Goal: Task Accomplishment & Management: Manage account settings

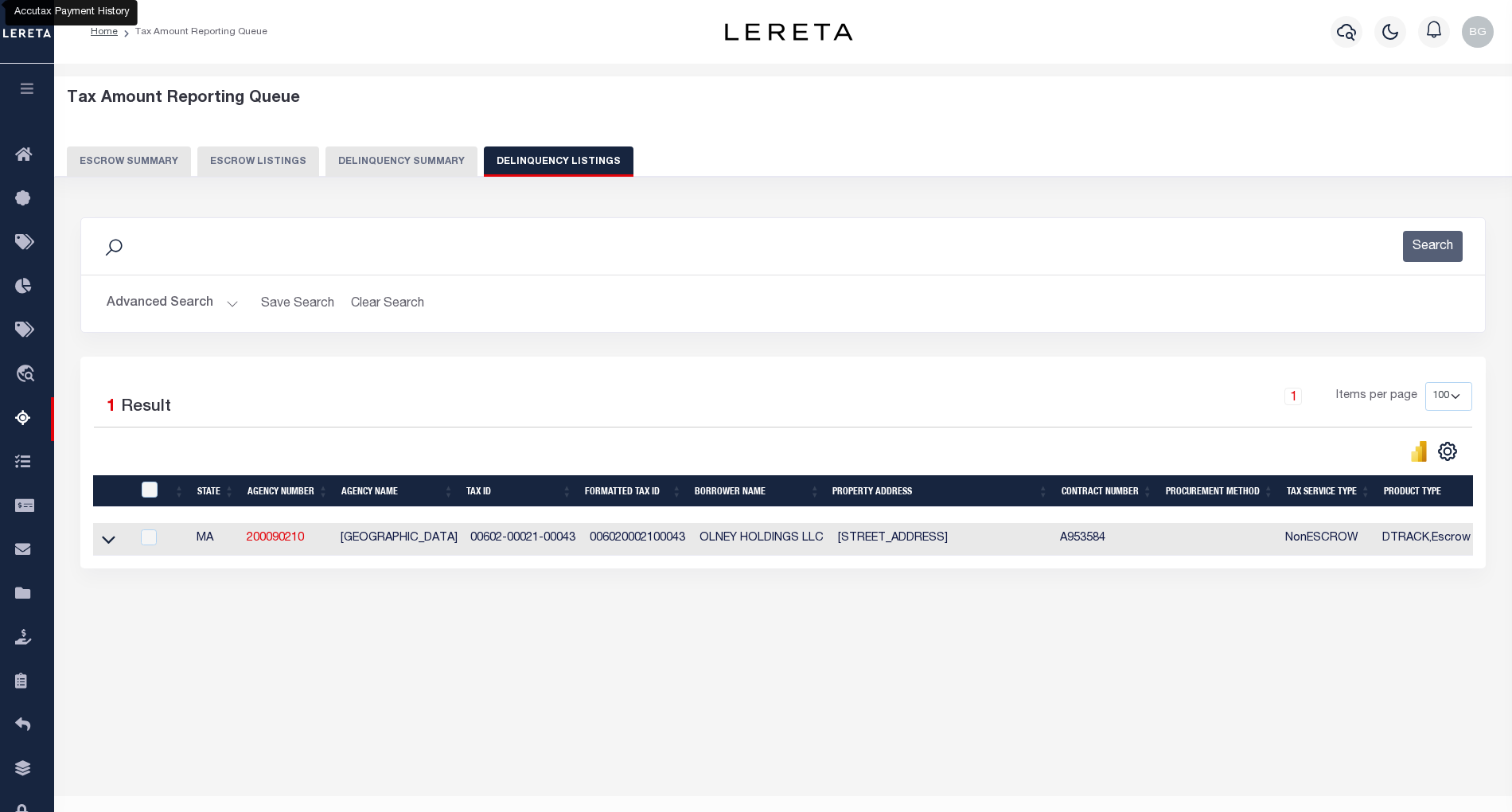
select select "100"
click at [112, 544] on icon at bounding box center [109, 540] width 14 height 8
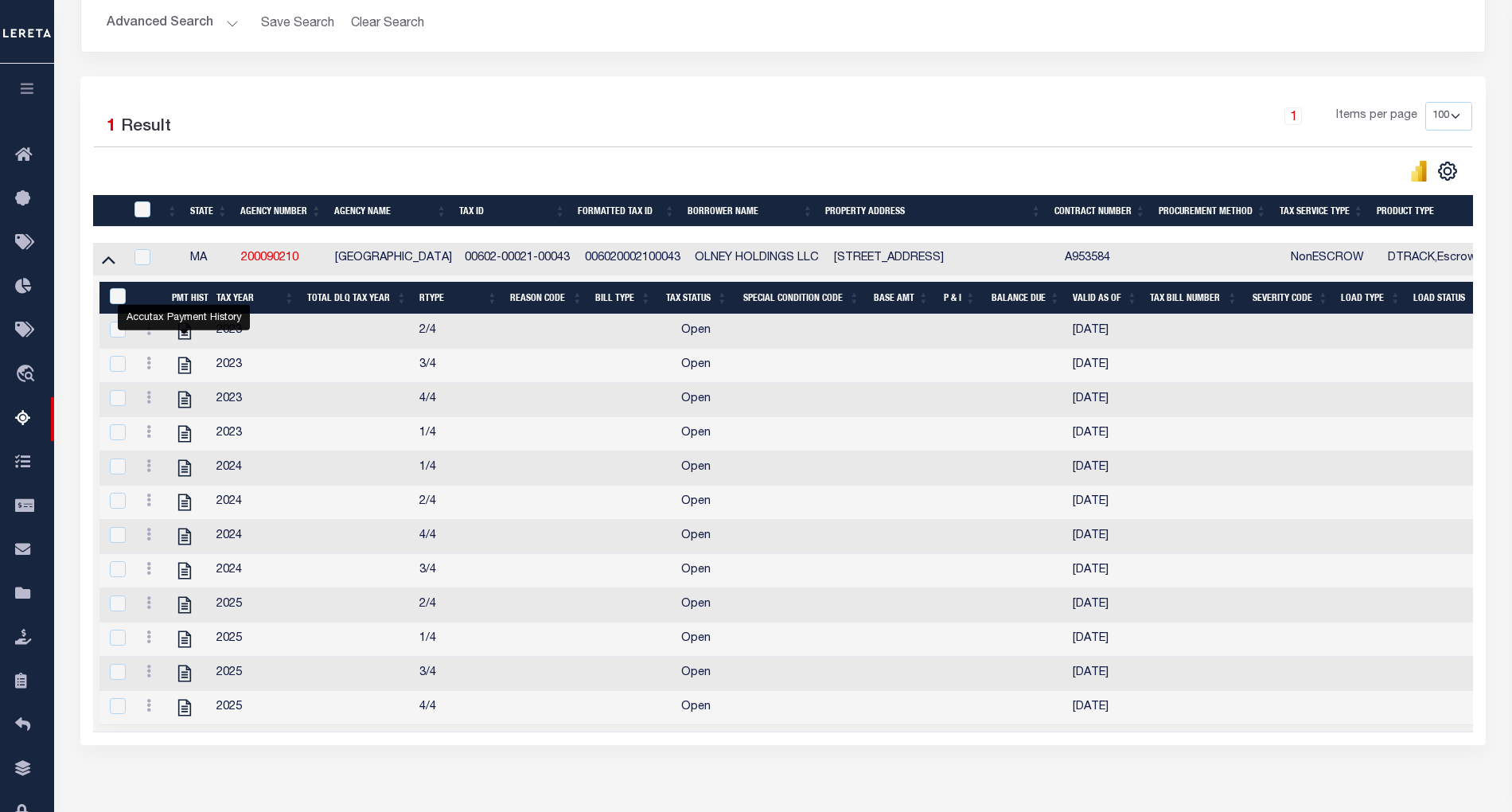
scroll to position [174, 0]
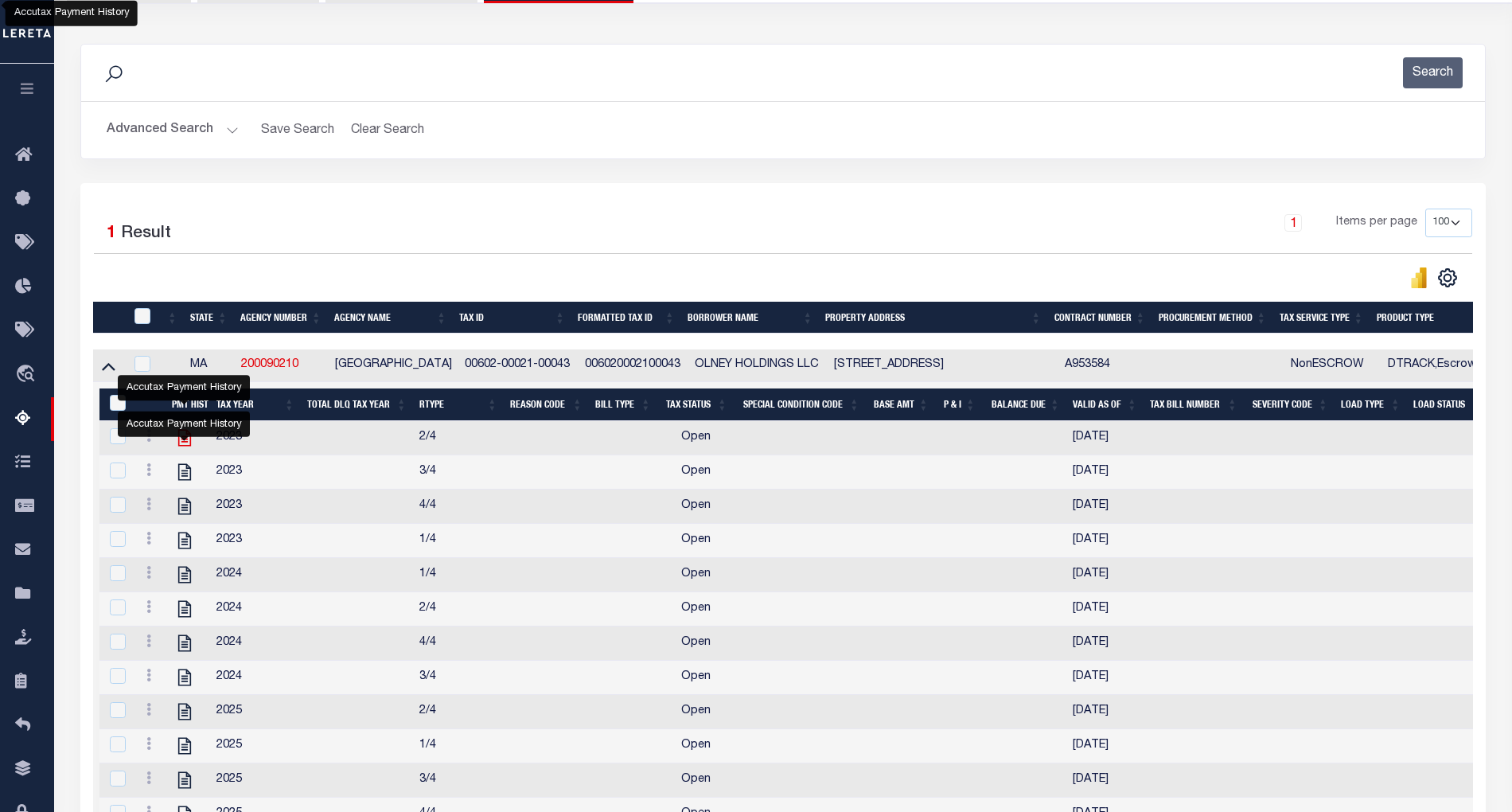
click at [185, 437] on icon "" at bounding box center [185, 438] width 21 height 21
checkbox input "false"
checkbox input "true"
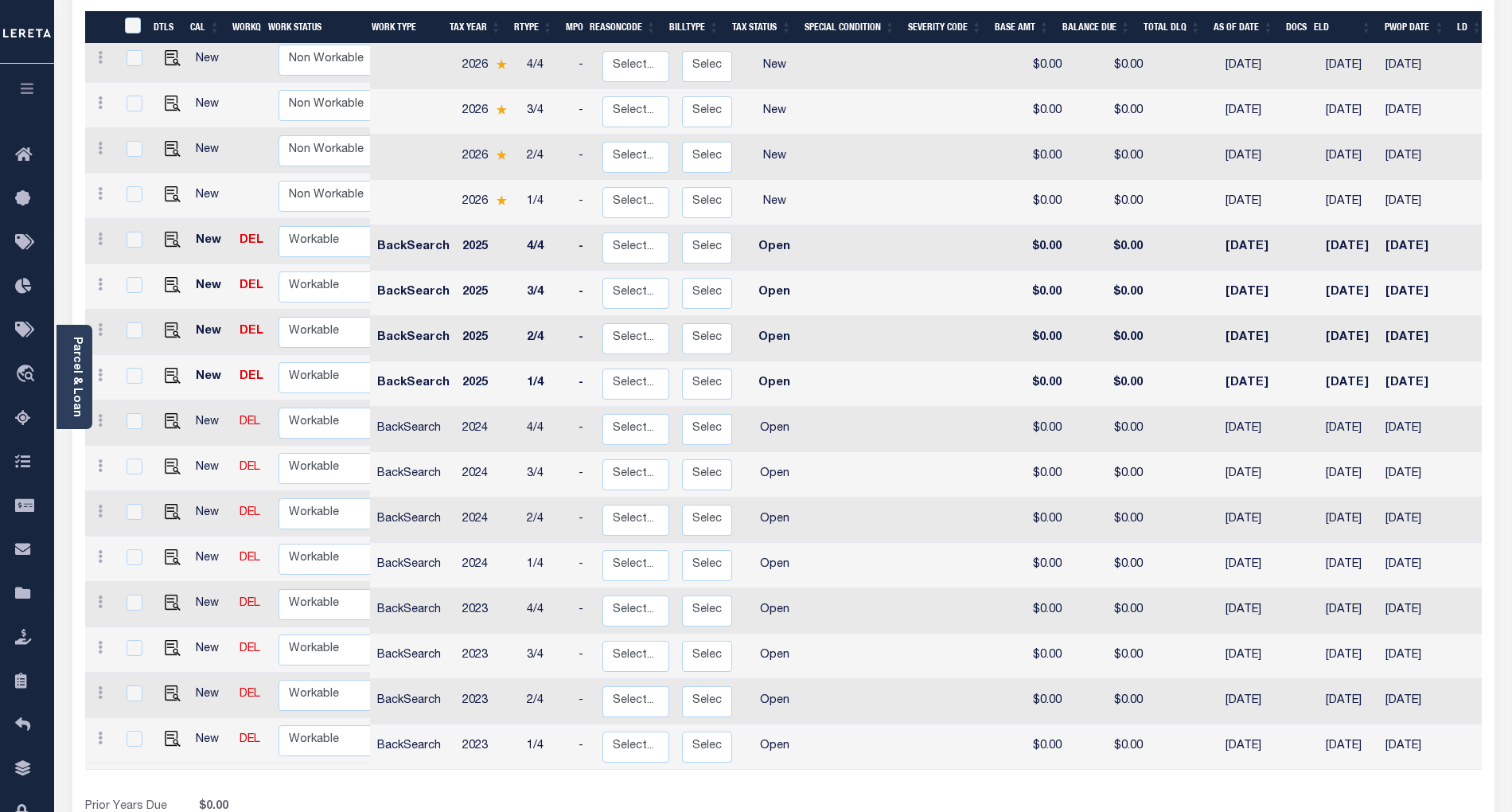
scroll to position [389, 0]
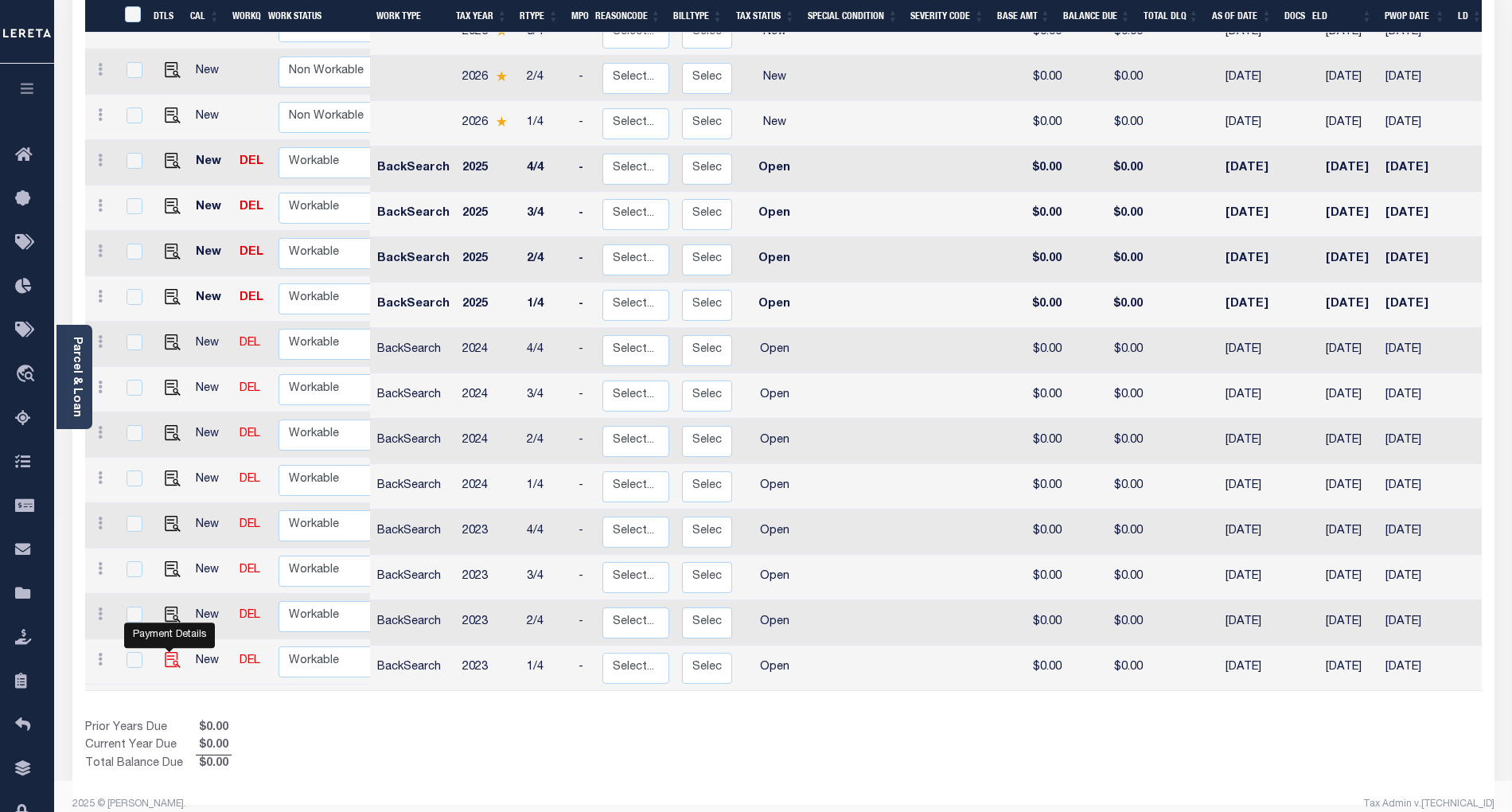
click at [167, 652] on img "" at bounding box center [173, 660] width 16 height 16
checkbox input "true"
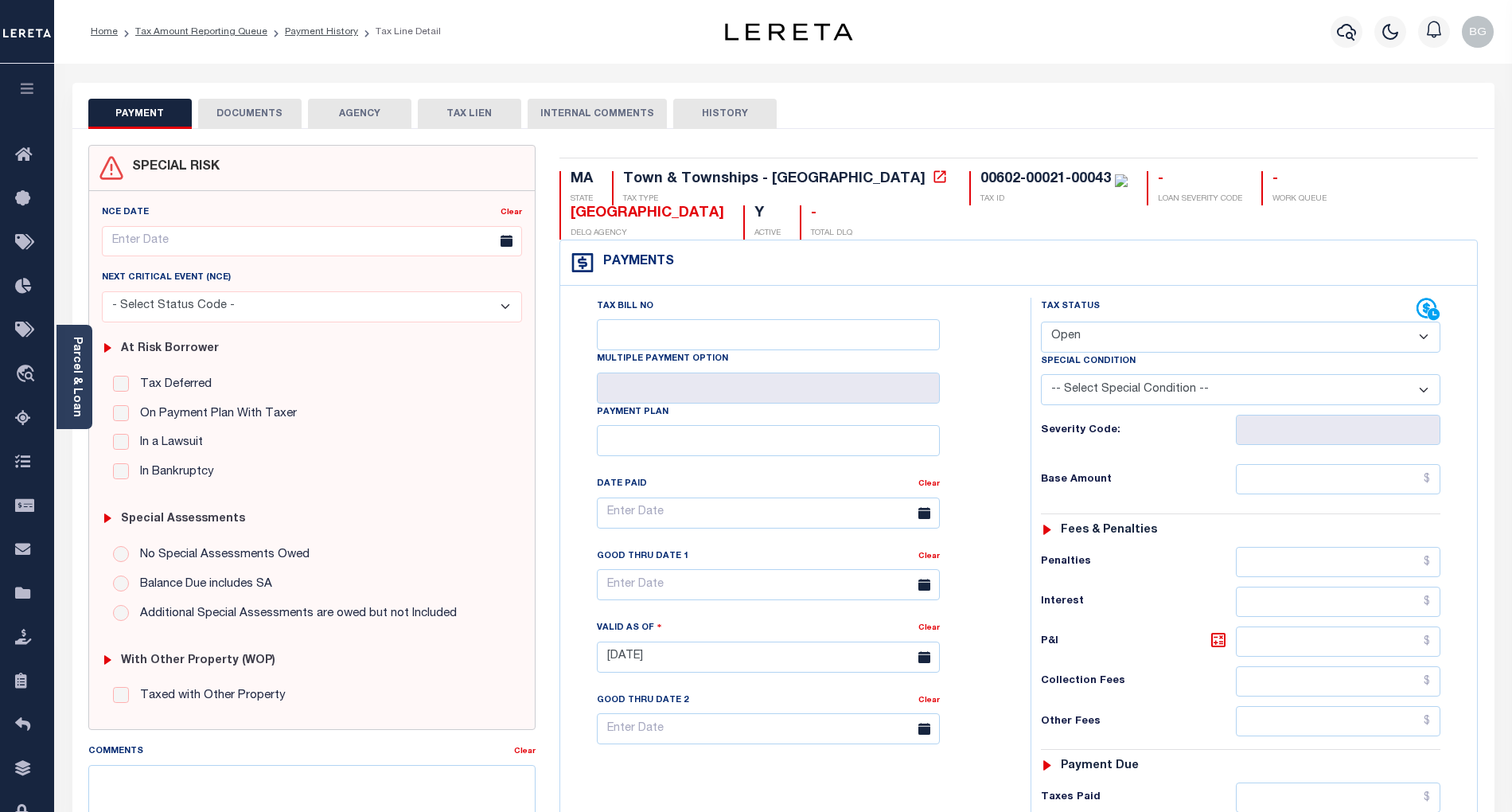
click at [1119, 339] on select "- Select Status Code - Open Due/Unpaid Paid Incomplete No Tax Due Internal Refu…" at bounding box center [1241, 338] width 399 height 31
select select "PYD"
click at [1041, 324] on select "- Select Status Code - Open Due/Unpaid Paid Incomplete No Tax Due Internal Refu…" at bounding box center [1241, 338] width 399 height 31
type input "[DATE]"
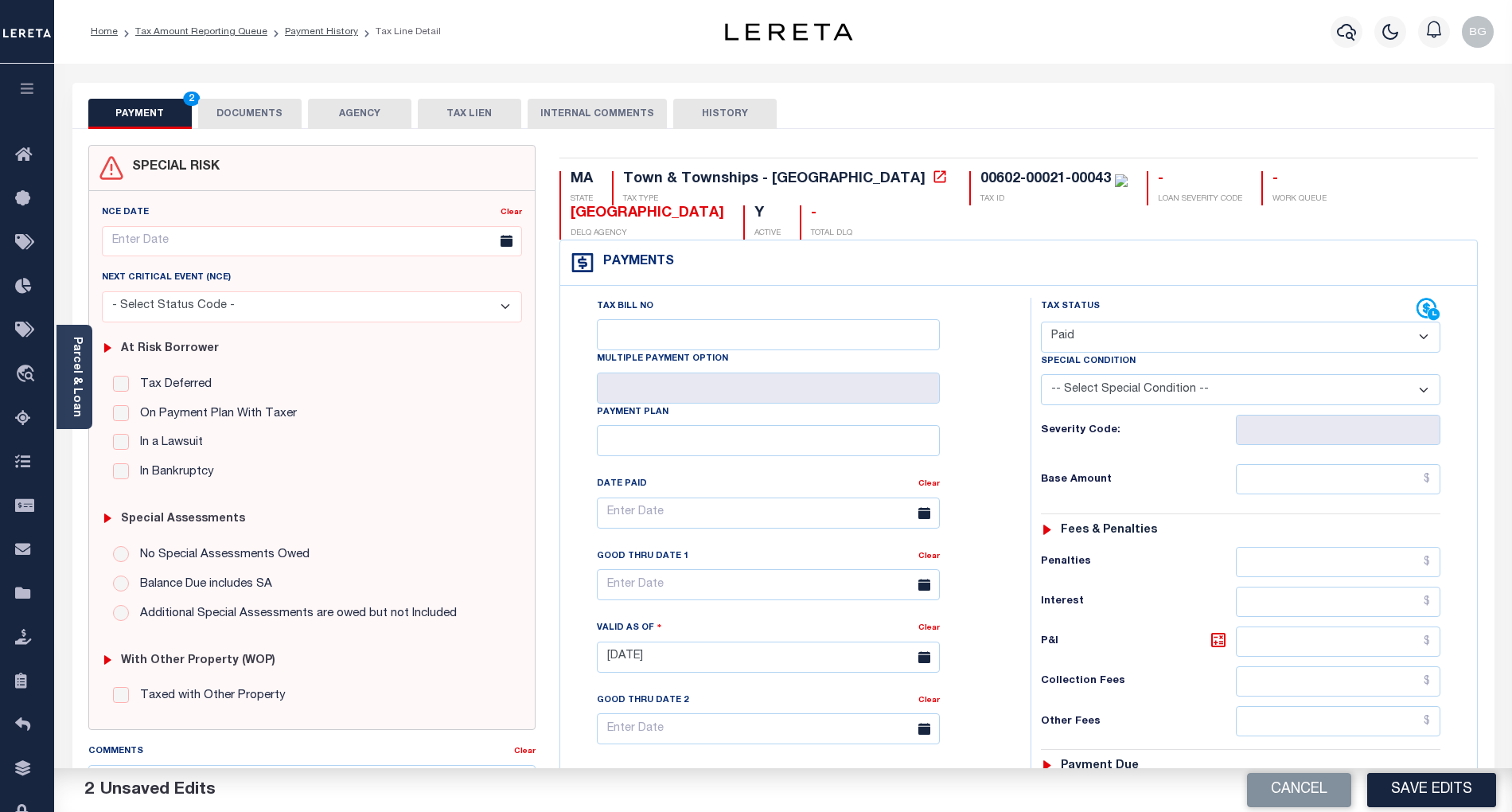
click at [1389, 465] on div "Tax Status Status - Select Status Code -" at bounding box center [1246, 649] width 431 height 703
click at [1402, 479] on input "text" at bounding box center [1338, 479] width 205 height 31
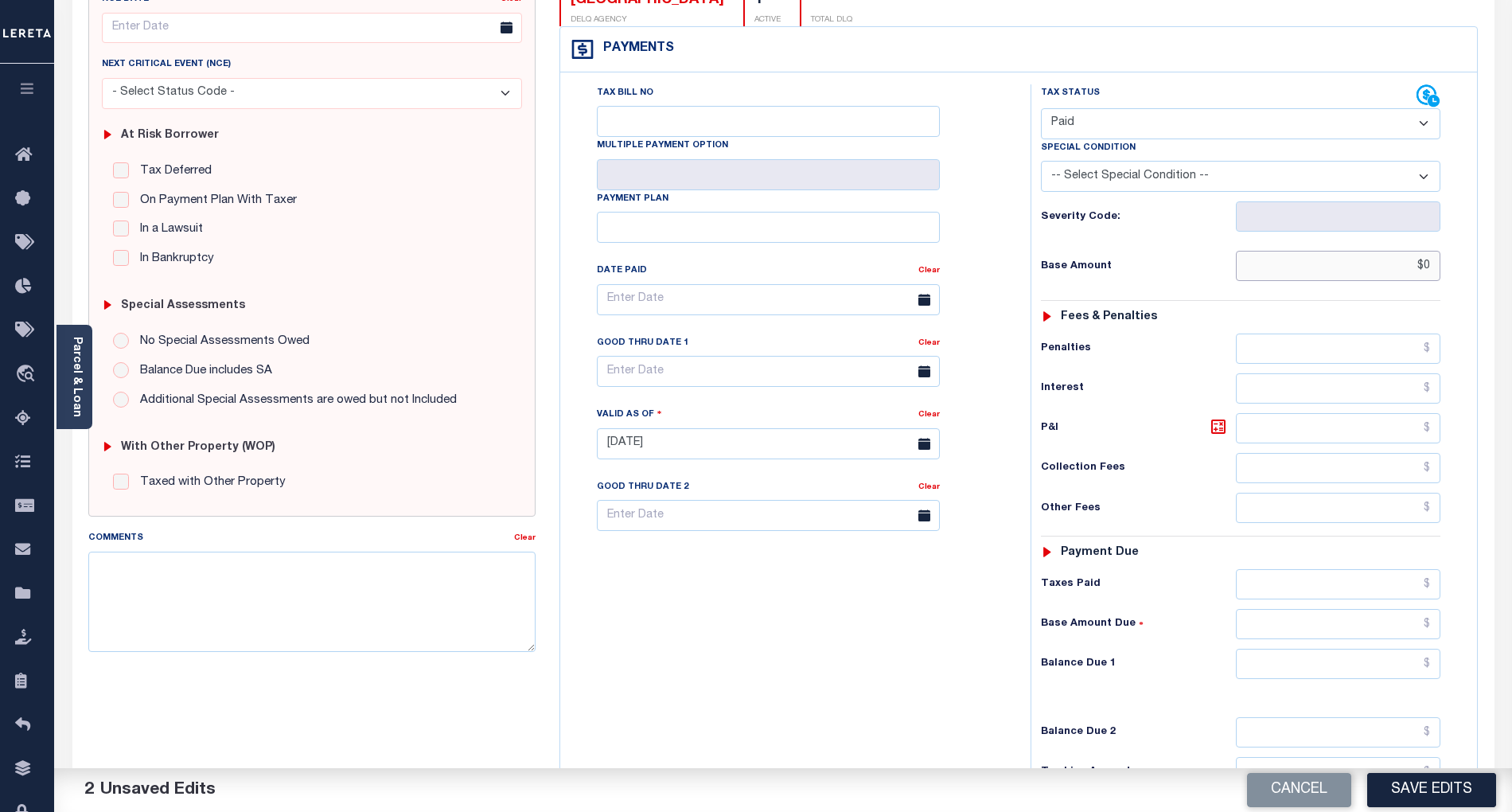
scroll to position [318, 0]
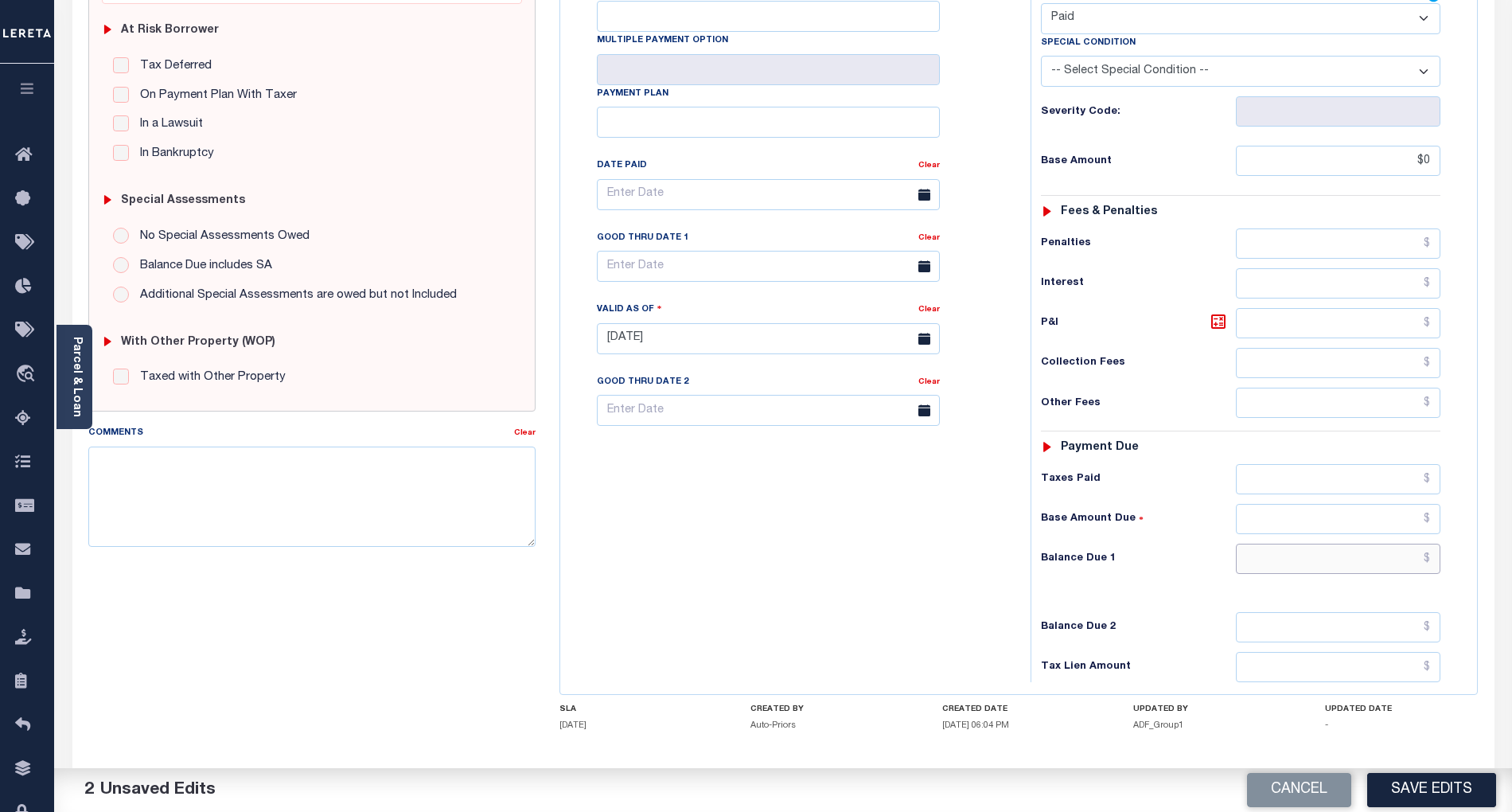
type input "$0.00"
click at [1400, 574] on input "text" at bounding box center [1338, 558] width 205 height 31
type input "$0.00"
click at [826, 552] on div "Tax Bill No Multiple Payment Option Payment Plan Clear" at bounding box center [791, 331] width 454 height 703
click at [249, 516] on textarea "Comments" at bounding box center [311, 496] width 447 height 100
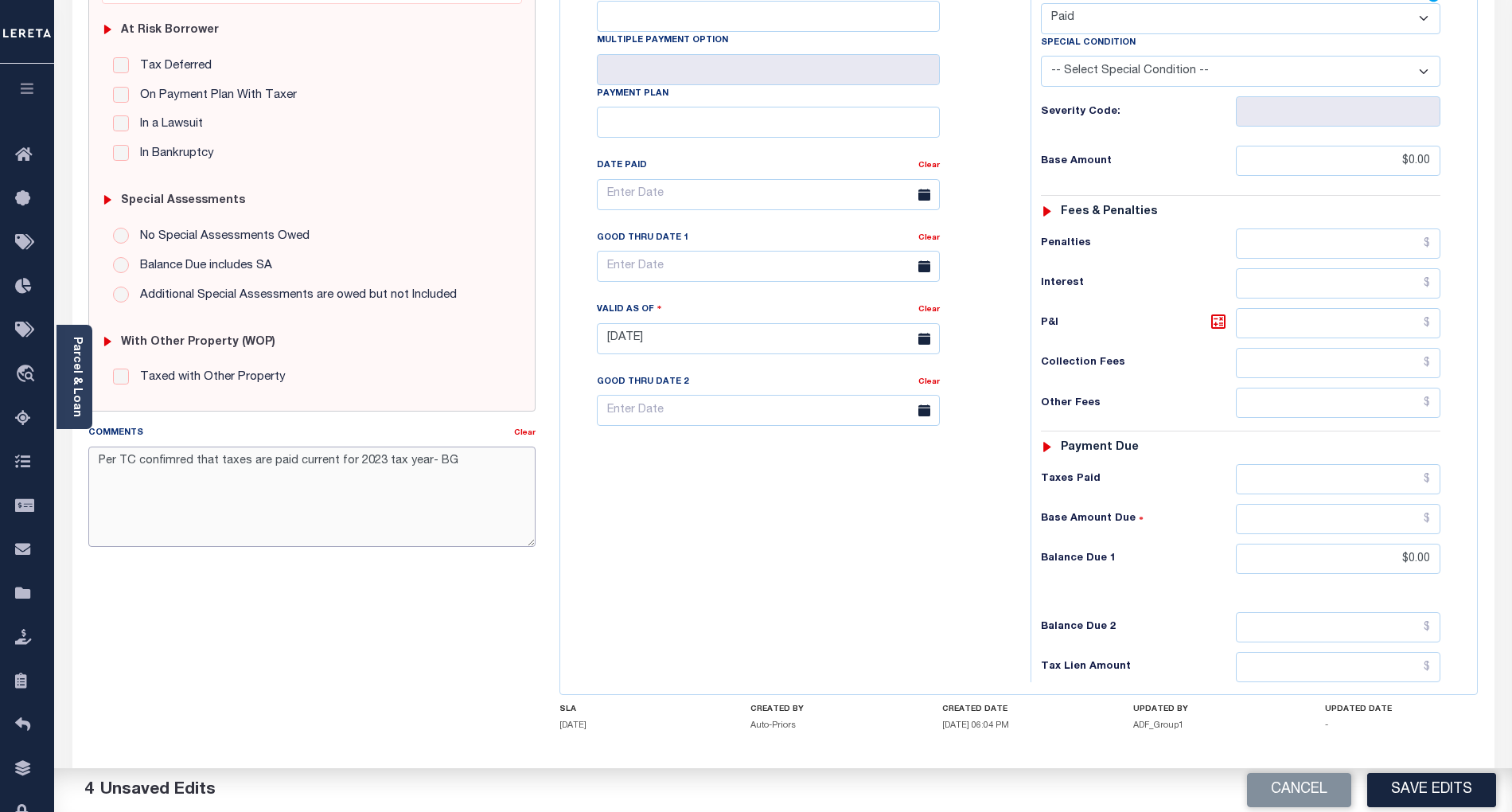
click at [157, 465] on textarea "Per TC confimred that taxes are paid current for 2023 tax year- BG" at bounding box center [311, 496] width 447 height 100
drag, startPoint x: 96, startPoint y: 461, endPoint x: 465, endPoint y: 467, distance: 369.0
click at [465, 467] on textarea "Per TC confirmed that taxes are paid current for 2023 tax year- BG" at bounding box center [311, 496] width 447 height 100
type textarea "Per TC confirmed that taxes are paid current for 2023 tax year- BG"
click at [1463, 790] on button "Save Edits" at bounding box center [1432, 789] width 129 height 34
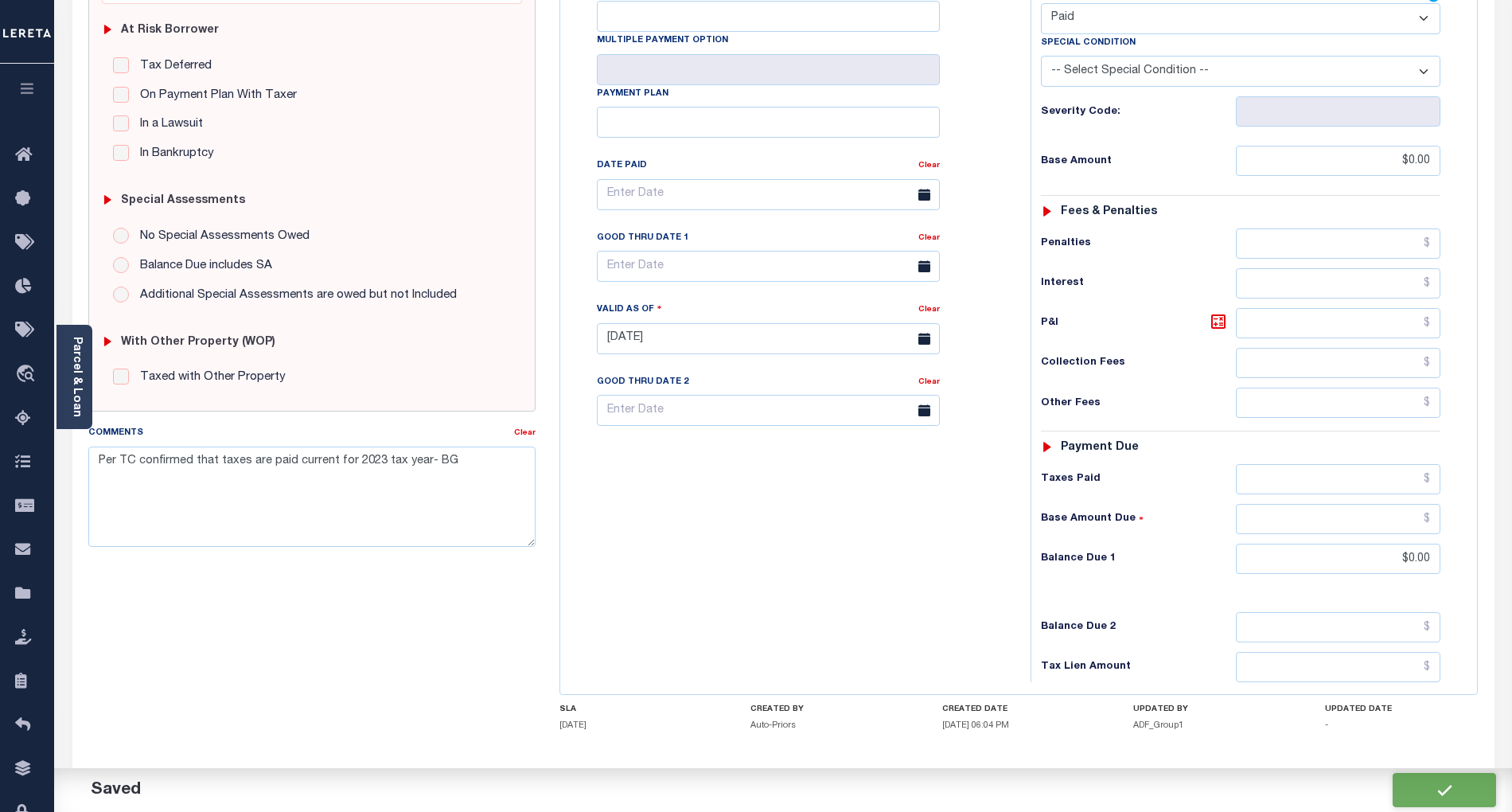
checkbox input "false"
type input "$0"
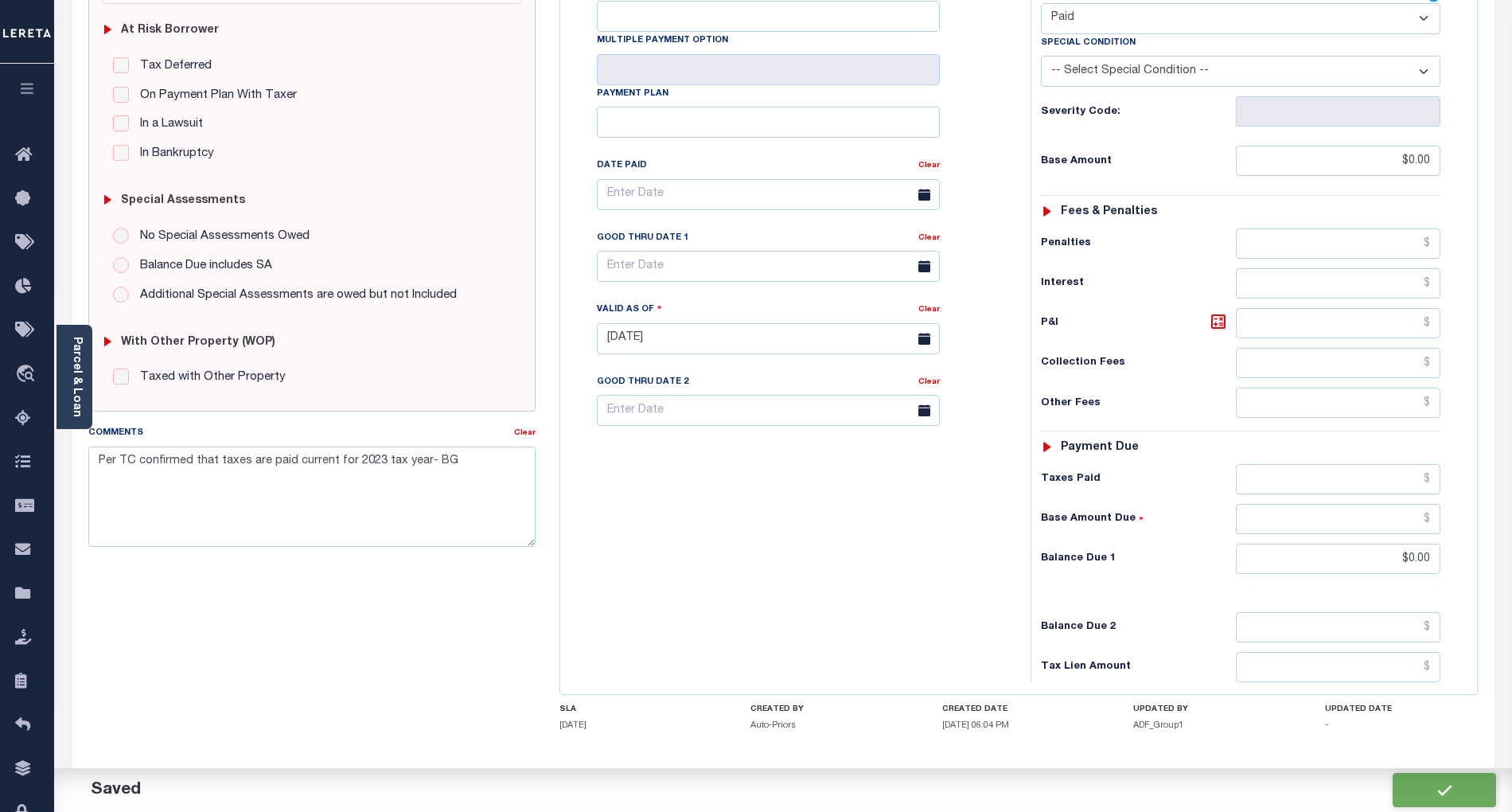
type input "$0"
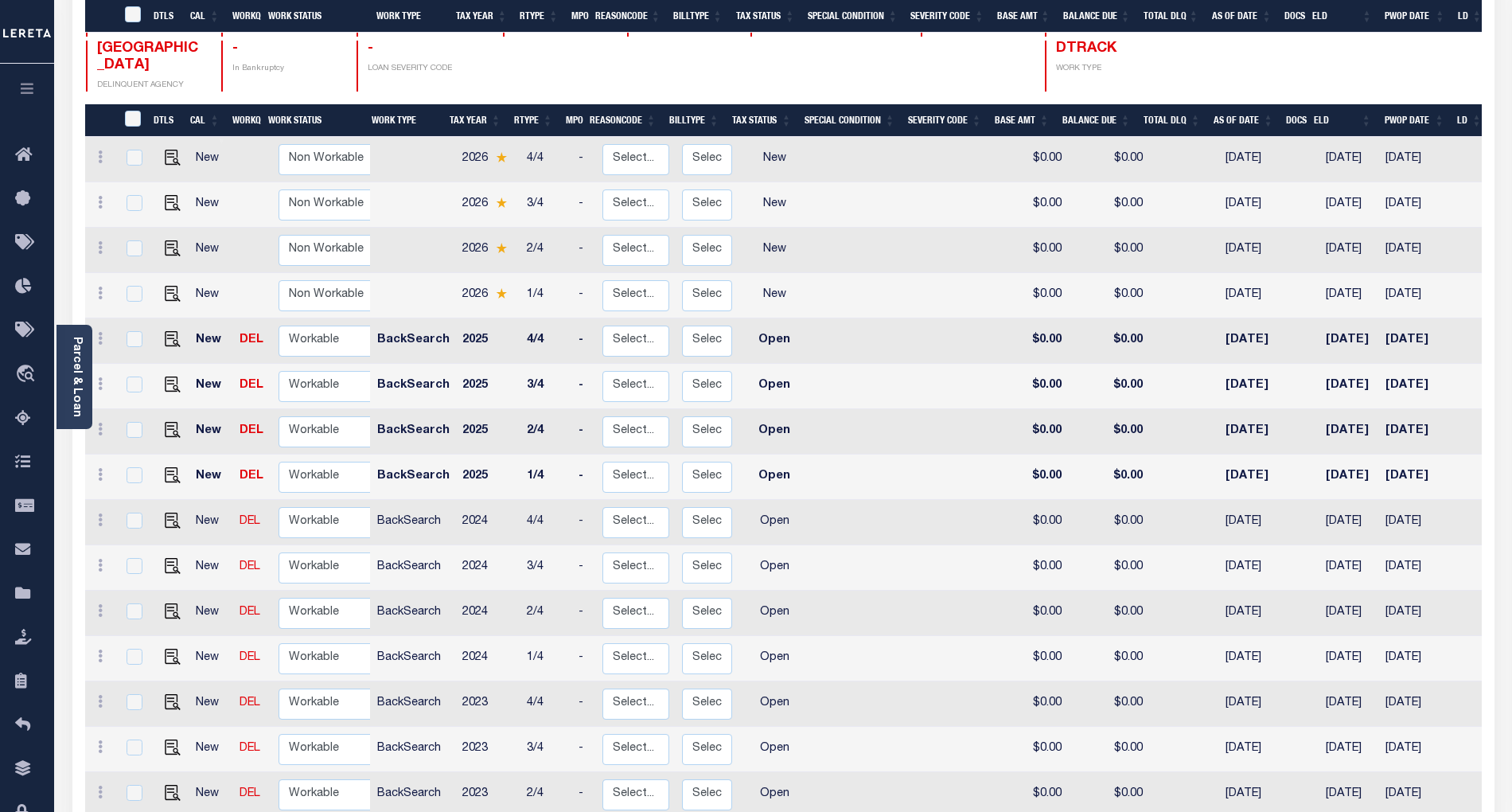
scroll to position [389, 0]
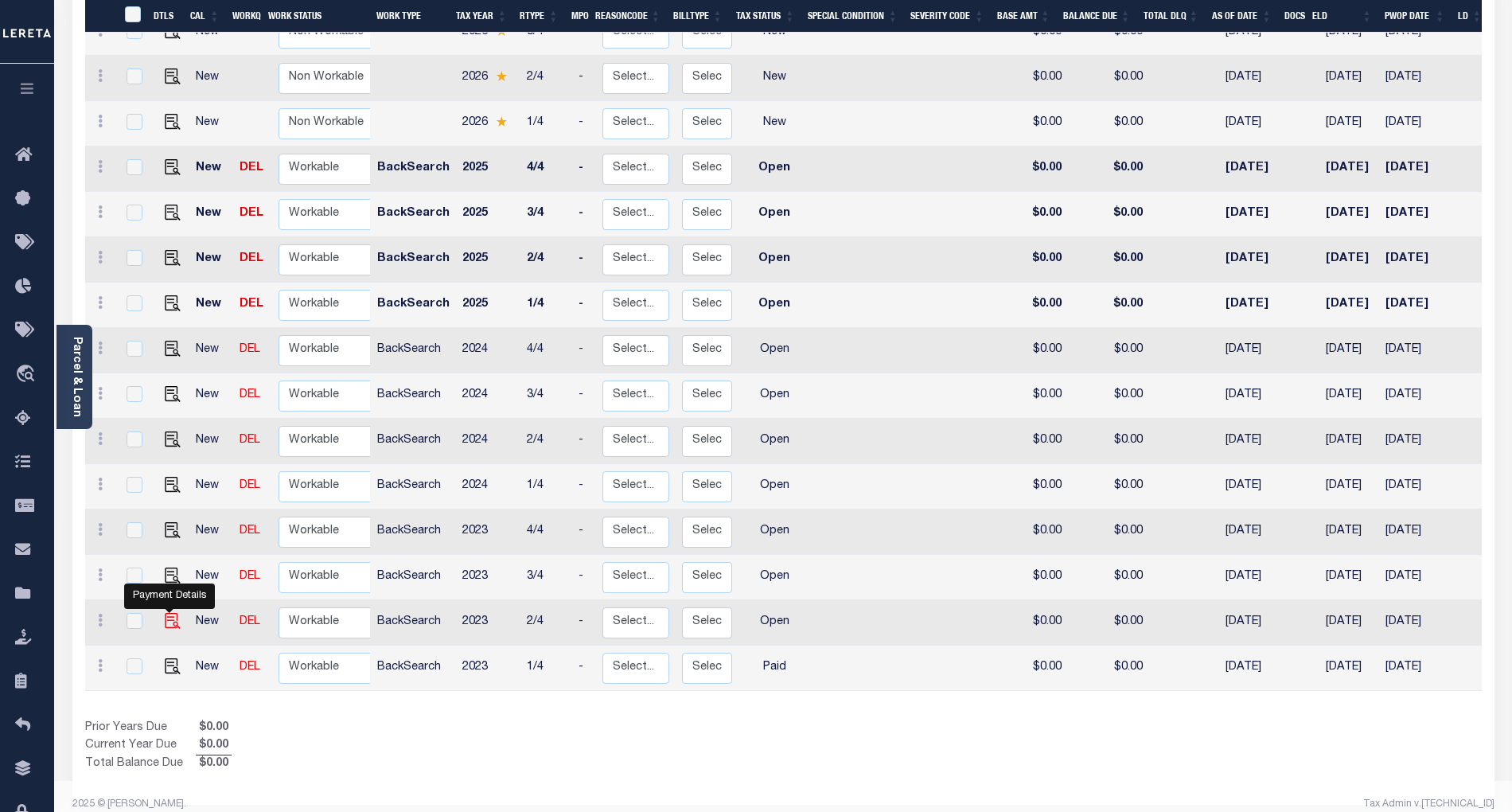
click at [167, 613] on img "" at bounding box center [173, 621] width 16 height 16
checkbox input "true"
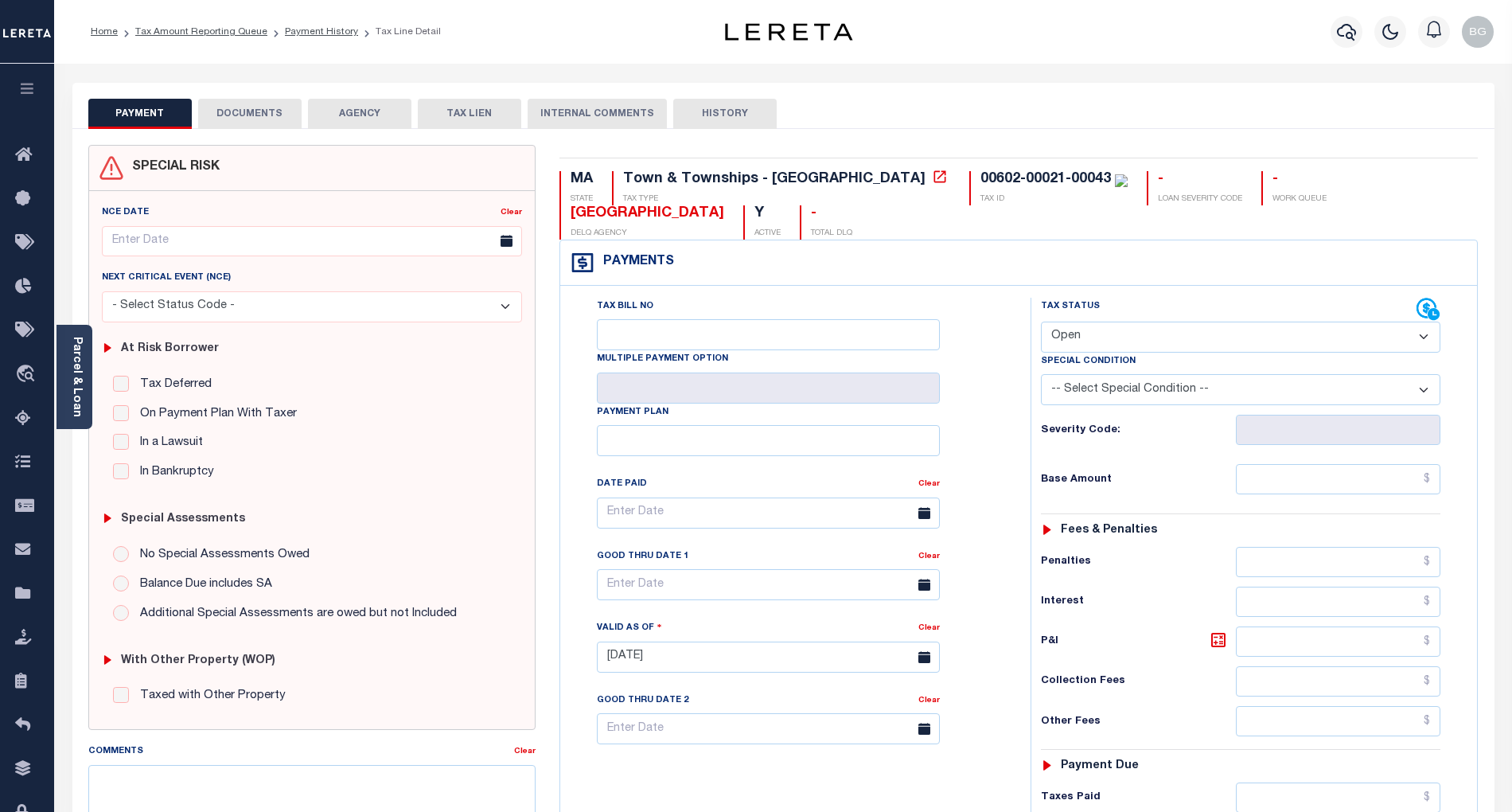
click at [1087, 334] on select "- Select Status Code - Open Due/Unpaid Paid Incomplete No Tax Due Internal Refu…" at bounding box center [1241, 338] width 399 height 31
select select "PYD"
click at [1041, 324] on select "- Select Status Code - Open Due/Unpaid Paid Incomplete No Tax Due Internal Refu…" at bounding box center [1241, 338] width 399 height 31
type input "[DATE]"
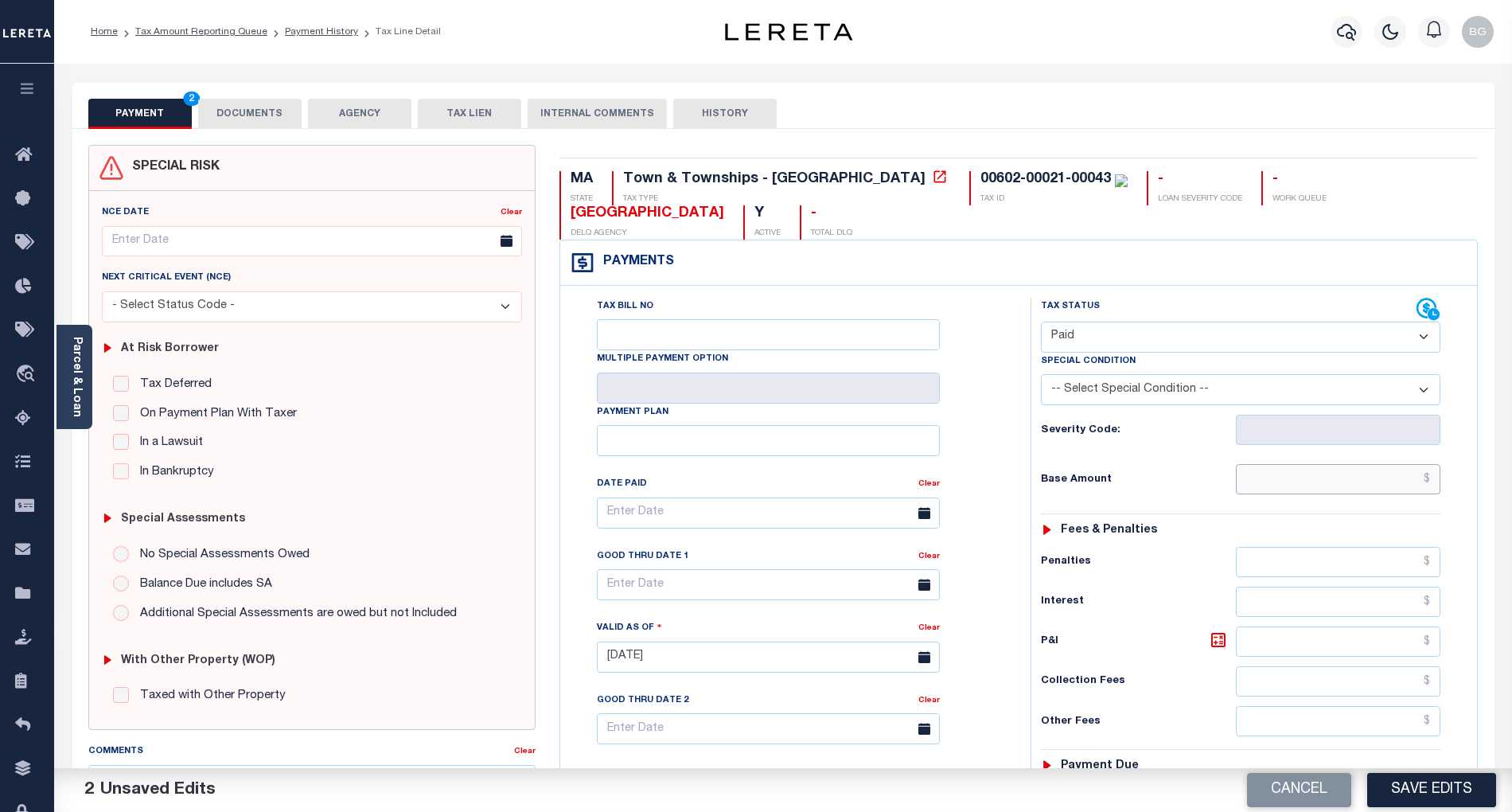
click at [1392, 481] on input "text" at bounding box center [1338, 479] width 205 height 31
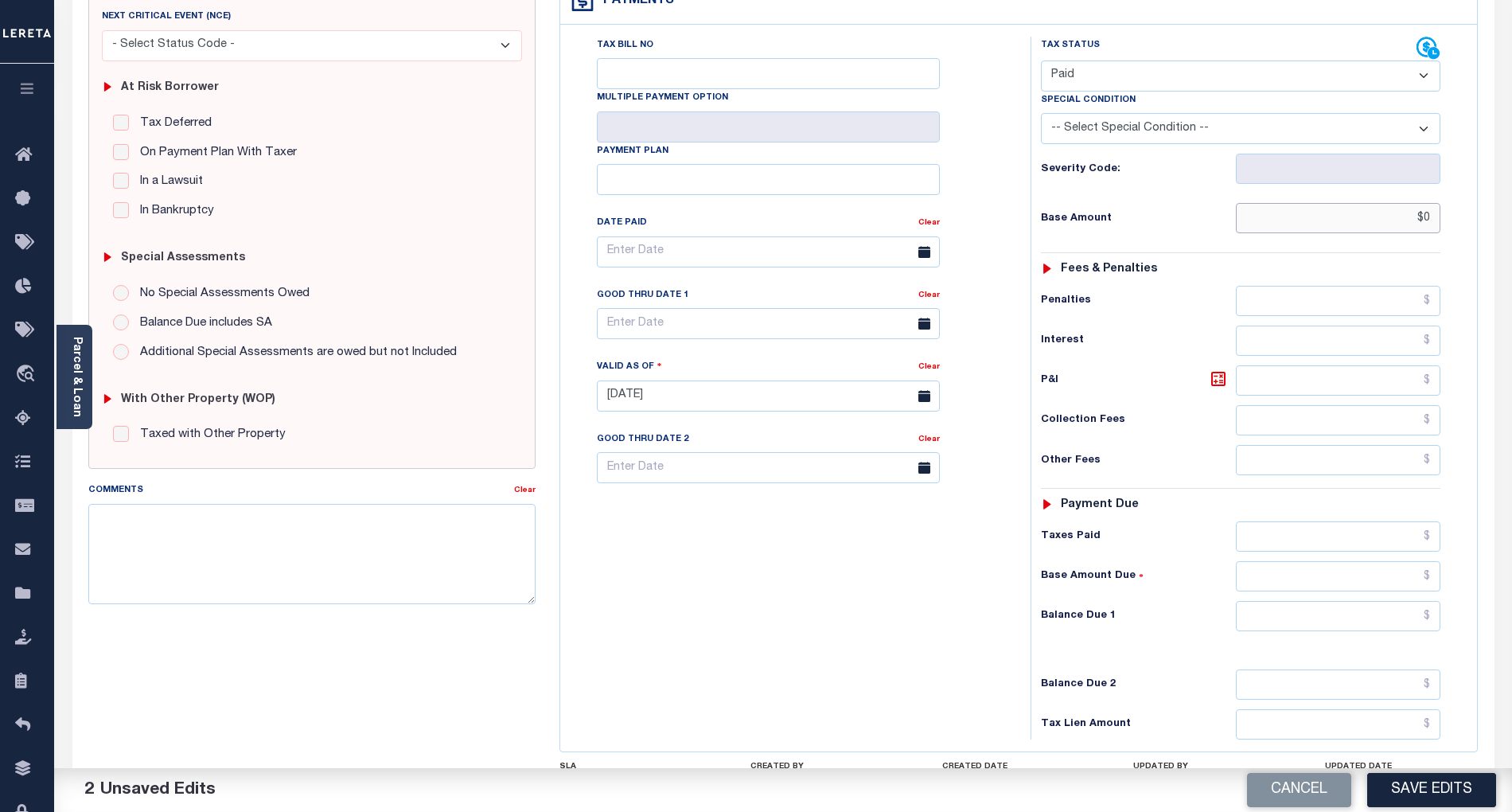
scroll to position [405, 0]
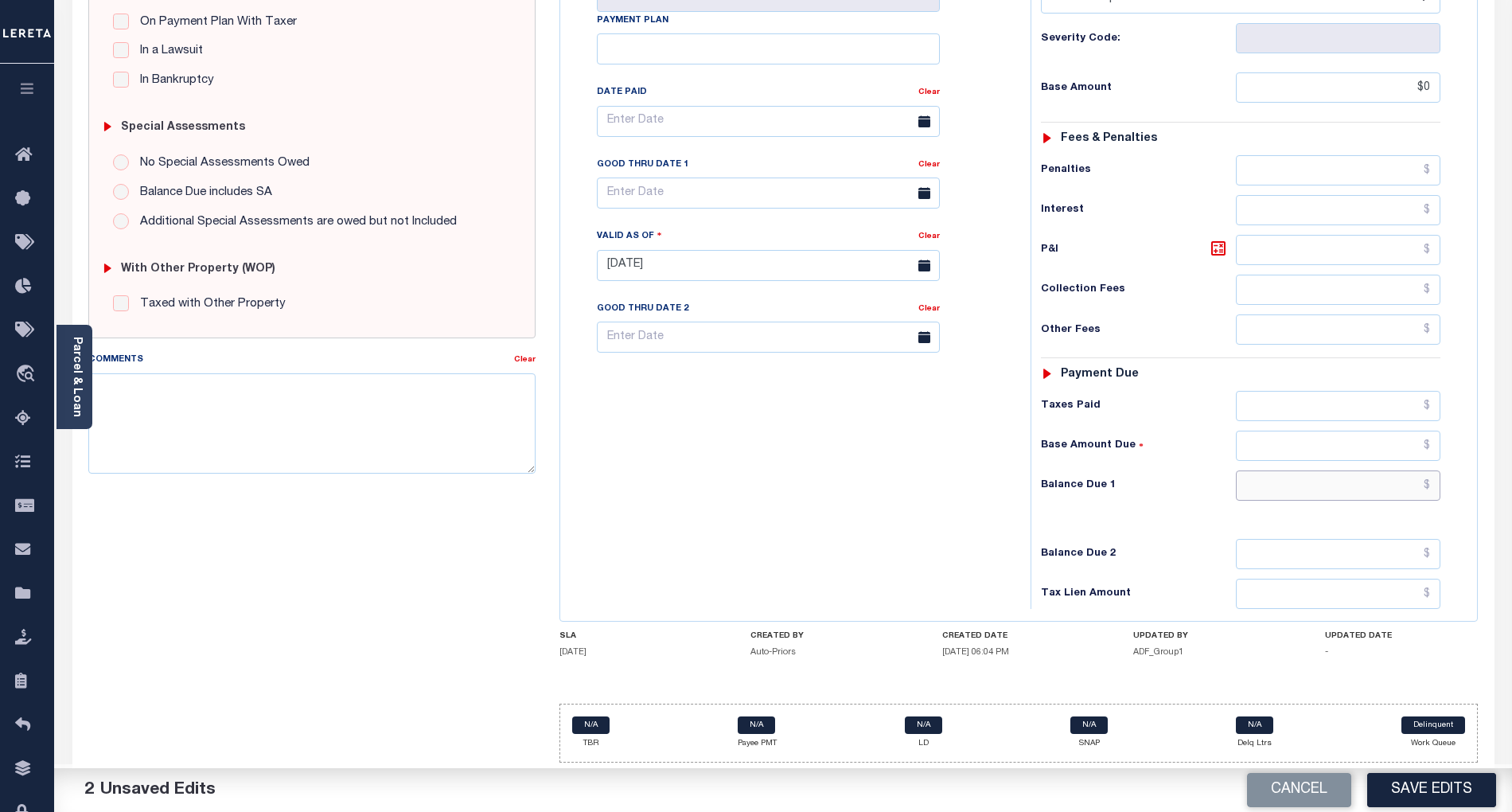
type input "$0.00"
click at [1421, 474] on input "text" at bounding box center [1338, 485] width 205 height 31
type input "$0.00"
click at [1005, 488] on div "Tax Bill No Multiple Payment Option Payment Plan Clear" at bounding box center [791, 257] width 454 height 703
click at [252, 413] on textarea "Comments" at bounding box center [311, 423] width 447 height 100
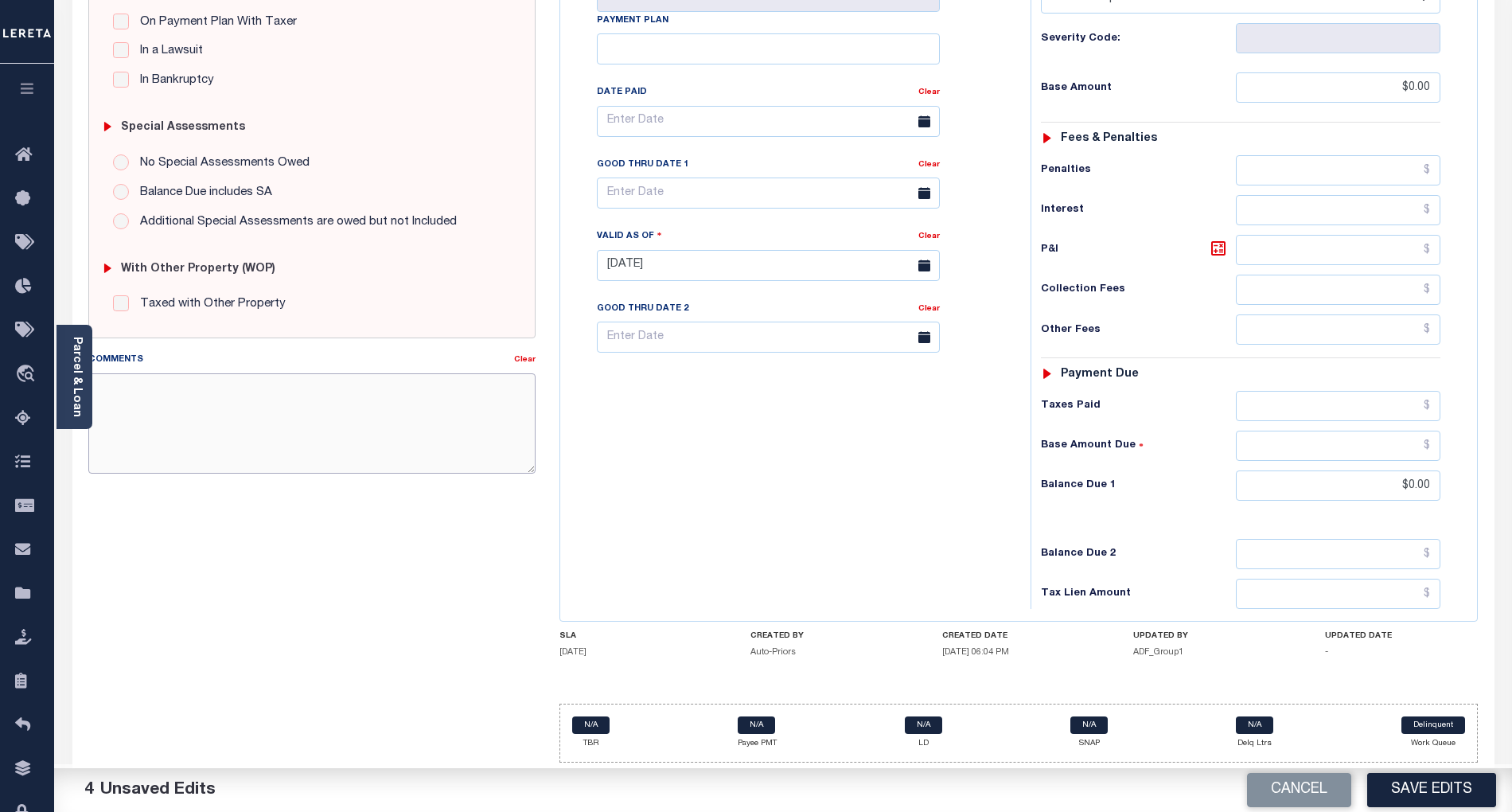
paste textarea "Per TC confirmed that taxes are paid current for 2023 tax year- BG"
type textarea "Per TC confirmed that taxes are paid current for 2023 tax year- BG"
click at [1436, 788] on button "Save Edits" at bounding box center [1432, 789] width 129 height 34
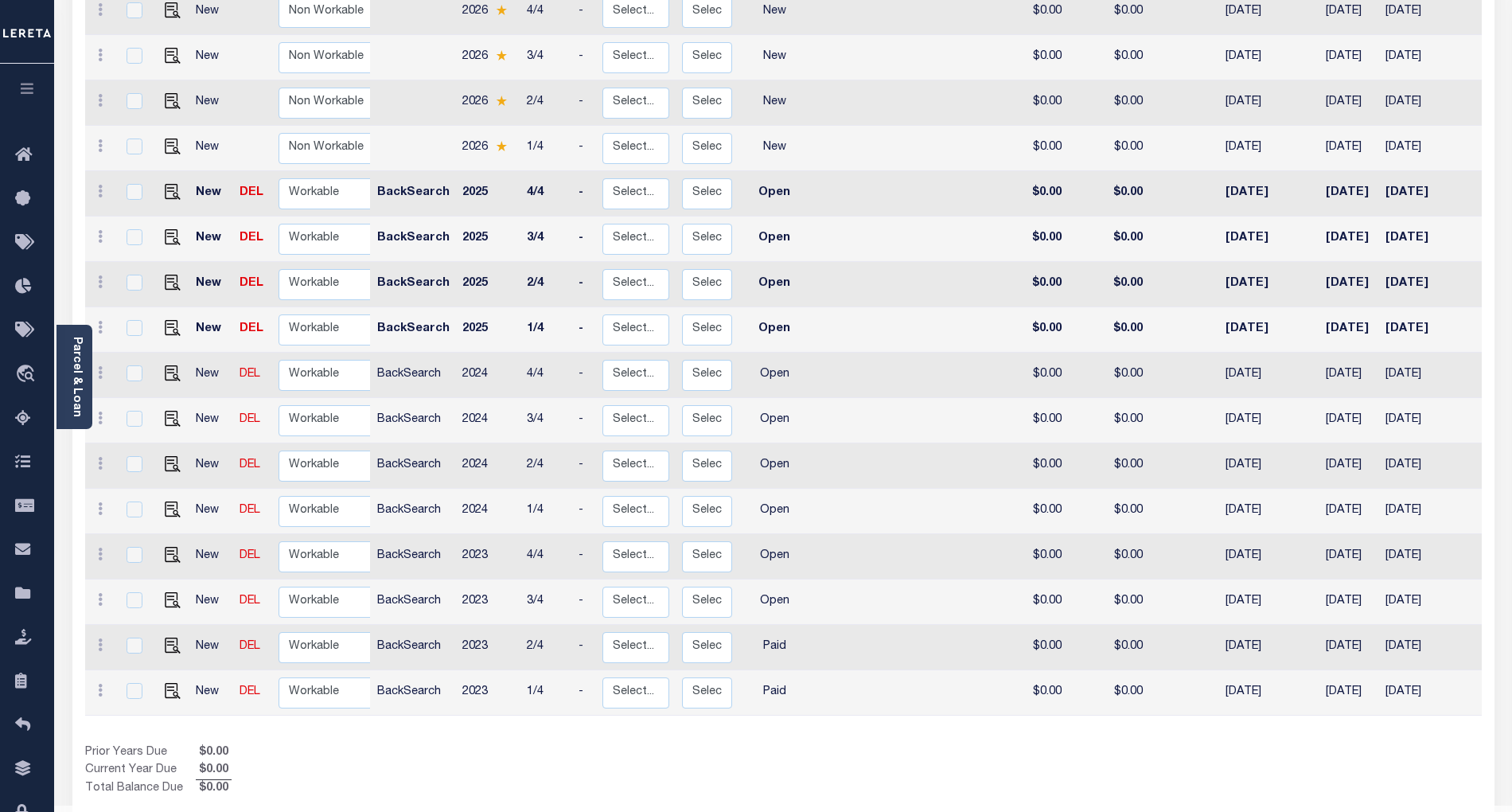
scroll to position [389, 0]
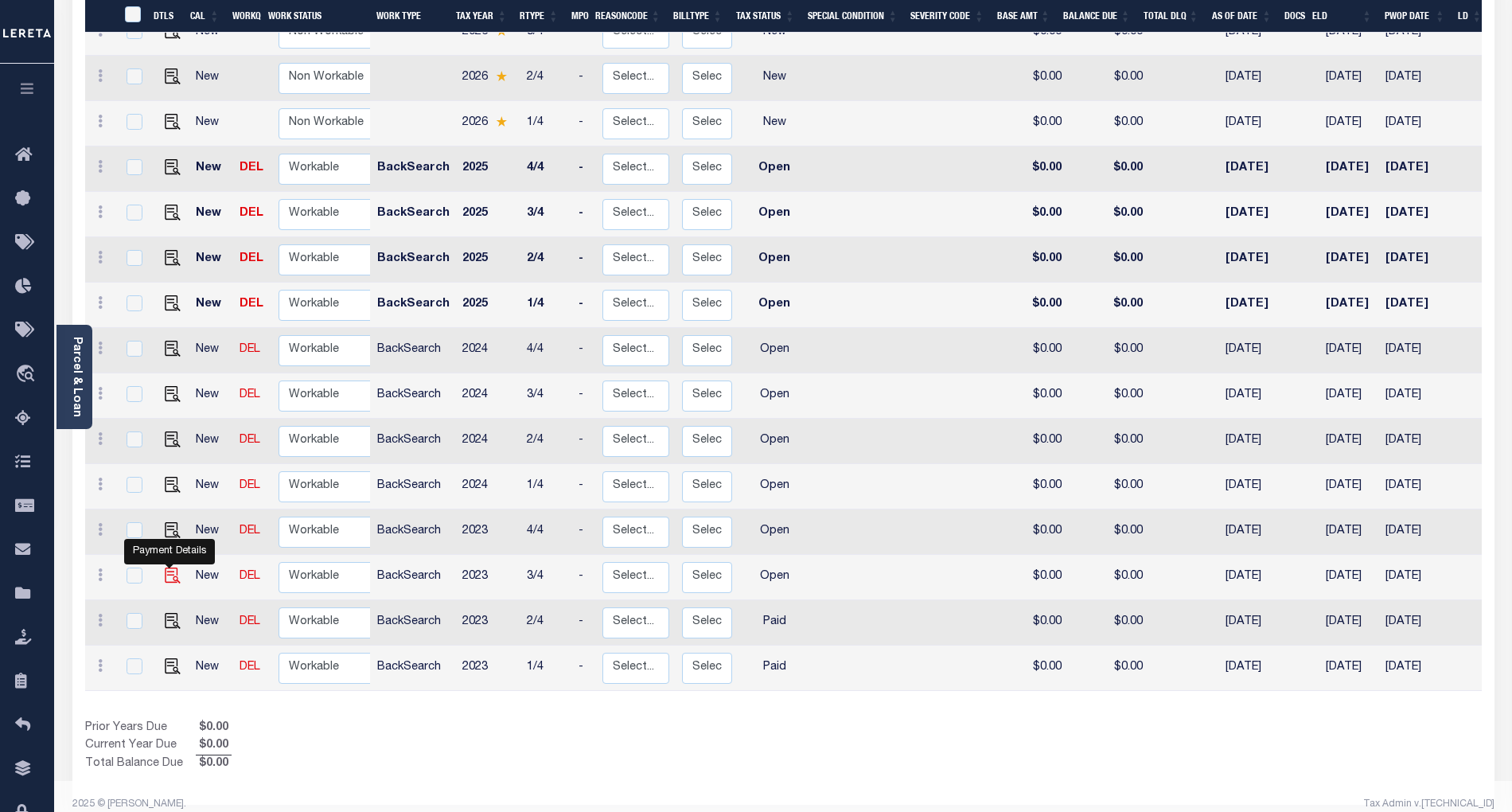
click at [172, 568] on img "" at bounding box center [173, 576] width 16 height 16
checkbox input "true"
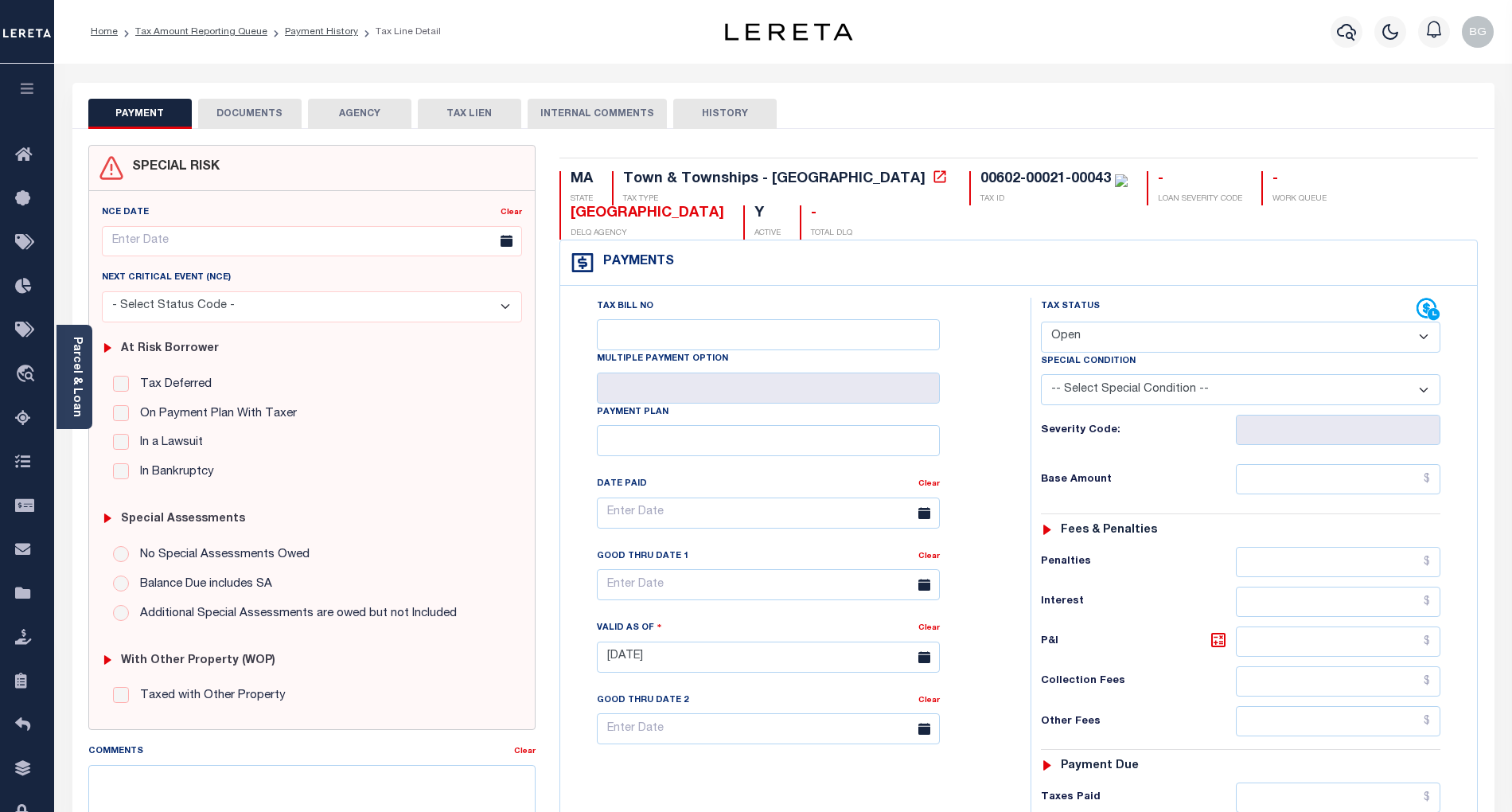
click at [1090, 338] on select "- Select Status Code - Open Due/Unpaid Paid Incomplete No Tax Due Internal Refu…" at bounding box center [1241, 338] width 399 height 31
select select "PYD"
click at [1041, 324] on select "- Select Status Code - Open Due/Unpaid Paid Incomplete No Tax Due Internal Refu…" at bounding box center [1241, 338] width 399 height 31
type input "[DATE]"
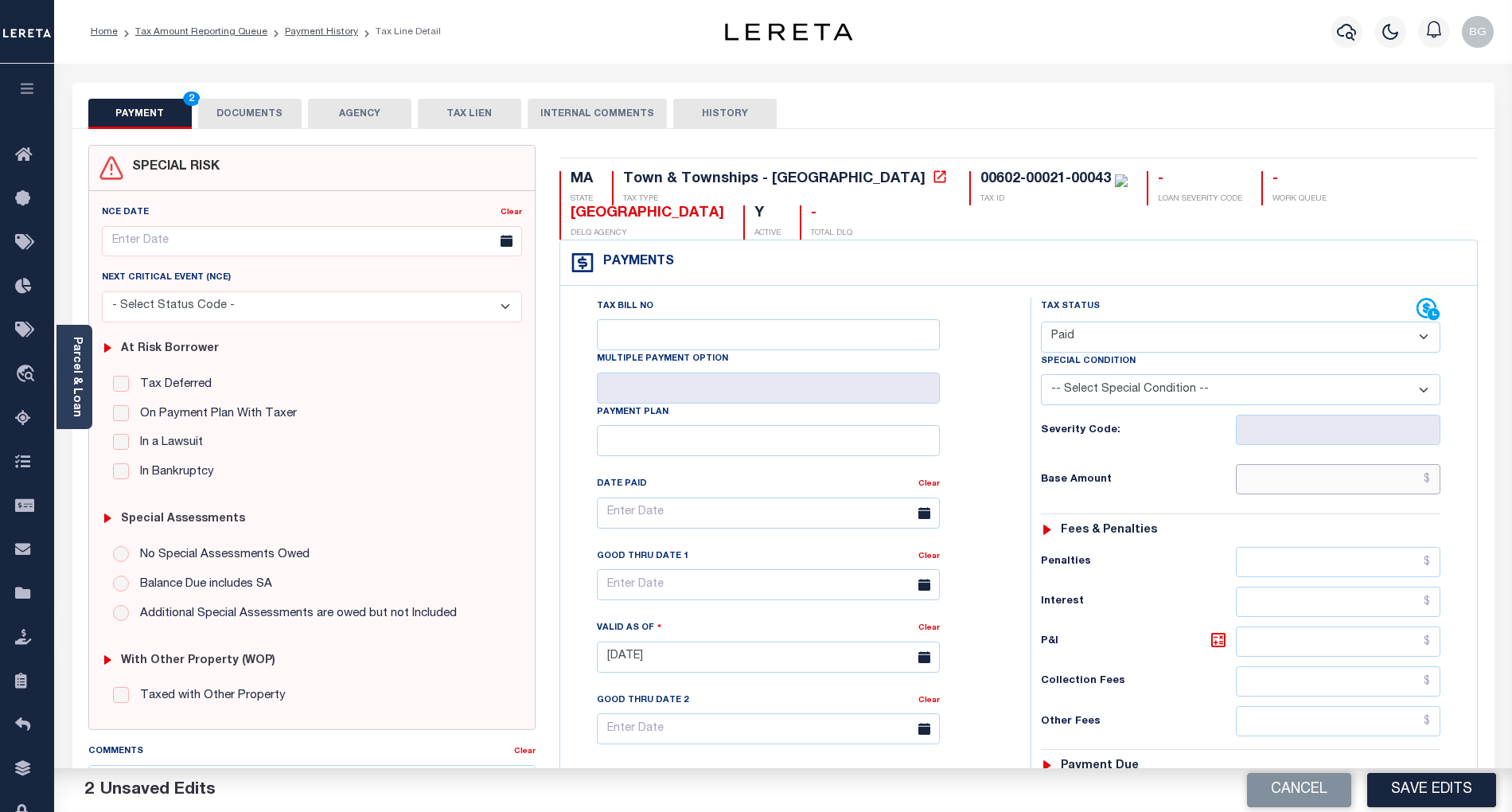
click at [1411, 479] on input "text" at bounding box center [1338, 479] width 205 height 31
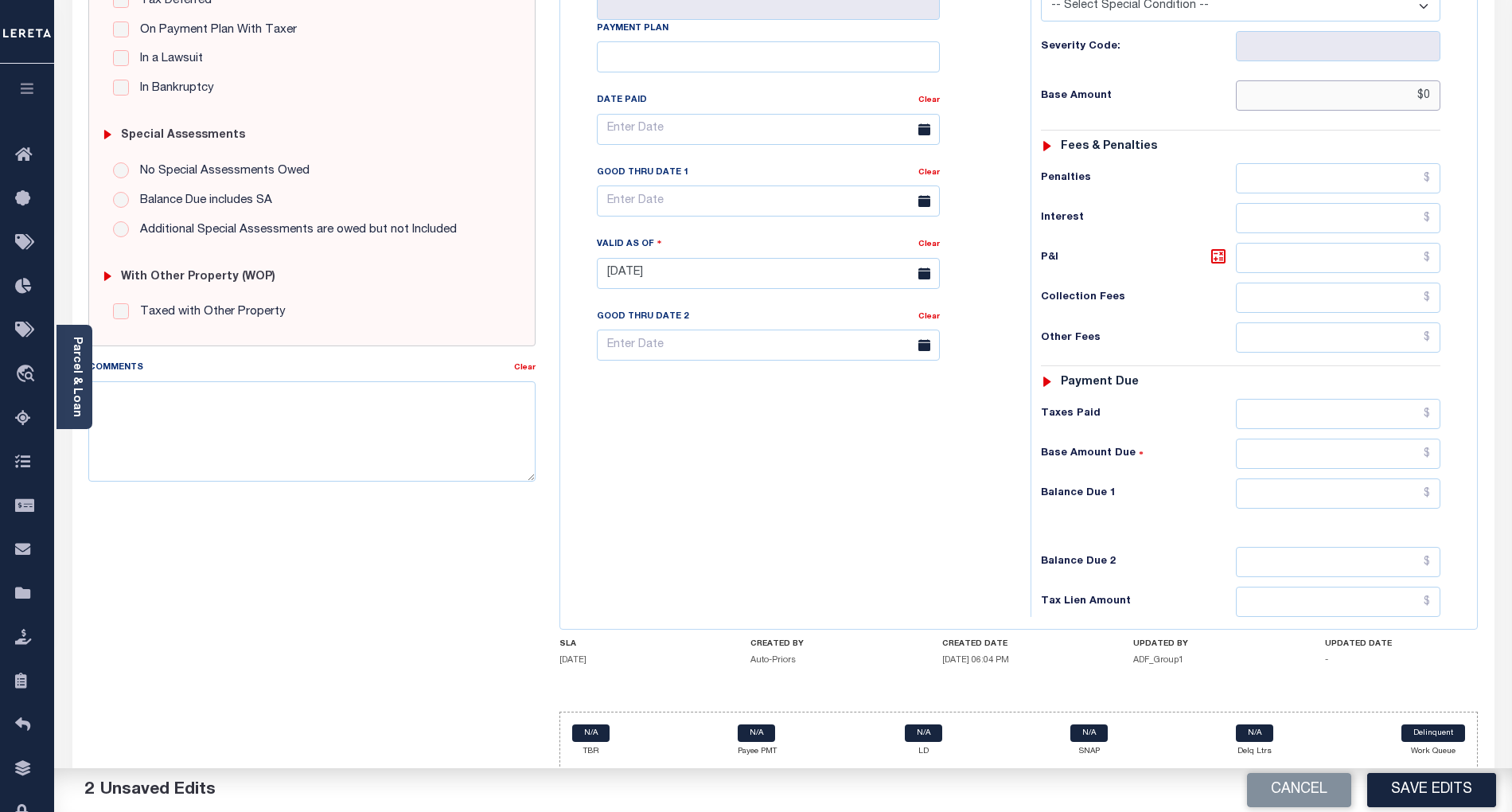
scroll to position [405, 0]
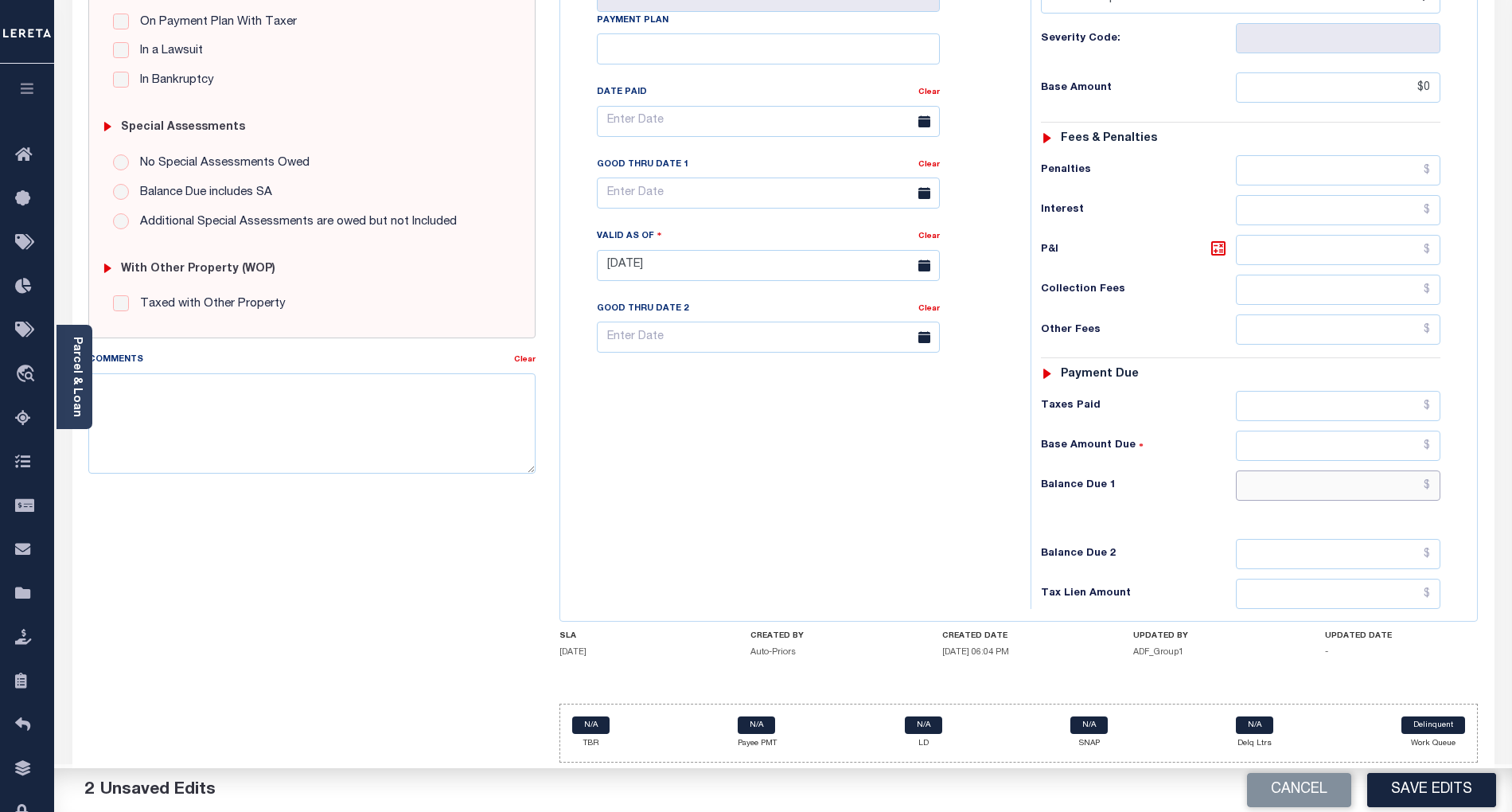
type input "$0.00"
click at [1420, 481] on input "text" at bounding box center [1338, 485] width 205 height 31
type input "$0.00"
click at [389, 424] on textarea "Comments" at bounding box center [311, 423] width 447 height 100
paste textarea "Per TC confirmed that taxes are paid current for 2023 tax year- BG"
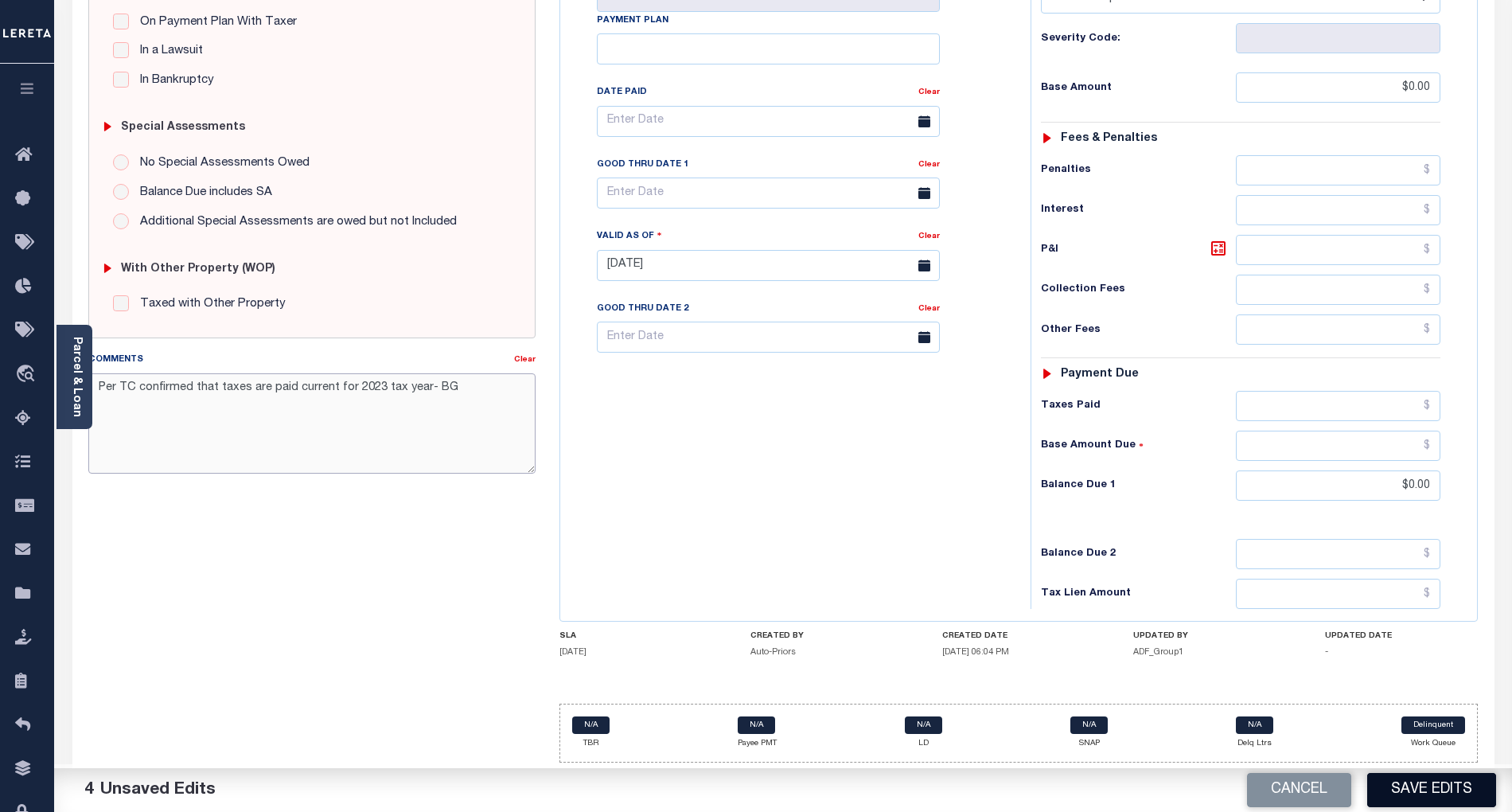
type textarea "Per TC confirmed that taxes are paid current for 2023 tax year- BG"
click at [1481, 794] on button "Save Edits" at bounding box center [1432, 789] width 129 height 34
checkbox input "false"
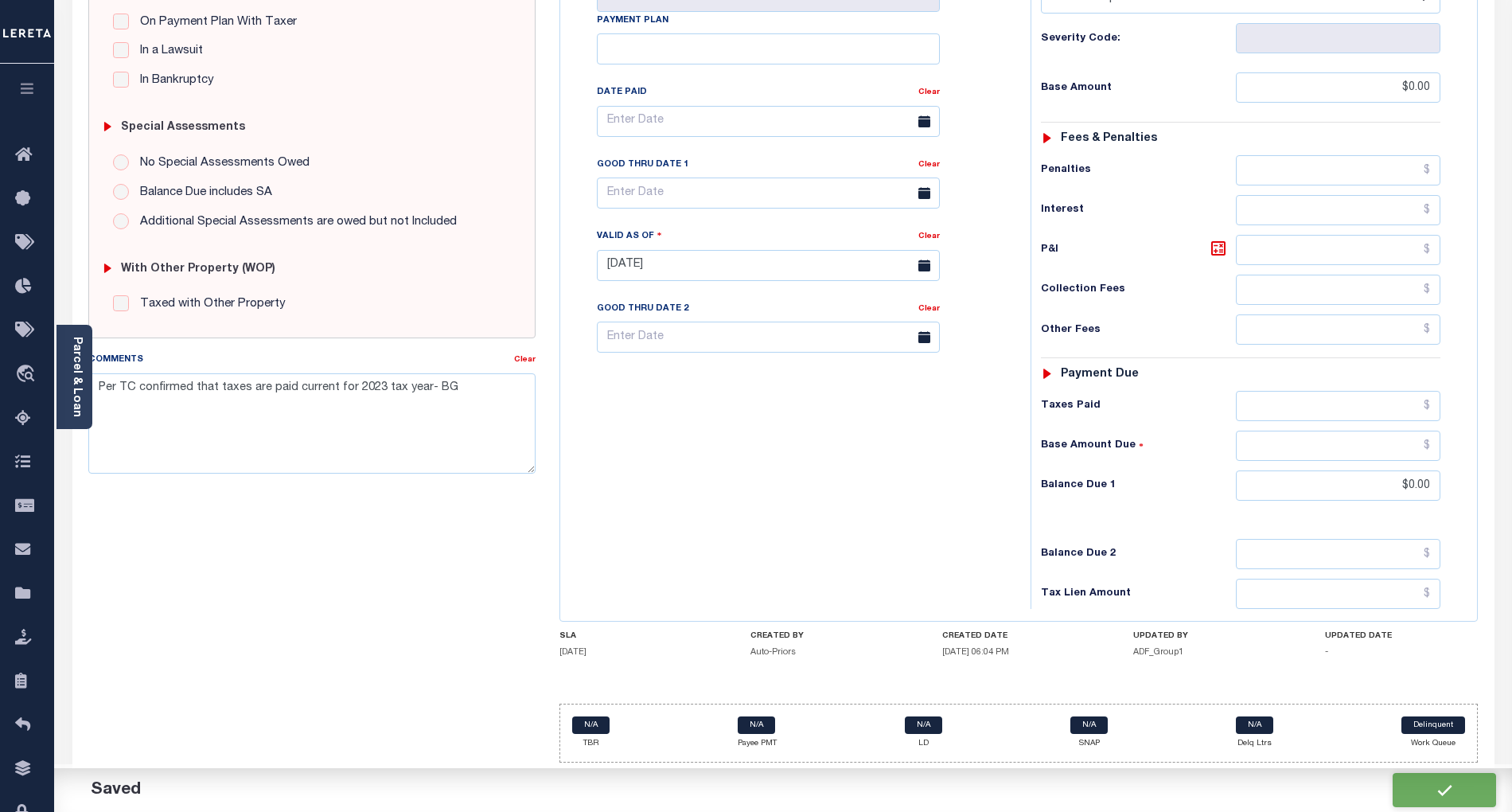
checkbox input "false"
type input "$0"
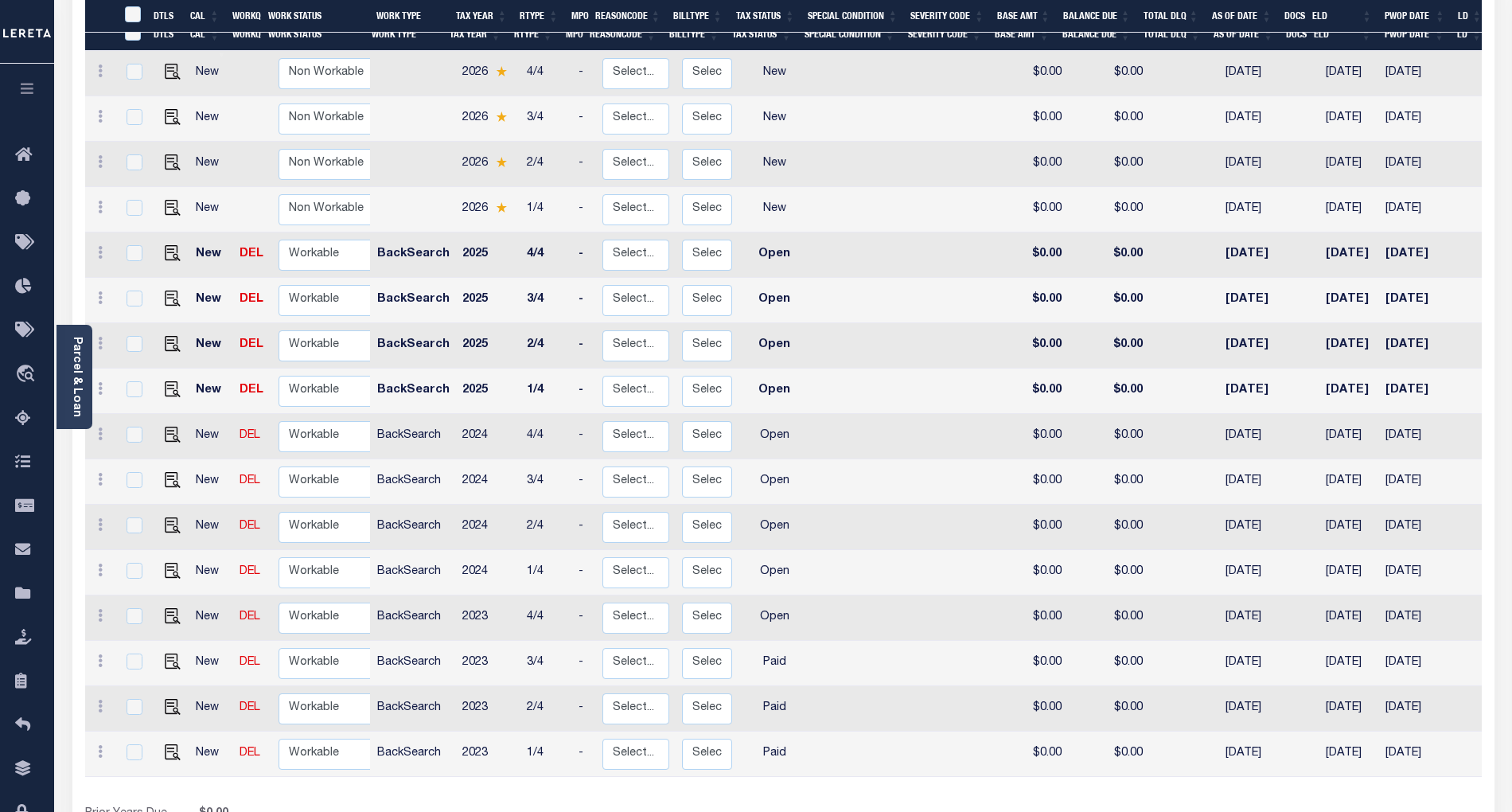
scroll to position [318, 0]
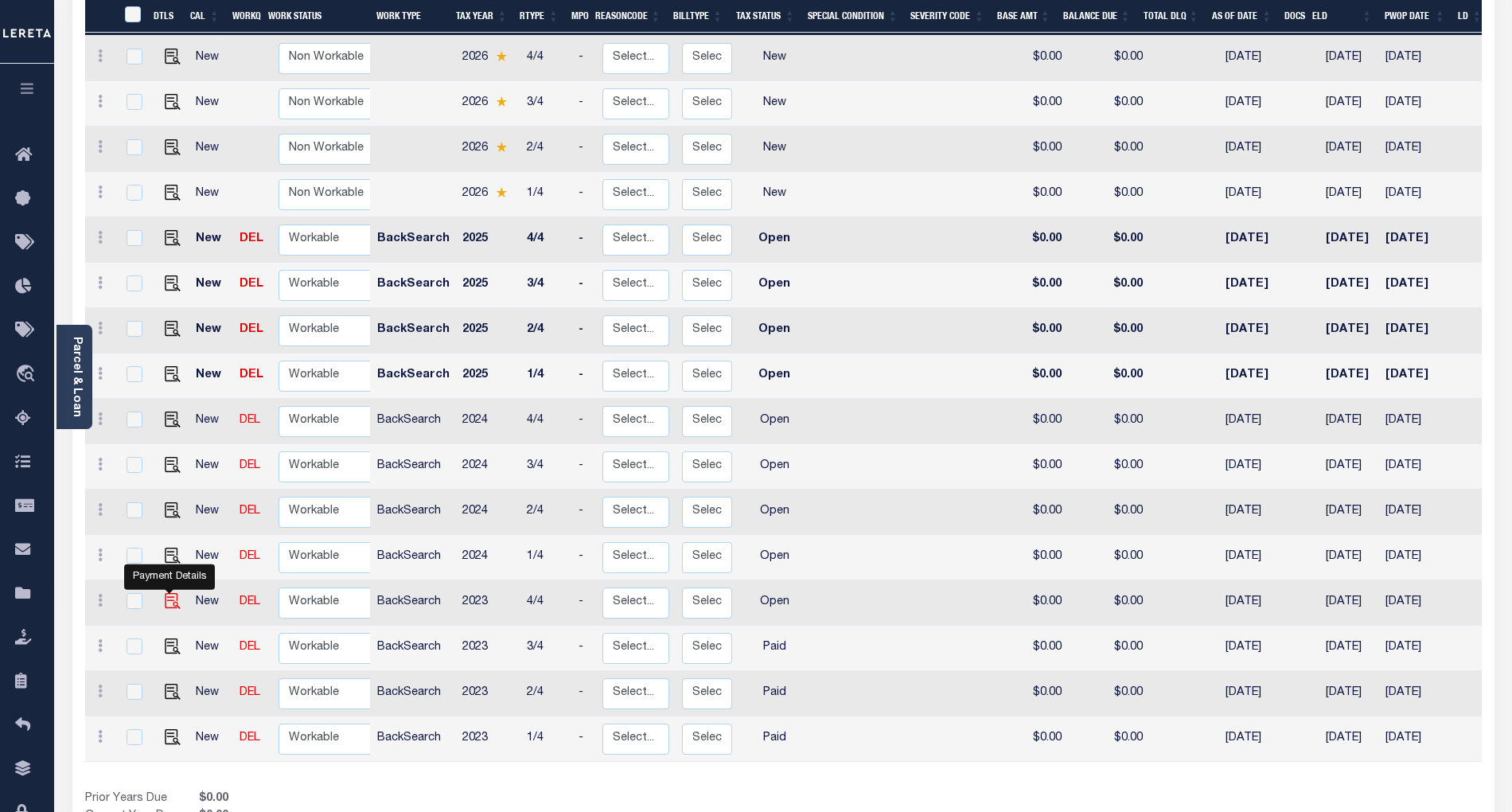
click at [172, 593] on img "" at bounding box center [173, 601] width 16 height 16
checkbox input "true"
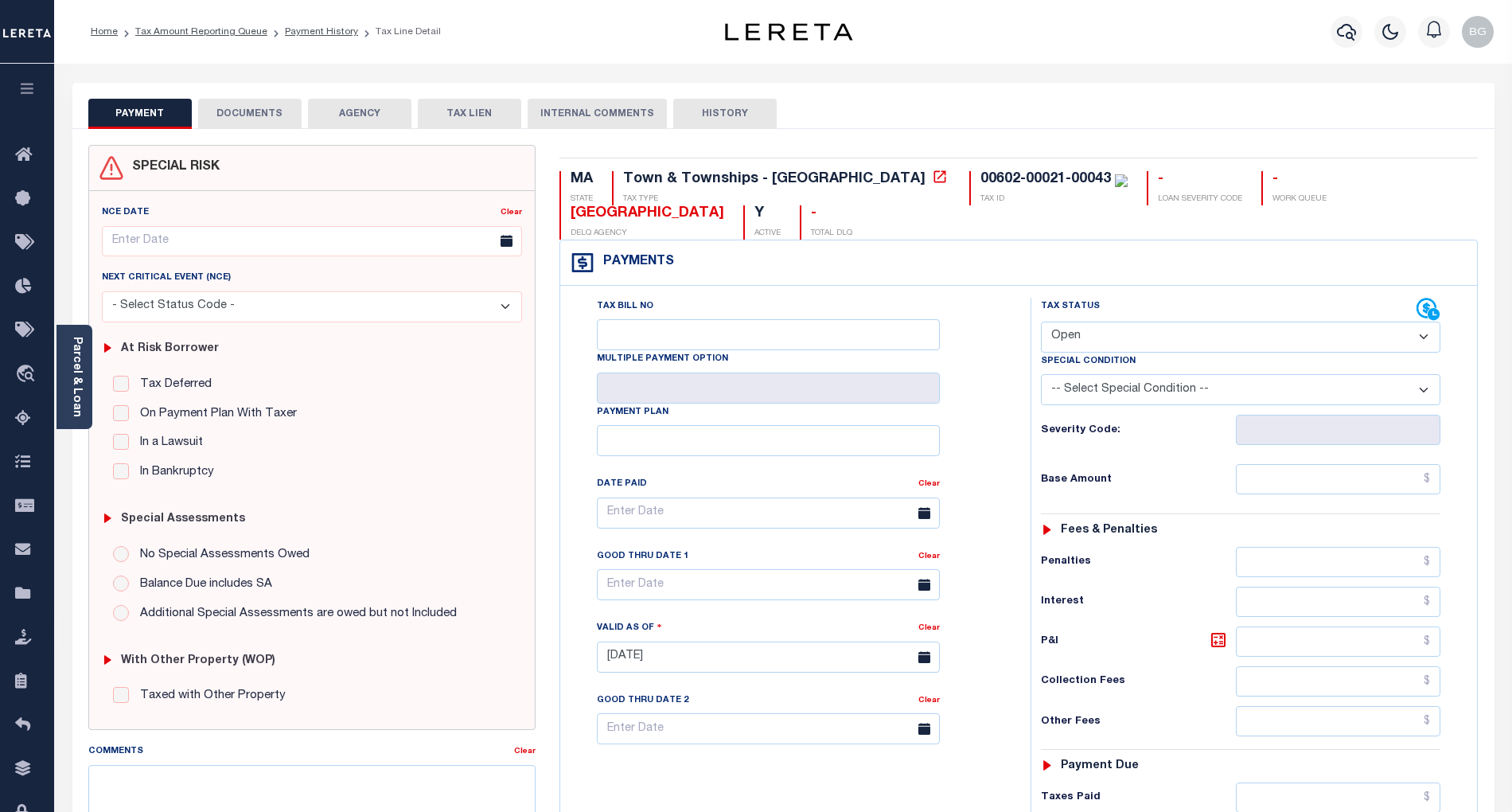
click at [1127, 333] on select "- Select Status Code - Open Due/Unpaid Paid Incomplete No Tax Due Internal Refu…" at bounding box center [1241, 338] width 399 height 31
select select "PYD"
click at [1041, 324] on select "- Select Status Code - Open Due/Unpaid Paid Incomplete No Tax Due Internal Refu…" at bounding box center [1241, 338] width 399 height 31
type input "[DATE]"
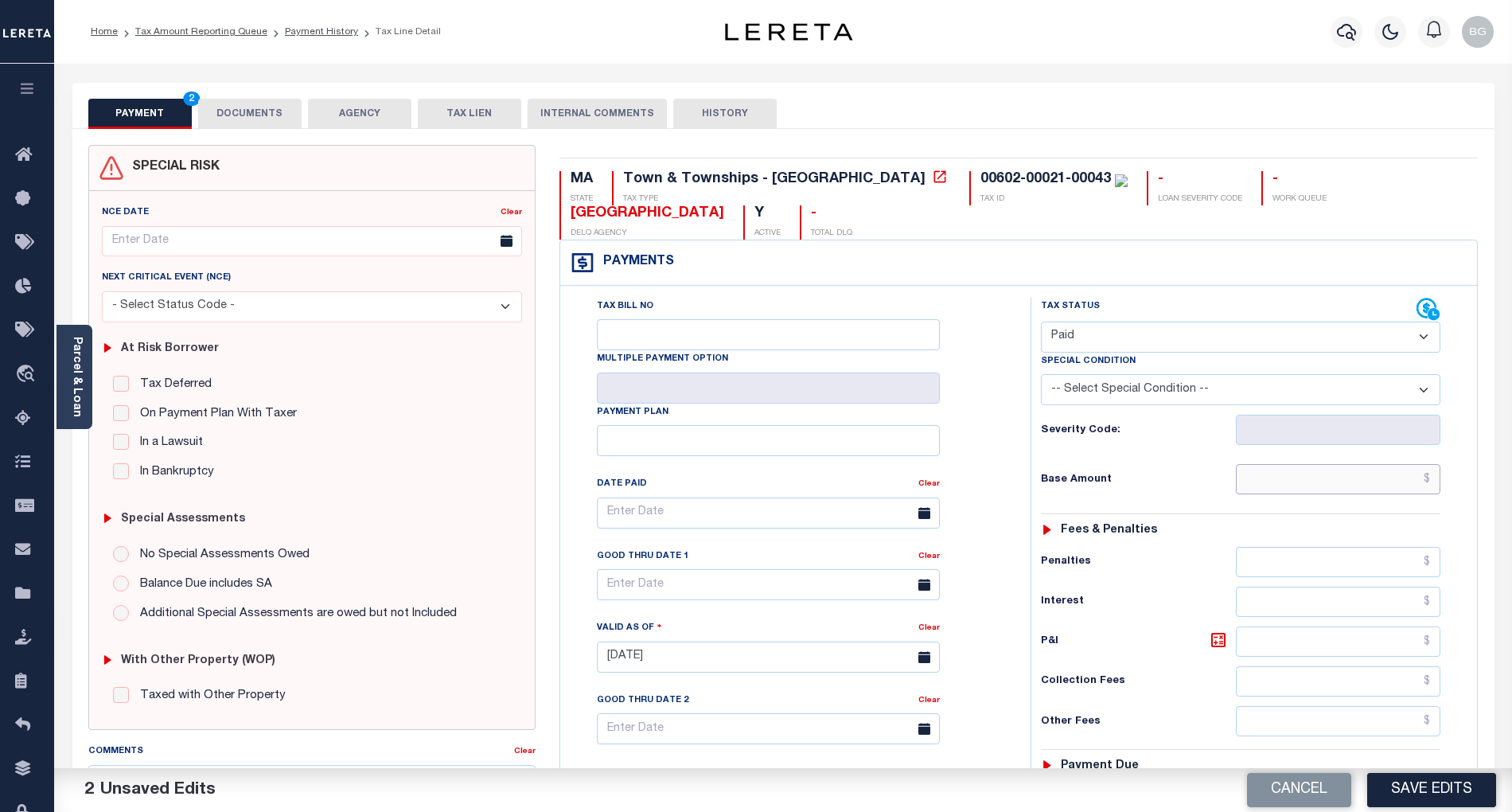
click at [1408, 481] on input "text" at bounding box center [1338, 479] width 205 height 31
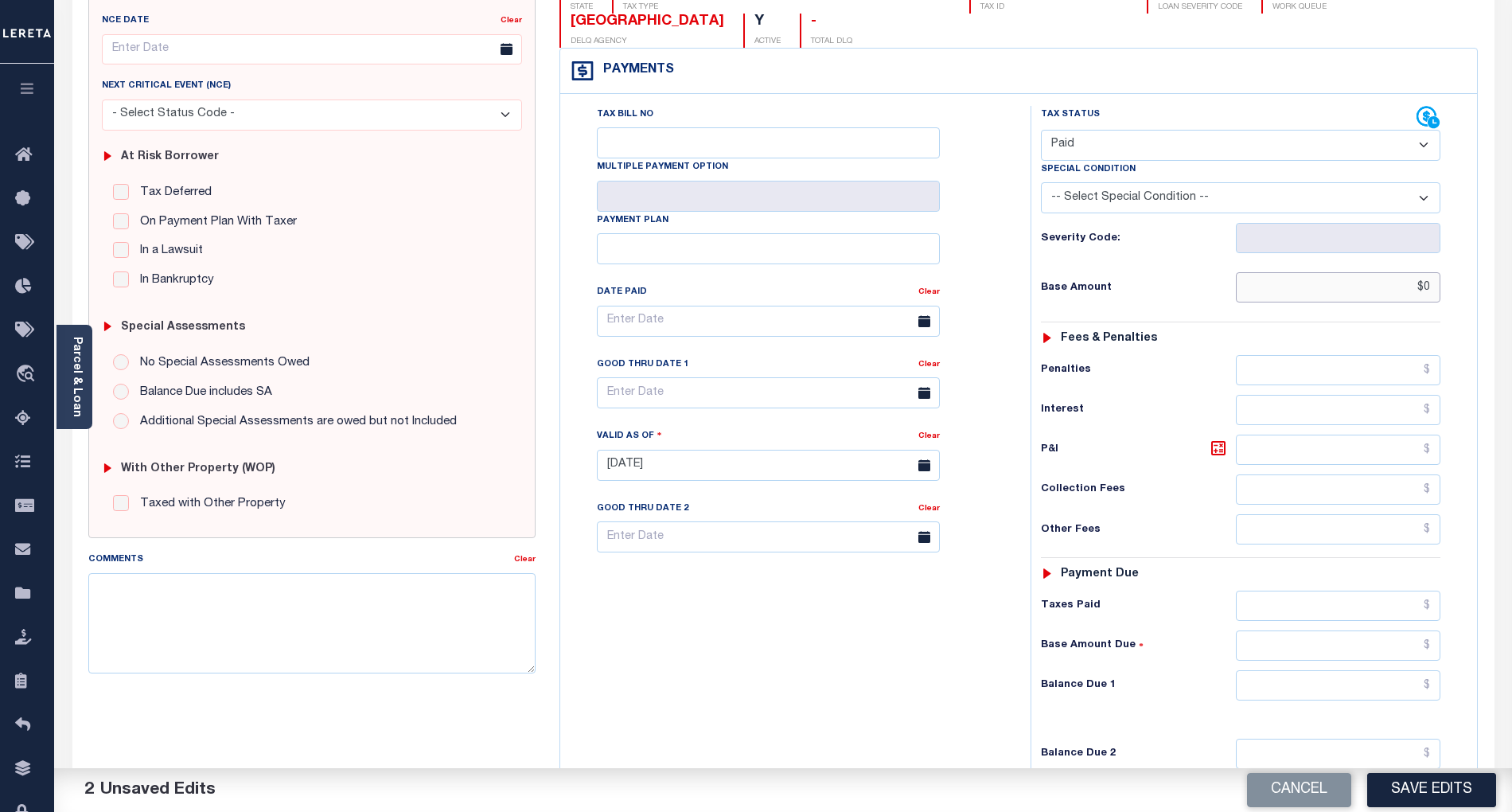
scroll to position [318, 0]
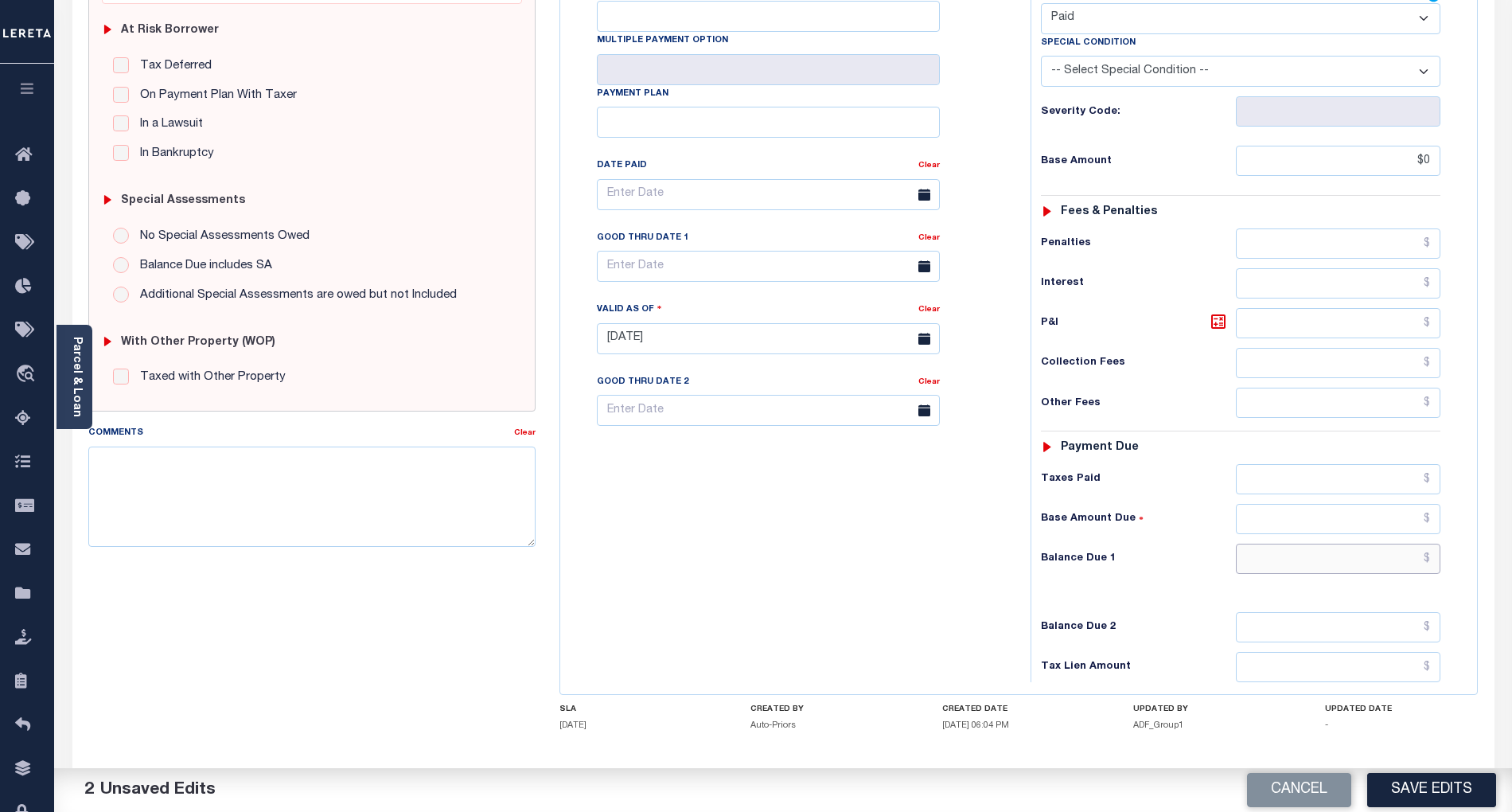
type input "$0.00"
click at [1401, 571] on input "text" at bounding box center [1338, 558] width 205 height 31
type input "$0.00"
click at [398, 504] on textarea "Comments" at bounding box center [311, 496] width 447 height 100
paste textarea "Per TC confirmed that taxes are paid current for 2023 tax year- BG"
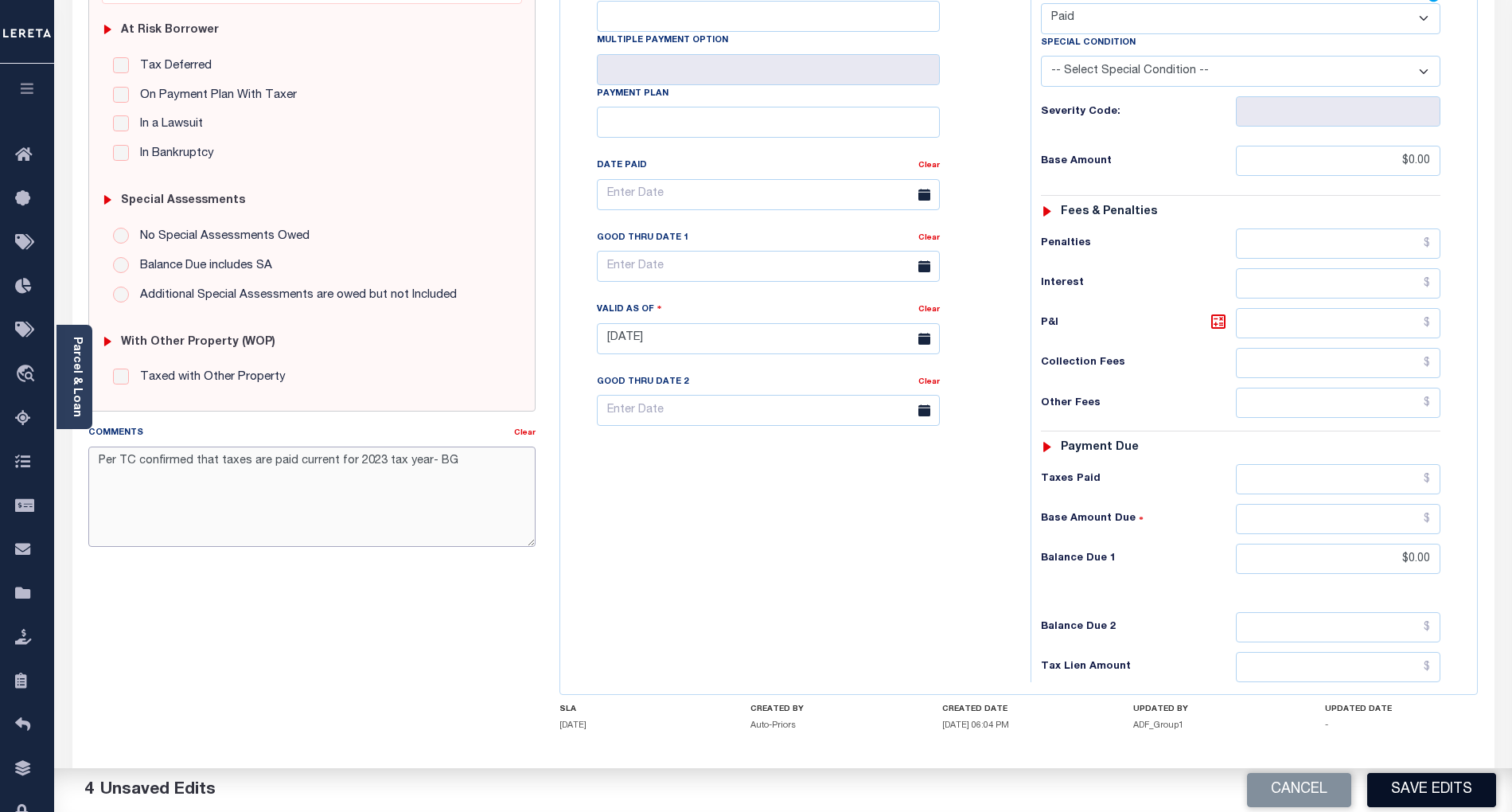
type textarea "Per TC confirmed that taxes are paid current for 2023 tax year- BG"
click at [1461, 783] on button "Save Edits" at bounding box center [1432, 789] width 129 height 34
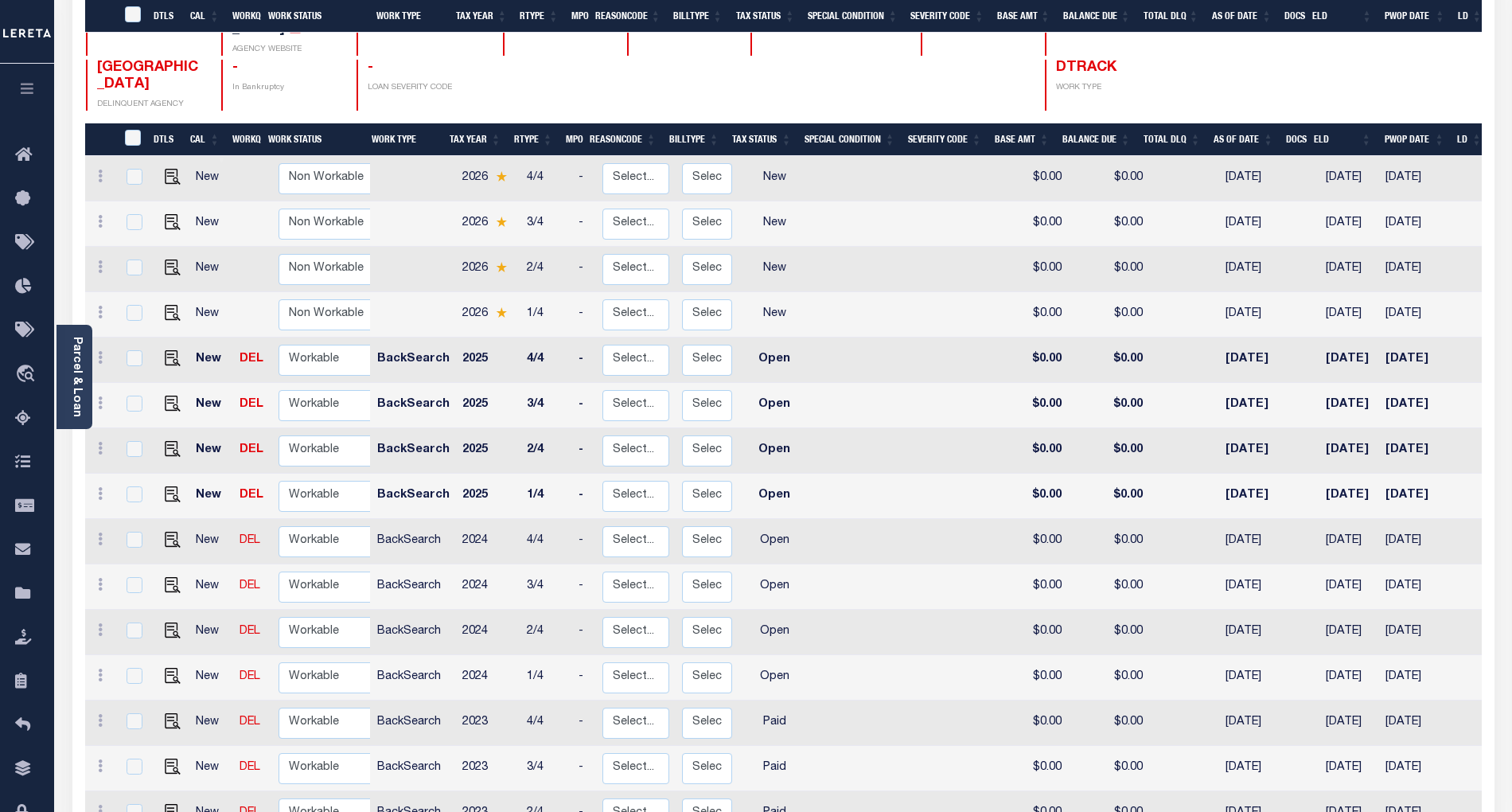
scroll to position [389, 0]
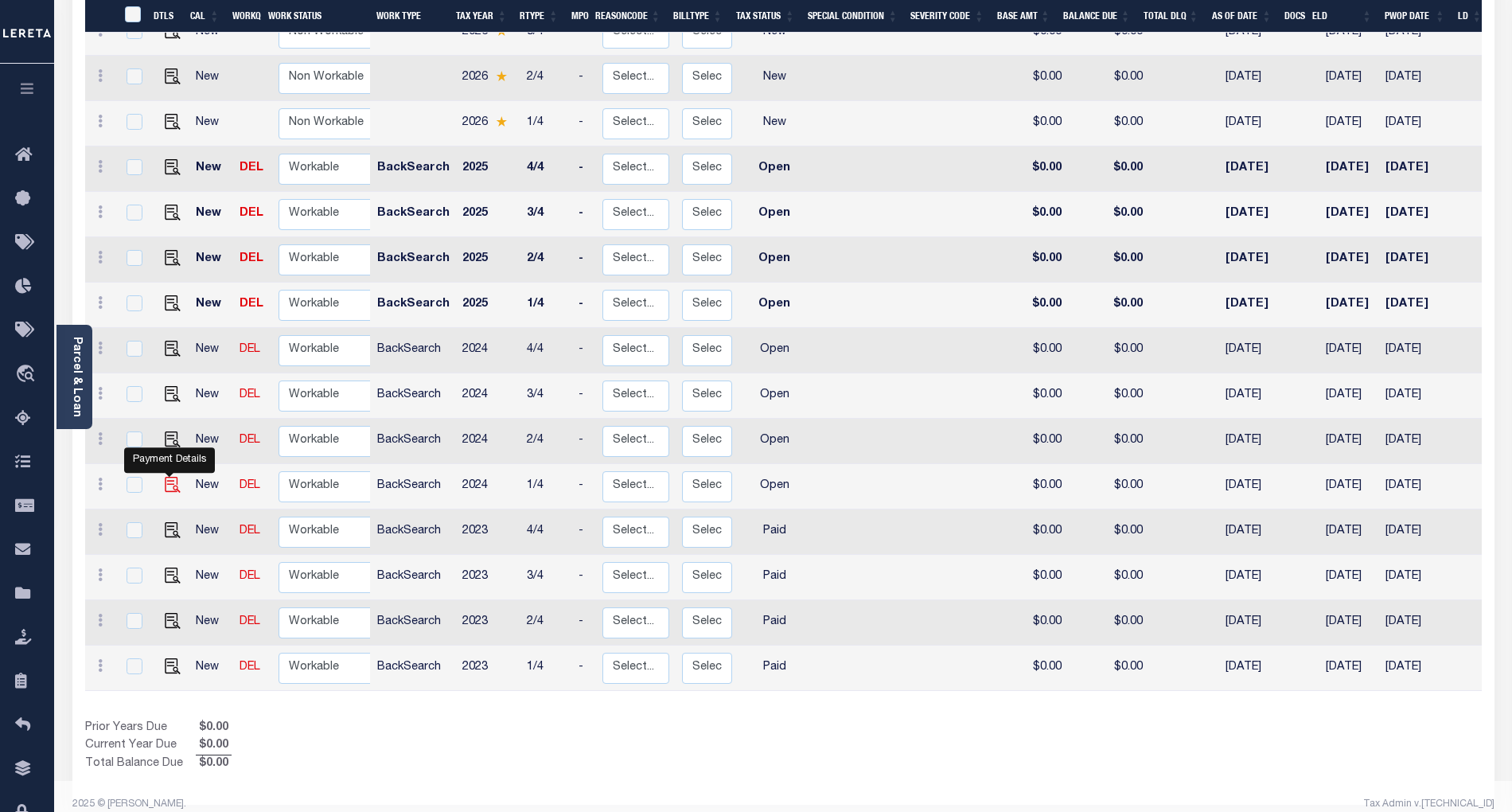
click at [167, 477] on img "" at bounding box center [173, 485] width 16 height 16
checkbox input "true"
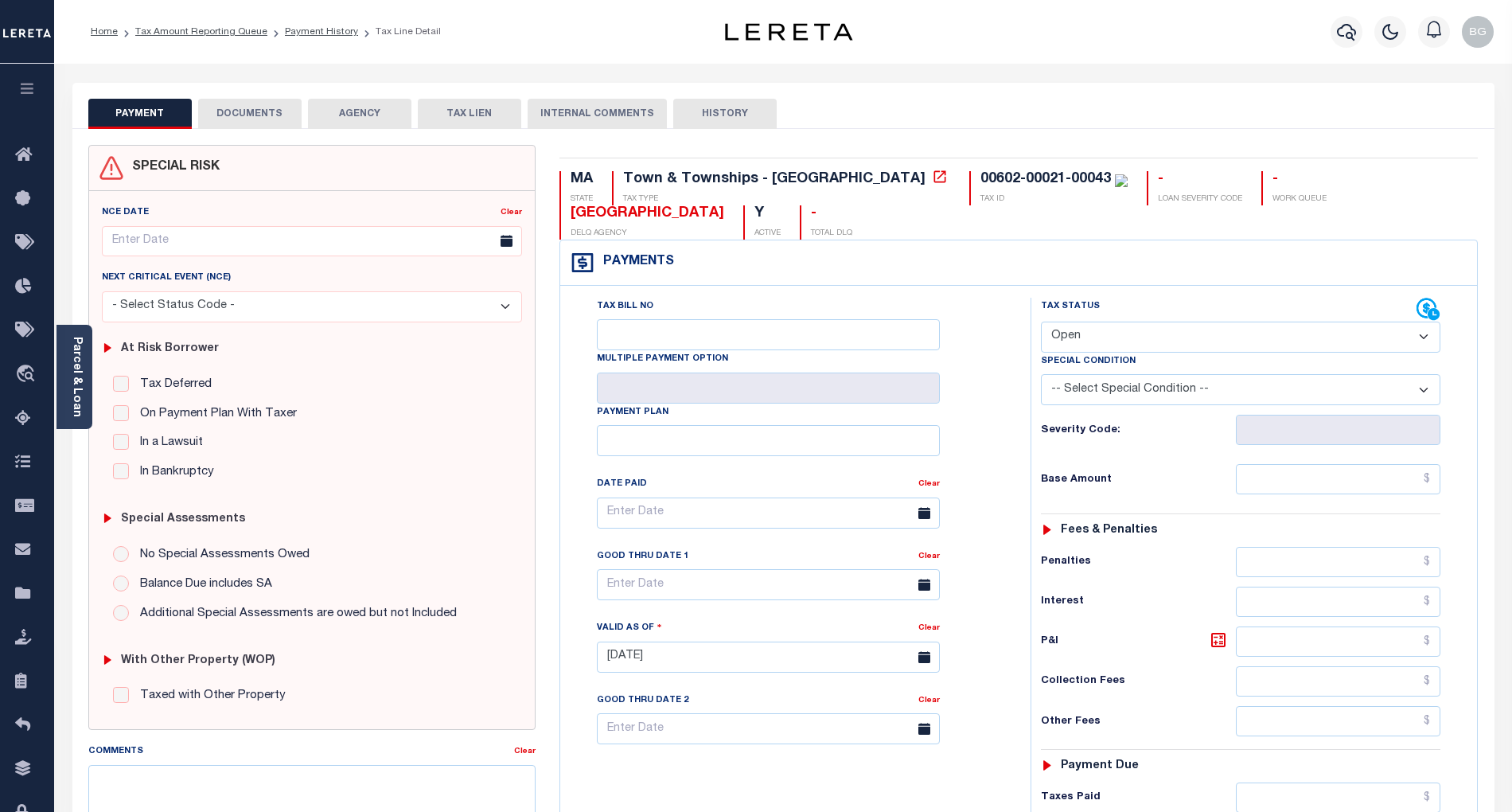
click at [1120, 330] on select "- Select Status Code - Open Due/Unpaid Paid Incomplete No Tax Due Internal Refu…" at bounding box center [1241, 338] width 399 height 31
select select "PYD"
click at [1041, 324] on select "- Select Status Code - Open Due/Unpaid Paid Incomplete No Tax Due Internal Refu…" at bounding box center [1241, 338] width 399 height 31
type input "[DATE]"
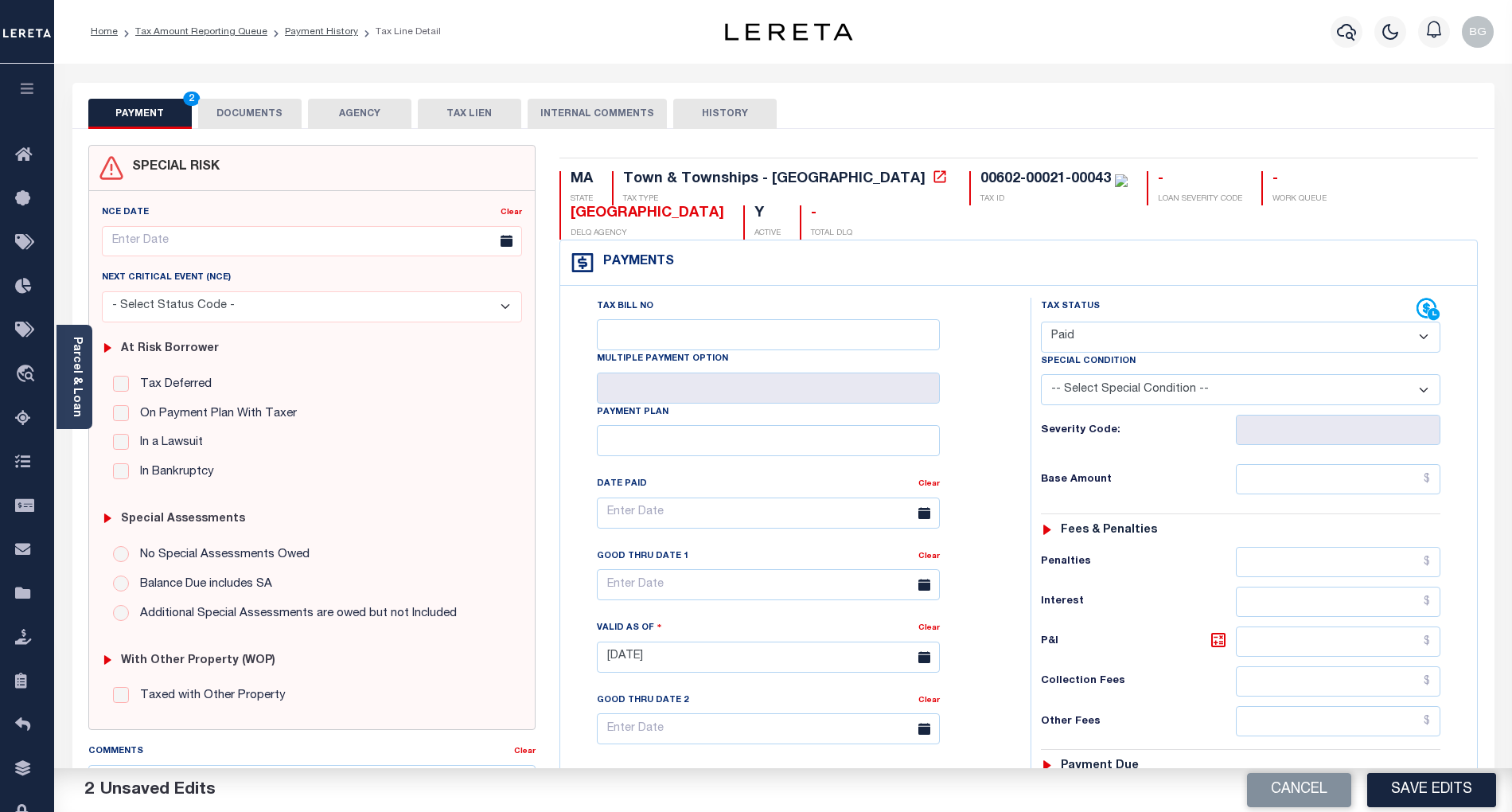
click at [241, 109] on button "DOCUMENTS" at bounding box center [249, 113] width 104 height 31
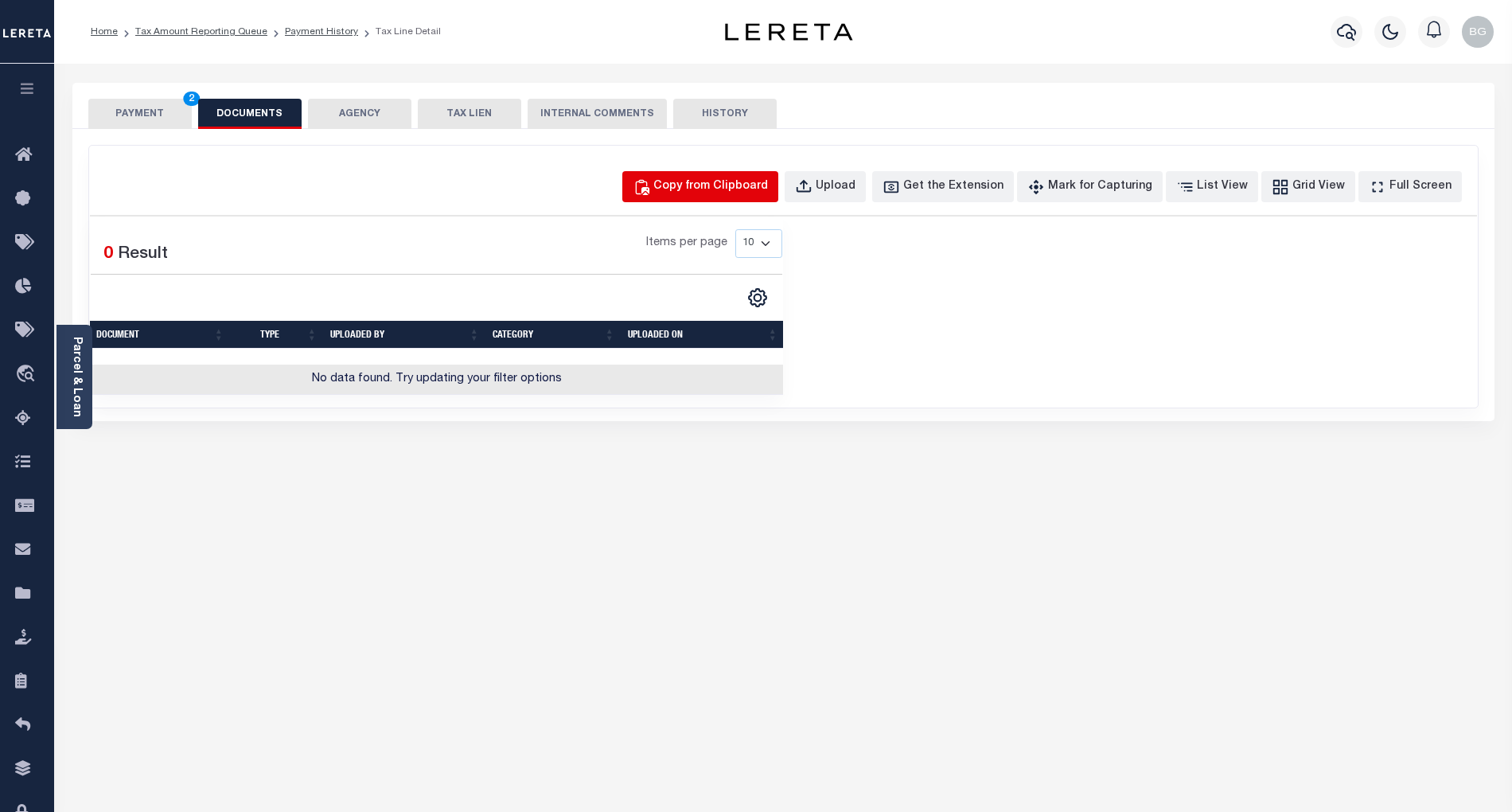
click at [748, 189] on div "Copy from Clipboard" at bounding box center [710, 187] width 114 height 17
select select "POP"
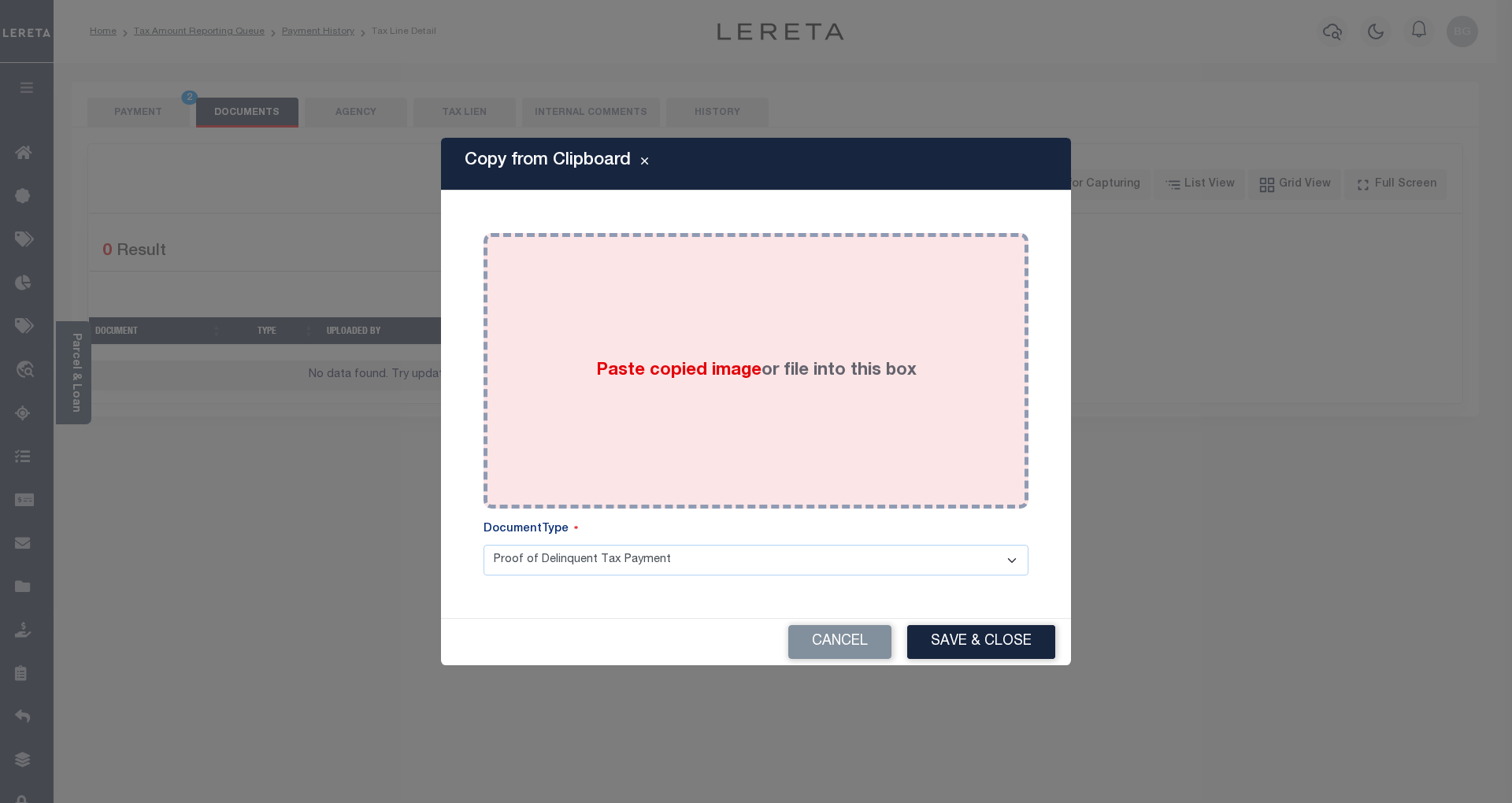
click at [710, 374] on span "Paste copied image" at bounding box center [679, 371] width 166 height 17
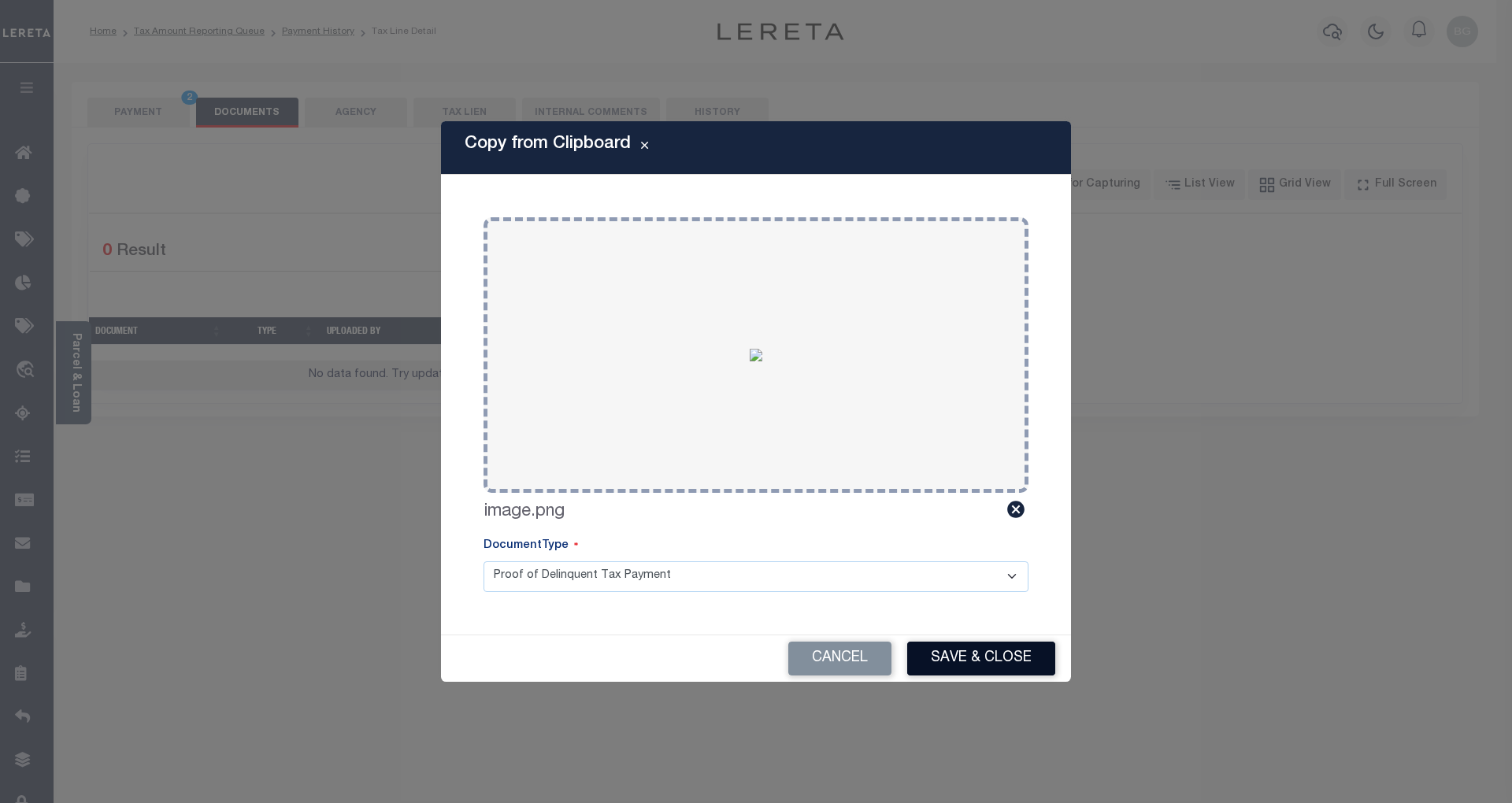
click at [1019, 655] on button "Save & Close" at bounding box center [982, 658] width 148 height 34
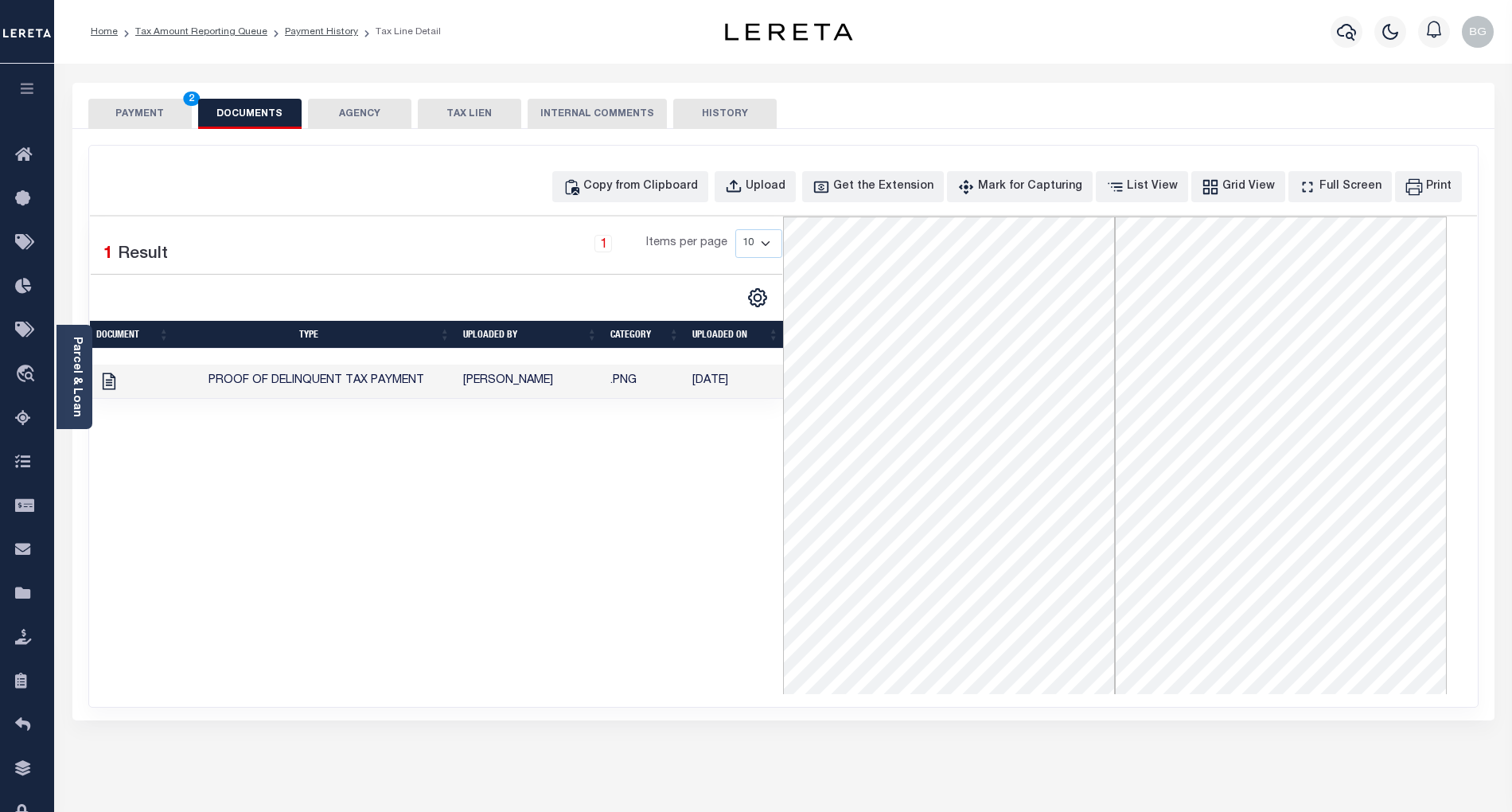
click at [153, 119] on button "PAYMENT 2" at bounding box center [140, 113] width 104 height 31
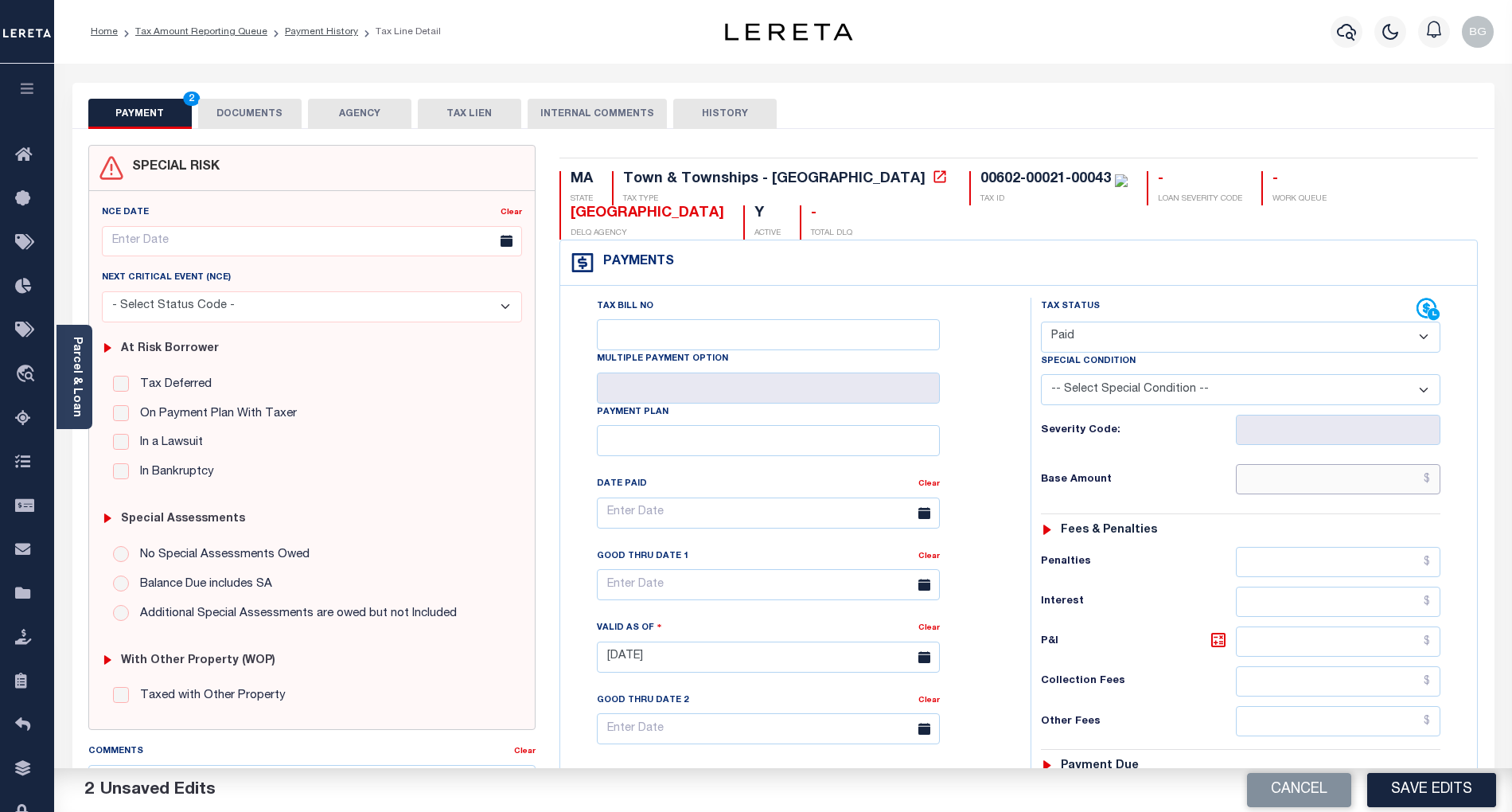
click at [1400, 490] on input "text" at bounding box center [1338, 479] width 205 height 31
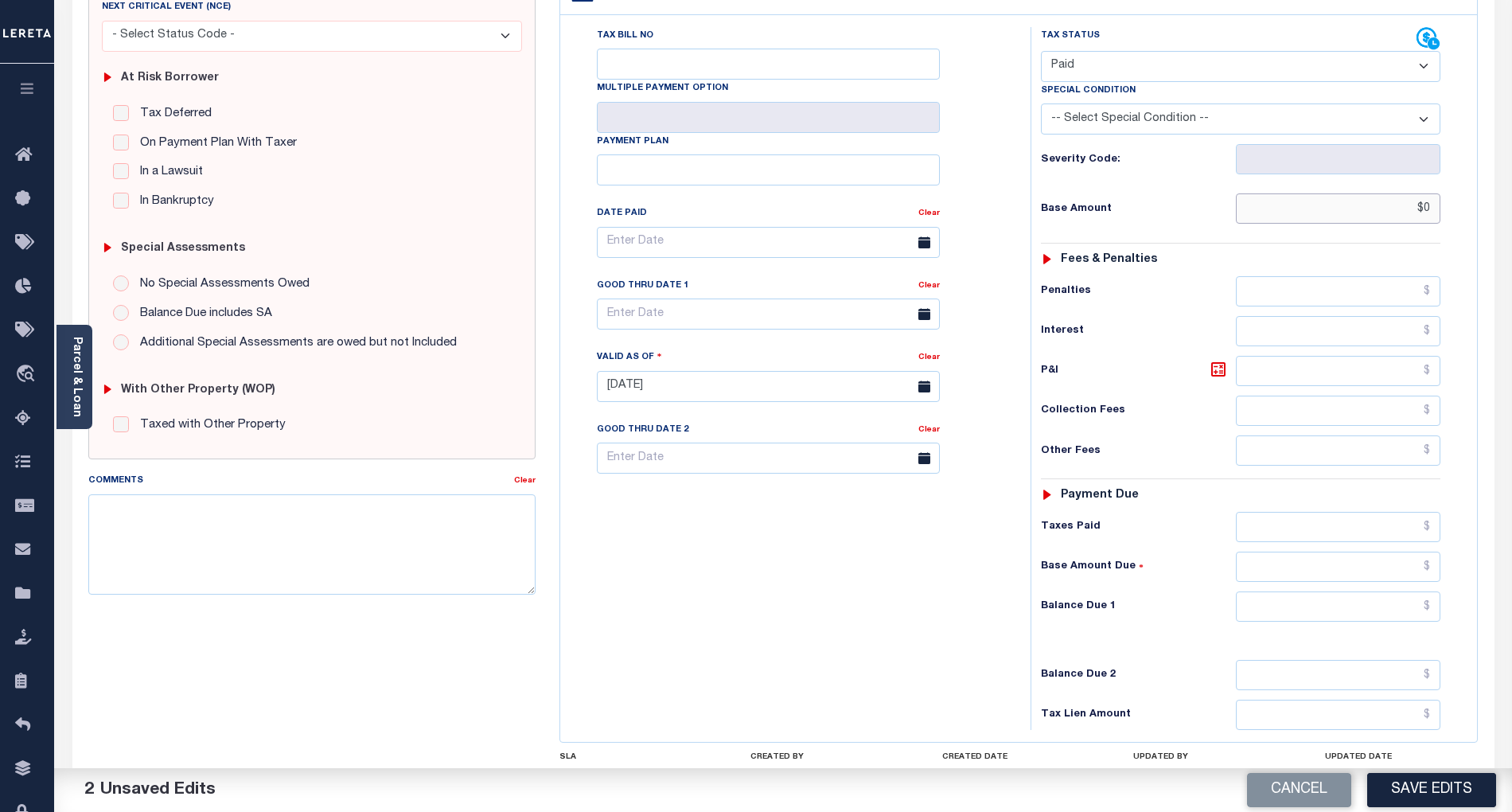
scroll to position [318, 0]
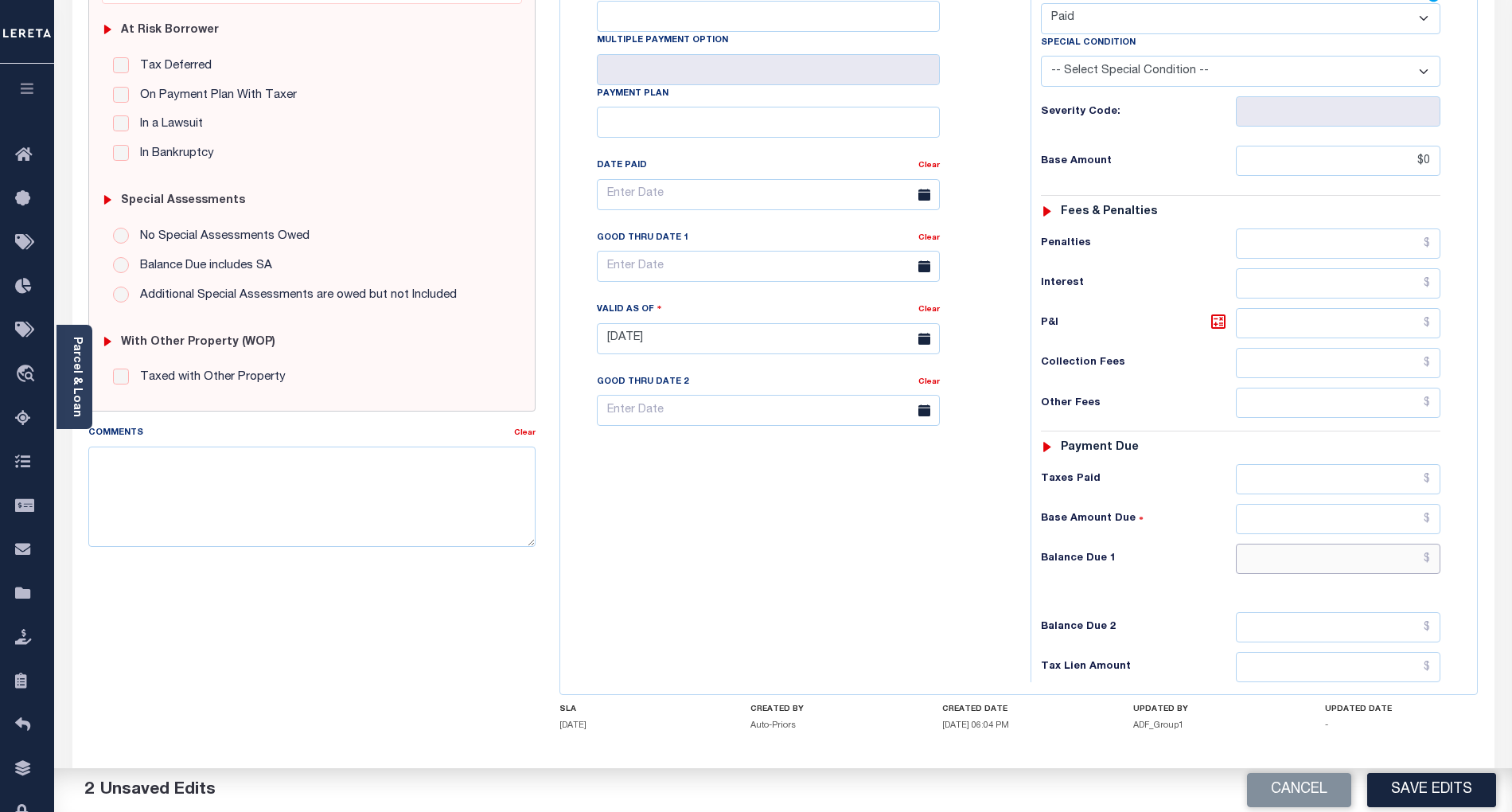
type input "$0.00"
click at [1421, 571] on input "text" at bounding box center [1338, 558] width 205 height 31
type input "$0.00"
click at [793, 556] on div "Tax Bill No Multiple Payment Option Payment Plan Clear" at bounding box center [791, 331] width 454 height 703
click at [1458, 793] on button "Save Edits" at bounding box center [1432, 789] width 129 height 34
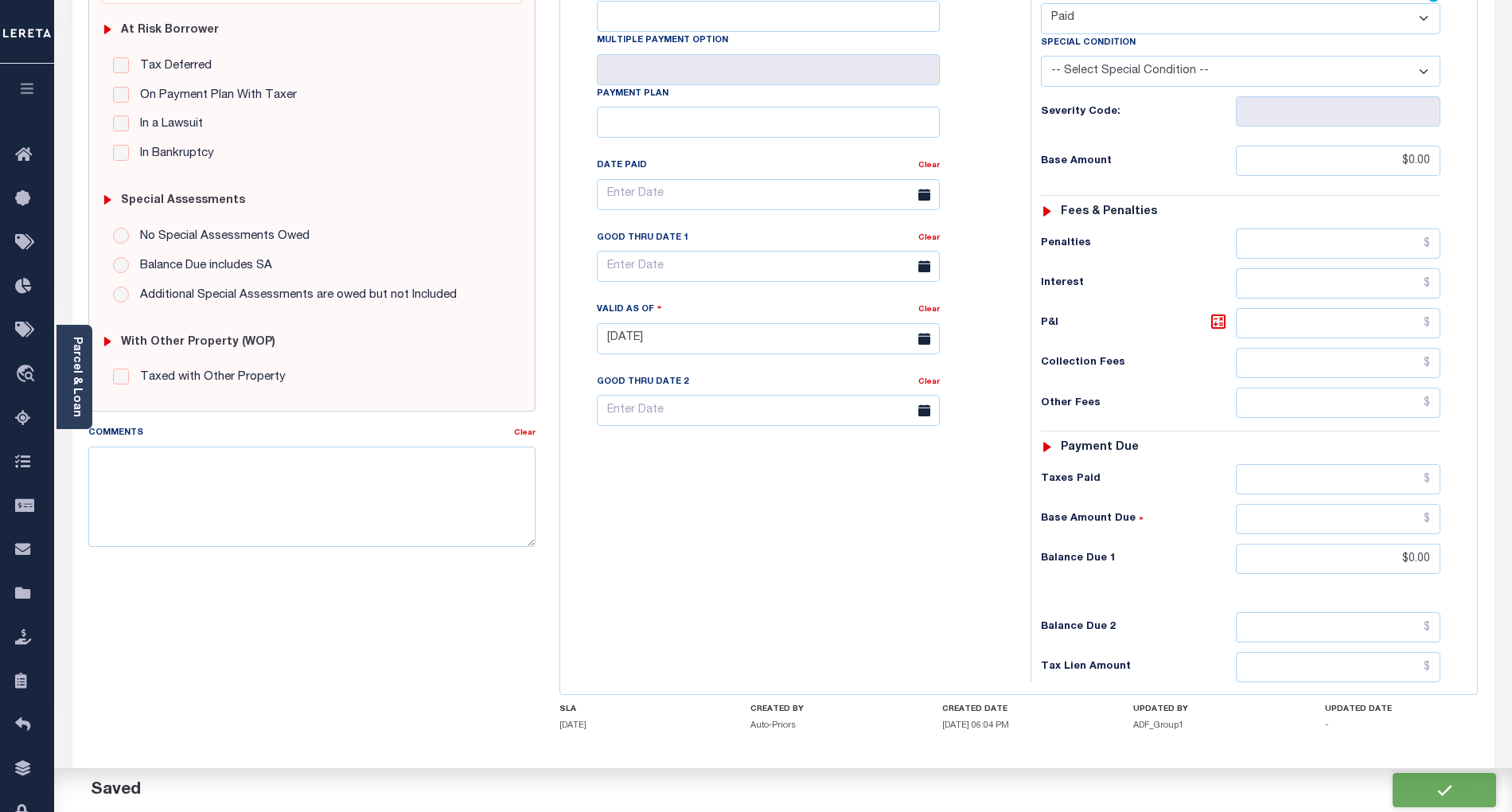
checkbox input "false"
type input "$0"
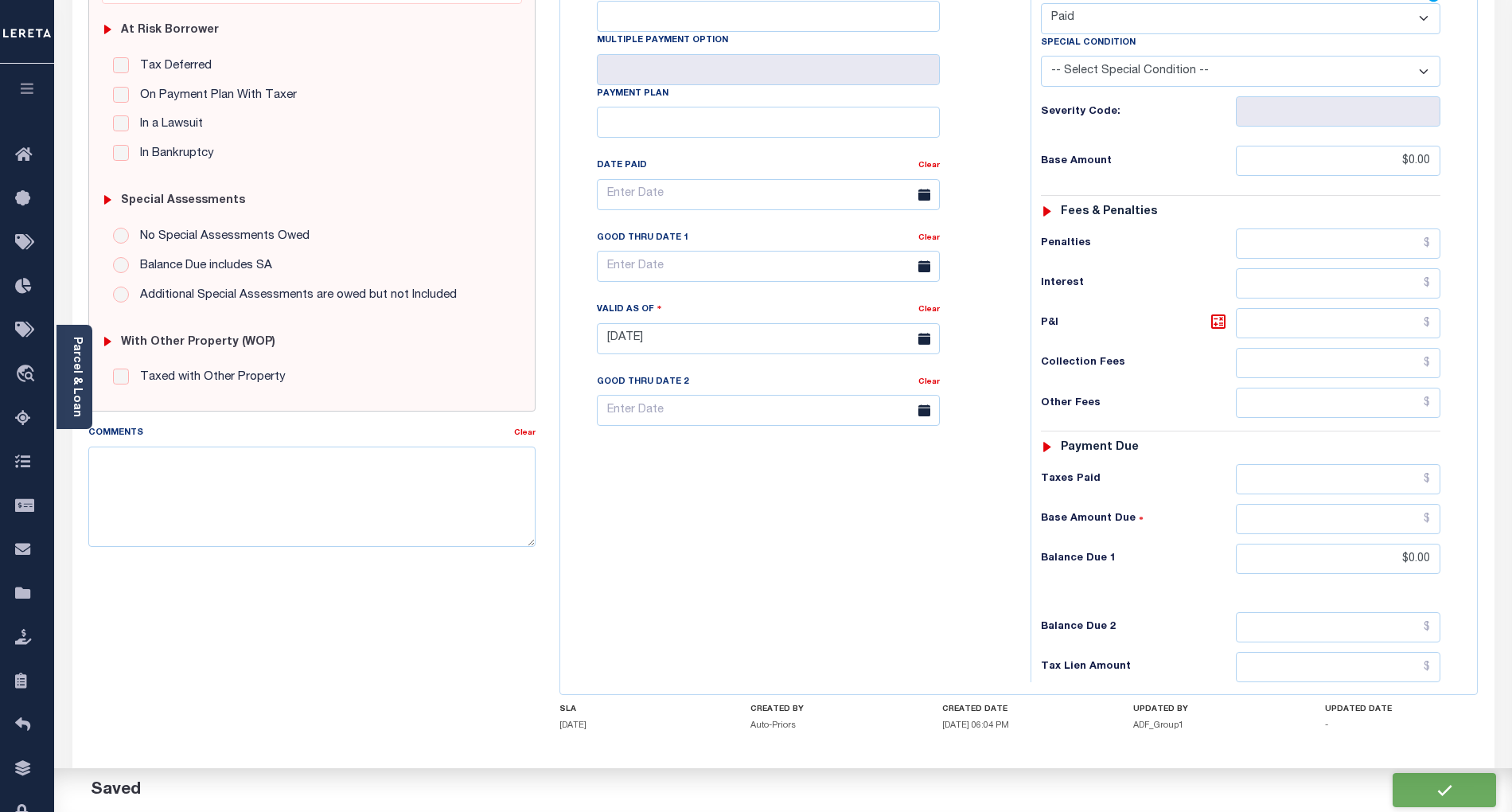
type input "$0"
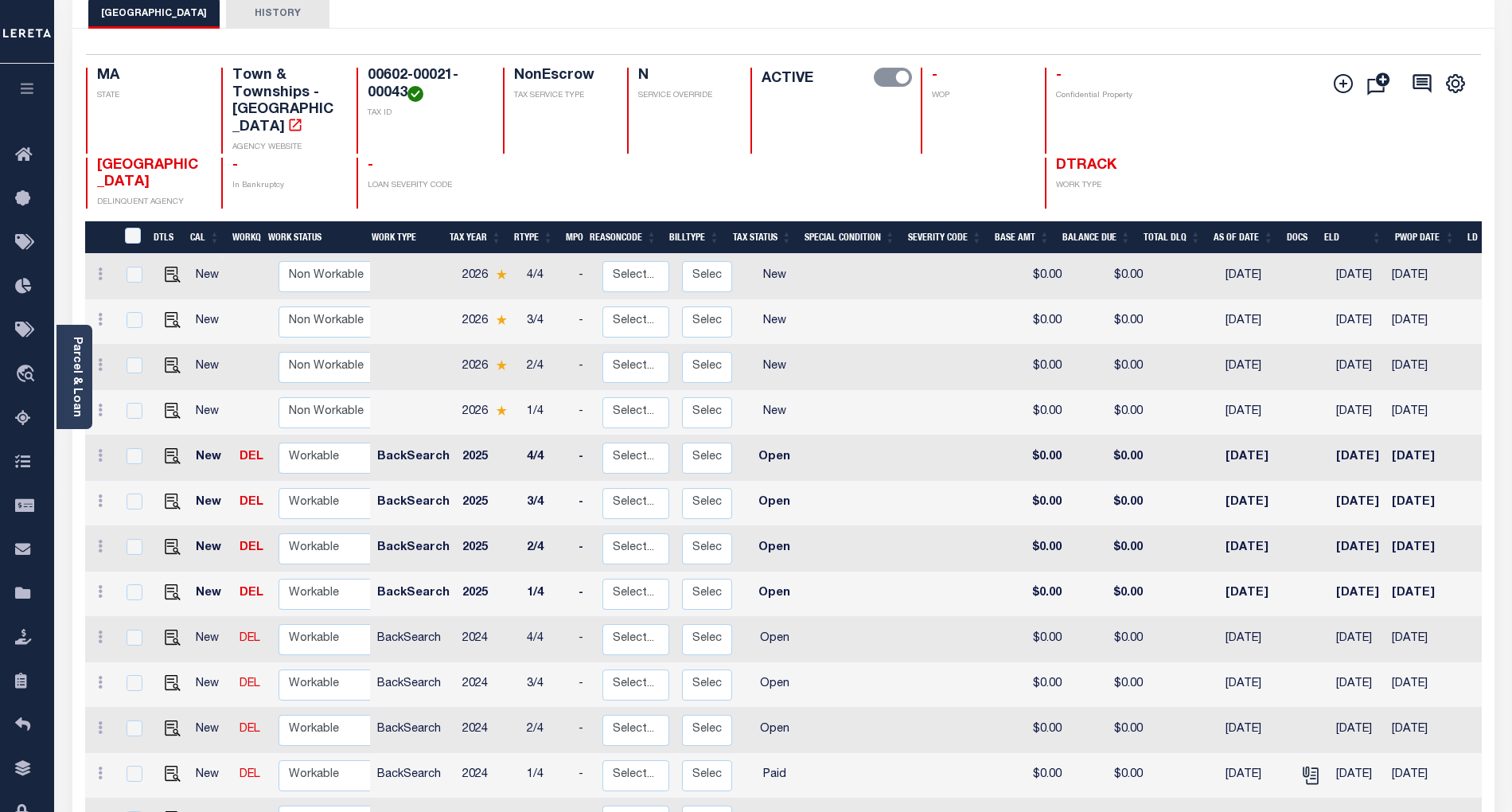
scroll to position [212, 0]
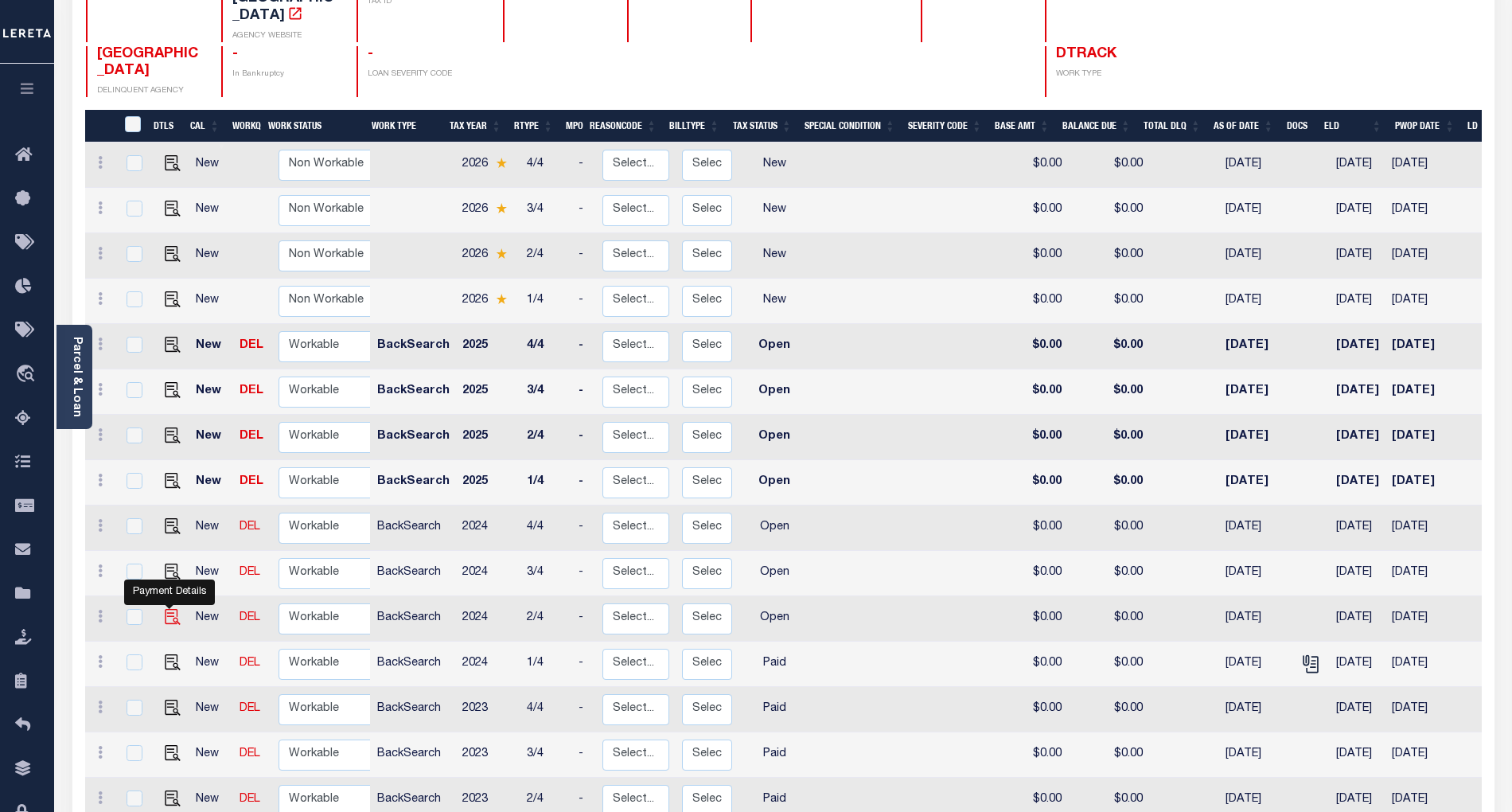
click at [166, 609] on img "" at bounding box center [173, 617] width 16 height 16
checkbox input "true"
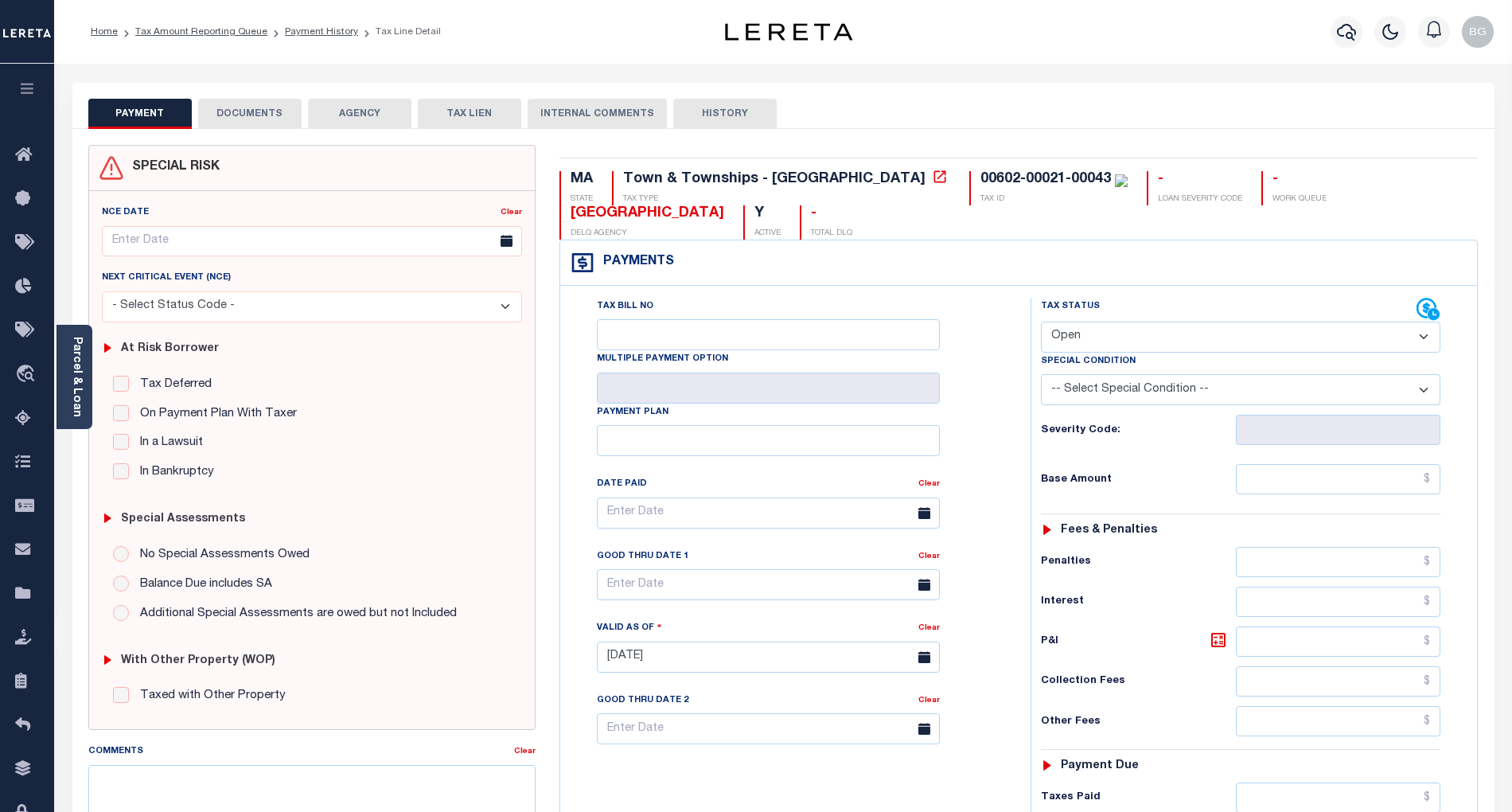
drag, startPoint x: 1103, startPoint y: 338, endPoint x: 1101, endPoint y: 348, distance: 10.2
click at [1103, 338] on select "- Select Status Code - Open Due/Unpaid Paid Incomplete No Tax Due Internal Refu…" at bounding box center [1241, 338] width 399 height 31
select select "PYD"
click at [1041, 324] on select "- Select Status Code - Open Due/Unpaid Paid Incomplete No Tax Due Internal Refu…" at bounding box center [1241, 338] width 399 height 31
type input "[DATE]"
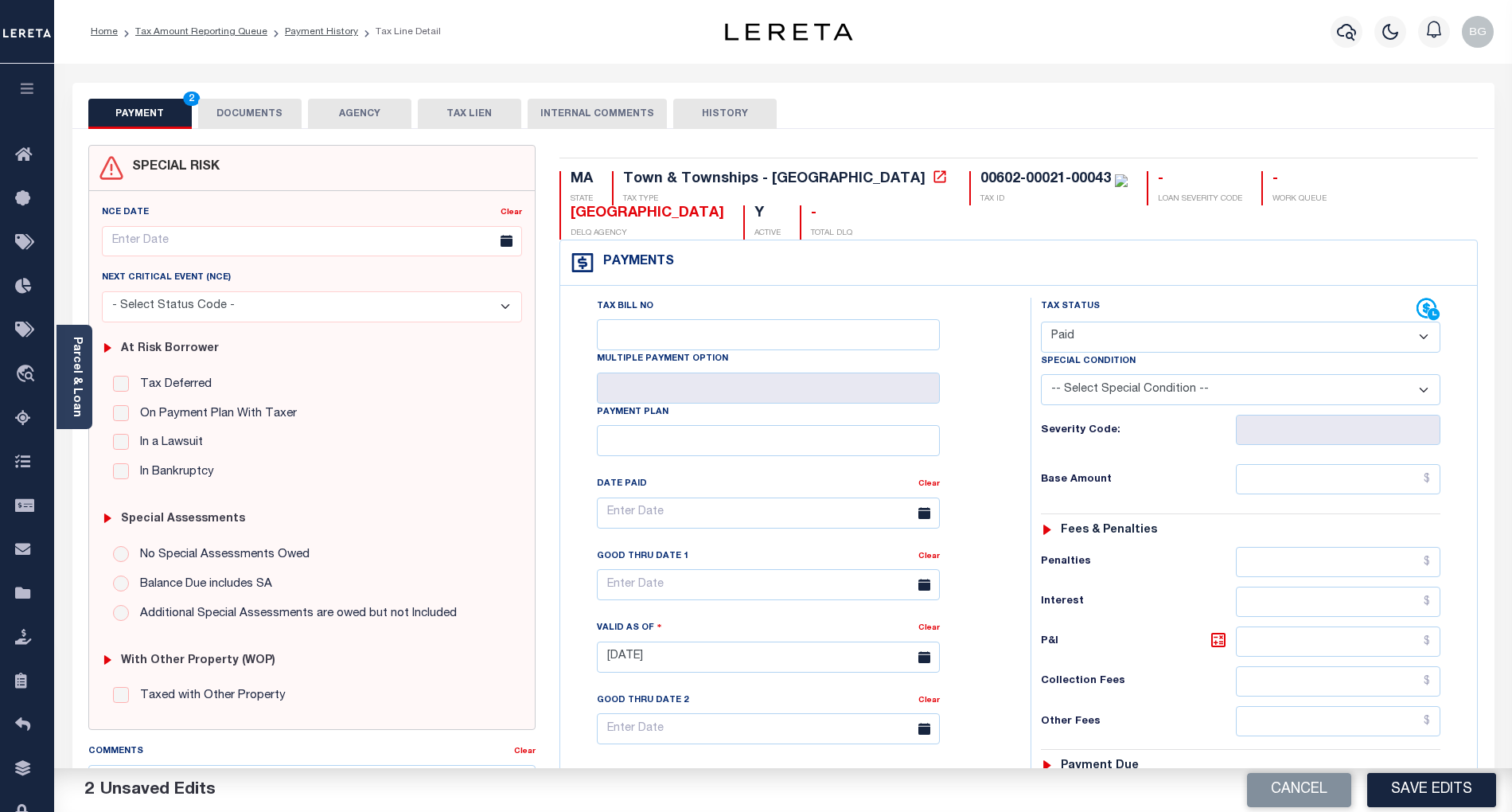
click at [249, 115] on button "DOCUMENTS" at bounding box center [249, 113] width 104 height 31
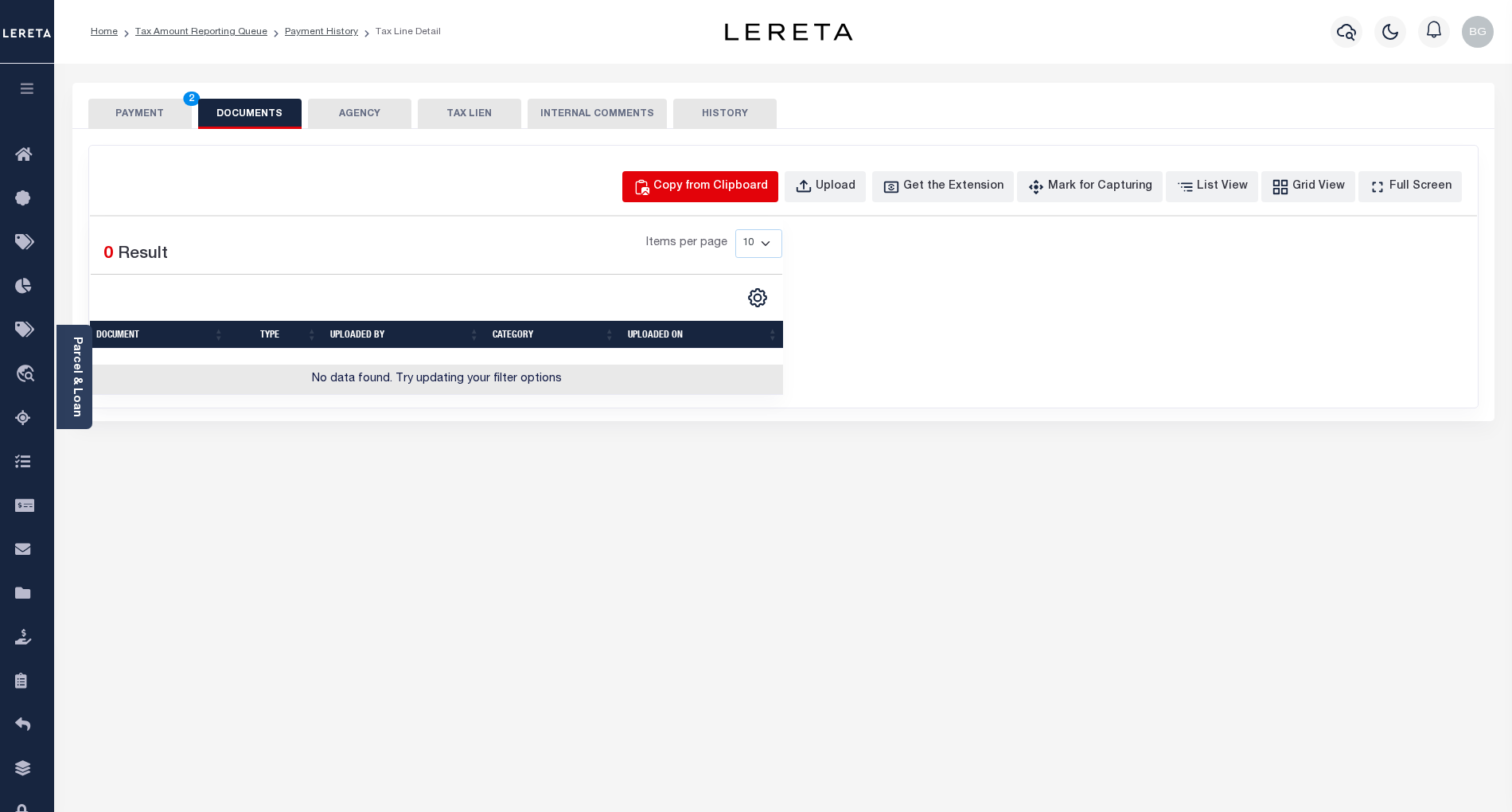
click at [755, 177] on button "Copy from Clipboard" at bounding box center [700, 187] width 156 height 31
select select "POP"
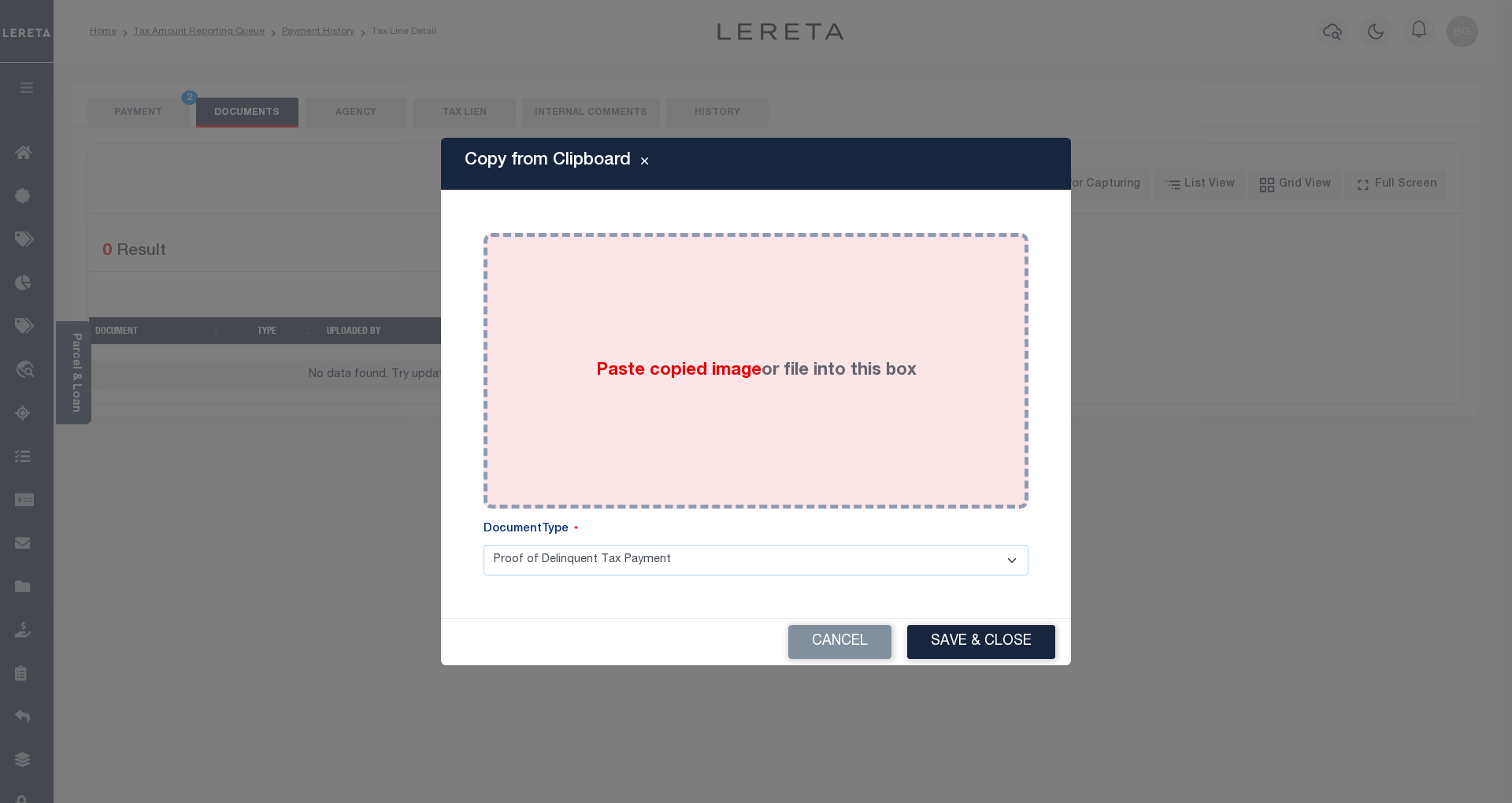
click at [687, 367] on span "Paste copied image" at bounding box center [679, 371] width 166 height 17
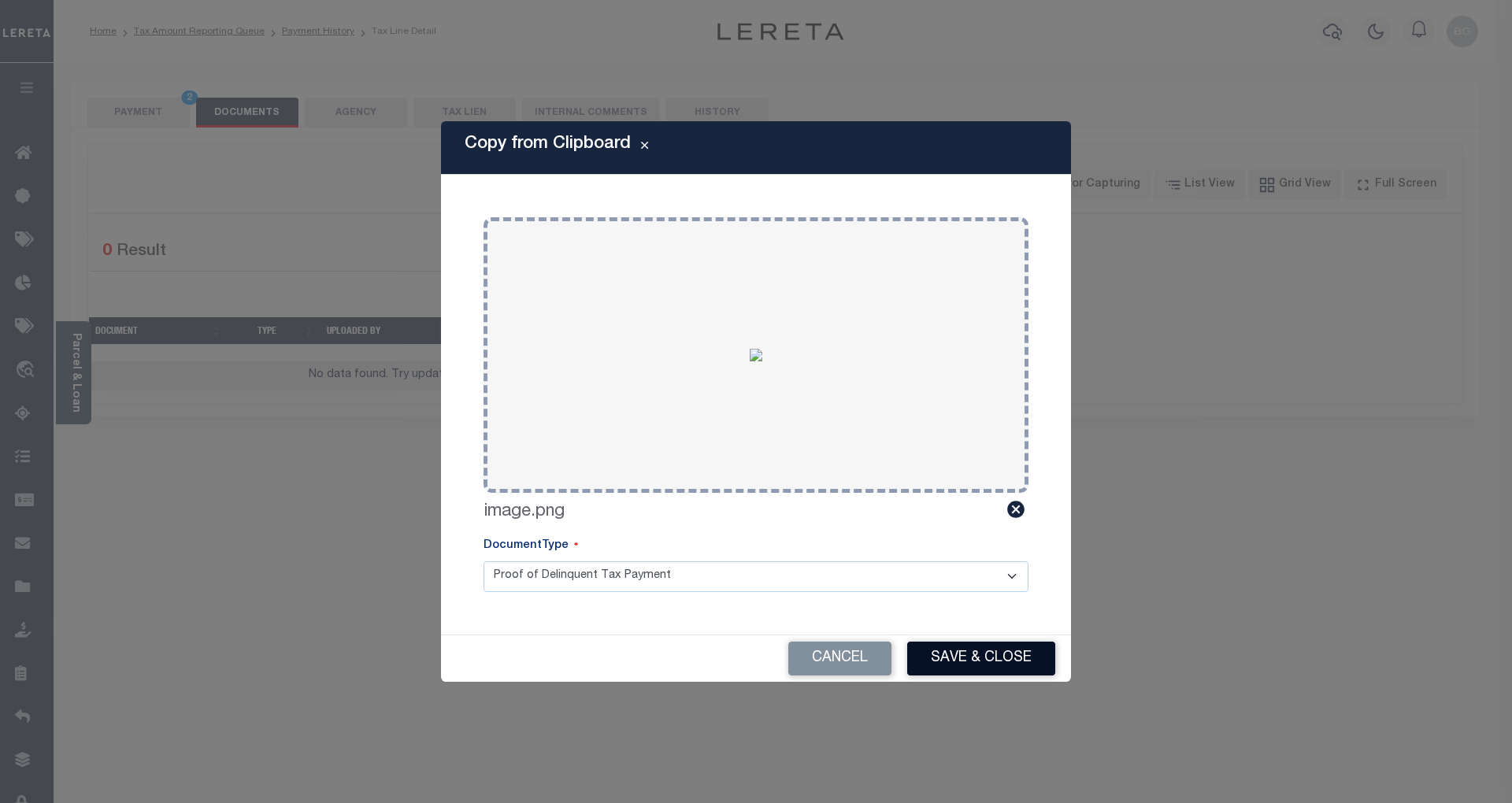
click at [1003, 658] on button "Save & Close" at bounding box center [982, 658] width 148 height 34
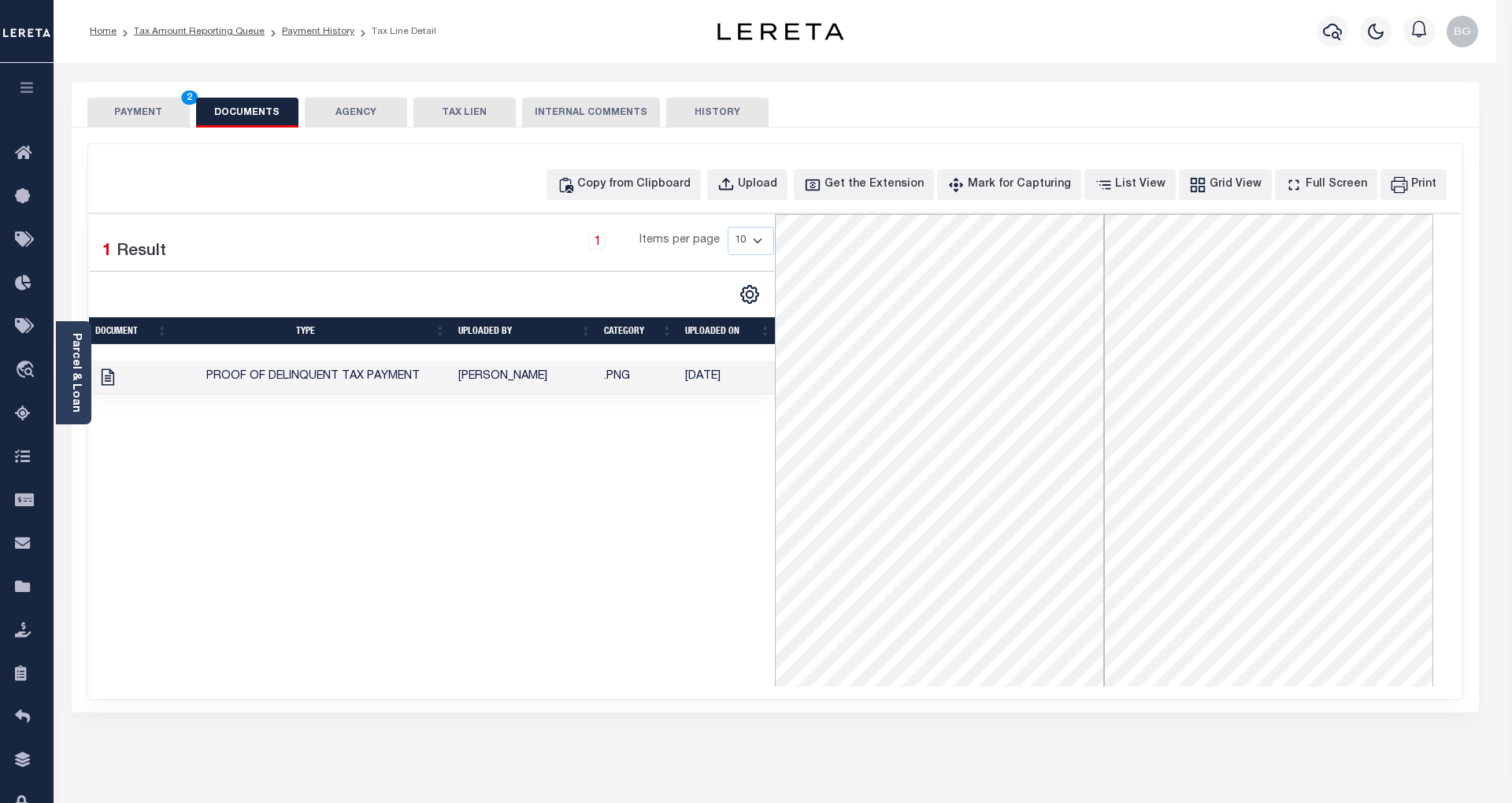
click at [145, 118] on button "PAYMENT 2" at bounding box center [138, 112] width 103 height 30
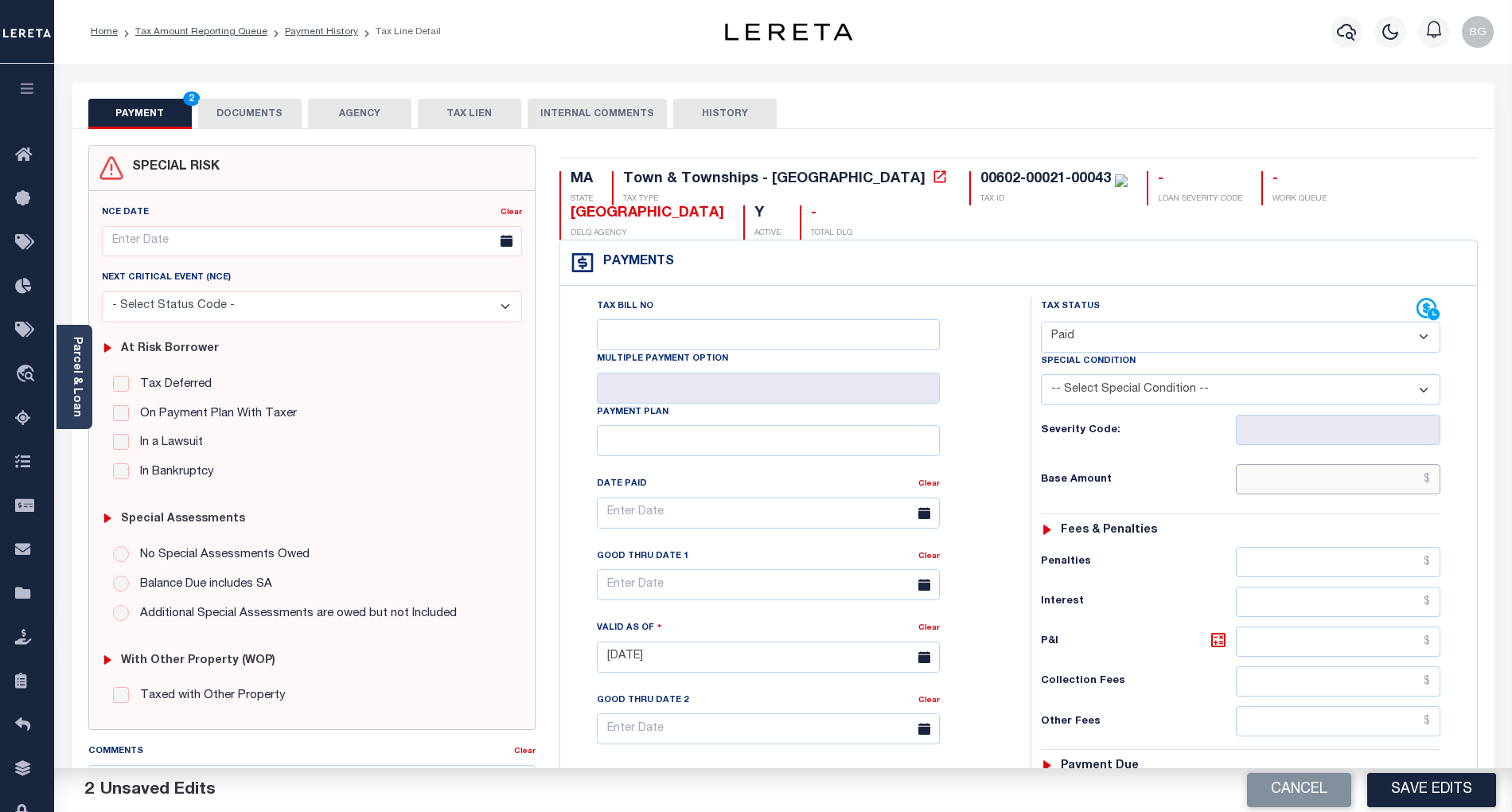
click at [1372, 481] on input "text" at bounding box center [1338, 479] width 205 height 31
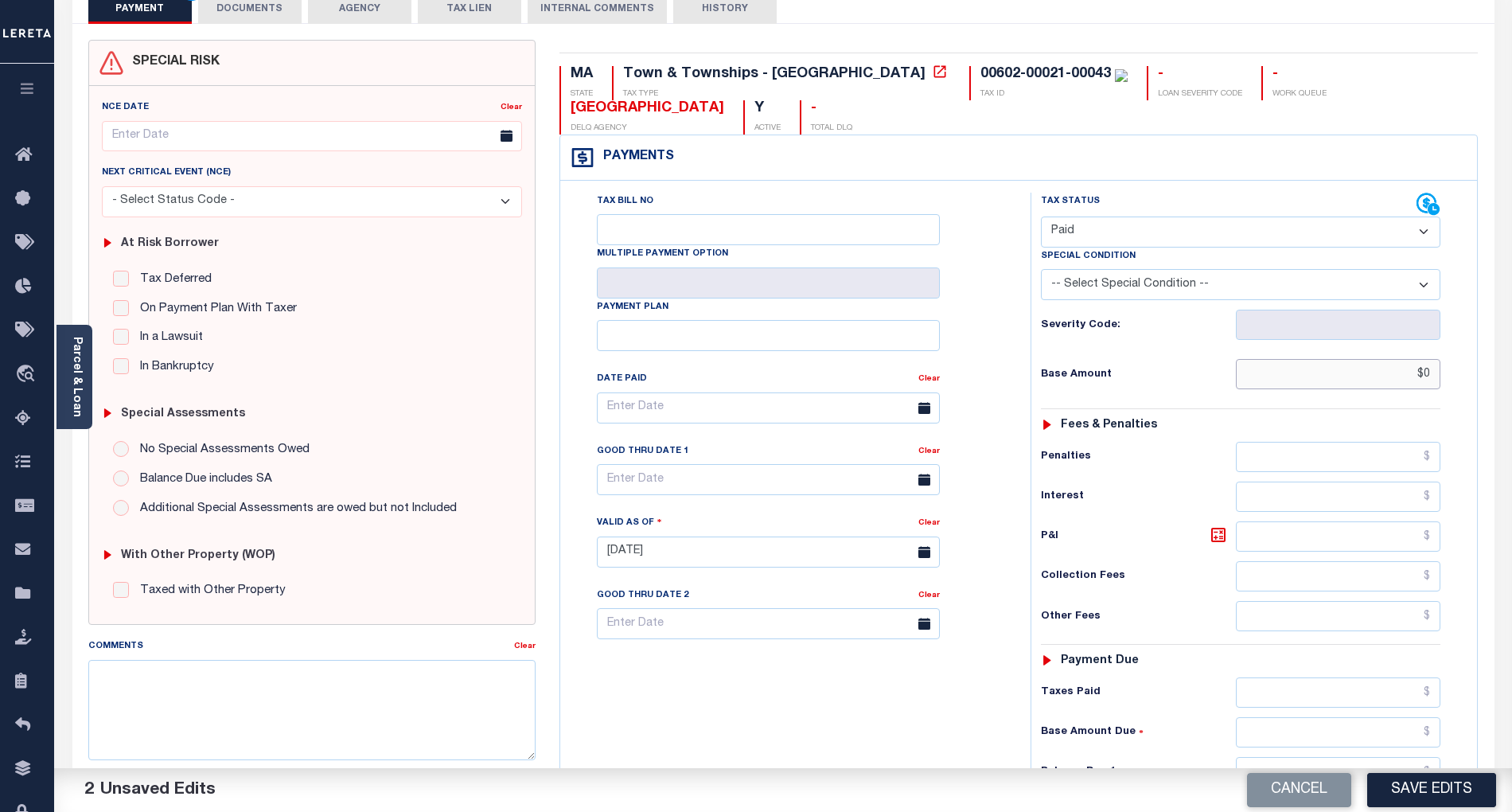
scroll to position [318, 0]
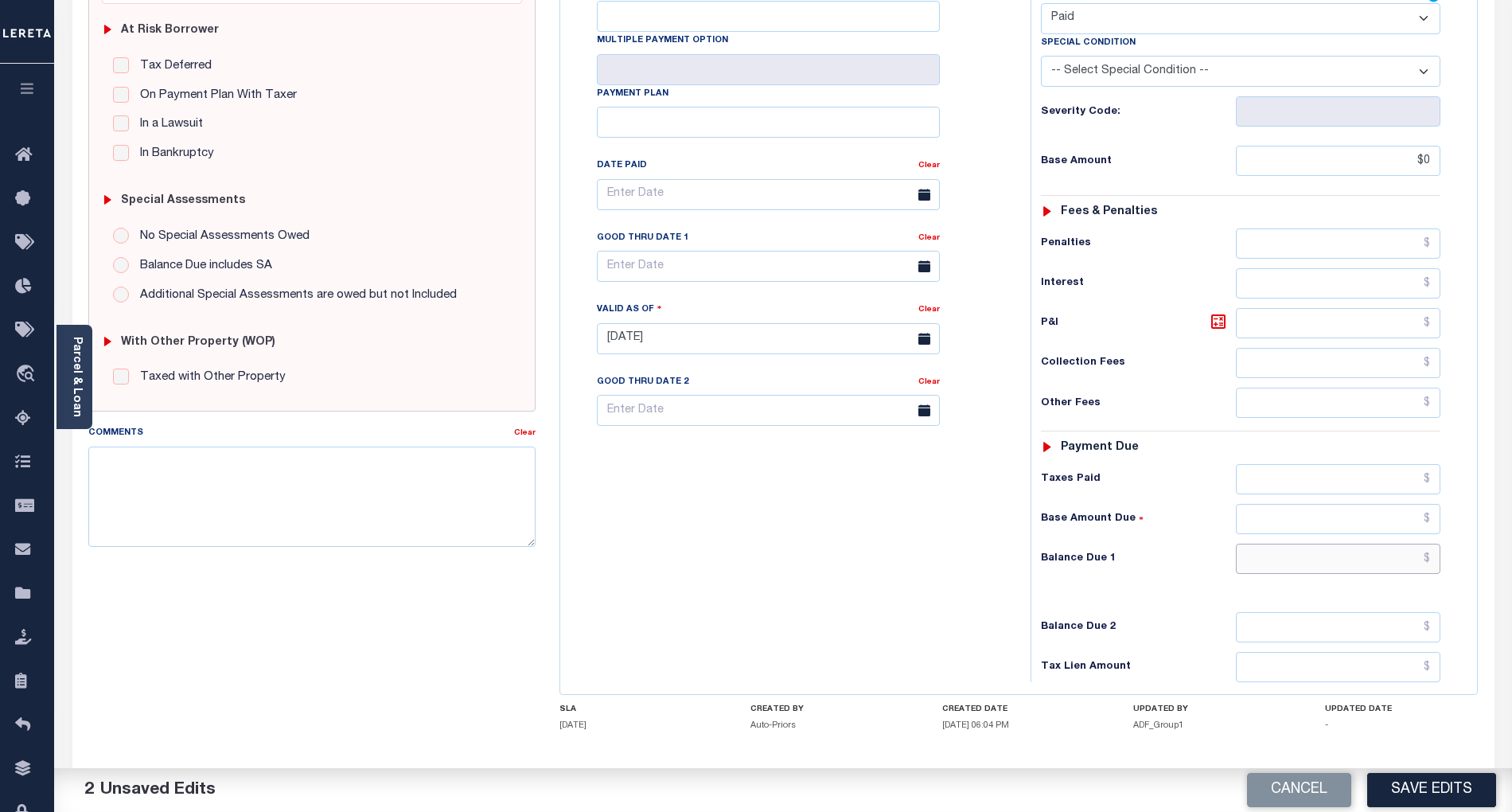
type input "$0.00"
click at [1414, 568] on input "text" at bounding box center [1338, 558] width 205 height 31
type input "$0.00"
click at [891, 580] on div "Tax Bill No Multiple Payment Option Payment Plan Clear" at bounding box center [791, 331] width 454 height 703
click at [1450, 796] on button "Save Edits" at bounding box center [1432, 789] width 129 height 34
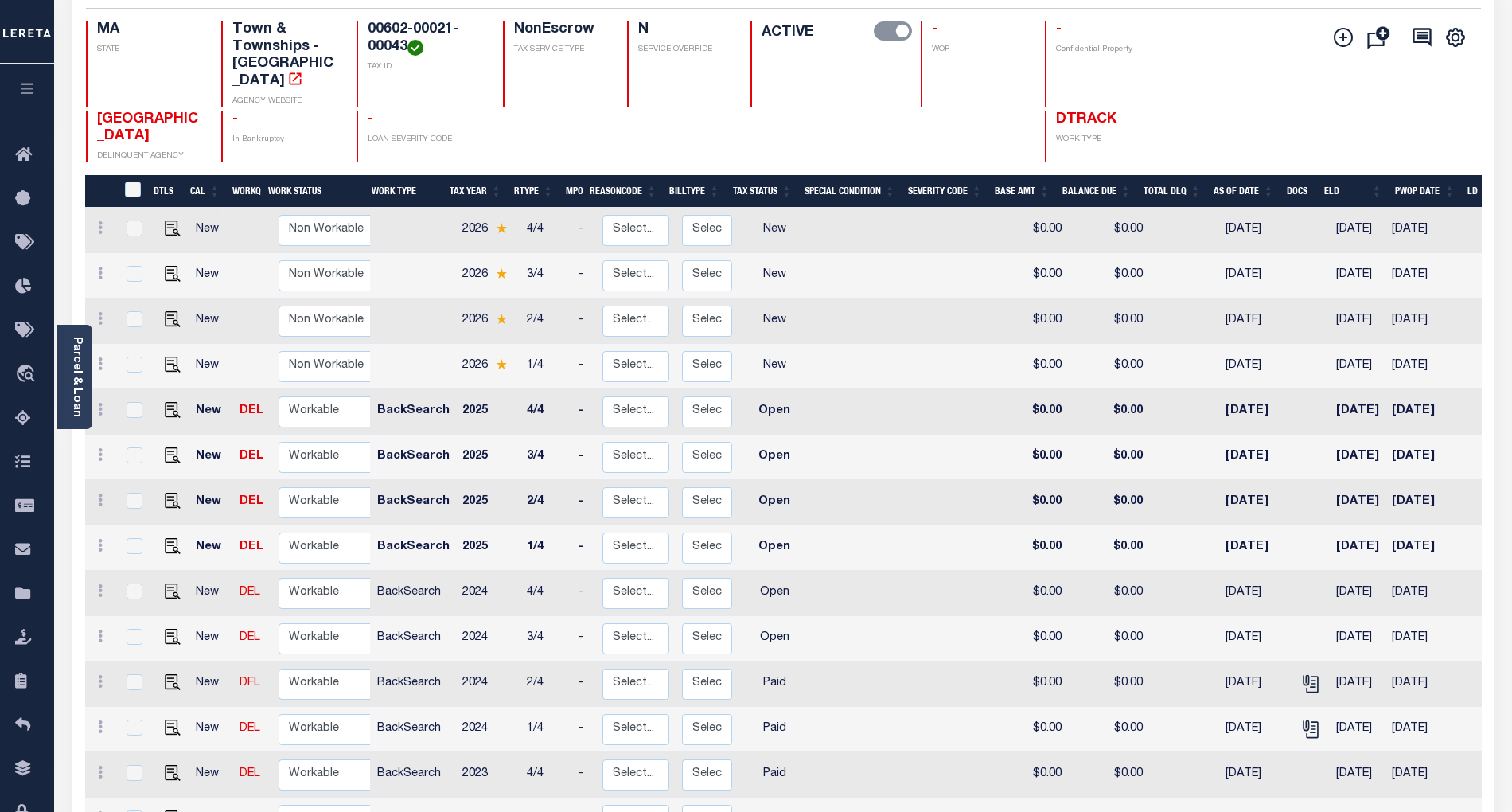
scroll to position [318, 0]
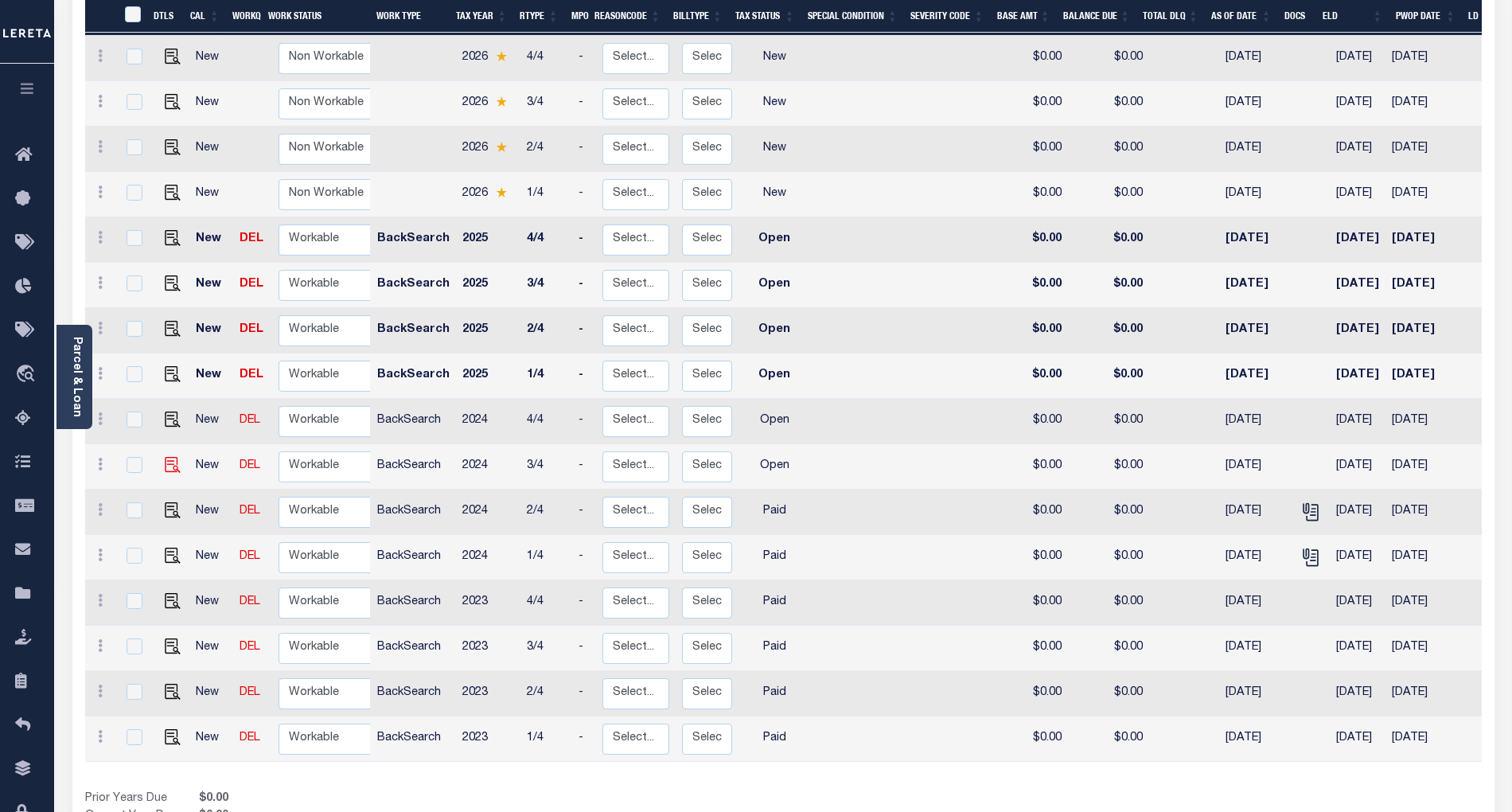
click at [169, 457] on img at bounding box center [173, 465] width 16 height 16
checkbox input "true"
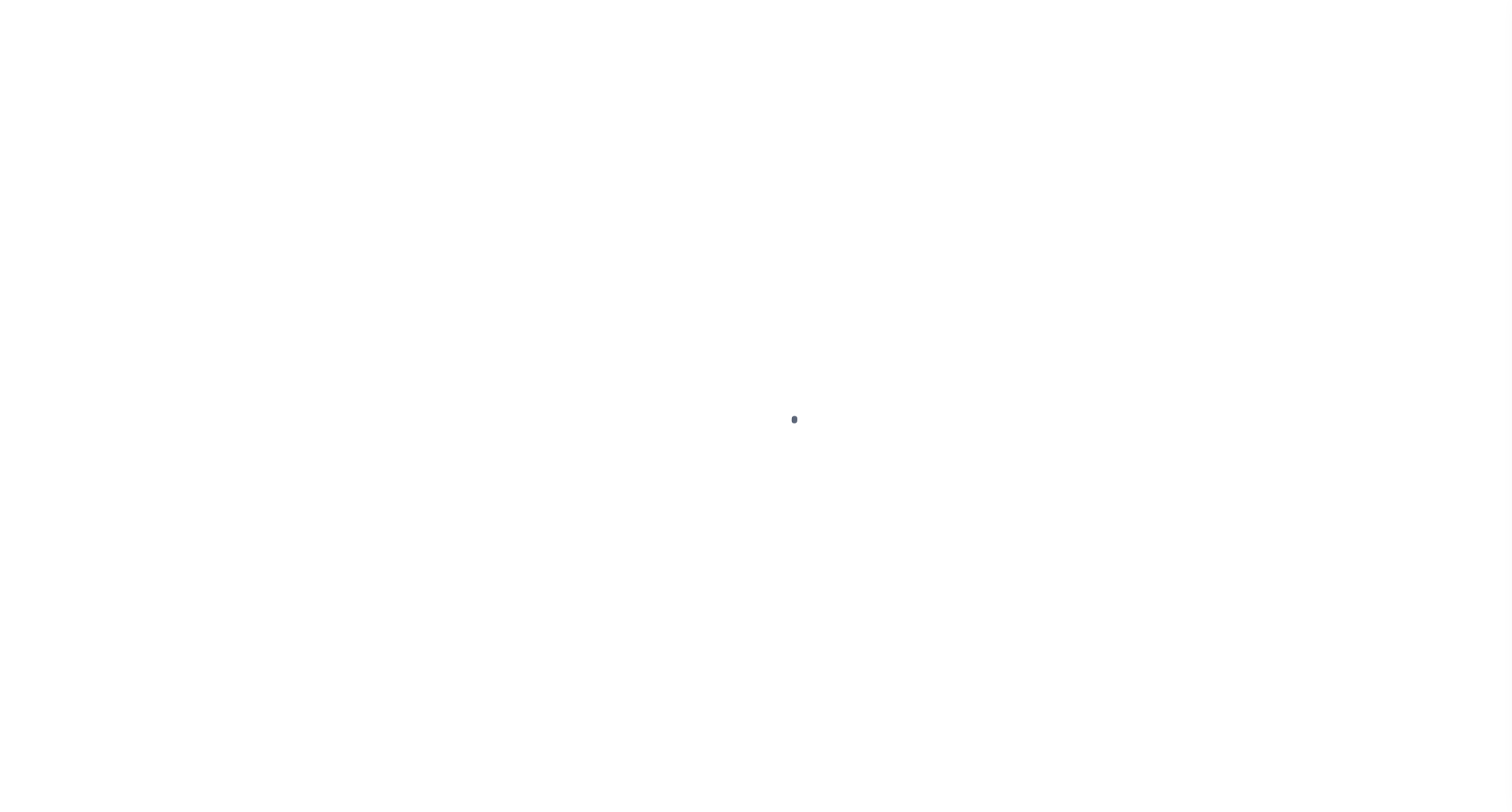
select select "OP2"
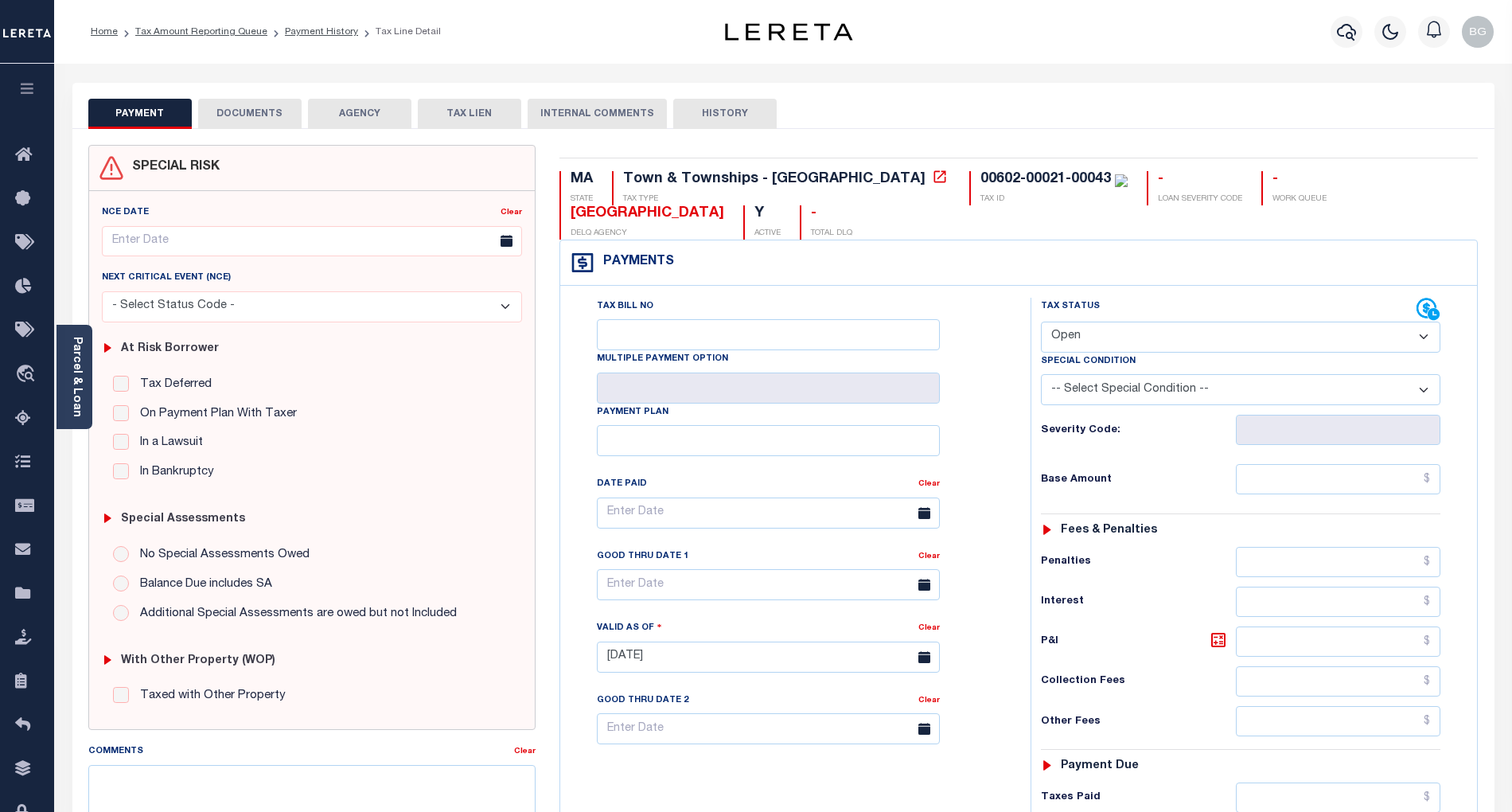
click at [250, 108] on button "DOCUMENTS" at bounding box center [249, 113] width 104 height 31
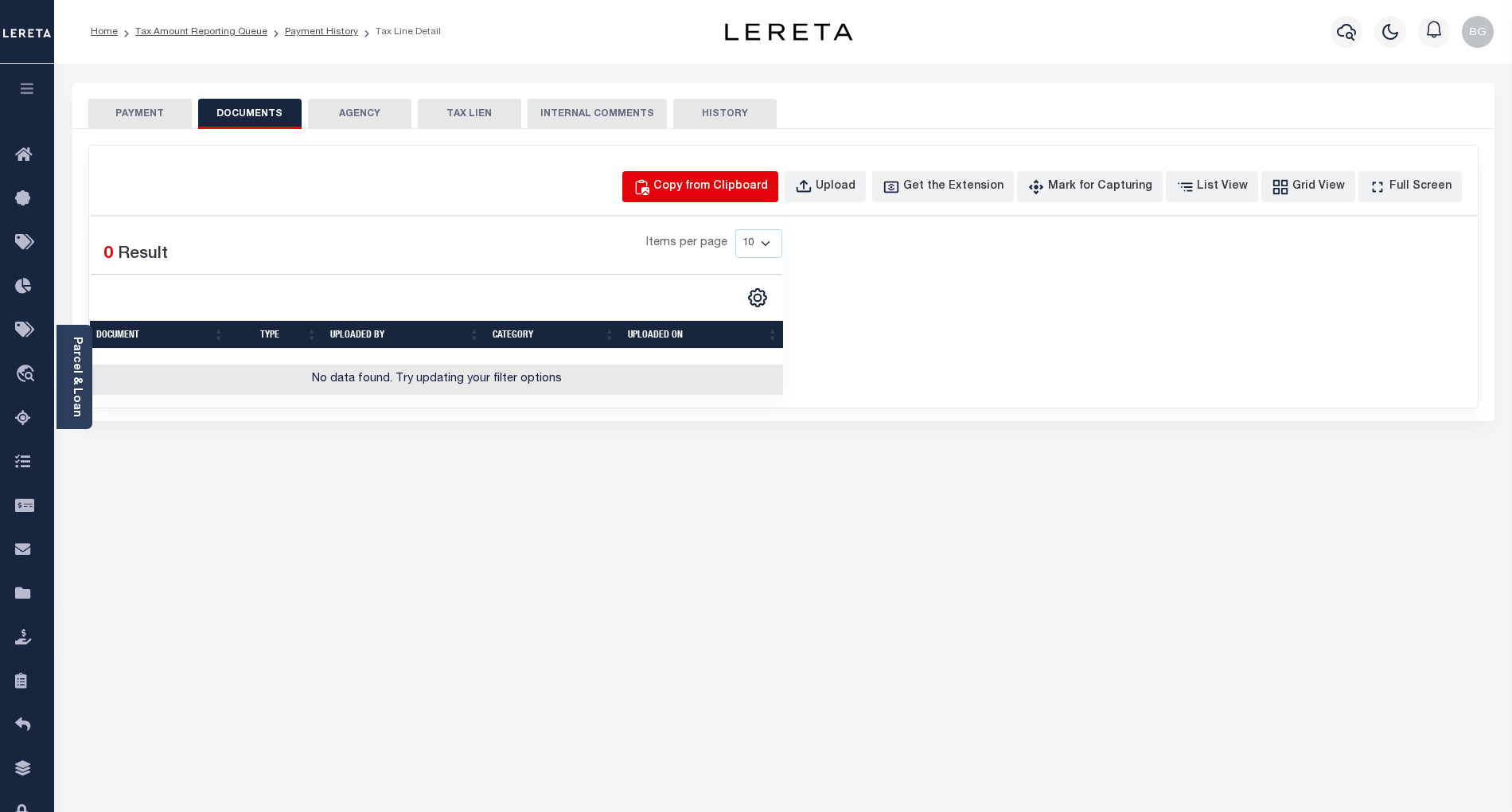
click at [743, 186] on div "Copy from Clipboard" at bounding box center [710, 187] width 114 height 17
select select "POP"
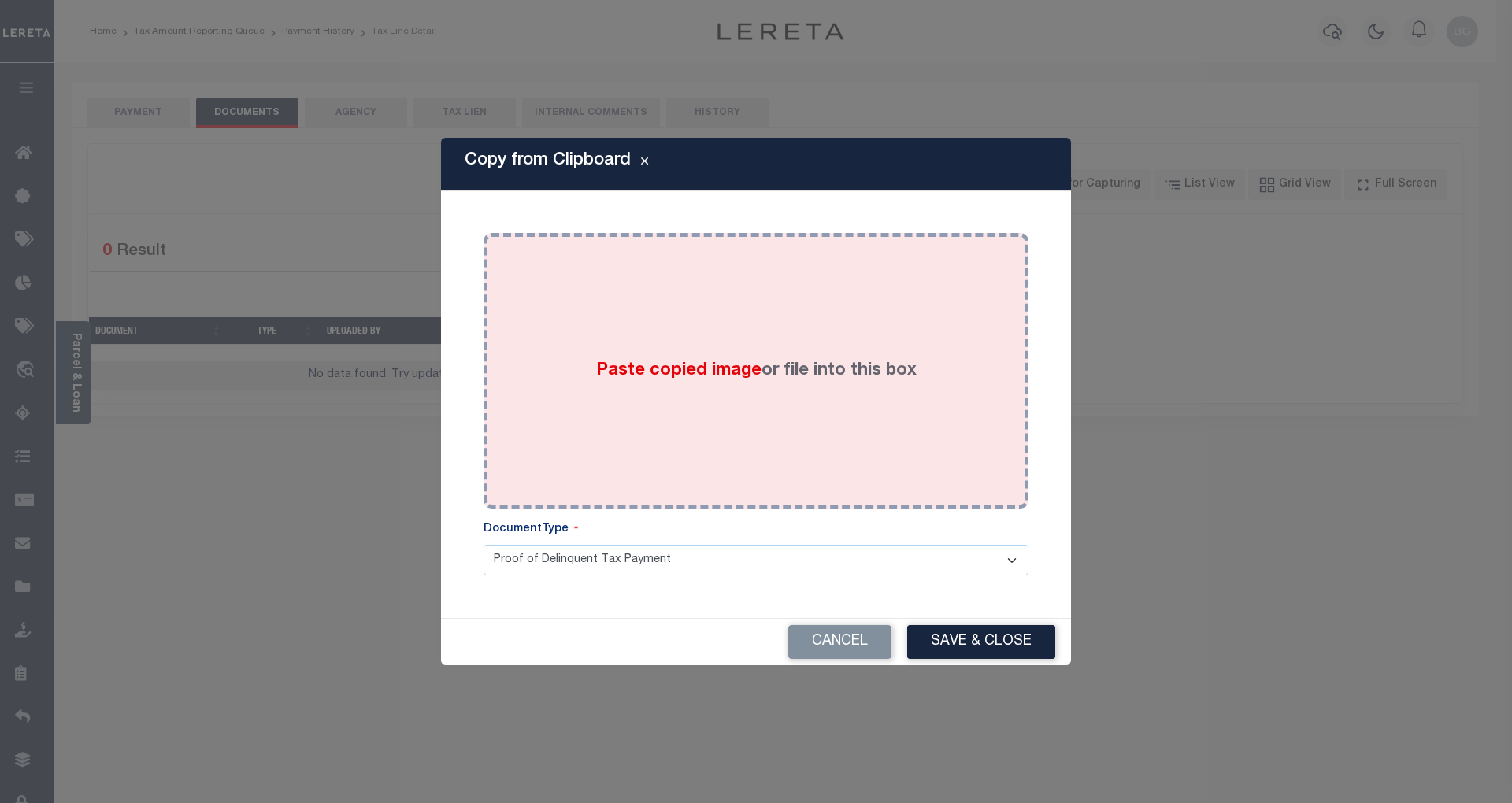
click at [681, 368] on span "Paste copied image" at bounding box center [679, 371] width 166 height 17
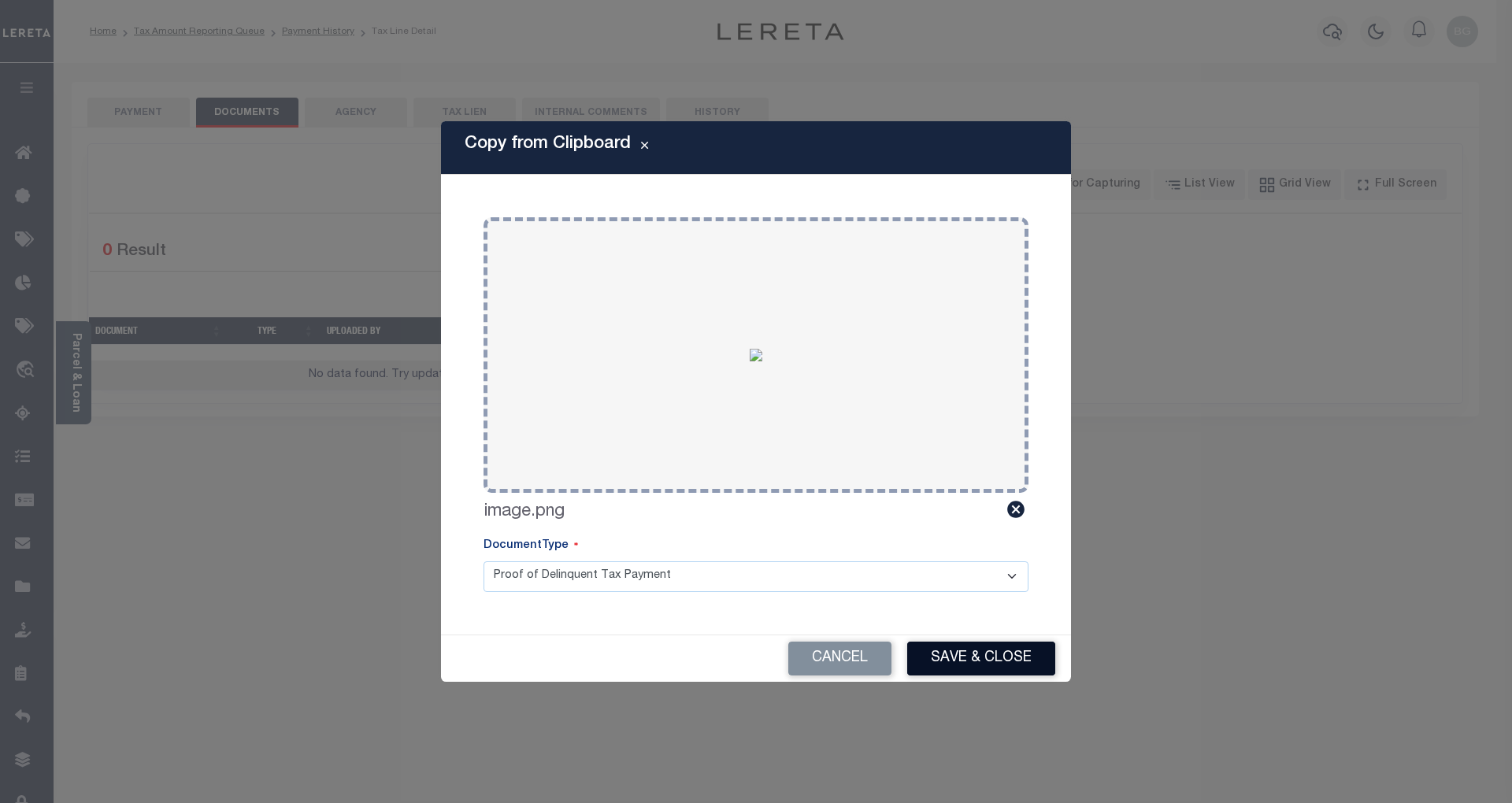
click at [996, 654] on button "Save & Close" at bounding box center [982, 658] width 148 height 34
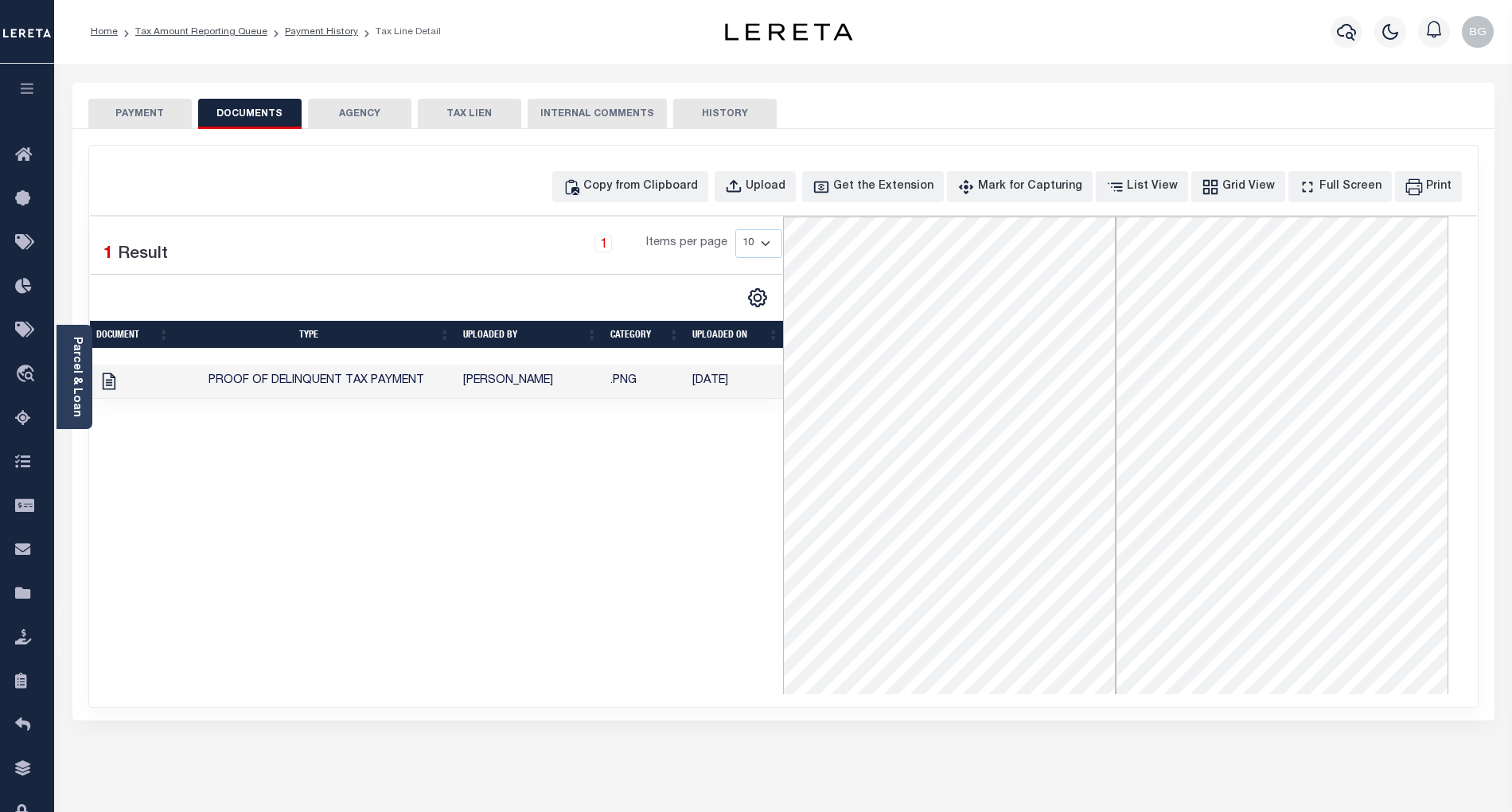
click at [144, 108] on button "PAYMENT" at bounding box center [140, 113] width 104 height 31
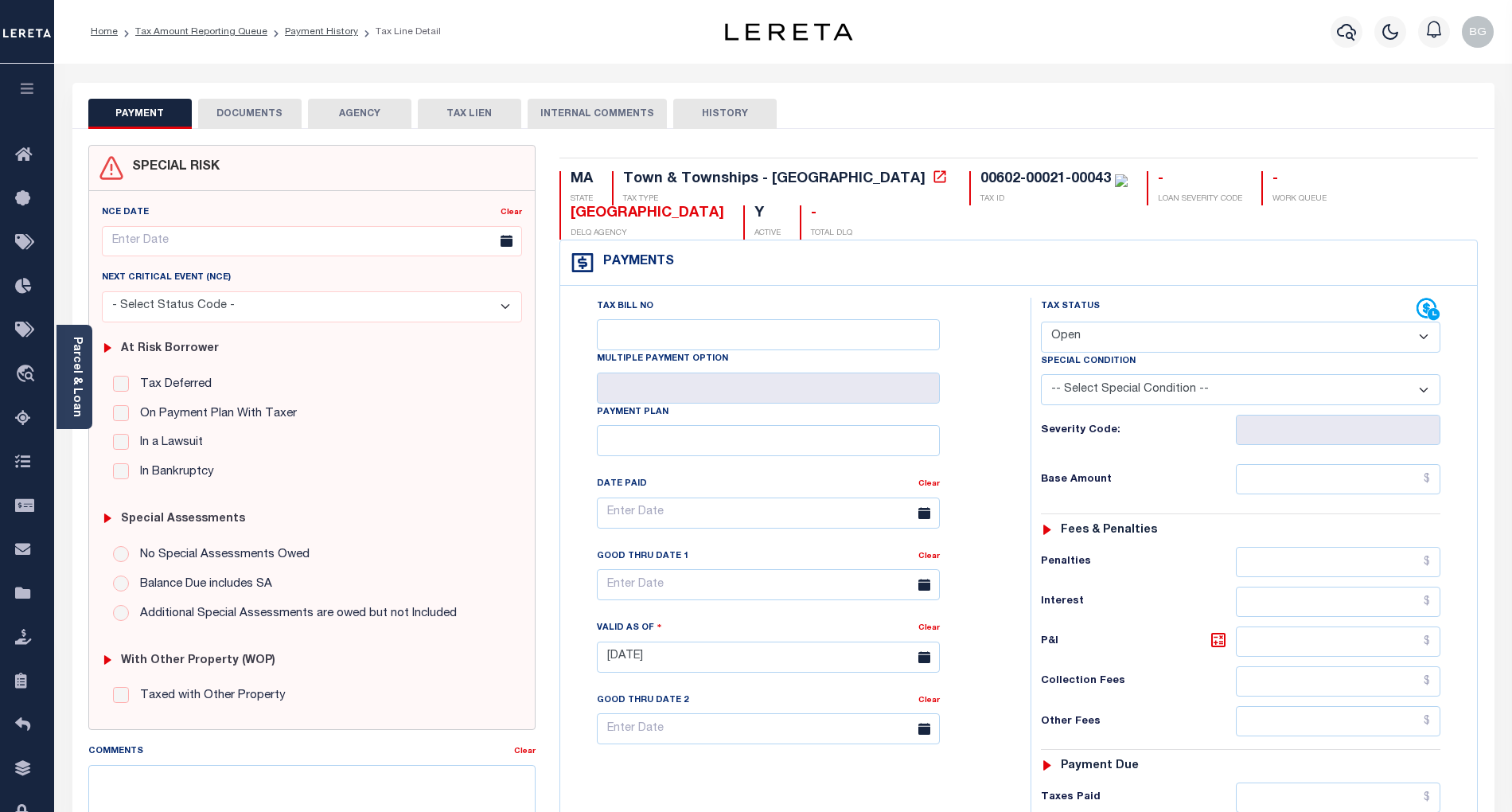
click at [1096, 332] on select "- Select Status Code - Open Due/Unpaid Paid Incomplete No Tax Due Internal Refu…" at bounding box center [1241, 338] width 399 height 31
select select "PYD"
click at [1041, 324] on select "- Select Status Code - Open Due/Unpaid Paid Incomplete No Tax Due Internal Refu…" at bounding box center [1241, 338] width 399 height 31
type input "[DATE]"
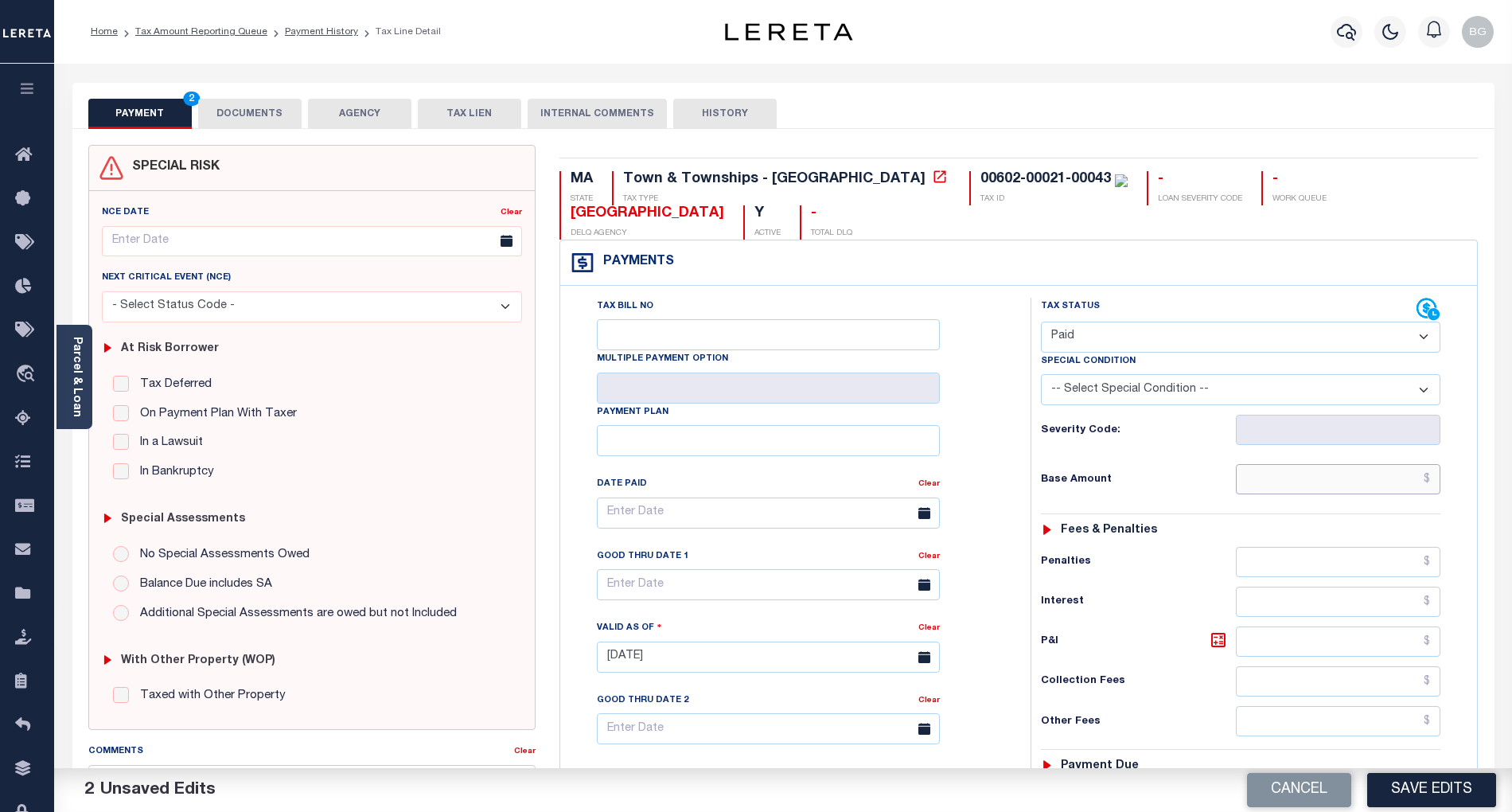
click at [1392, 479] on input "text" at bounding box center [1338, 479] width 205 height 31
type input "$0.00"
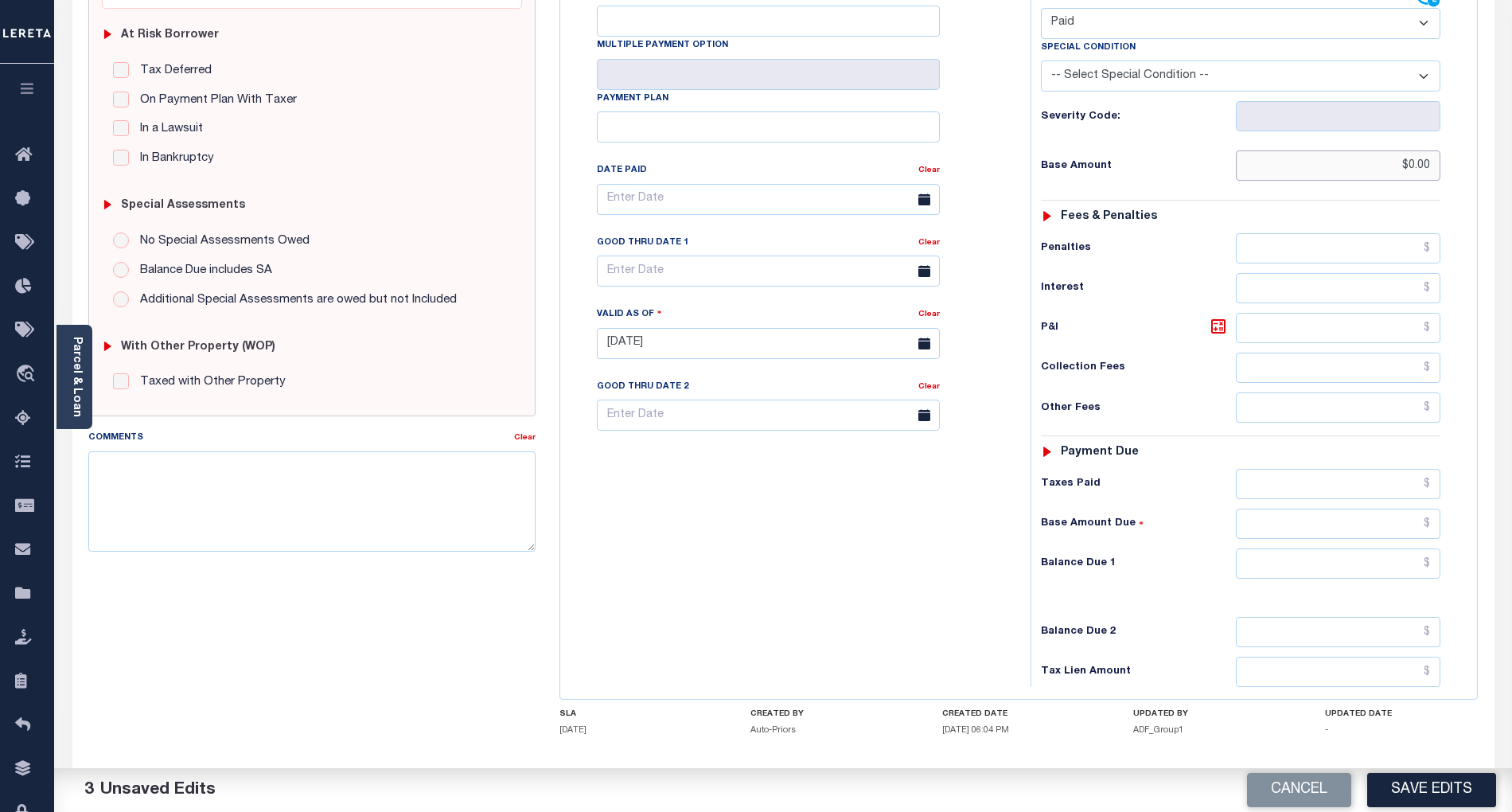
scroll to position [318, 0]
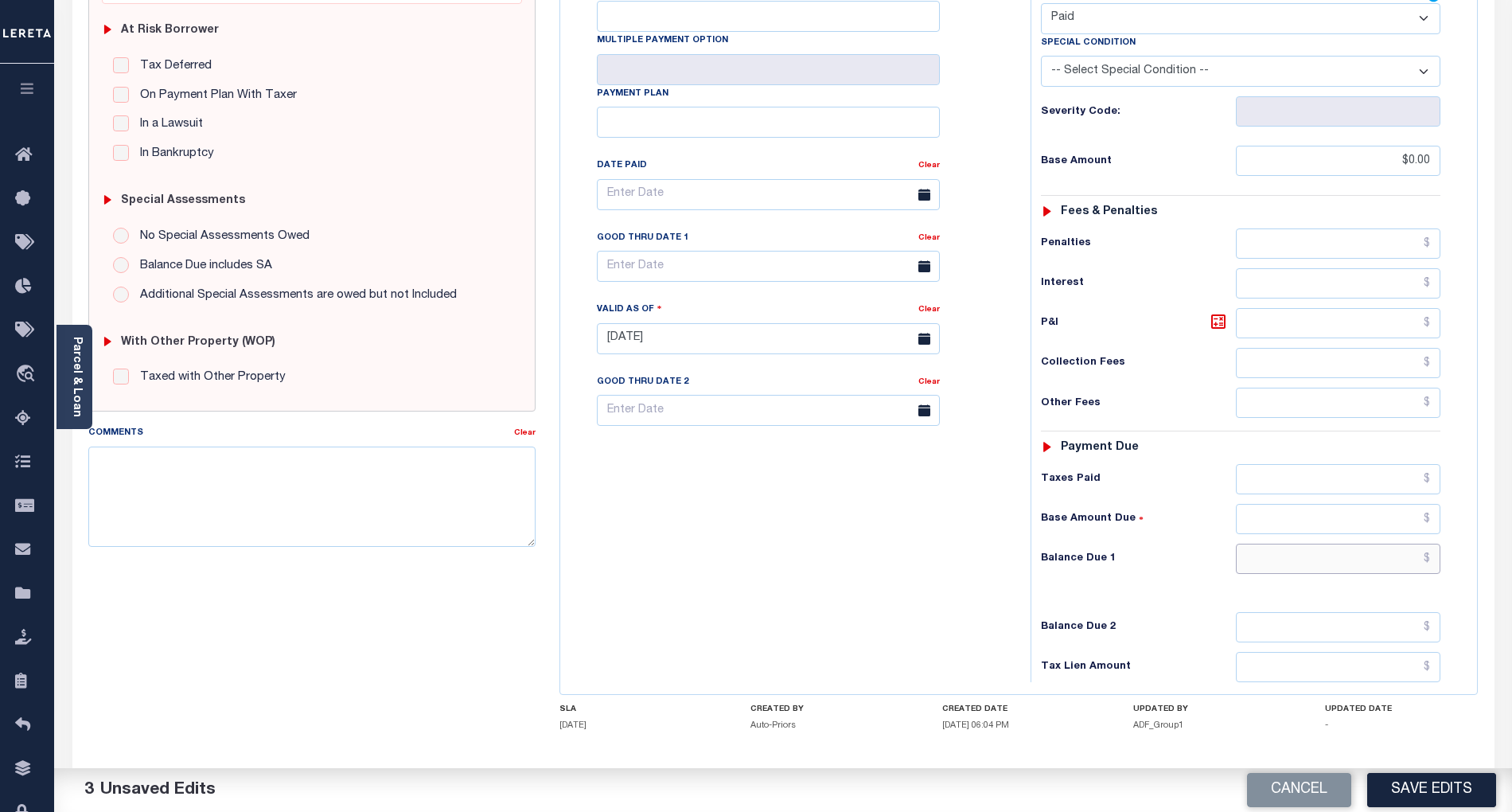
click at [1413, 569] on input "text" at bounding box center [1338, 558] width 205 height 31
type input "$0.00"
click at [769, 588] on div "Tax Bill No Multiple Payment Option Payment Plan Clear" at bounding box center [791, 331] width 454 height 703
click at [1448, 794] on button "Save Edits" at bounding box center [1432, 789] width 129 height 34
checkbox input "false"
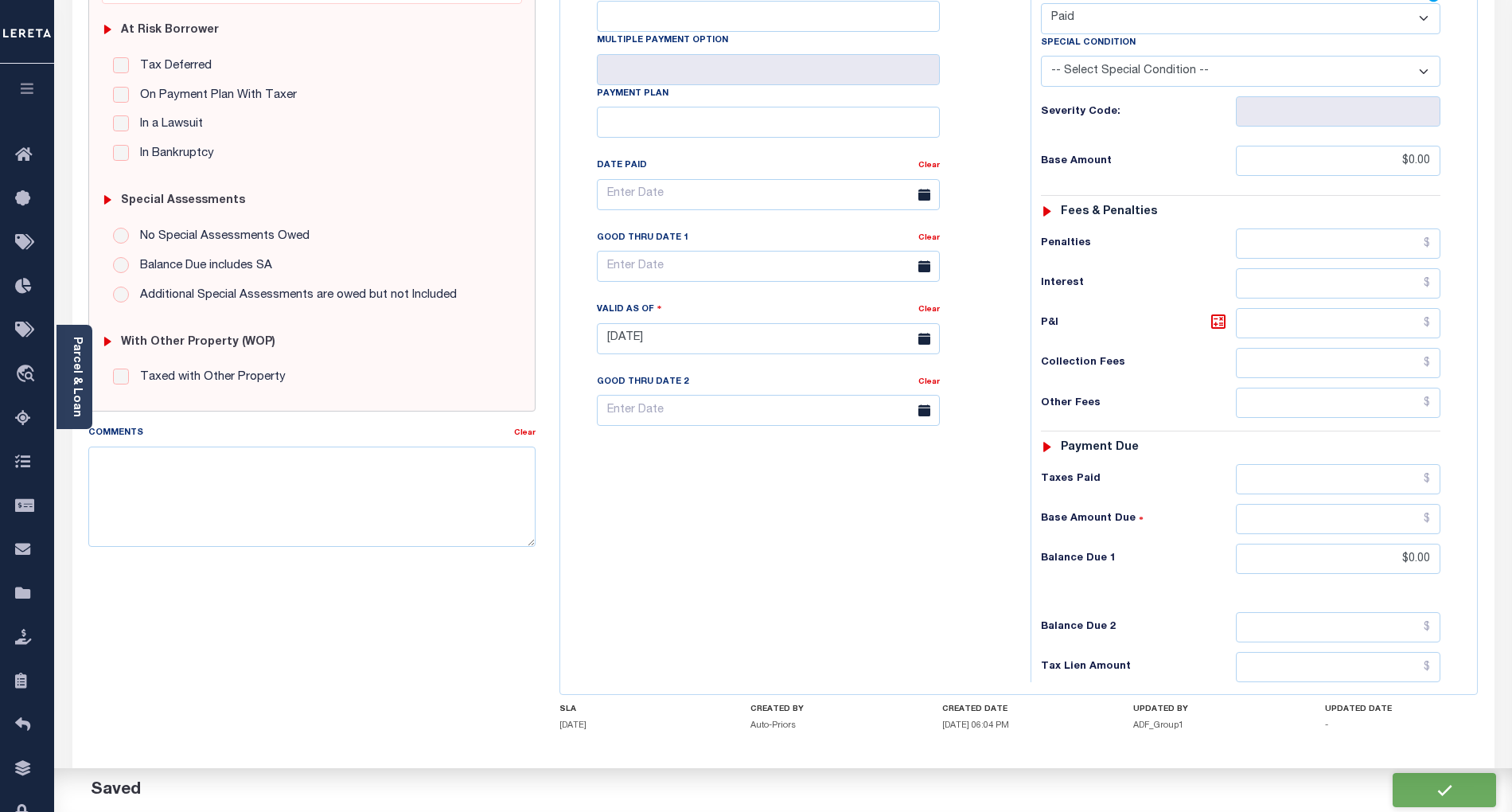
checkbox input "false"
type input "$0"
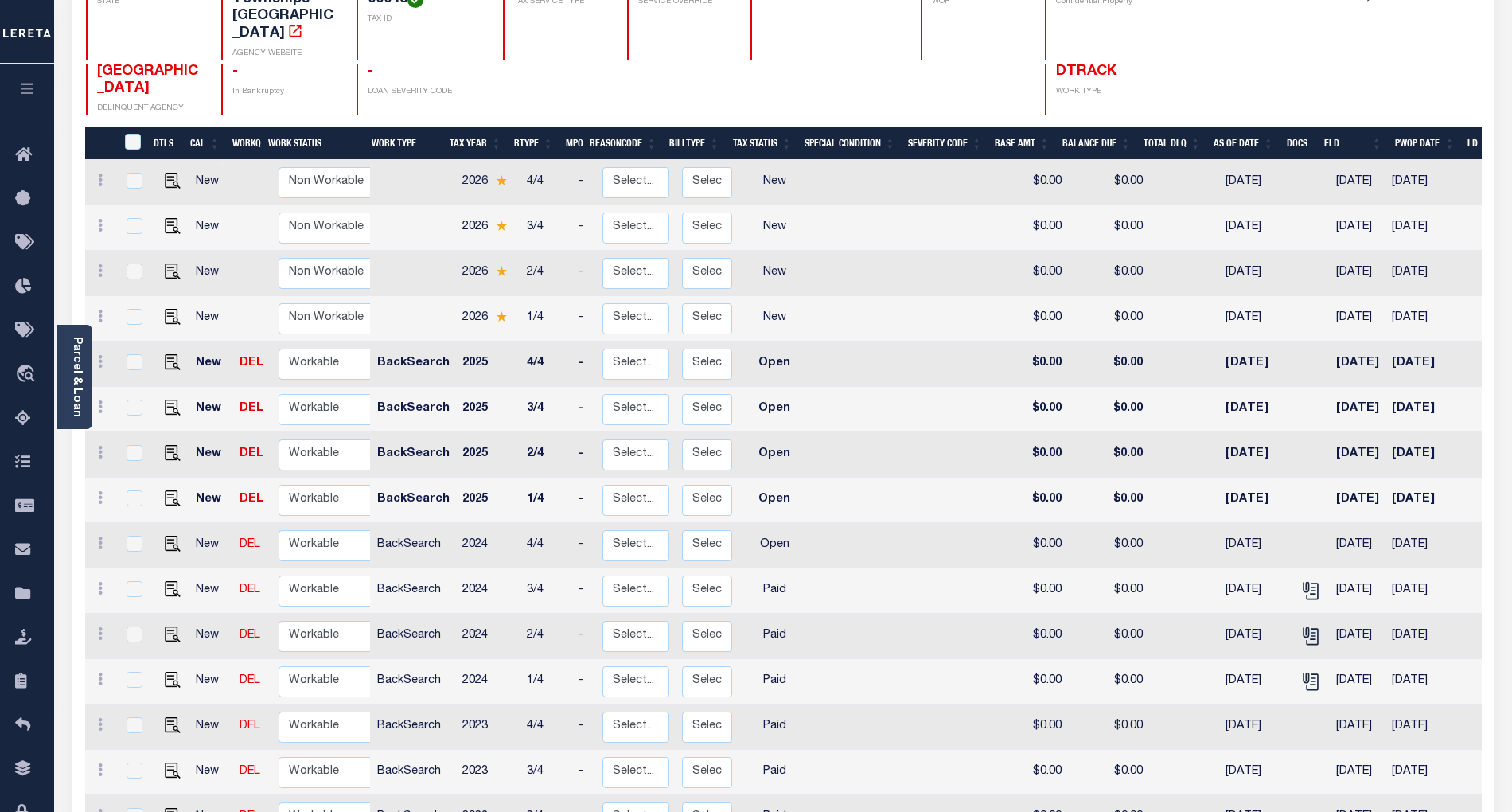
scroll to position [212, 0]
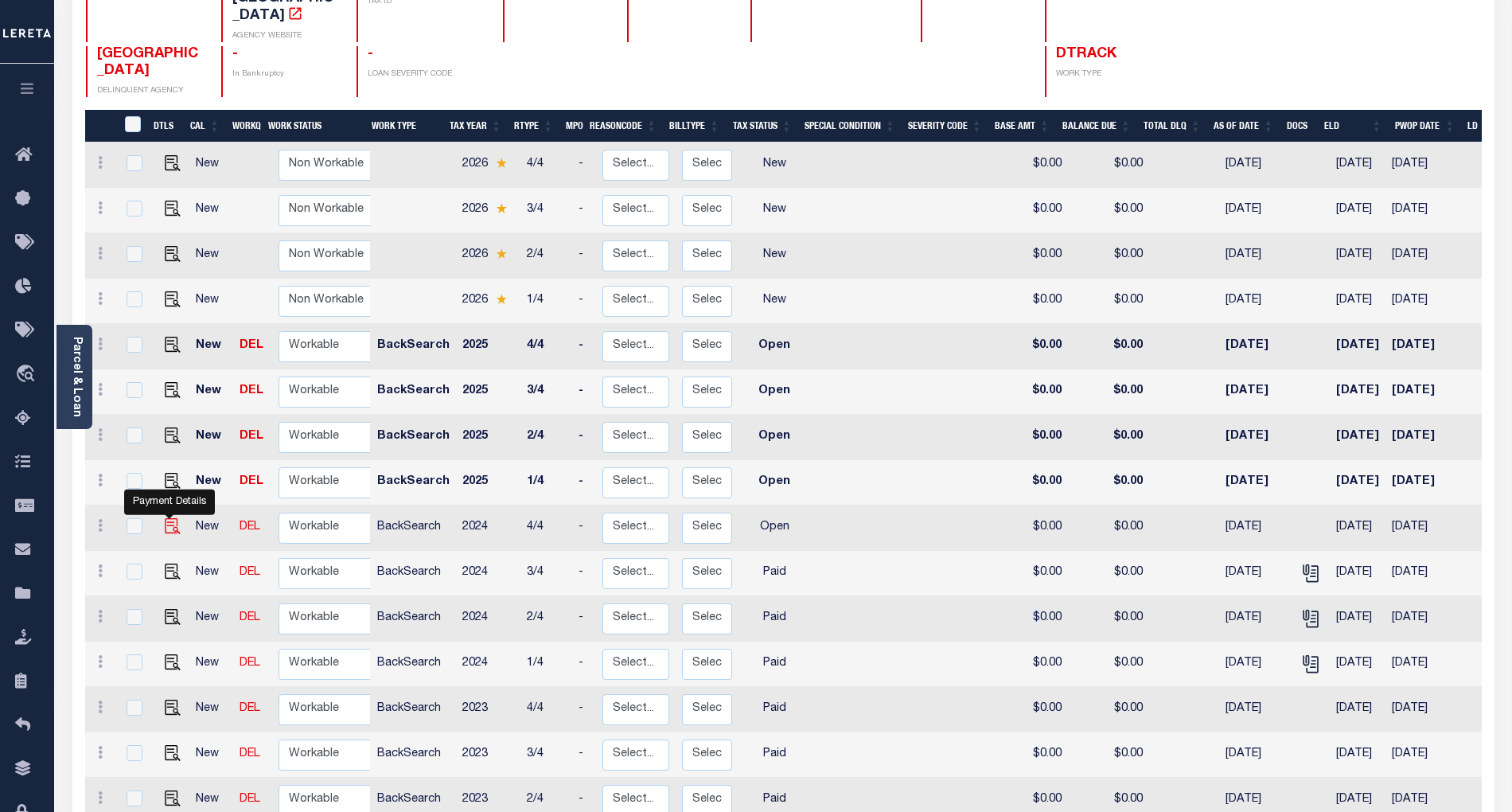
click at [165, 518] on img "" at bounding box center [173, 526] width 16 height 16
checkbox input "true"
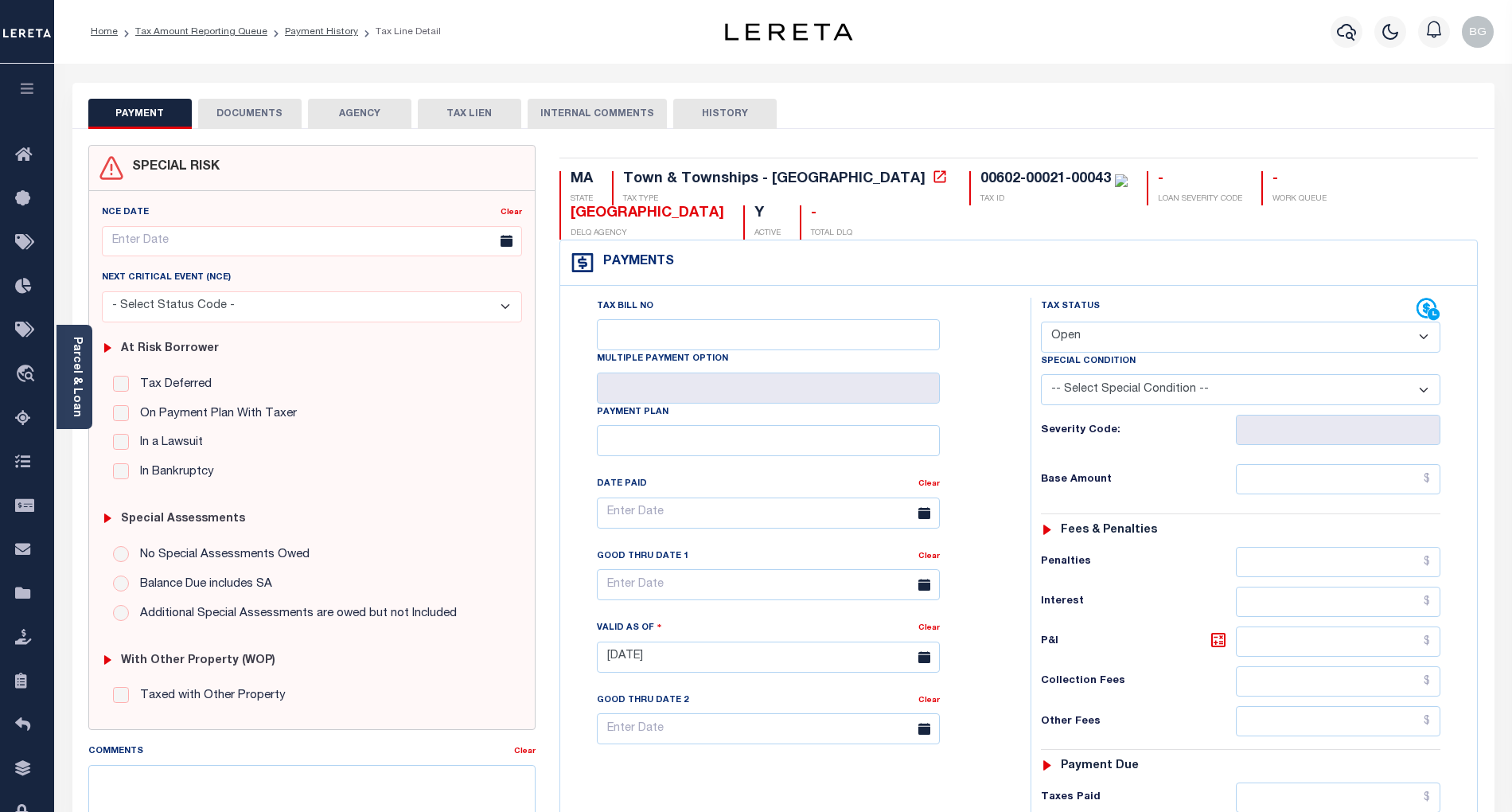
click at [1081, 338] on select "- Select Status Code - Open Due/Unpaid Paid Incomplete No Tax Due Internal Refu…" at bounding box center [1241, 338] width 399 height 31
select select "PYD"
click at [1041, 324] on select "- Select Status Code - Open Due/Unpaid Paid Incomplete No Tax Due Internal Refu…" at bounding box center [1241, 338] width 399 height 31
type input "[DATE]"
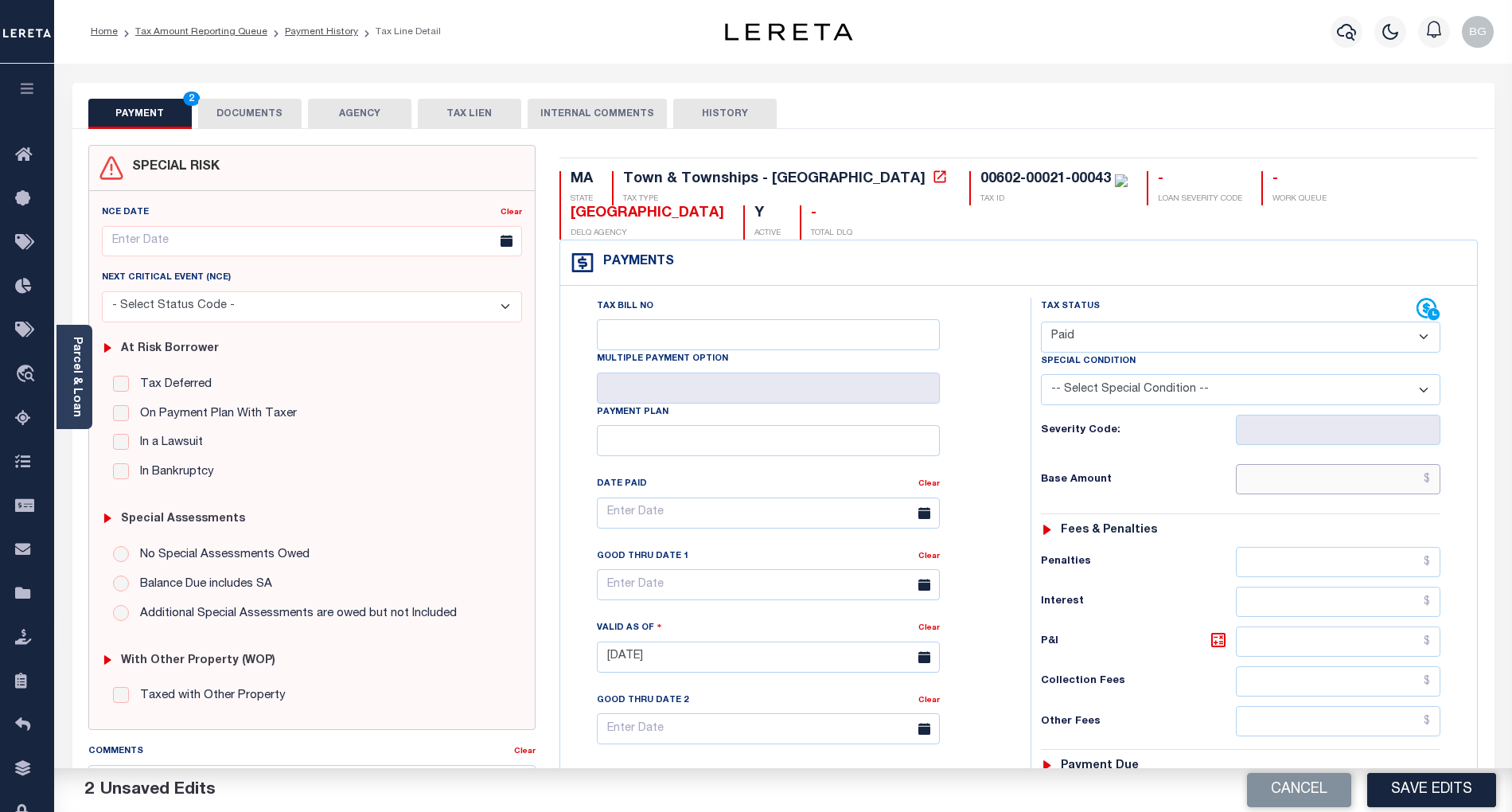
click at [1393, 482] on input "text" at bounding box center [1338, 479] width 205 height 31
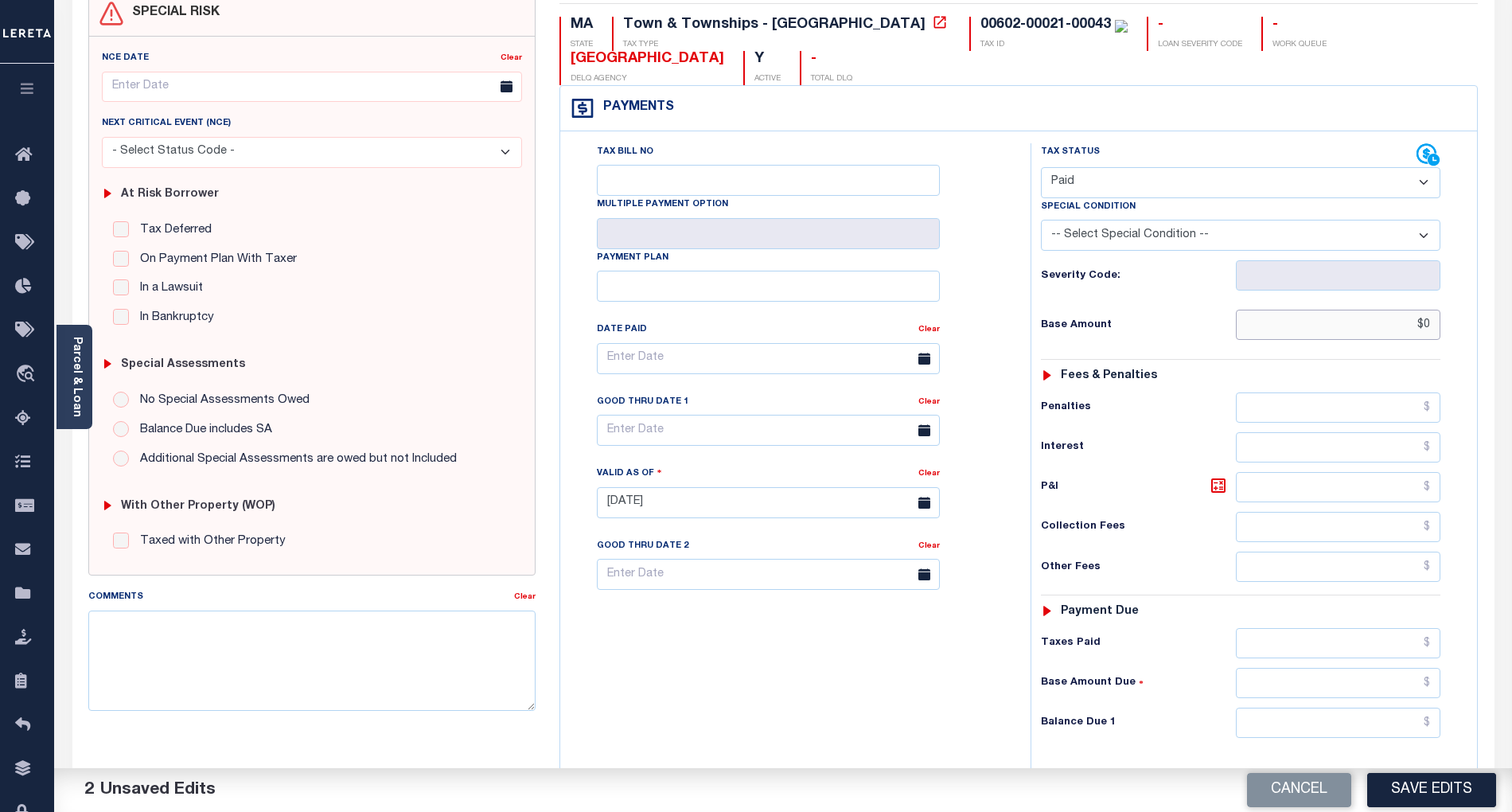
scroll to position [212, 0]
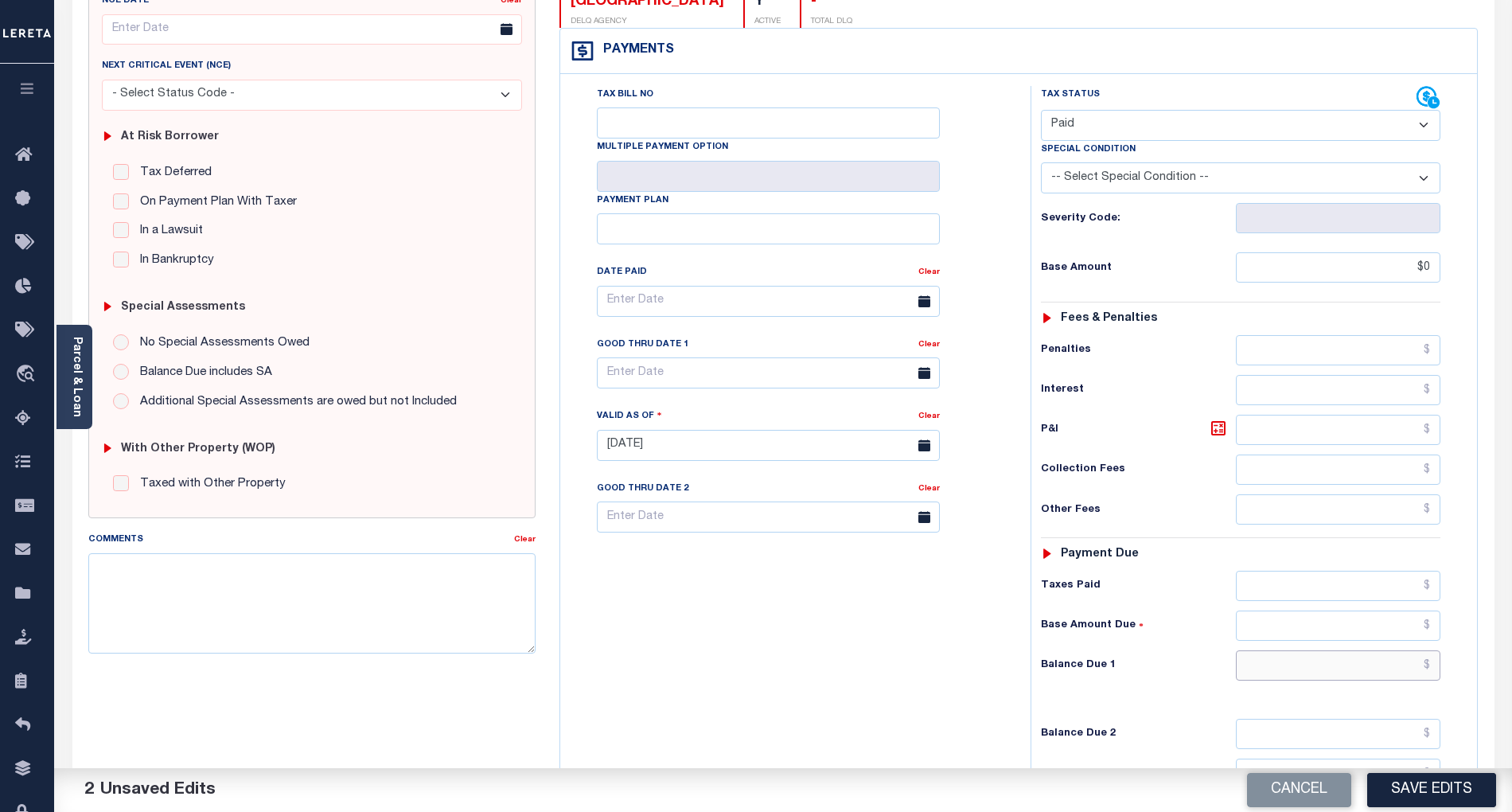
type input "$0.00"
click at [1376, 658] on input "text" at bounding box center [1338, 665] width 205 height 31
type input "$0.00"
click at [869, 652] on div "Tax Bill No Multiple Payment Option Payment Plan Clear" at bounding box center [791, 438] width 454 height 703
click at [1452, 783] on button "Save Edits" at bounding box center [1432, 789] width 129 height 34
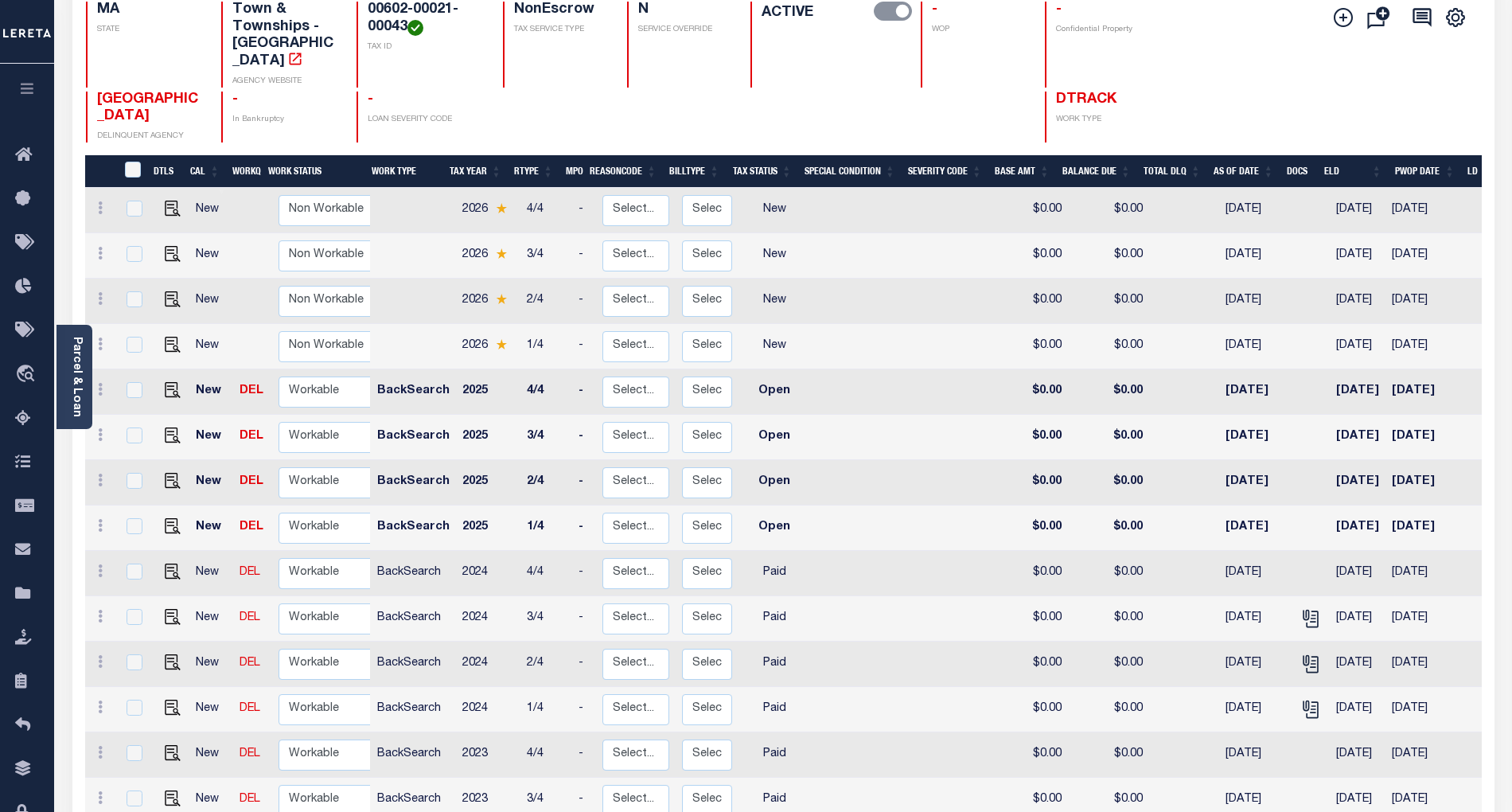
scroll to position [318, 0]
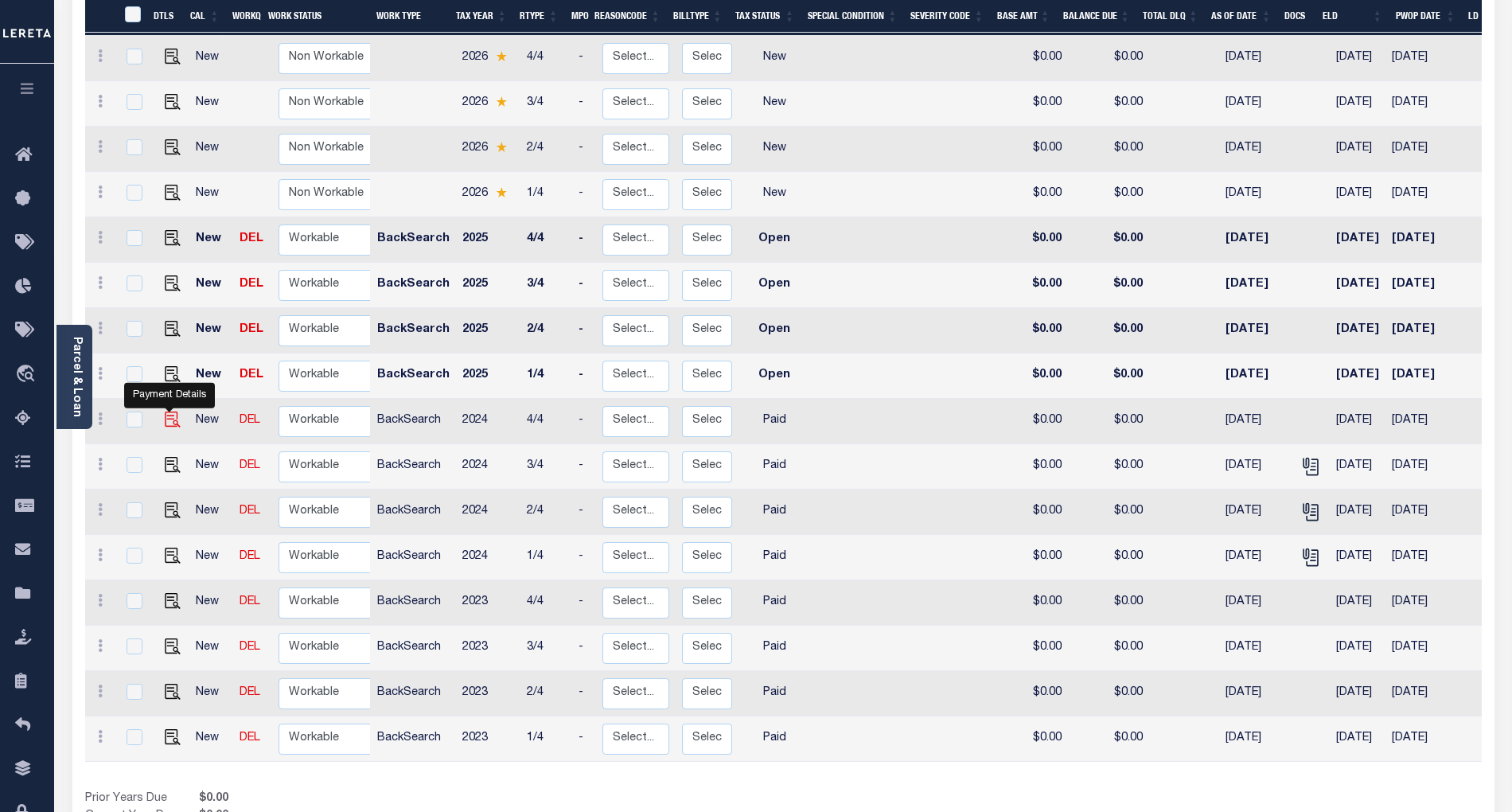
click at [167, 412] on img "" at bounding box center [173, 420] width 16 height 16
checkbox input "true"
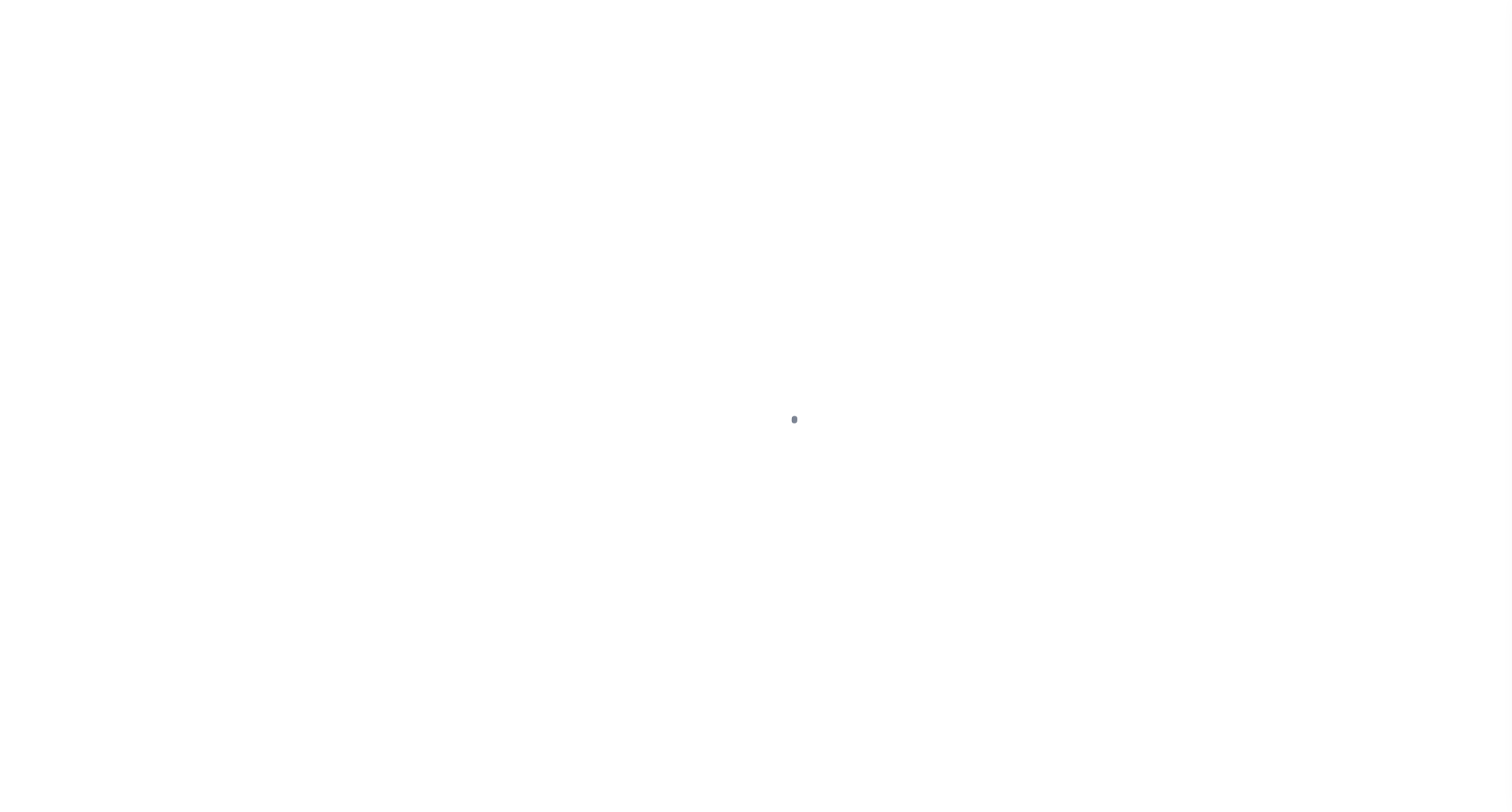
select select "PYD"
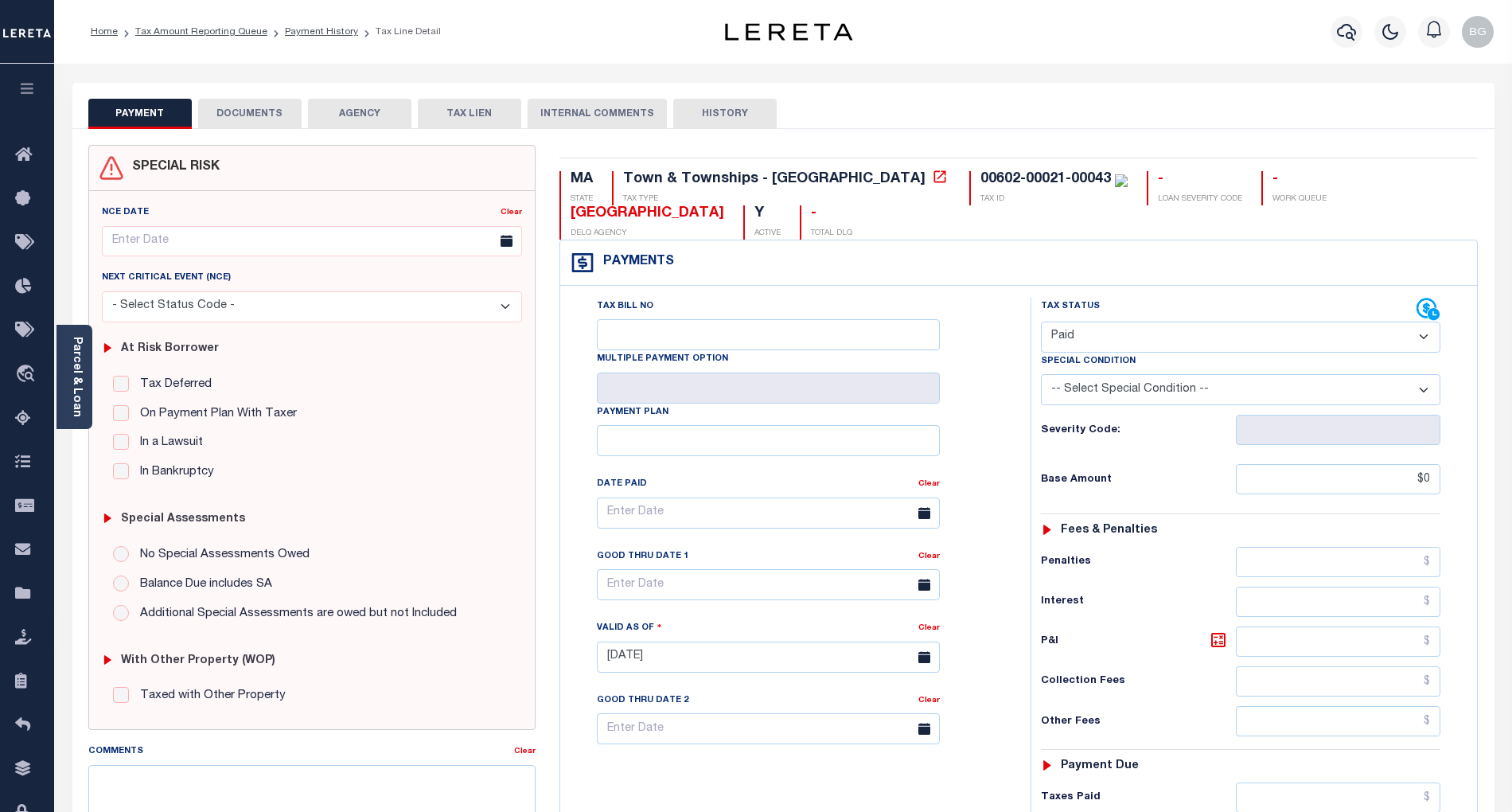
click at [242, 119] on button "DOCUMENTS" at bounding box center [249, 113] width 104 height 31
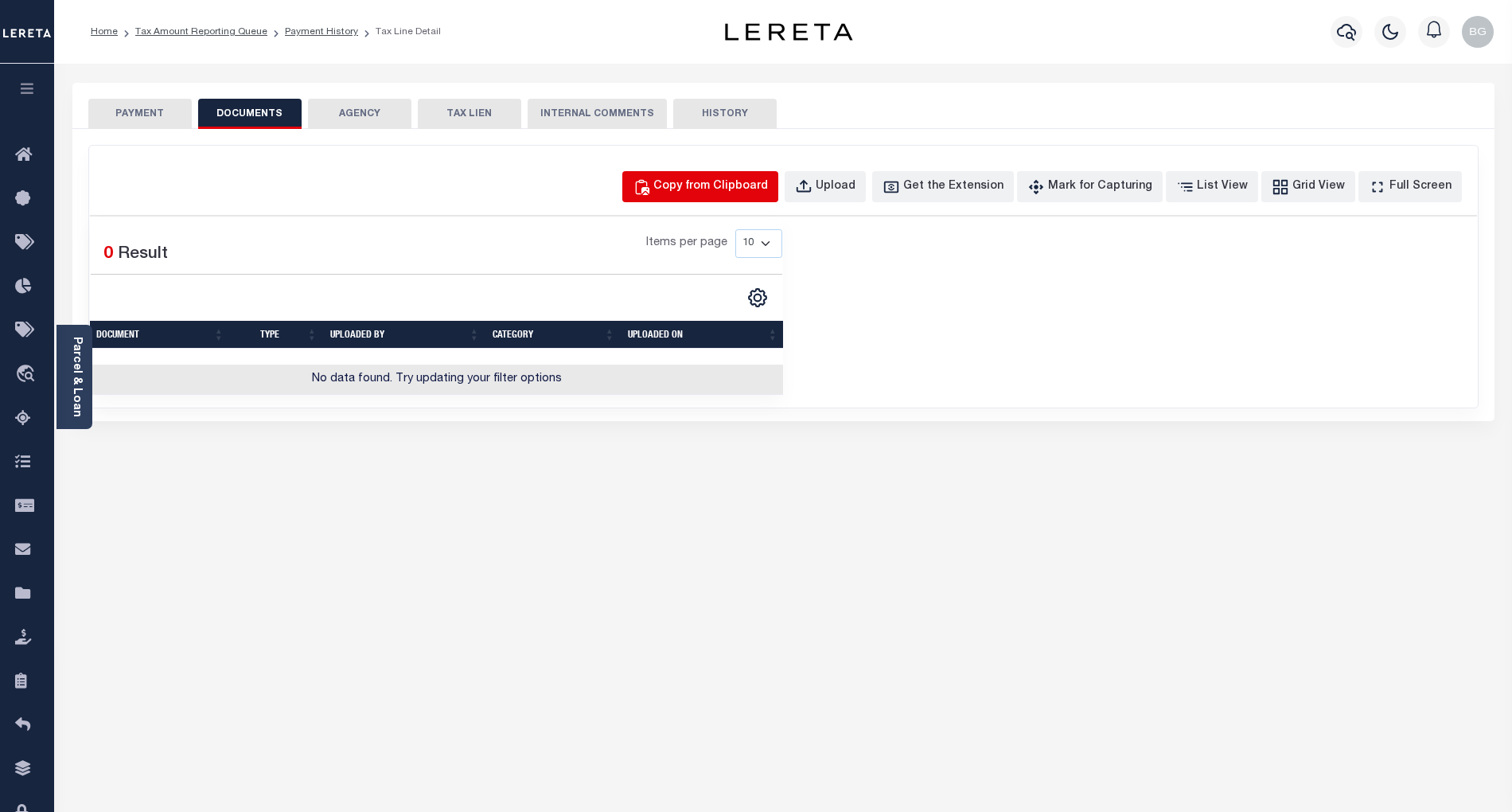
click at [754, 188] on div "Copy from Clipboard" at bounding box center [710, 187] width 114 height 17
select select "POP"
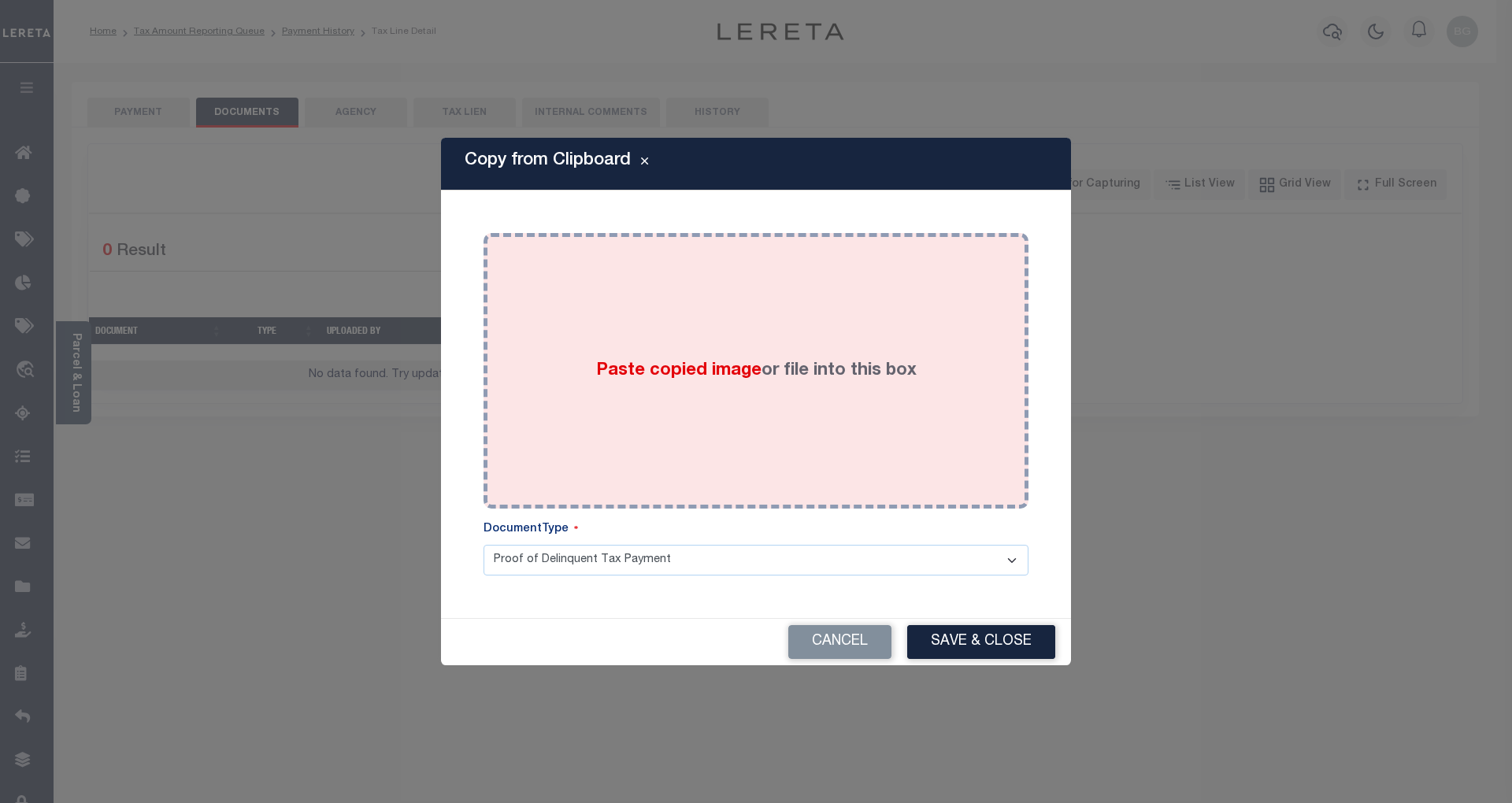
click at [669, 375] on span "Paste copied image" at bounding box center [679, 371] width 166 height 17
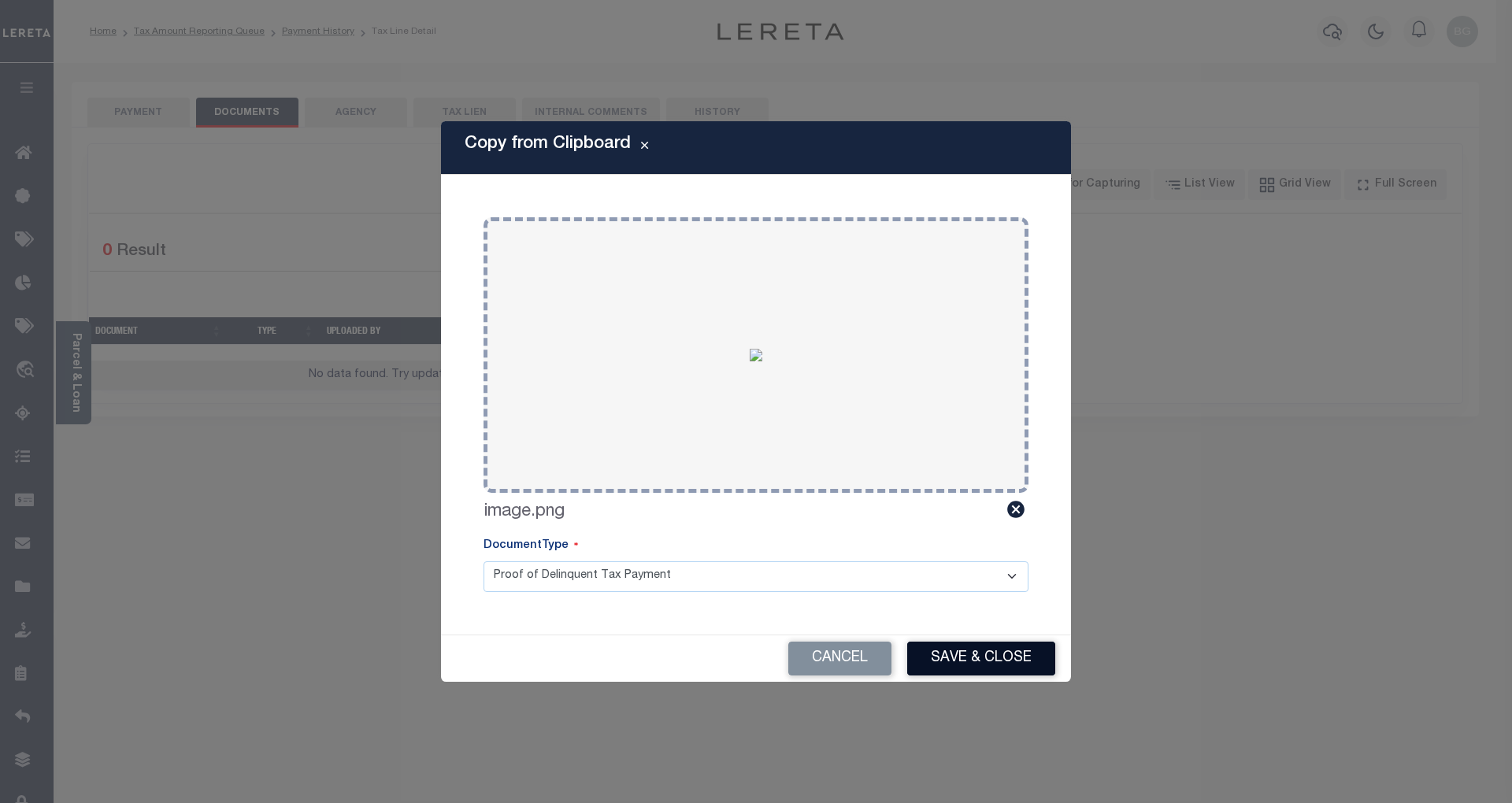
click at [1007, 652] on button "Save & Close" at bounding box center [982, 658] width 148 height 34
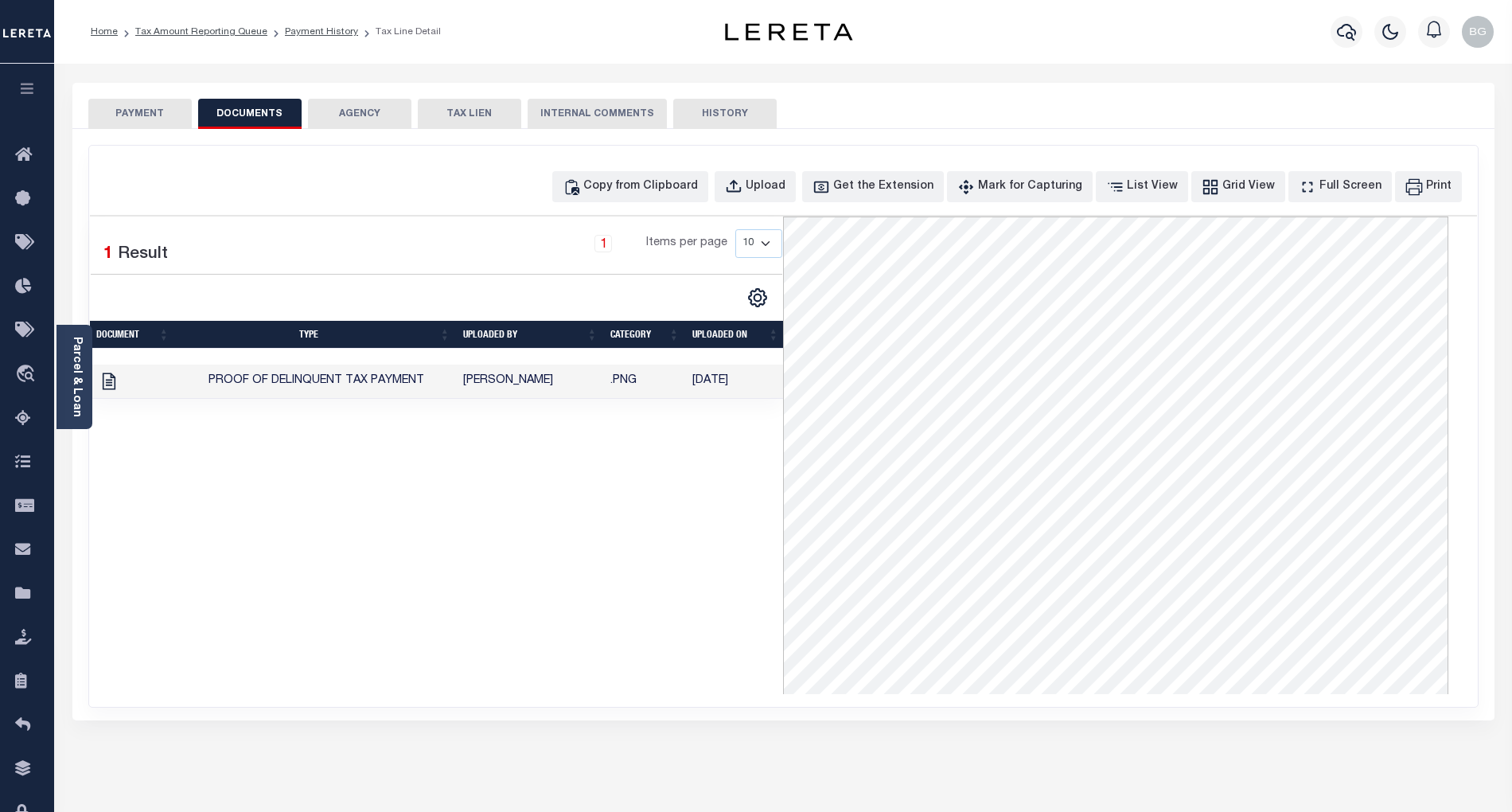
click at [145, 113] on button "PAYMENT" at bounding box center [140, 113] width 104 height 31
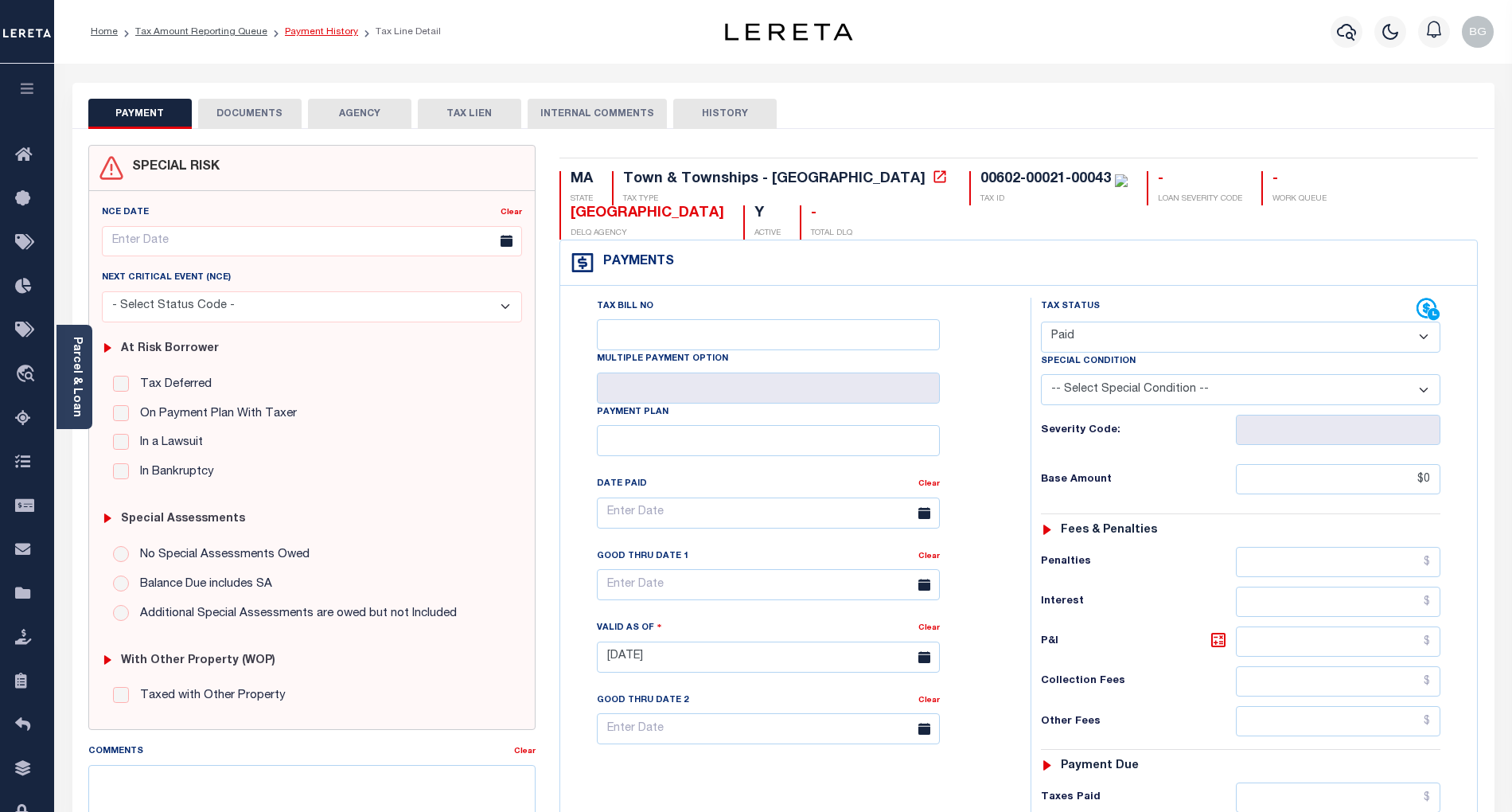
click at [310, 31] on link "Payment History" at bounding box center [322, 31] width 73 height 10
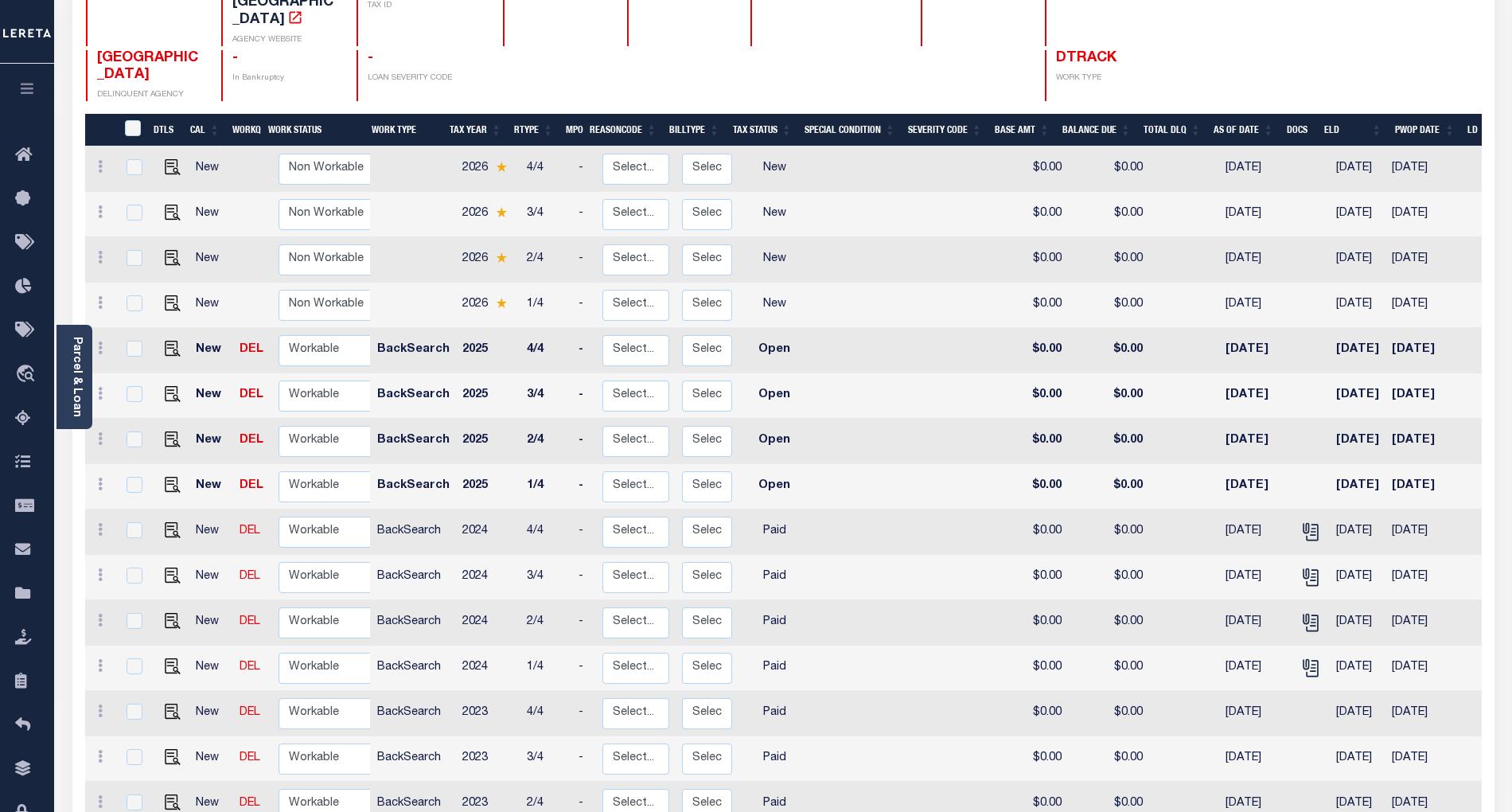
scroll to position [212, 0]
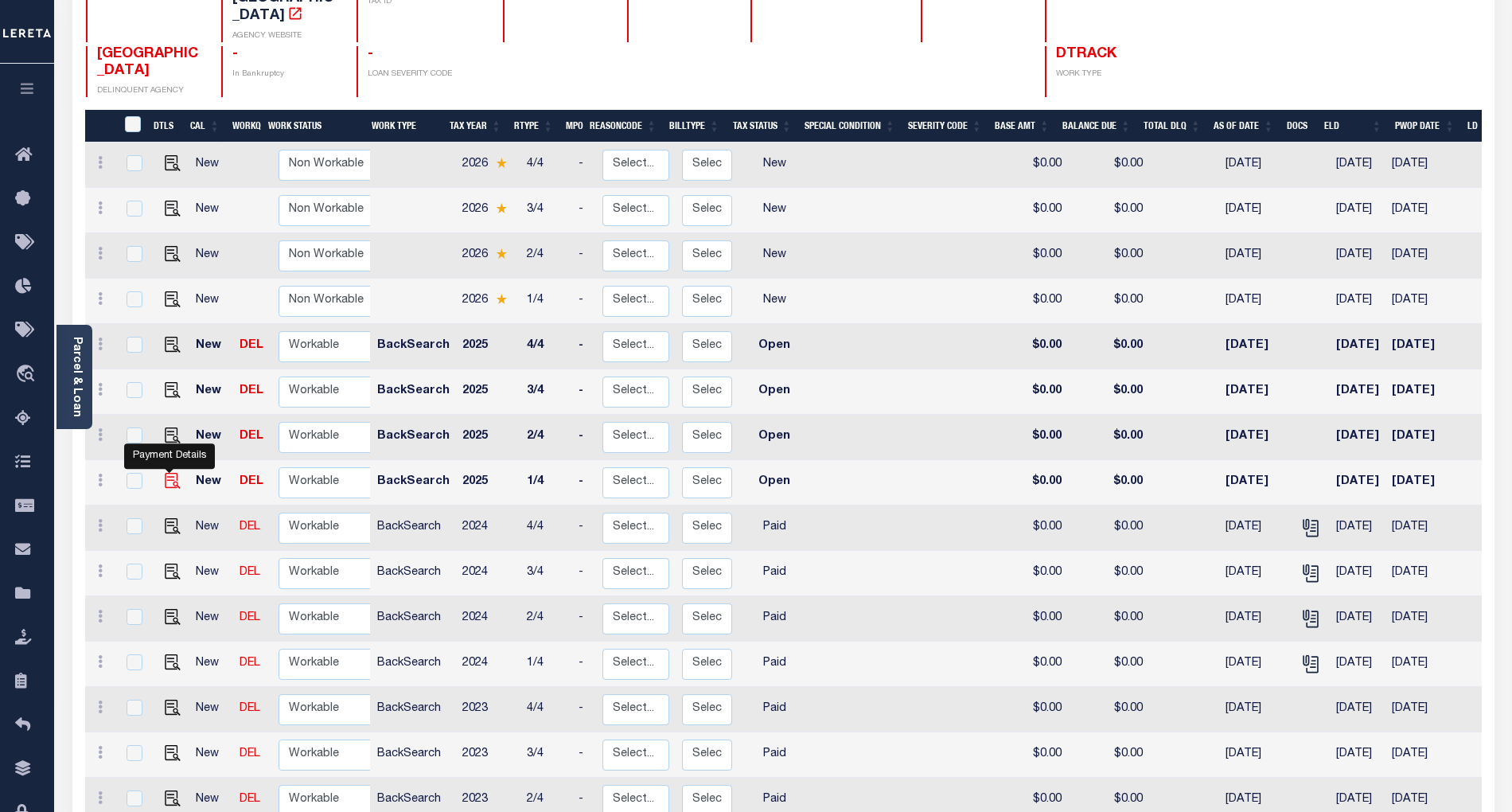
click at [165, 473] on img "" at bounding box center [173, 481] width 16 height 16
checkbox input "true"
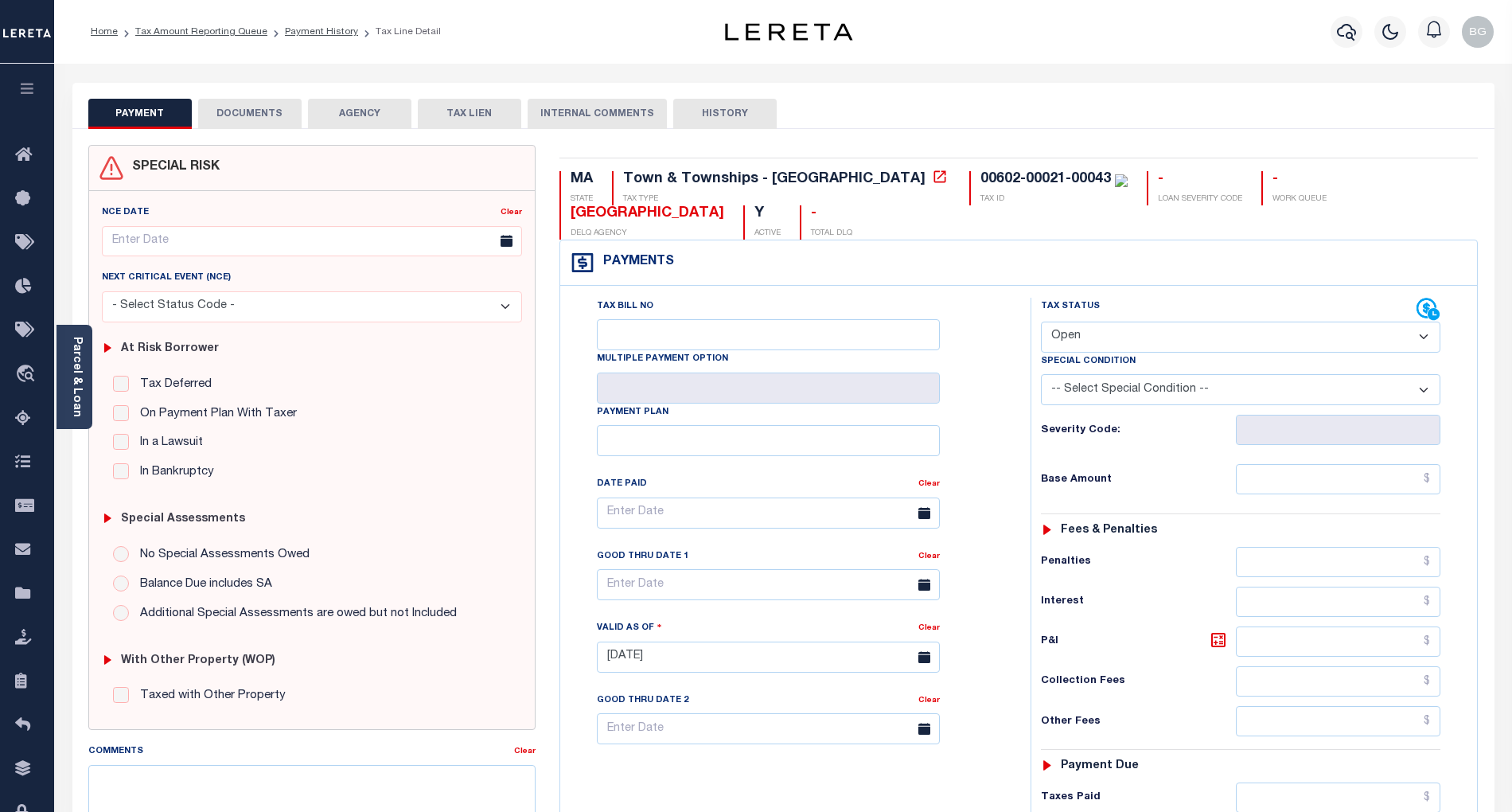
click at [1109, 338] on select "- Select Status Code - Open Due/Unpaid Paid Incomplete No Tax Due Internal Refu…" at bounding box center [1241, 338] width 399 height 31
select select "PYD"
click at [1041, 324] on select "- Select Status Code - Open Due/Unpaid Paid Incomplete No Tax Due Internal Refu…" at bounding box center [1241, 338] width 399 height 31
type input "[DATE]"
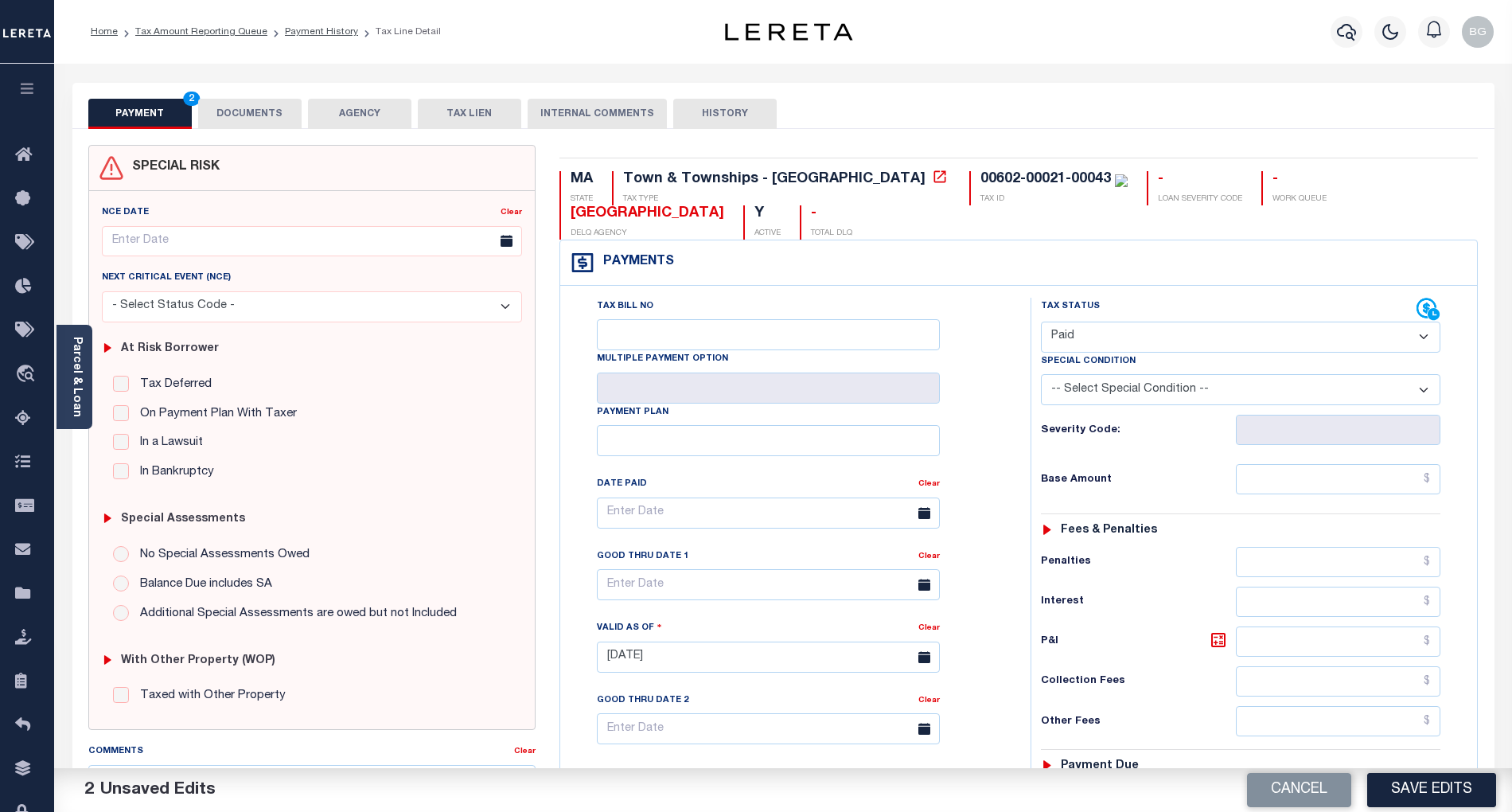
click at [255, 113] on button "DOCUMENTS" at bounding box center [249, 113] width 104 height 31
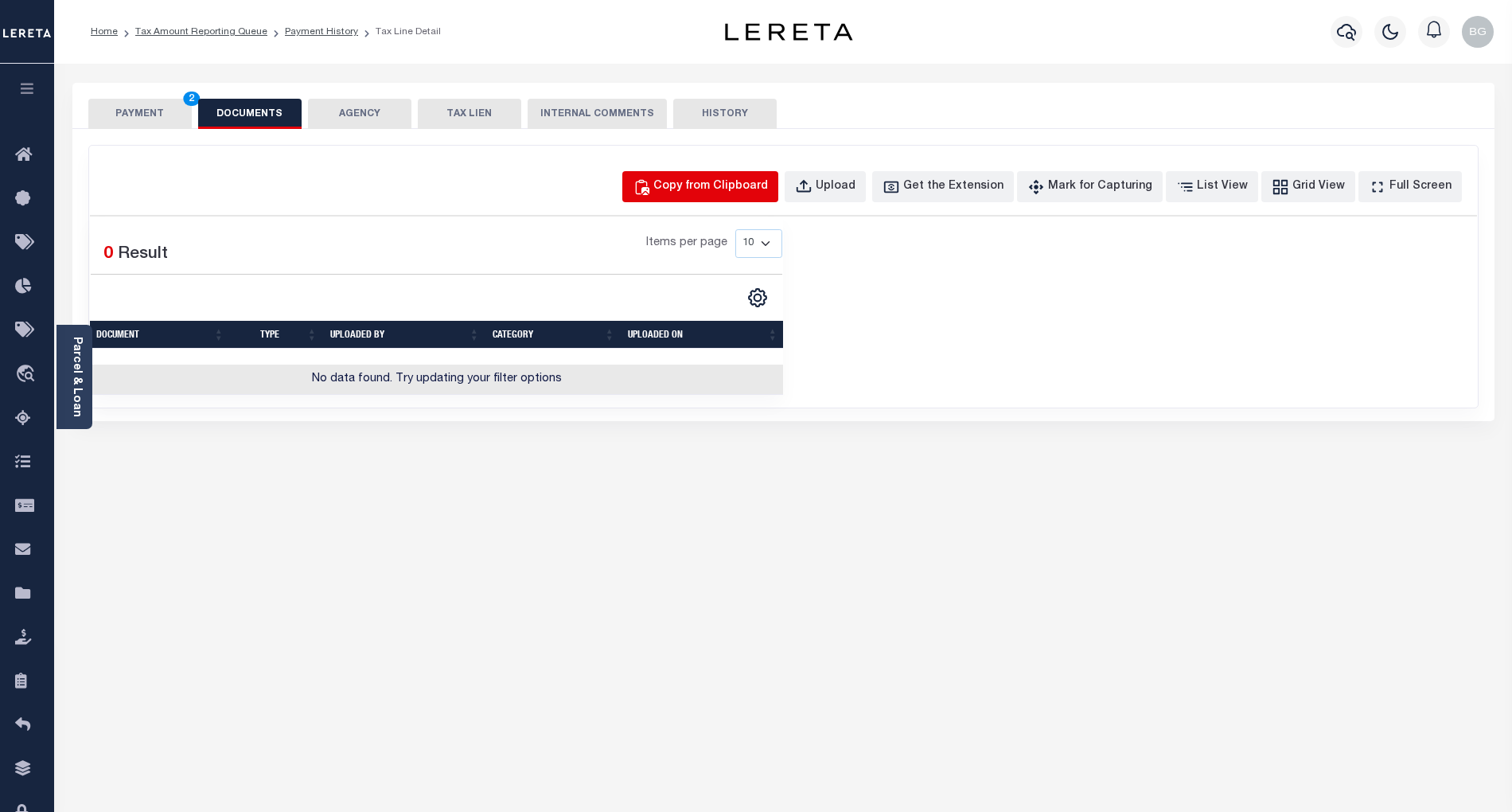
click at [742, 188] on div "Copy from Clipboard" at bounding box center [710, 187] width 114 height 17
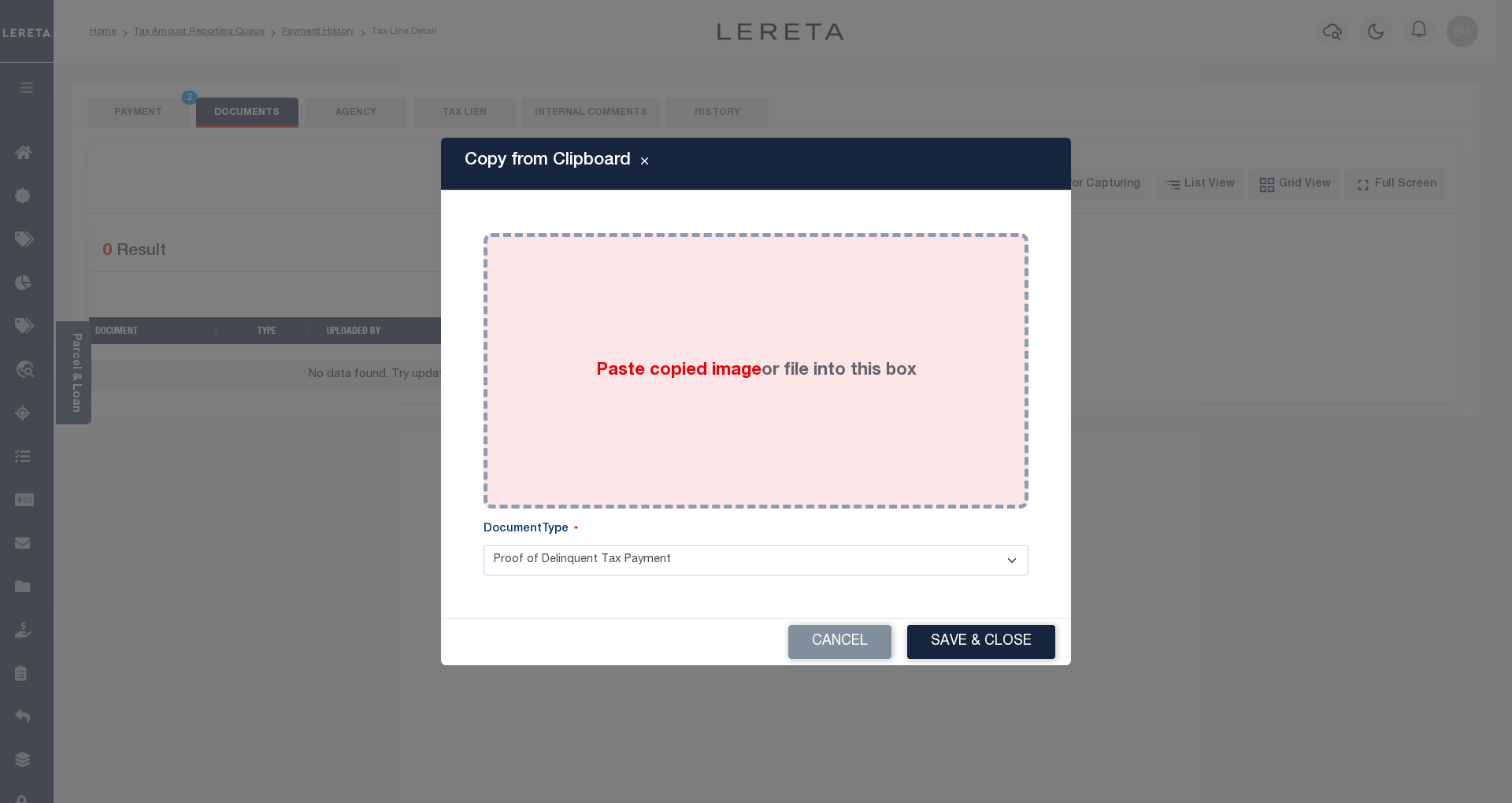
click at [679, 368] on span "Paste copied image" at bounding box center [679, 371] width 166 height 17
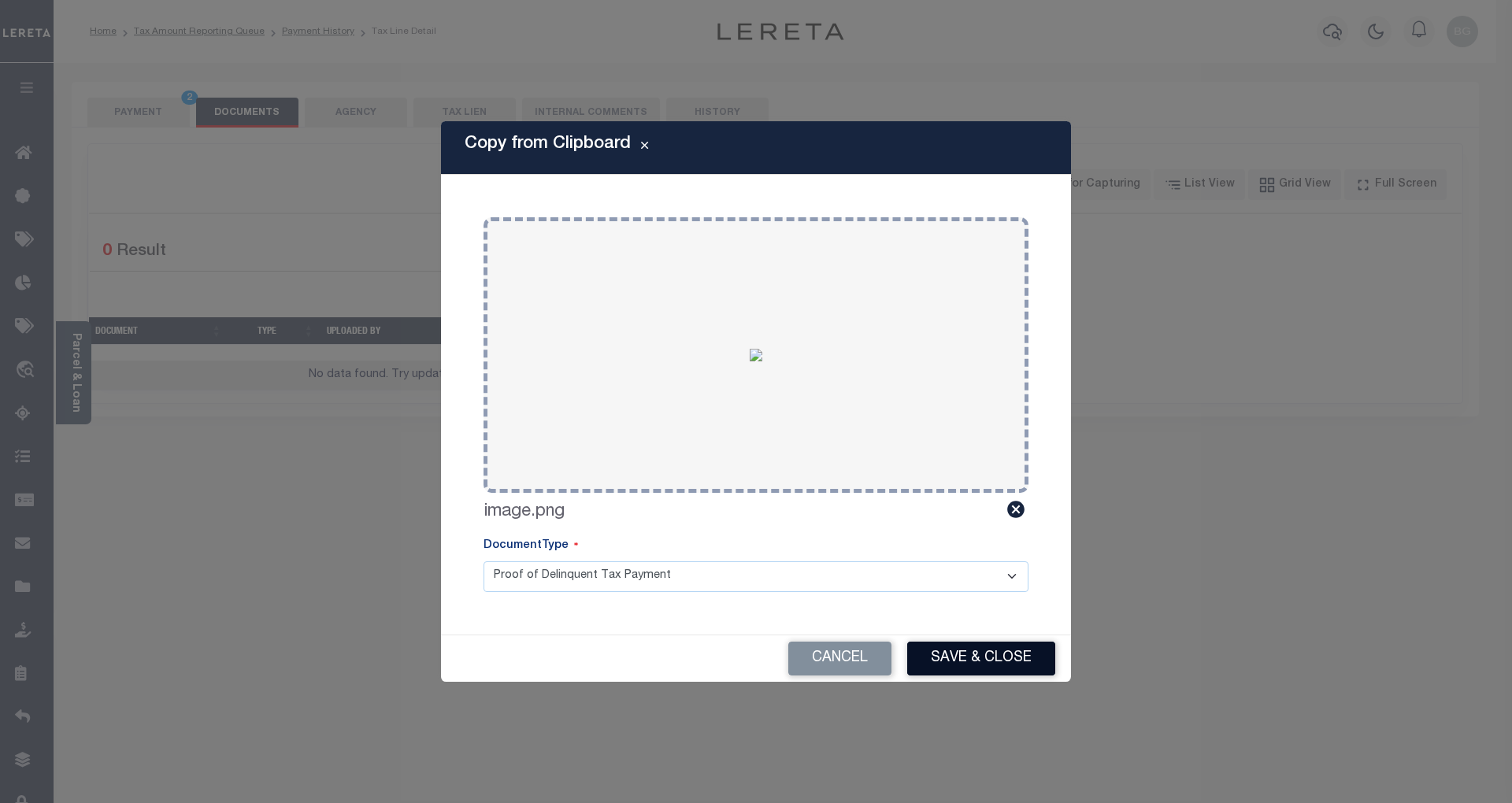
click at [1006, 656] on button "Save & Close" at bounding box center [982, 658] width 148 height 34
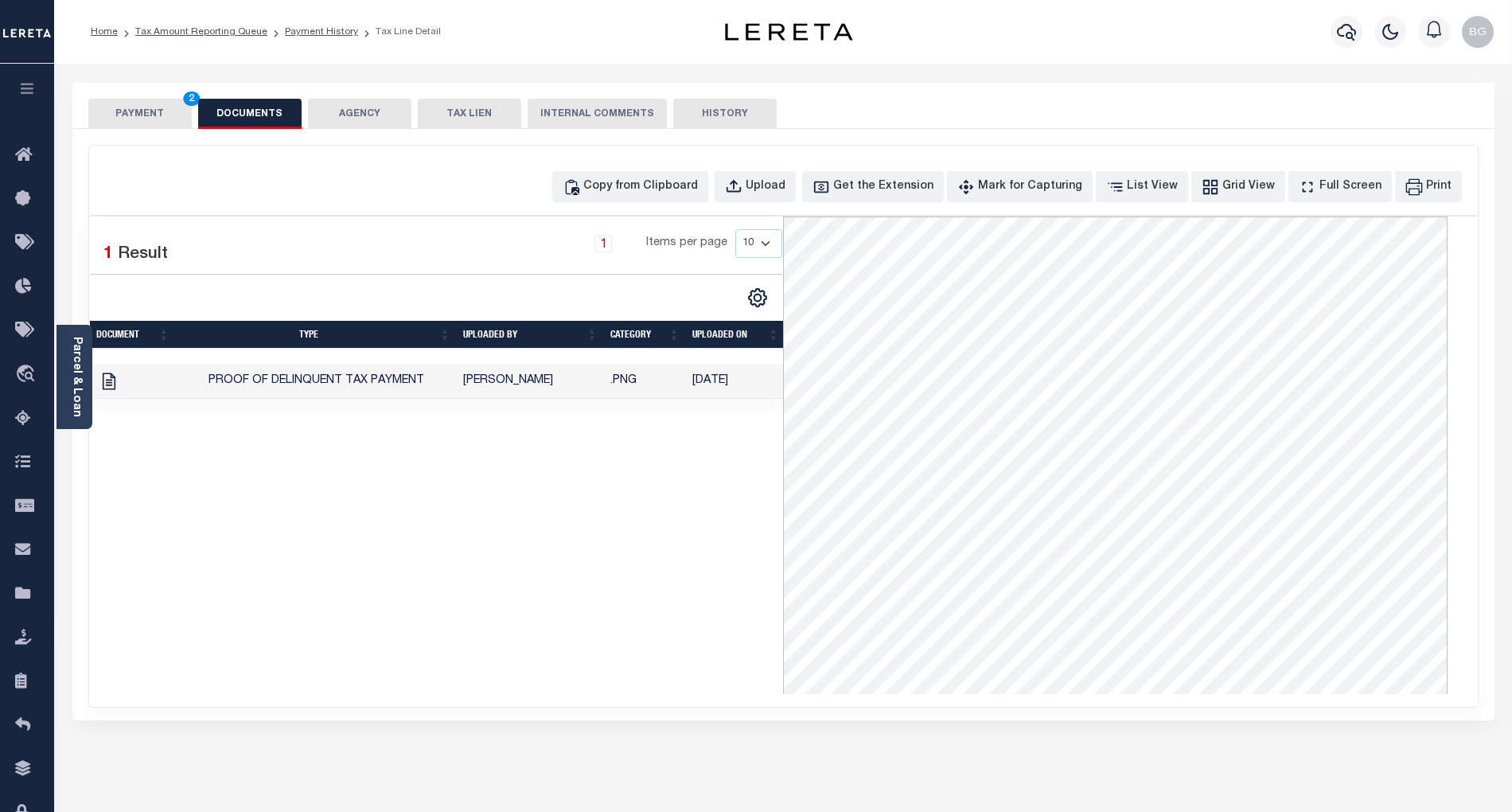
click at [148, 116] on button "PAYMENT 2" at bounding box center [140, 113] width 104 height 31
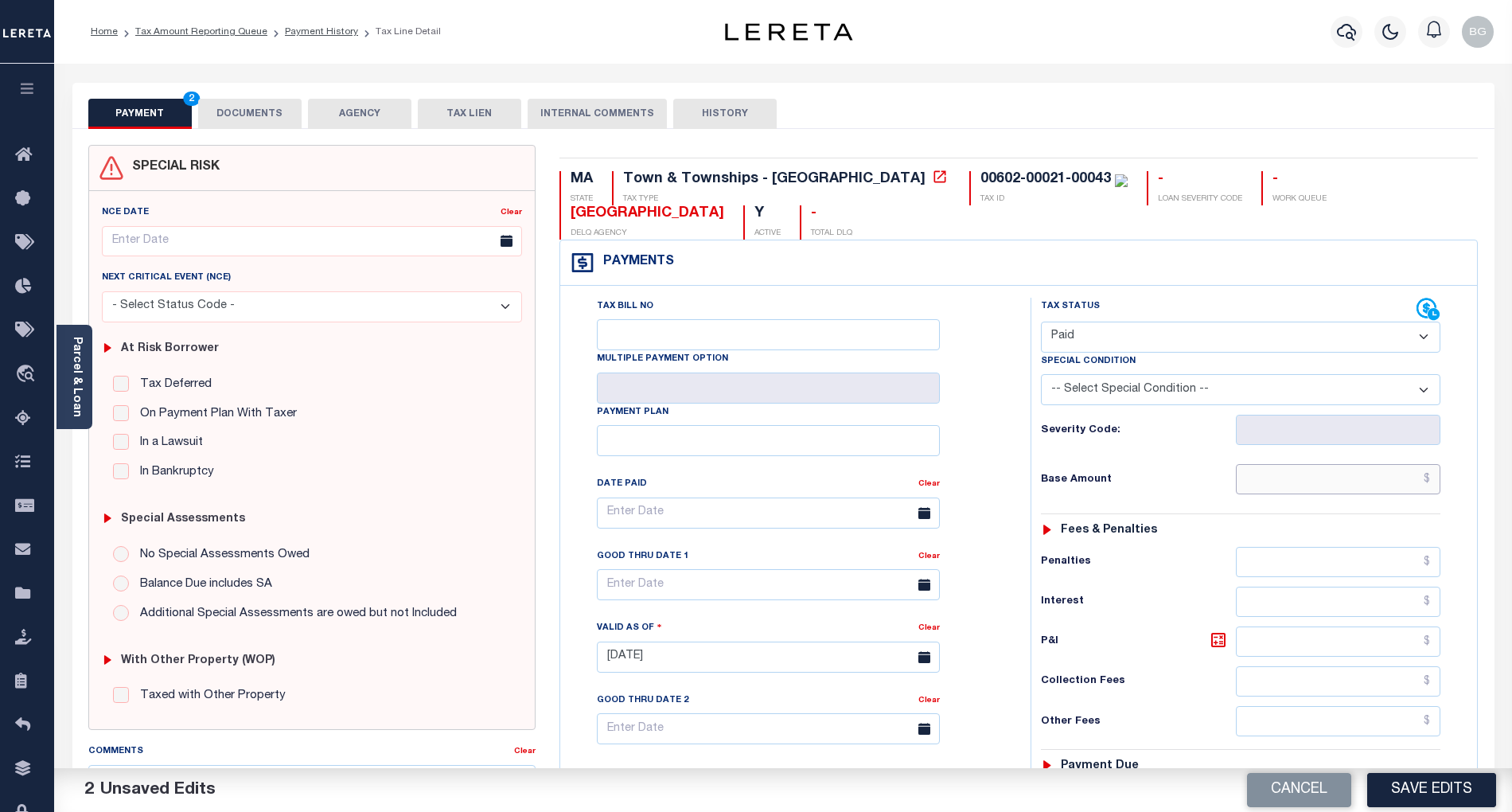
click at [1393, 484] on input "text" at bounding box center [1338, 479] width 205 height 31
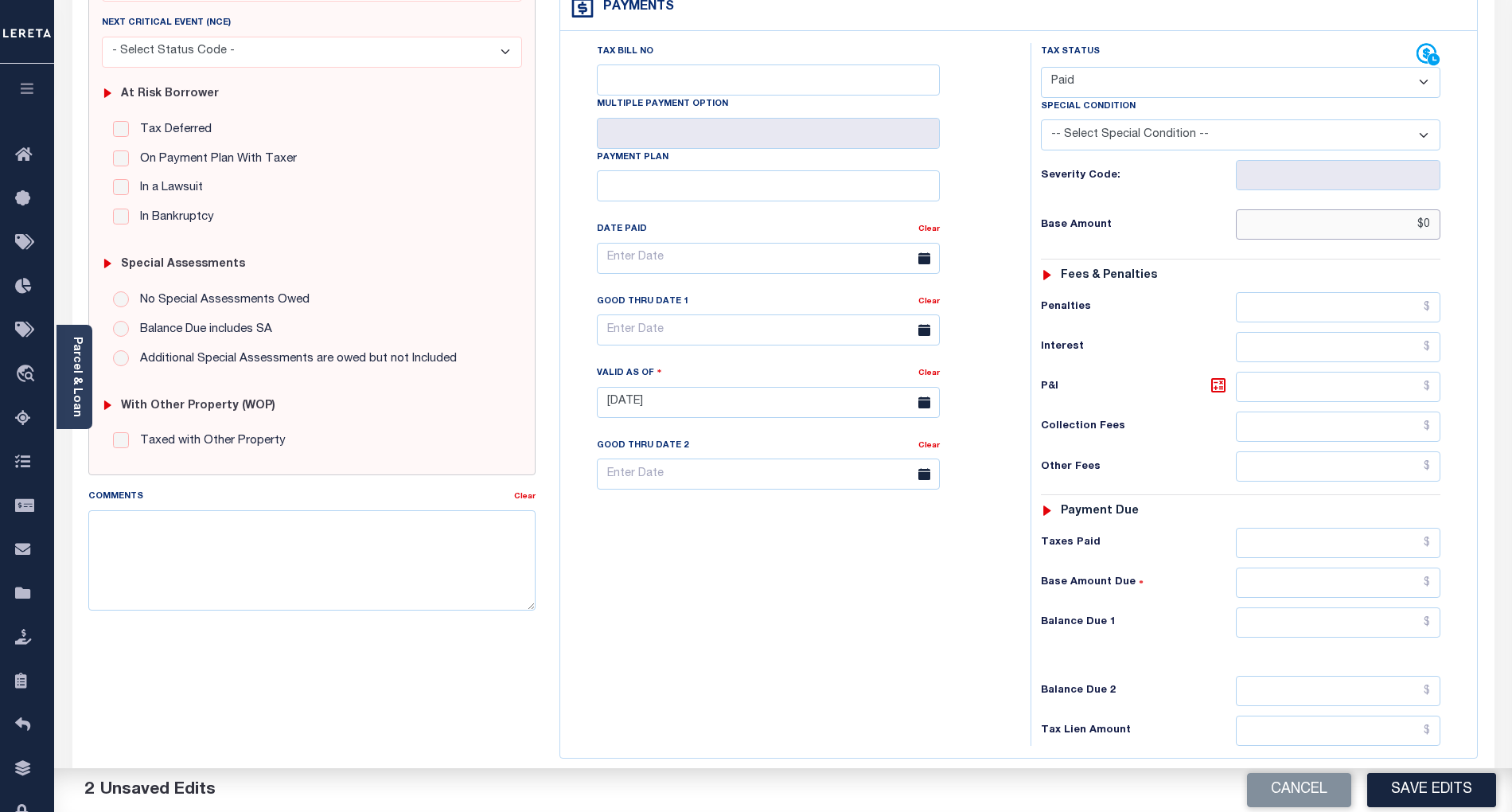
scroll to position [318, 0]
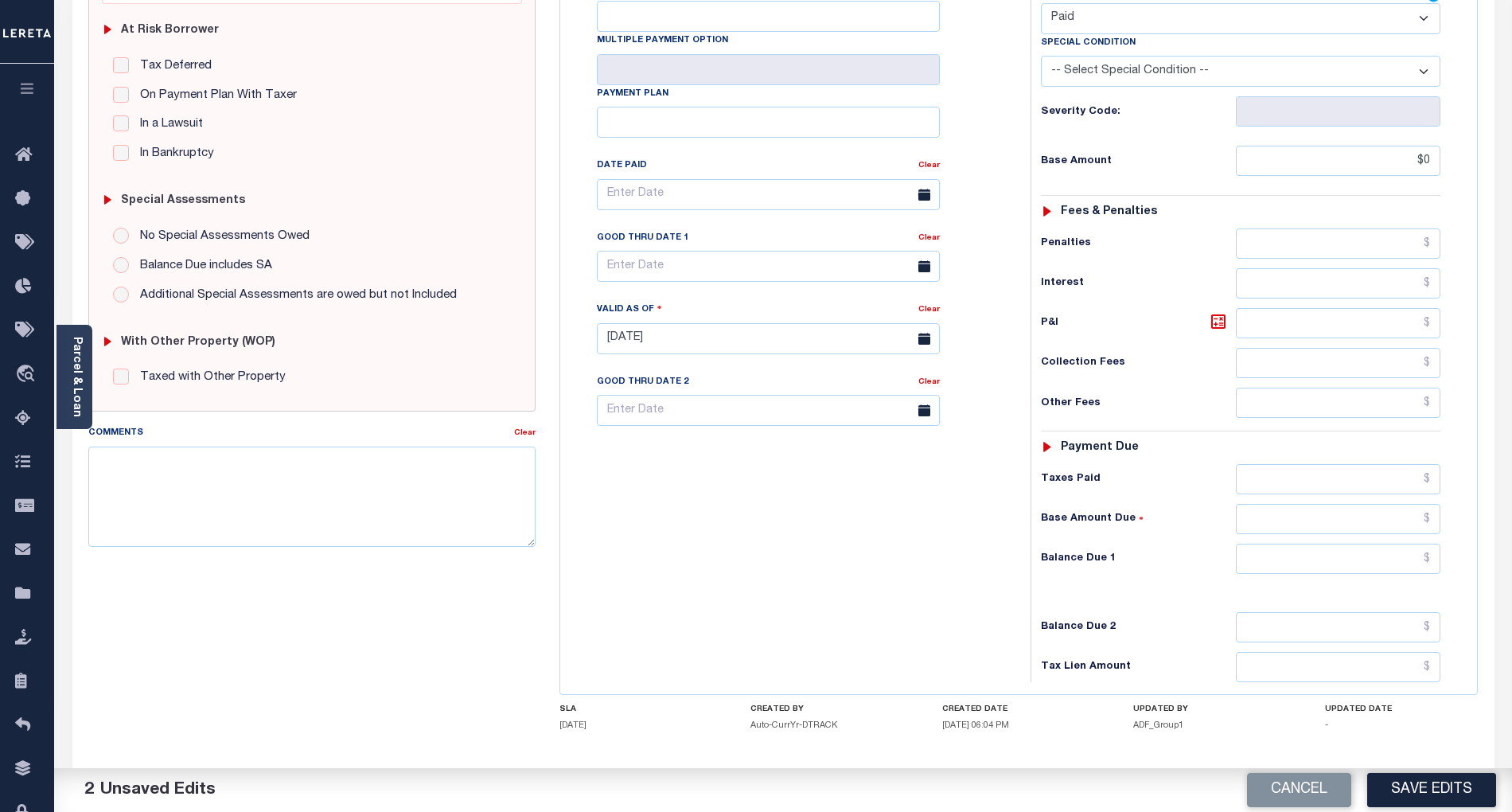
type input "$0.00"
click at [1401, 567] on input "text" at bounding box center [1338, 558] width 205 height 31
type input "$0.00"
click at [746, 569] on div "Tax Bill No Multiple Payment Option Payment Plan Clear" at bounding box center [791, 331] width 454 height 703
click at [1440, 781] on button "Save Edits" at bounding box center [1432, 789] width 129 height 34
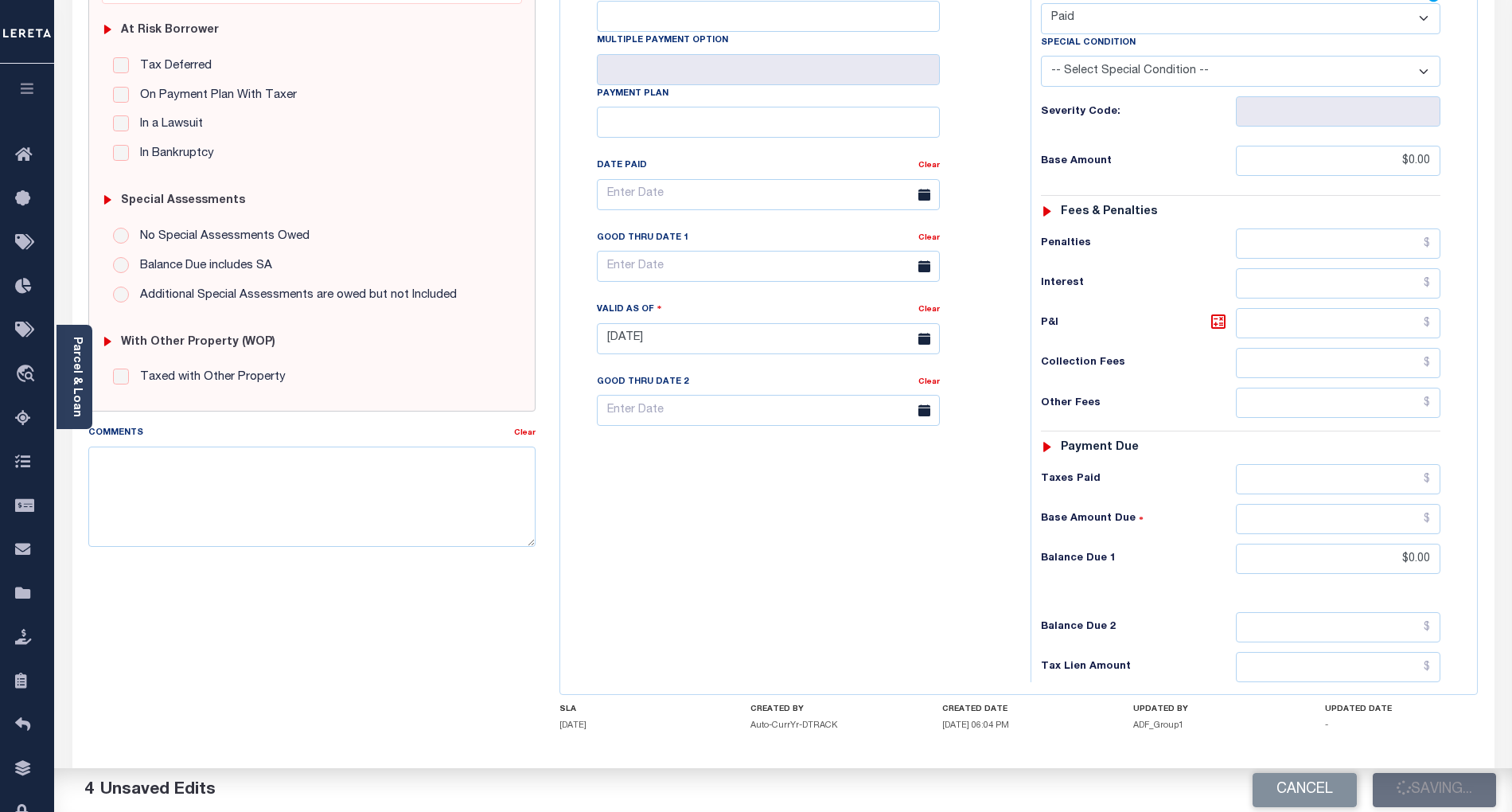
checkbox input "false"
type input "$0"
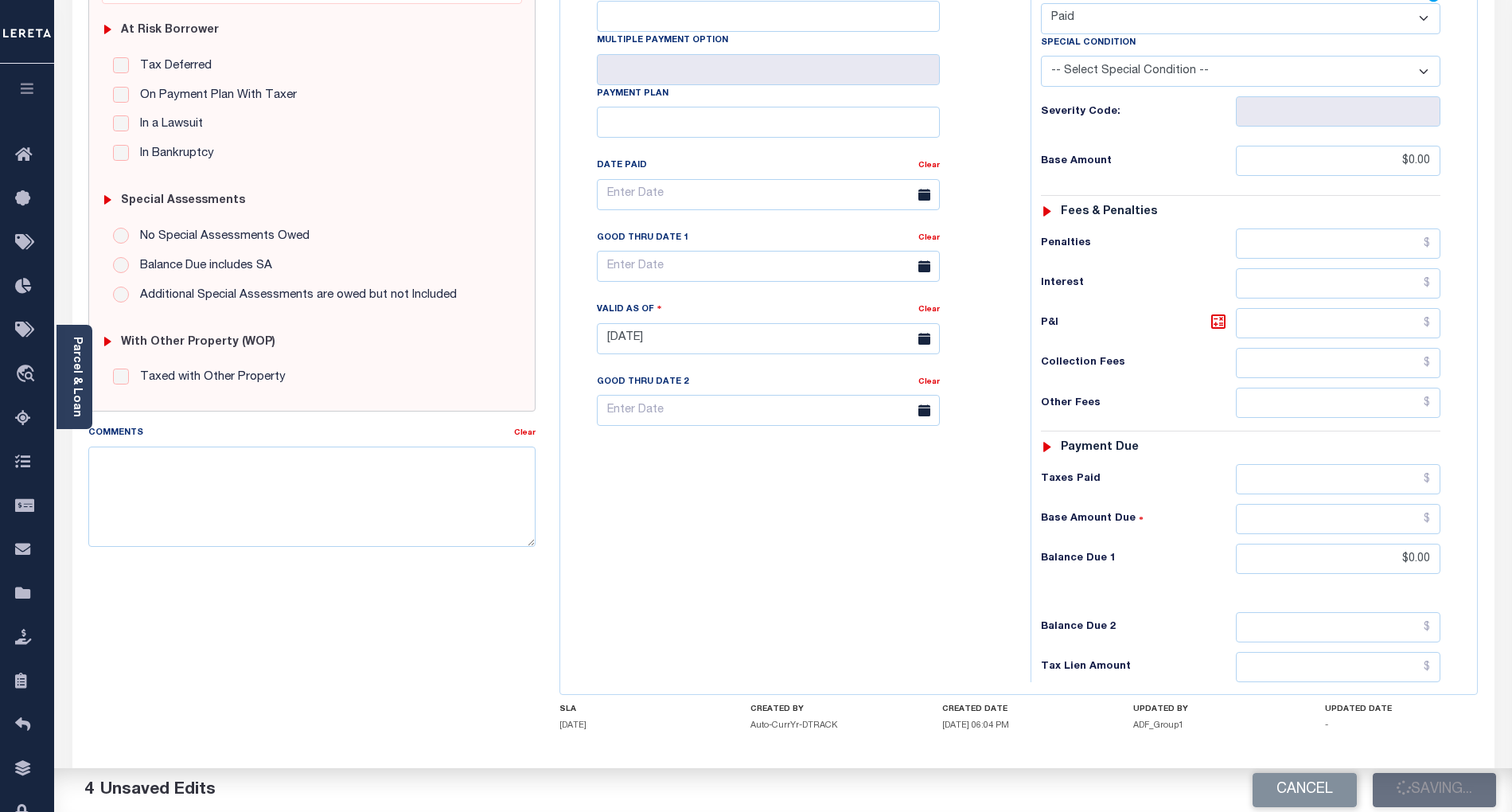
type input "$0"
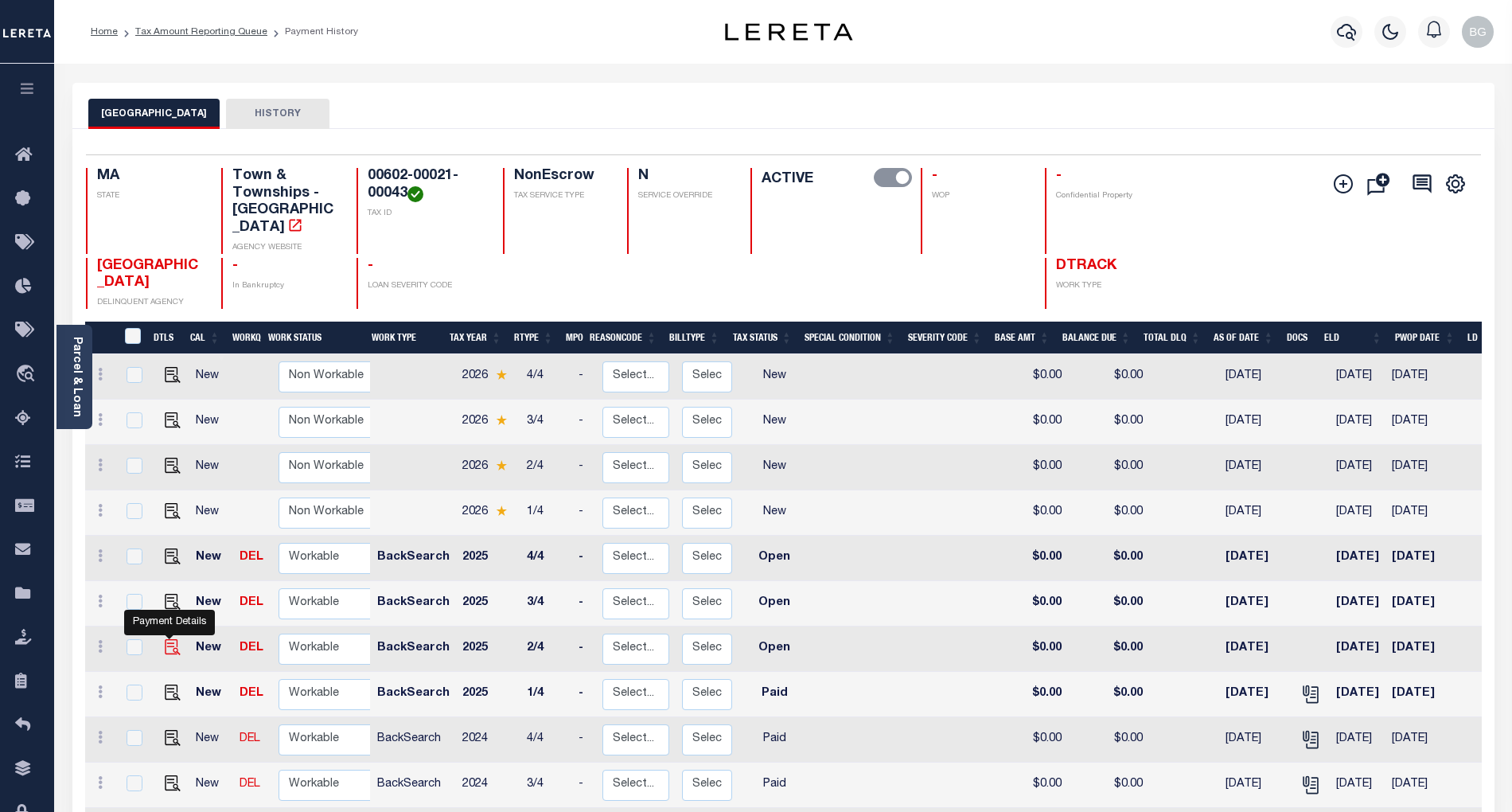
click at [169, 639] on img "" at bounding box center [173, 647] width 16 height 16
checkbox input "true"
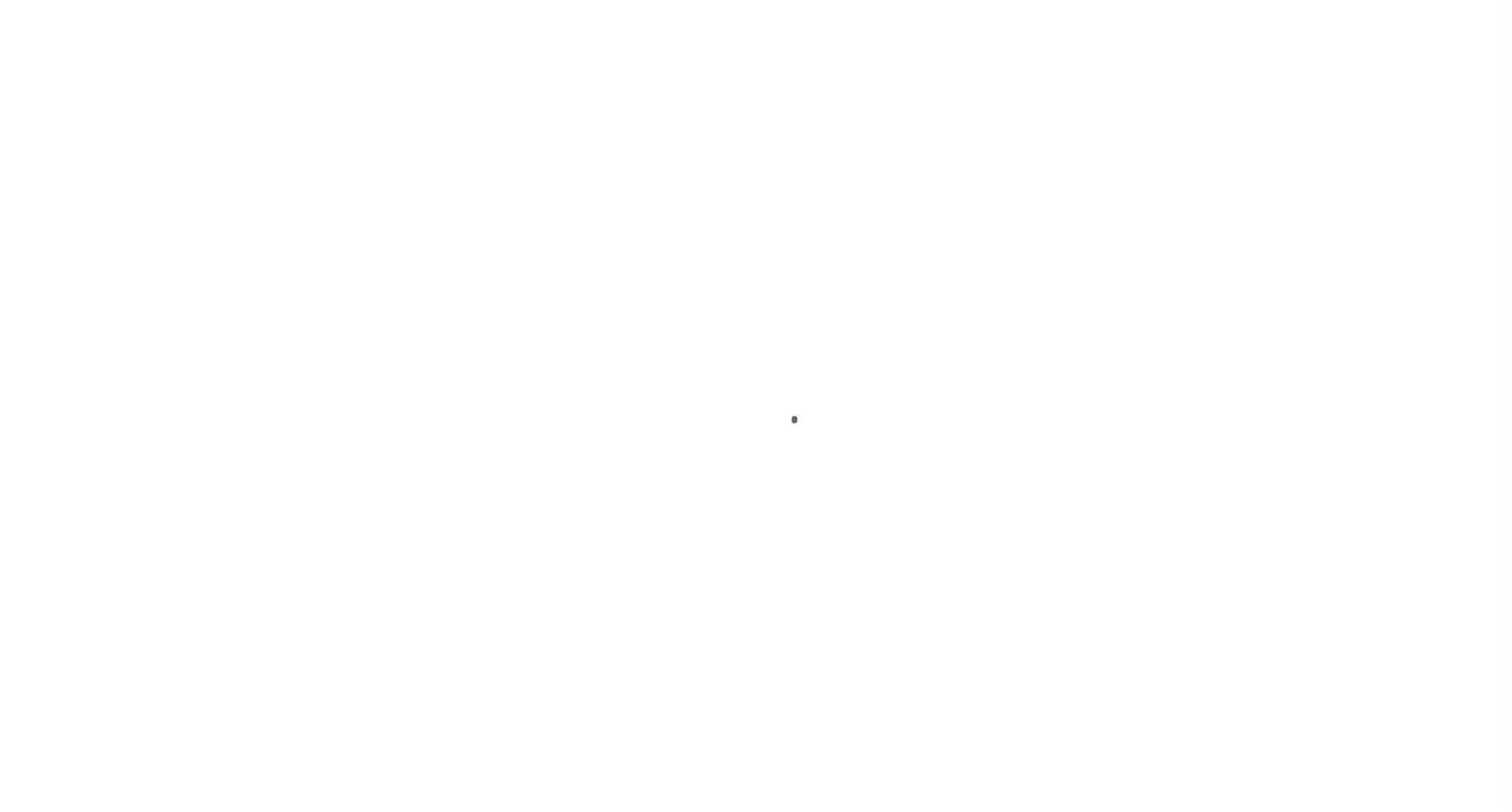
select select "OP2"
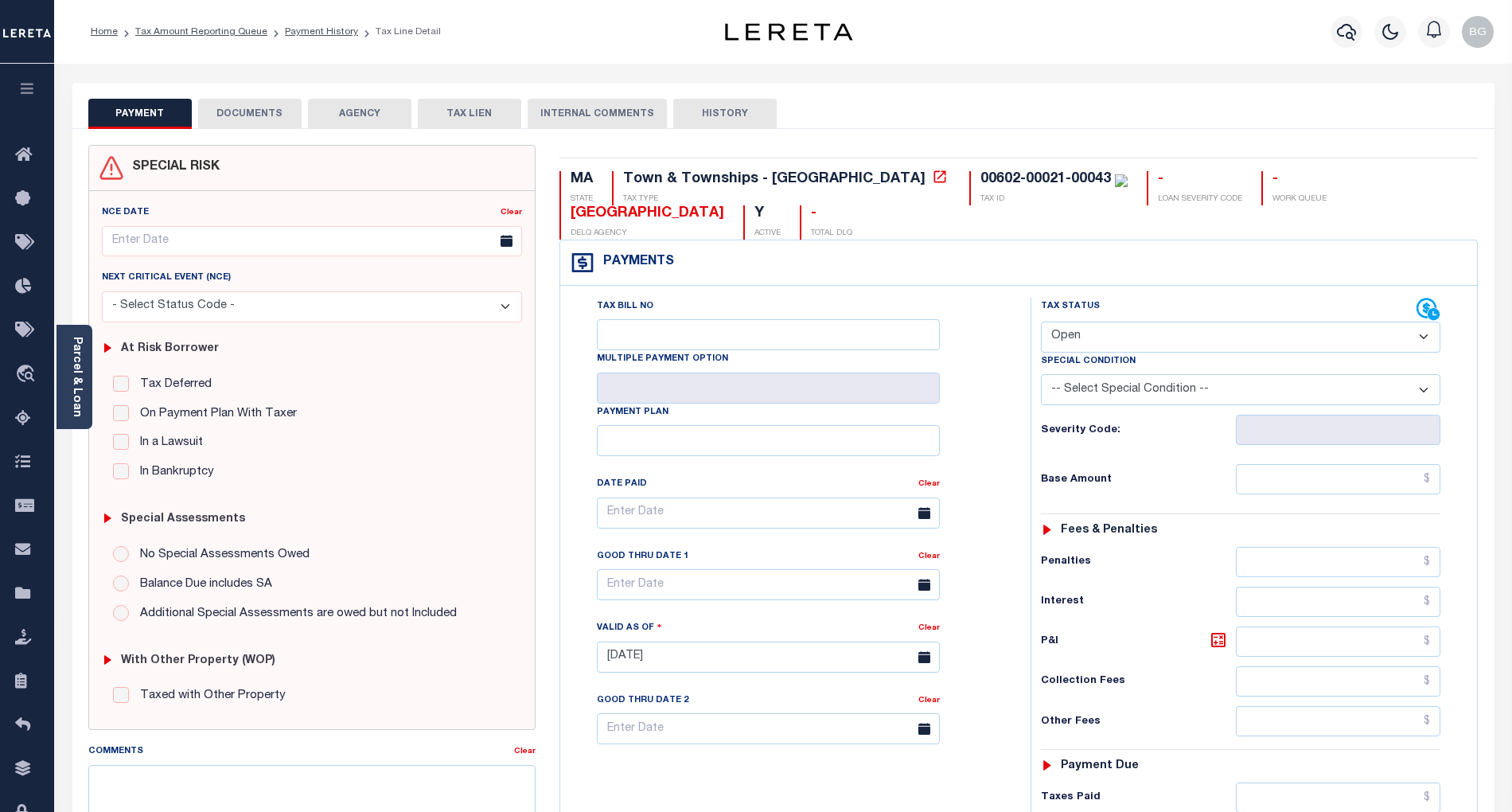
click at [255, 109] on button "DOCUMENTS" at bounding box center [249, 113] width 104 height 31
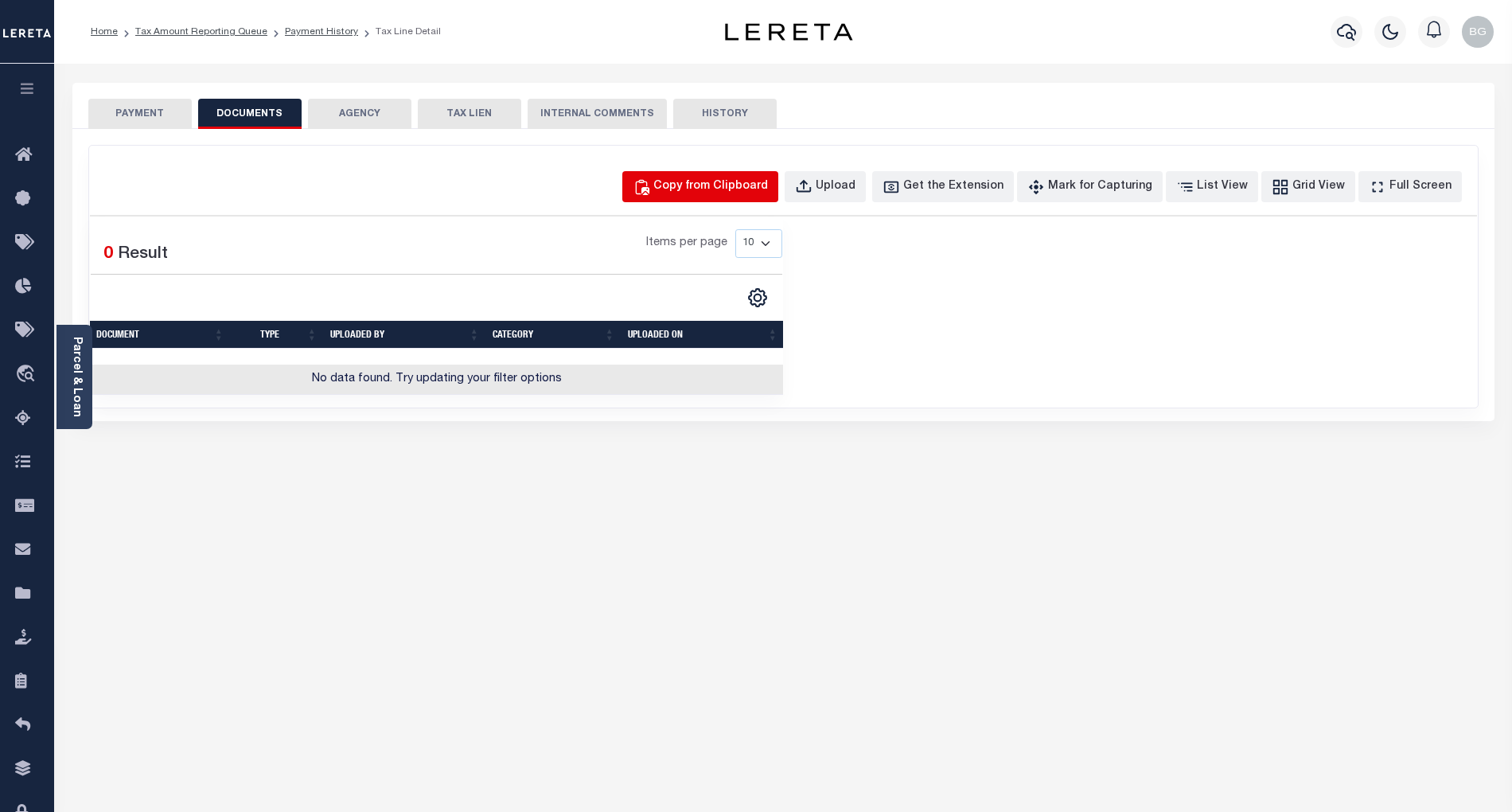
click at [730, 188] on div "Copy from Clipboard" at bounding box center [710, 187] width 114 height 17
select select "POP"
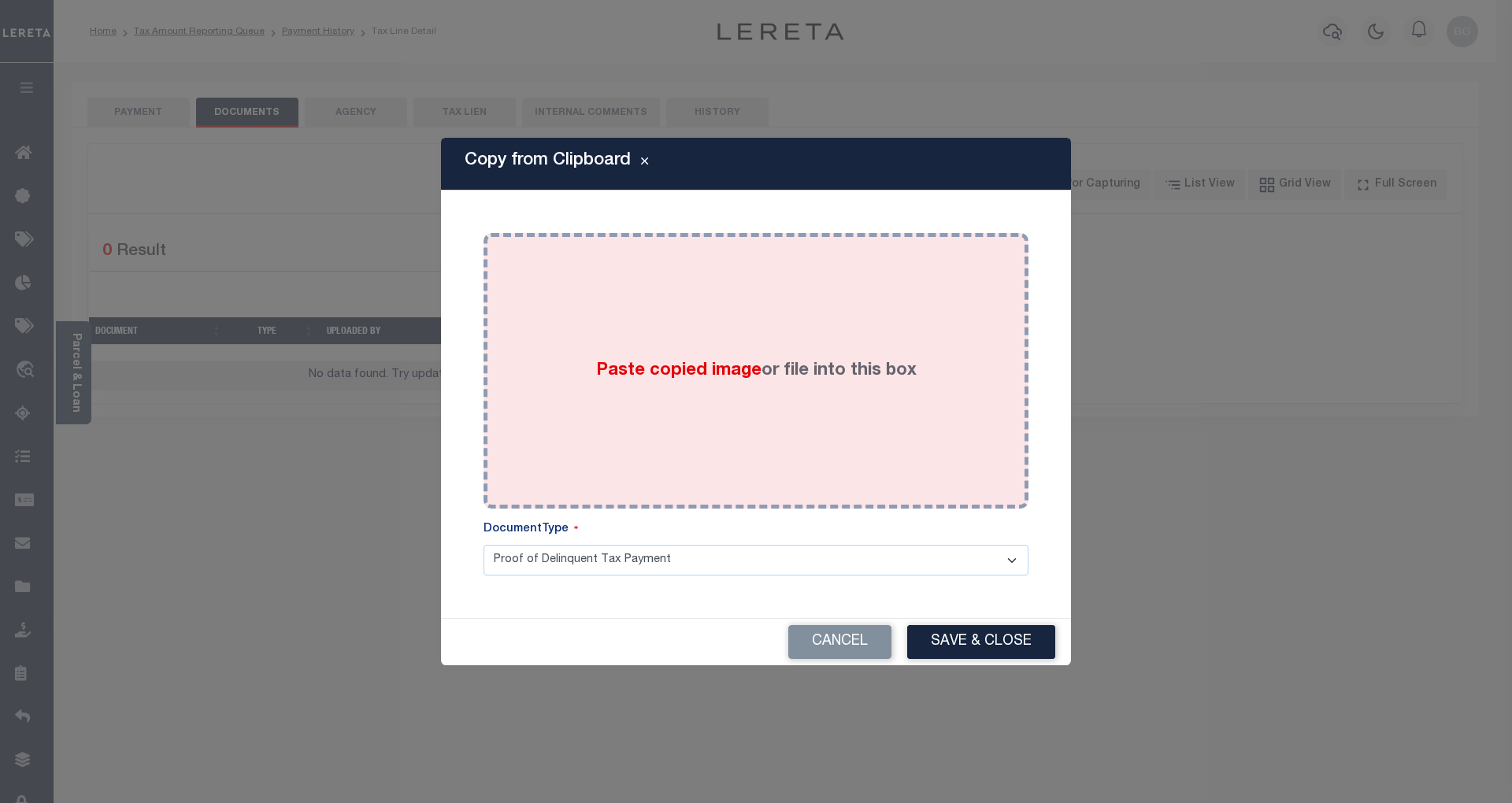
click at [681, 369] on span "Paste copied image" at bounding box center [679, 371] width 166 height 17
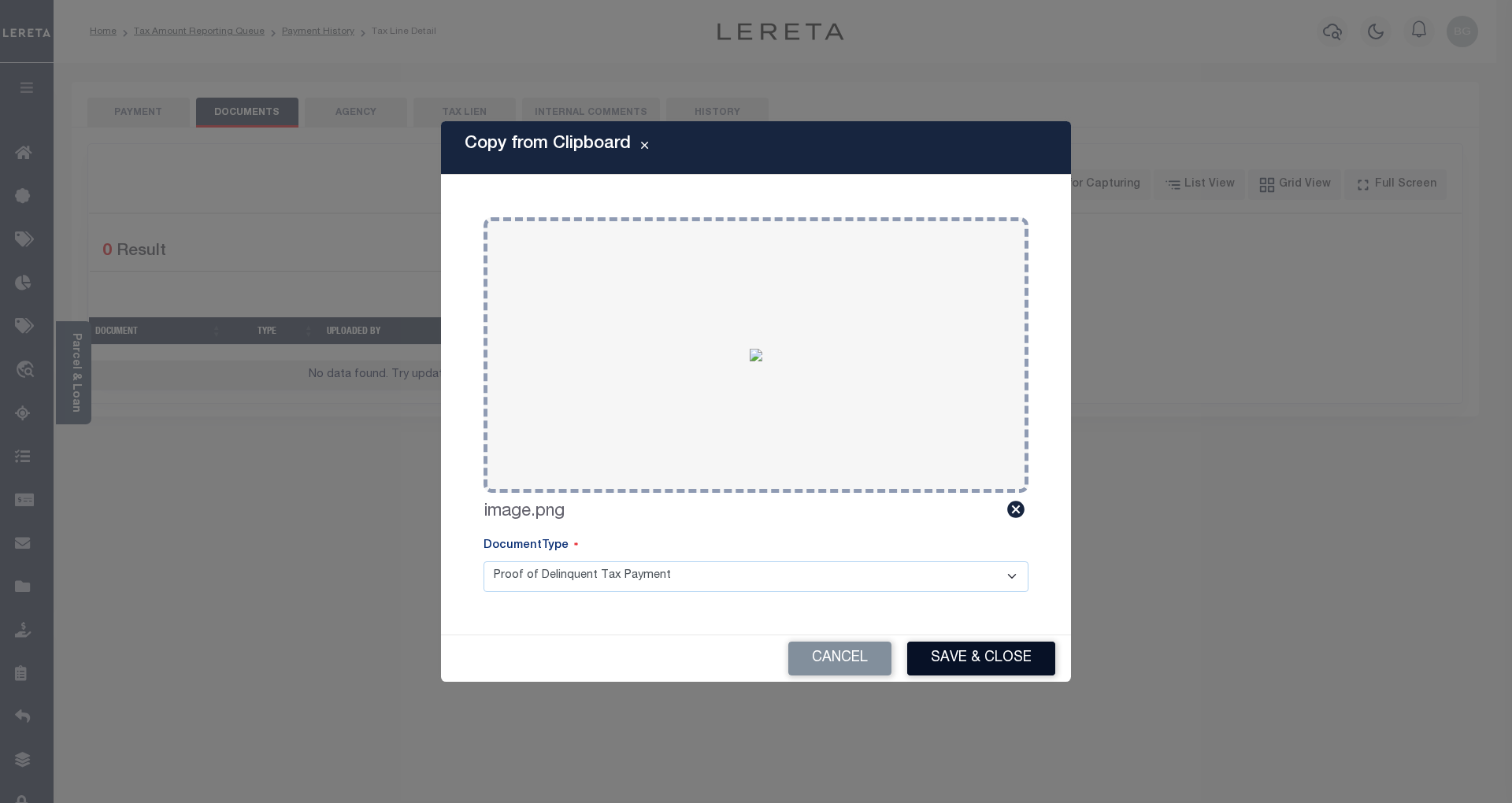
click at [1018, 650] on button "Save & Close" at bounding box center [982, 658] width 148 height 34
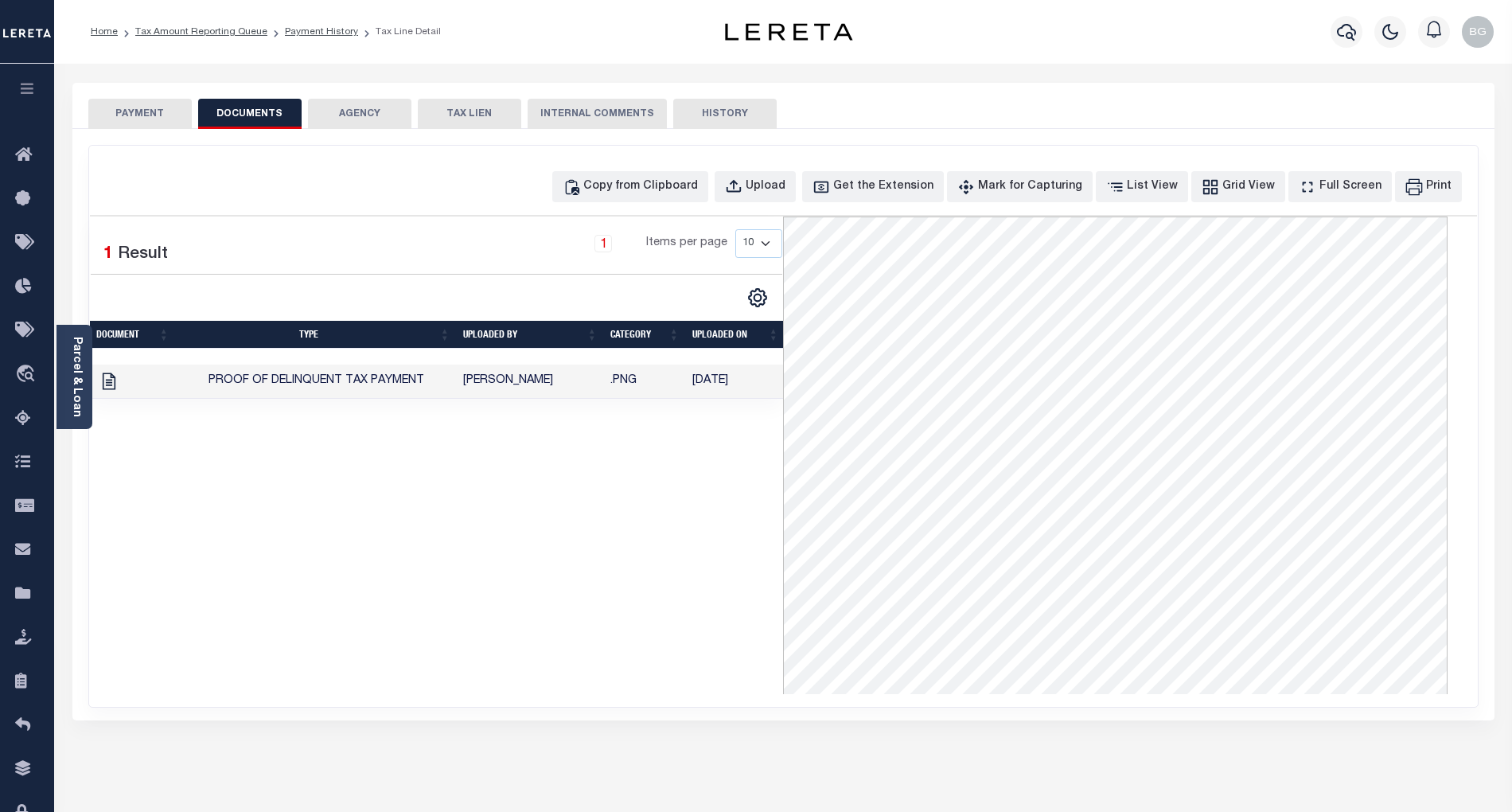
click at [143, 113] on button "PAYMENT" at bounding box center [140, 113] width 104 height 31
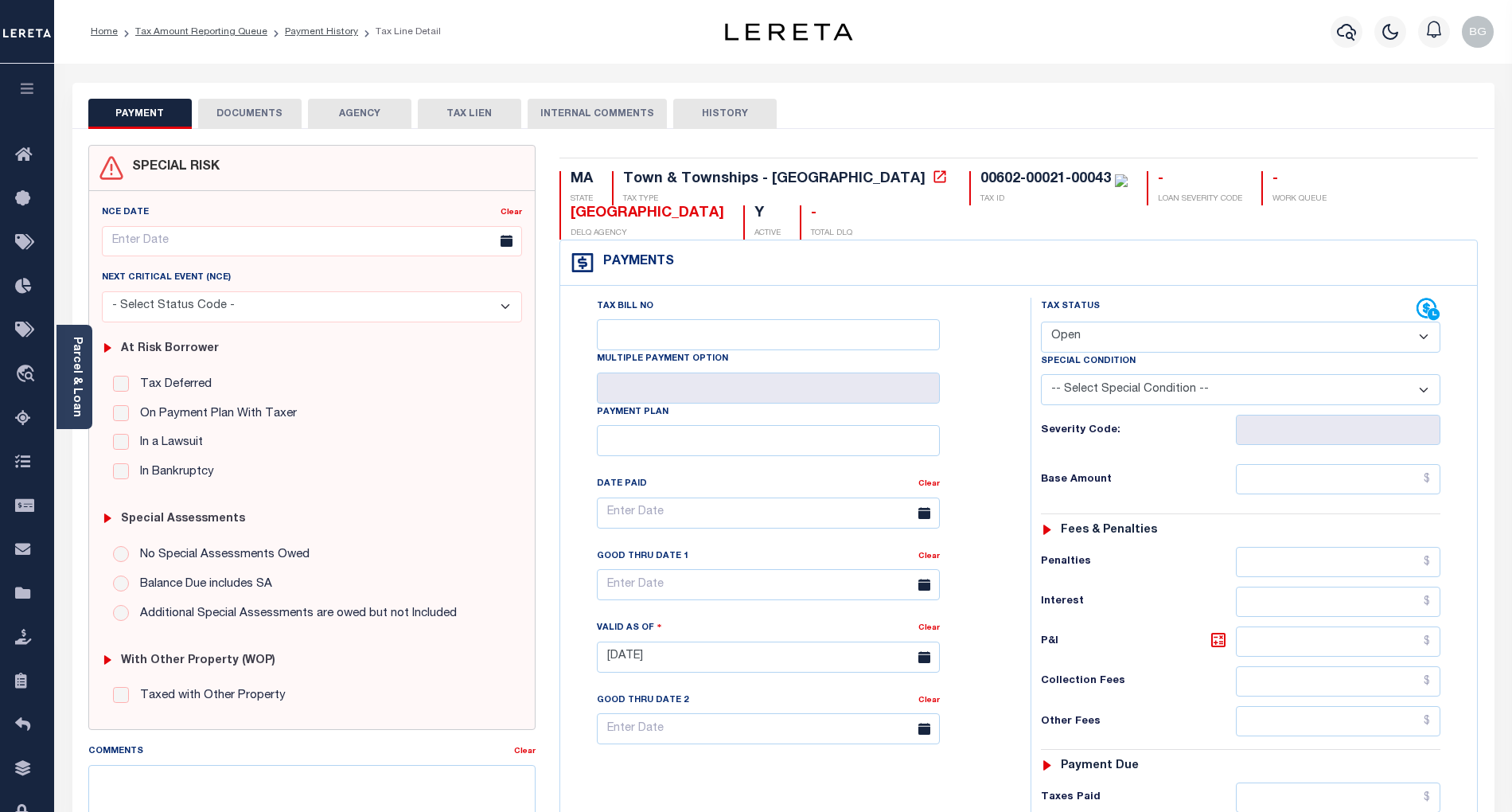
click at [1121, 336] on select "- Select Status Code - Open Due/Unpaid Paid Incomplete No Tax Due Internal Refu…" at bounding box center [1241, 338] width 399 height 31
select select "PYD"
click at [1041, 324] on select "- Select Status Code - Open Due/Unpaid Paid Incomplete No Tax Due Internal Refu…" at bounding box center [1241, 338] width 399 height 31
type input "[DATE]"
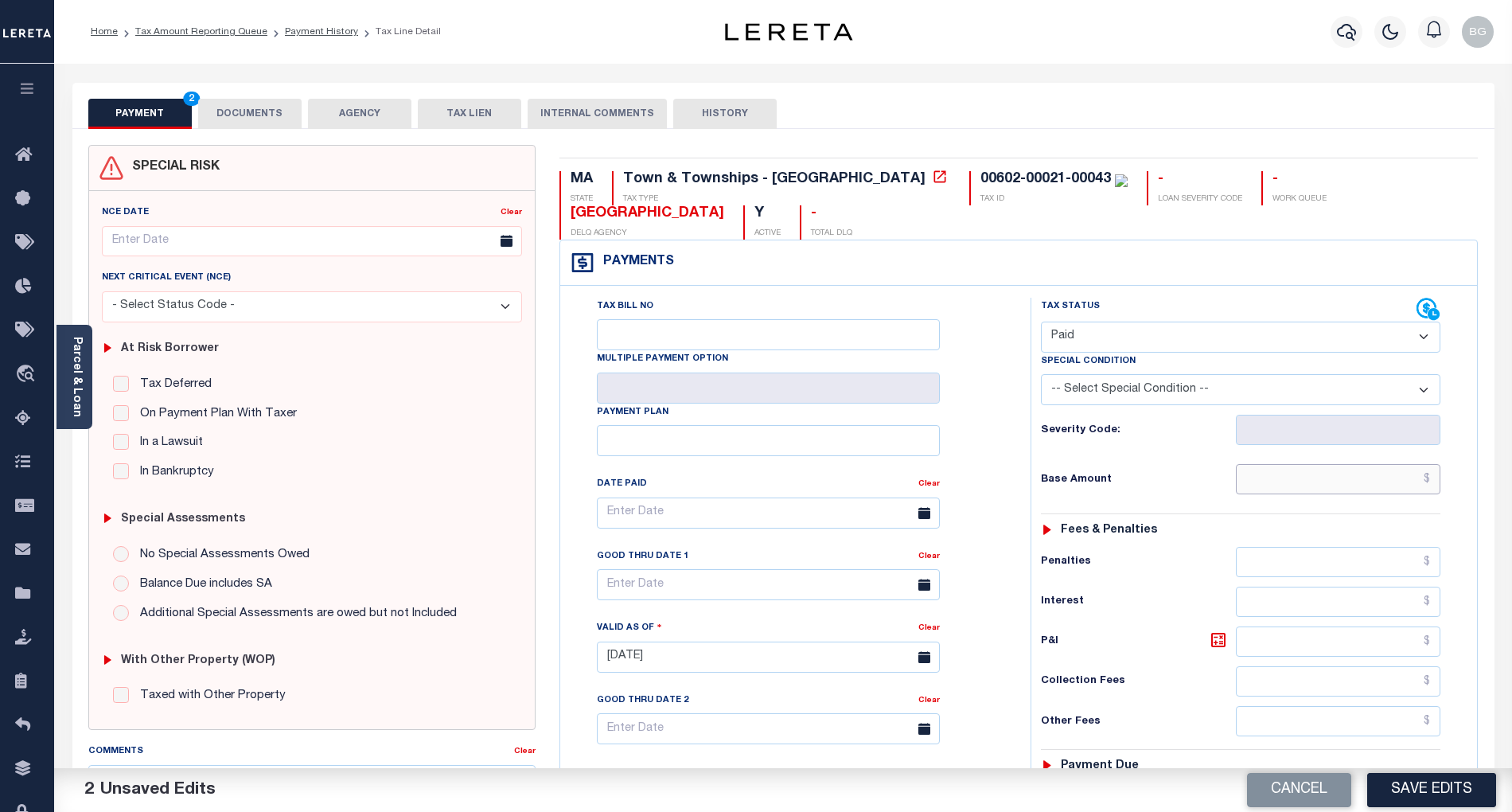
click at [1419, 476] on input "text" at bounding box center [1338, 479] width 205 height 31
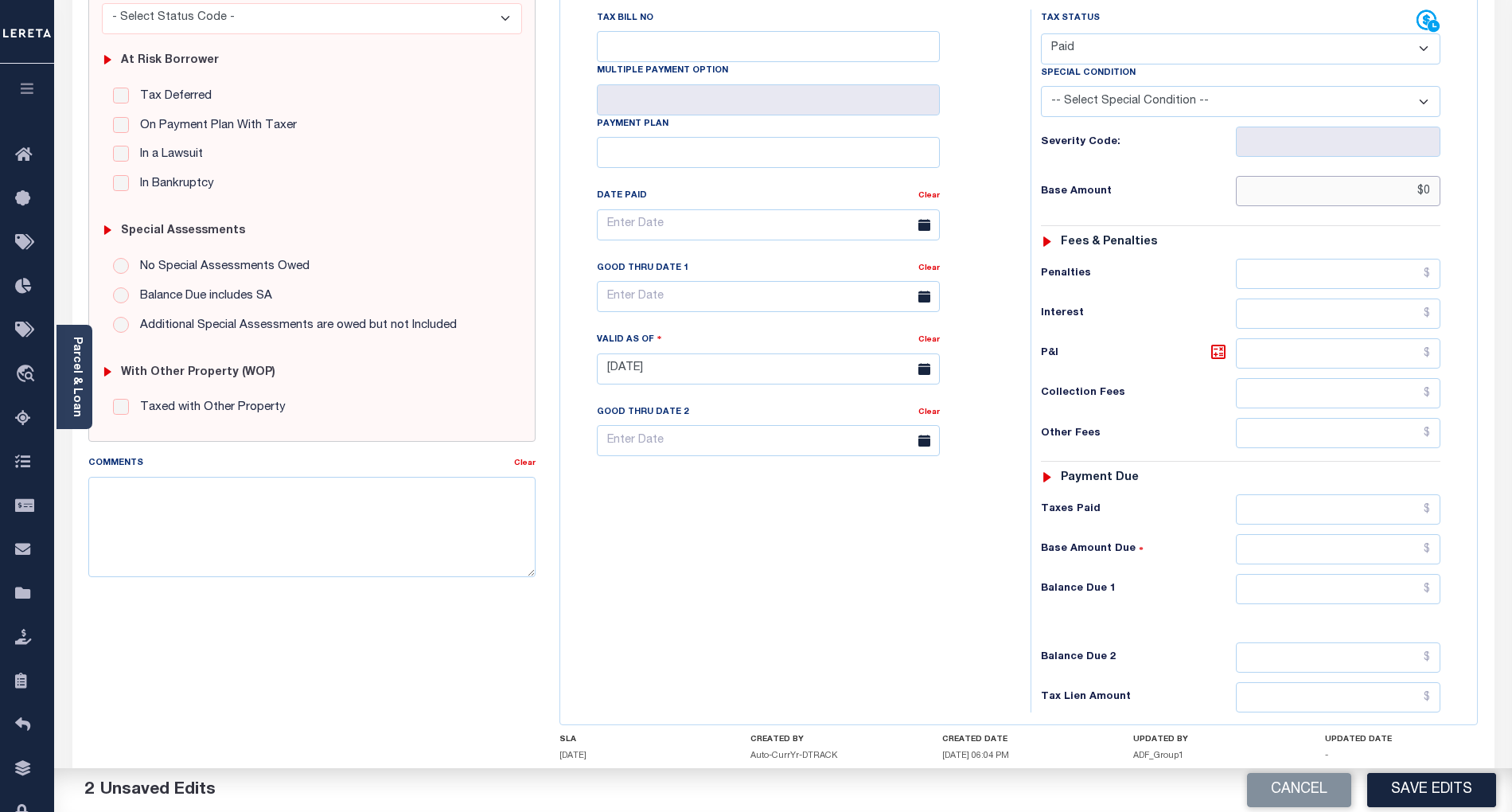
scroll to position [318, 0]
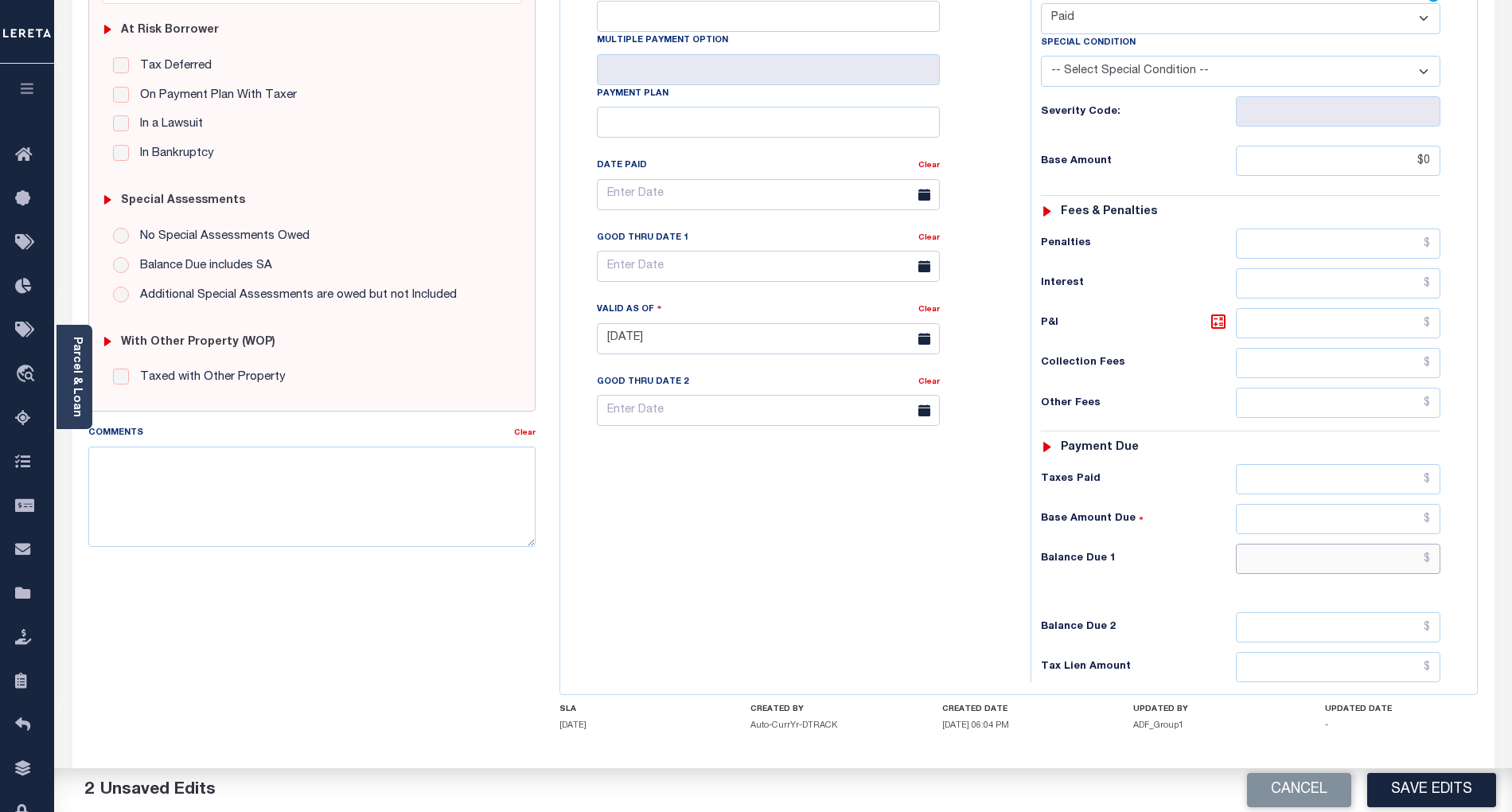
click at [1414, 568] on input "text" at bounding box center [1338, 558] width 205 height 31
type input "$0.00"
click at [968, 599] on div "Tax Bill No Multiple Payment Option Payment Plan Clear" at bounding box center [791, 331] width 454 height 703
click at [1473, 787] on button "Save Edits" at bounding box center [1432, 789] width 129 height 34
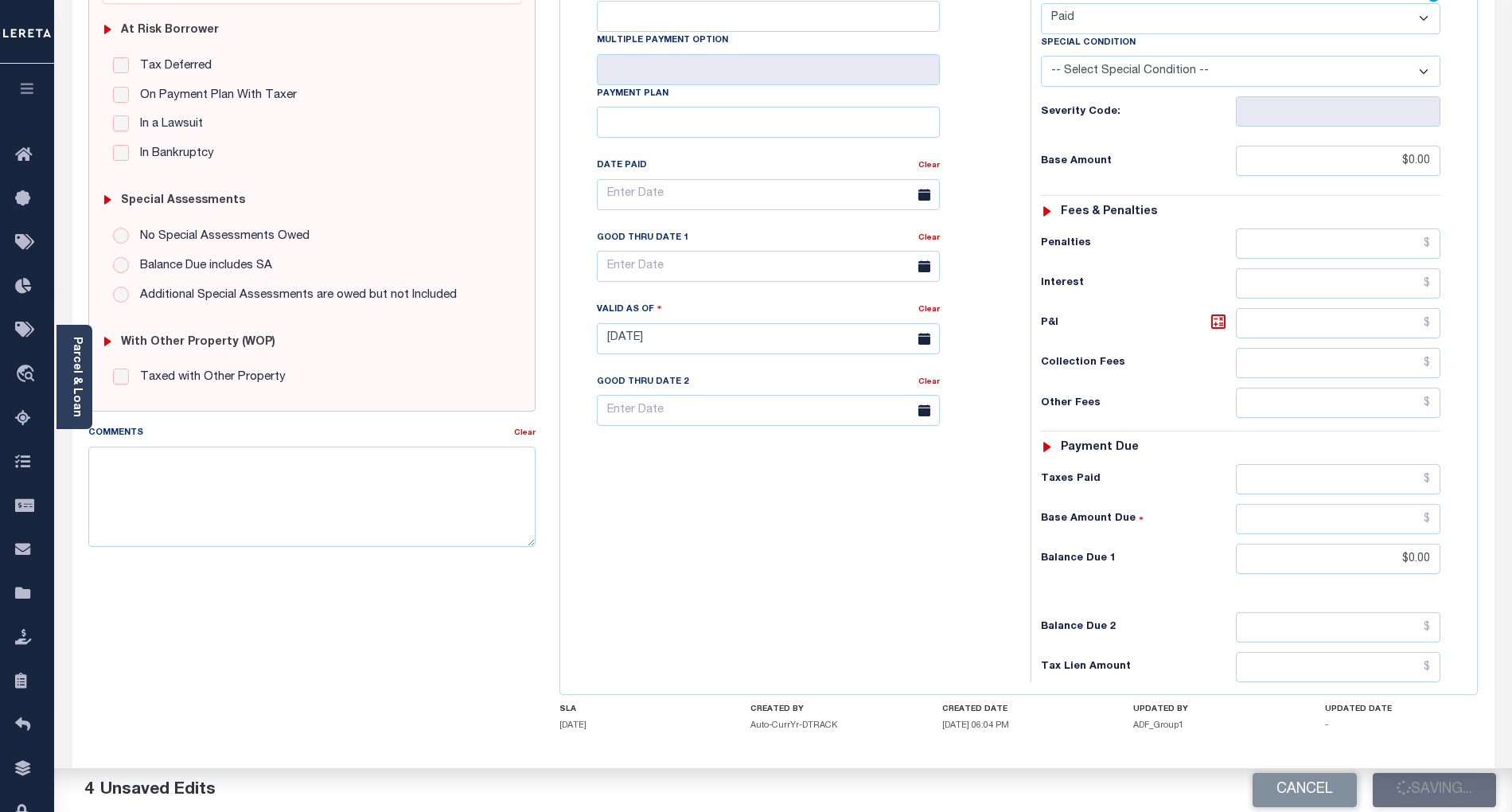
checkbox input "false"
type input "$0"
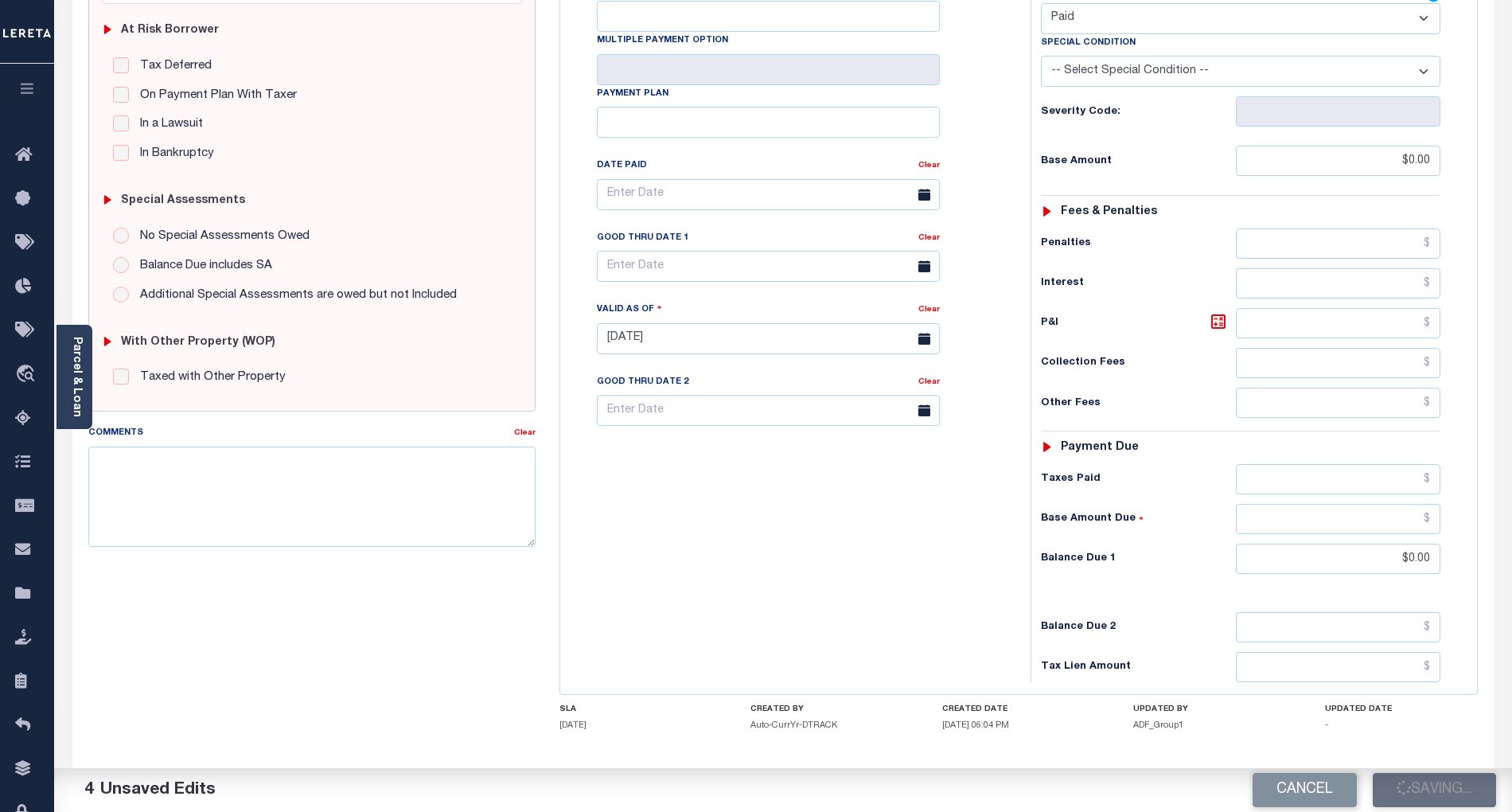
type input "$0"
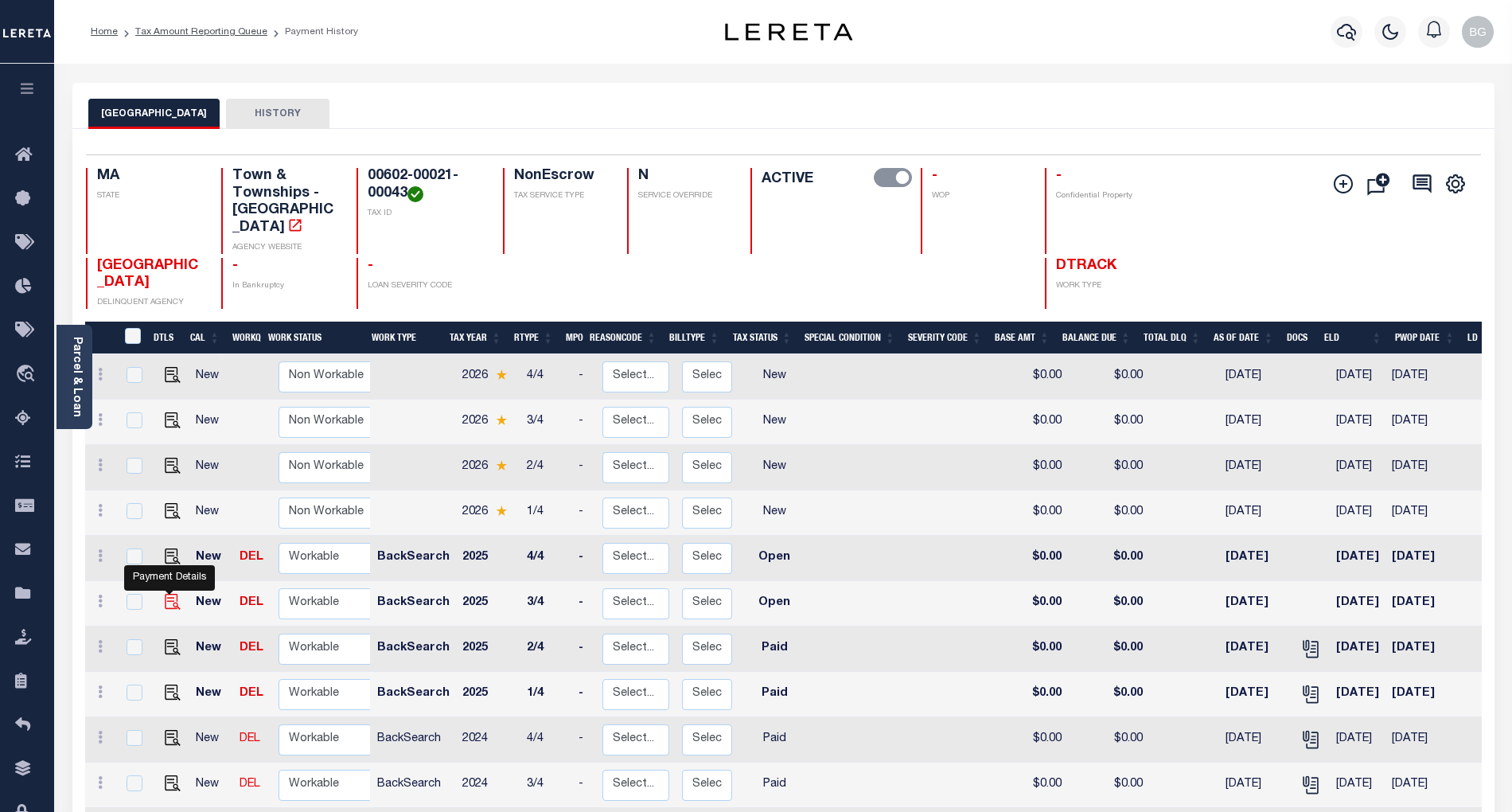
click at [170, 594] on img "" at bounding box center [173, 602] width 16 height 16
checkbox input "true"
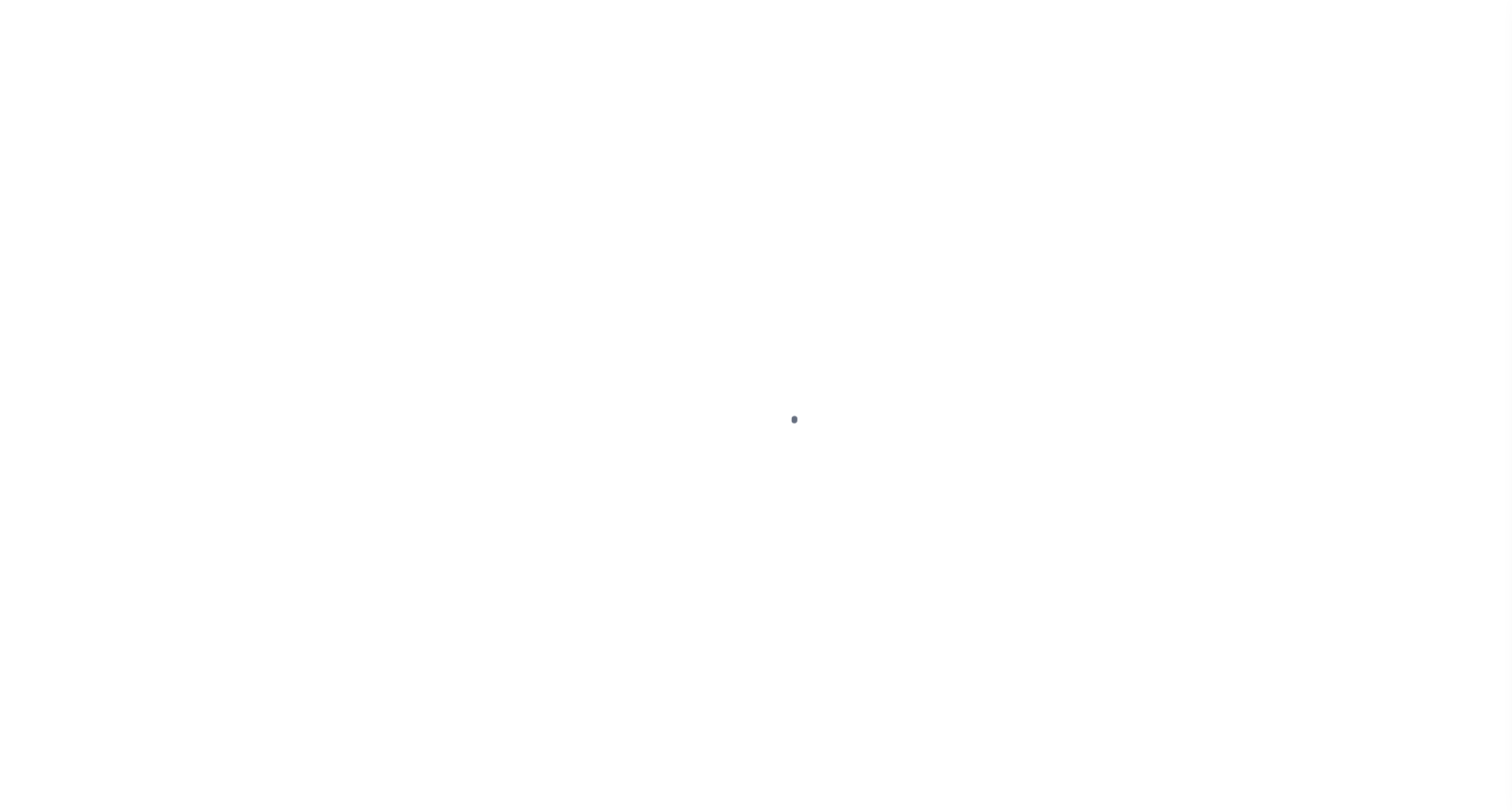
select select "OP2"
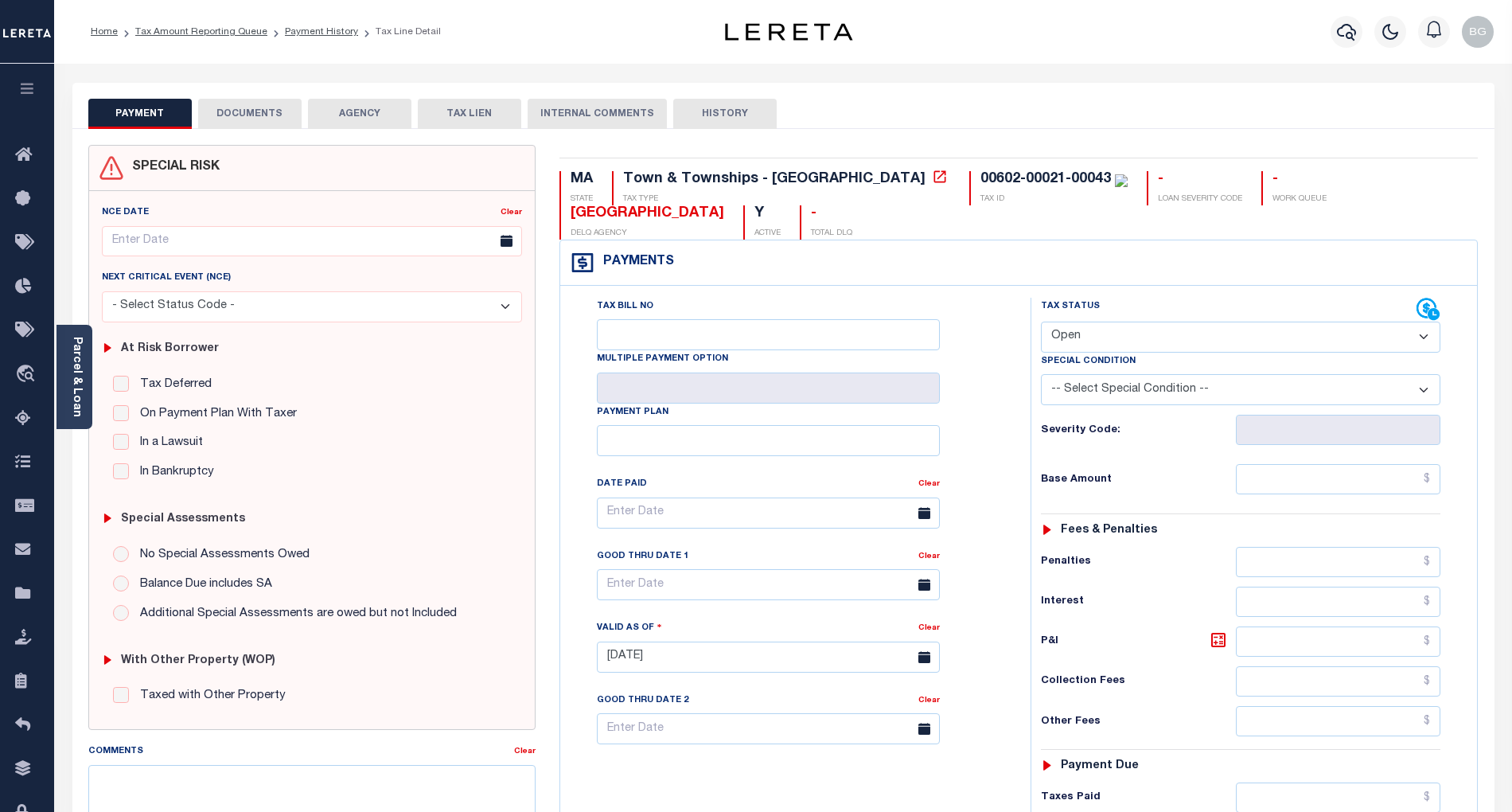
click at [218, 116] on button "DOCUMENTS" at bounding box center [249, 113] width 104 height 31
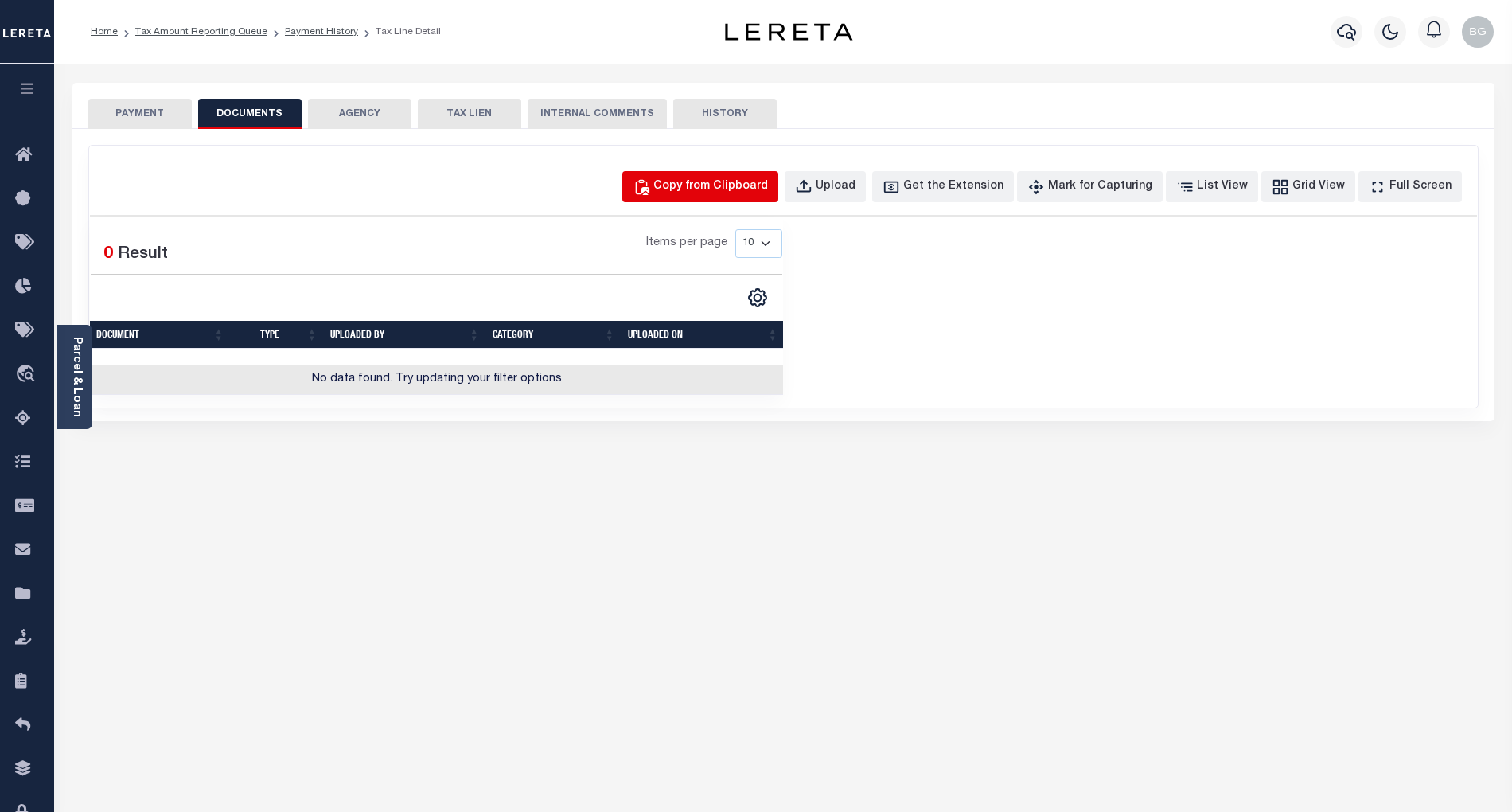
click at [756, 183] on div "Copy from Clipboard" at bounding box center [710, 187] width 114 height 17
select select "POP"
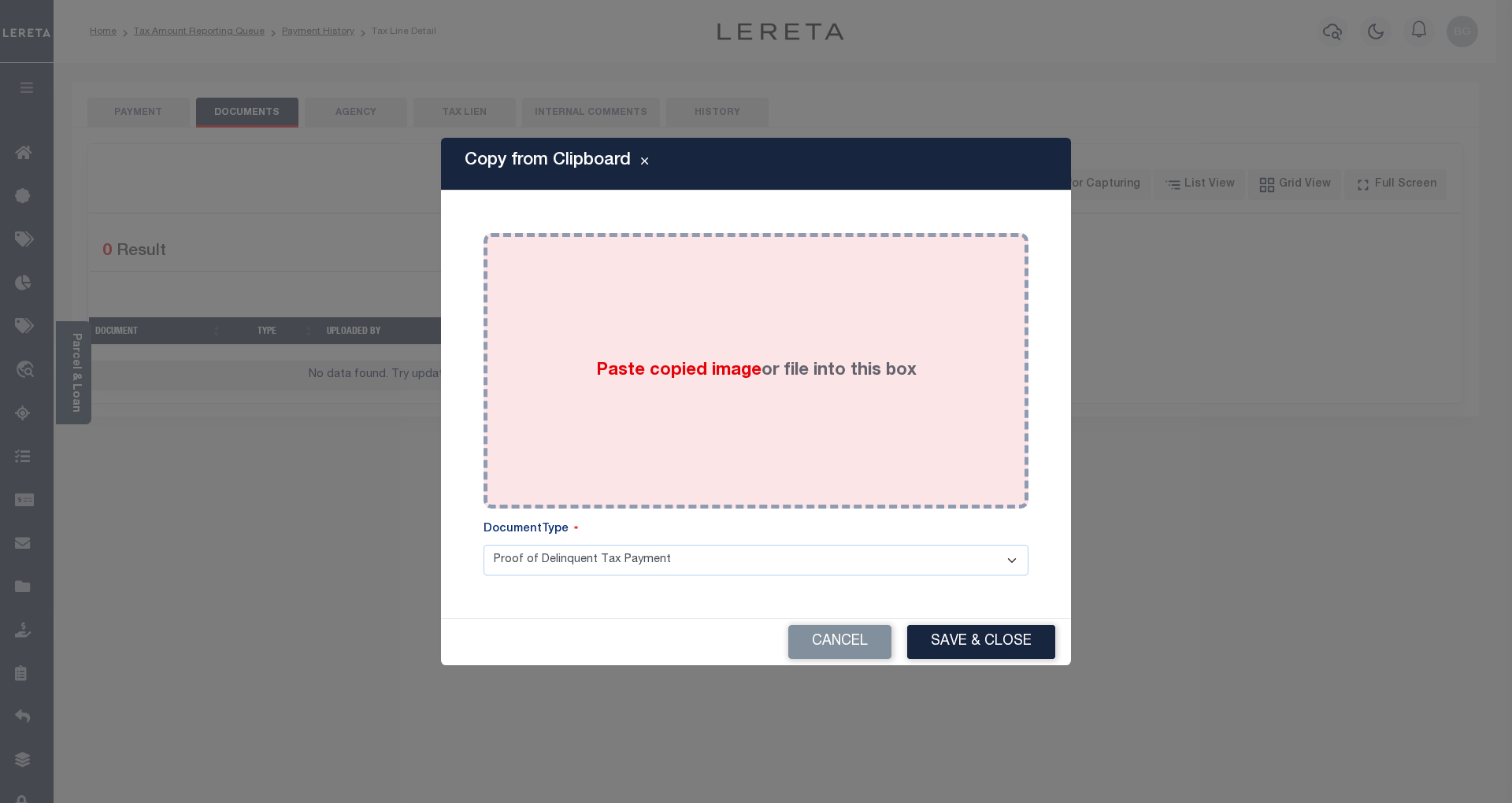
click at [671, 363] on span "Paste copied image" at bounding box center [679, 371] width 166 height 17
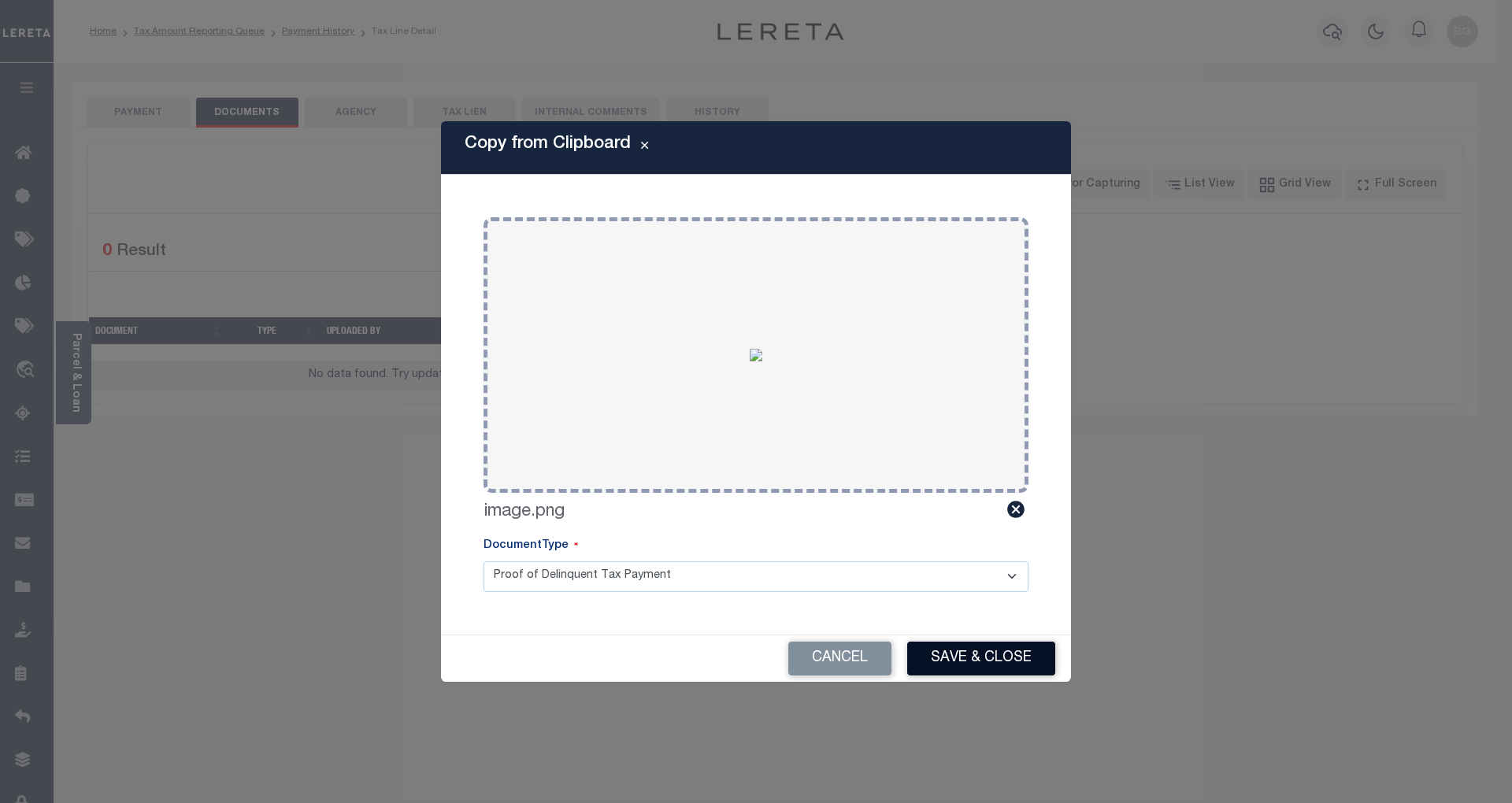
click at [1014, 659] on button "Save & Close" at bounding box center [982, 658] width 148 height 34
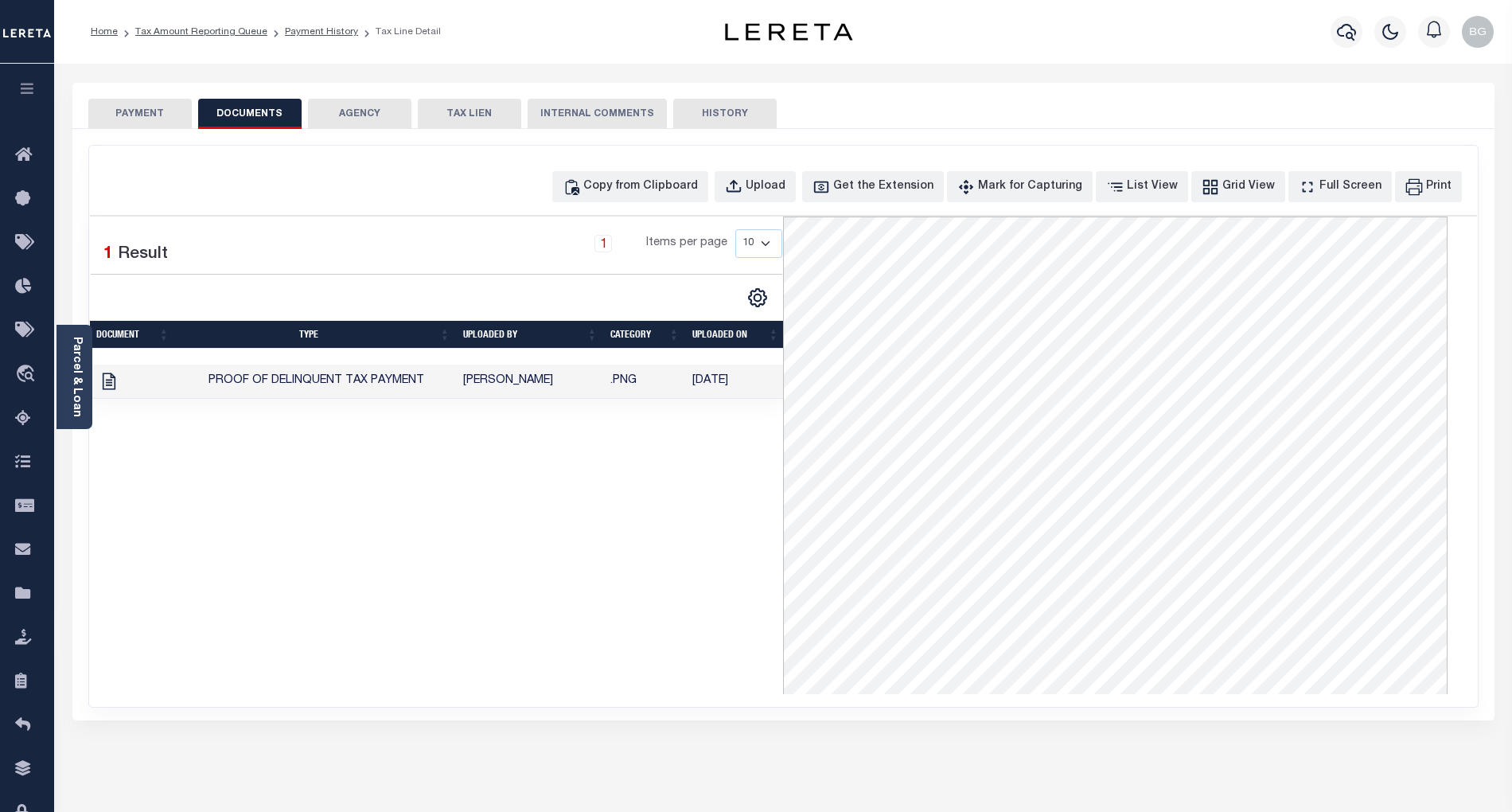
click at [151, 109] on button "PAYMENT" at bounding box center [140, 113] width 104 height 31
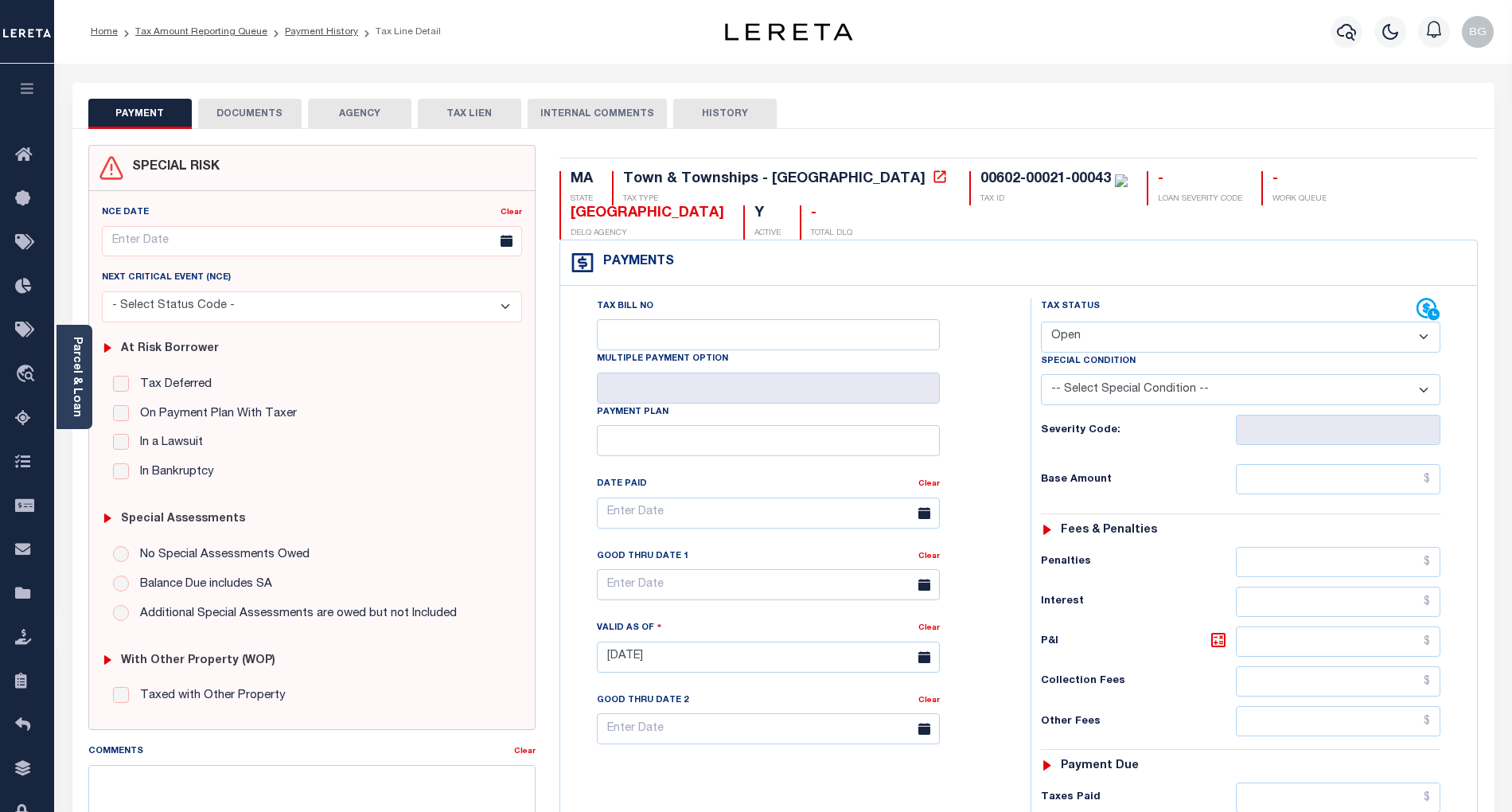
click at [1114, 329] on select "- Select Status Code - Open Due/Unpaid Paid Incomplete No Tax Due Internal Refu…" at bounding box center [1241, 338] width 399 height 31
select select "PYD"
click at [1041, 324] on select "- Select Status Code - Open Due/Unpaid Paid Incomplete No Tax Due Internal Refu…" at bounding box center [1241, 338] width 399 height 31
type input "[DATE]"
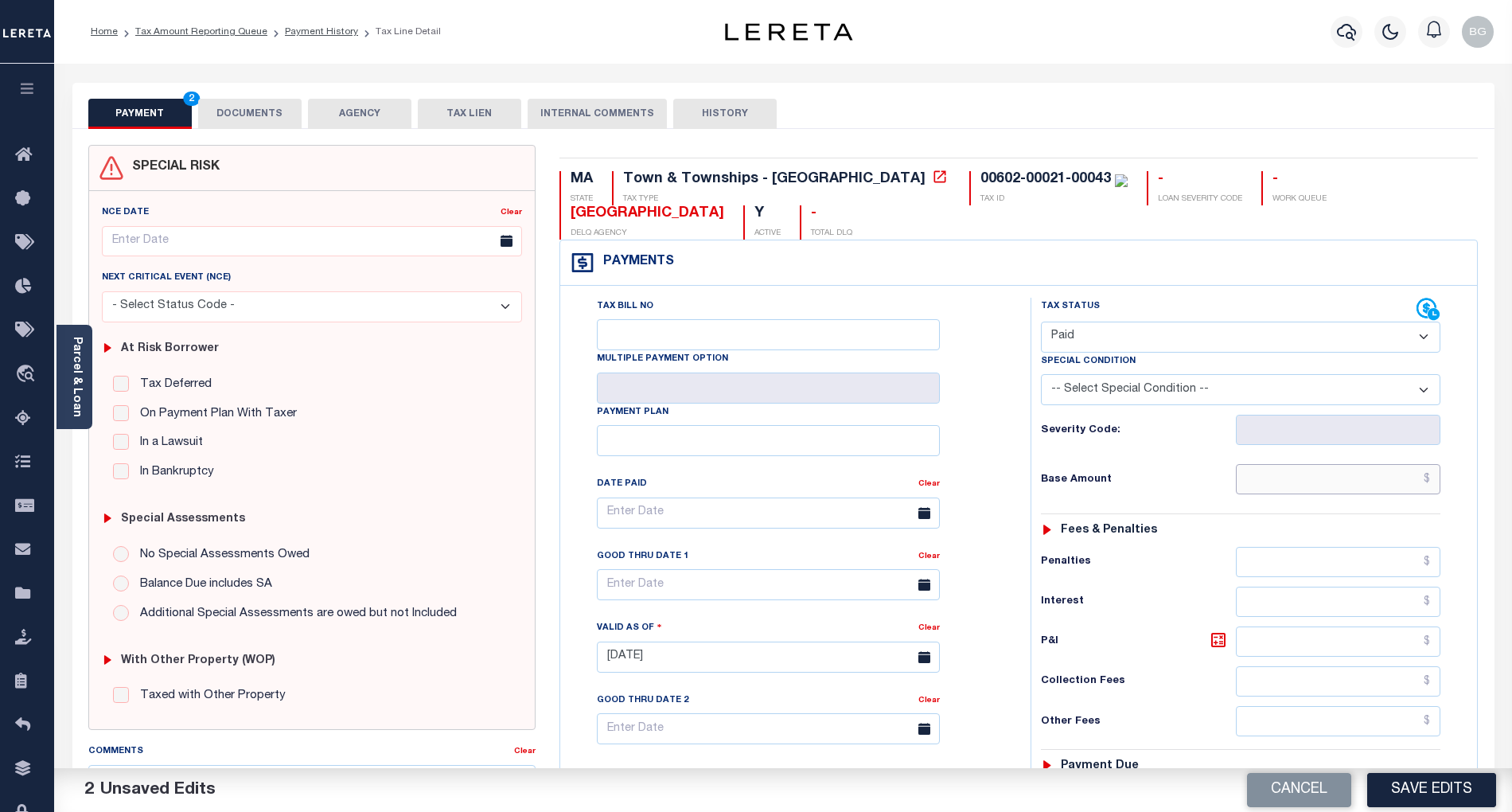
click at [1385, 486] on input "text" at bounding box center [1338, 479] width 205 height 31
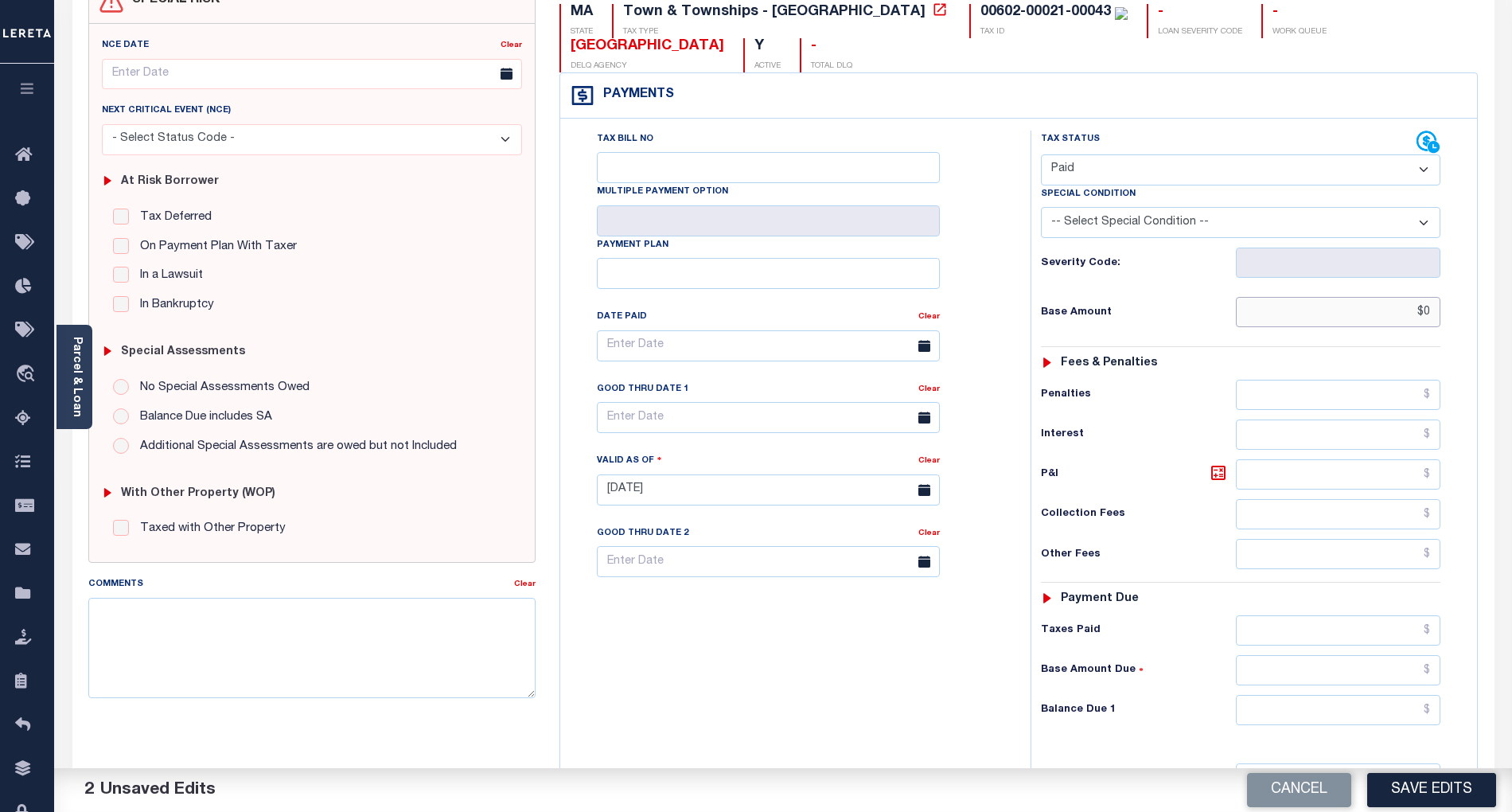
scroll to position [212, 0]
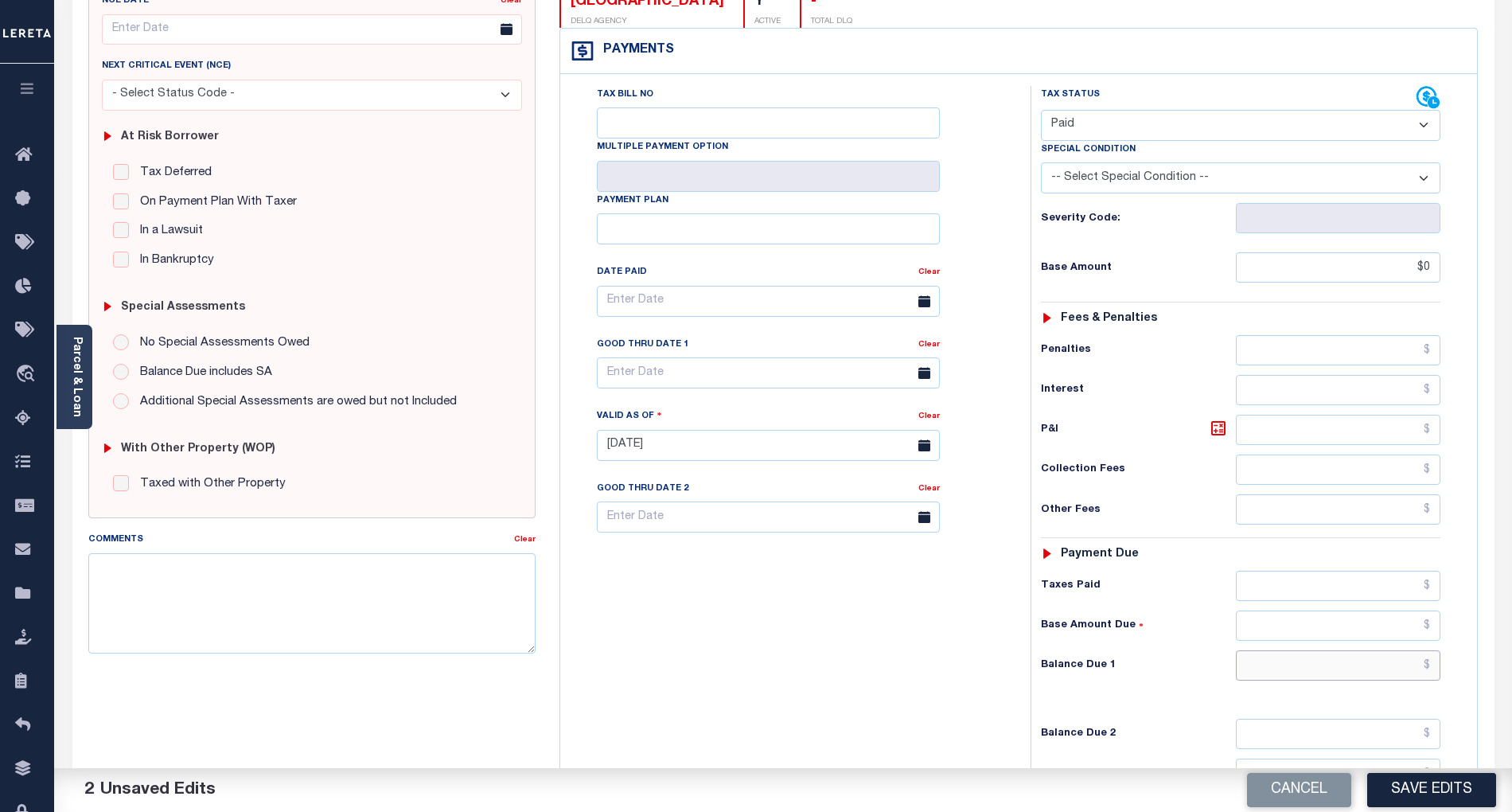
type input "$0.00"
click at [1392, 679] on input "text" at bounding box center [1338, 665] width 205 height 31
type input "$0.00"
click at [940, 664] on div "Tax Bill No Multiple Payment Option Payment Plan Clear" at bounding box center [791, 438] width 454 height 703
click at [1443, 790] on button "Save Edits" at bounding box center [1432, 789] width 129 height 34
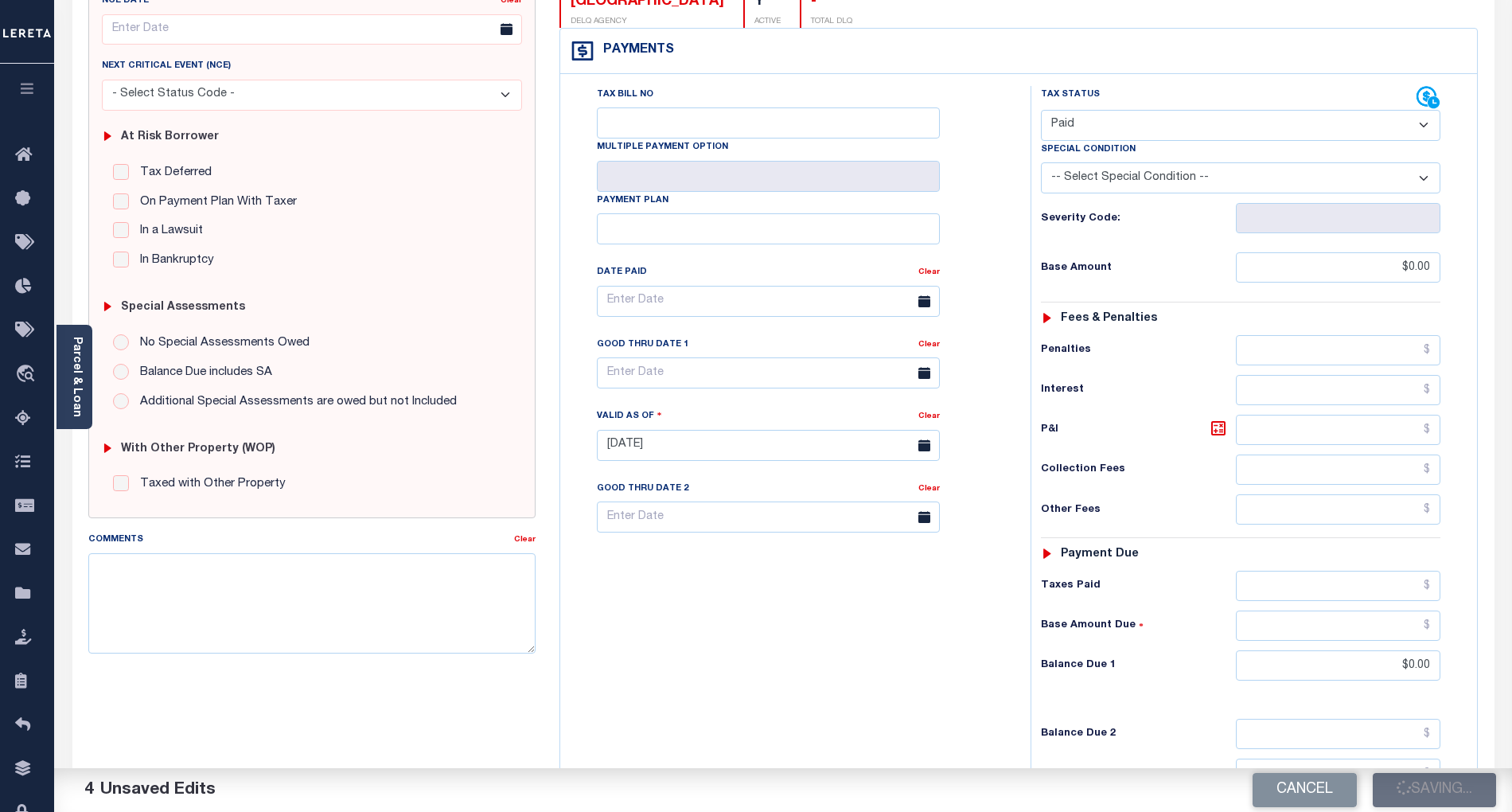
checkbox input "false"
type input "$0"
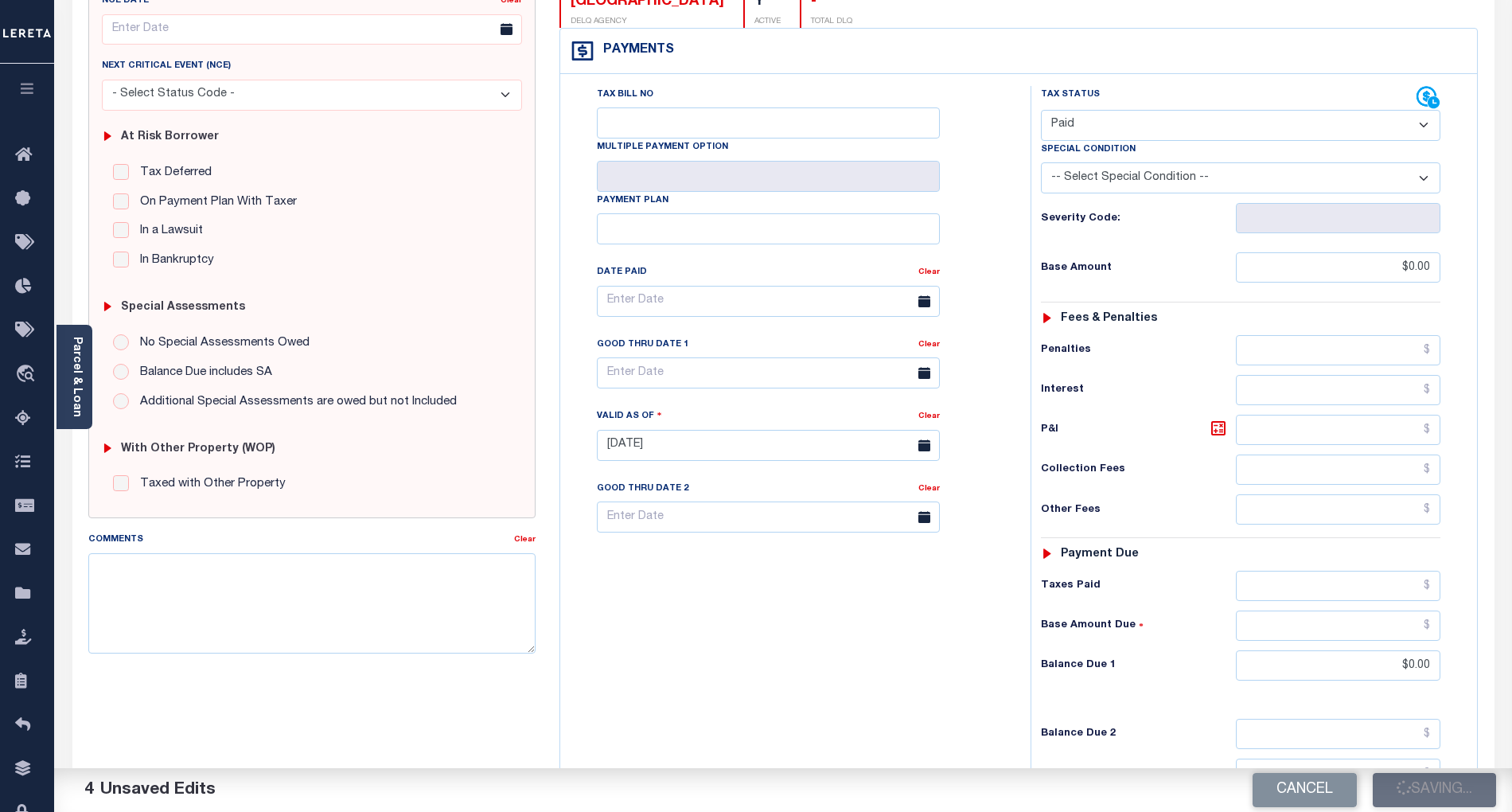
type input "$0"
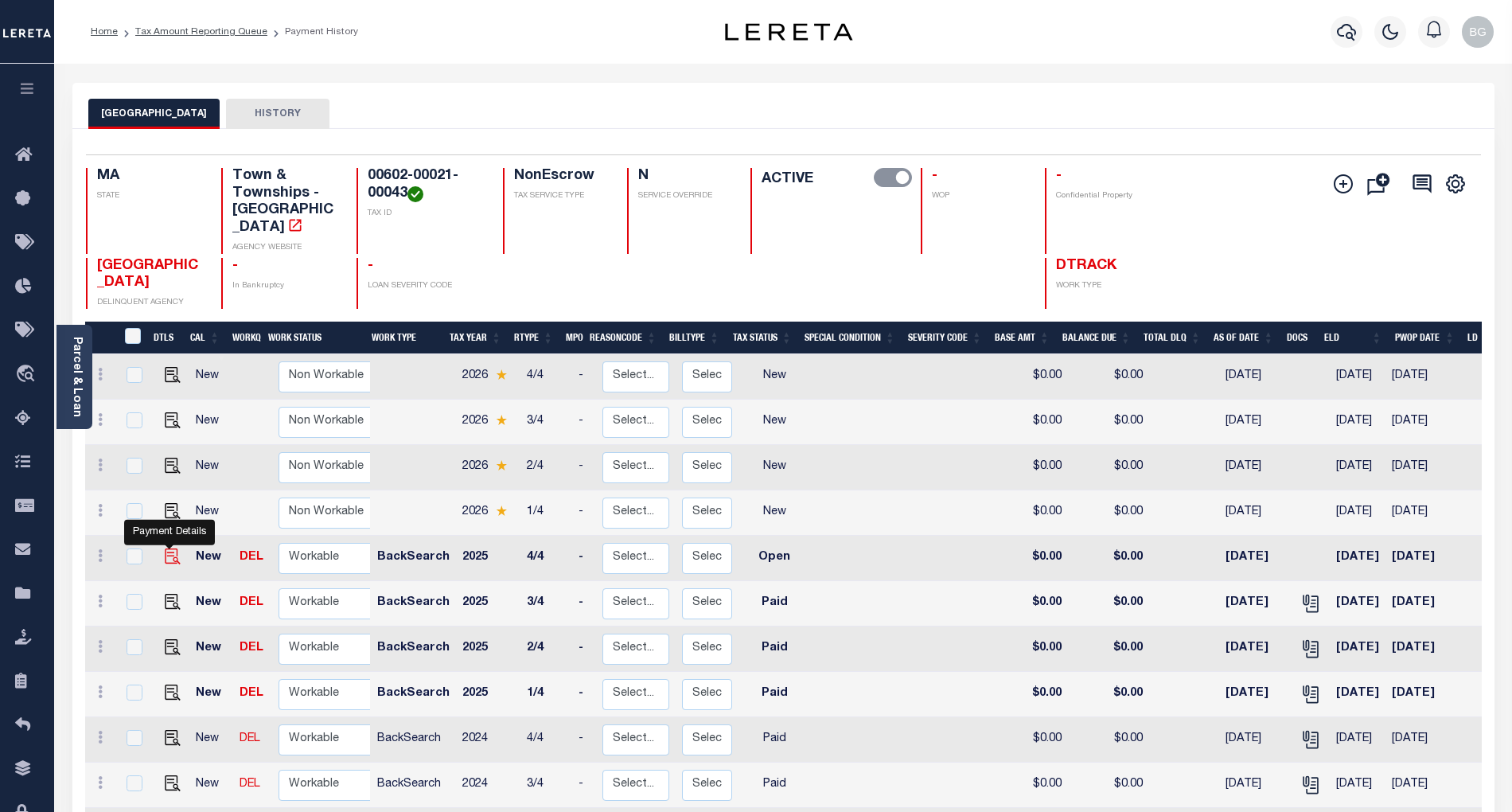
click at [166, 549] on img "" at bounding box center [173, 556] width 16 height 16
checkbox input "true"
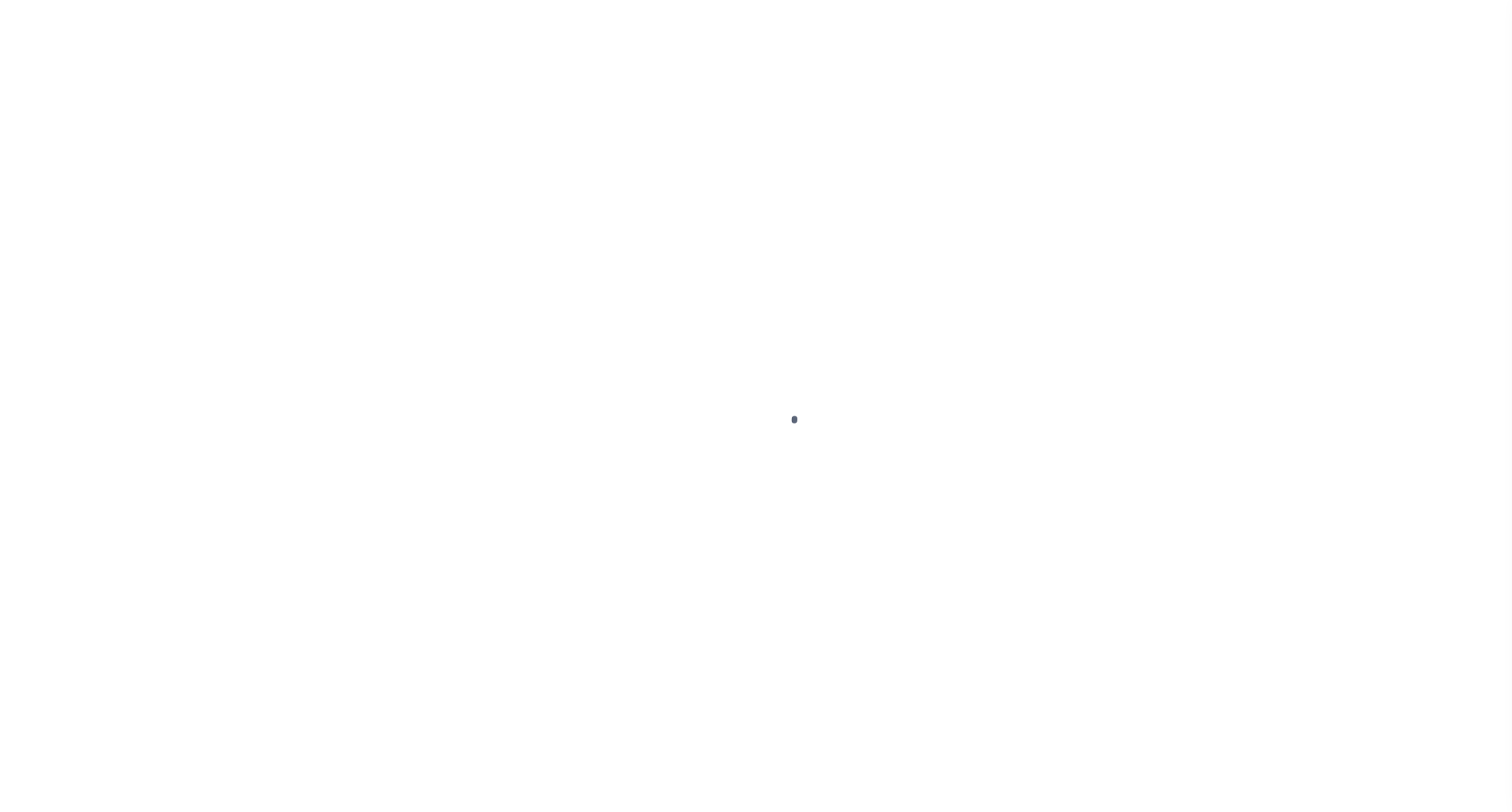
select select "OP2"
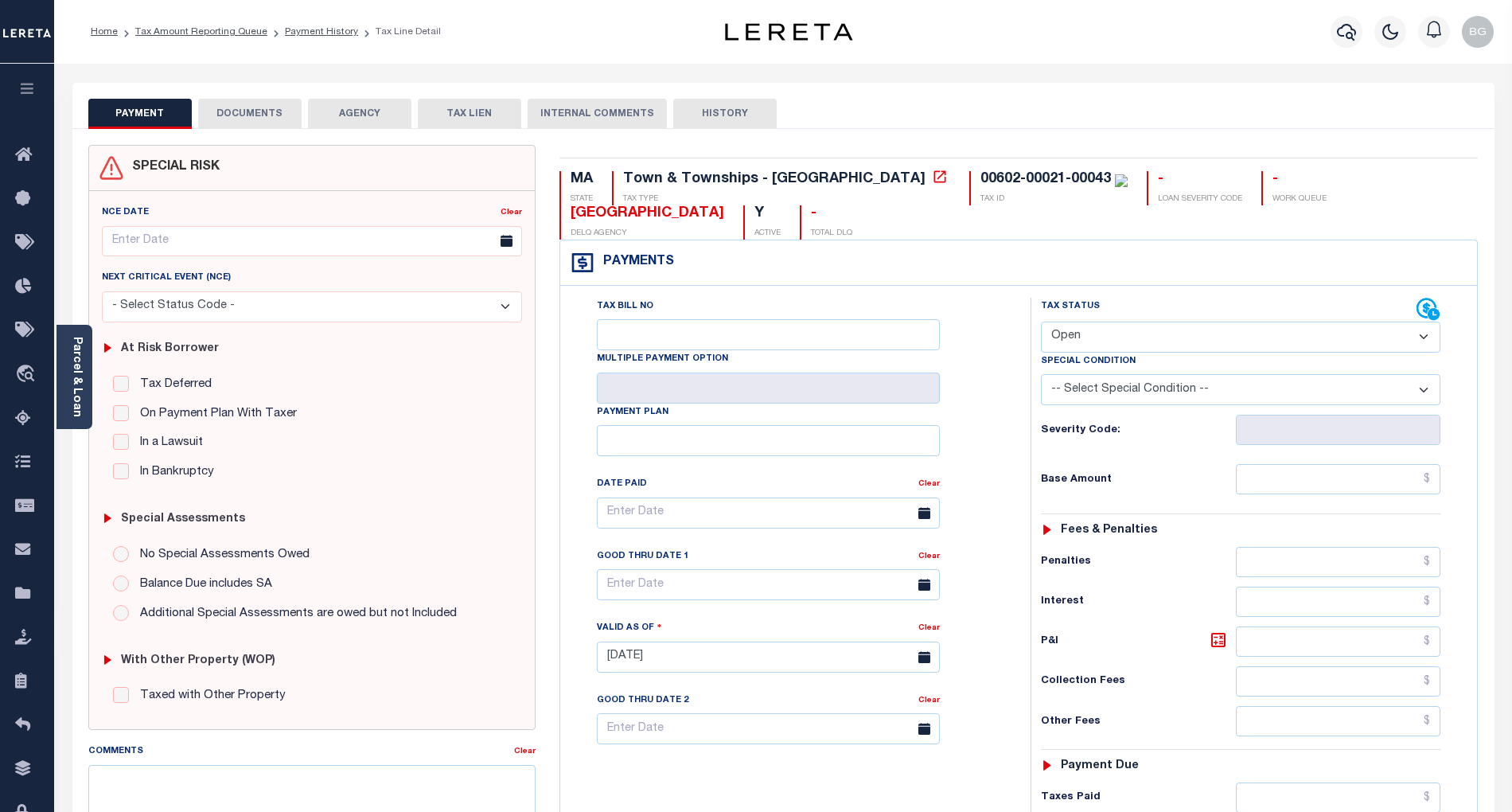
click at [249, 112] on button "DOCUMENTS" at bounding box center [249, 113] width 104 height 31
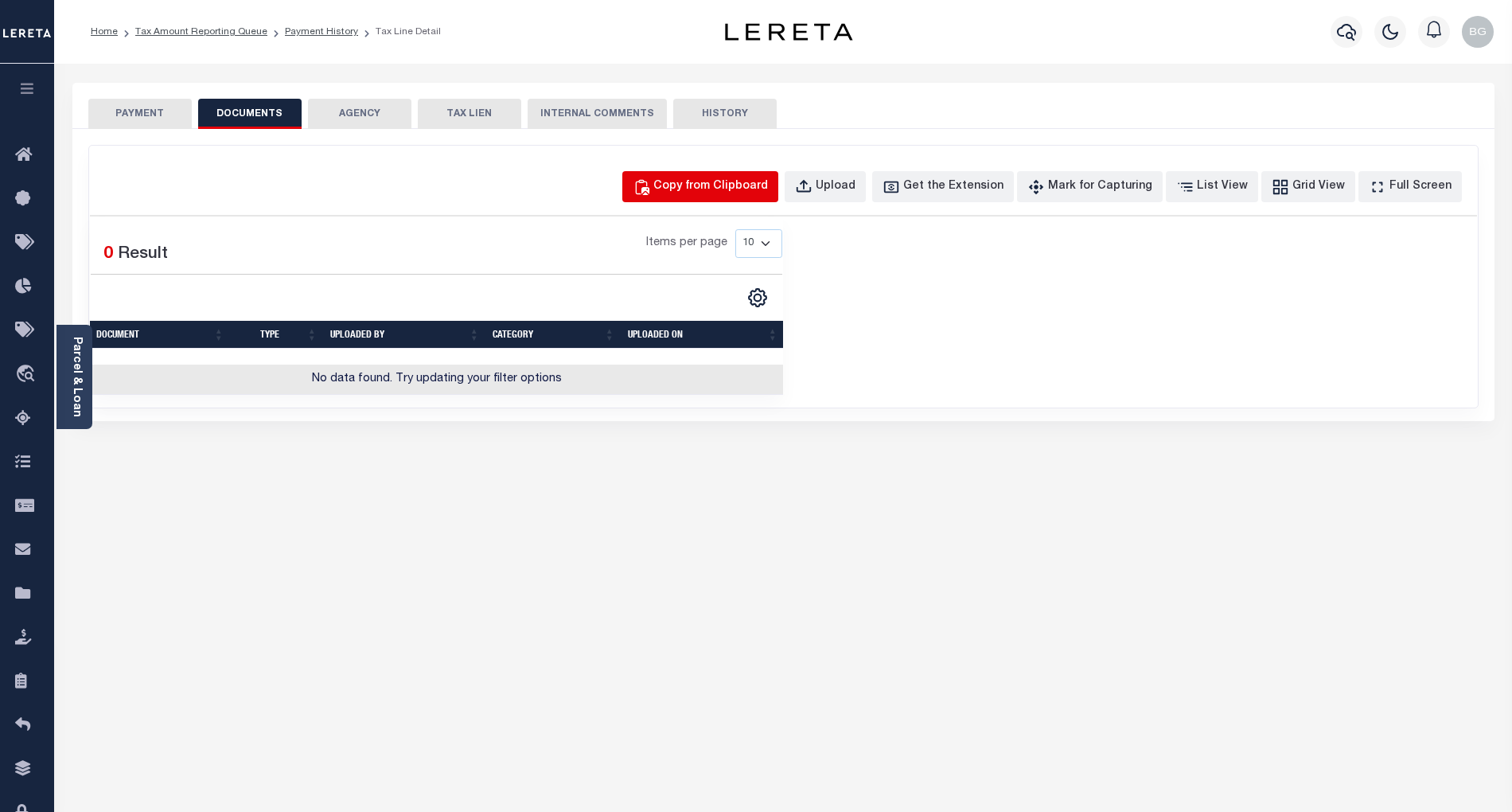
click at [739, 185] on div "Copy from Clipboard" at bounding box center [710, 187] width 114 height 17
select select "POP"
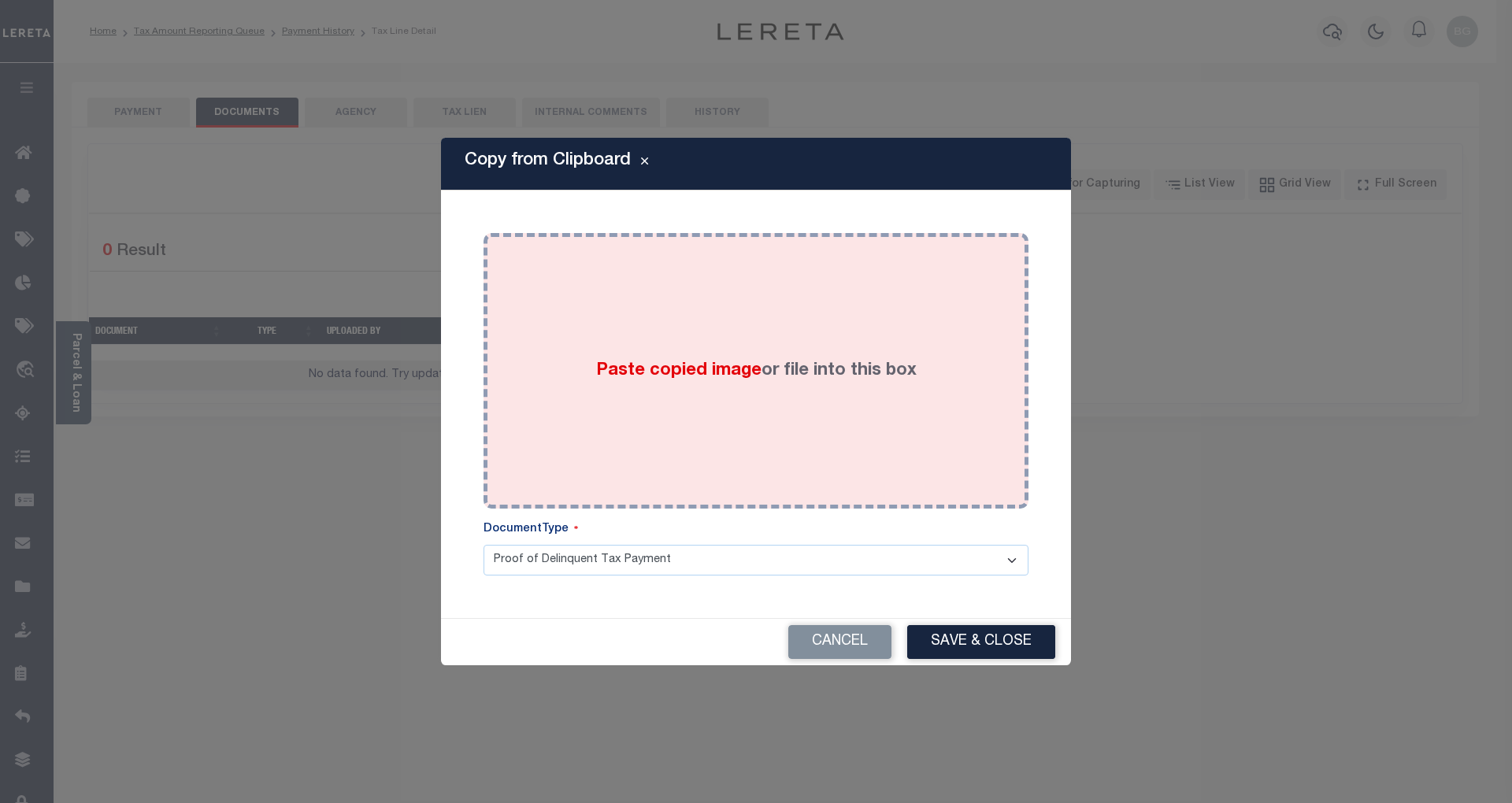
click at [696, 372] on span "Paste copied image" at bounding box center [679, 371] width 166 height 17
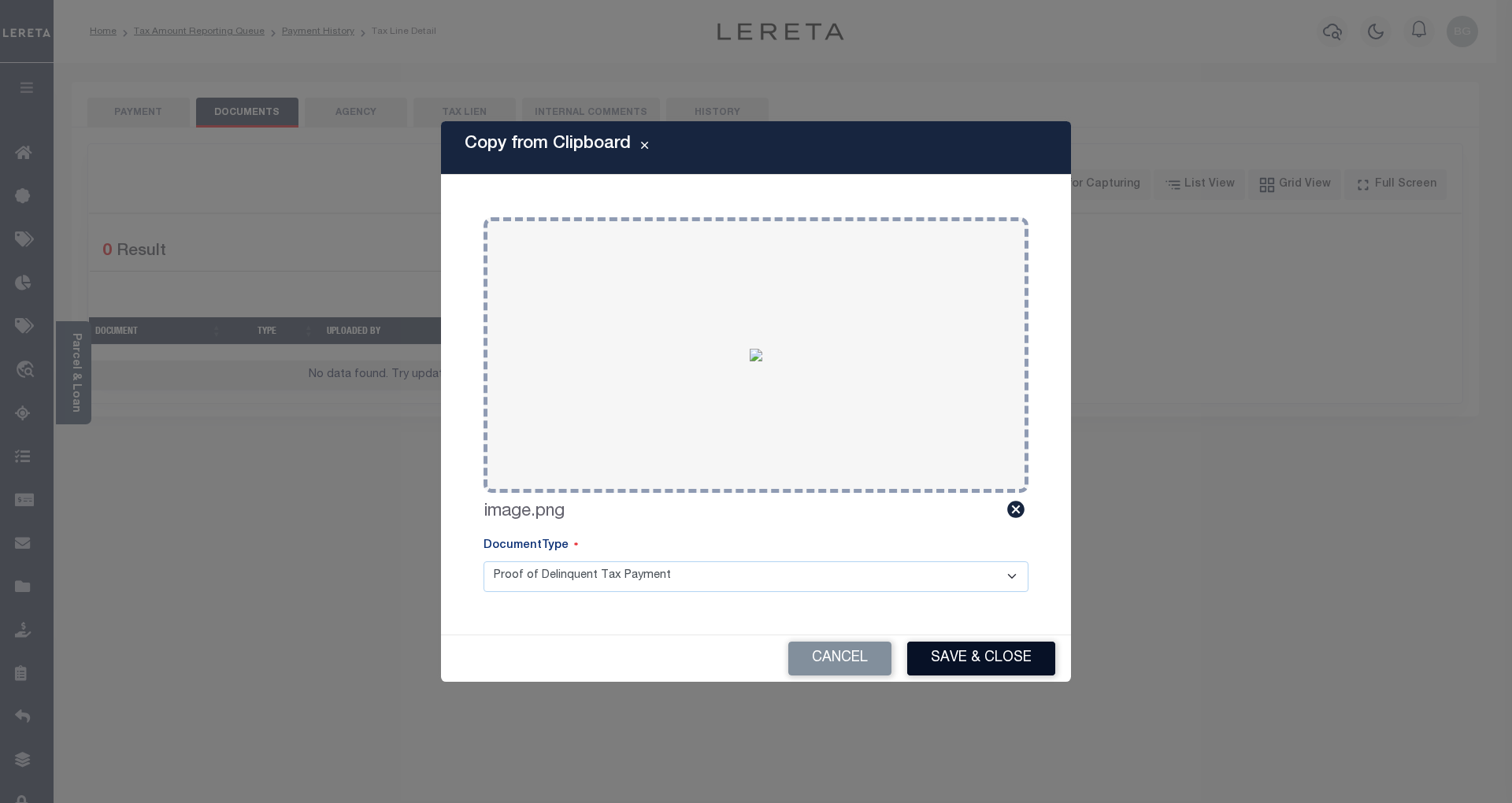
click at [993, 656] on button "Save & Close" at bounding box center [982, 658] width 148 height 34
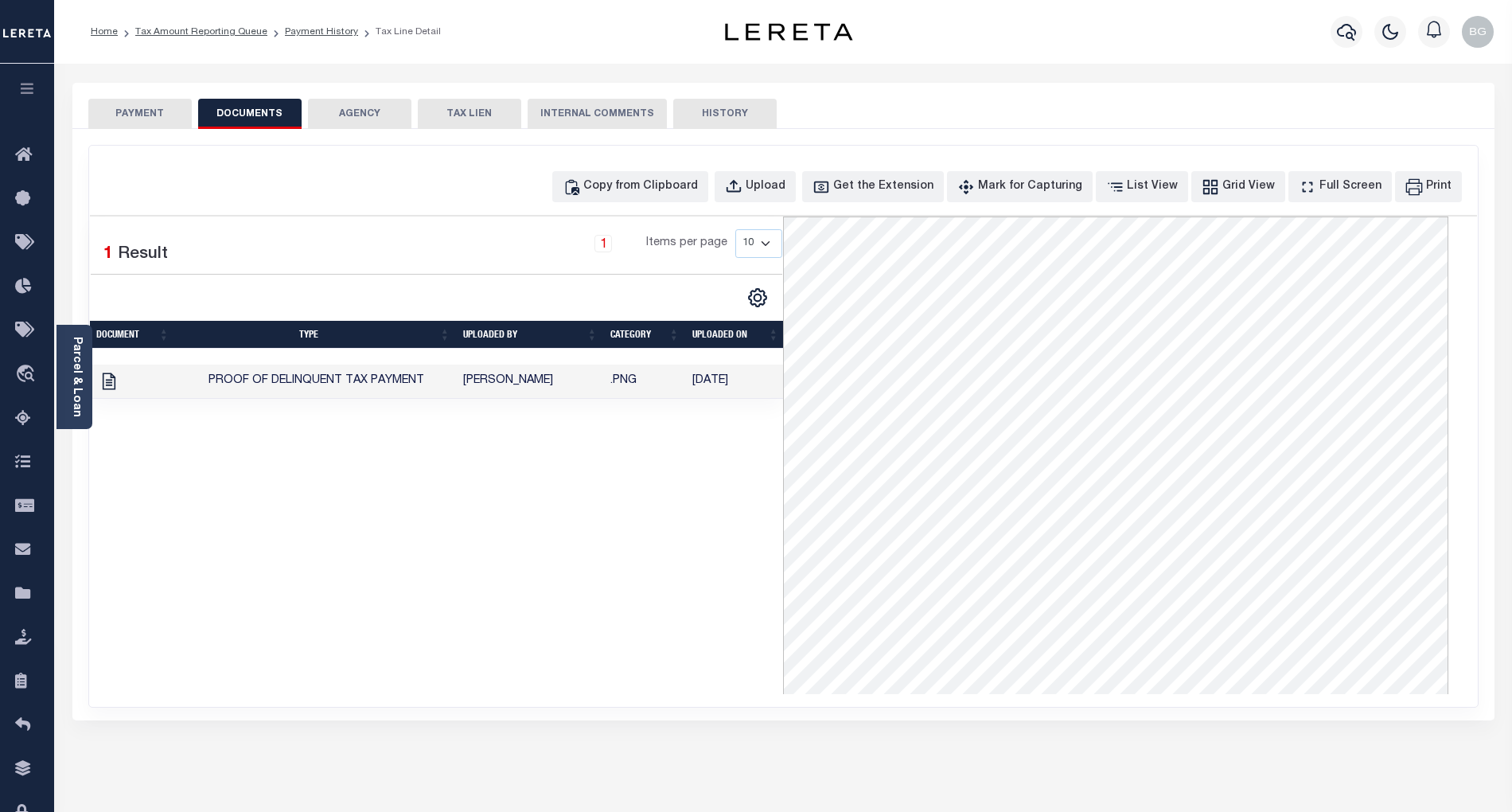
click at [146, 119] on button "PAYMENT" at bounding box center [140, 113] width 104 height 31
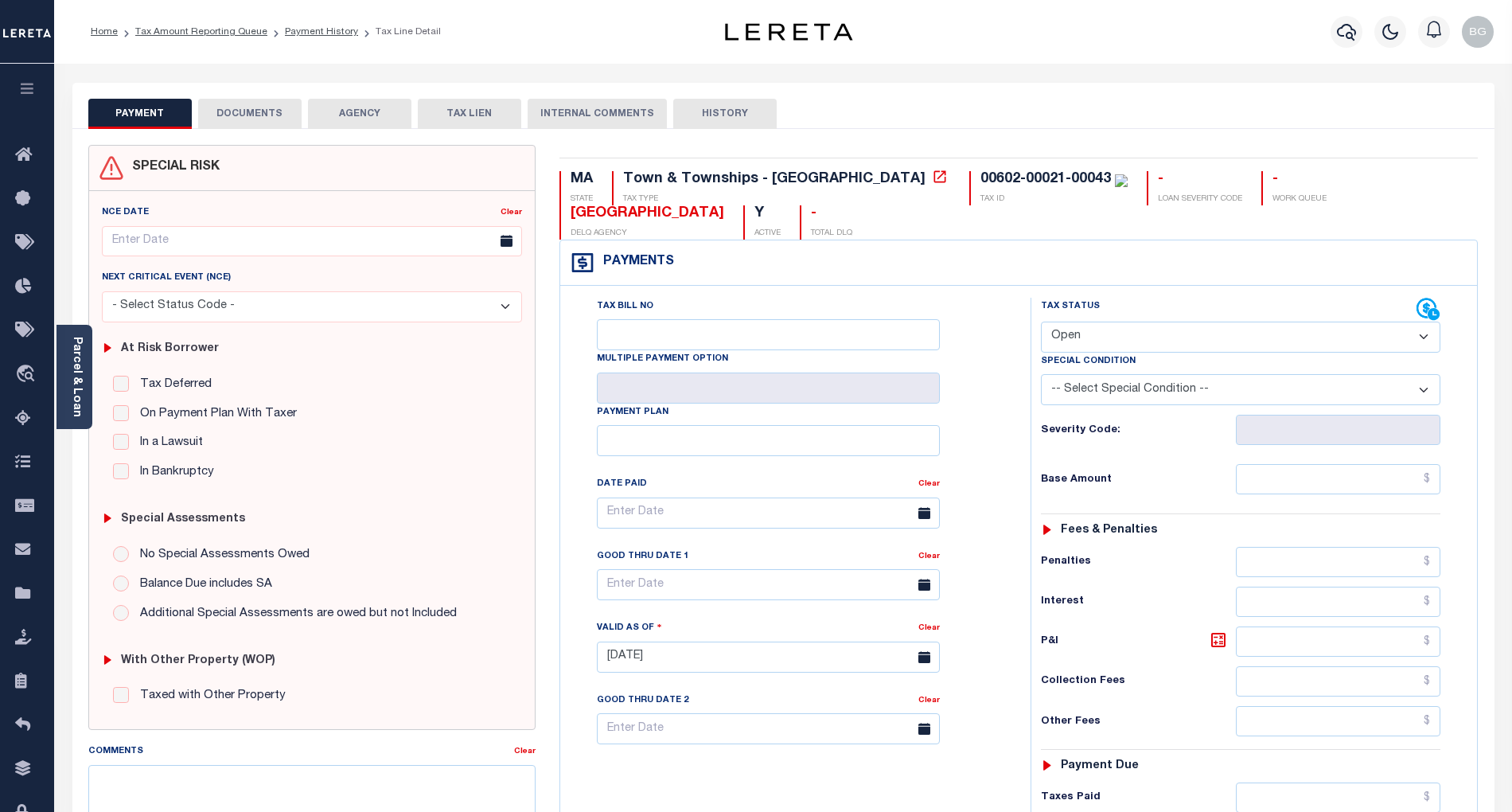
click at [1084, 338] on select "- Select Status Code - Open Due/Unpaid Paid Incomplete No Tax Due Internal Refu…" at bounding box center [1241, 338] width 399 height 31
select select "PYD"
click at [1041, 324] on select "- Select Status Code - Open Due/Unpaid Paid Incomplete No Tax Due Internal Refu…" at bounding box center [1241, 338] width 399 height 31
type input "[DATE]"
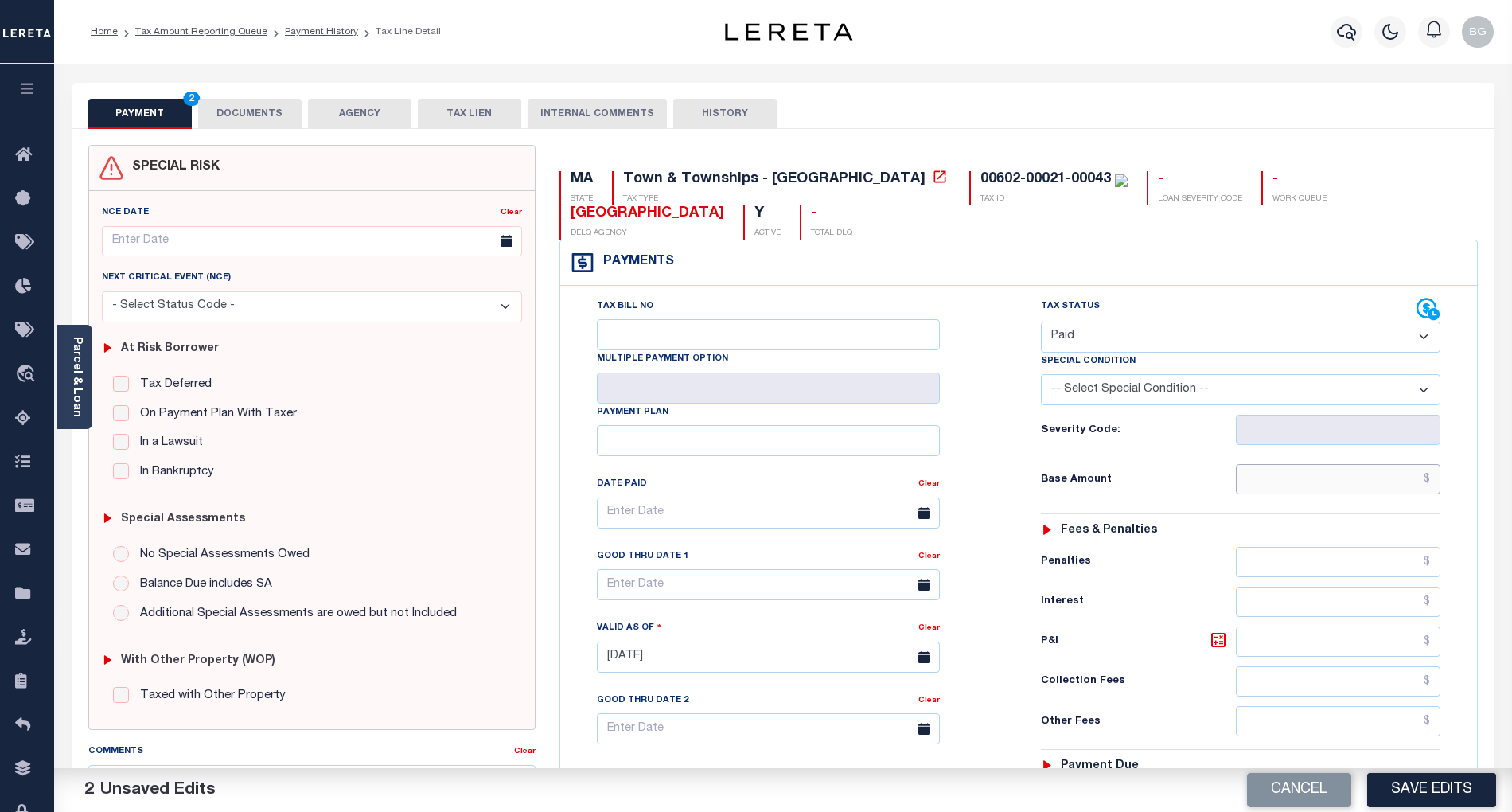
click at [1406, 472] on input "text" at bounding box center [1338, 479] width 205 height 31
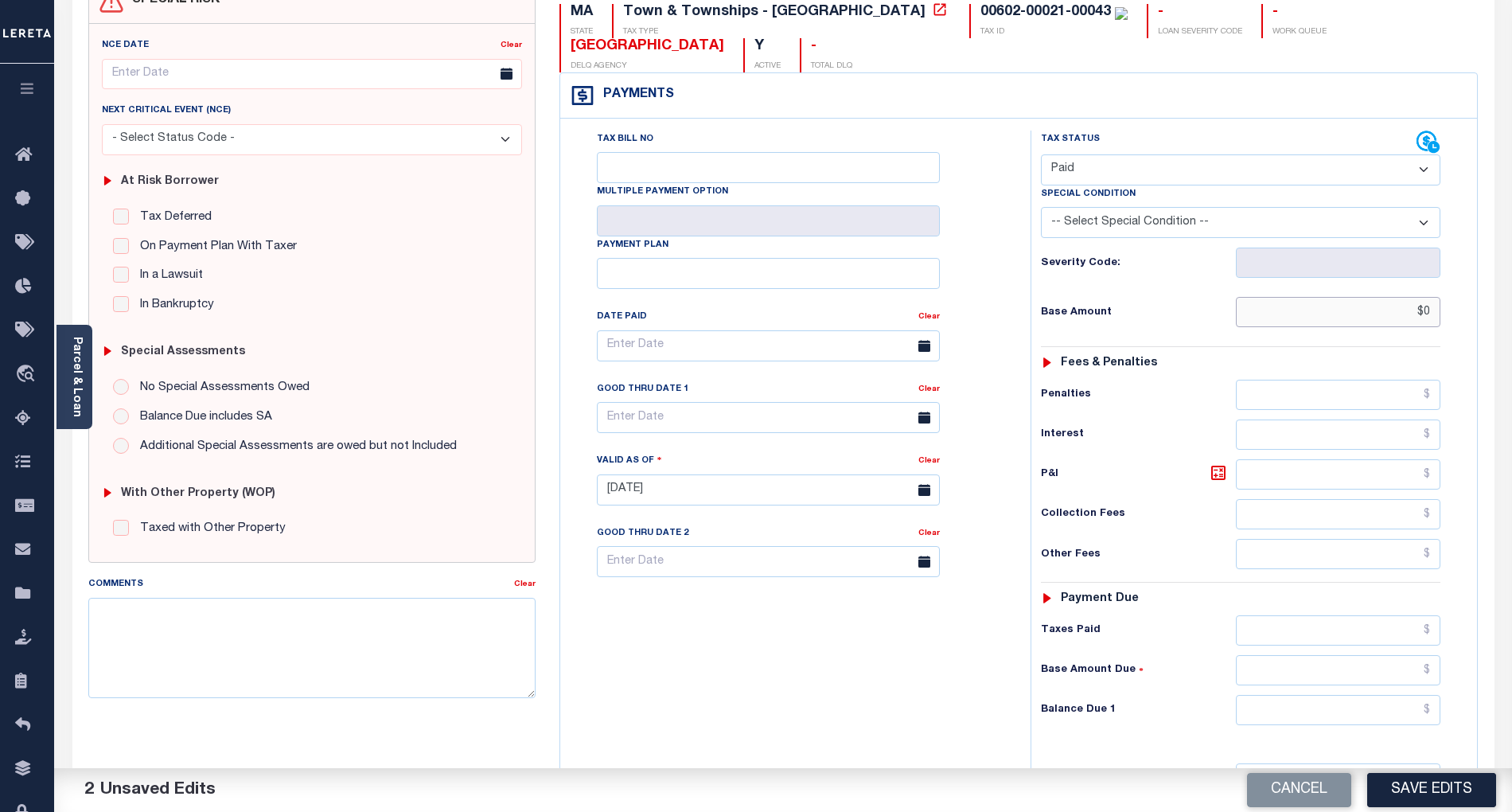
scroll to position [318, 0]
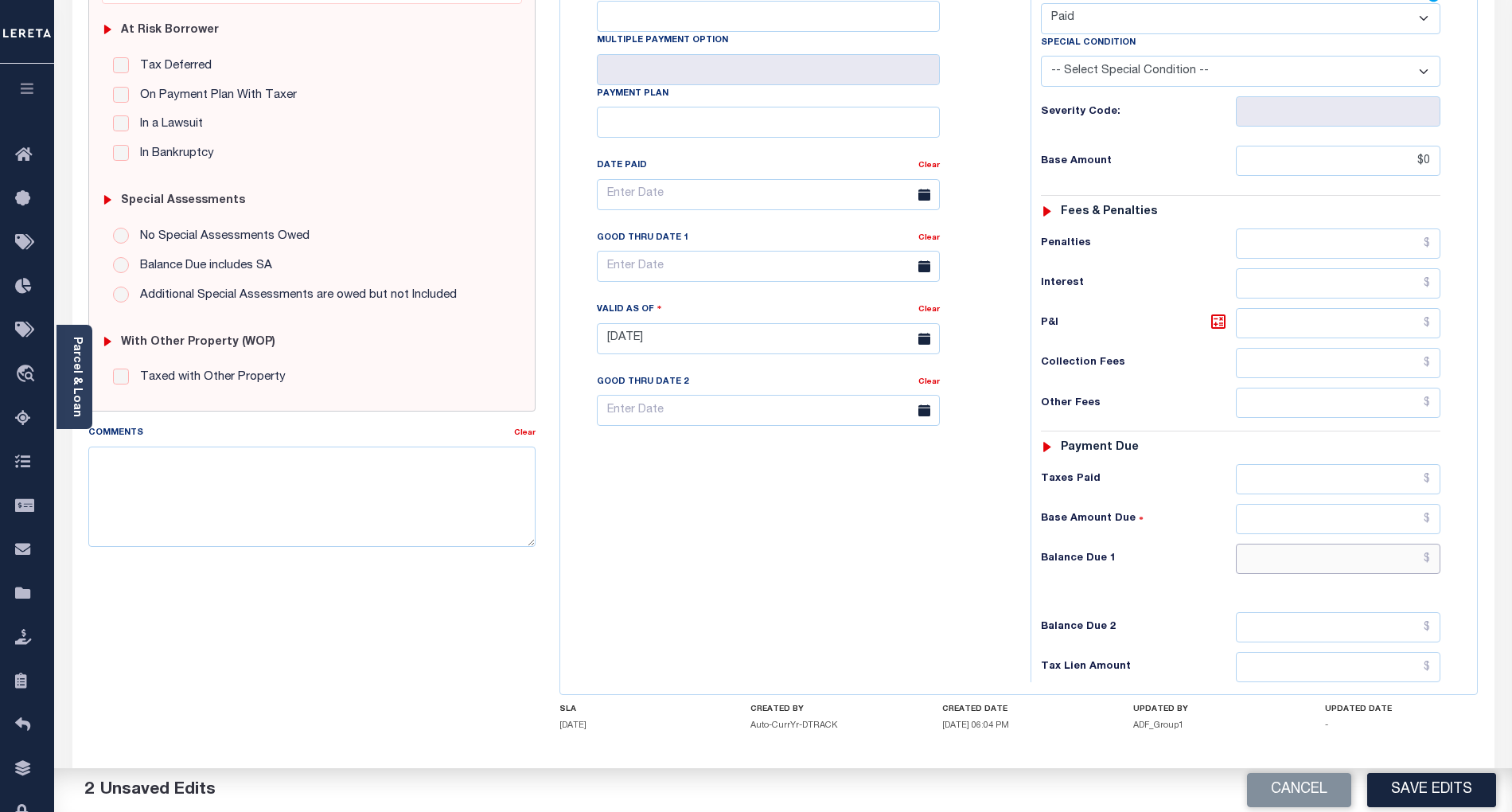
click at [1408, 567] on input "text" at bounding box center [1338, 558] width 205 height 31
type input "$0.00"
click at [807, 568] on div "Tax Bill No Multiple Payment Option Payment Plan Clear" at bounding box center [791, 331] width 454 height 703
click at [1460, 783] on button "Save Edits" at bounding box center [1432, 789] width 129 height 34
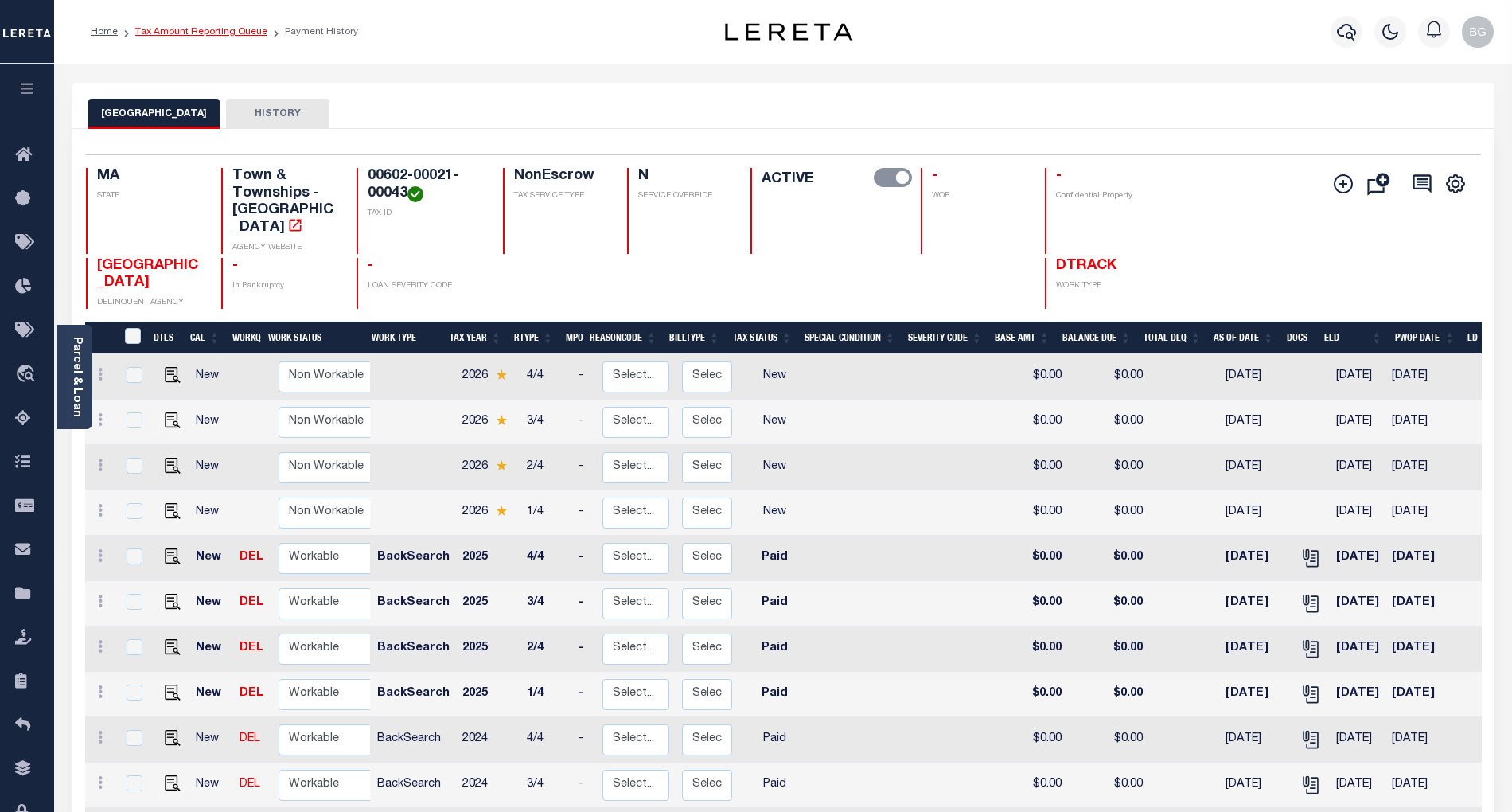
click at [174, 30] on link "Tax Amount Reporting Queue" at bounding box center [201, 31] width 133 height 10
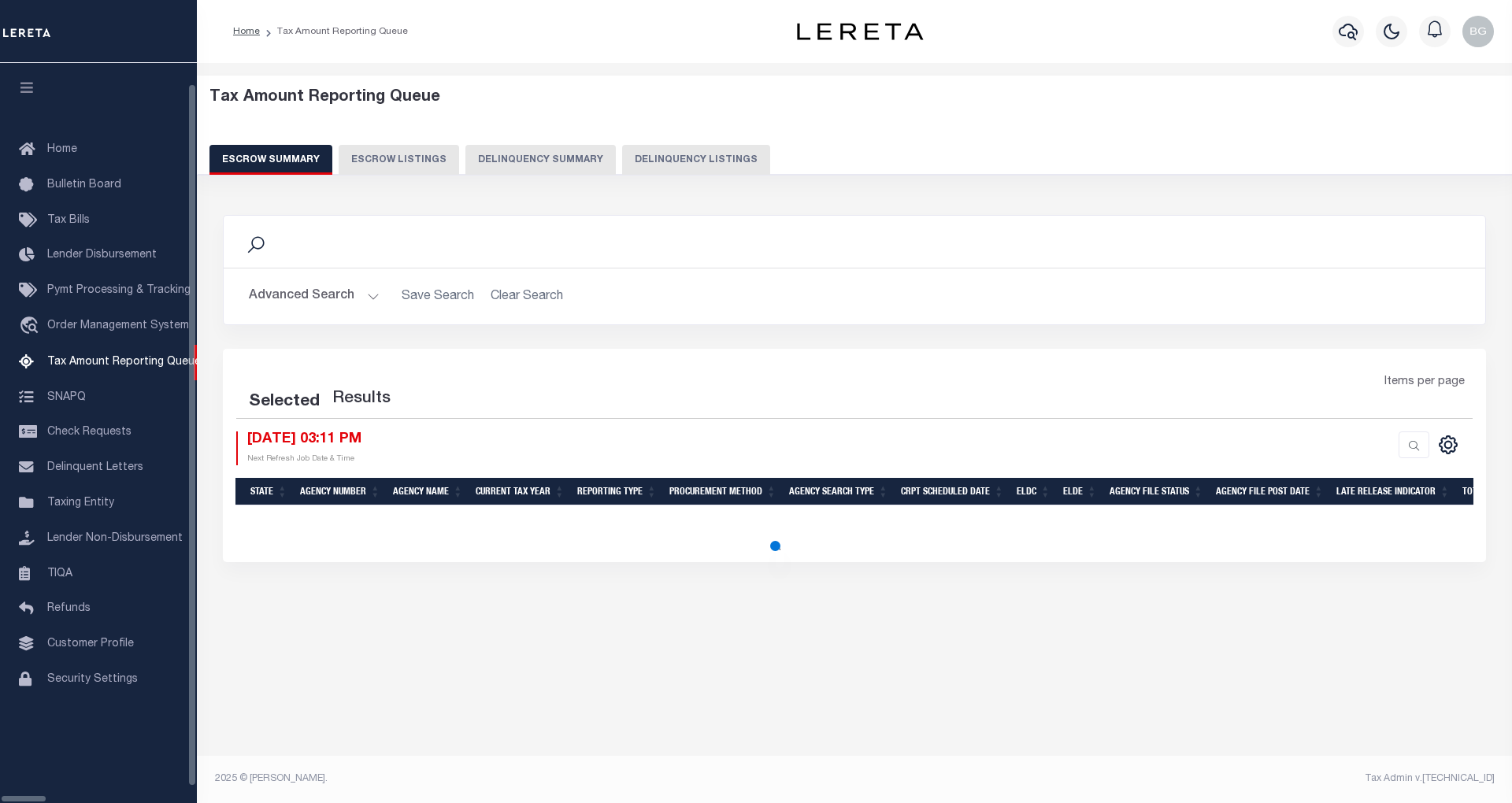
select select "100"
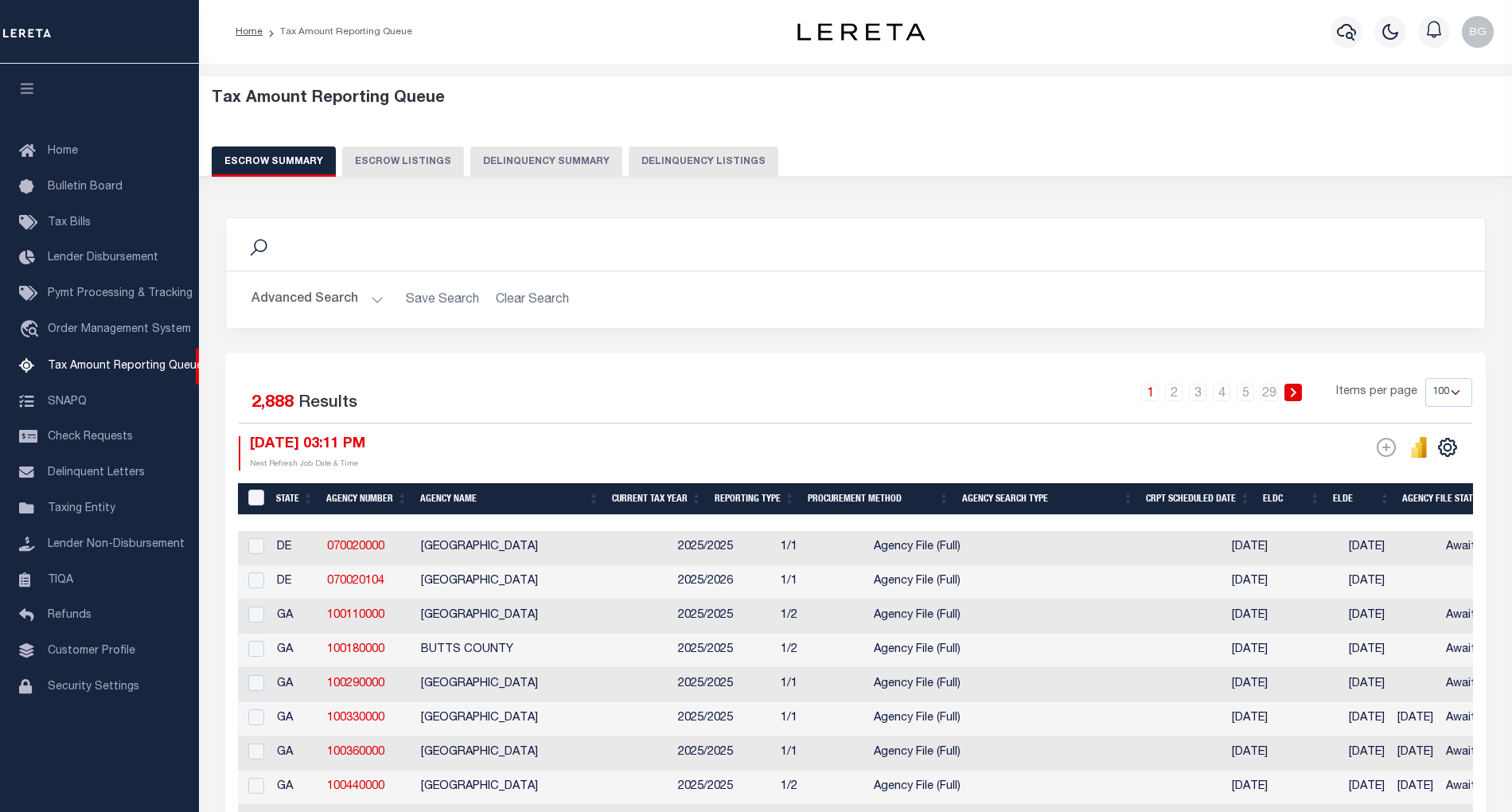
click at [681, 163] on button "Delinquency Listings" at bounding box center [704, 161] width 150 height 31
select select "100"
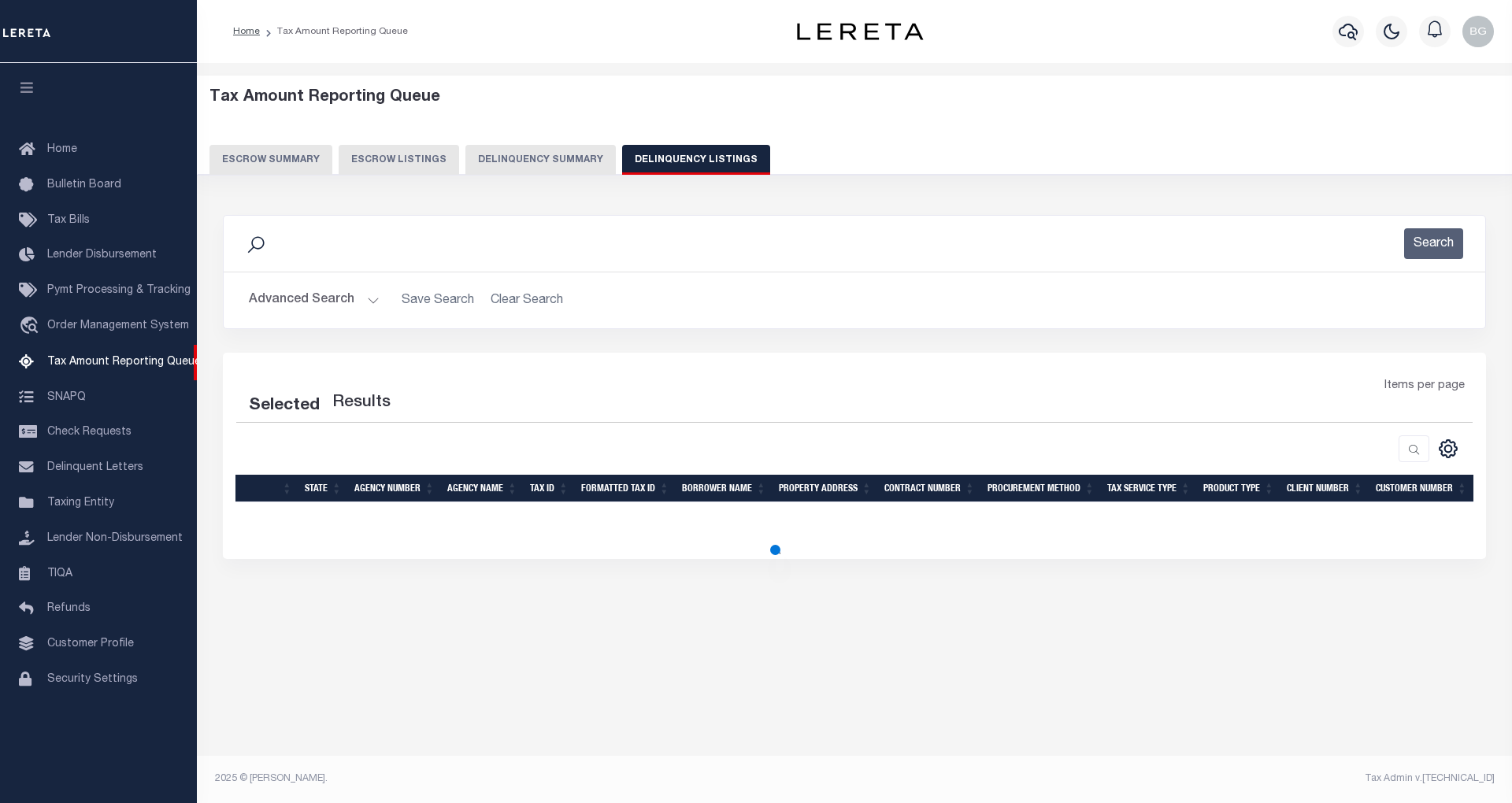
select select "100"
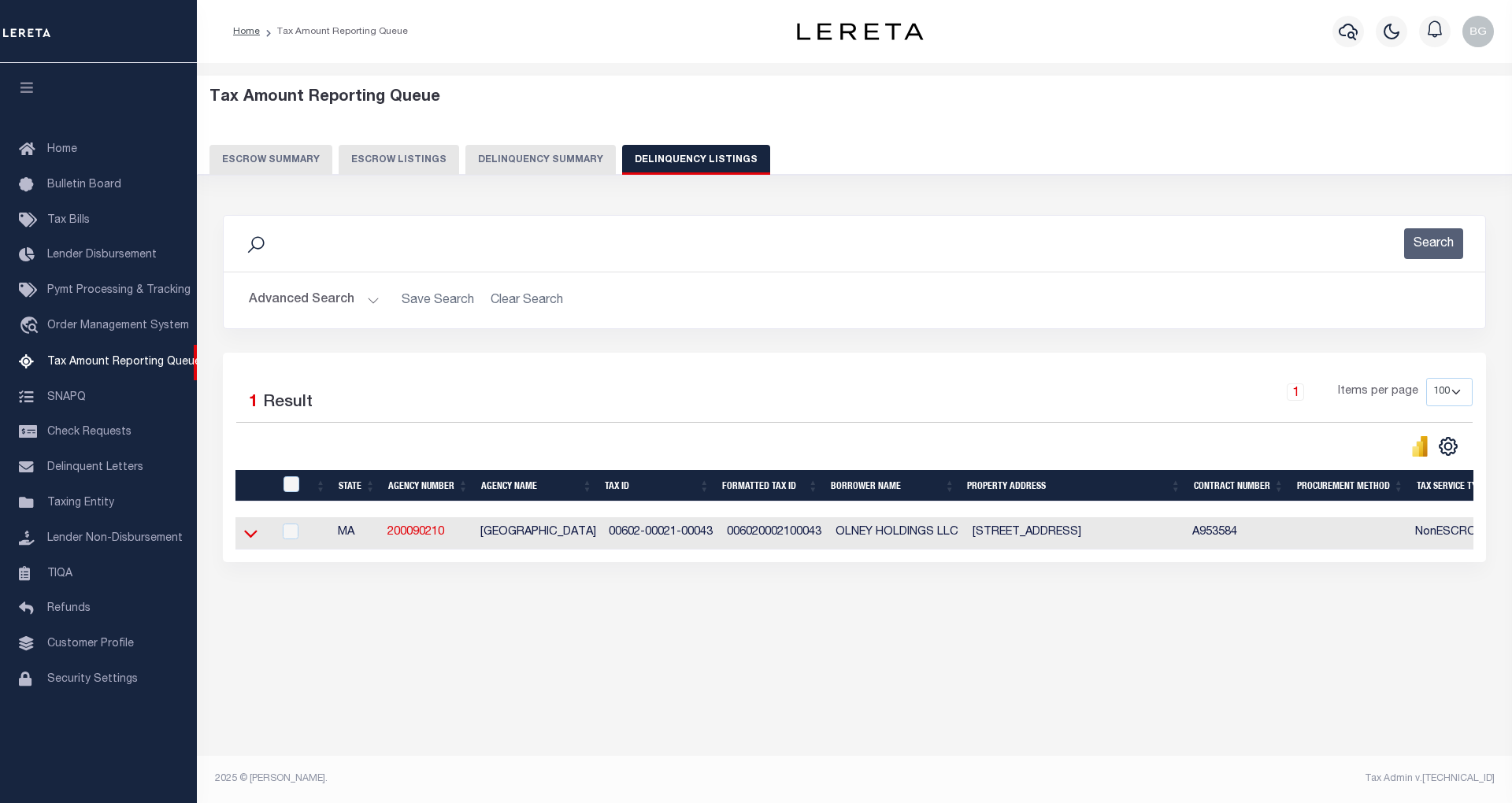
click at [254, 540] on icon at bounding box center [251, 533] width 14 height 16
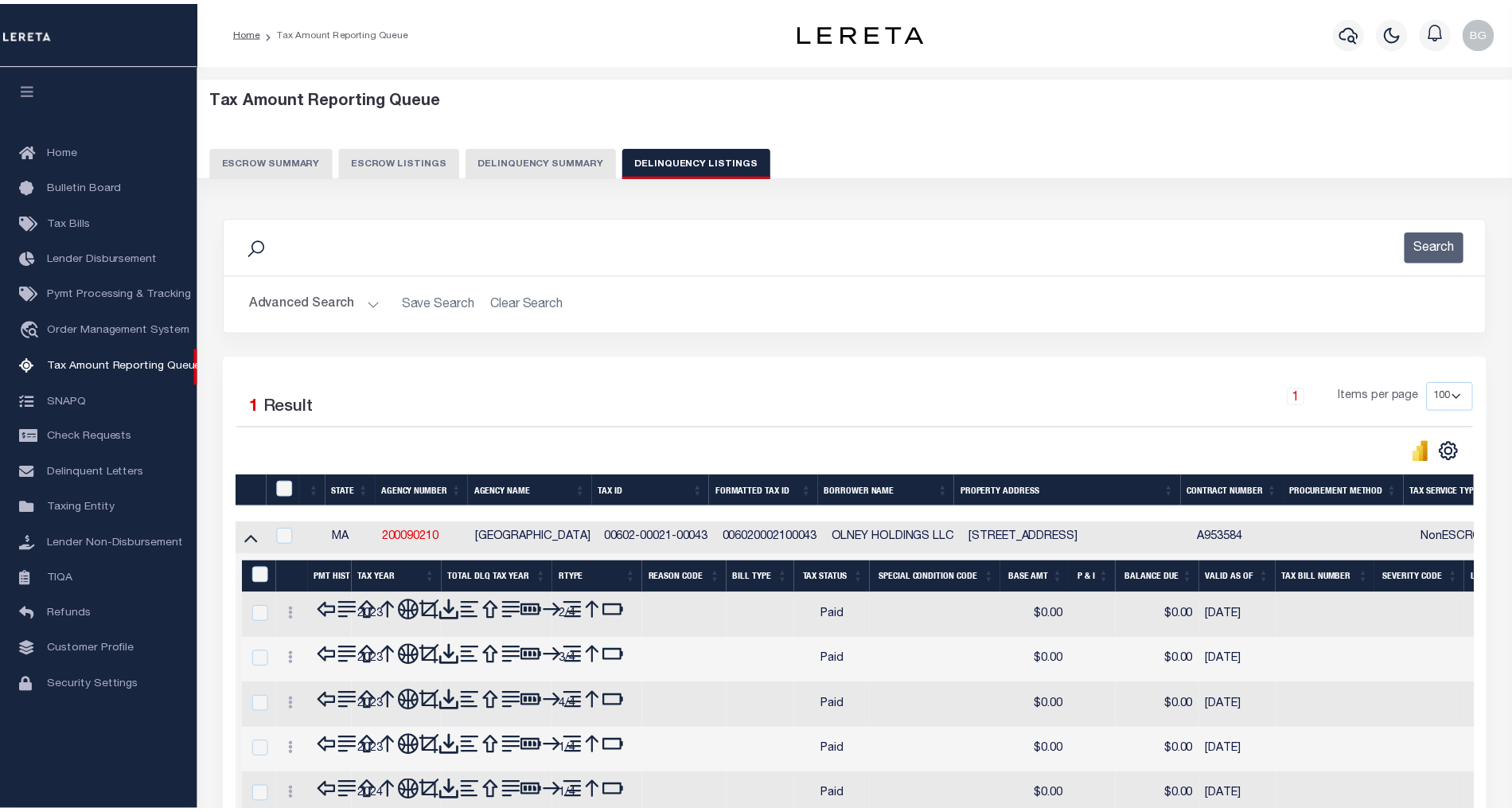
scroll to position [106, 0]
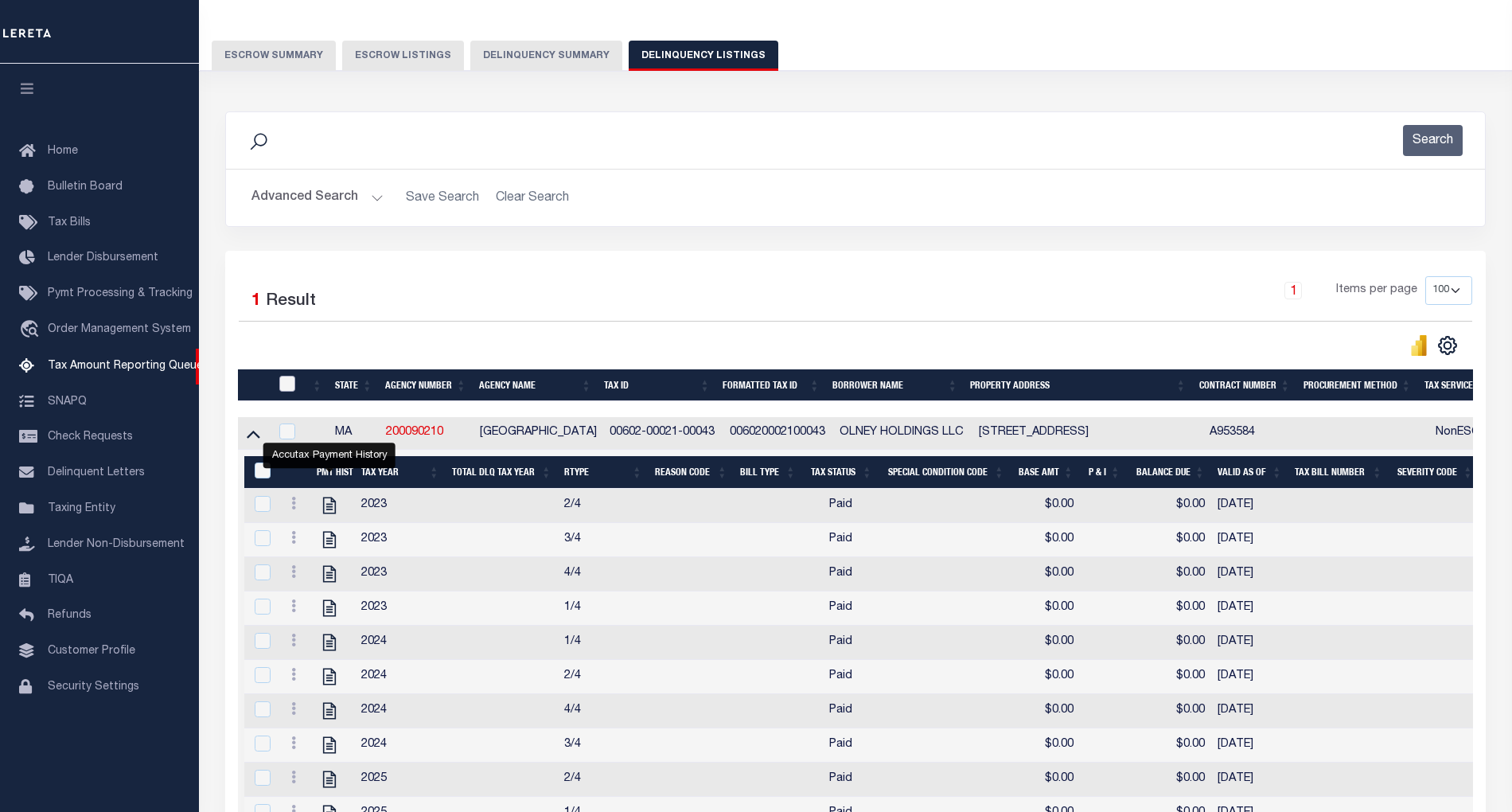
click at [282, 388] on input "checkbox" at bounding box center [287, 384] width 16 height 16
checkbox input "true"
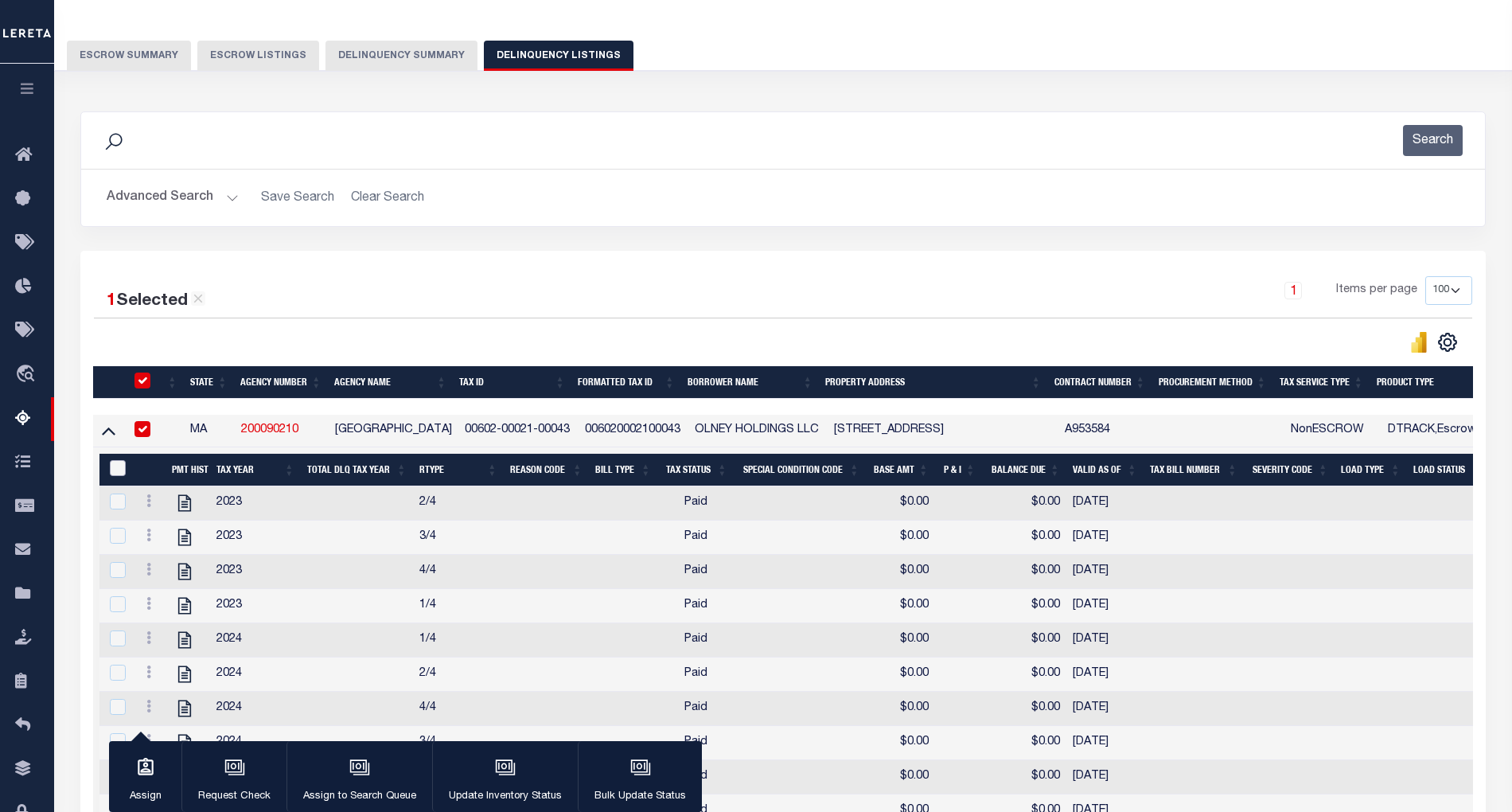
click at [121, 473] on input "&nbsp;" at bounding box center [118, 468] width 16 height 16
checkbox input "true"
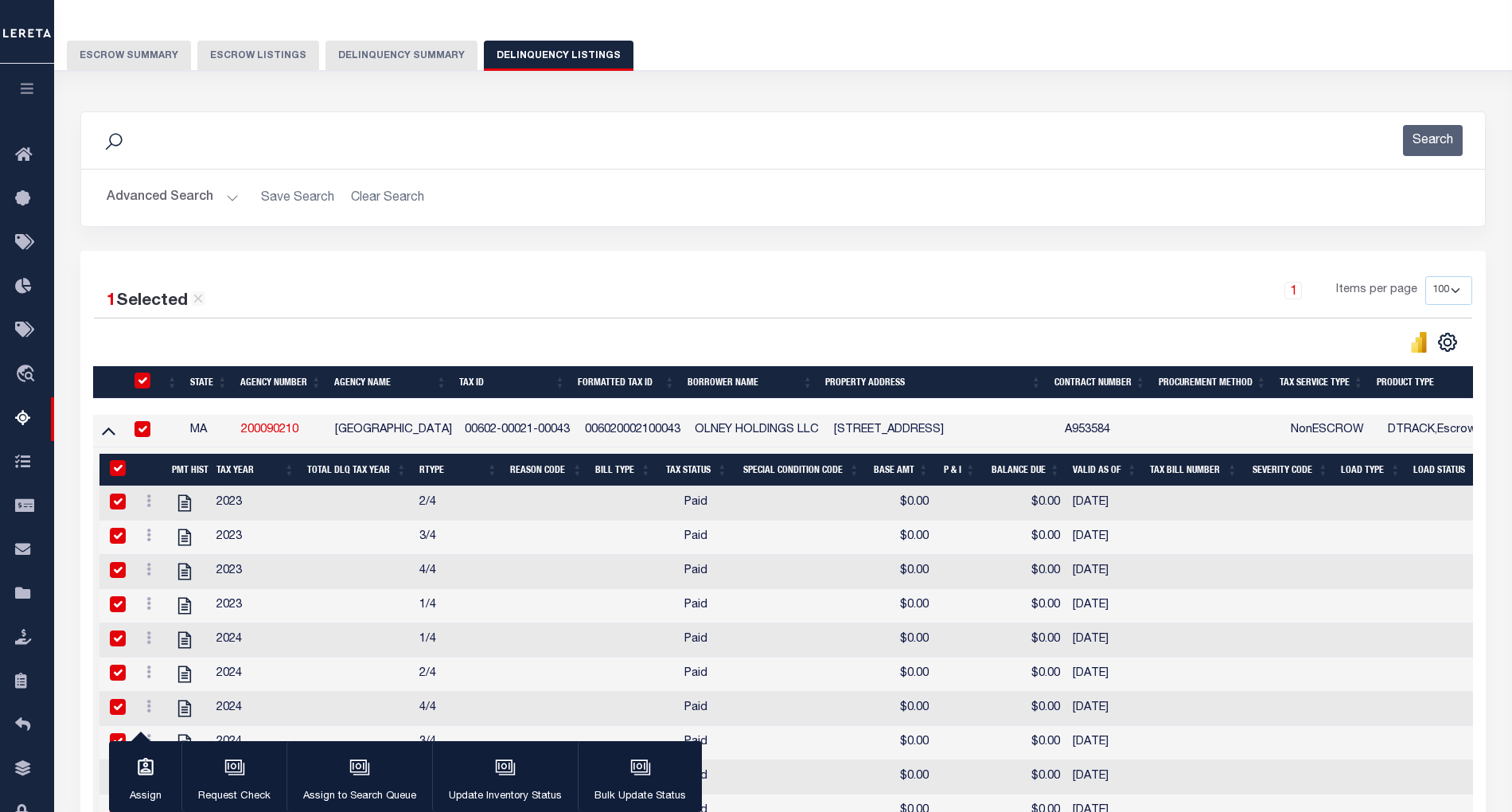
checkbox input "true"
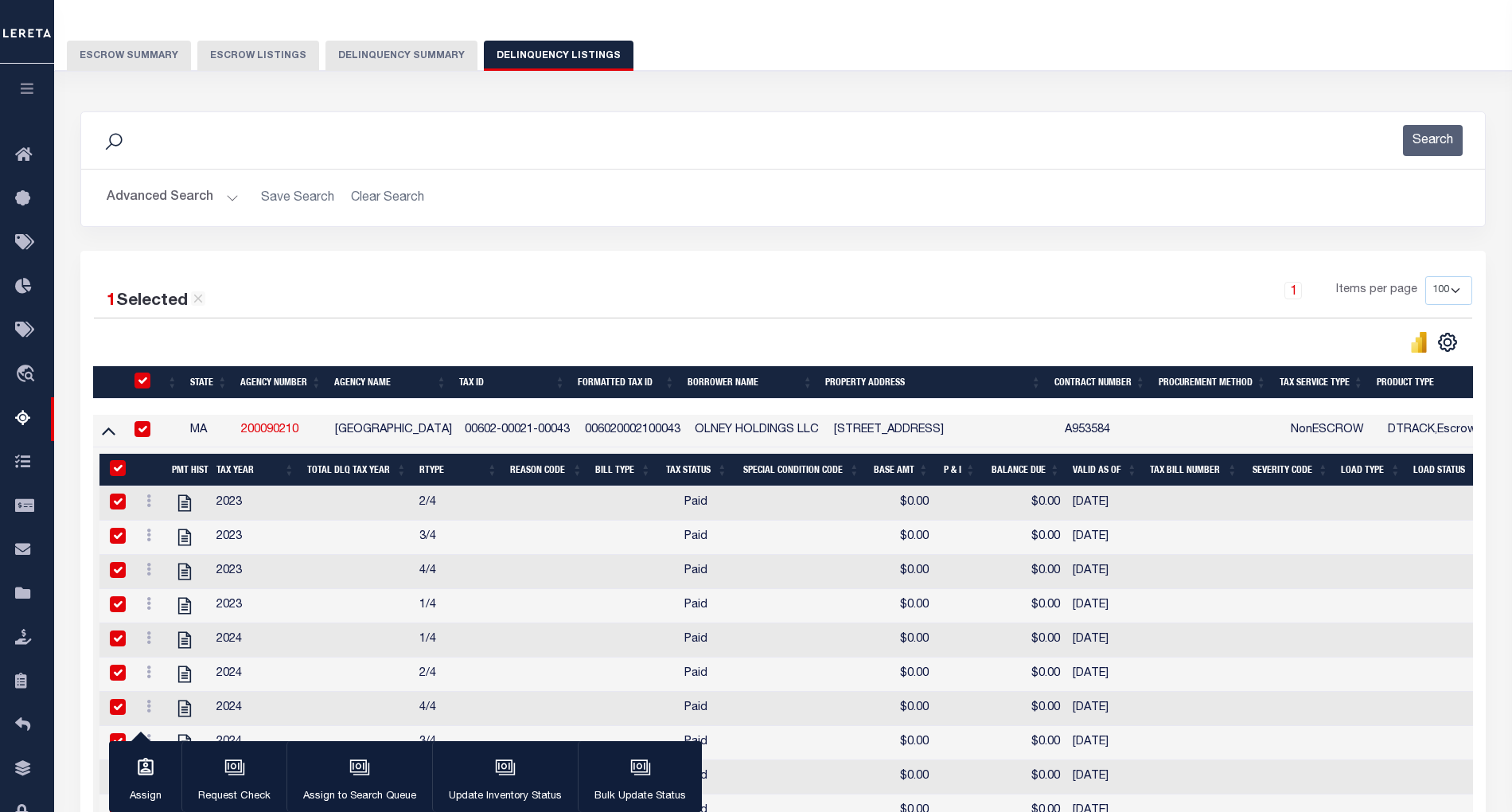
checkbox input "true"
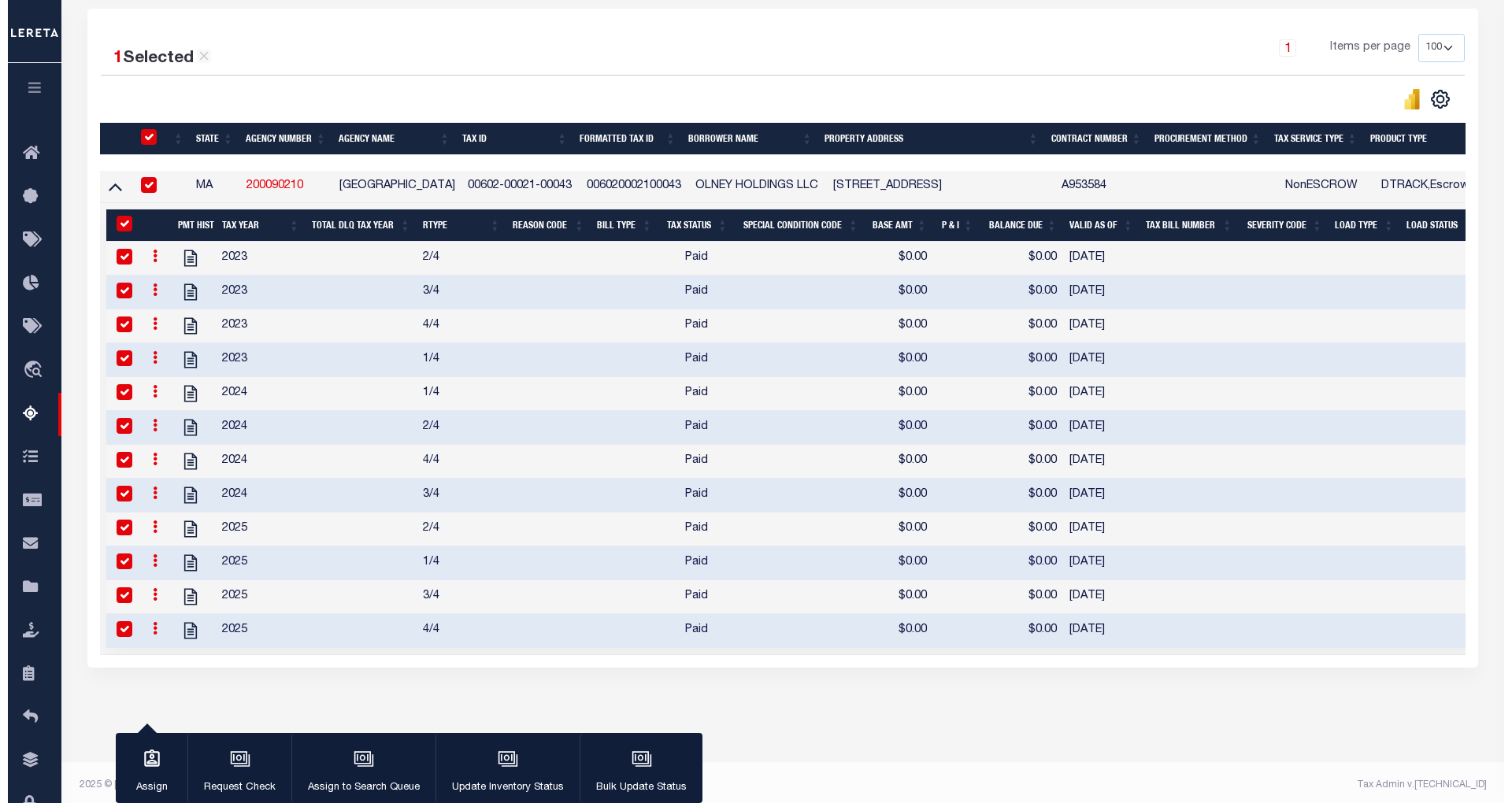
scroll to position [379, 0]
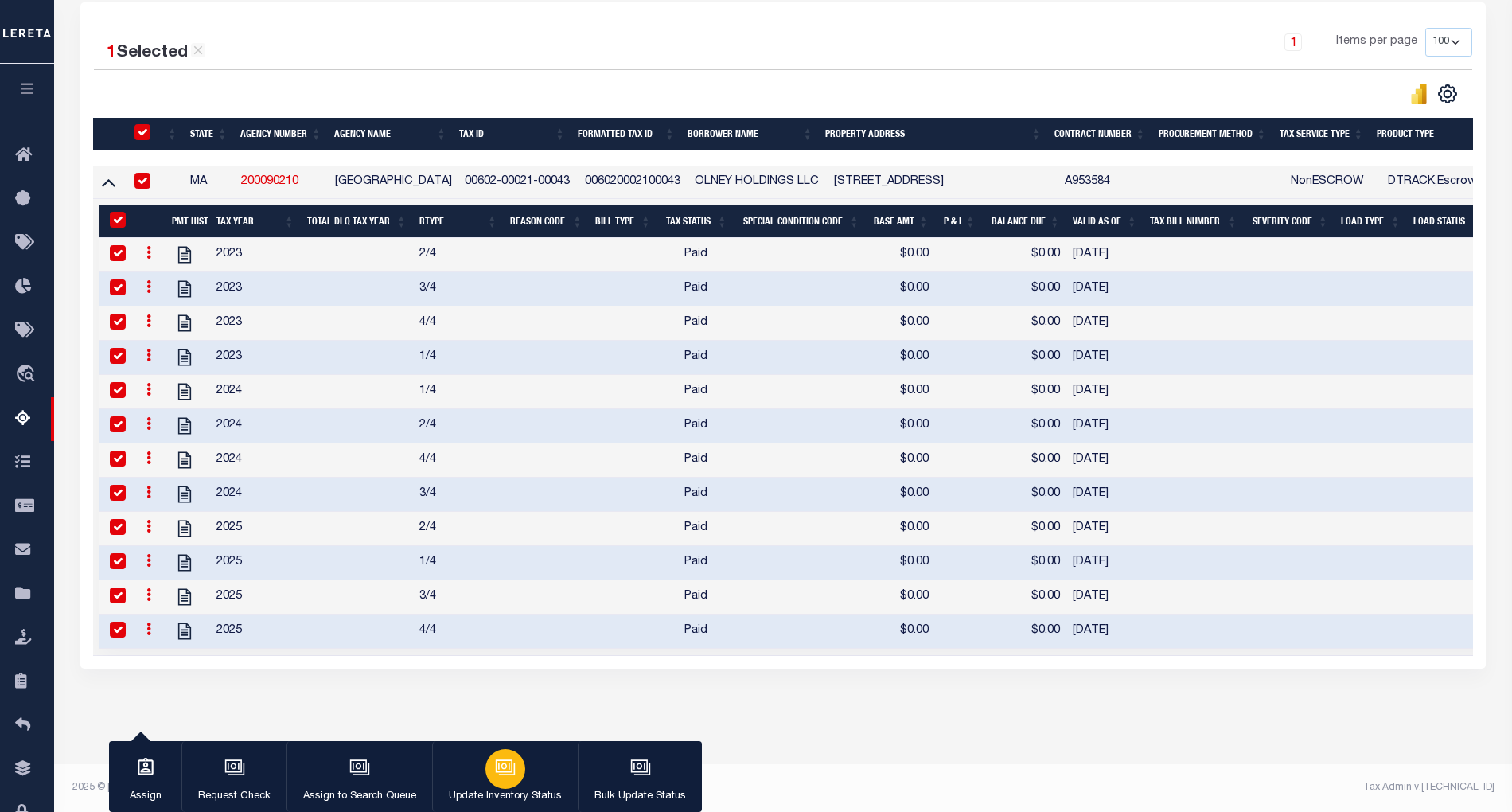
click at [514, 765] on div "button" at bounding box center [506, 769] width 40 height 40
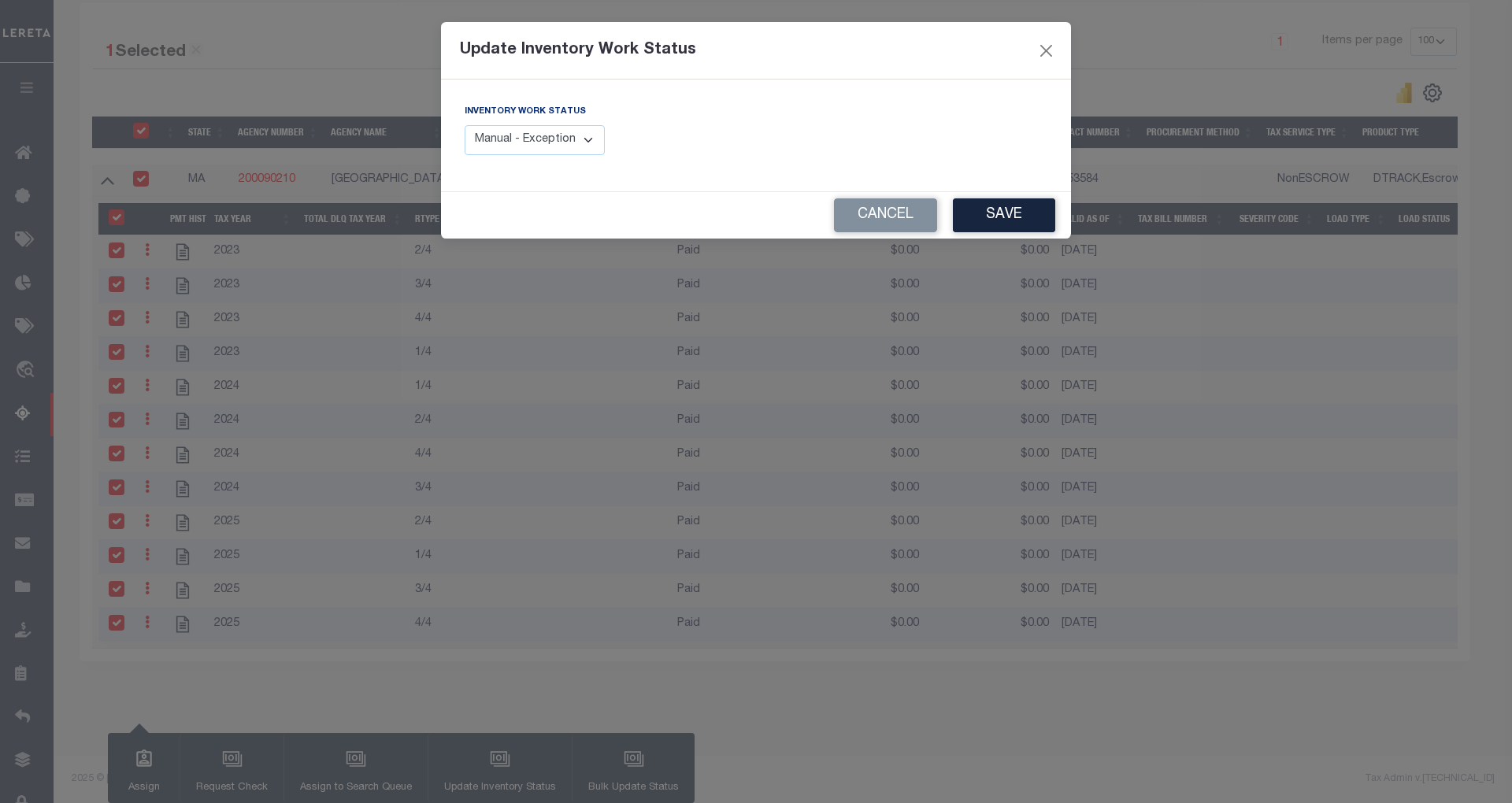
click at [551, 143] on select "Manual - Exception Pended - Awaiting Search Late Add Exception Completed" at bounding box center [535, 141] width 140 height 31
select select "4"
click at [465, 125] on select "Manual - Exception Pended - Awaiting Search Late Add Exception Completed" at bounding box center [535, 141] width 140 height 31
click at [1025, 222] on button "Save" at bounding box center [1003, 215] width 103 height 34
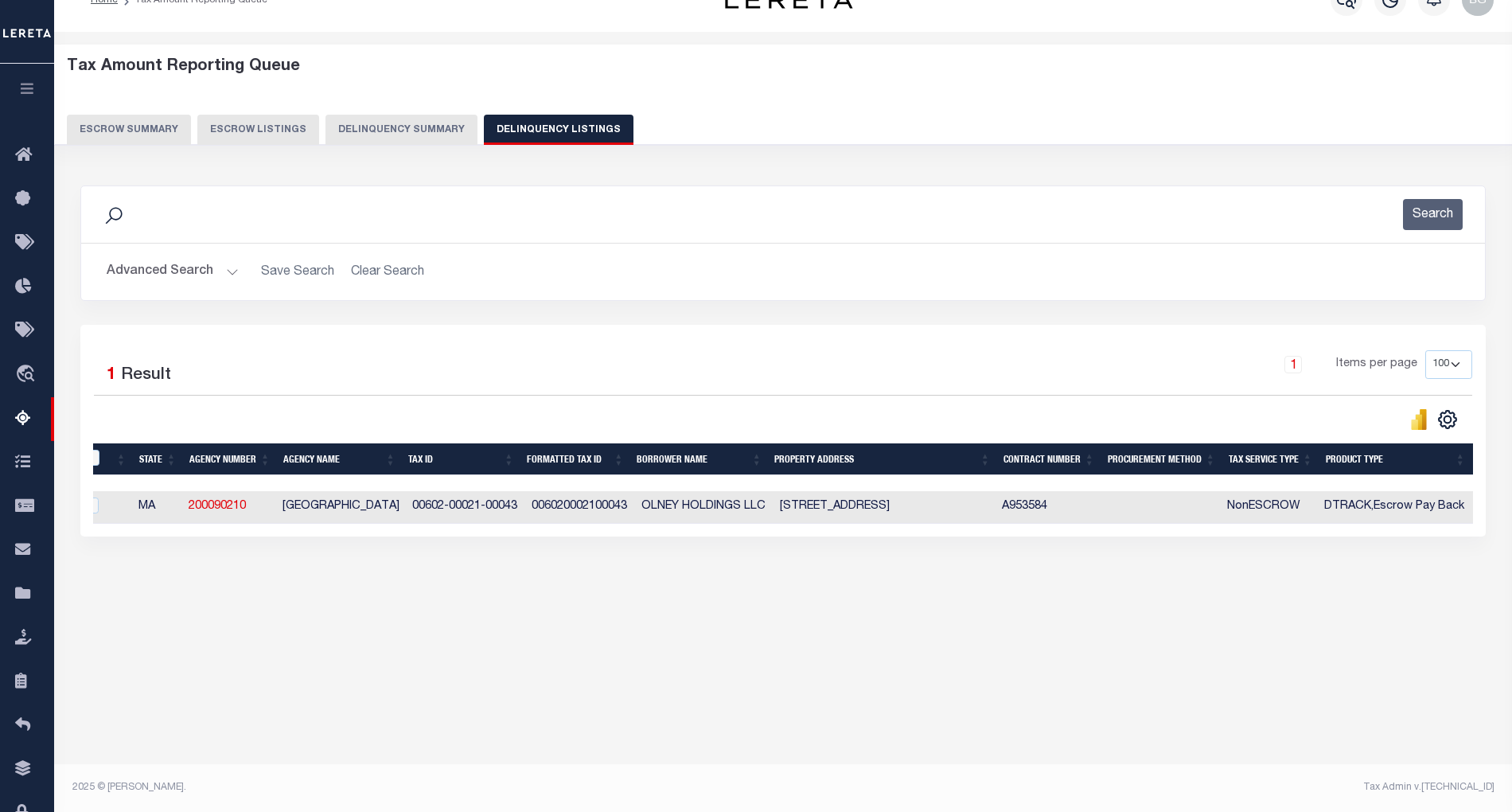
scroll to position [0, 0]
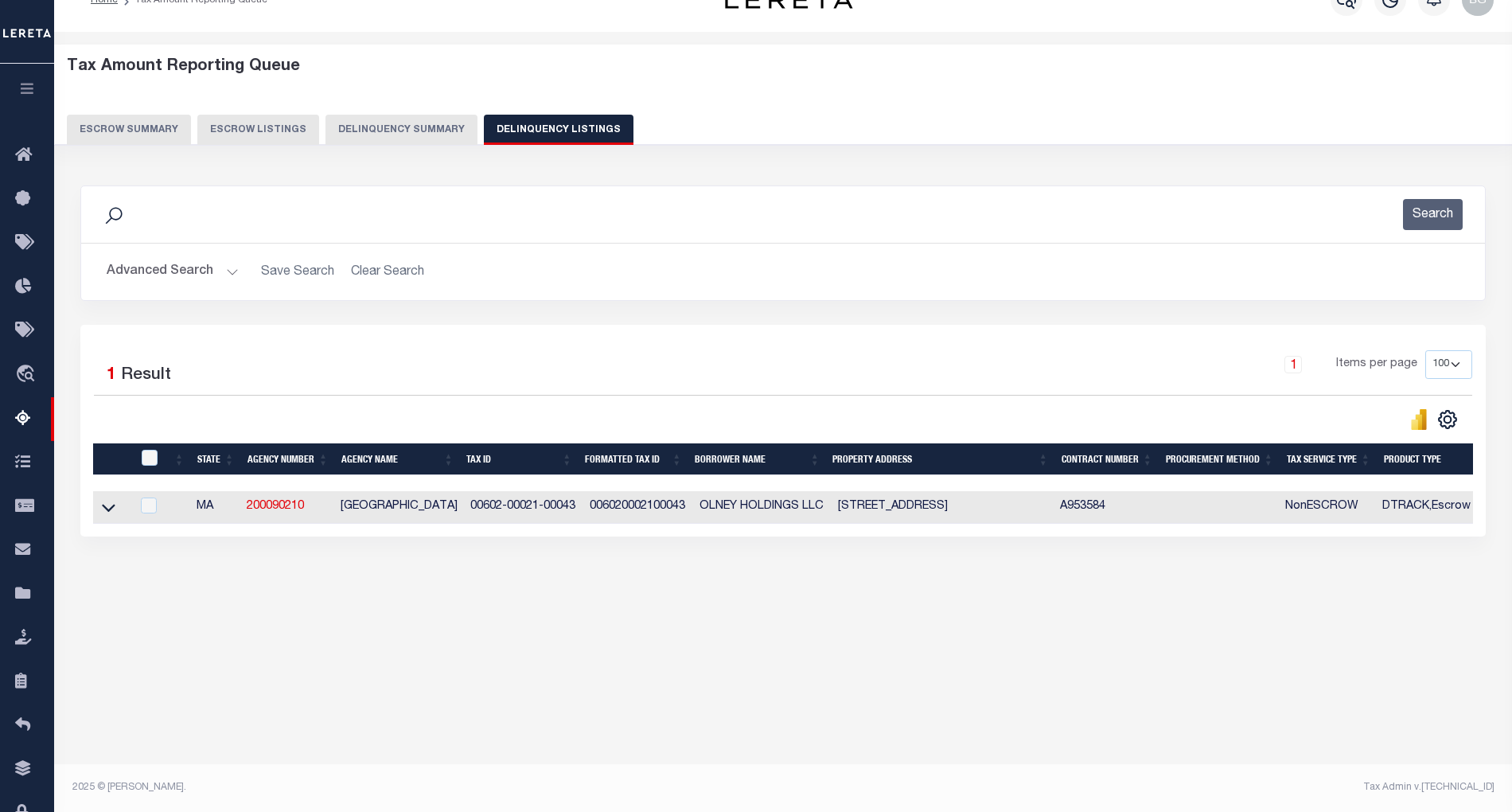
click at [226, 270] on button "Advanced Search" at bounding box center [173, 272] width 133 height 31
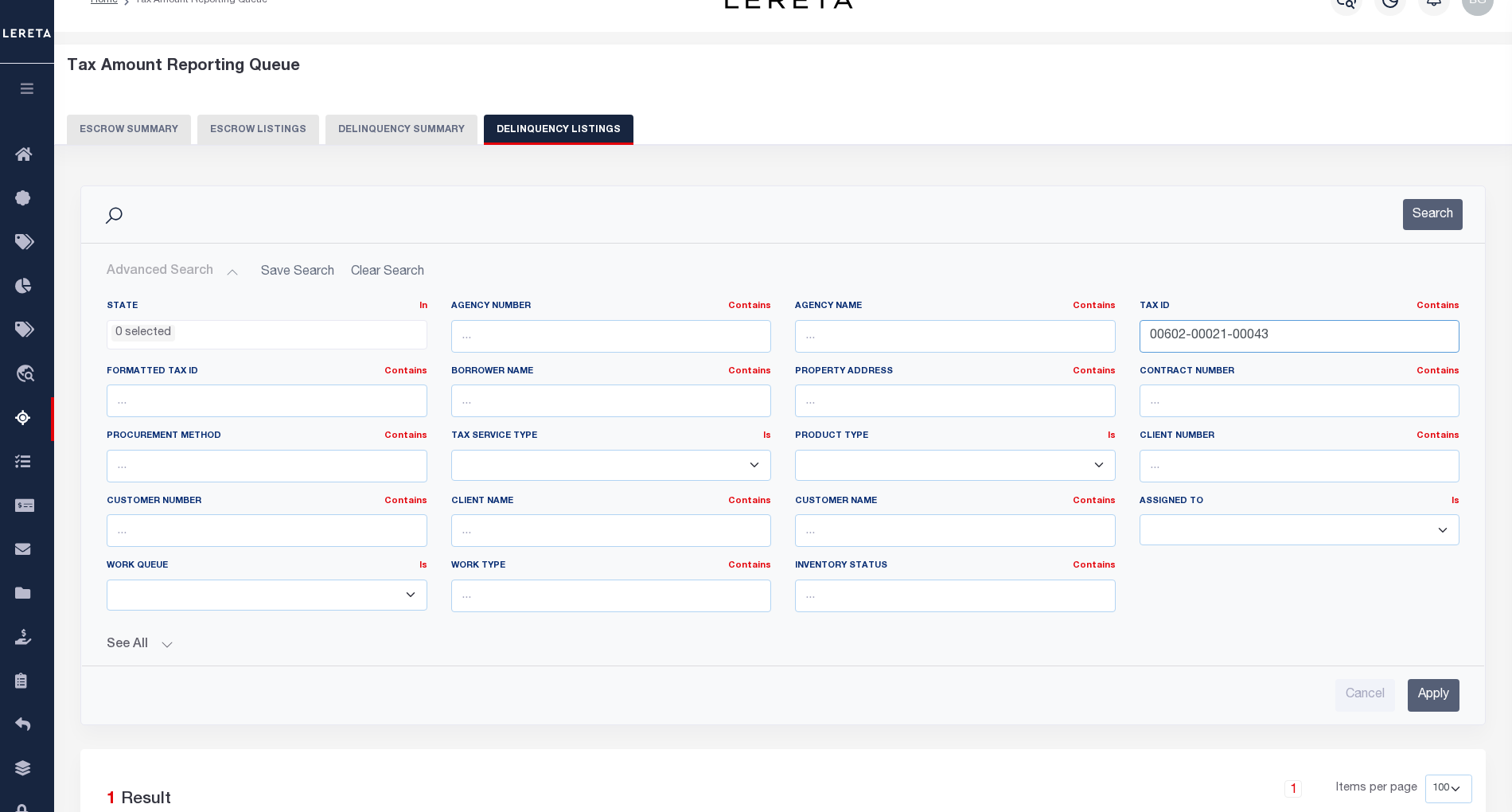
click at [1173, 338] on input "00602-00021-00043" at bounding box center [1300, 336] width 321 height 32
paste input "4-00024-00094"
type input "00604-00024-00094"
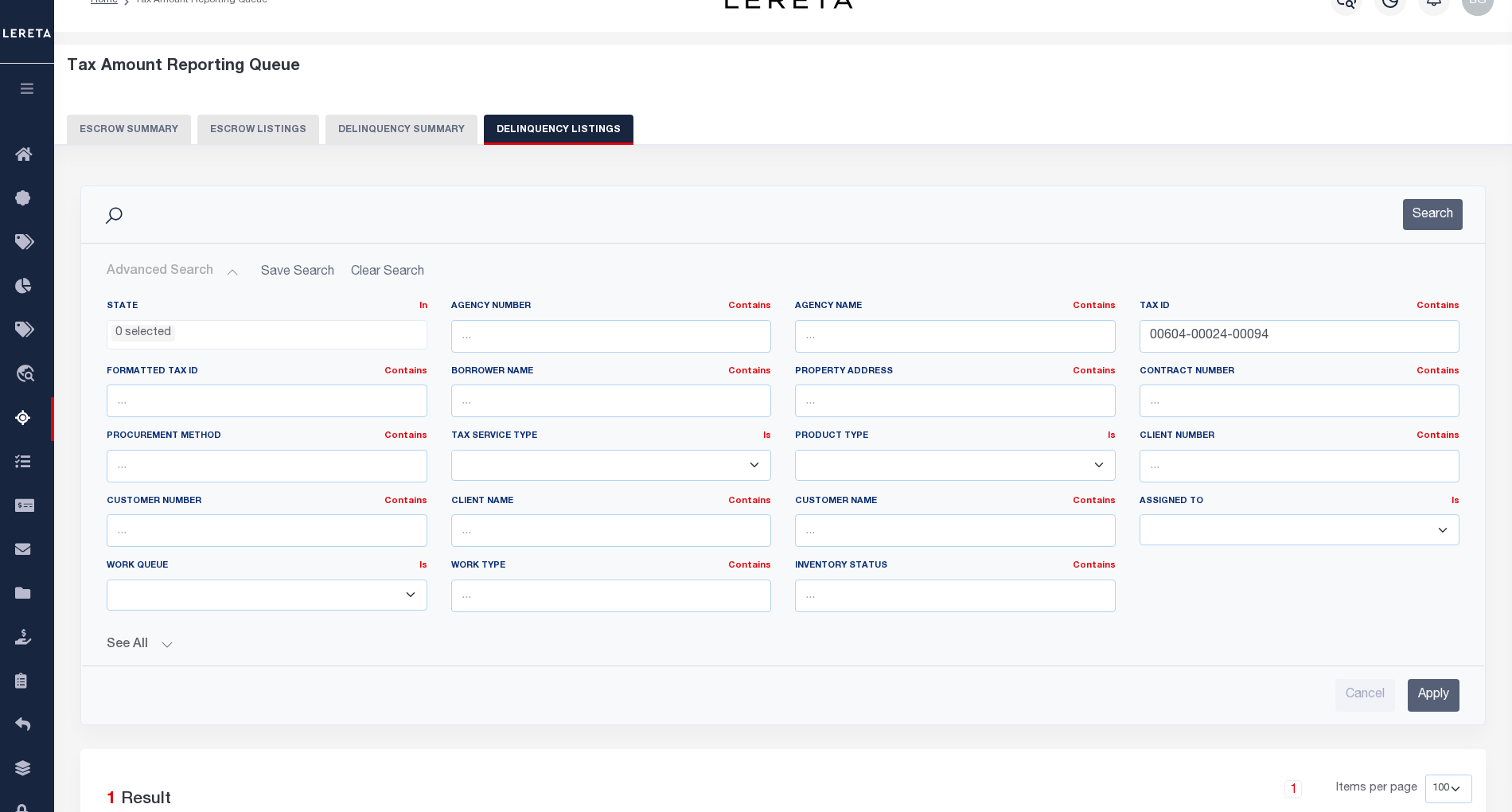
click at [1428, 699] on input "Apply" at bounding box center [1434, 695] width 51 height 32
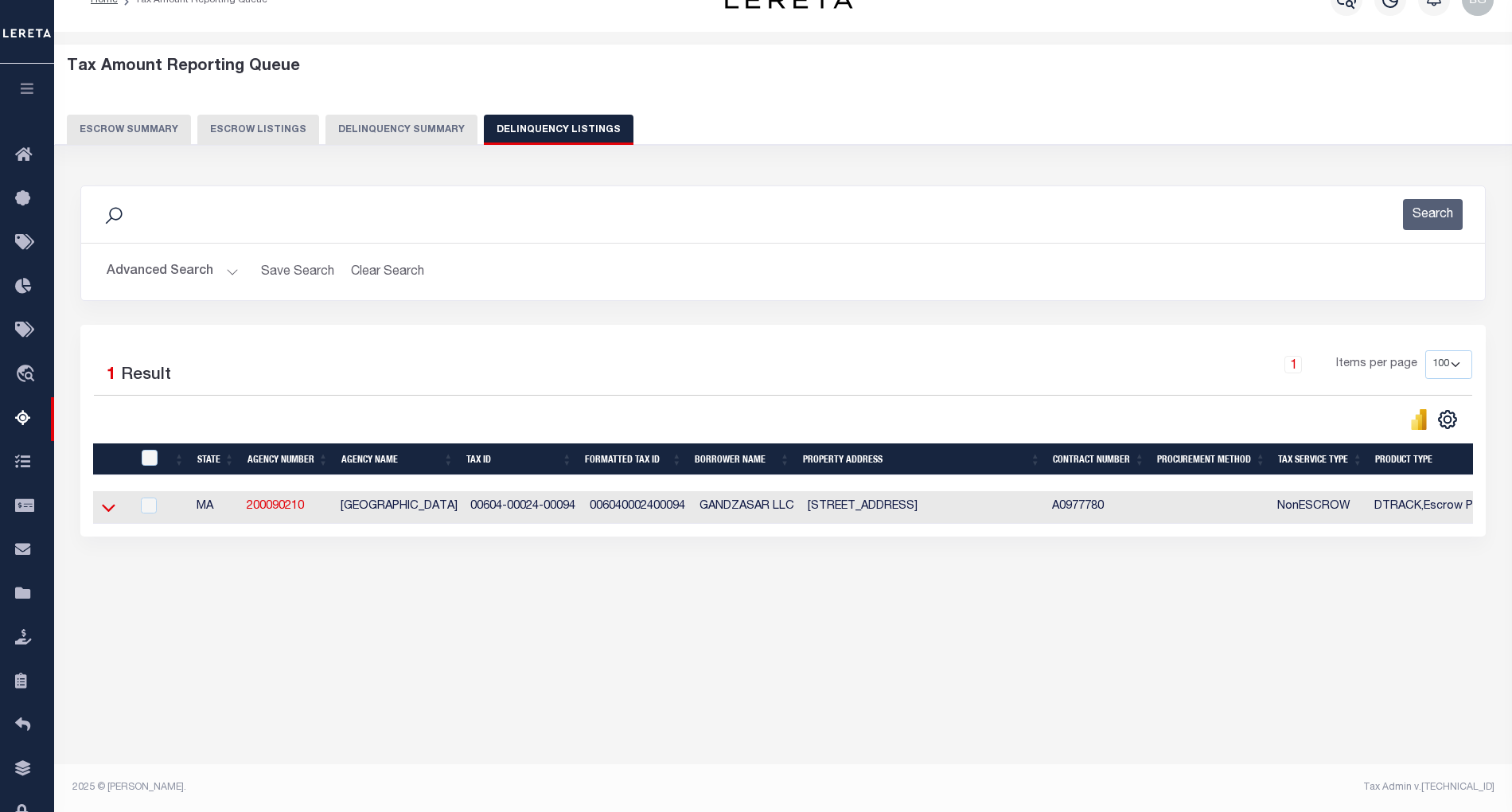
click at [106, 513] on icon at bounding box center [109, 507] width 14 height 17
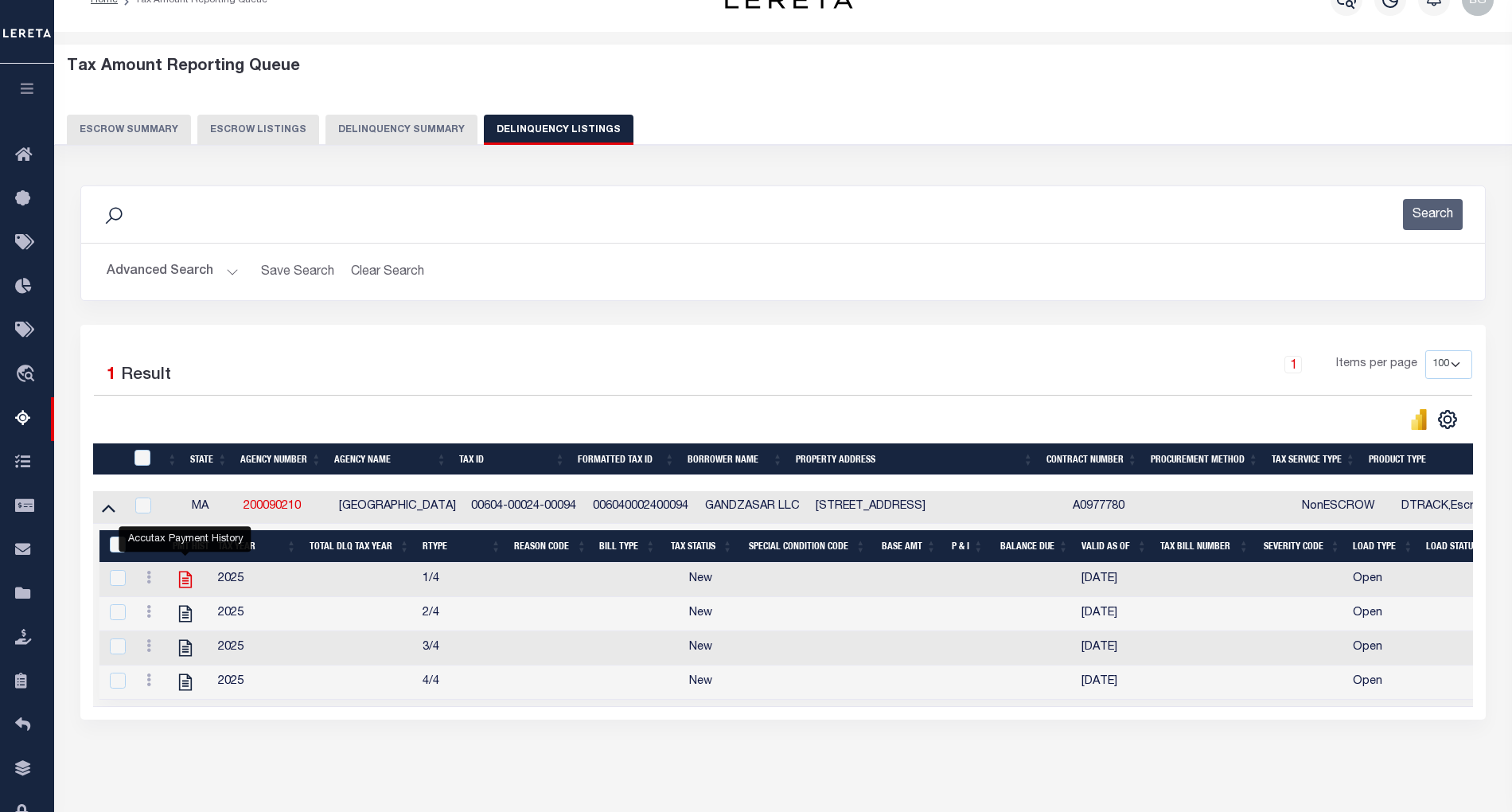
click at [187, 583] on icon "" at bounding box center [186, 580] width 21 height 21
checkbox input "false"
checkbox input "true"
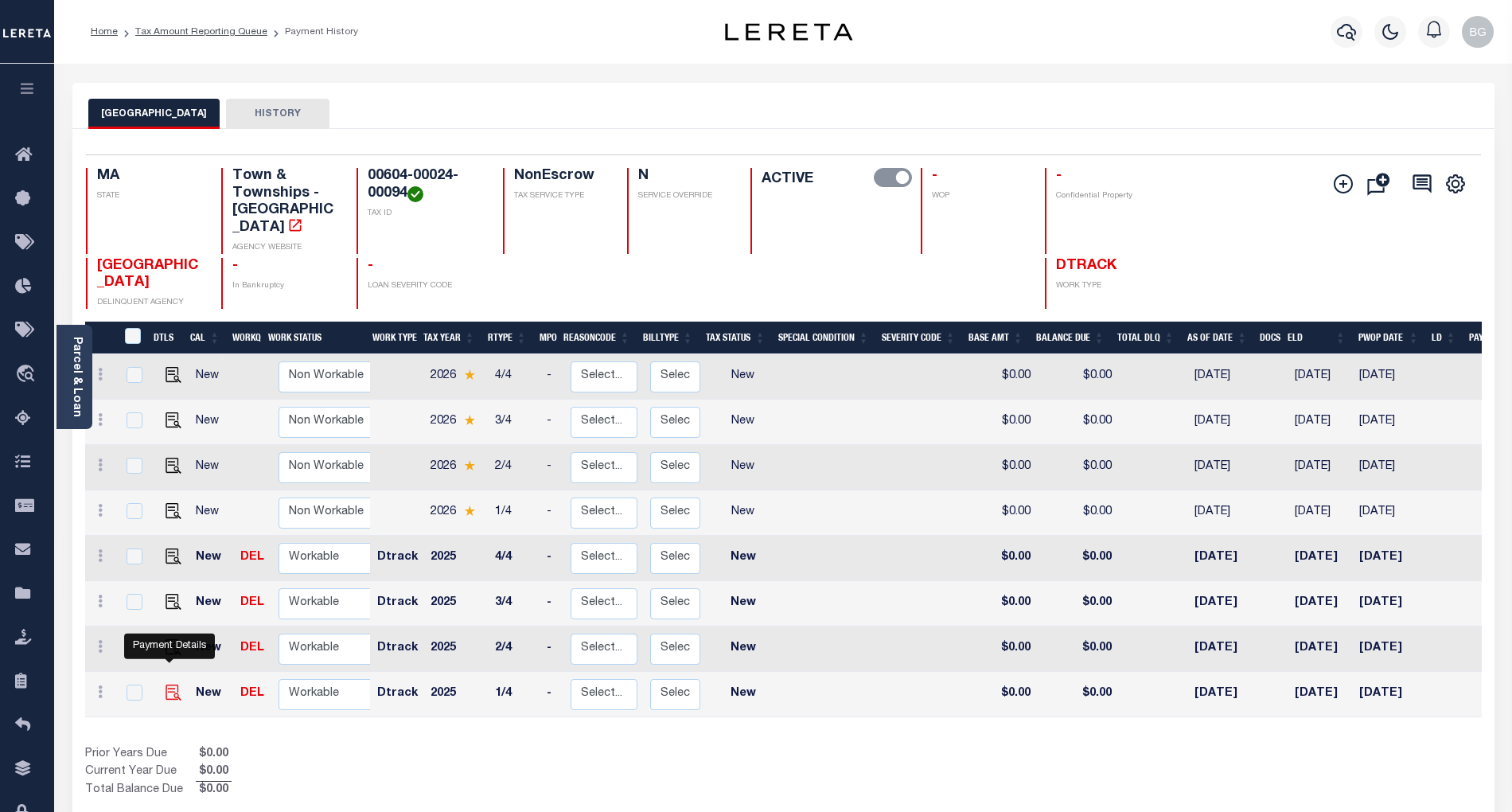
click at [169, 685] on img "" at bounding box center [174, 693] width 16 height 16
checkbox input "true"
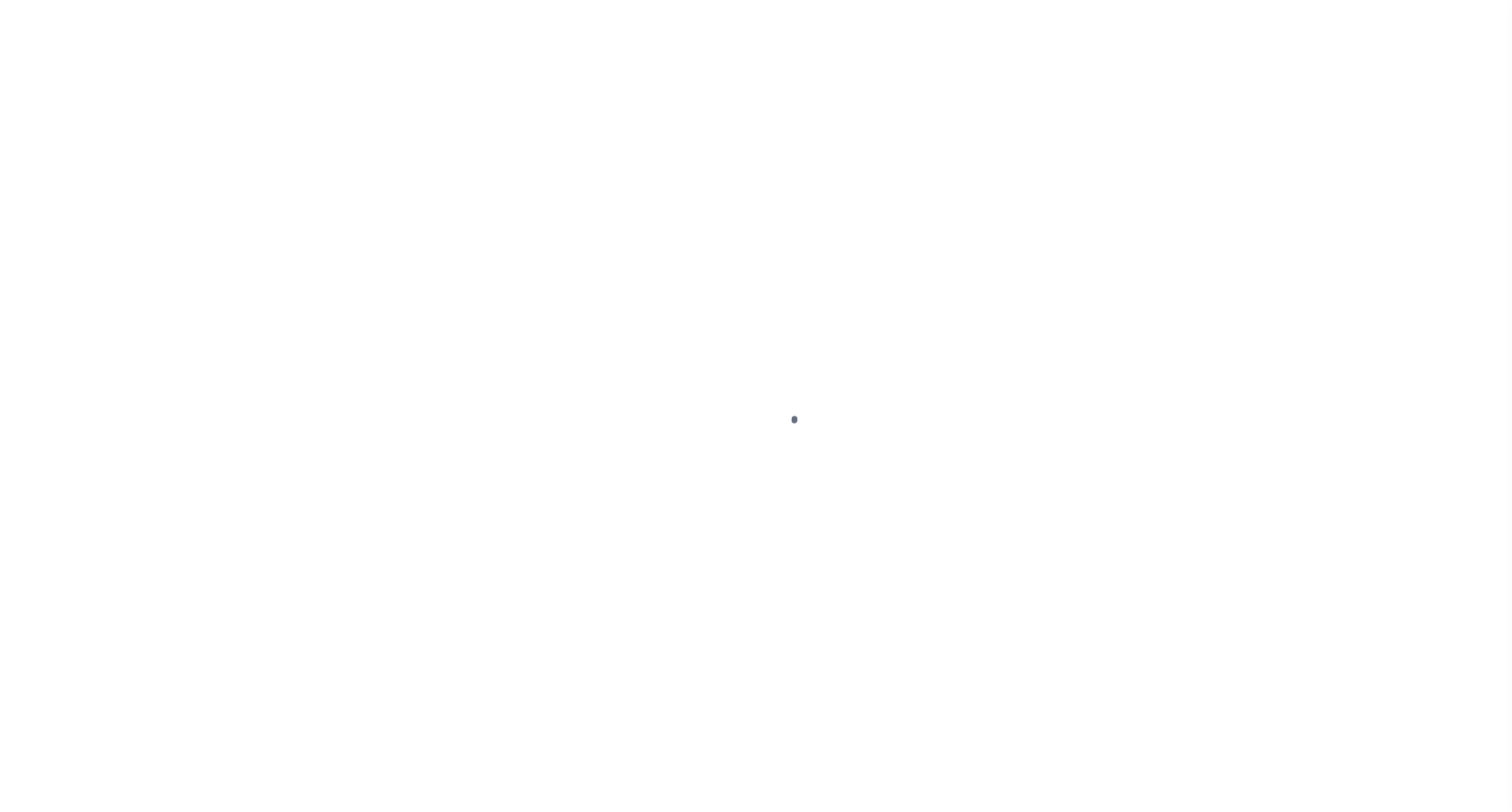
select select "NW2"
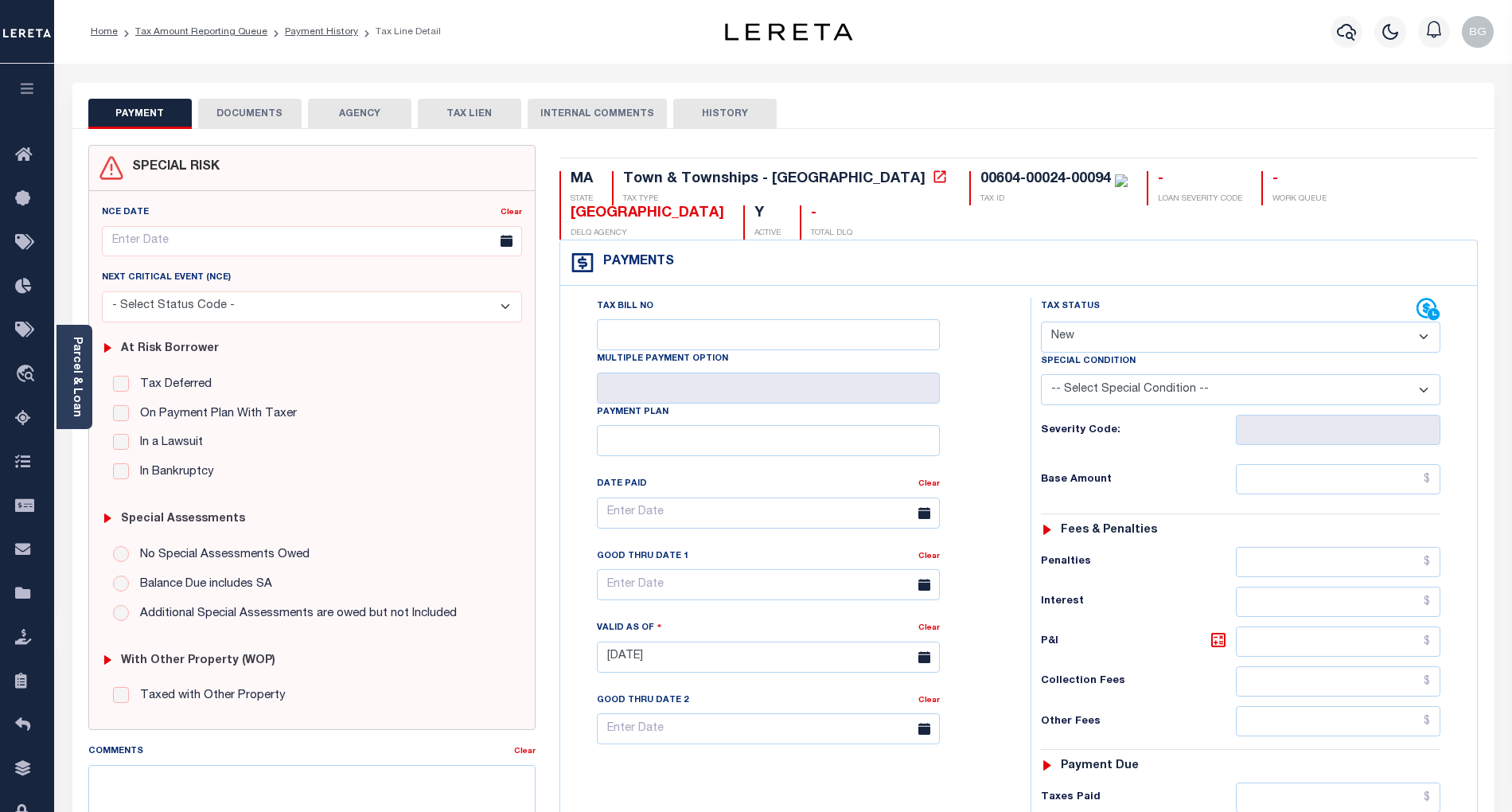
click at [270, 115] on button "DOCUMENTS" at bounding box center [249, 113] width 104 height 31
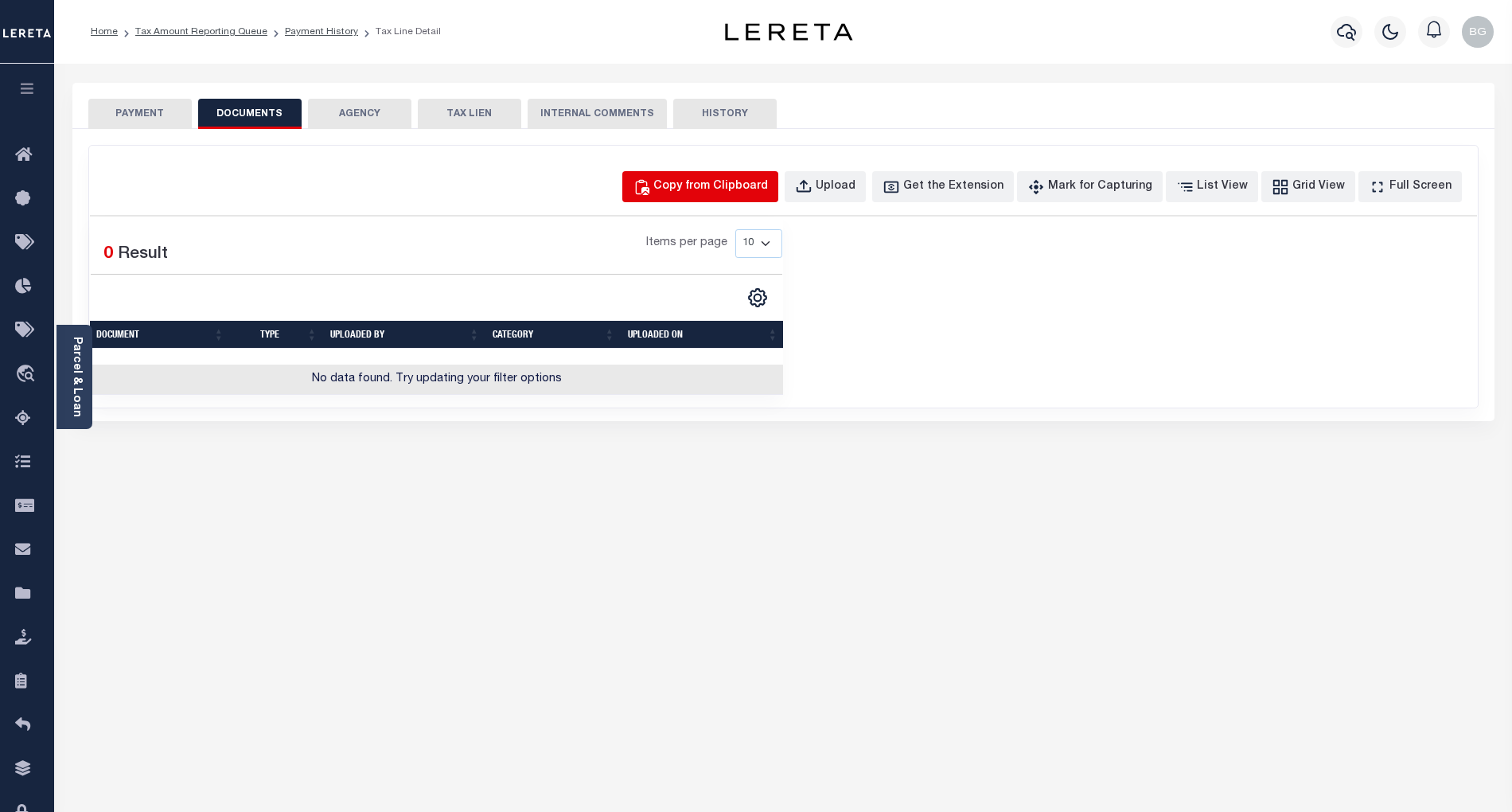
click at [746, 188] on div "Copy from Clipboard" at bounding box center [710, 187] width 114 height 17
select select "POP"
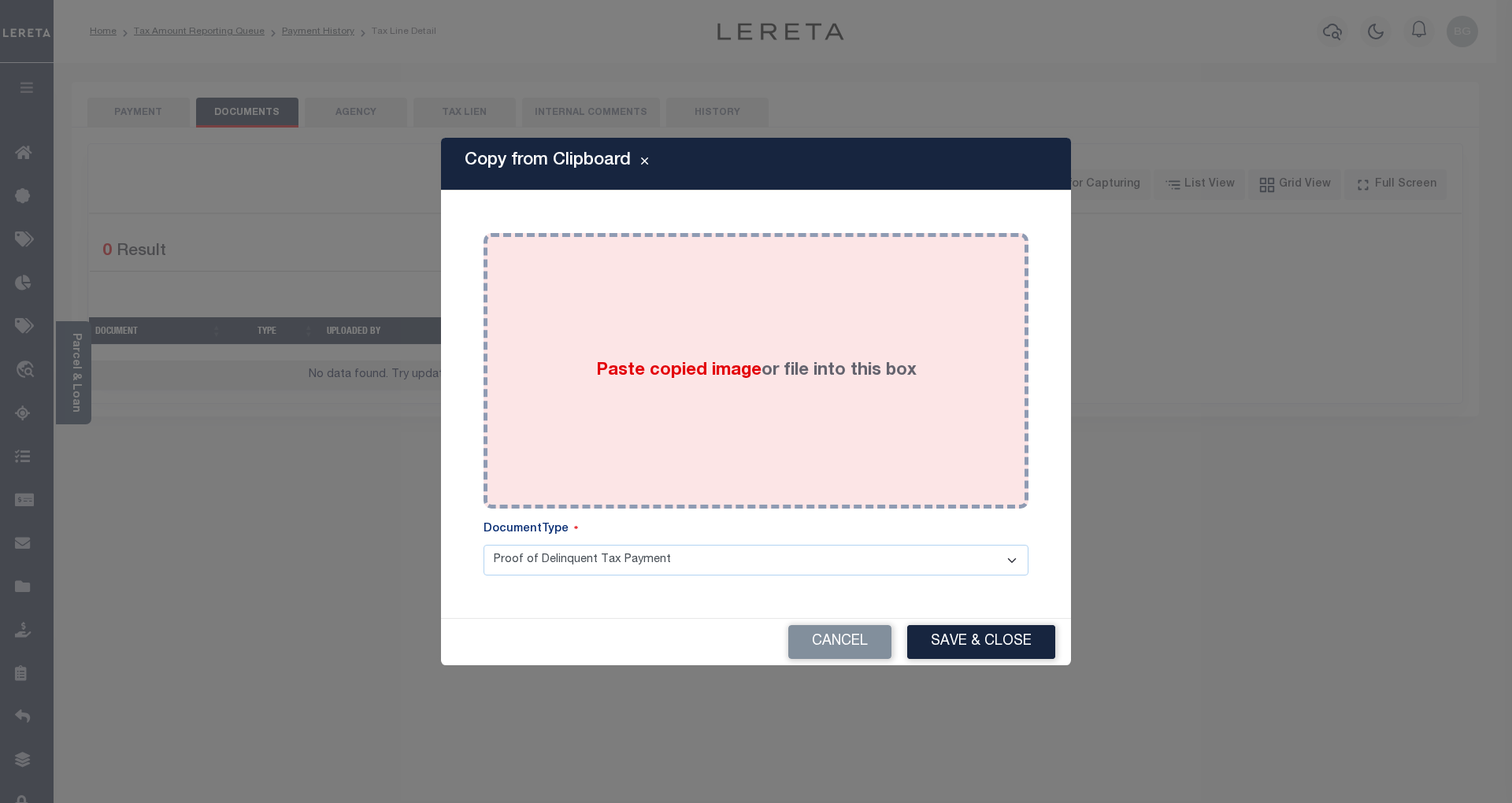
click at [687, 373] on span "Paste copied image" at bounding box center [679, 371] width 166 height 17
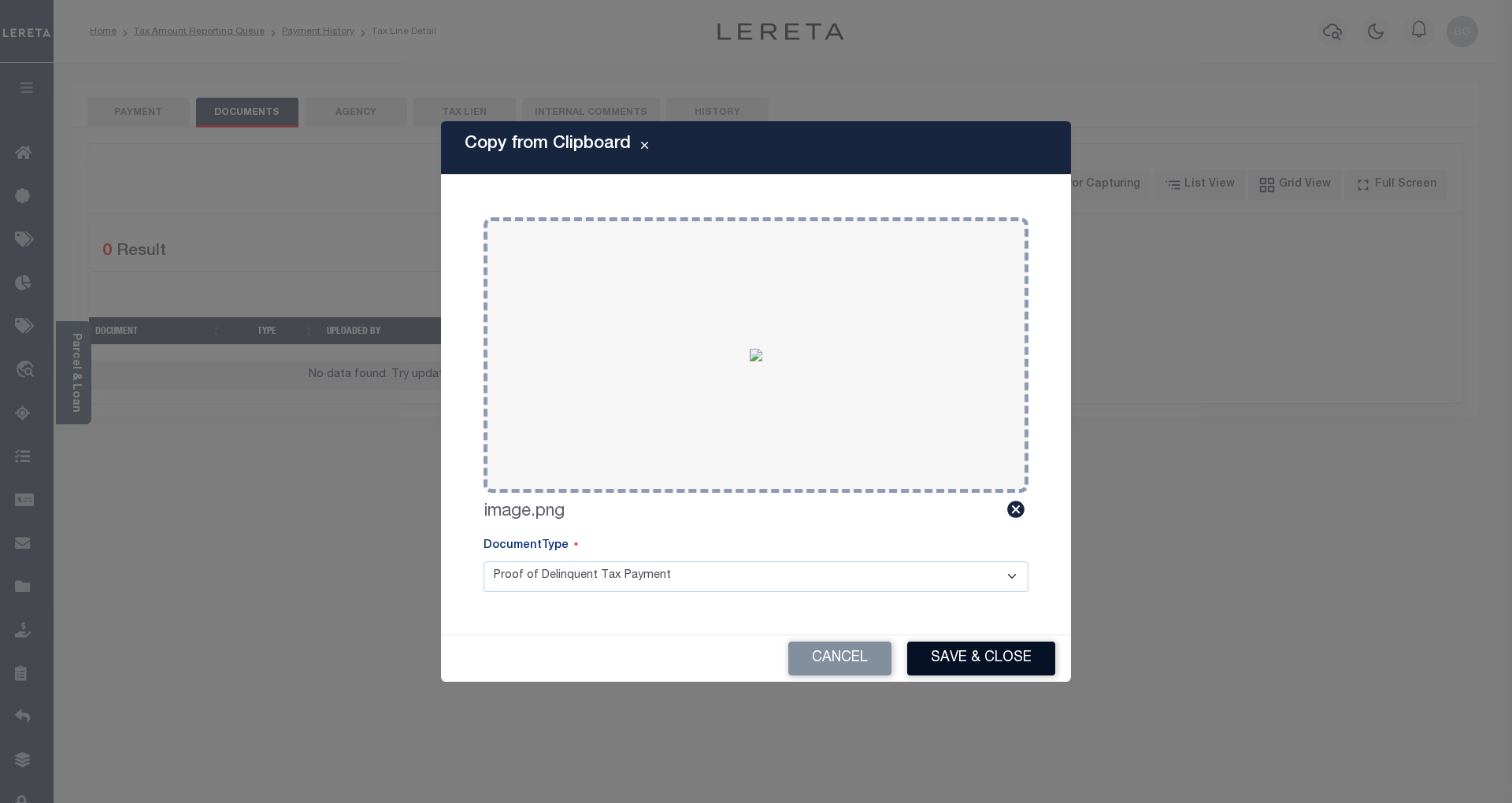
click at [1011, 662] on button "Save & Close" at bounding box center [982, 658] width 148 height 34
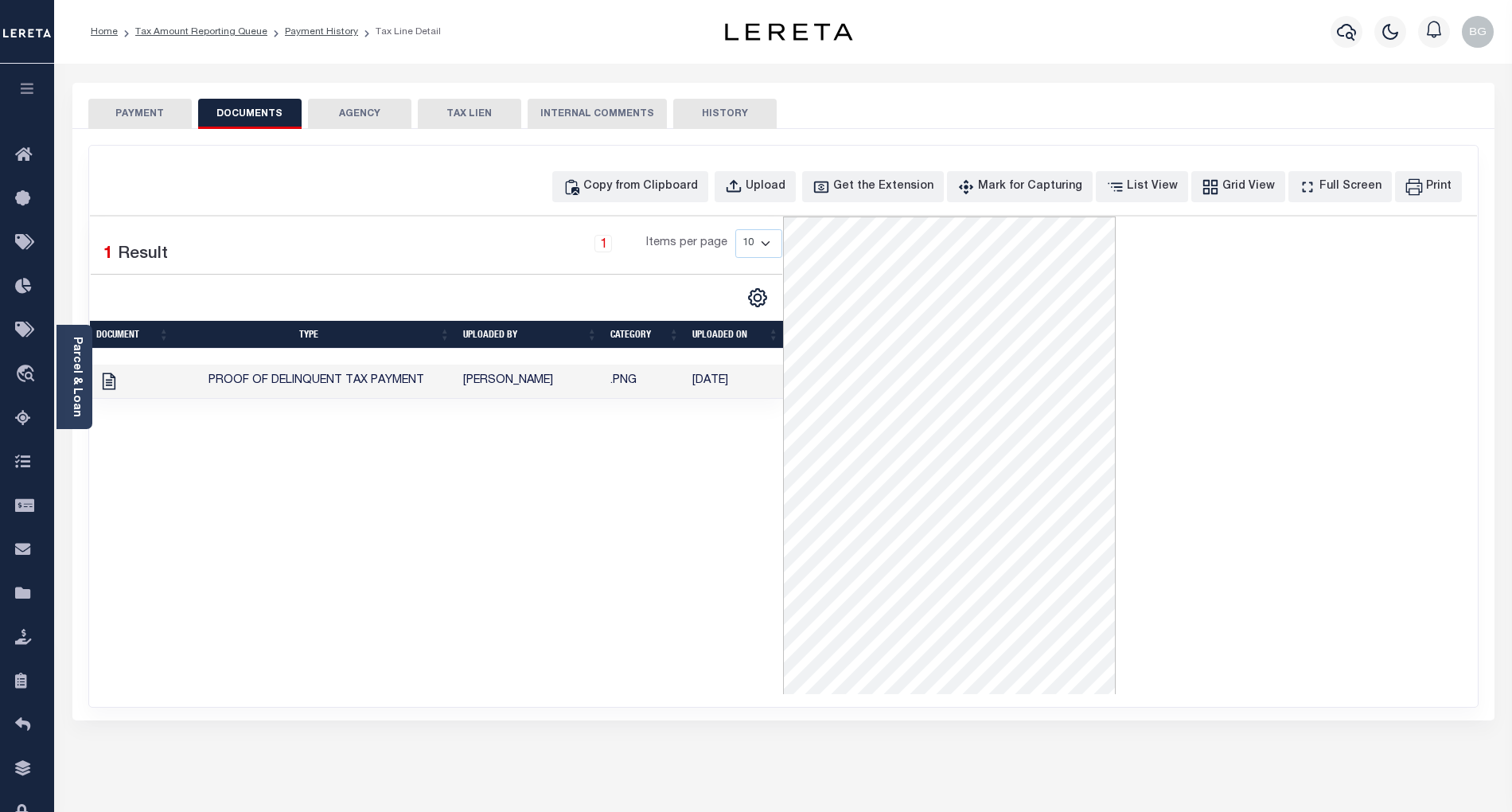
click at [138, 113] on button "PAYMENT" at bounding box center [140, 113] width 104 height 31
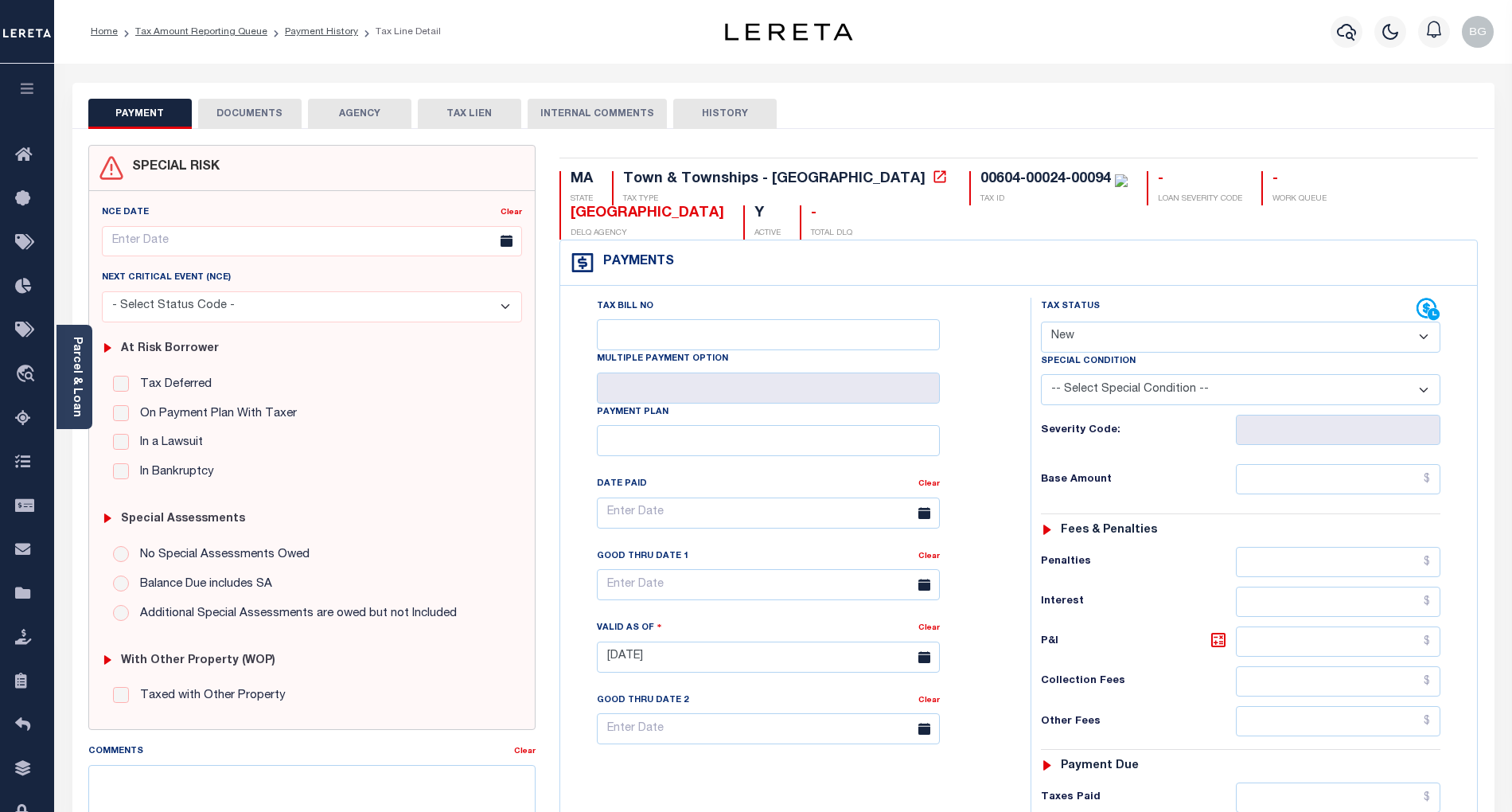
click at [1111, 334] on select "- Select Status Code - Open Due/Unpaid Paid Incomplete No Tax Due Internal Refu…" at bounding box center [1241, 338] width 399 height 31
select select "PYD"
click at [1041, 324] on select "- Select Status Code - Open Due/Unpaid Paid Incomplete No Tax Due Internal Refu…" at bounding box center [1241, 338] width 399 height 31
type input "[DATE]"
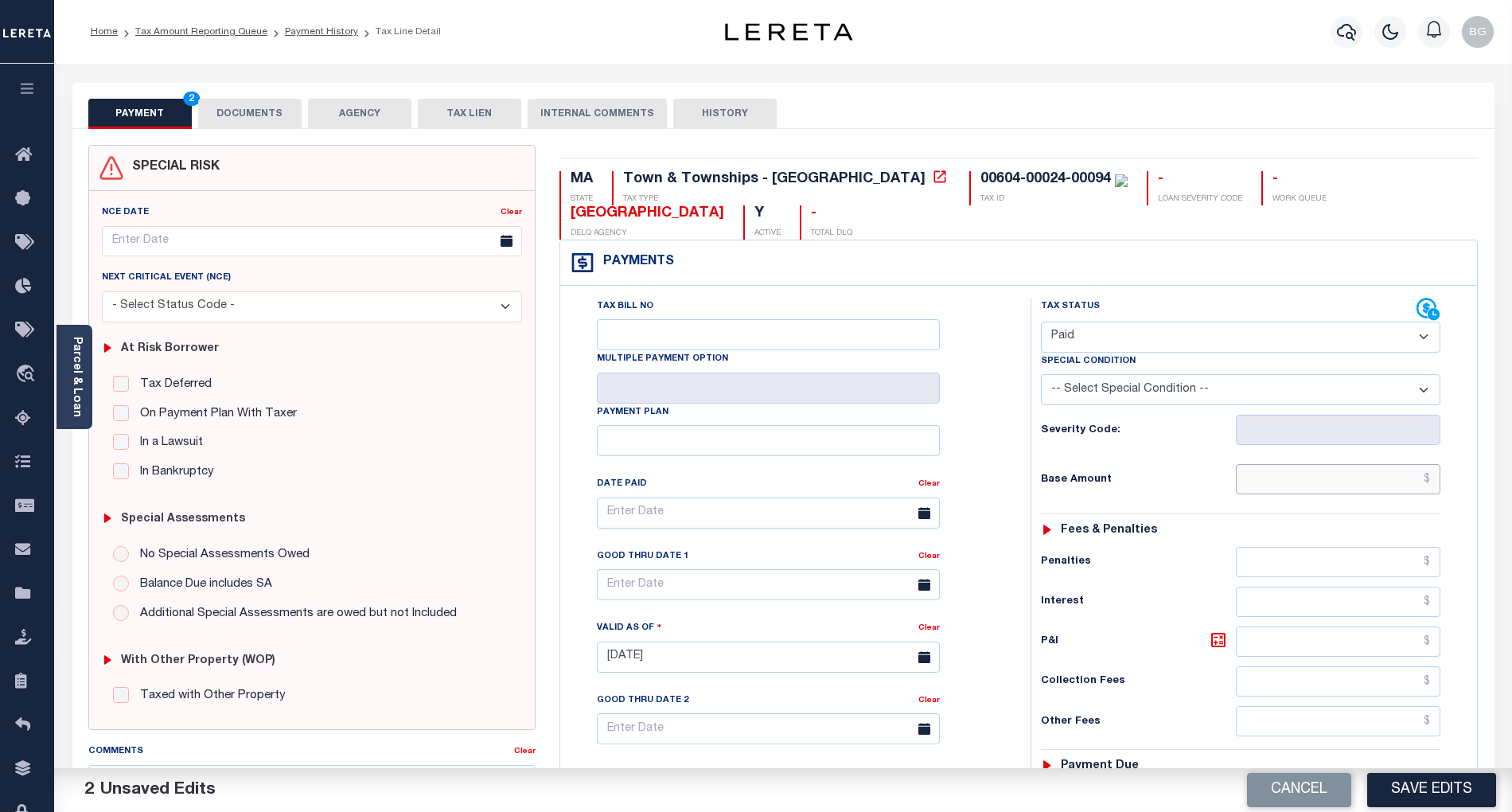
click at [1409, 485] on input "text" at bounding box center [1338, 479] width 205 height 31
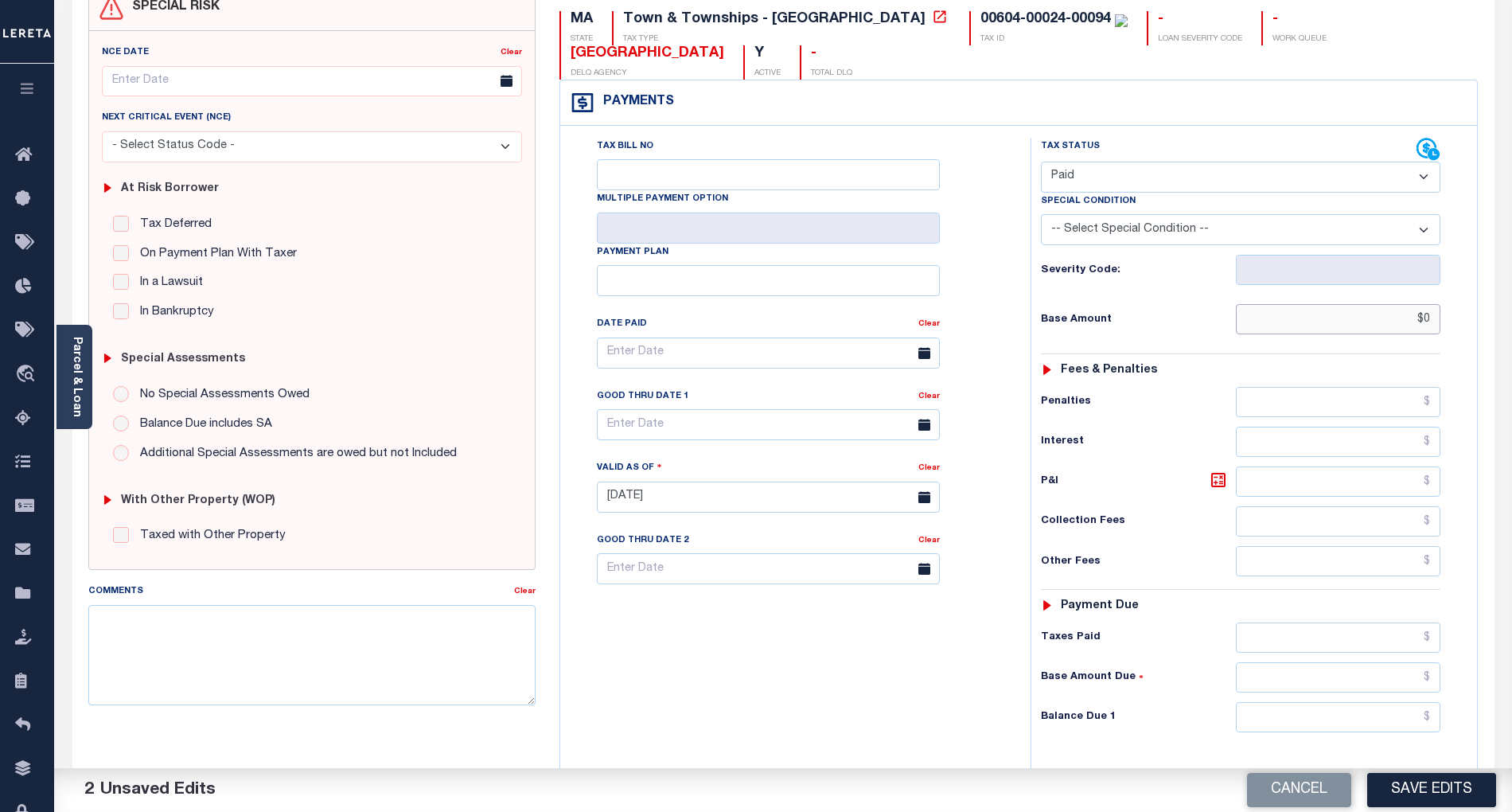
scroll to position [318, 0]
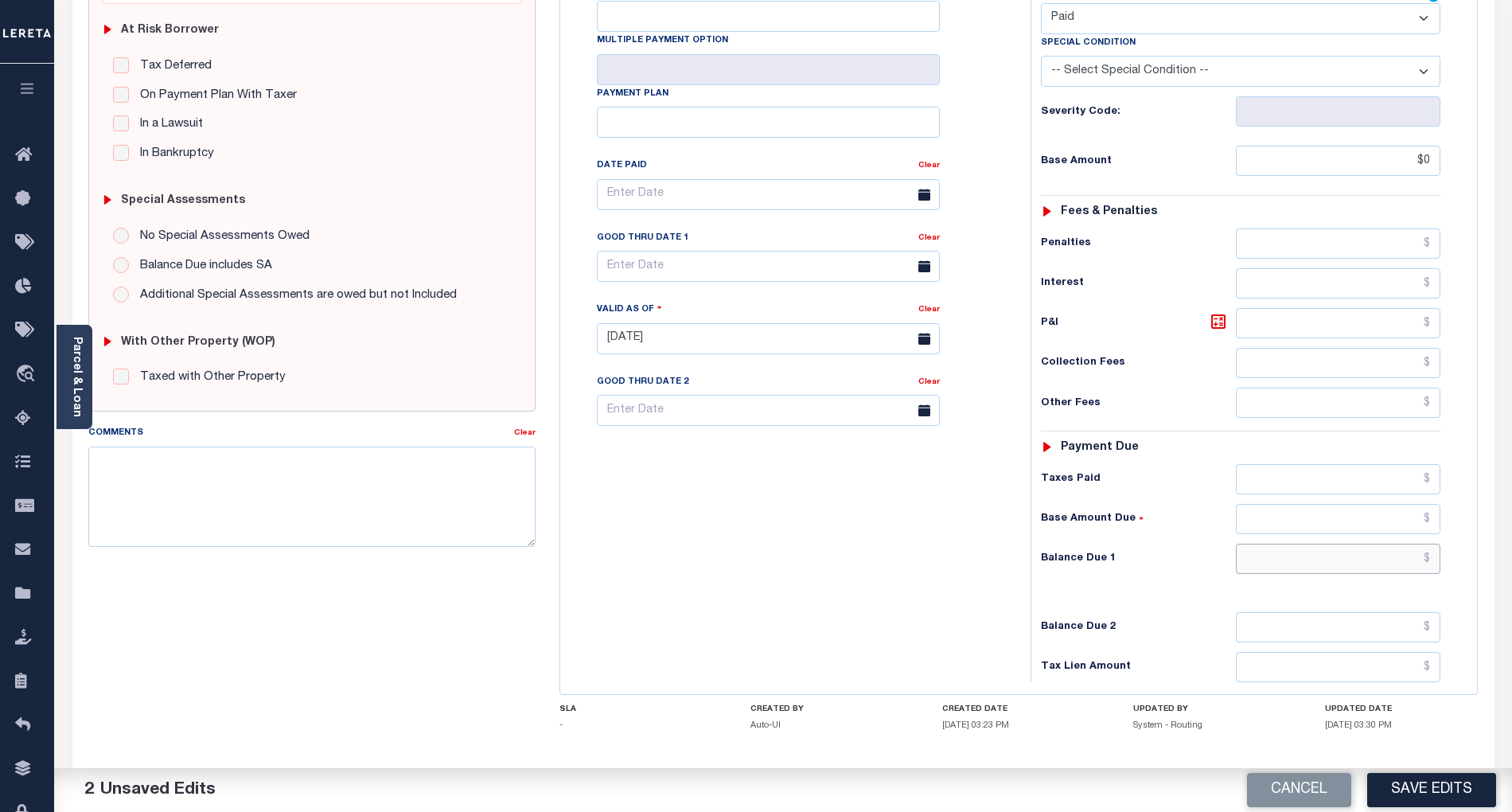
type input "$0.00"
click at [1408, 561] on input "text" at bounding box center [1338, 558] width 205 height 31
type input "$0.00"
click at [834, 580] on div "Tax Bill No Multiple Payment Option Payment Plan Clear" at bounding box center [791, 331] width 454 height 703
click at [1440, 787] on button "Save Edits" at bounding box center [1432, 789] width 129 height 34
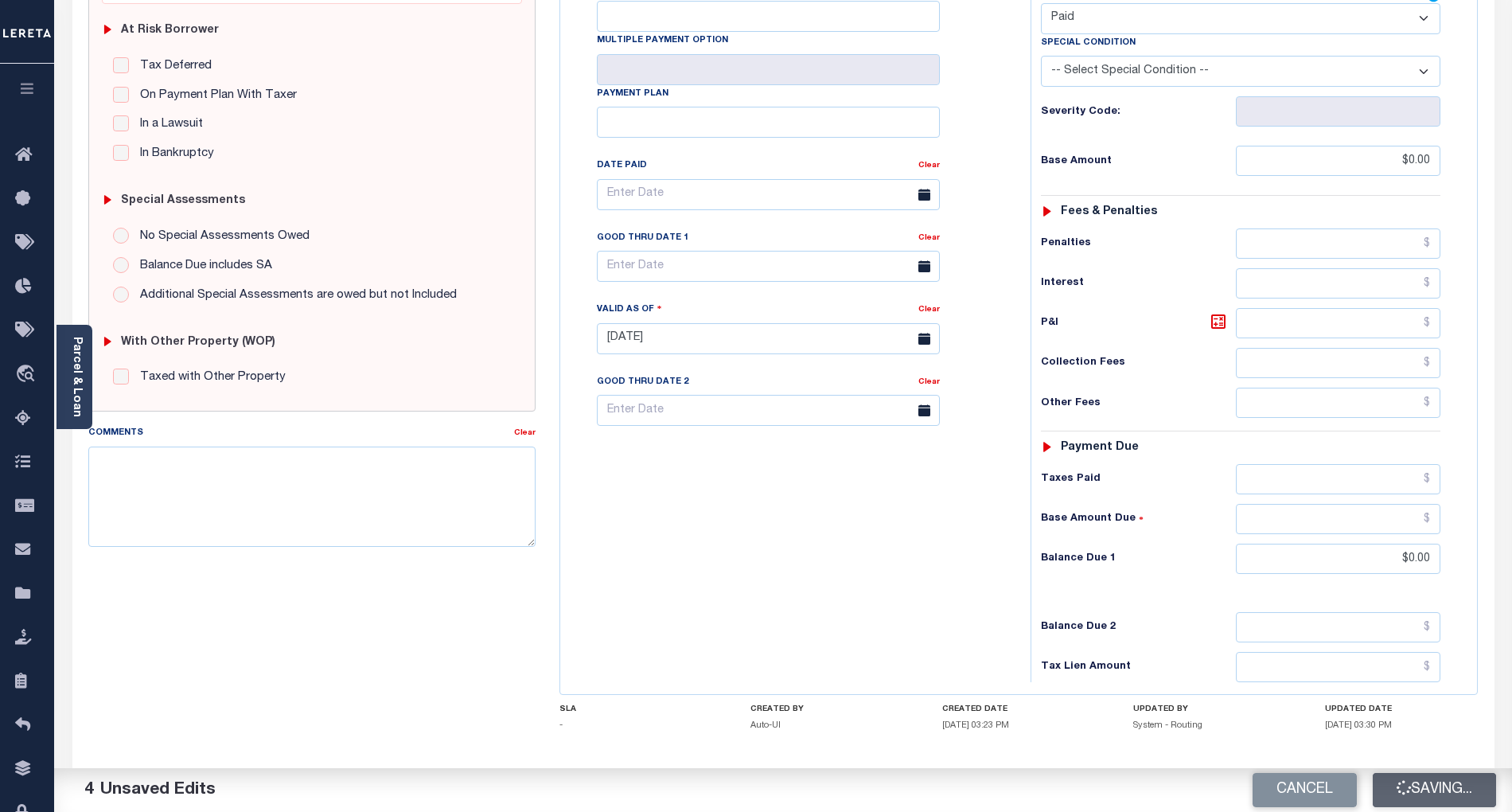
checkbox input "false"
type input "$0"
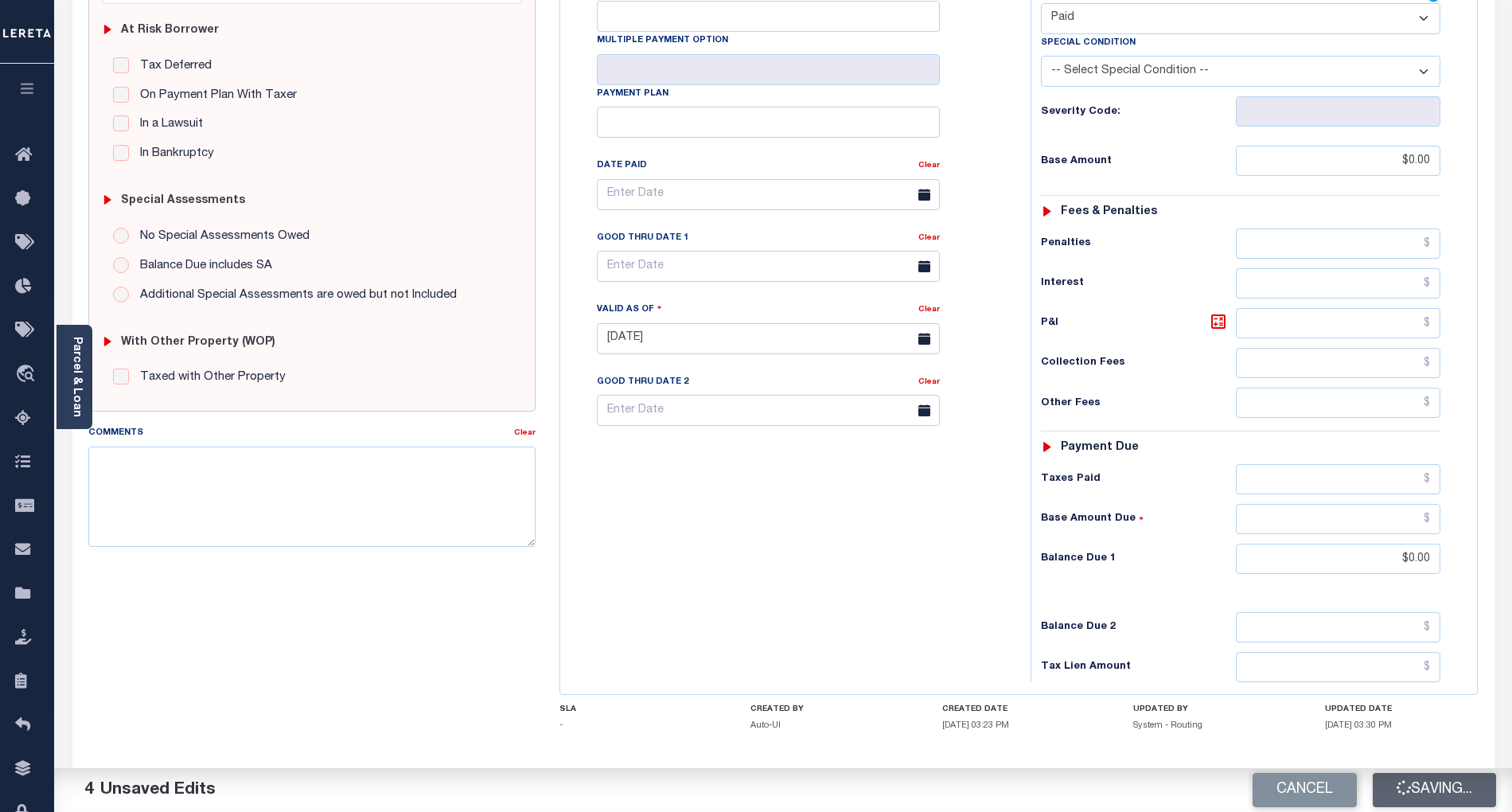
type input "$0"
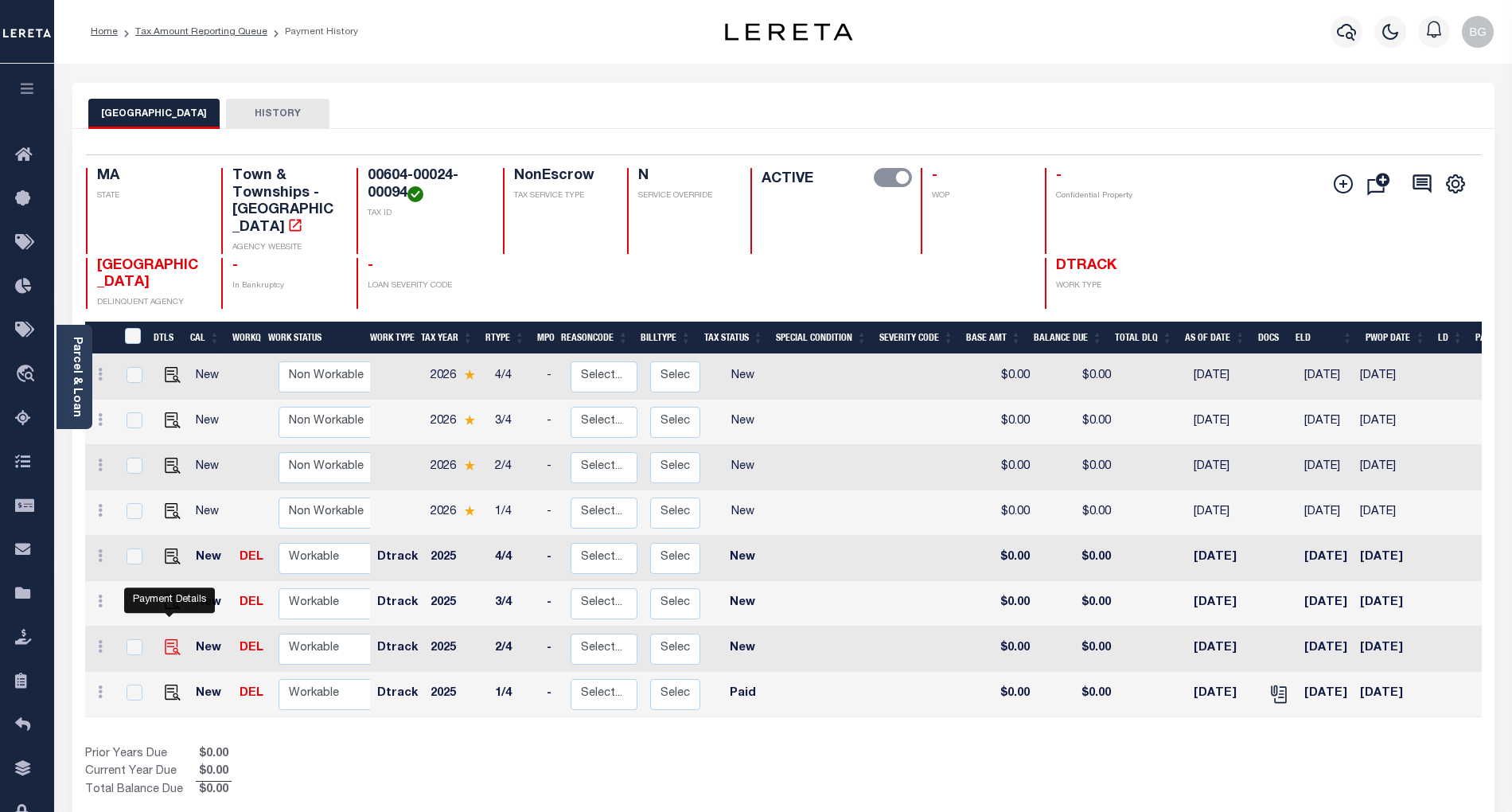
click at [167, 639] on img "" at bounding box center [173, 647] width 16 height 16
checkbox input "true"
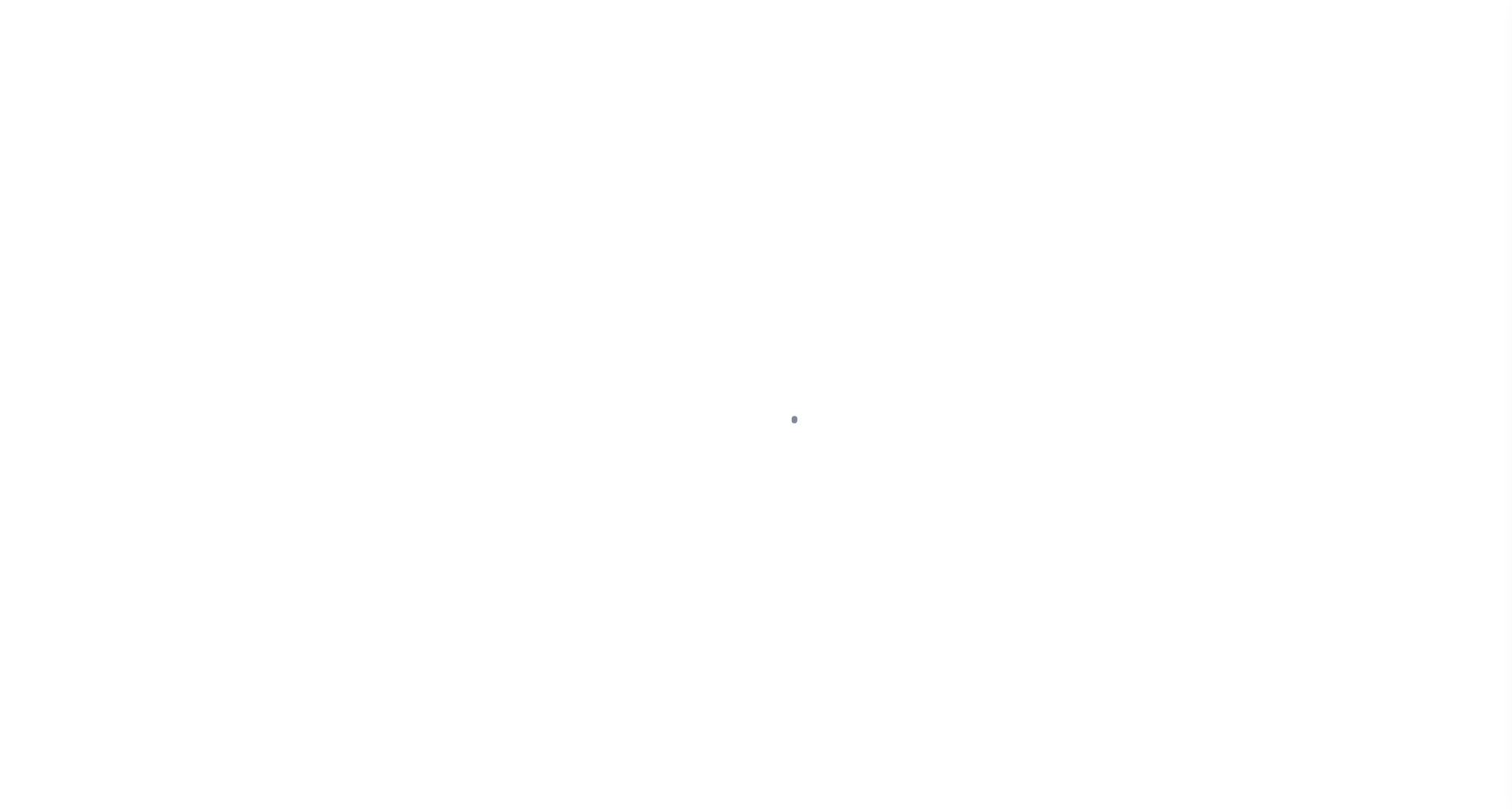
select select "NW2"
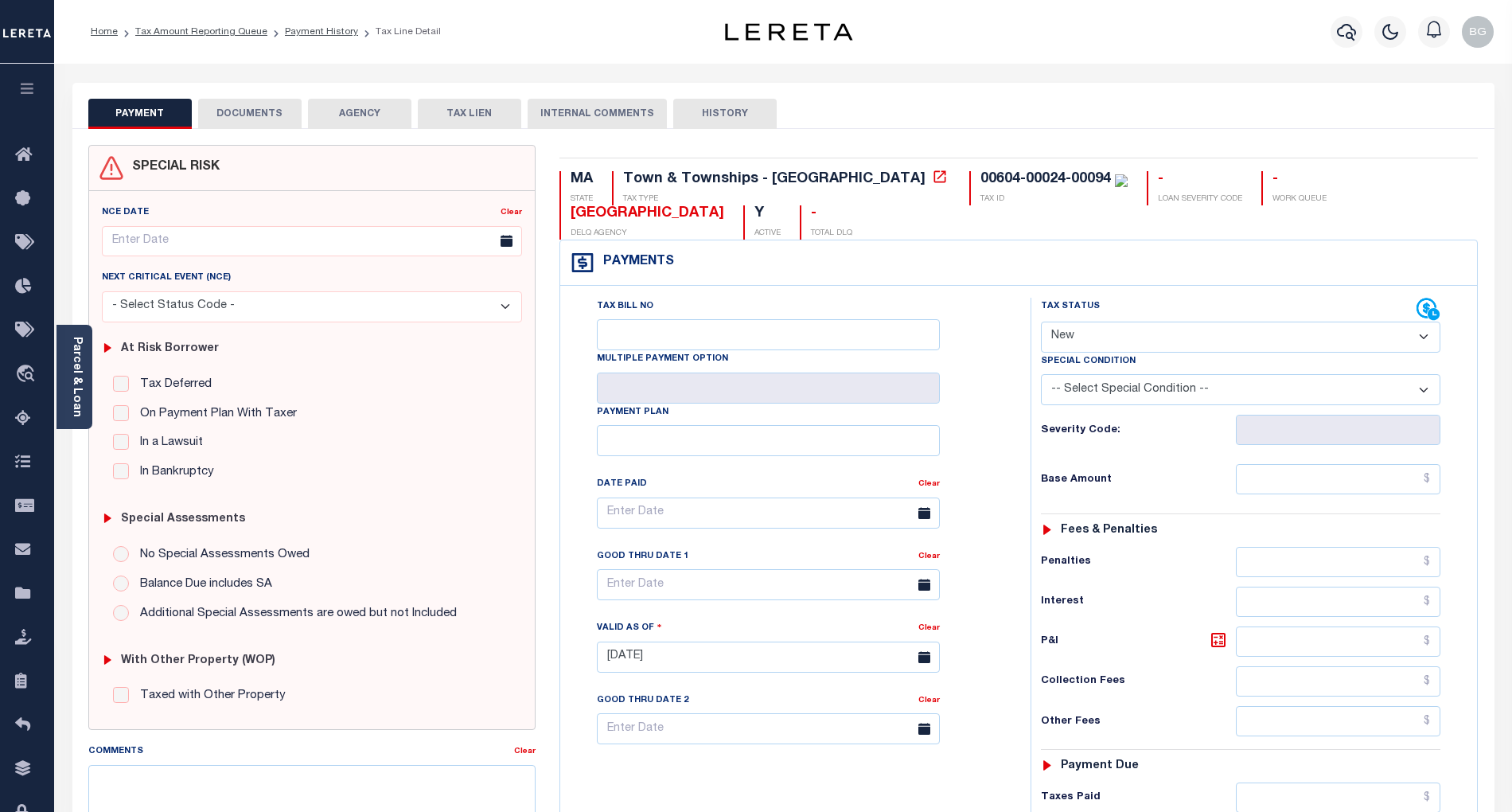
click at [251, 115] on button "DOCUMENTS" at bounding box center [249, 113] width 104 height 31
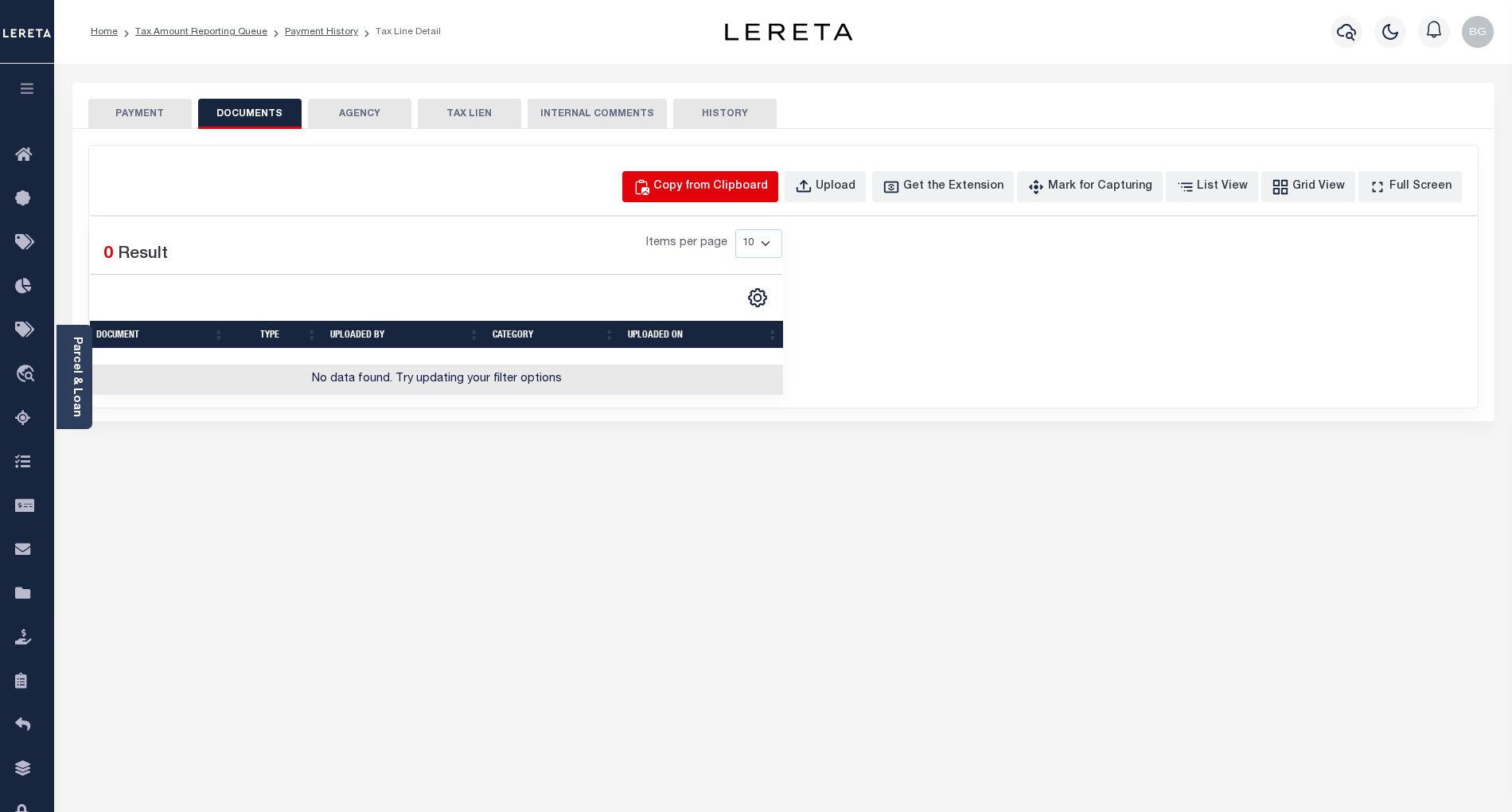
click at [726, 189] on div "Copy from Clipboard" at bounding box center [710, 187] width 114 height 17
select select "POP"
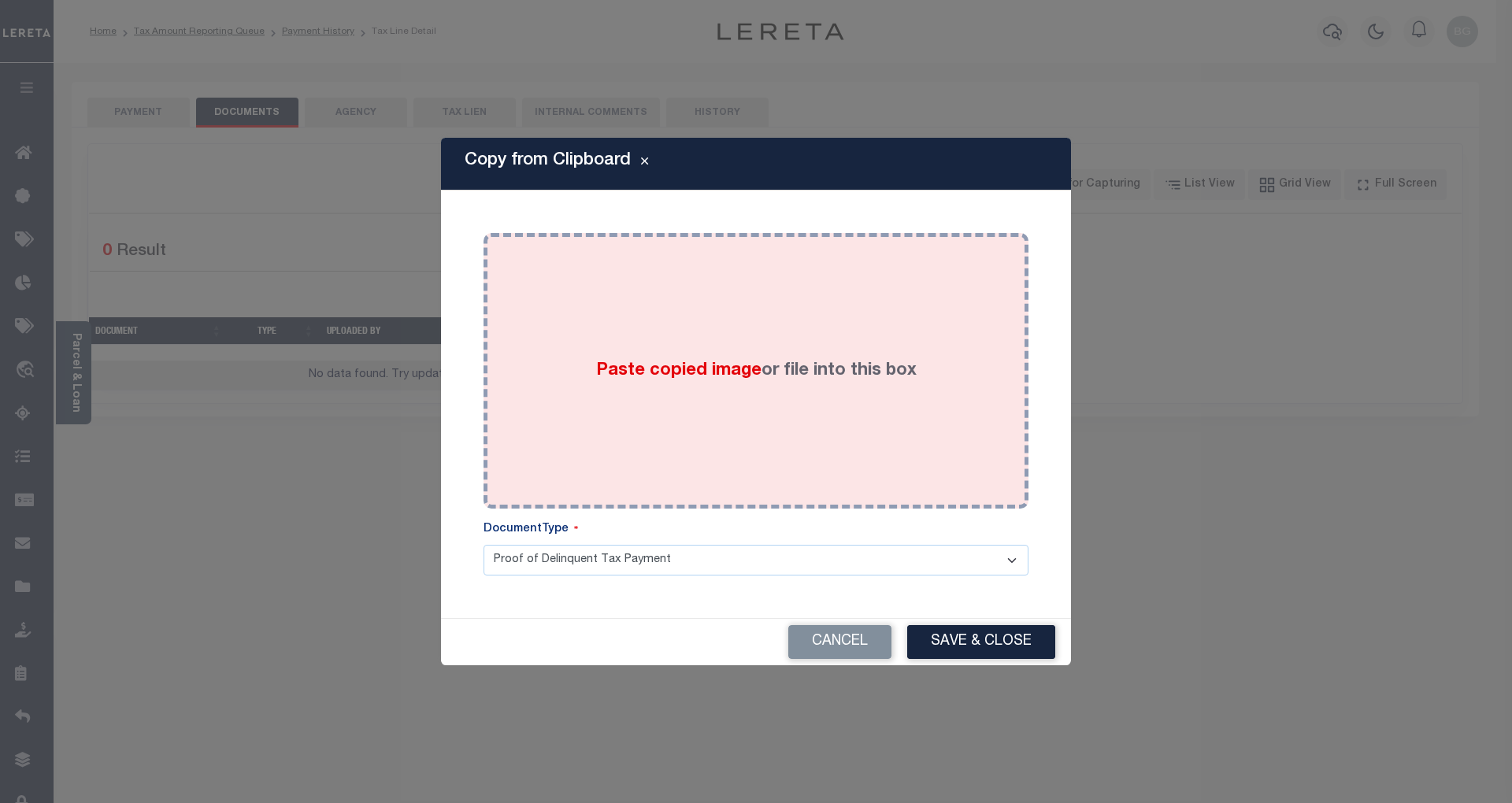
click at [704, 369] on span "Paste copied image" at bounding box center [679, 371] width 166 height 17
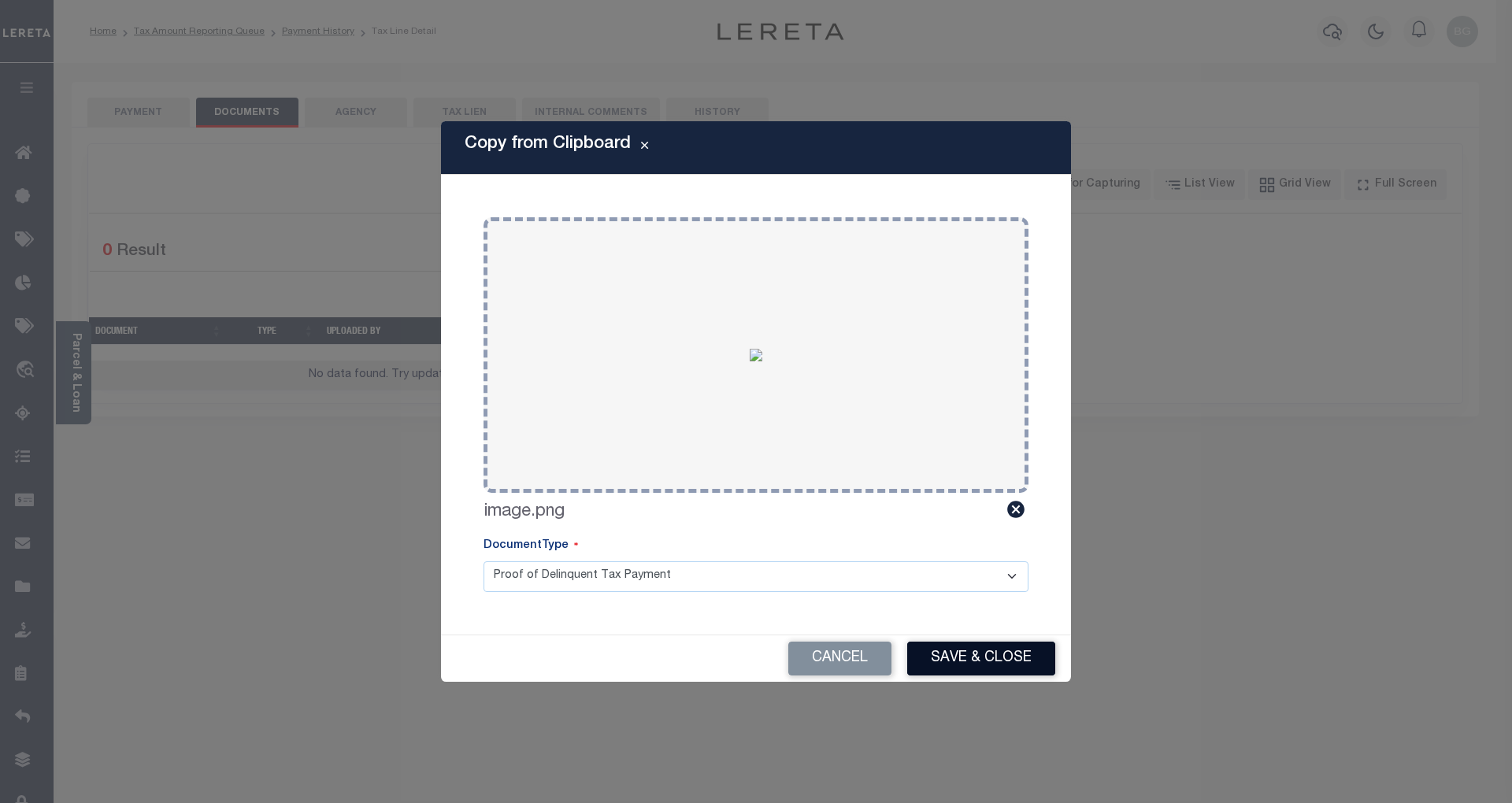
click at [994, 664] on button "Save & Close" at bounding box center [982, 658] width 148 height 34
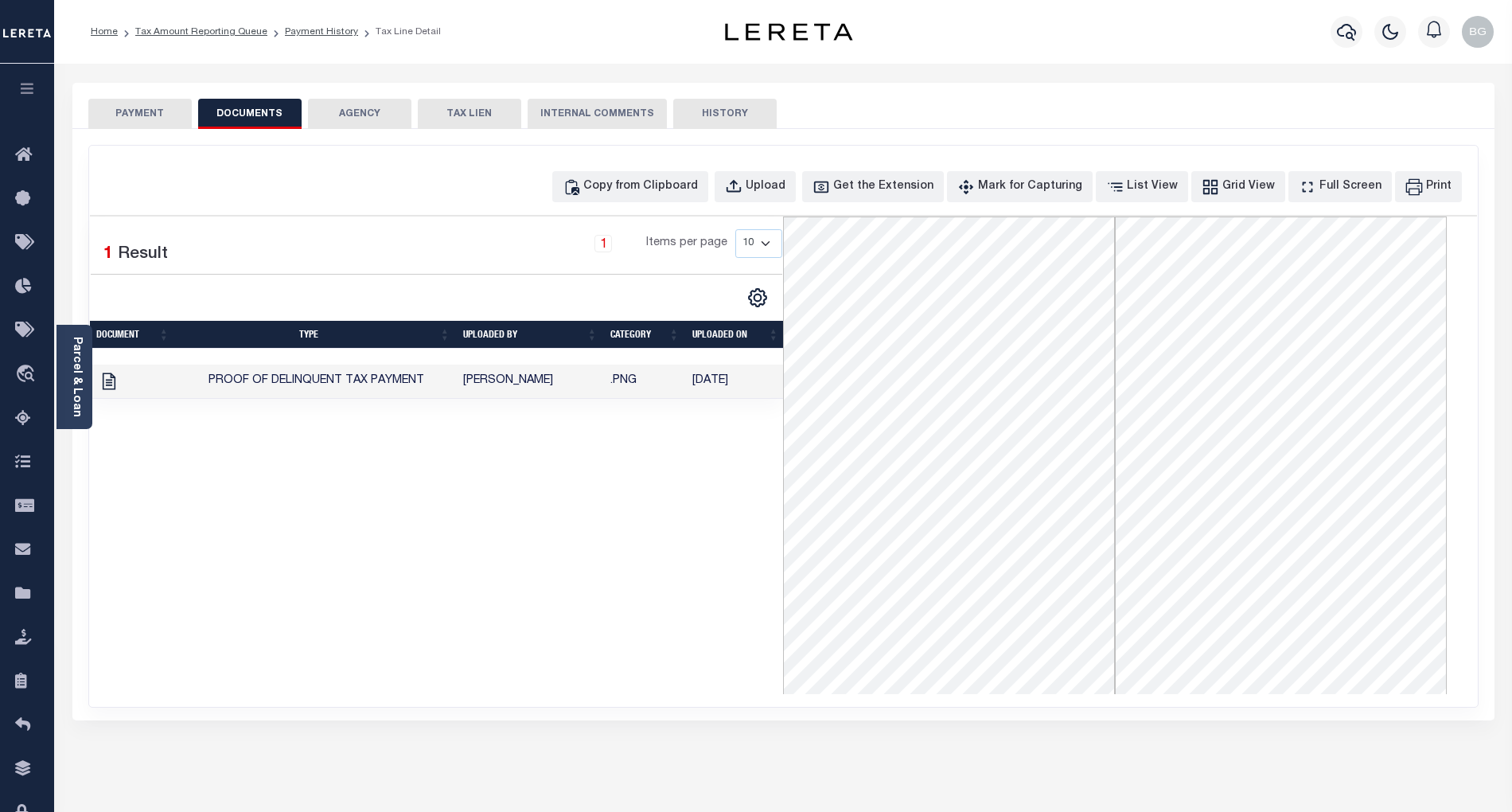
click at [151, 114] on button "PAYMENT" at bounding box center [140, 113] width 104 height 31
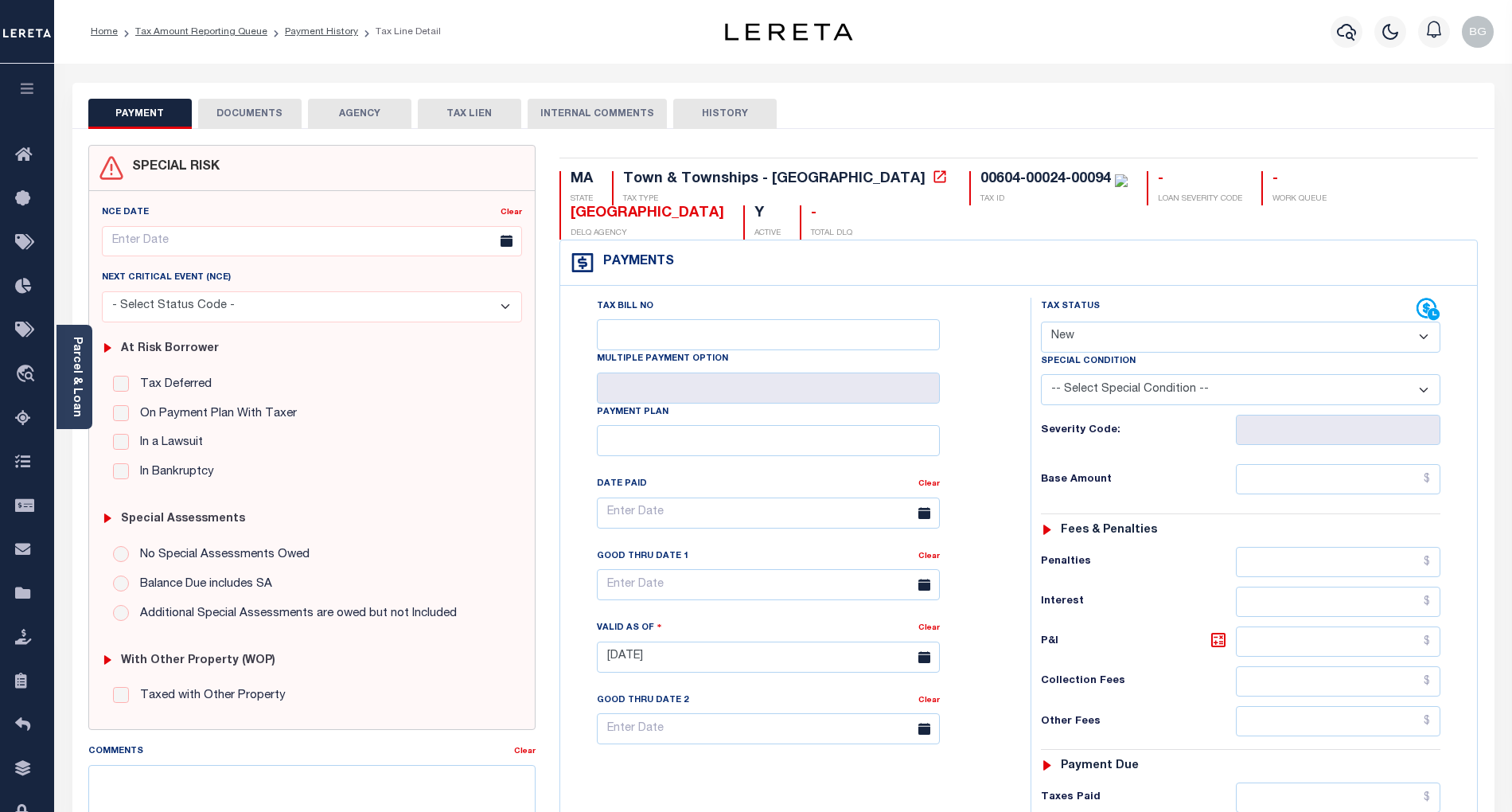
click at [1095, 341] on select "- Select Status Code - Open Due/Unpaid Paid Incomplete No Tax Due Internal Refu…" at bounding box center [1241, 338] width 399 height 31
select select "PYD"
click at [1041, 324] on select "- Select Status Code - Open Due/Unpaid Paid Incomplete No Tax Due Internal Refu…" at bounding box center [1241, 338] width 399 height 31
type input "[DATE]"
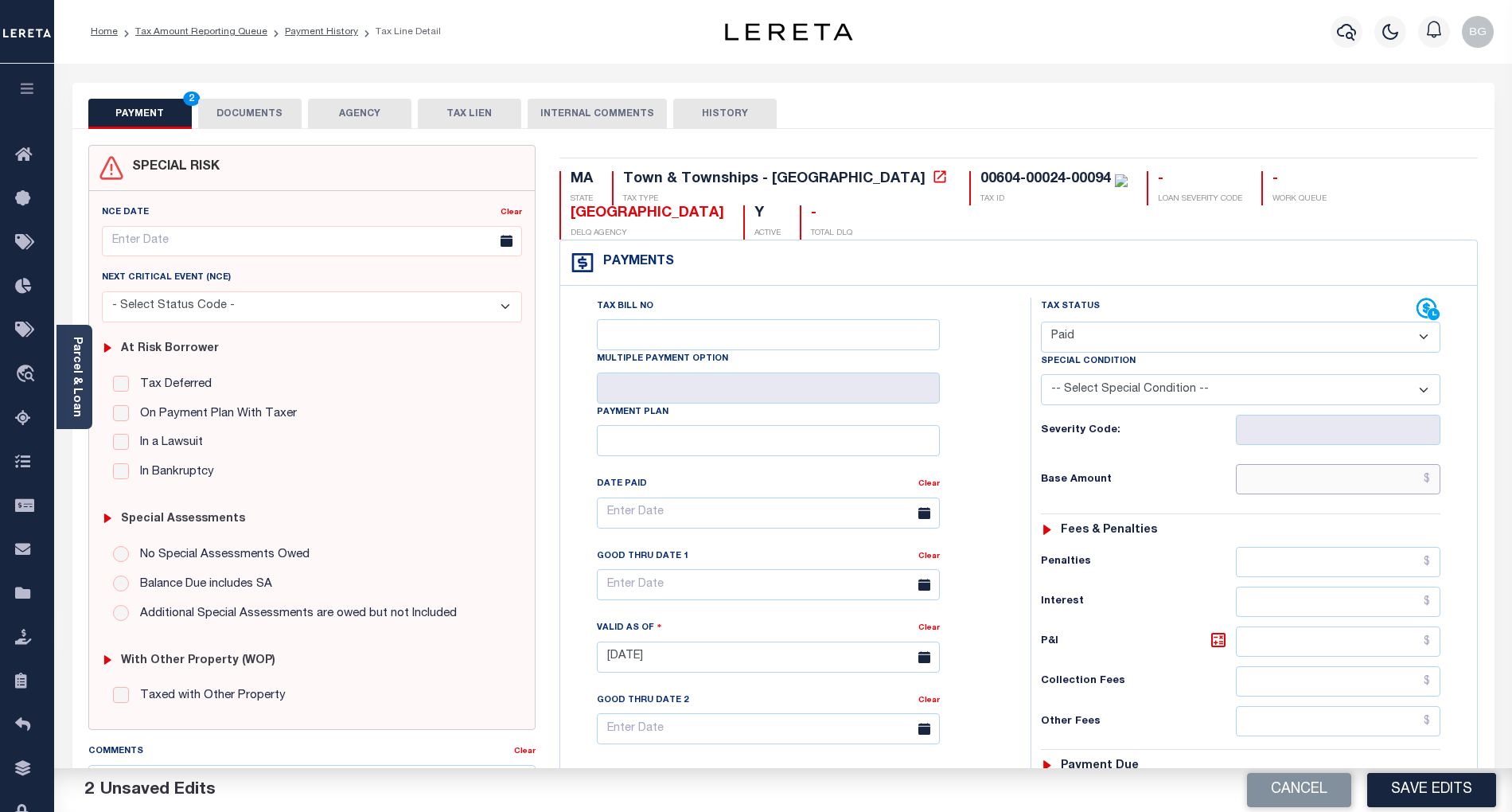
click at [1404, 485] on input "text" at bounding box center [1338, 479] width 205 height 31
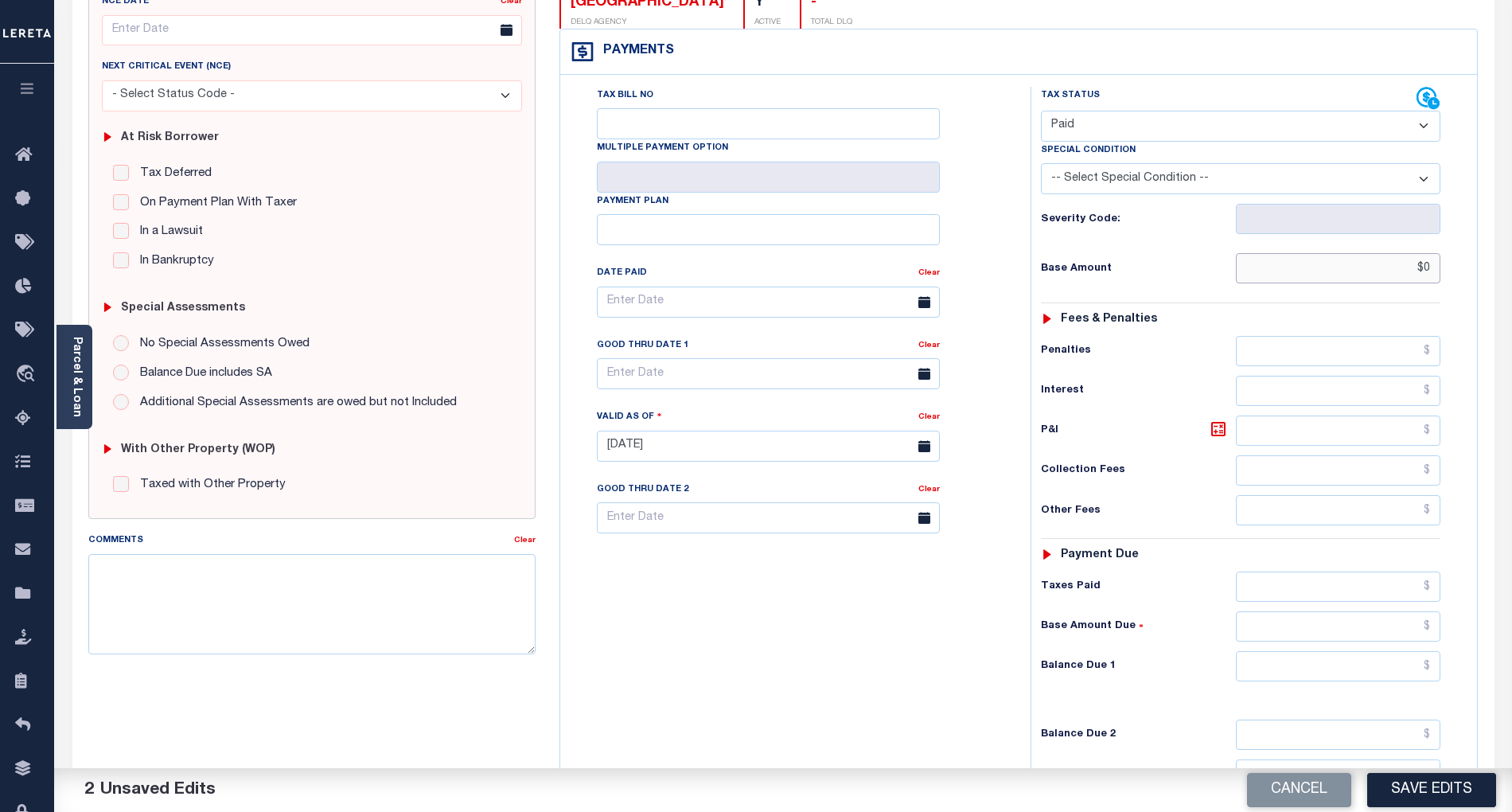
scroll to position [212, 0]
type input "$0.00"
click at [1413, 672] on input "text" at bounding box center [1338, 665] width 205 height 31
type input "$0.00"
click at [880, 654] on div "Tax Bill No Multiple Payment Option Payment Plan Clear" at bounding box center [791, 438] width 454 height 703
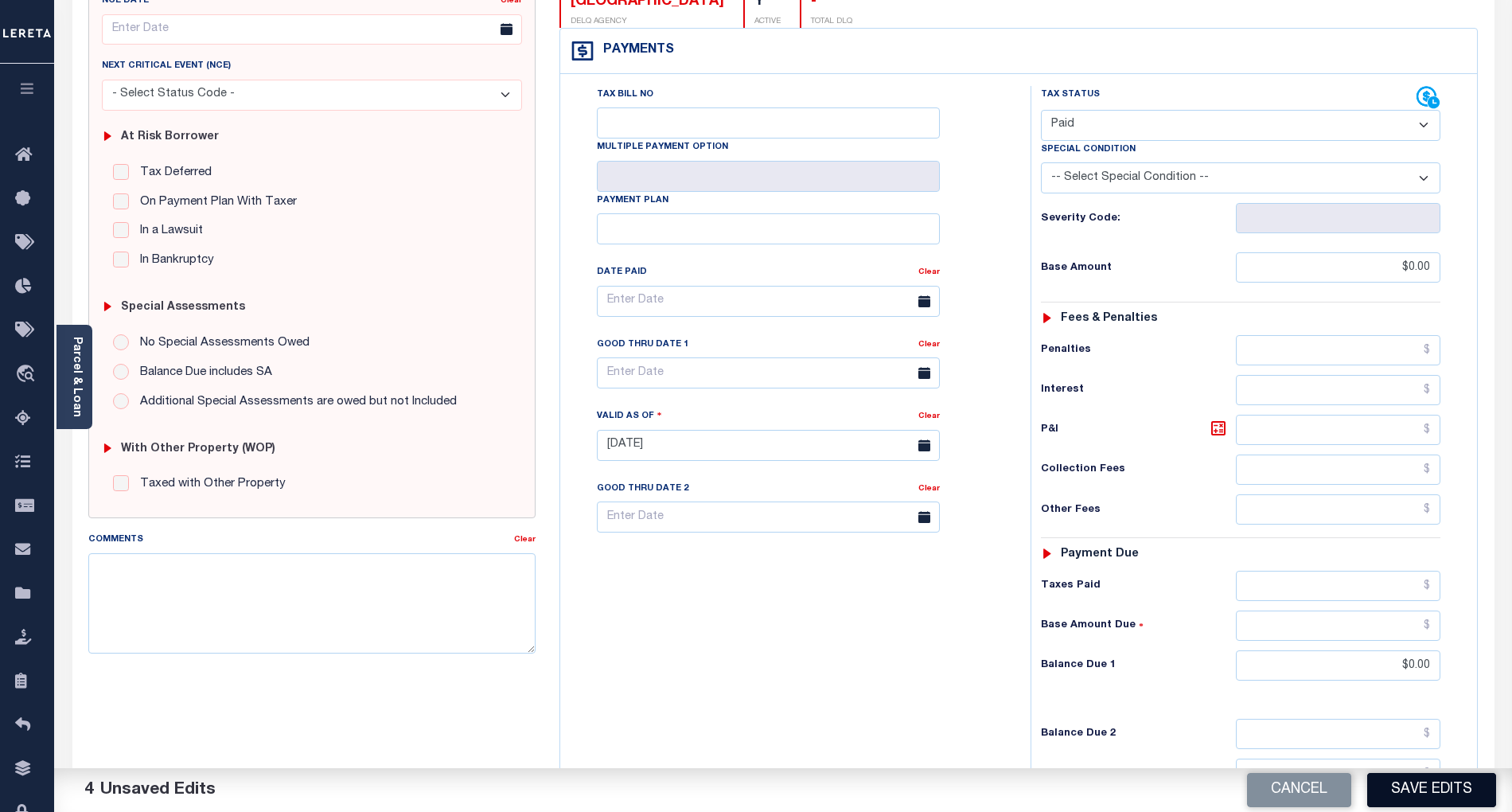
click at [1452, 791] on button "Save Edits" at bounding box center [1432, 789] width 129 height 34
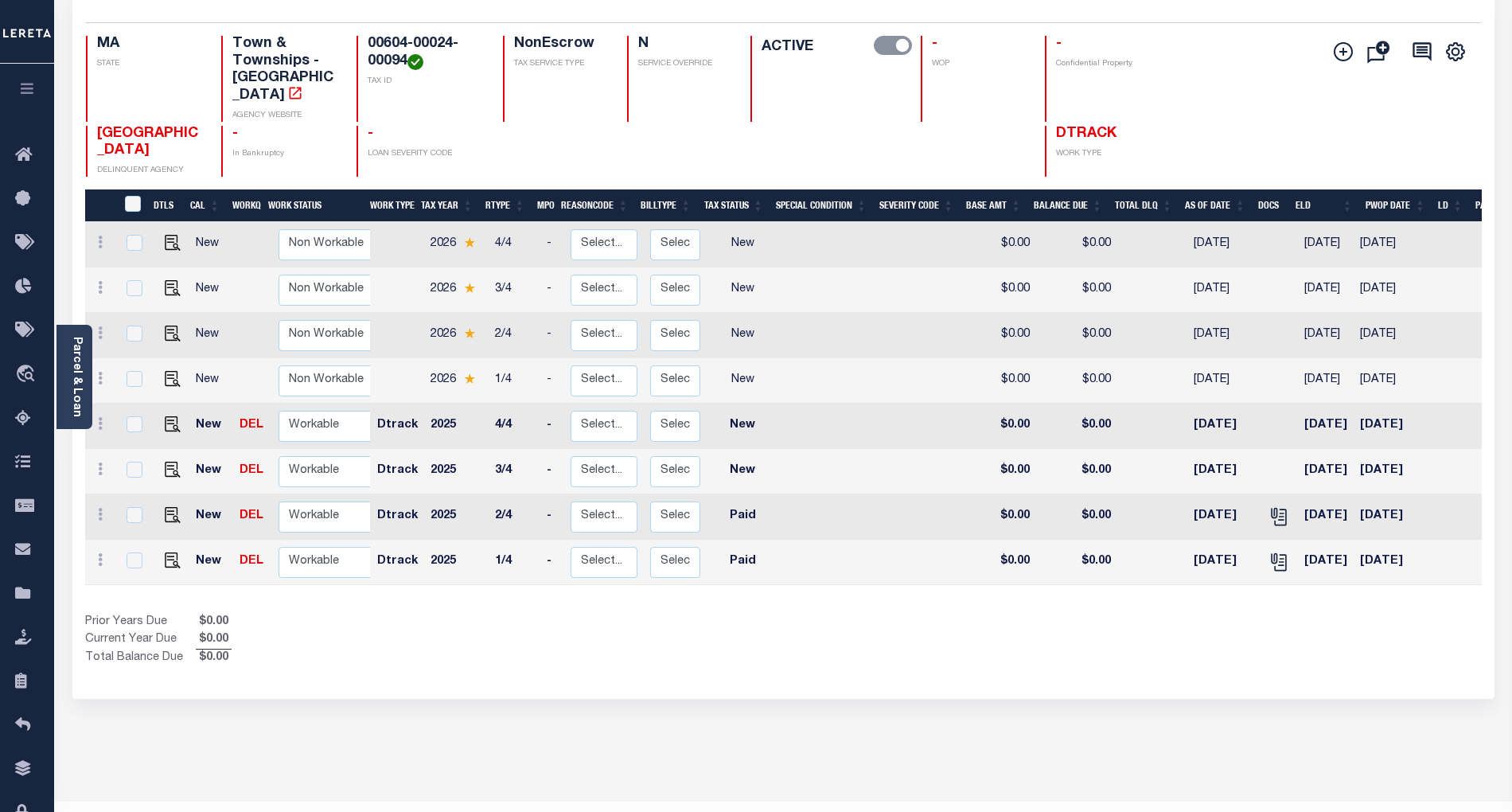
scroll to position [175, 0]
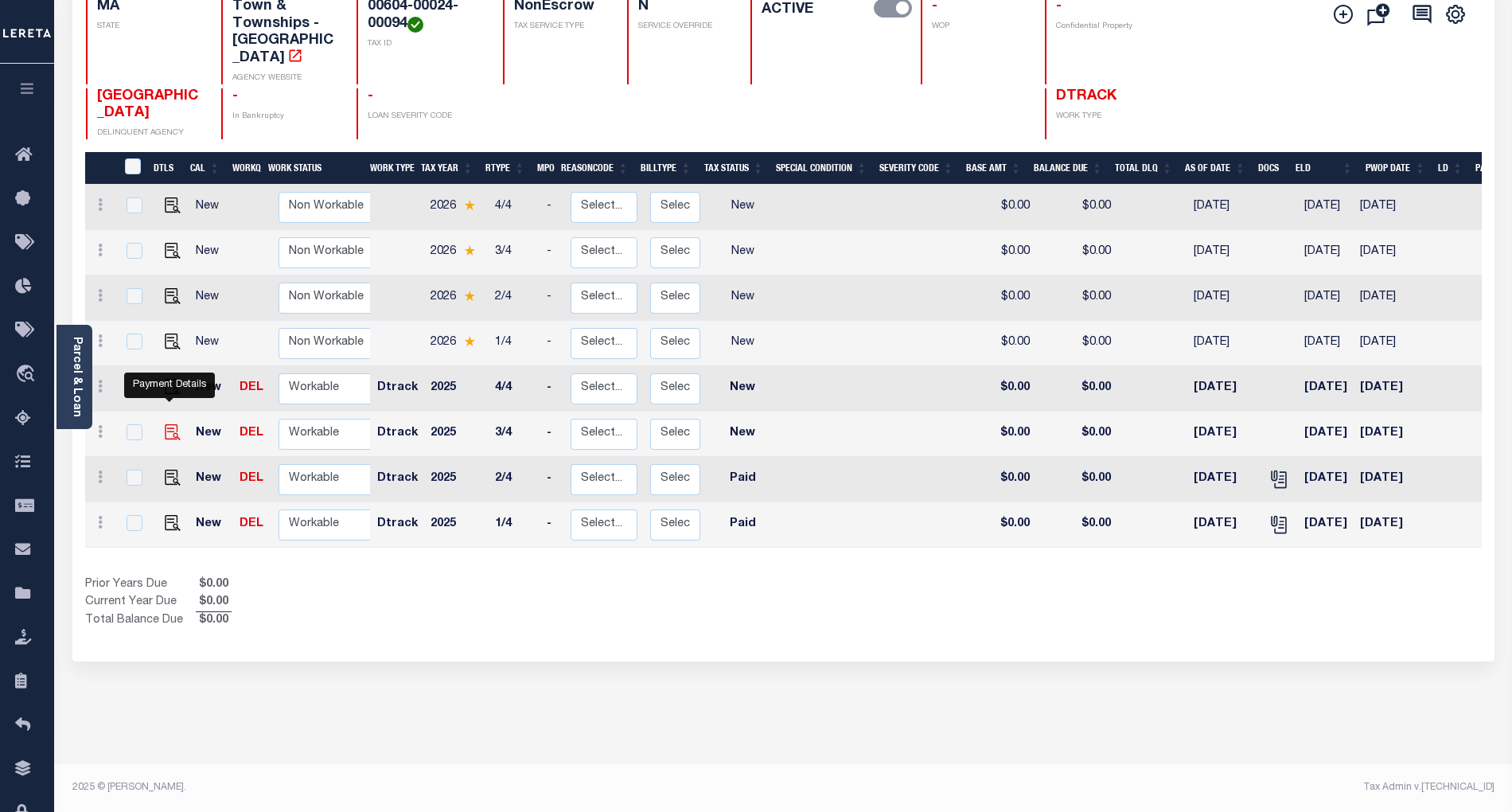
click at [170, 425] on img "" at bounding box center [173, 433] width 16 height 16
checkbox input "true"
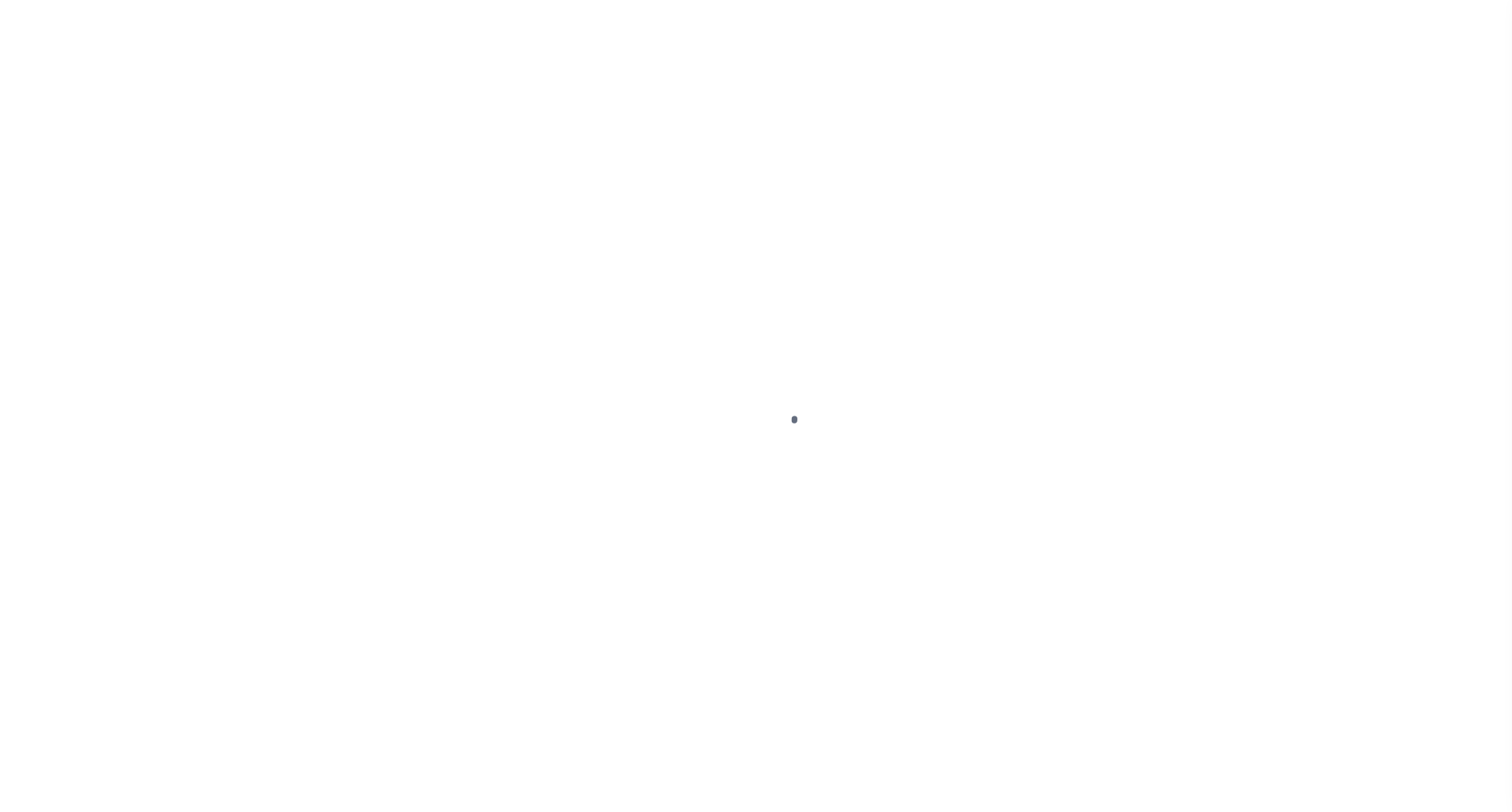
select select "NW2"
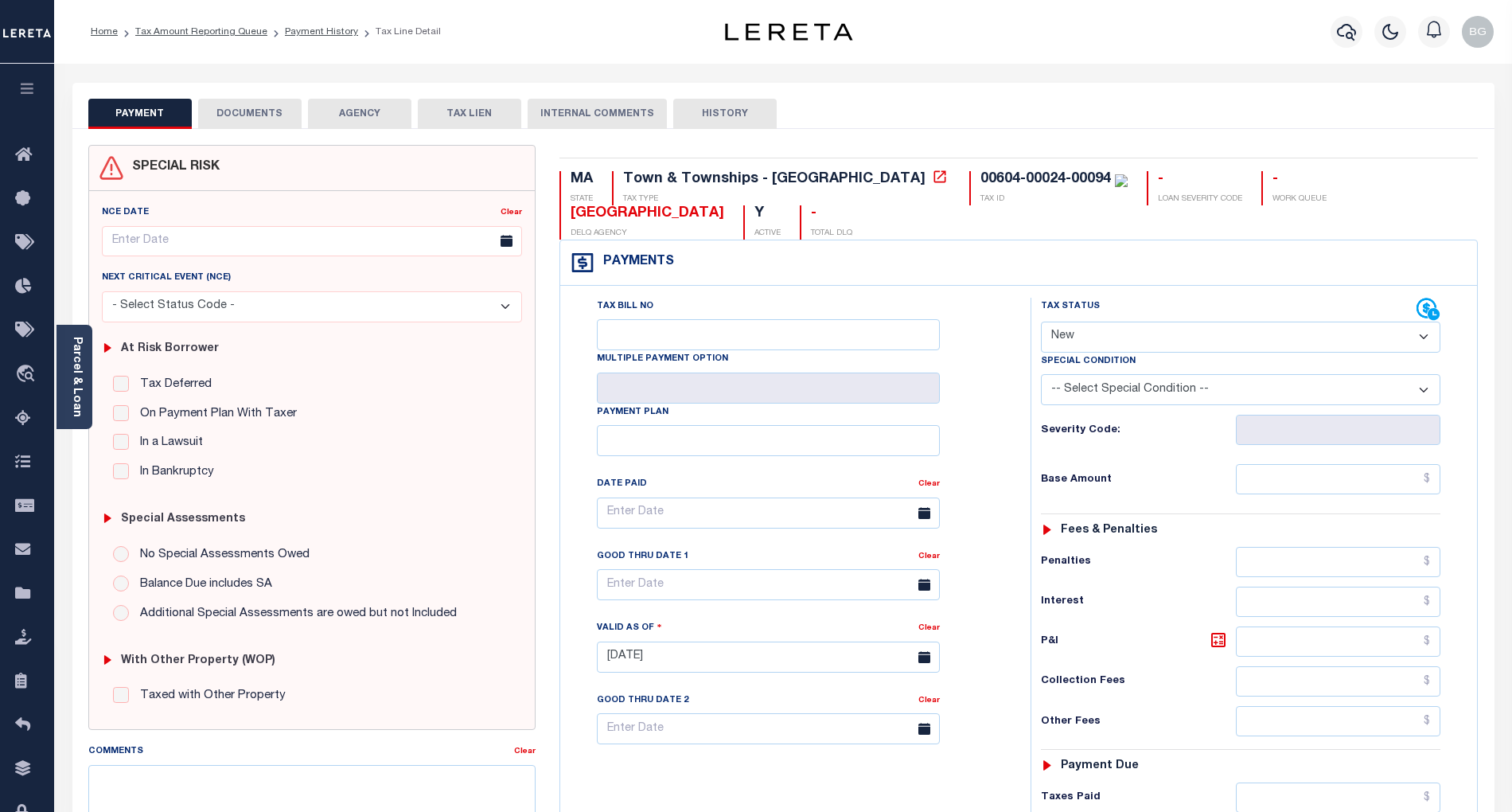
click at [249, 112] on button "DOCUMENTS" at bounding box center [249, 113] width 104 height 31
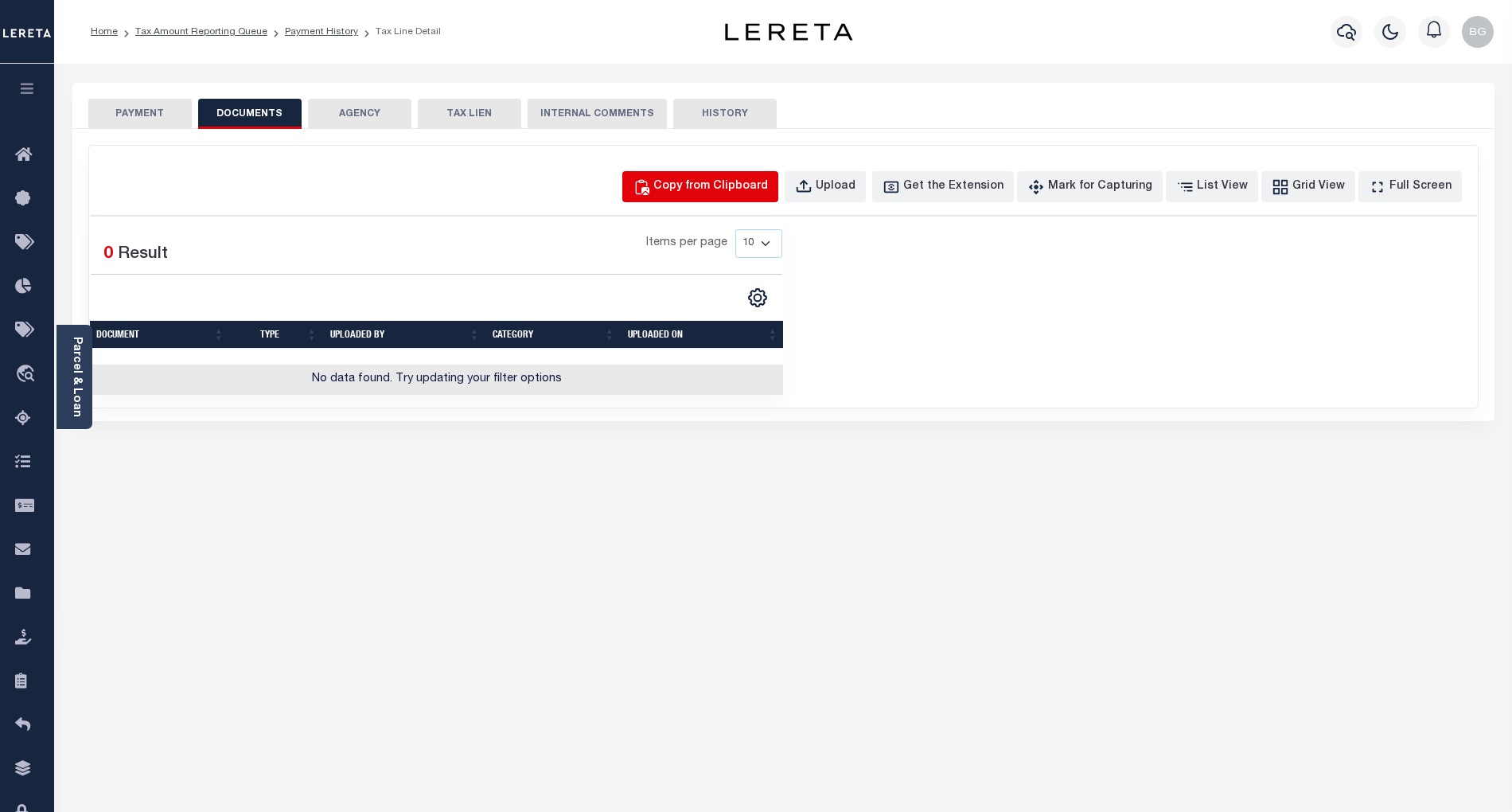
click at [720, 188] on div "Copy from Clipboard" at bounding box center [710, 187] width 114 height 17
select select "POP"
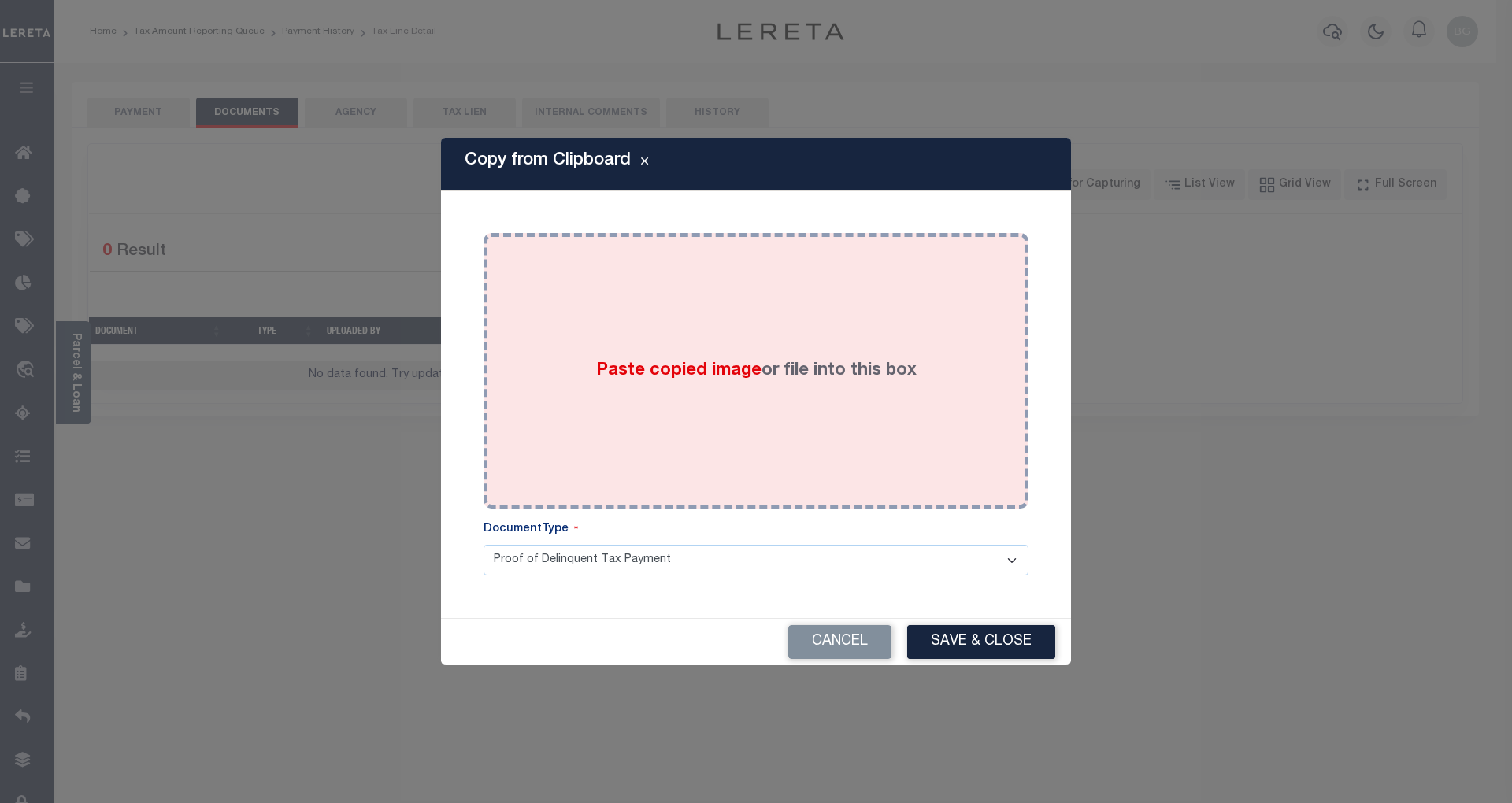
click at [712, 366] on span "Paste copied image" at bounding box center [679, 371] width 166 height 17
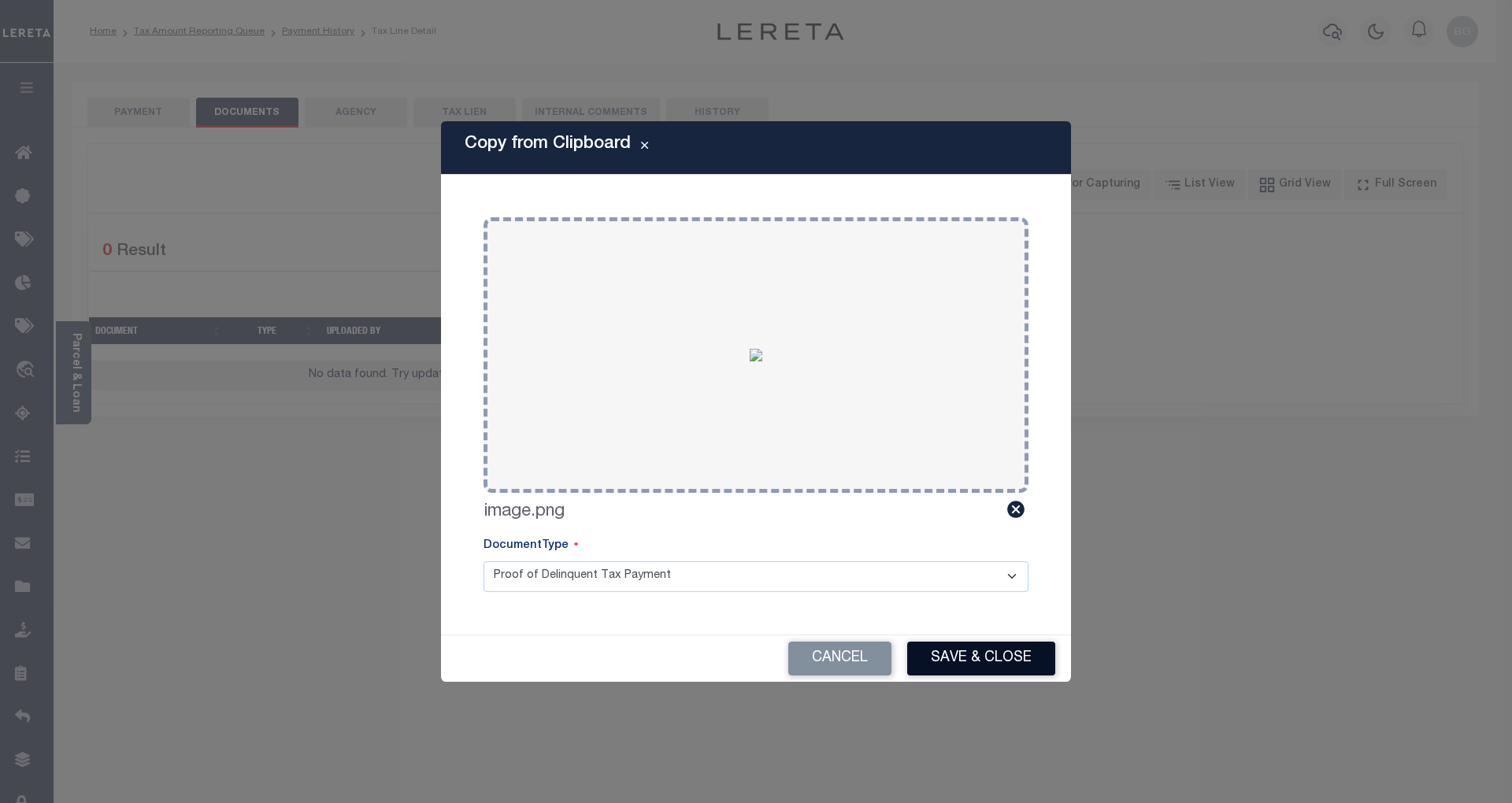
click at [1007, 656] on button "Save & Close" at bounding box center [982, 658] width 148 height 34
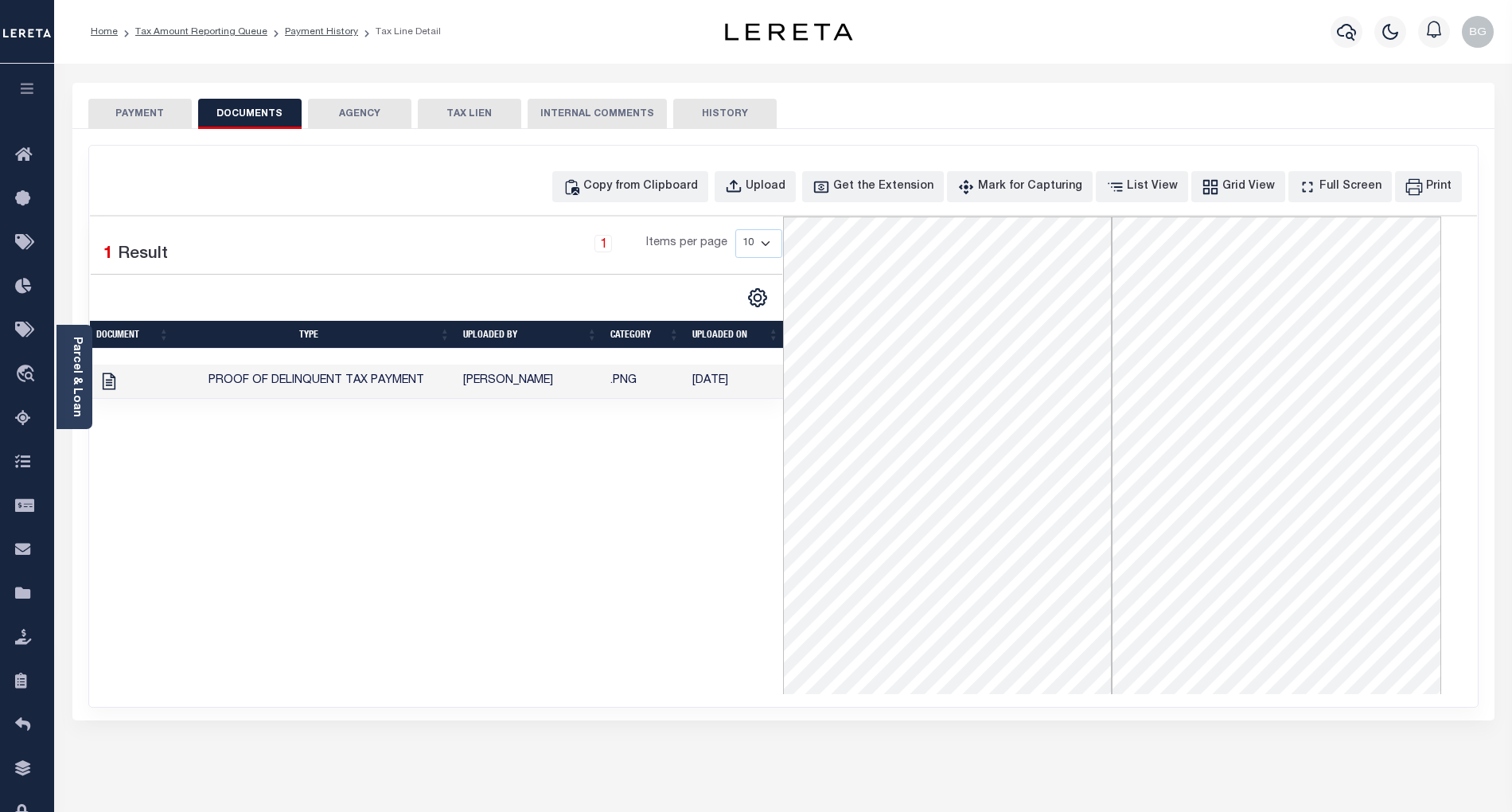
click at [141, 119] on button "PAYMENT" at bounding box center [140, 113] width 104 height 31
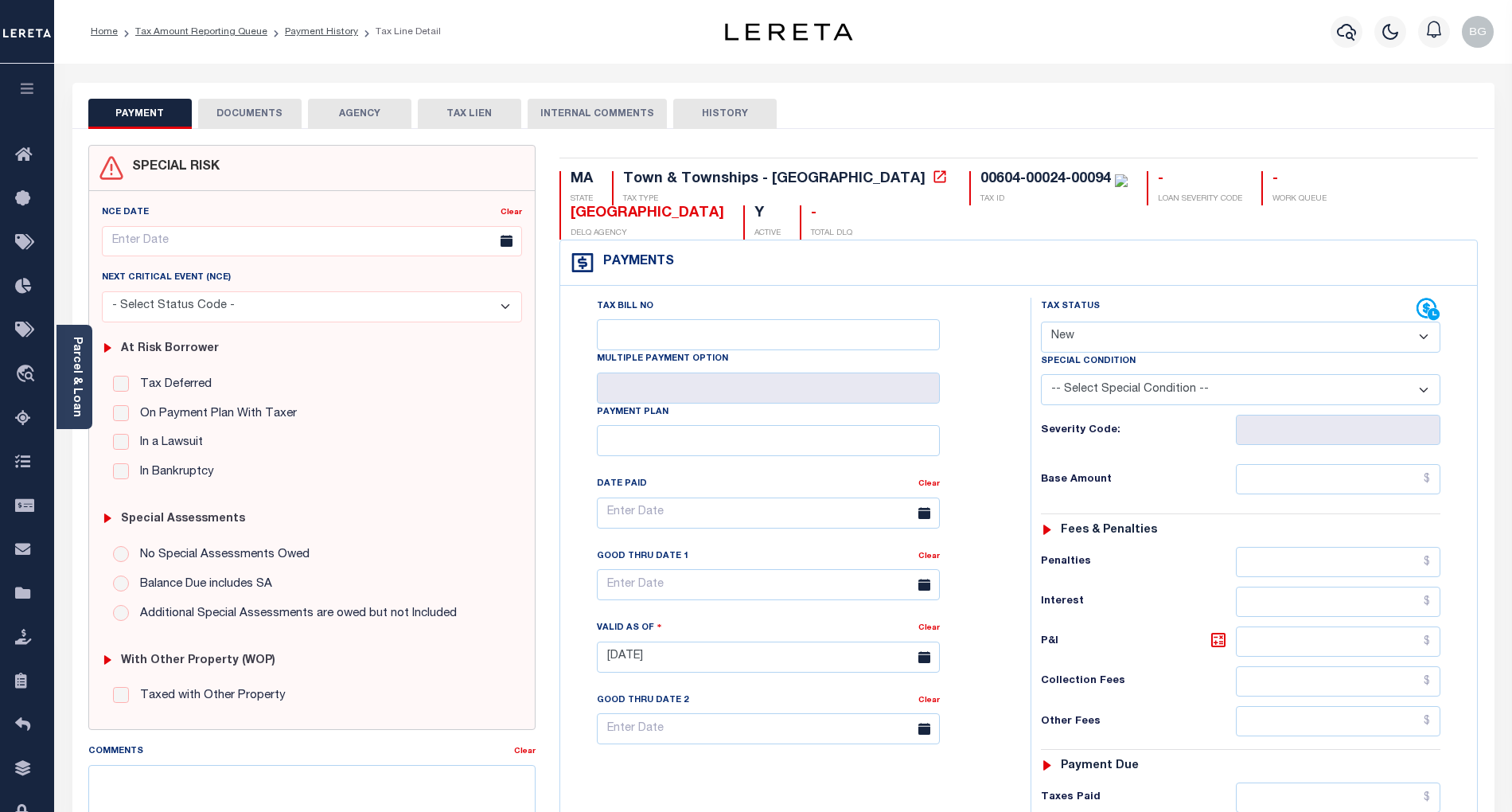
click at [1127, 342] on select "- Select Status Code - Open Due/Unpaid Paid Incomplete No Tax Due Internal Refu…" at bounding box center [1241, 338] width 399 height 31
select select "PYD"
click at [1041, 324] on select "- Select Status Code - Open Due/Unpaid Paid Incomplete No Tax Due Internal Refu…" at bounding box center [1241, 338] width 399 height 31
type input "[DATE]"
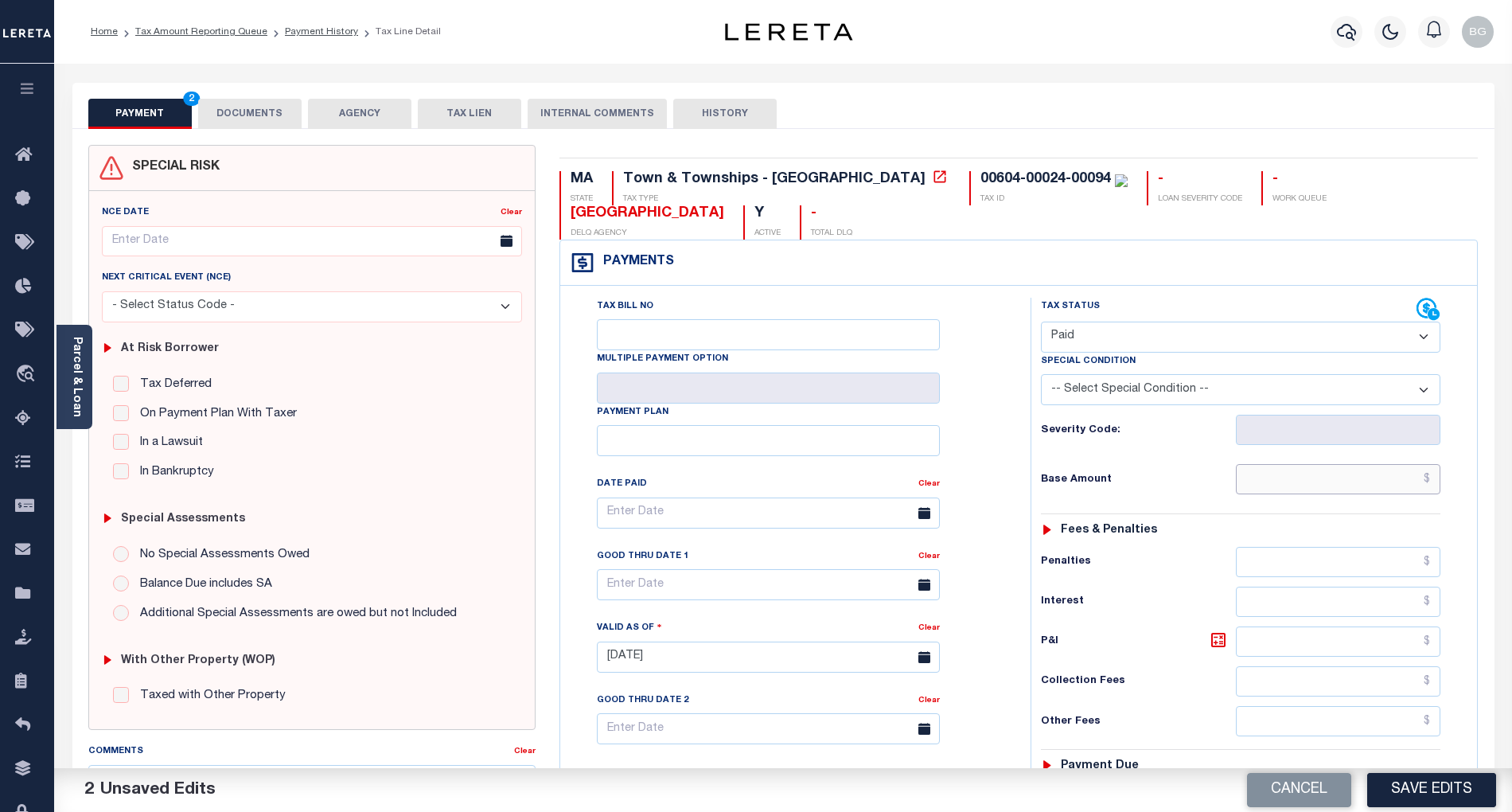
click at [1393, 492] on input "text" at bounding box center [1338, 479] width 205 height 31
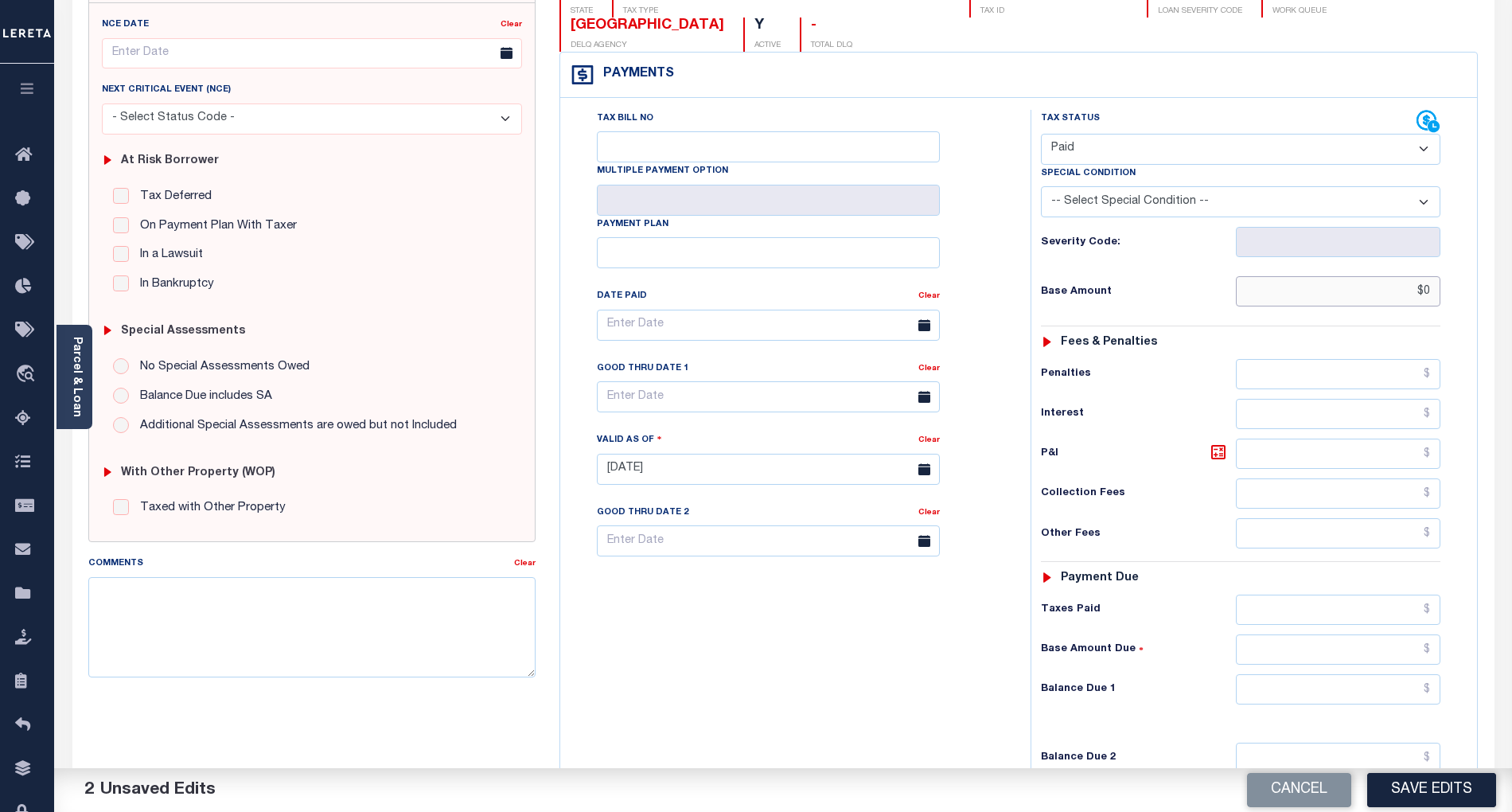
scroll to position [212, 0]
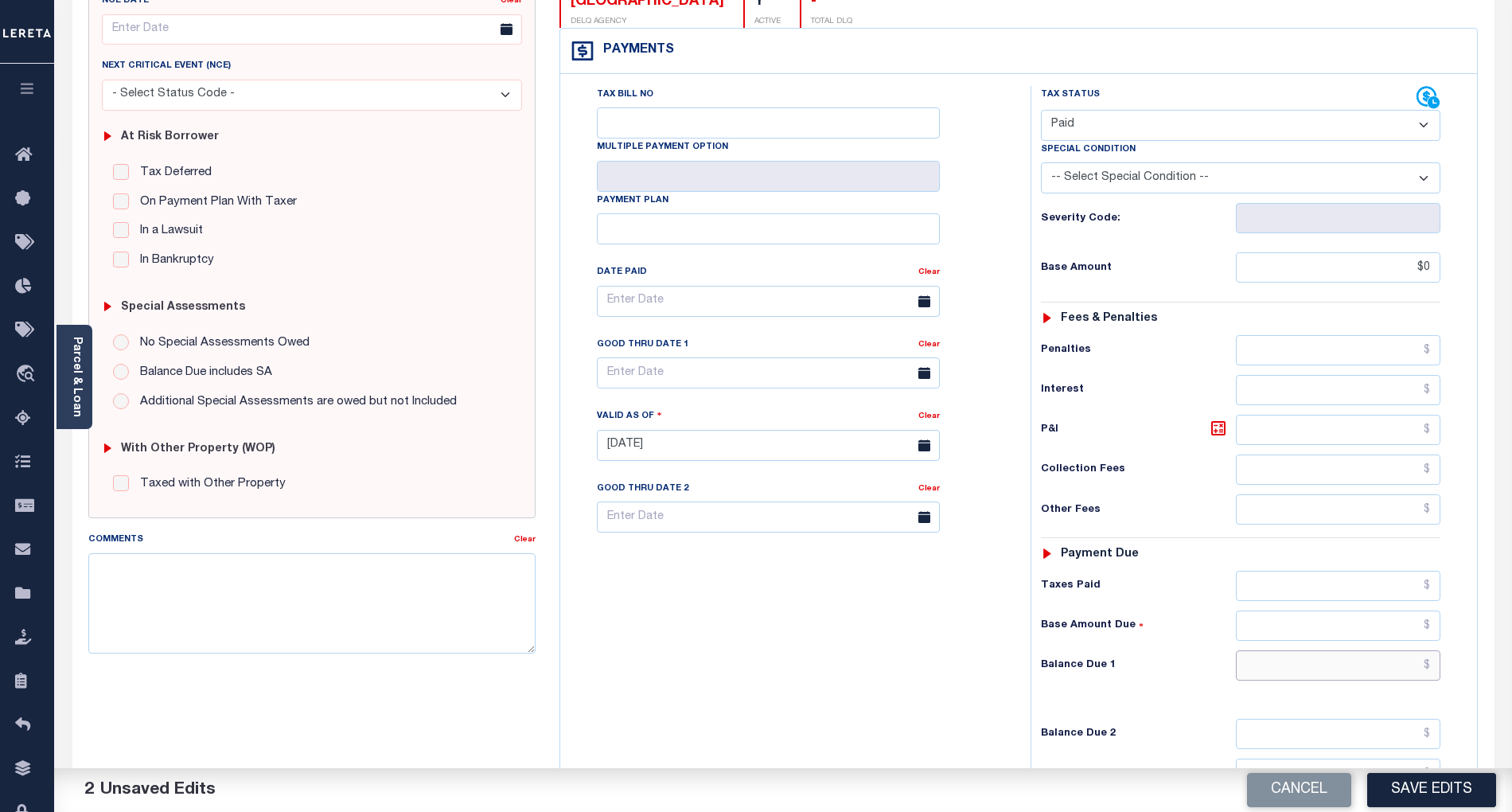
type input "$0.00"
click at [1386, 669] on input "text" at bounding box center [1338, 665] width 205 height 31
type input "$0.00"
click at [925, 686] on div "Tax Bill No Multiple Payment Option Payment Plan Clear" at bounding box center [791, 438] width 454 height 703
click at [1455, 793] on button "Save Edits" at bounding box center [1432, 789] width 129 height 34
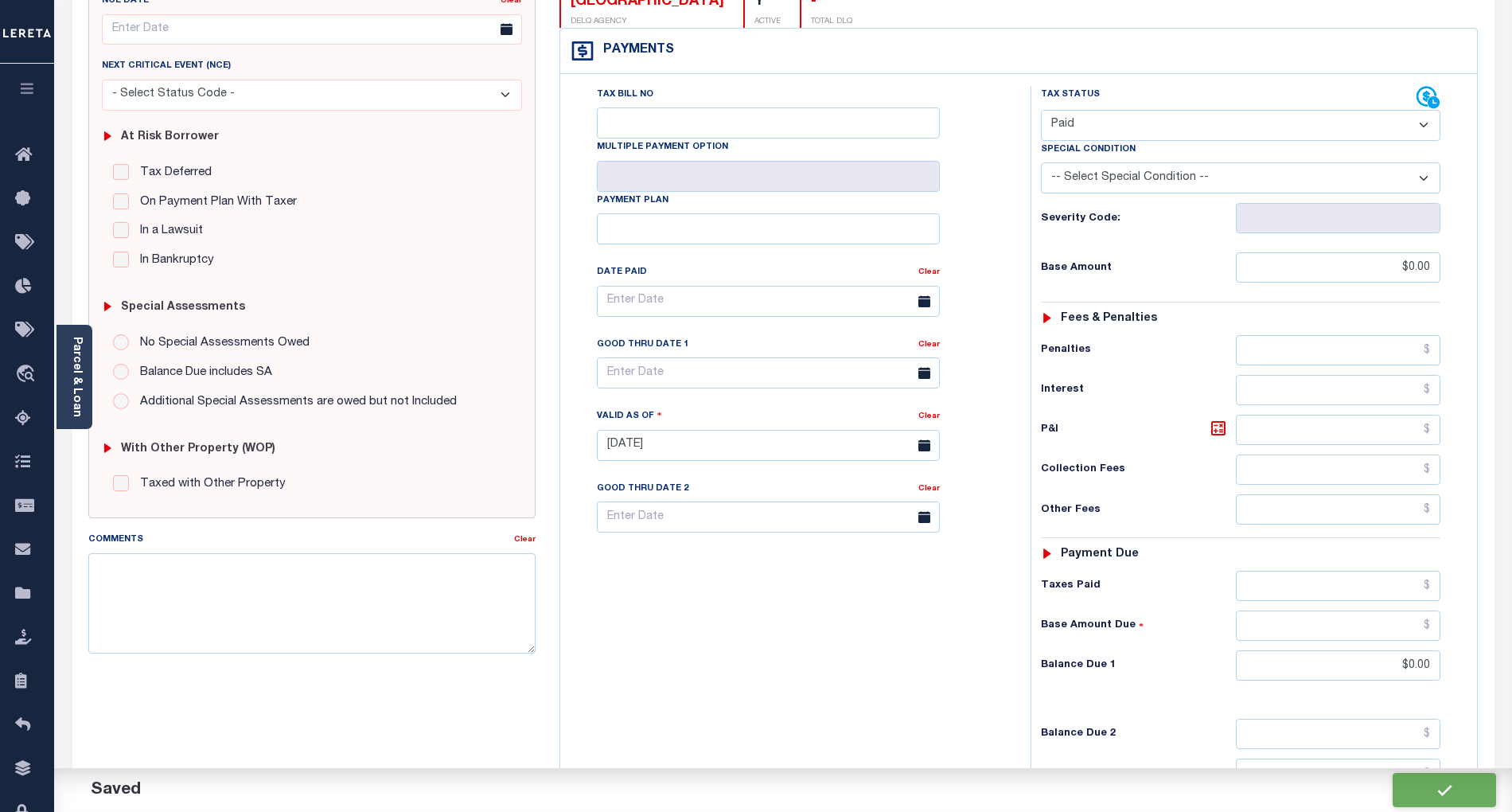
checkbox input "false"
type input "$0"
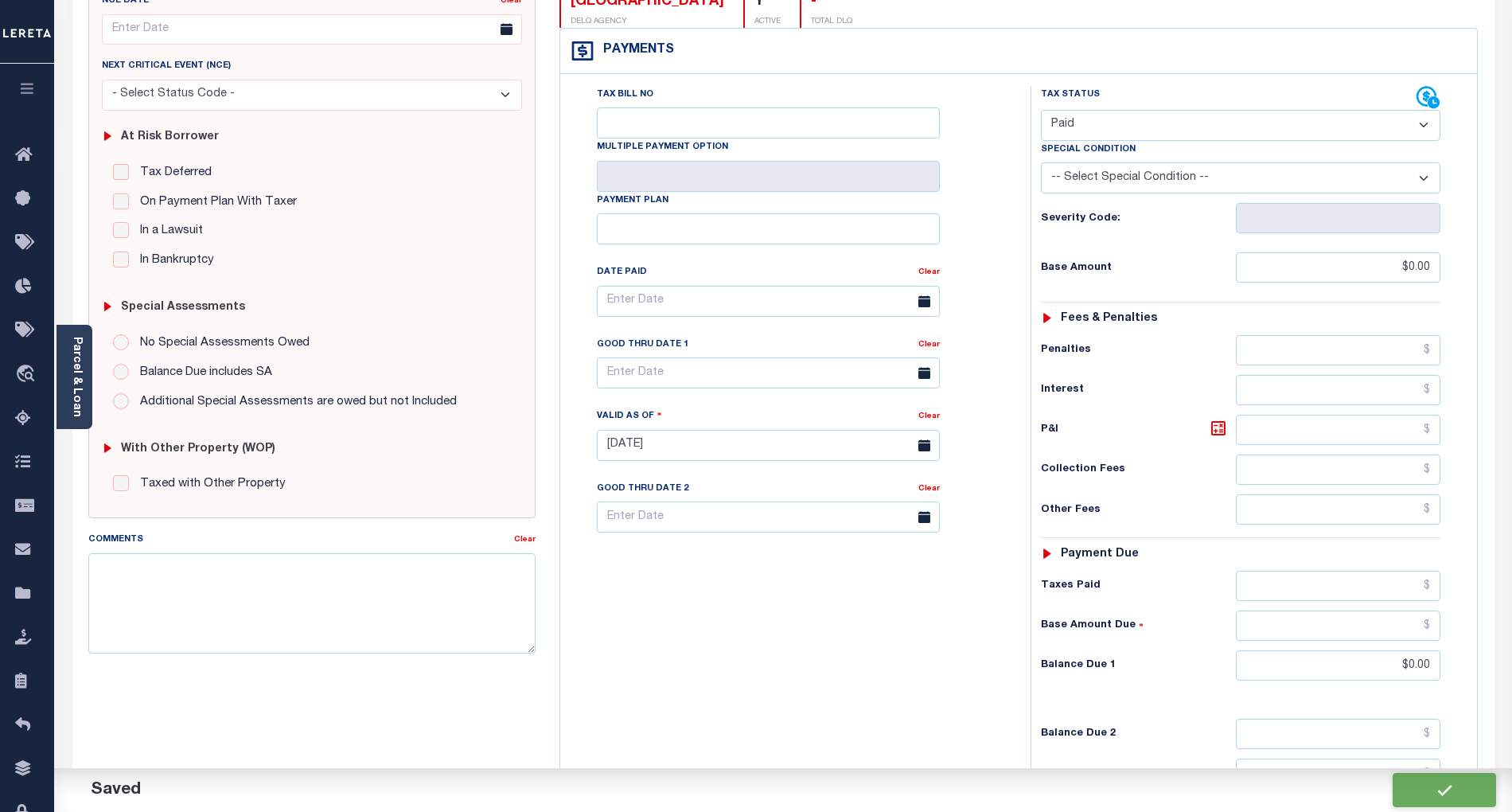
type input "$0"
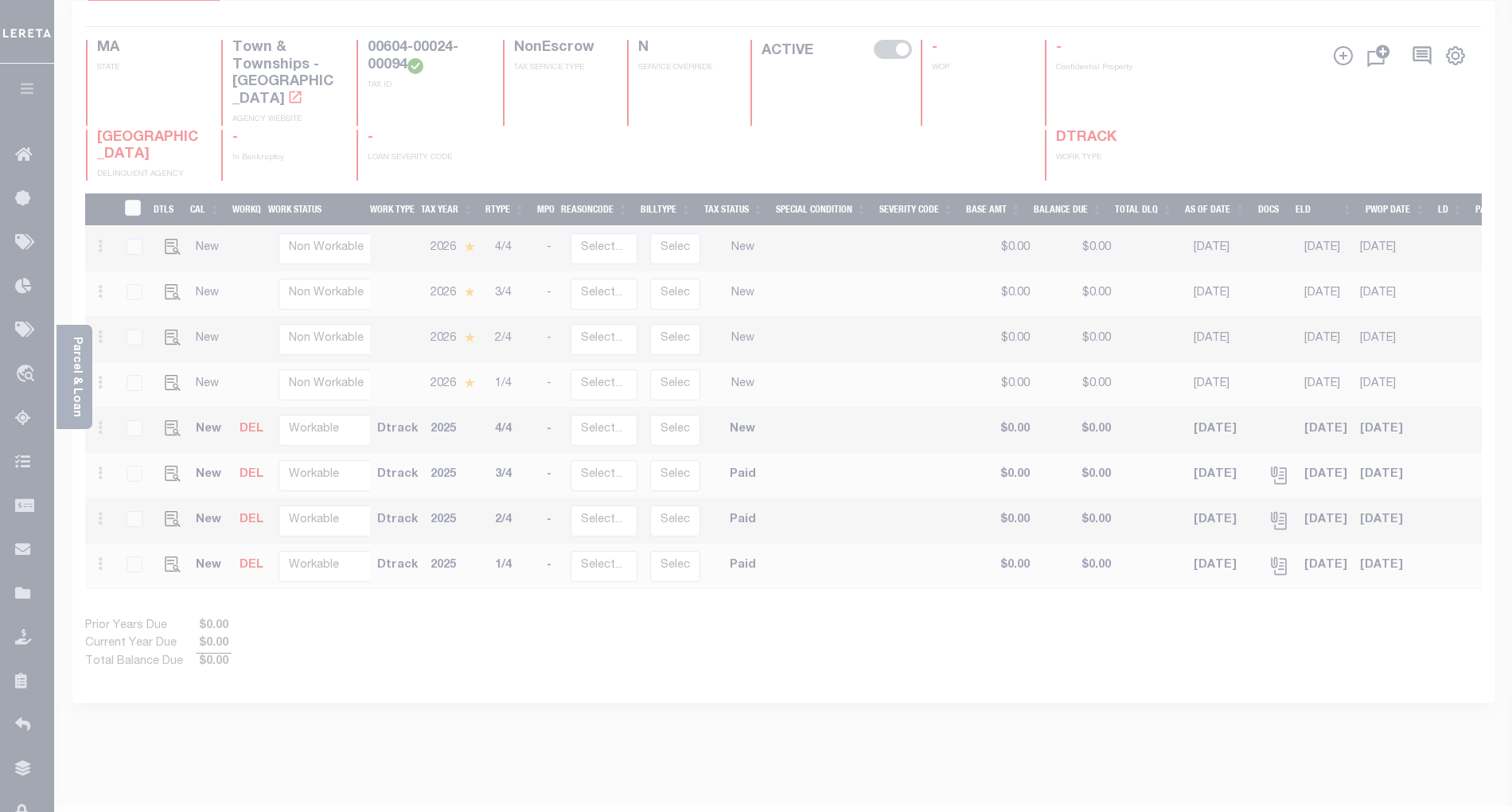
scroll to position [175, 0]
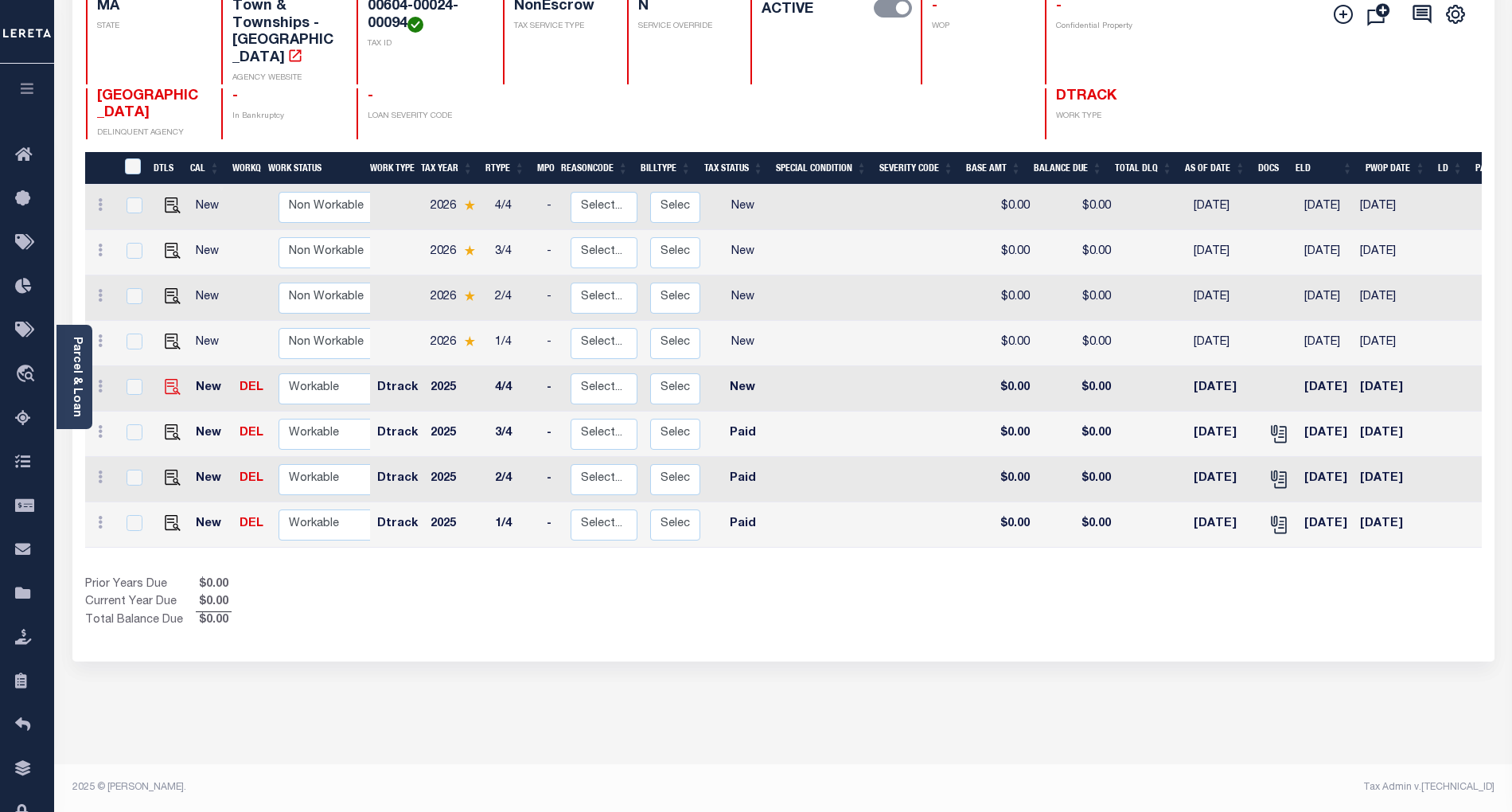
click at [169, 379] on img at bounding box center [173, 386] width 16 height 16
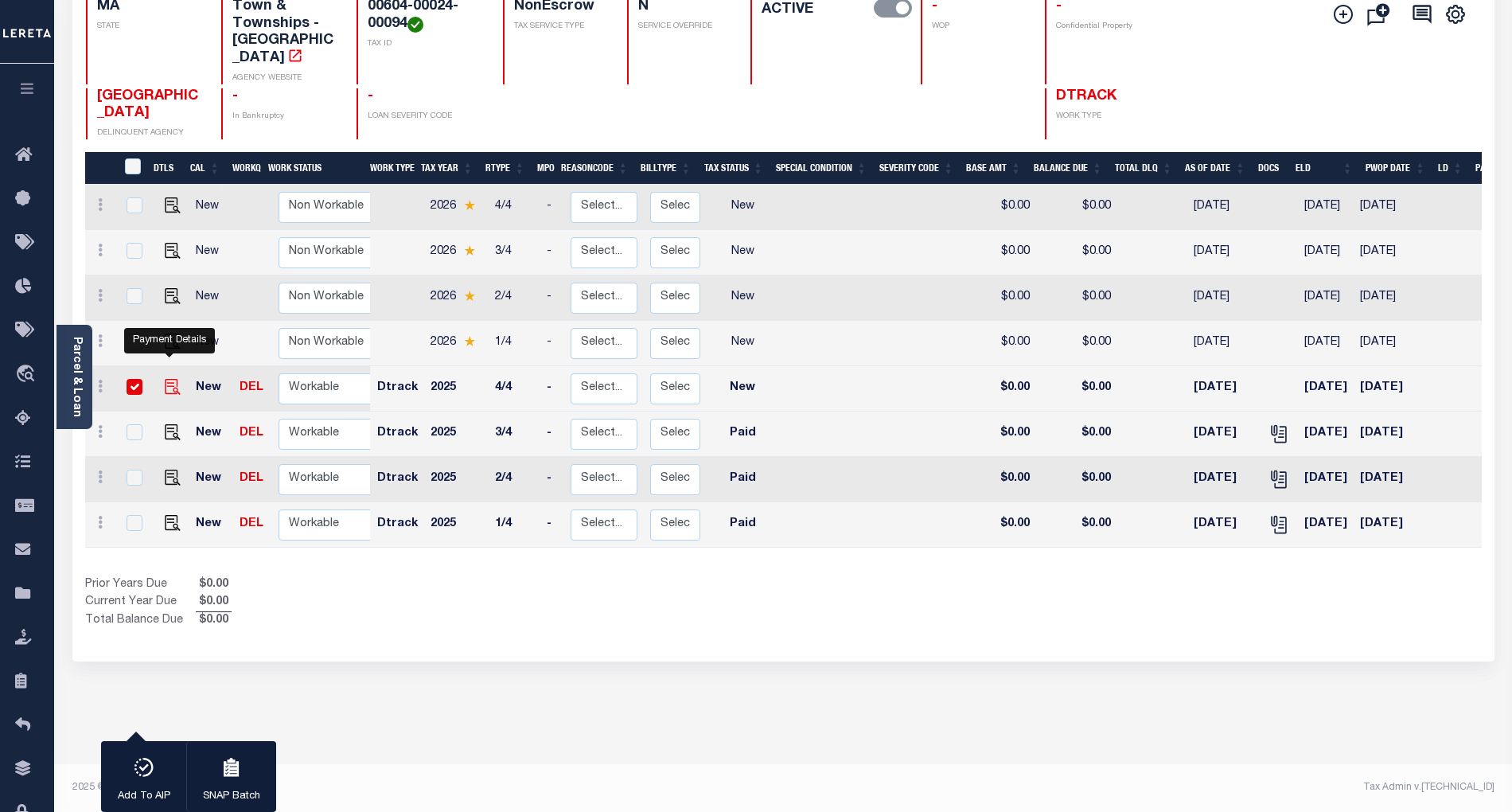
checkbox input "true"
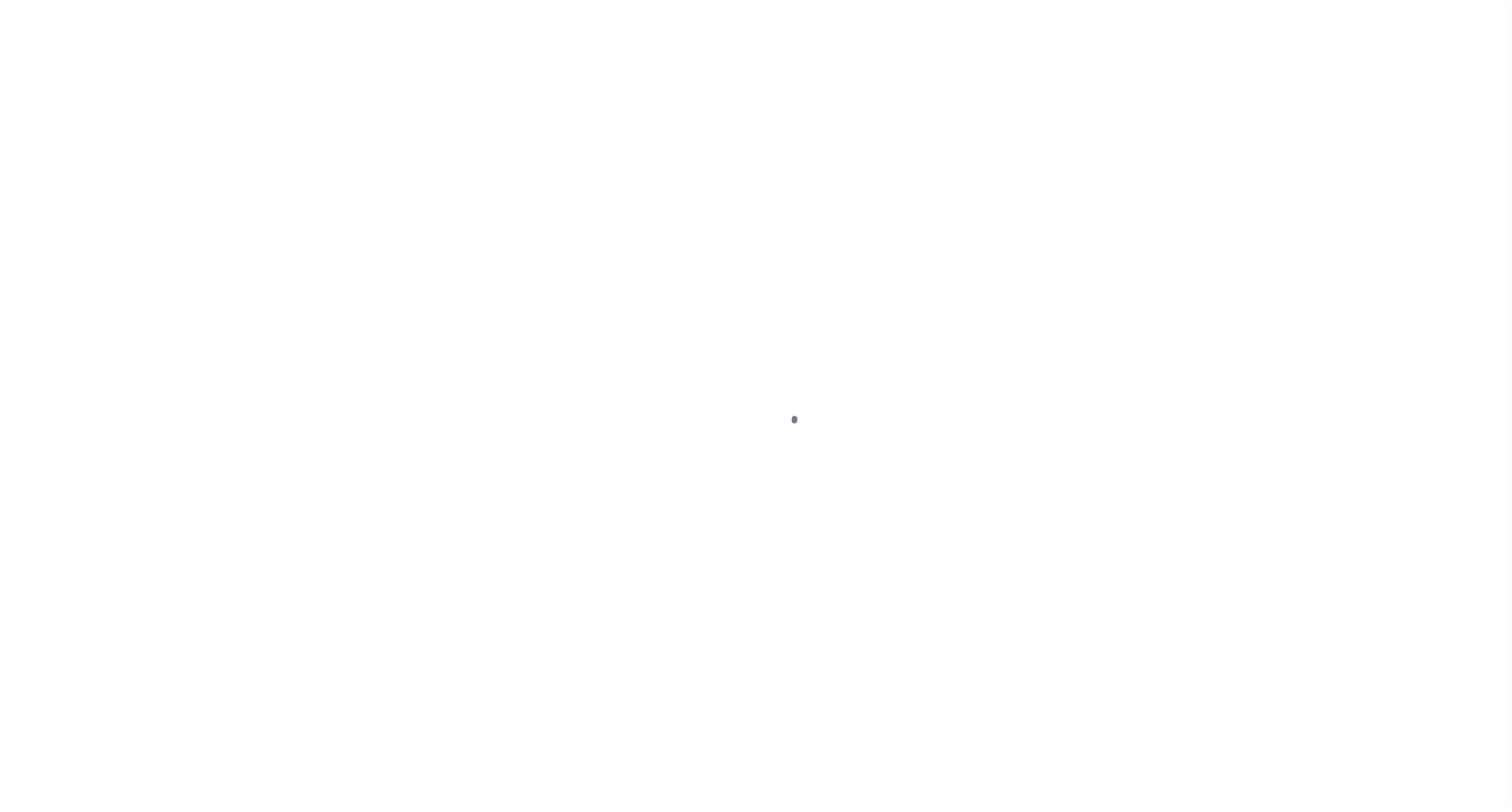
select select "NW2"
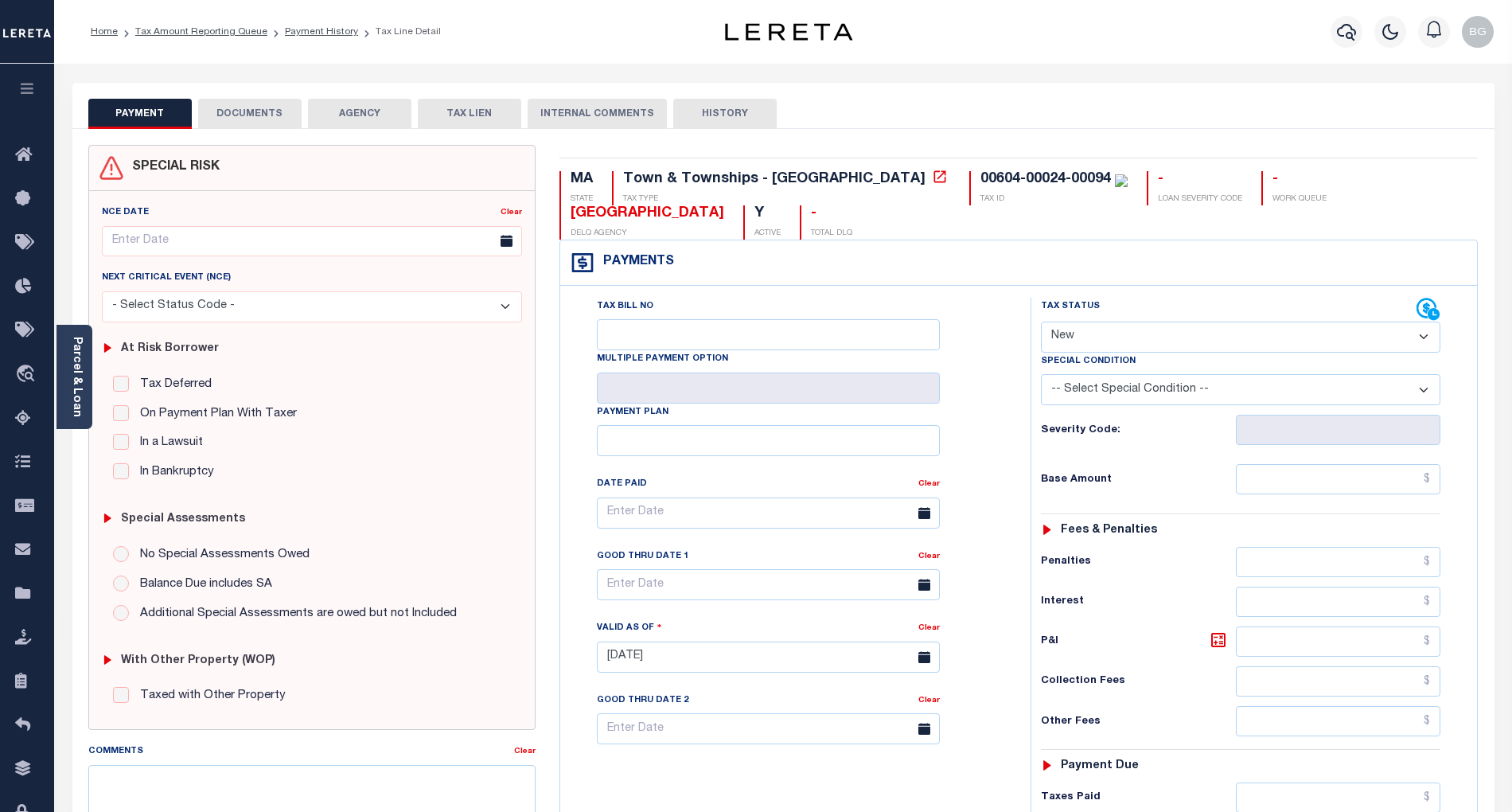
click at [260, 113] on button "DOCUMENTS" at bounding box center [249, 113] width 104 height 31
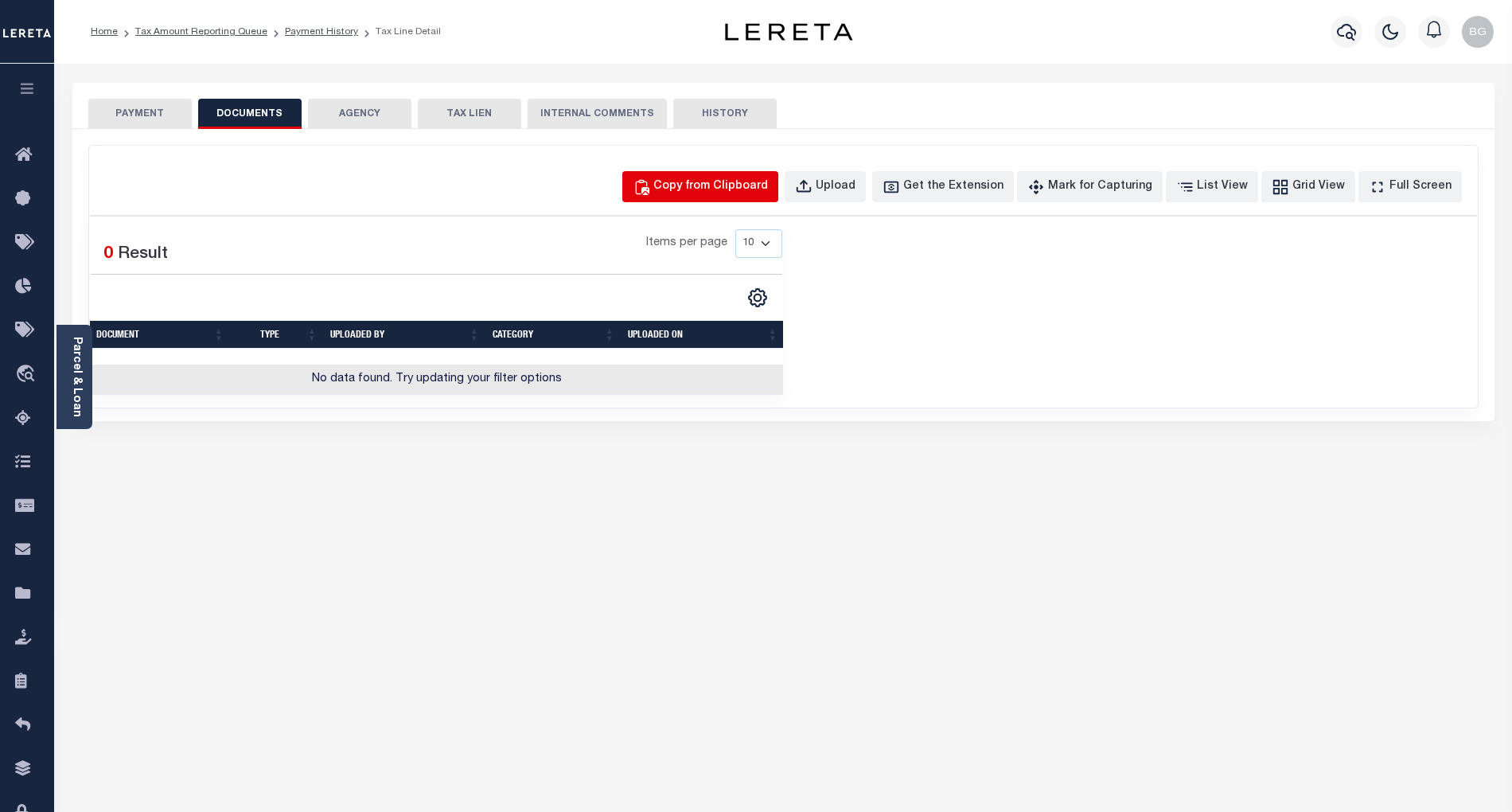
click at [748, 188] on div "Copy from Clipboard" at bounding box center [710, 187] width 114 height 17
select select "POP"
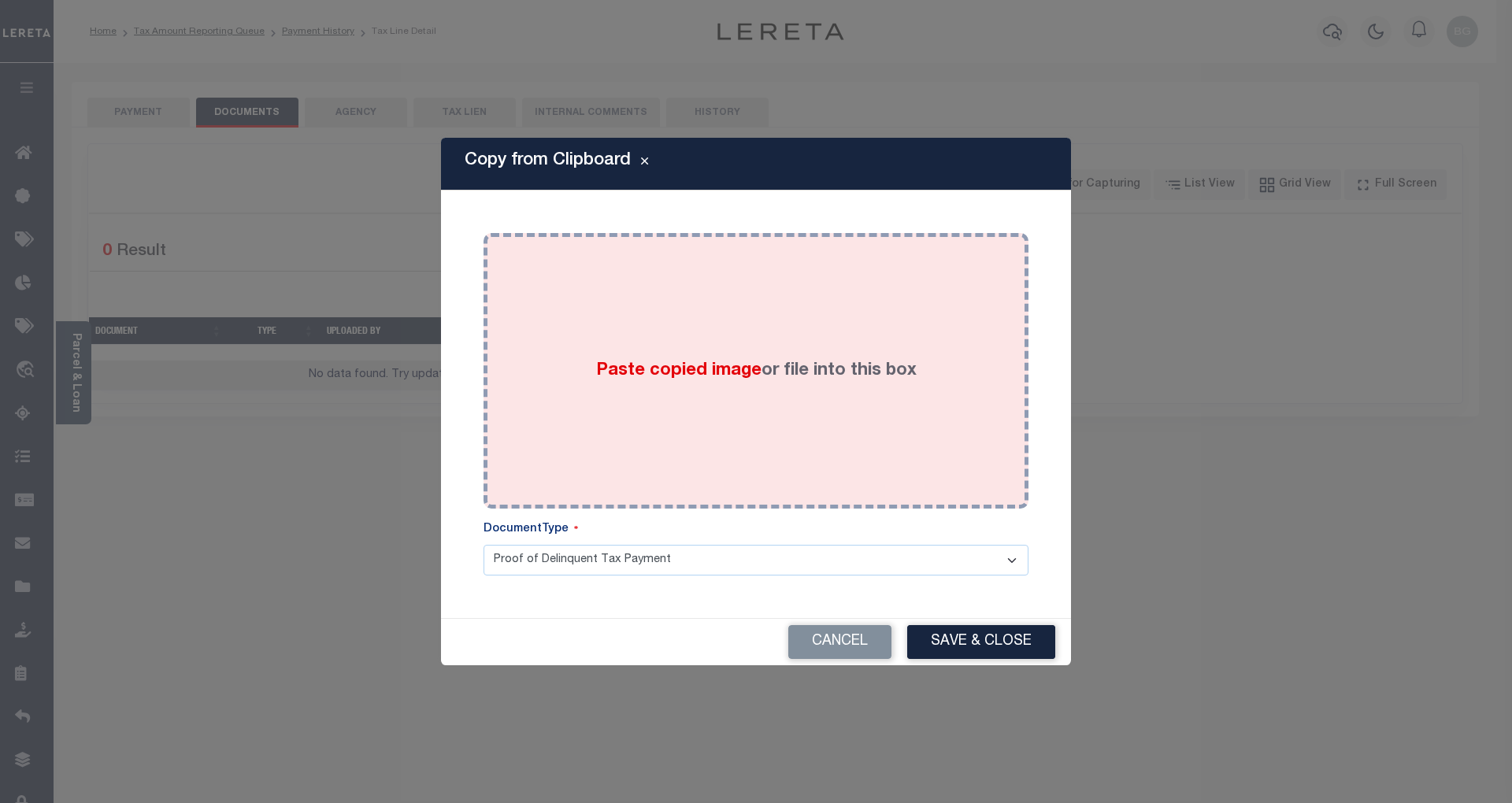
click at [706, 373] on span "Paste copied image" at bounding box center [679, 371] width 166 height 17
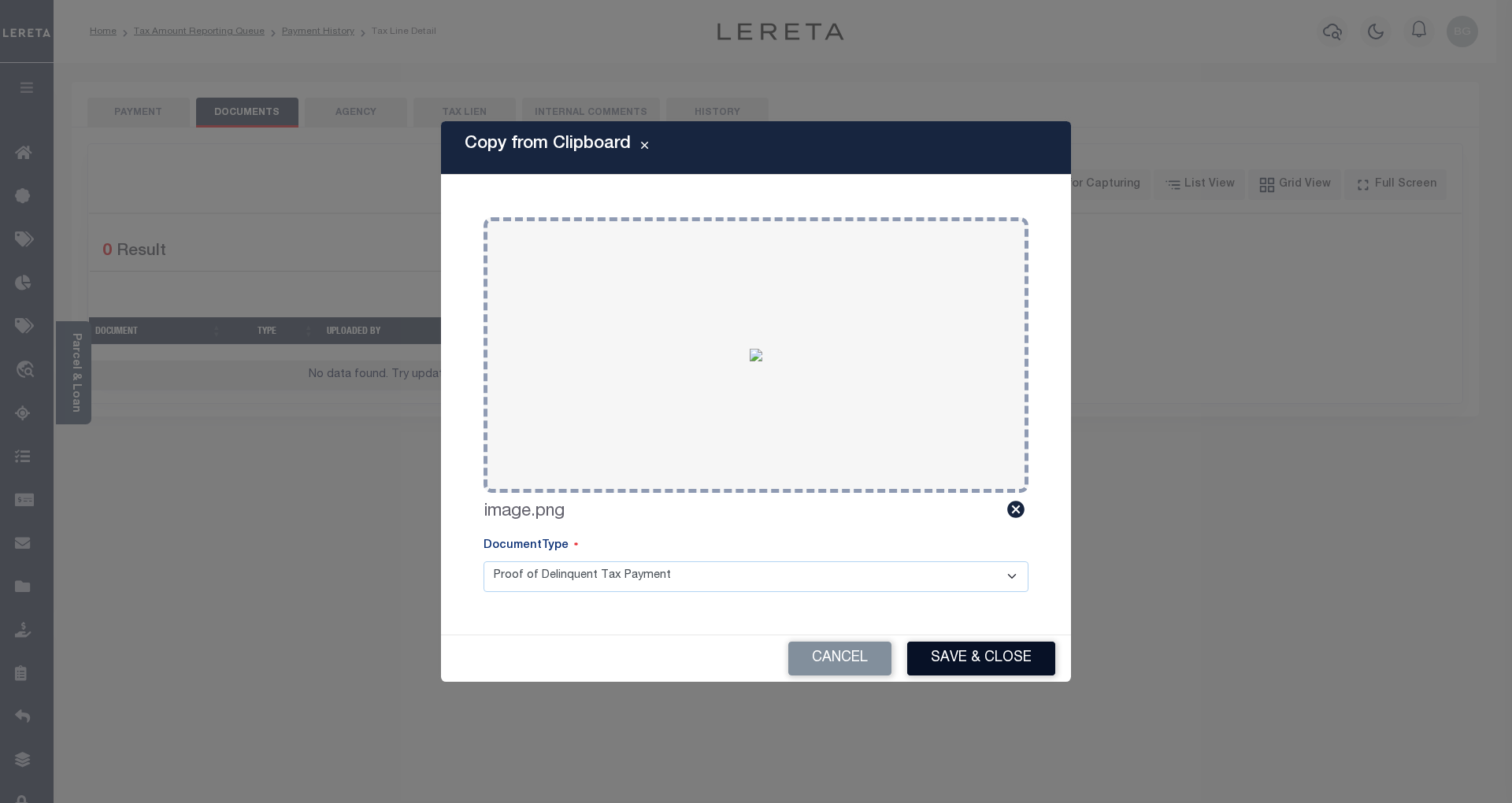
click at [1007, 653] on button "Save & Close" at bounding box center [982, 658] width 148 height 34
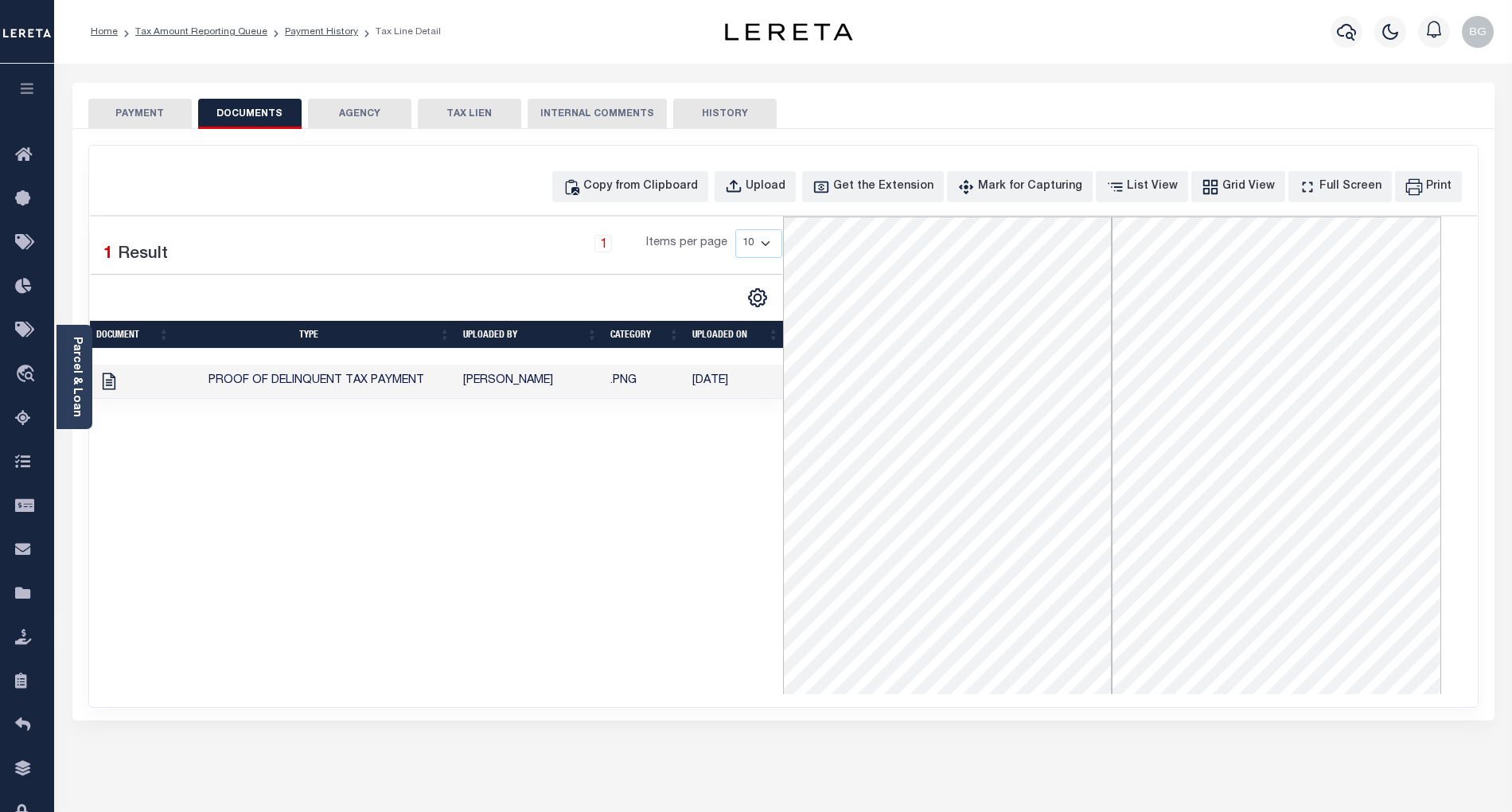
click at [145, 115] on button "PAYMENT" at bounding box center [140, 113] width 104 height 31
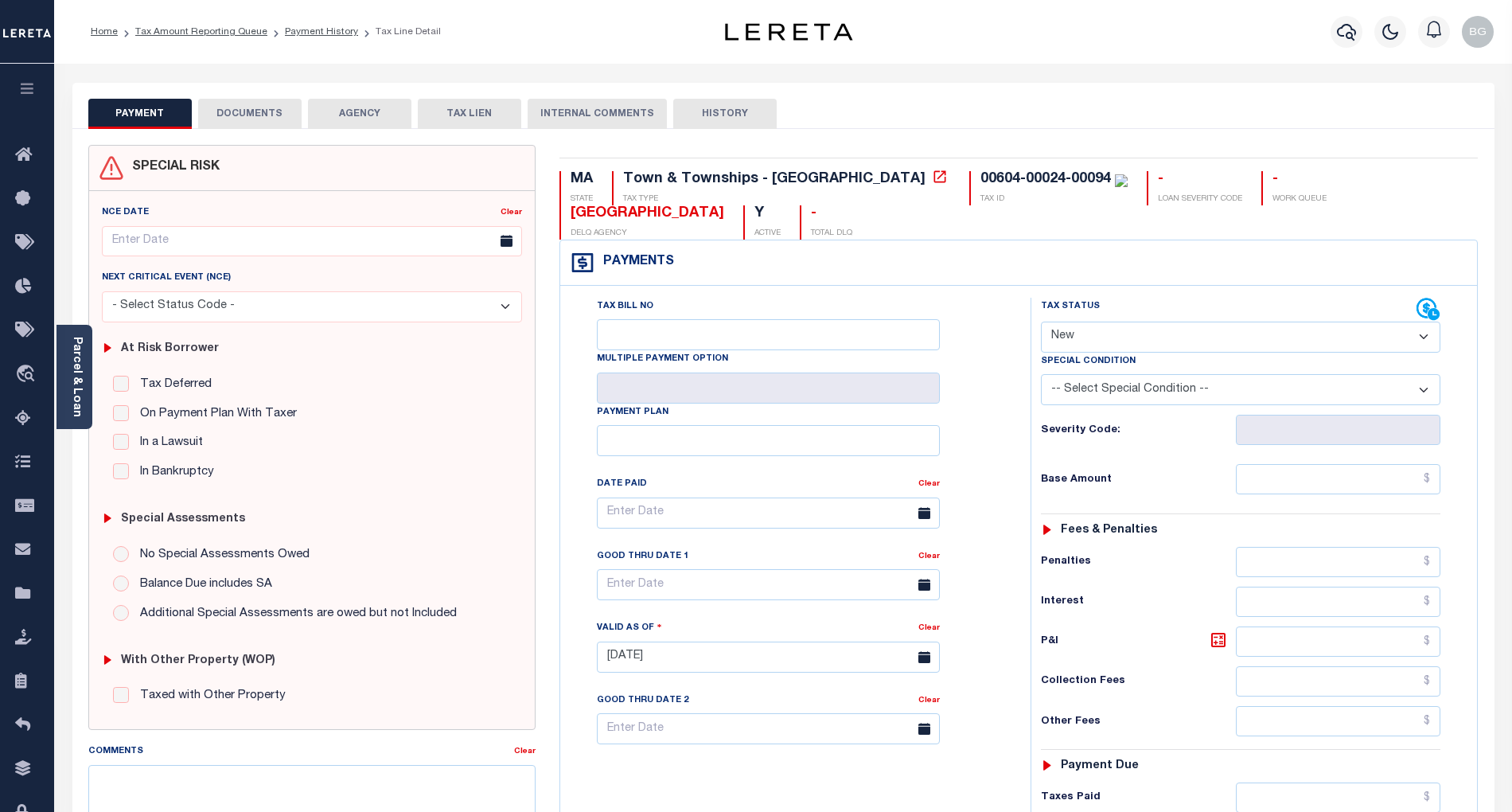
click at [1103, 341] on select "- Select Status Code - Open Due/Unpaid Paid Incomplete No Tax Due Internal Refu…" at bounding box center [1241, 338] width 399 height 31
select select "PYD"
click at [1041, 324] on select "- Select Status Code - Open Due/Unpaid Paid Incomplete No Tax Due Internal Refu…" at bounding box center [1241, 338] width 399 height 31
type input "[DATE]"
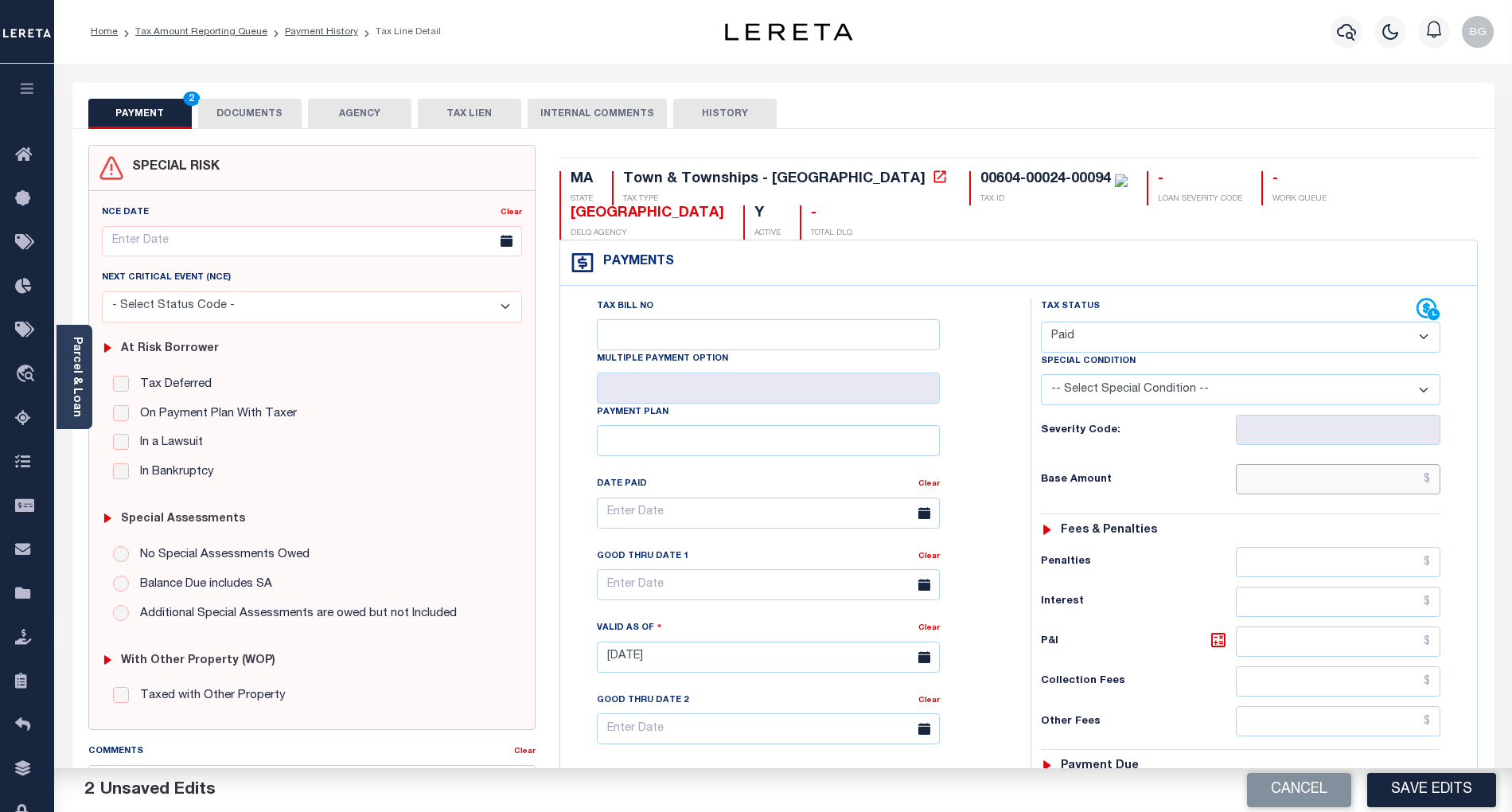
click at [1411, 488] on input "text" at bounding box center [1338, 479] width 205 height 31
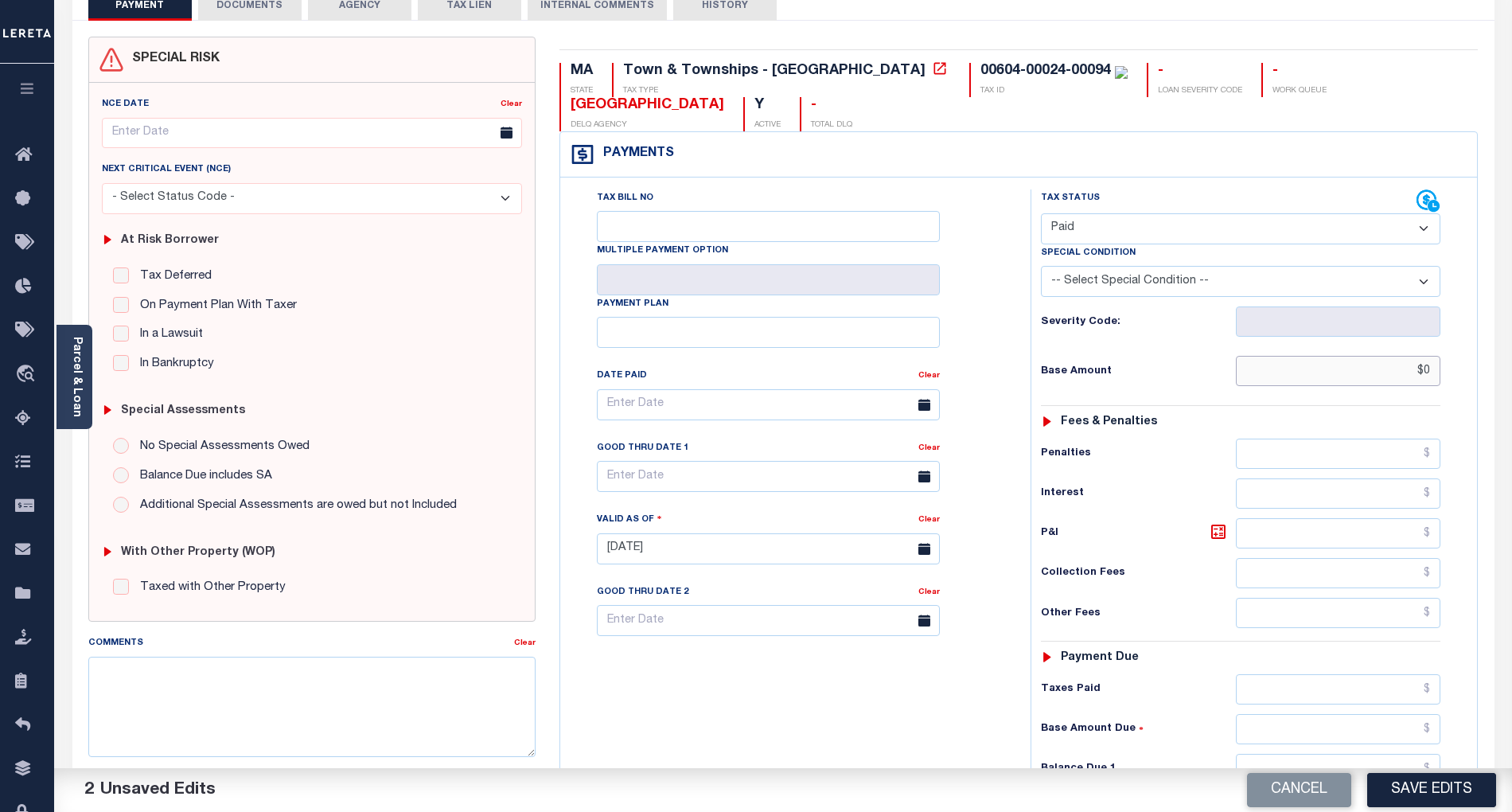
scroll to position [318, 0]
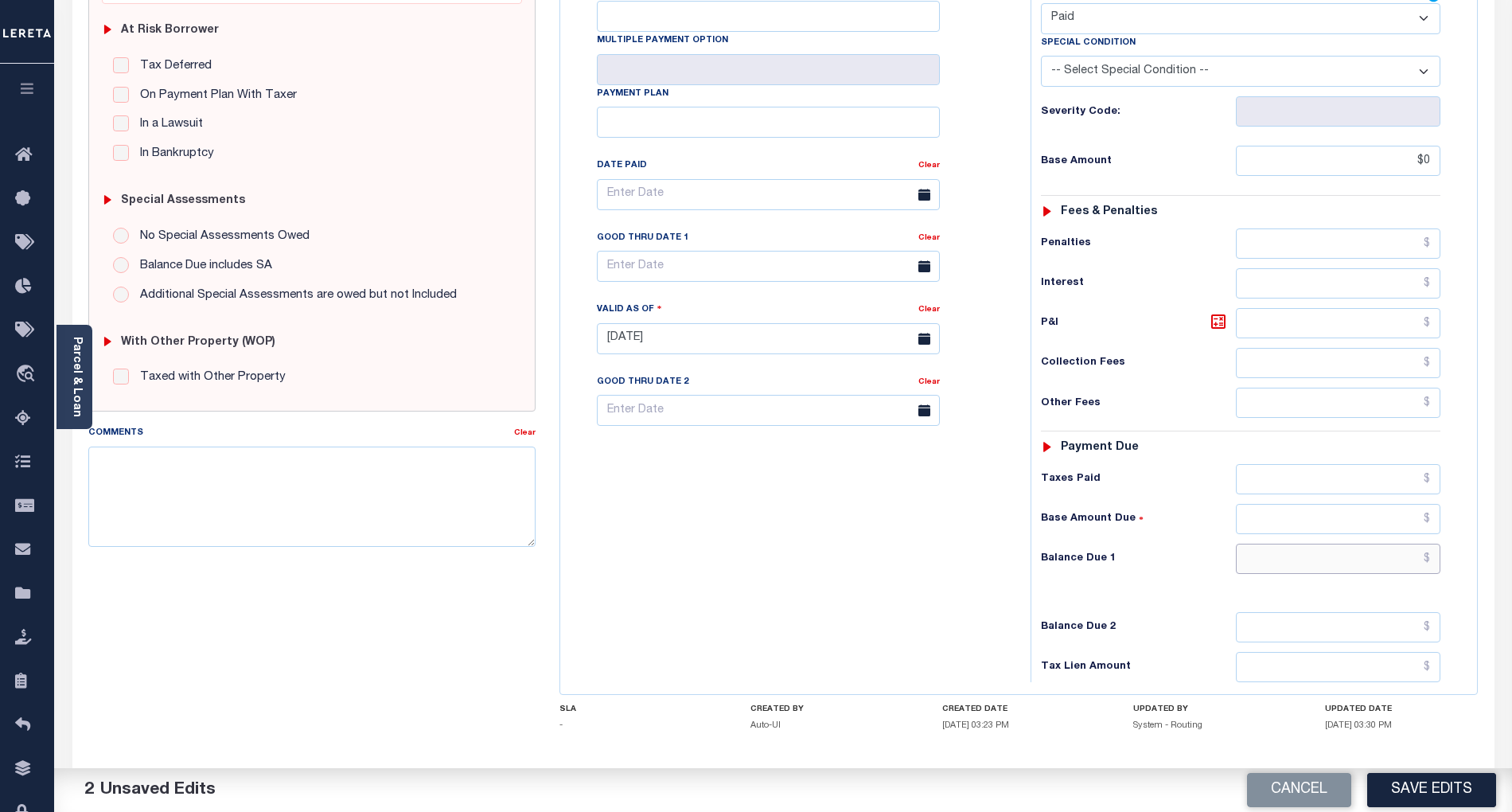
type input "$0.00"
click at [1407, 574] on input "text" at bounding box center [1338, 558] width 205 height 31
type input "$0.00"
click at [860, 600] on div "Tax Bill No Multiple Payment Option Payment Plan Clear" at bounding box center [791, 331] width 454 height 703
click at [1456, 778] on button "Save Edits" at bounding box center [1432, 789] width 129 height 34
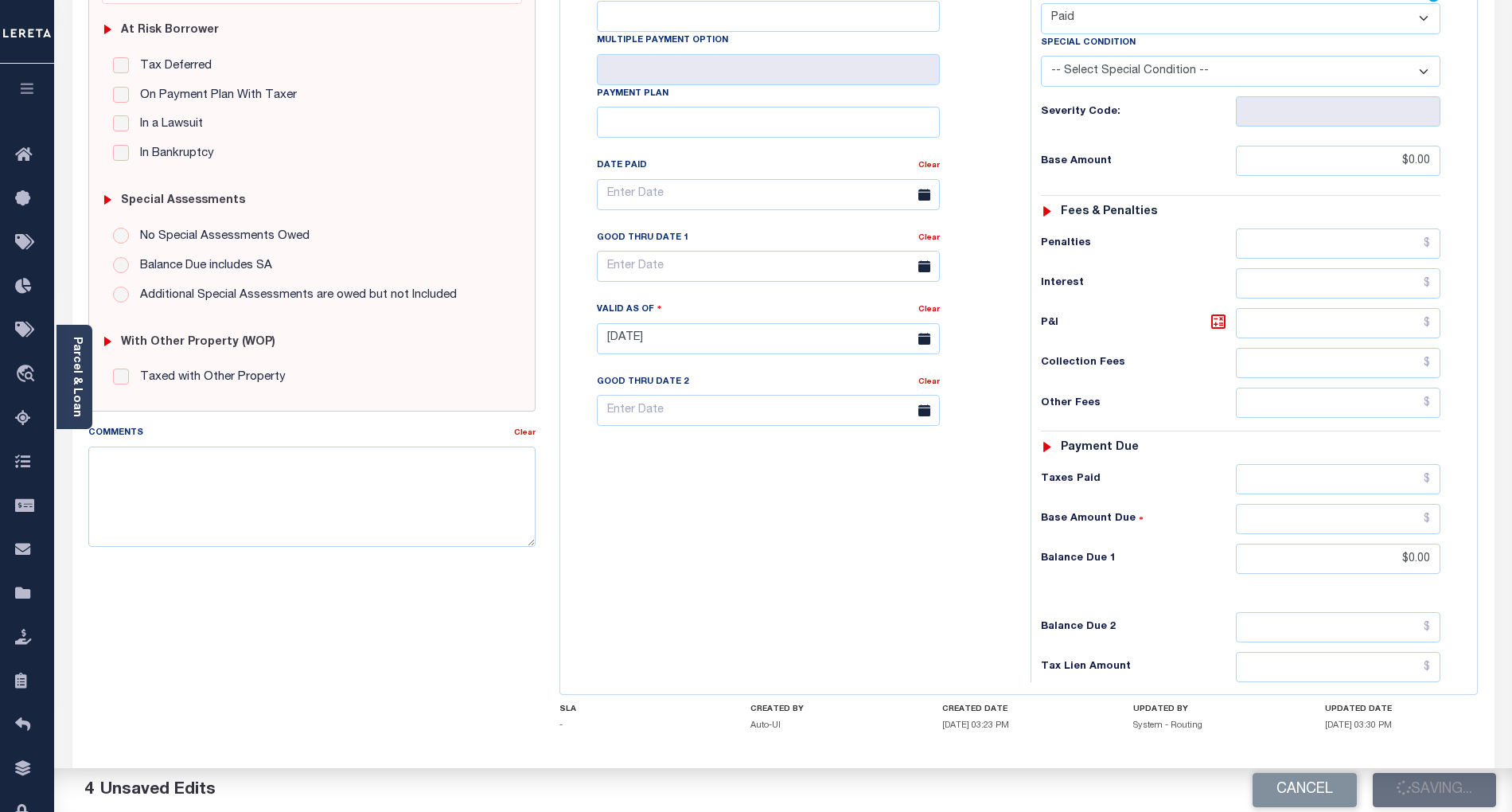
checkbox input "false"
type input "$0"
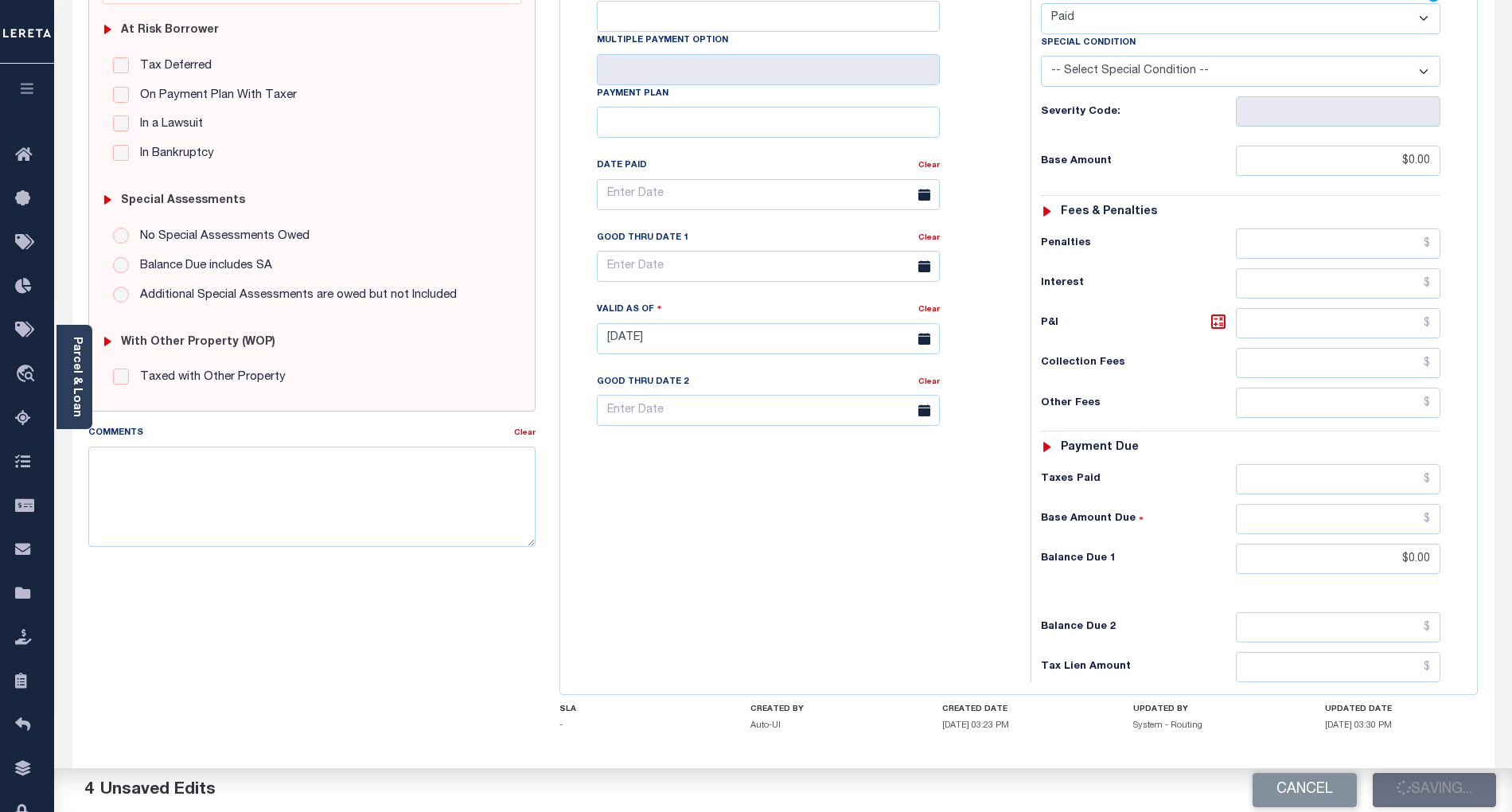
type input "$0"
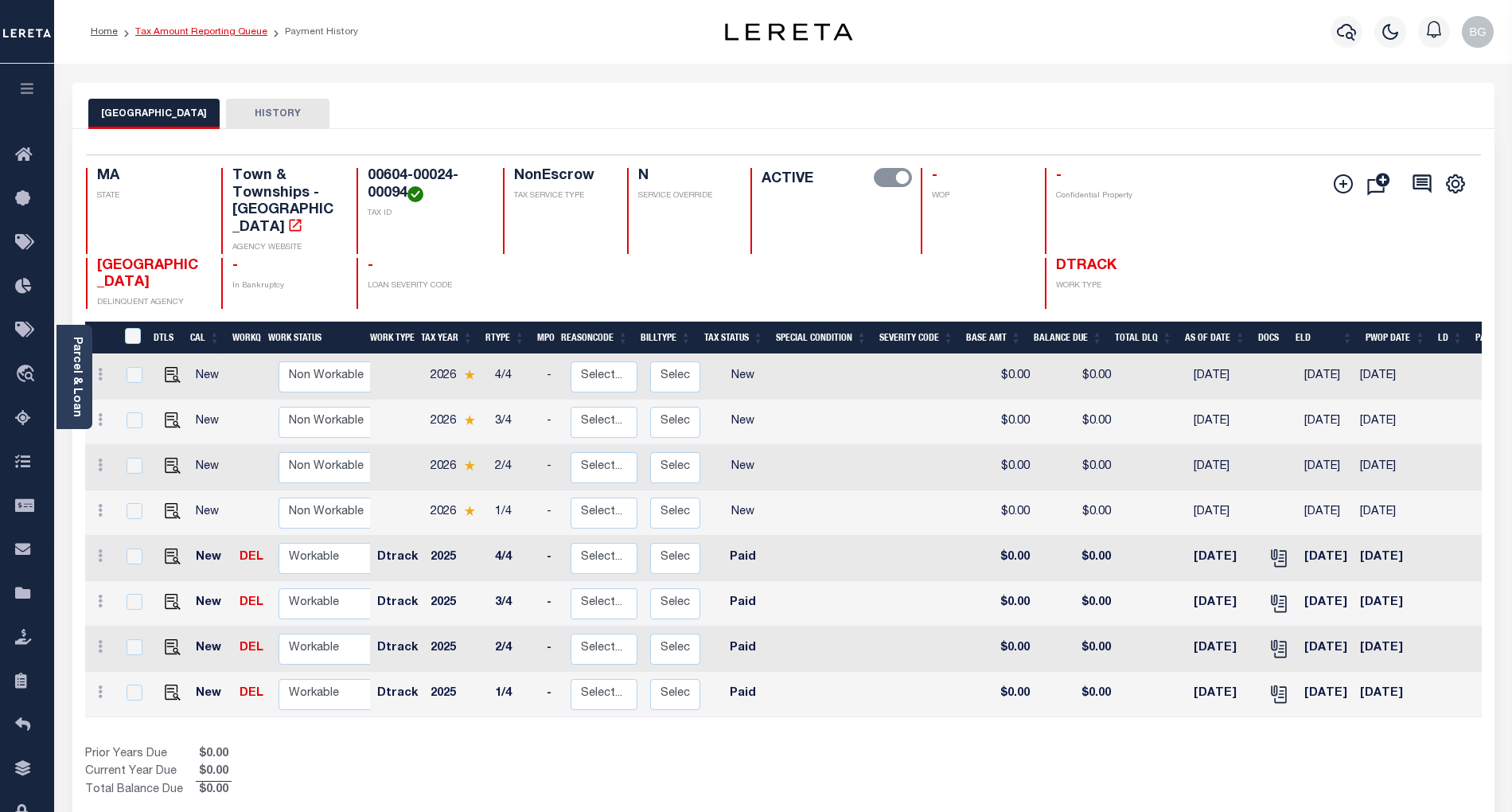
click at [194, 31] on link "Tax Amount Reporting Queue" at bounding box center [201, 31] width 133 height 10
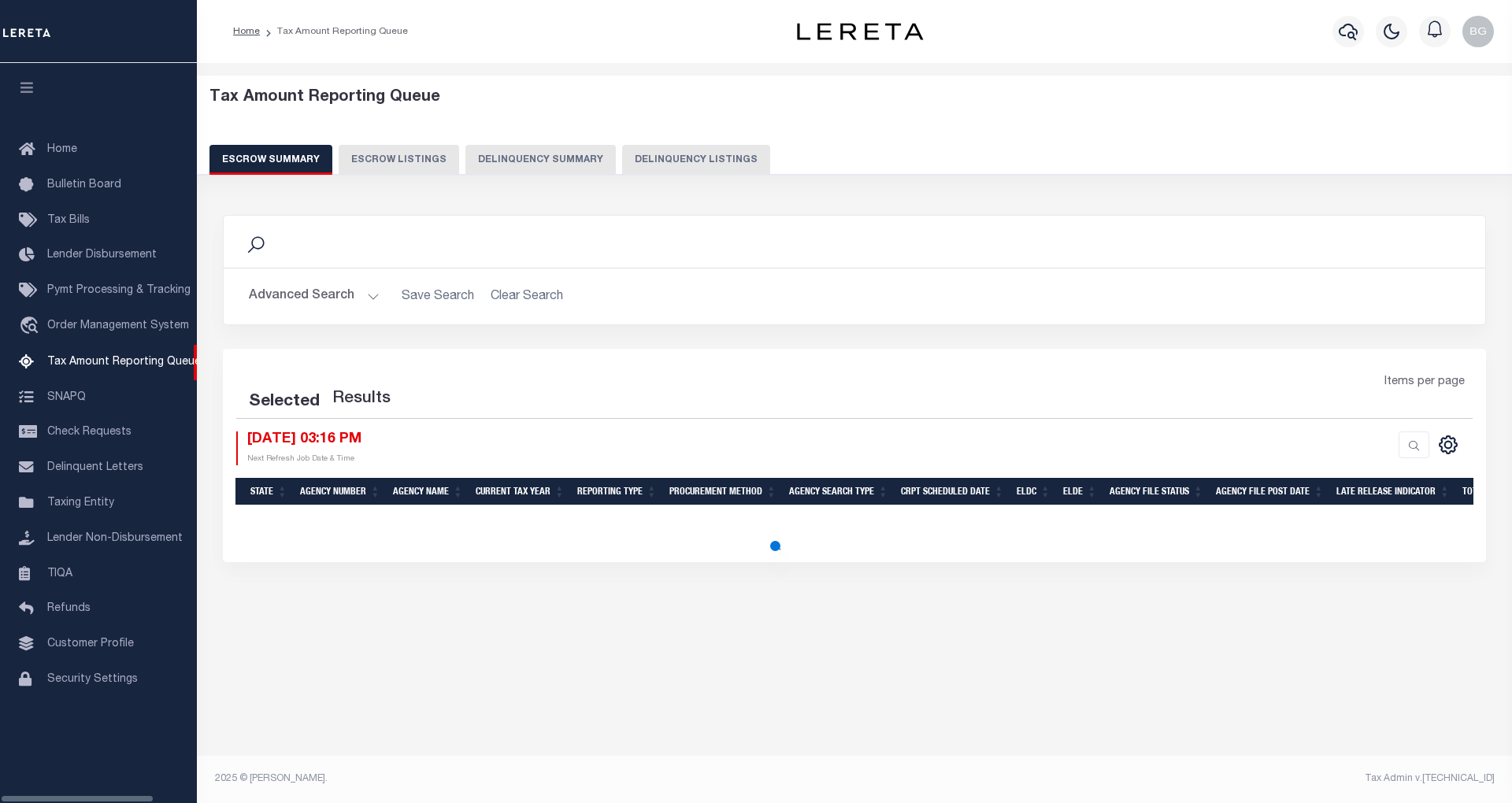
select select "100"
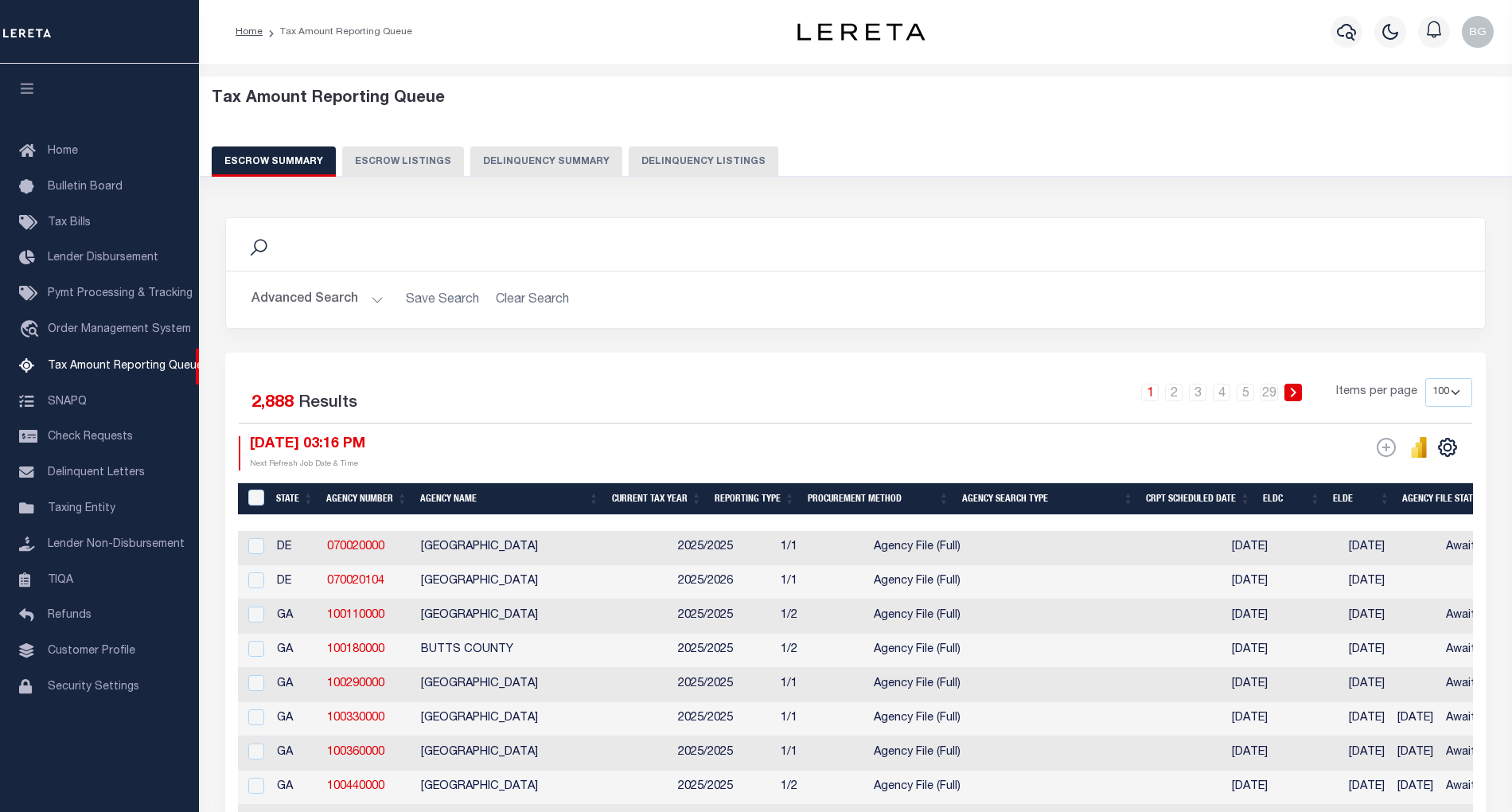
click at [691, 160] on button "Delinquency Listings" at bounding box center [704, 161] width 150 height 31
select select "100"
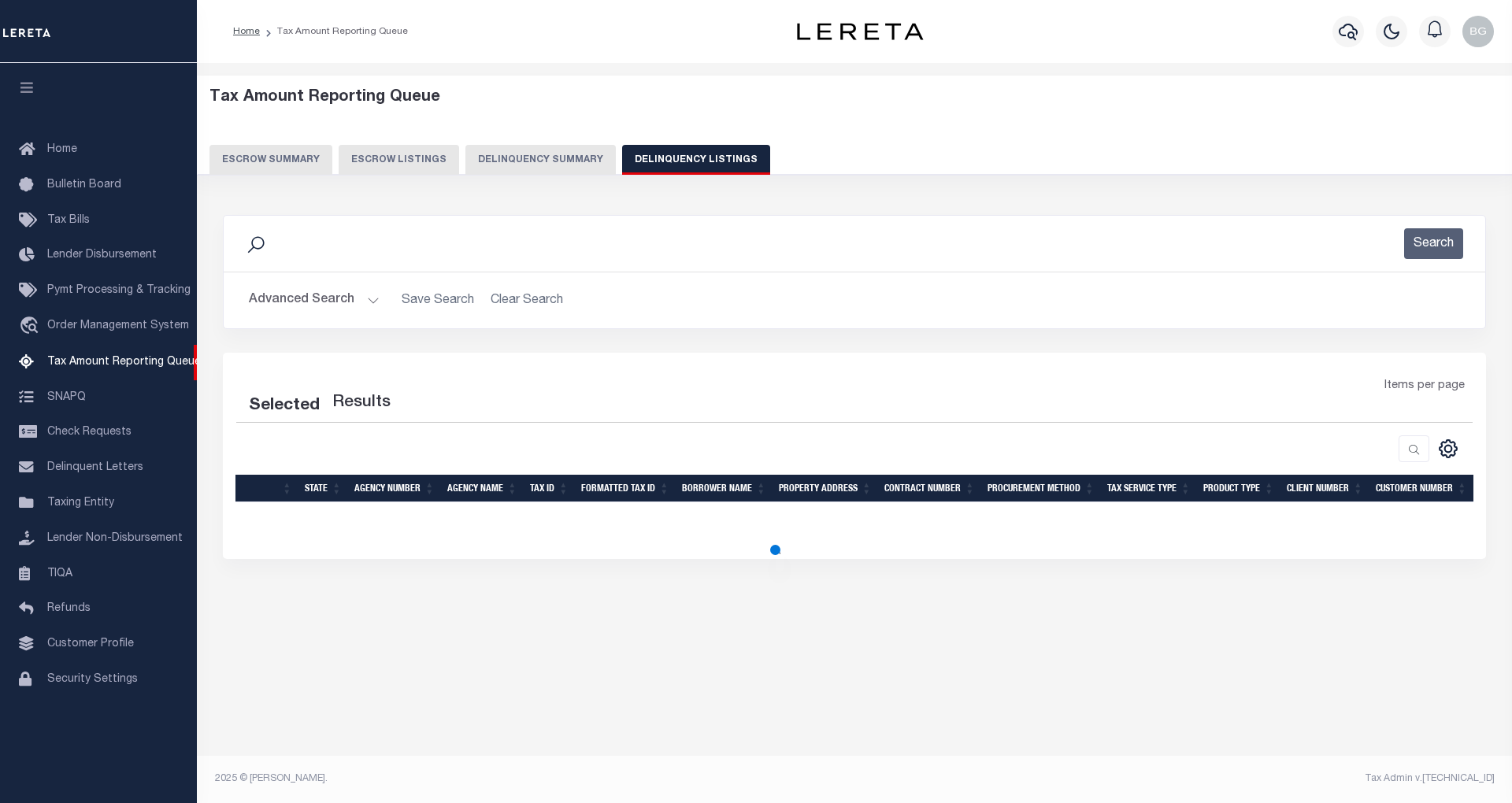
select select "100"
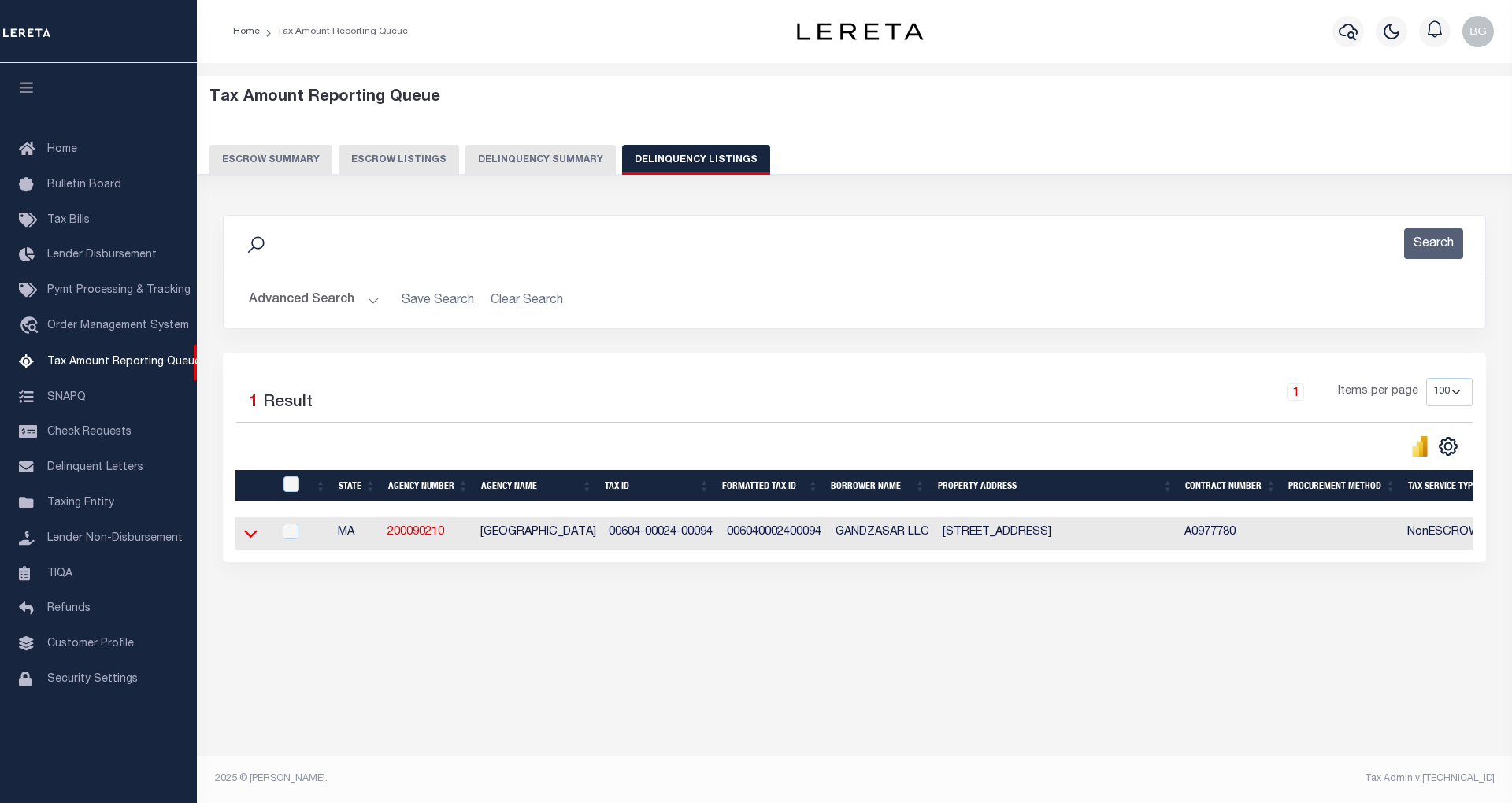
click at [249, 538] on icon at bounding box center [251, 533] width 14 height 16
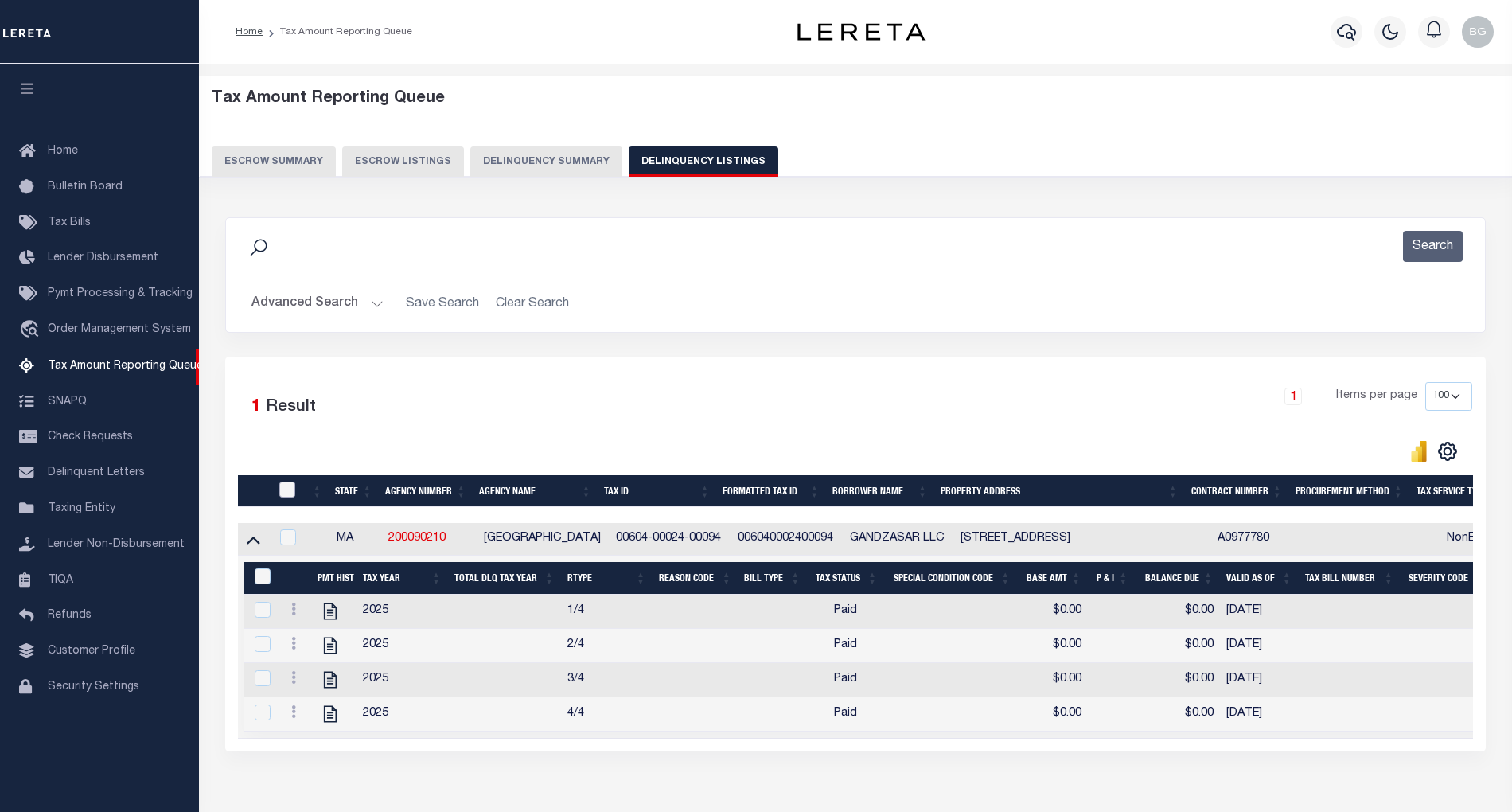
click at [289, 492] on input "checkbox" at bounding box center [287, 489] width 16 height 16
checkbox input "true"
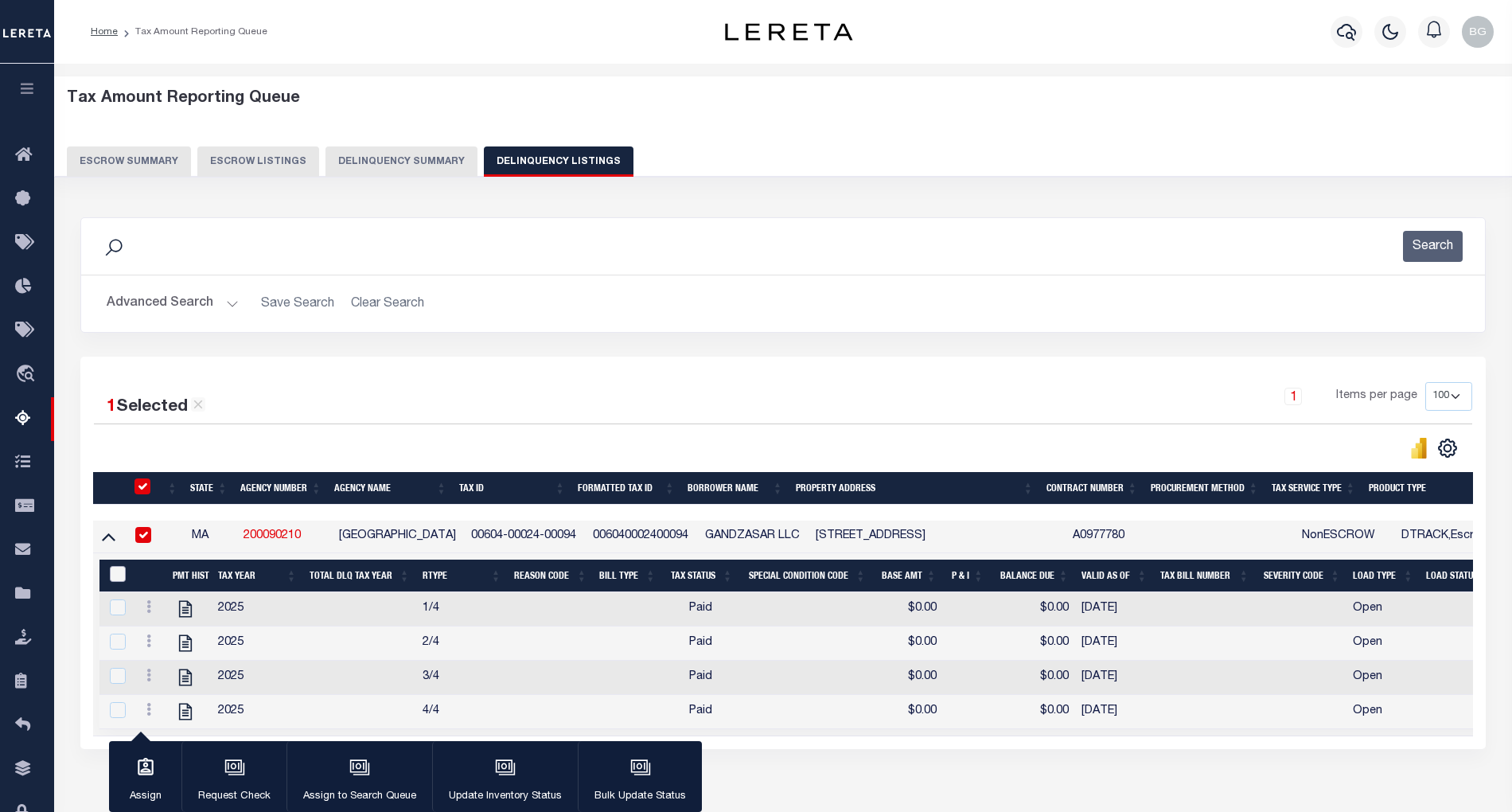
click at [118, 582] on input "&nbsp;" at bounding box center [118, 574] width 16 height 16
checkbox input "true"
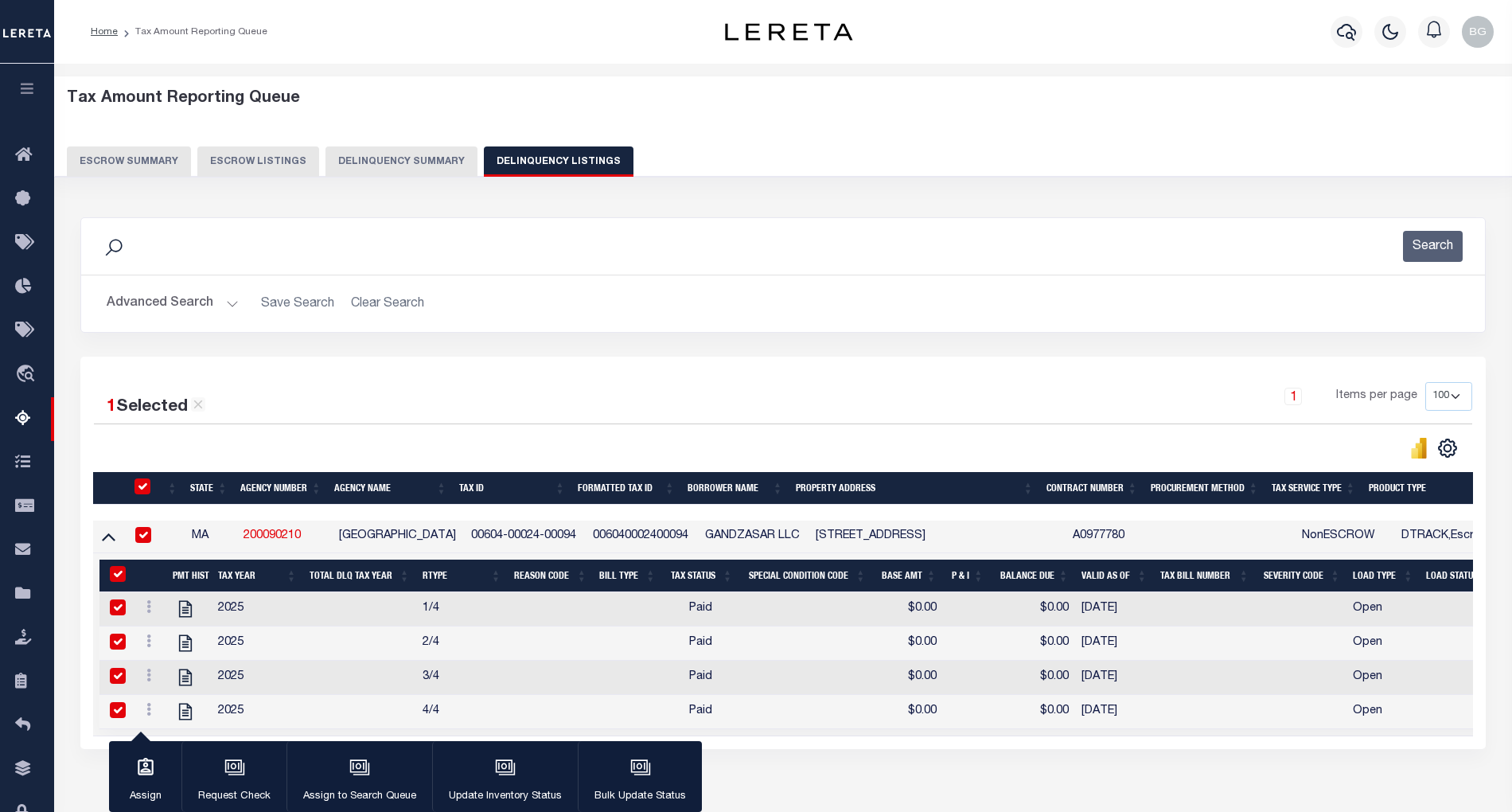
checkbox input "true"
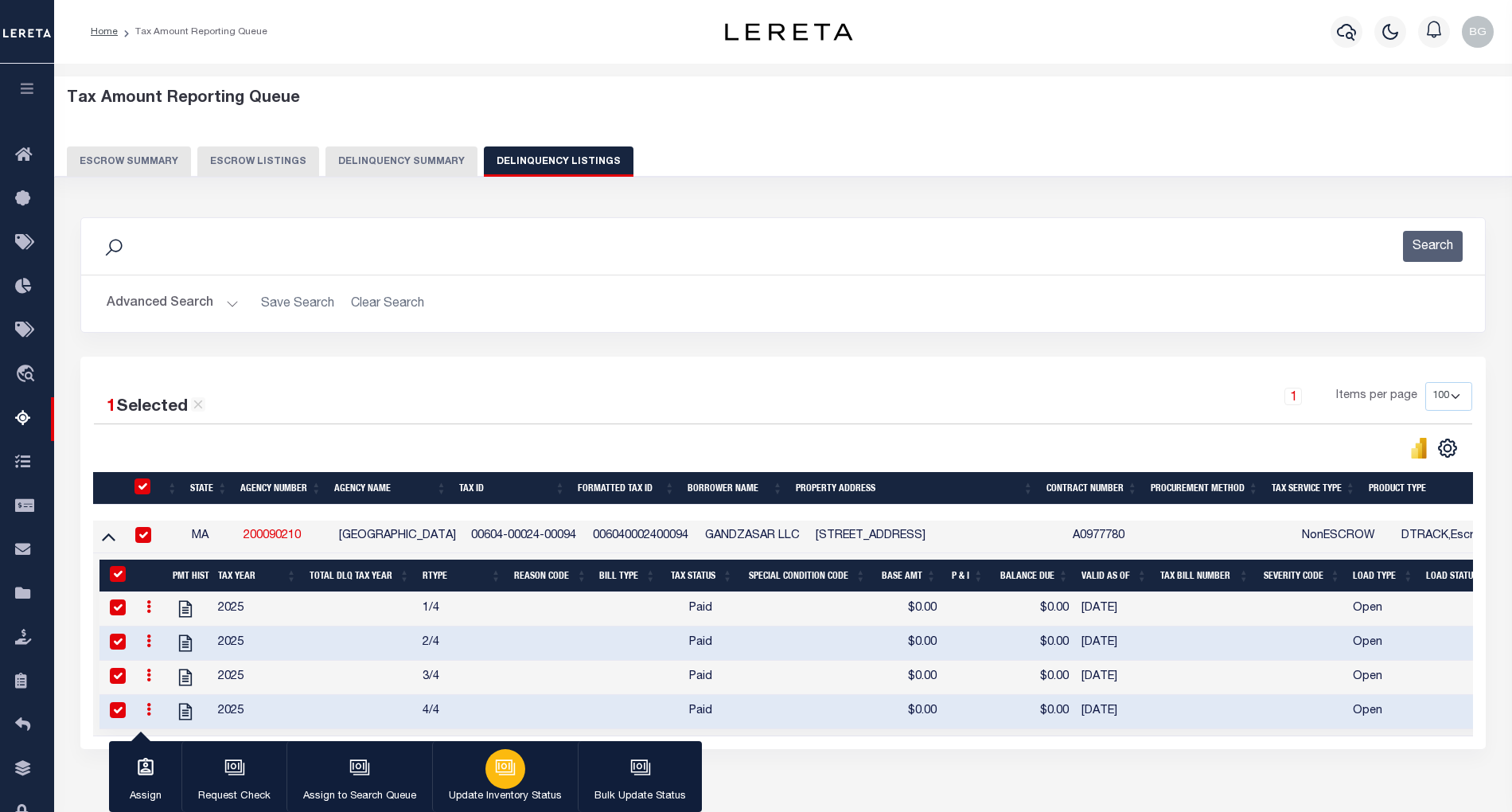
click at [501, 771] on icon "button" at bounding box center [506, 768] width 21 height 21
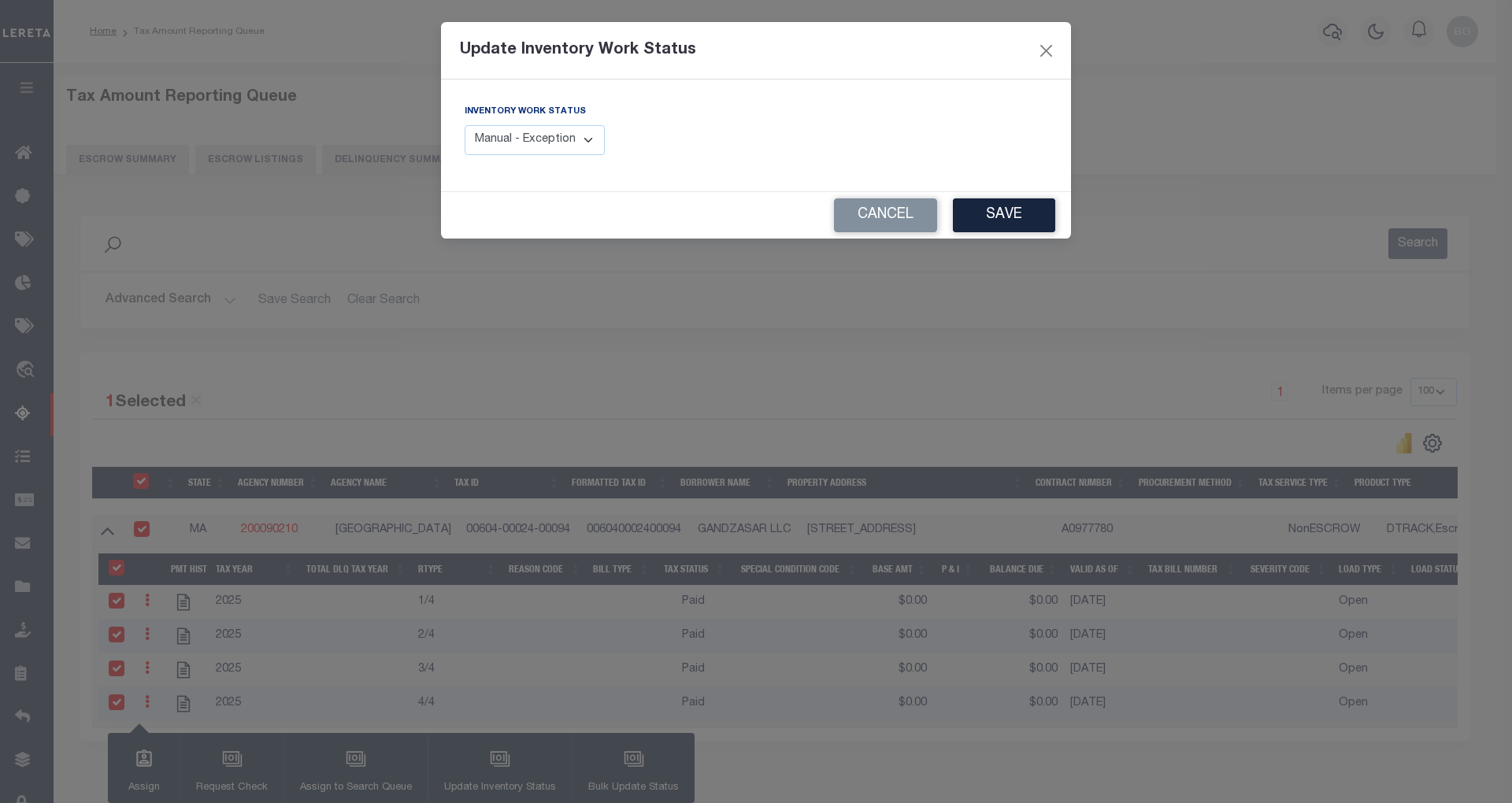
click at [548, 140] on select "Manual - Exception Pended - Awaiting Search Late Add Exception Completed" at bounding box center [535, 141] width 140 height 31
select select "4"
click at [465, 125] on select "Manual - Exception Pended - Awaiting Search Late Add Exception Completed" at bounding box center [535, 141] width 140 height 31
click at [1025, 212] on button "Save" at bounding box center [1003, 215] width 103 height 34
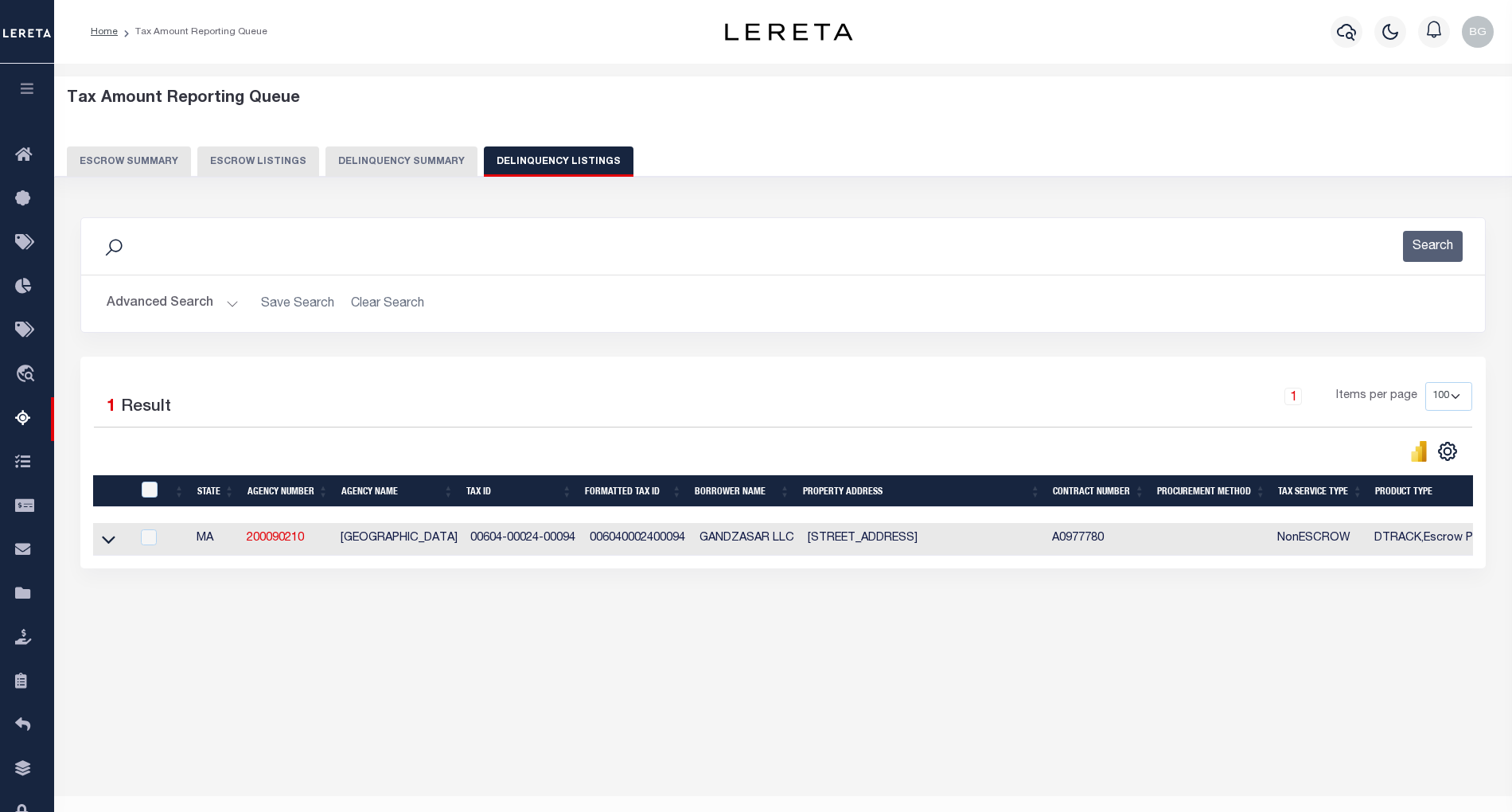
click at [226, 304] on button "Advanced Search" at bounding box center [173, 304] width 133 height 31
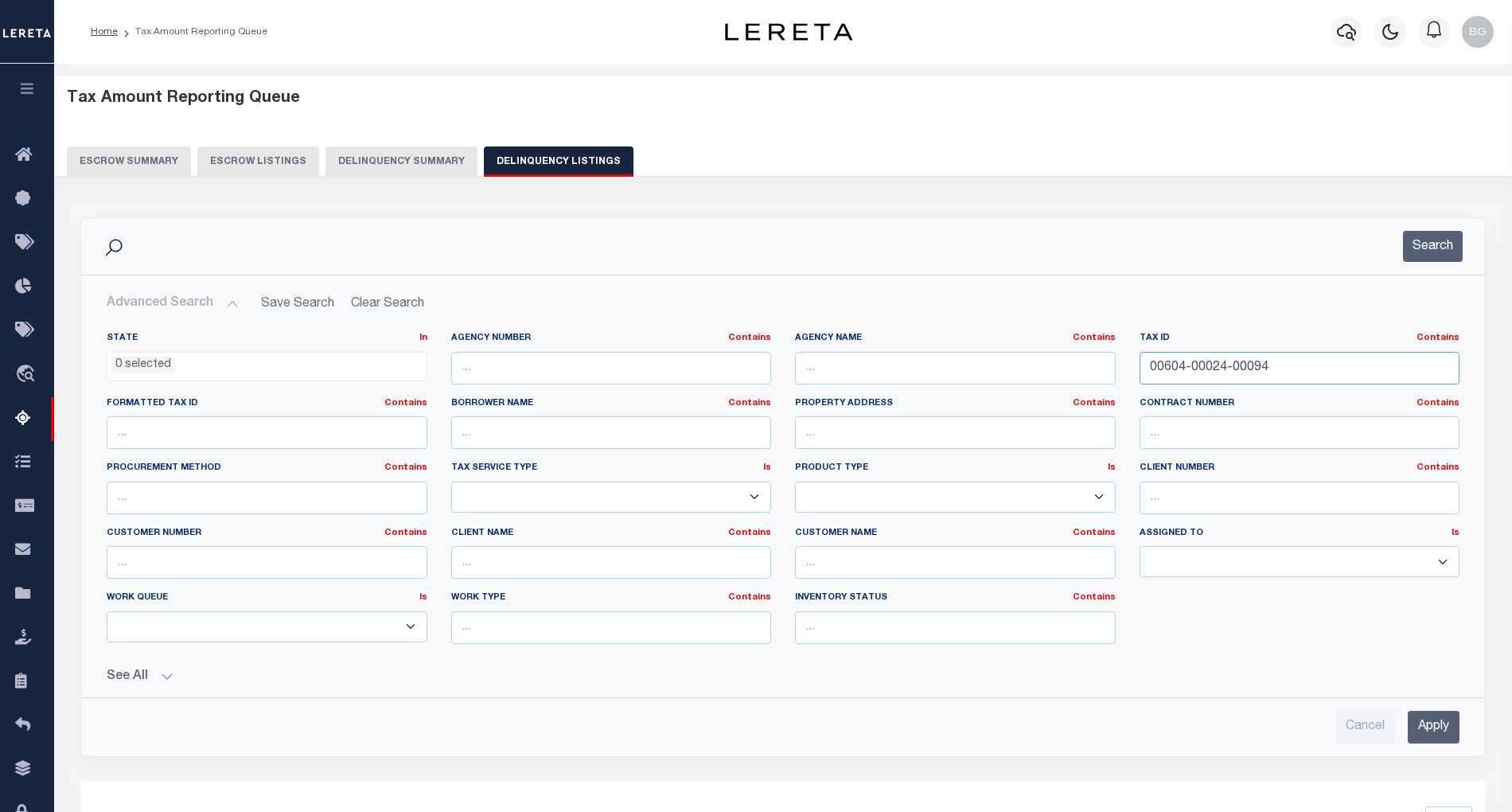
click at [1188, 367] on input "00604-00024-00094" at bounding box center [1300, 367] width 321 height 32
paste input "801-00001-00012"
type input "00801-00001-00012"
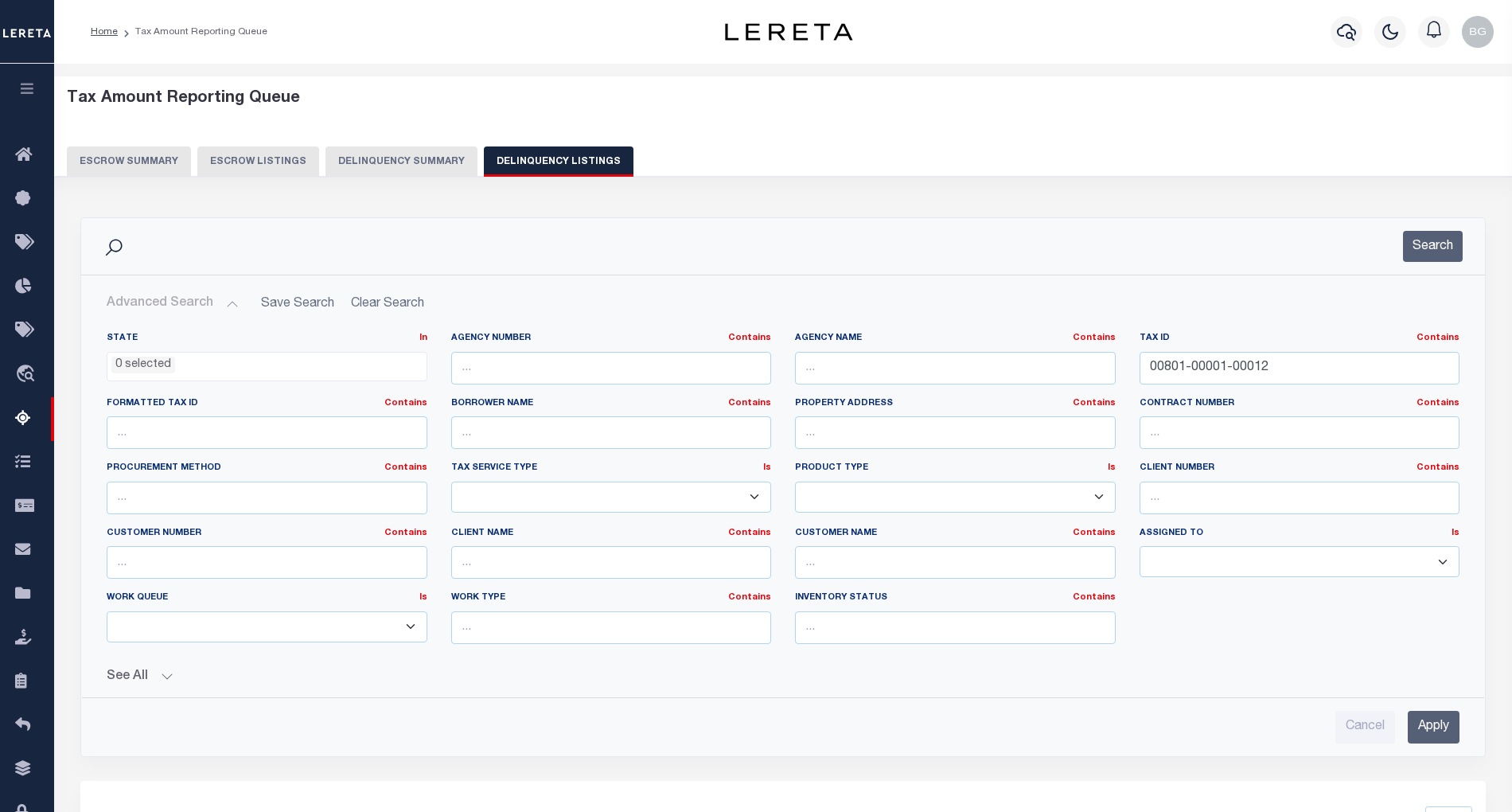
click at [1459, 731] on input "Apply" at bounding box center [1434, 727] width 51 height 32
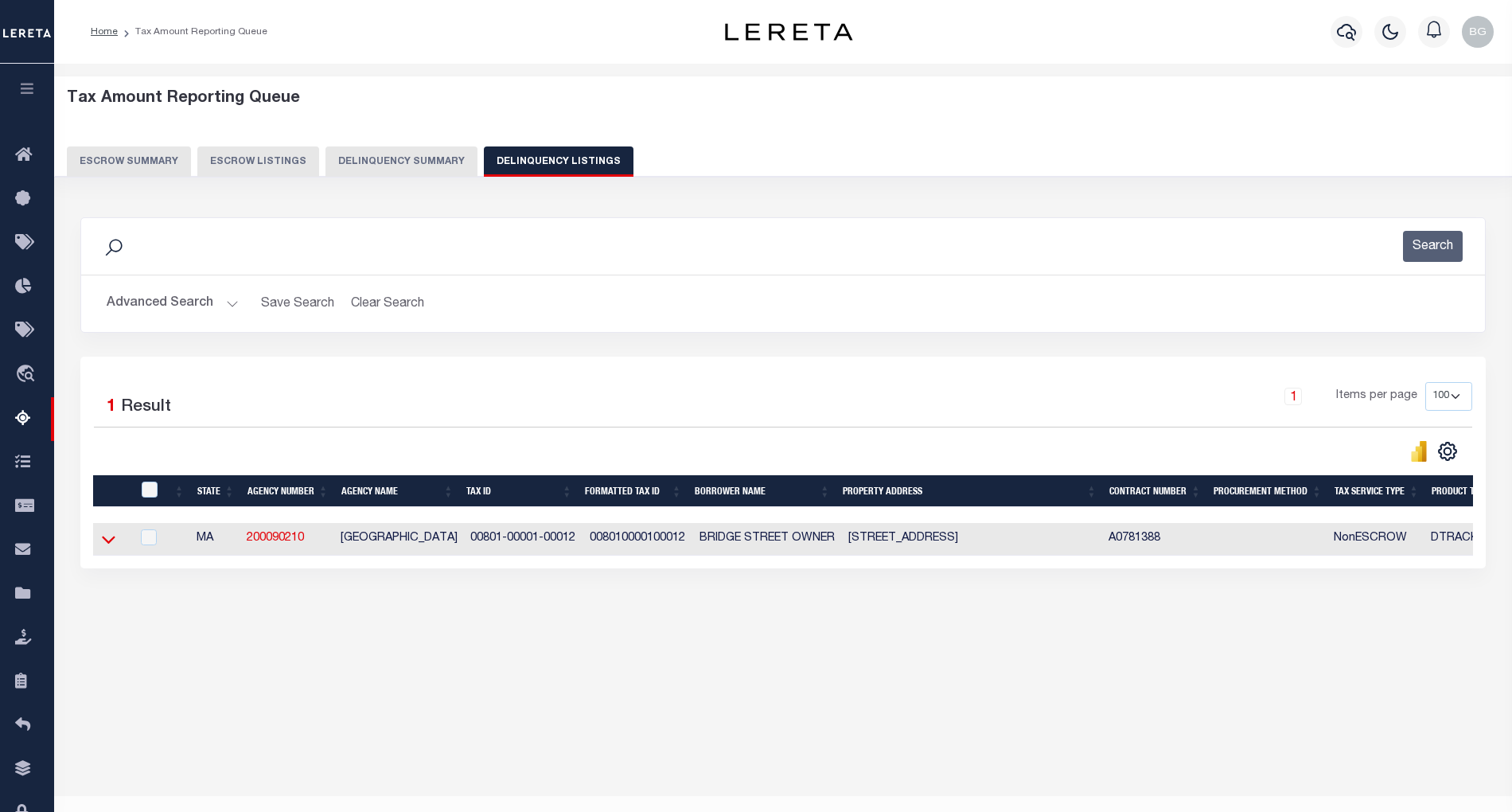
click at [112, 548] on icon at bounding box center [109, 539] width 14 height 17
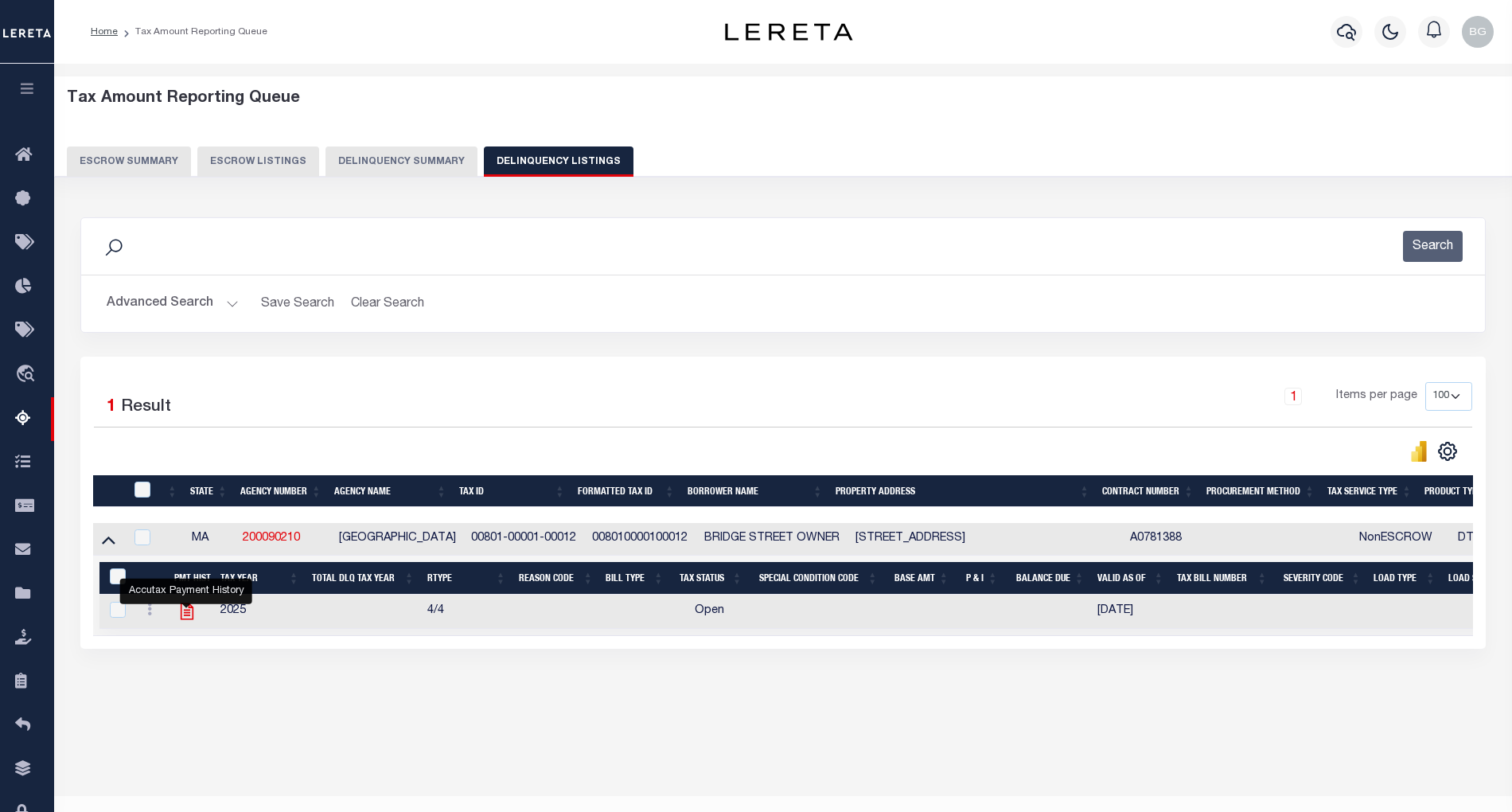
click at [183, 618] on icon "" at bounding box center [186, 611] width 13 height 17
checkbox input "true"
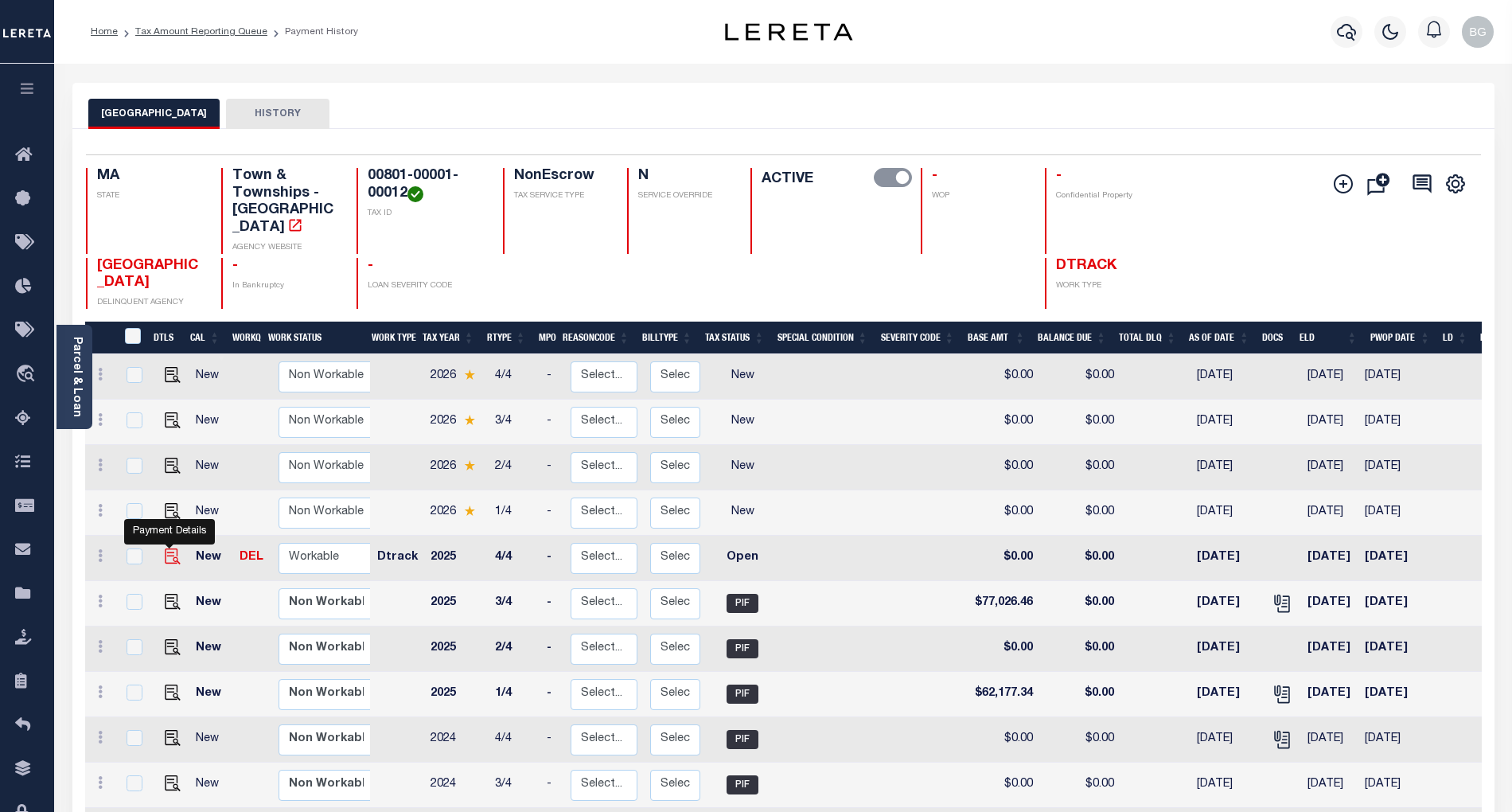
click at [169, 549] on img "" at bounding box center [173, 556] width 16 height 16
checkbox input "true"
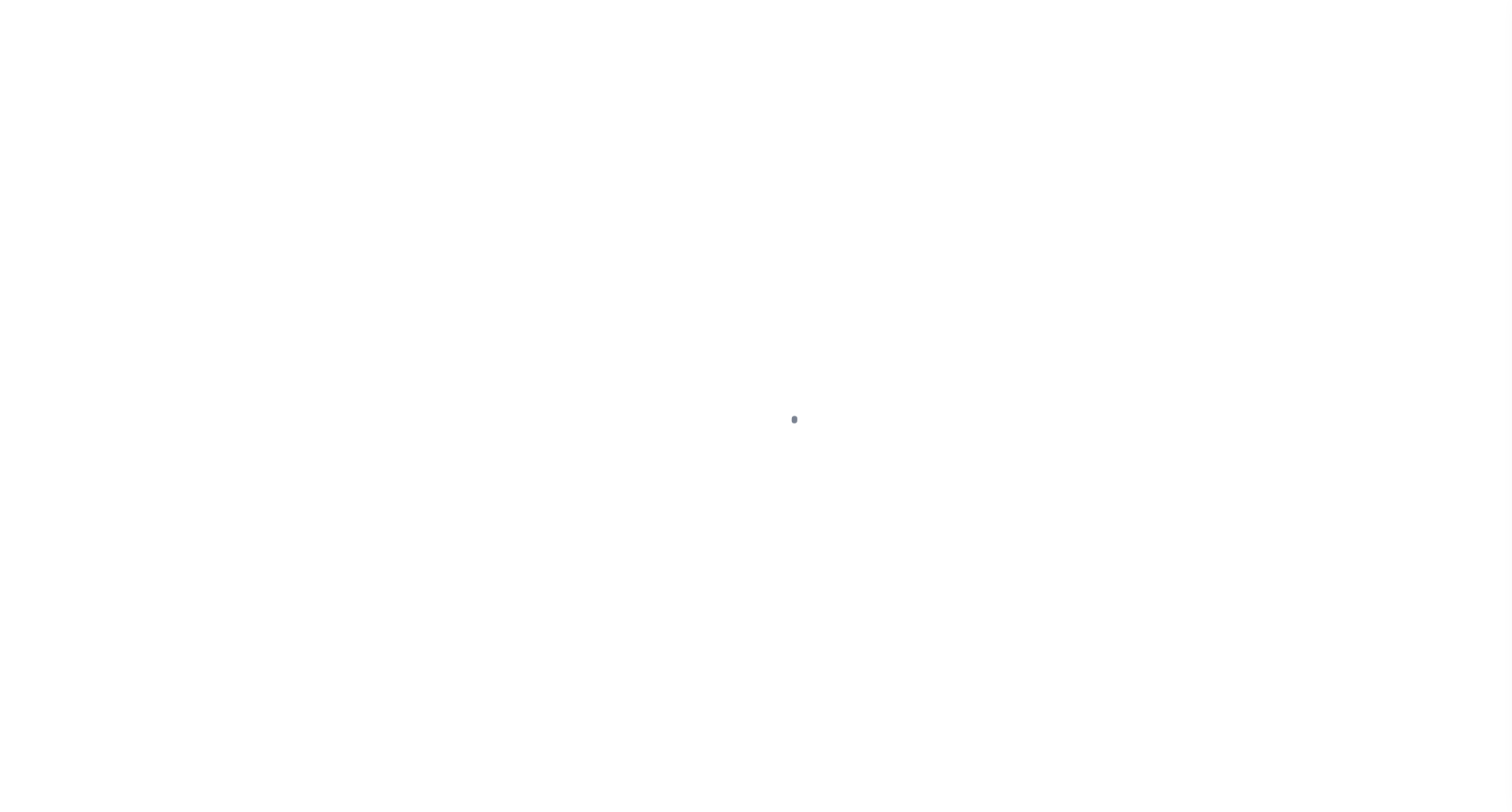
select select "OP2"
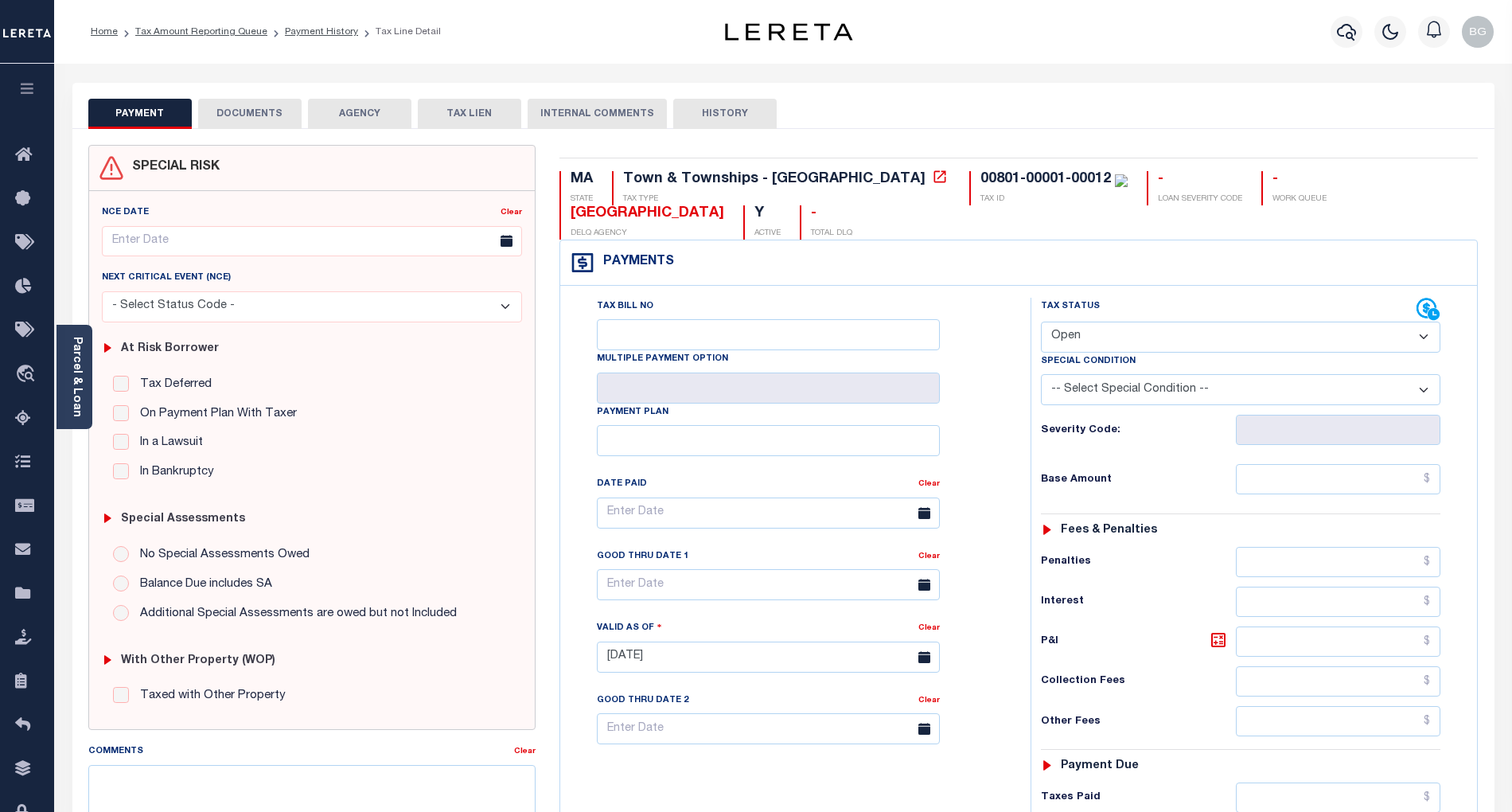
click at [252, 112] on button "DOCUMENTS" at bounding box center [249, 113] width 104 height 31
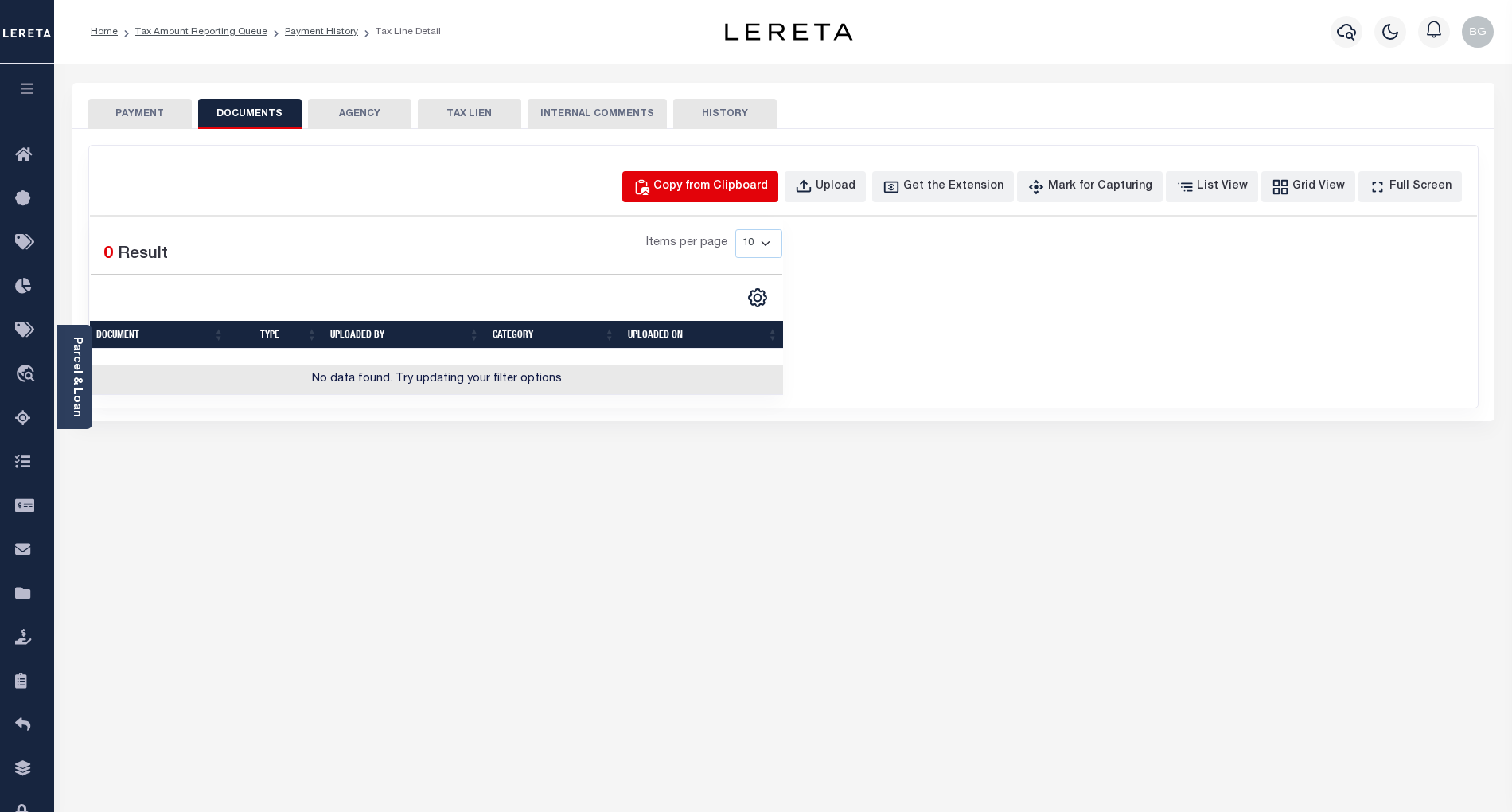
click at [719, 185] on div "Copy from Clipboard" at bounding box center [710, 187] width 114 height 17
select select "POP"
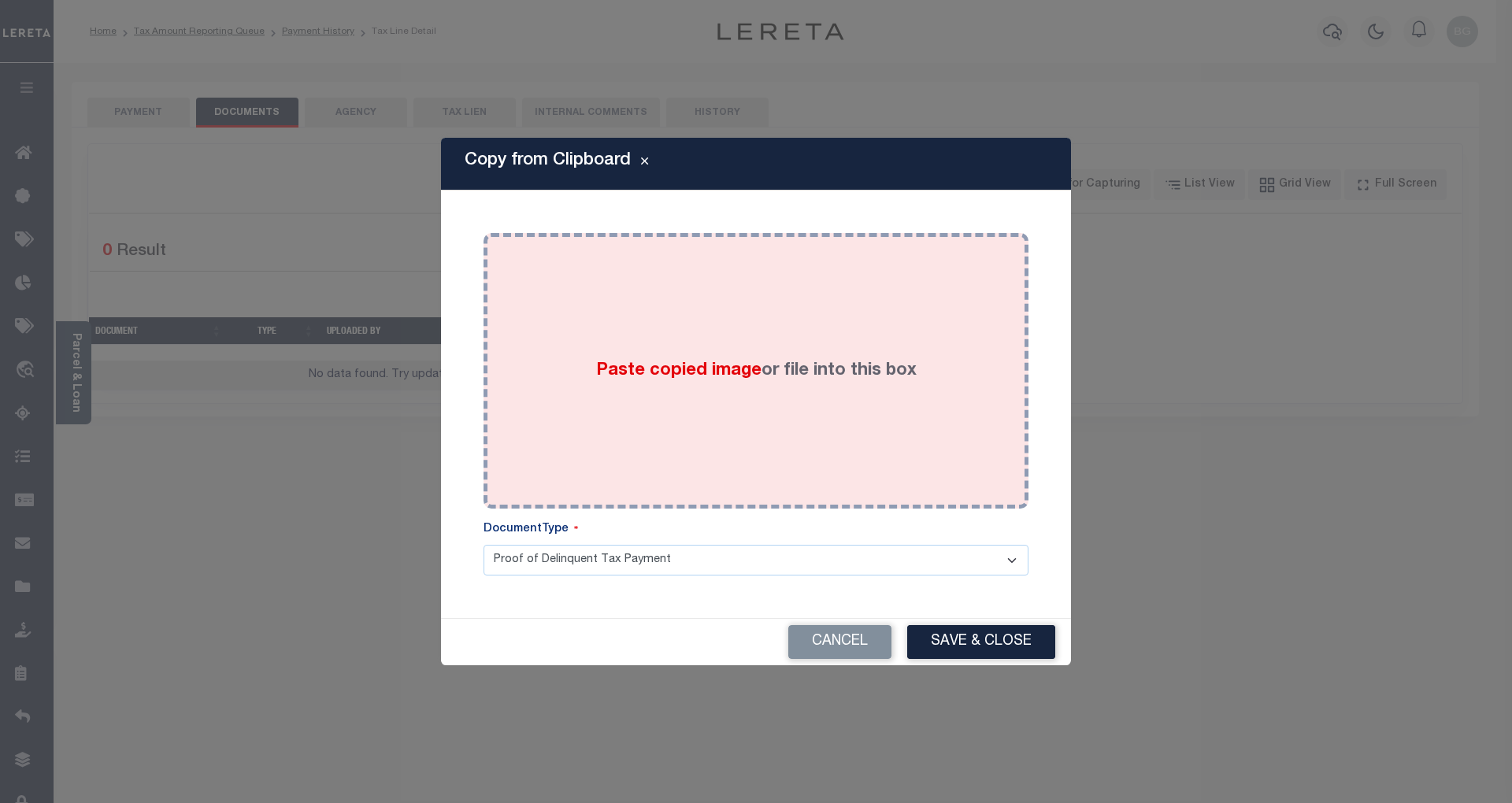
click at [652, 375] on span "Paste copied image" at bounding box center [679, 371] width 166 height 17
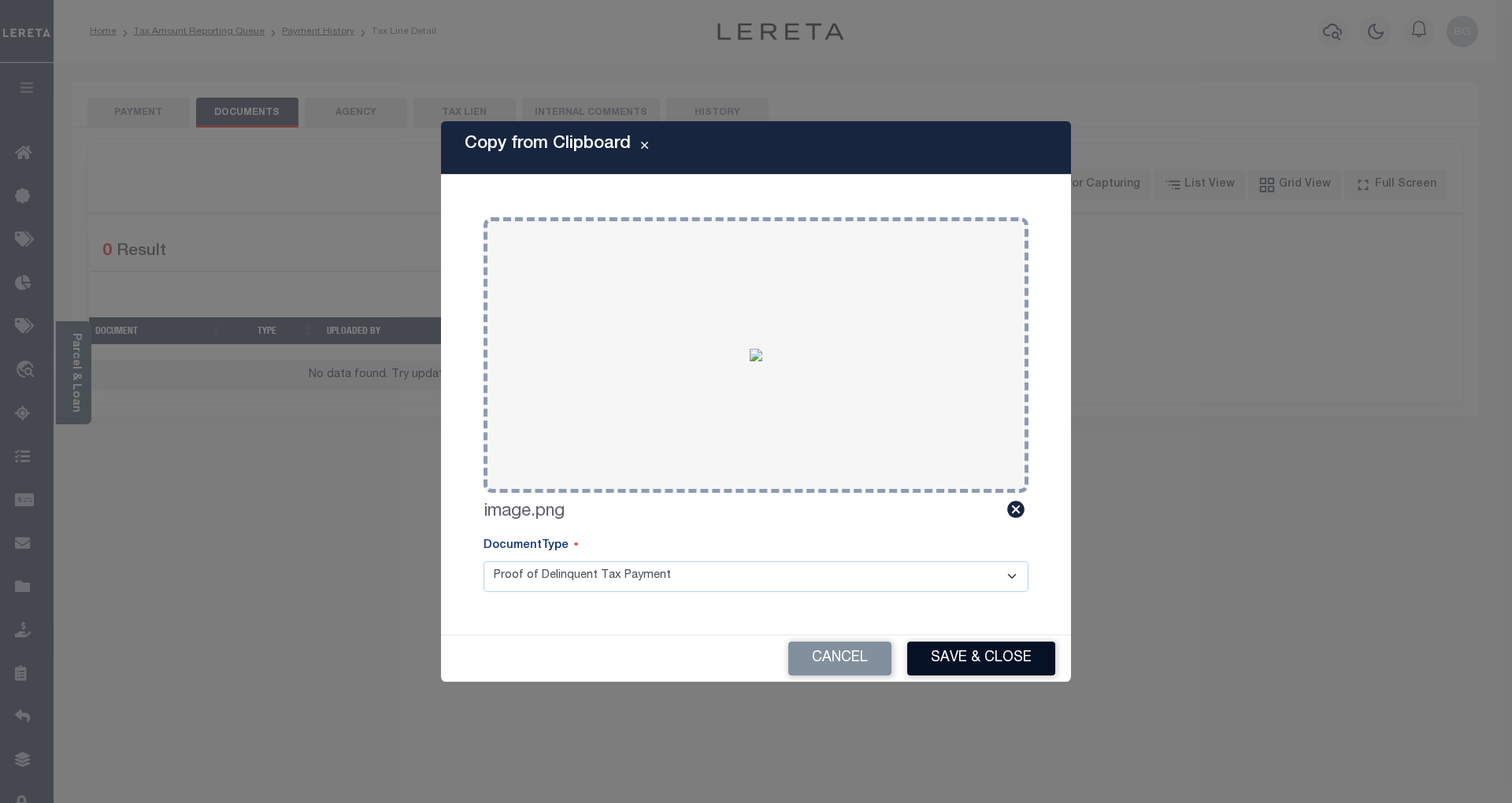
click at [1015, 673] on button "Save & Close" at bounding box center [982, 658] width 148 height 34
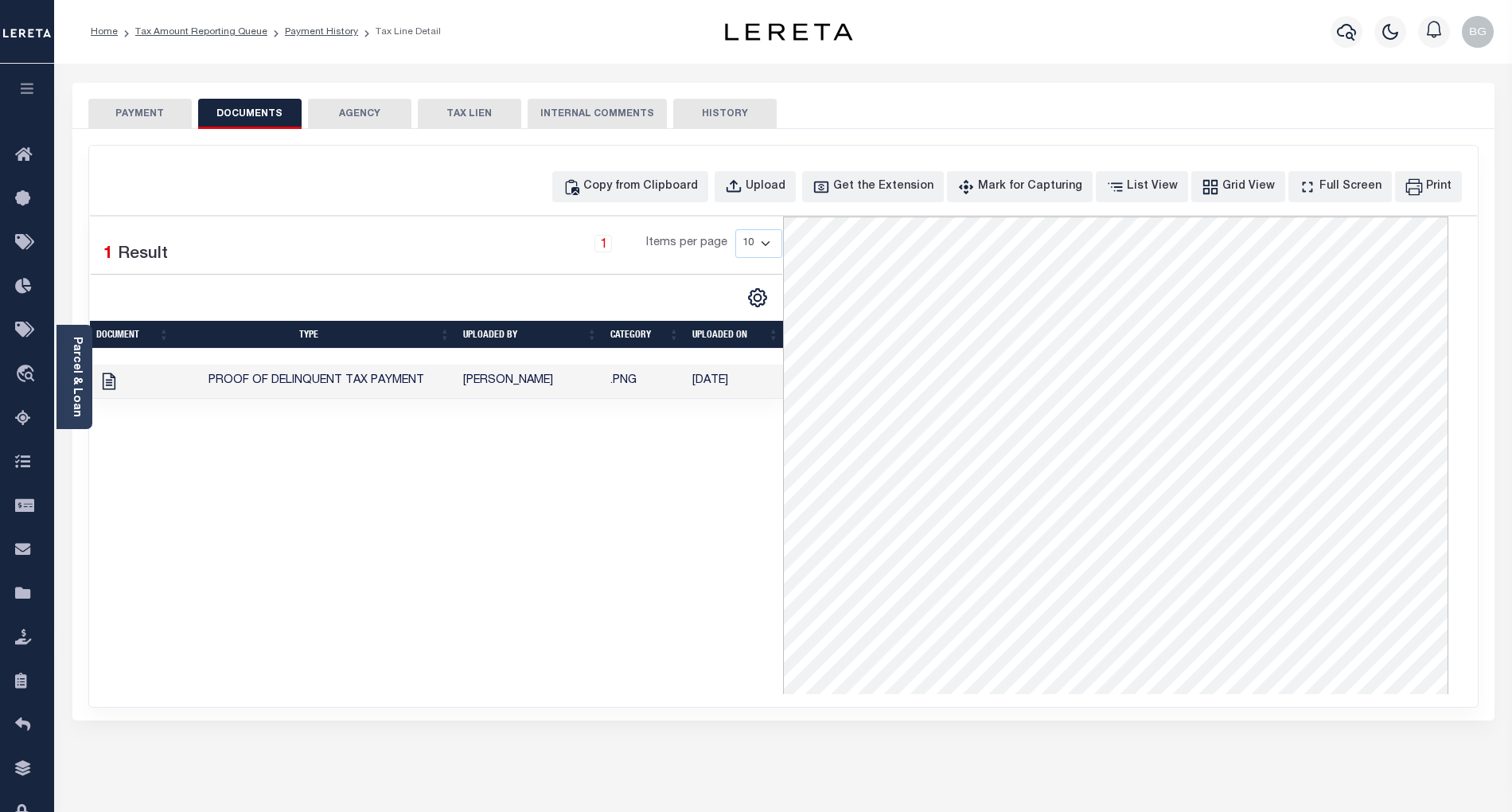
click at [128, 110] on button "PAYMENT" at bounding box center [140, 113] width 104 height 31
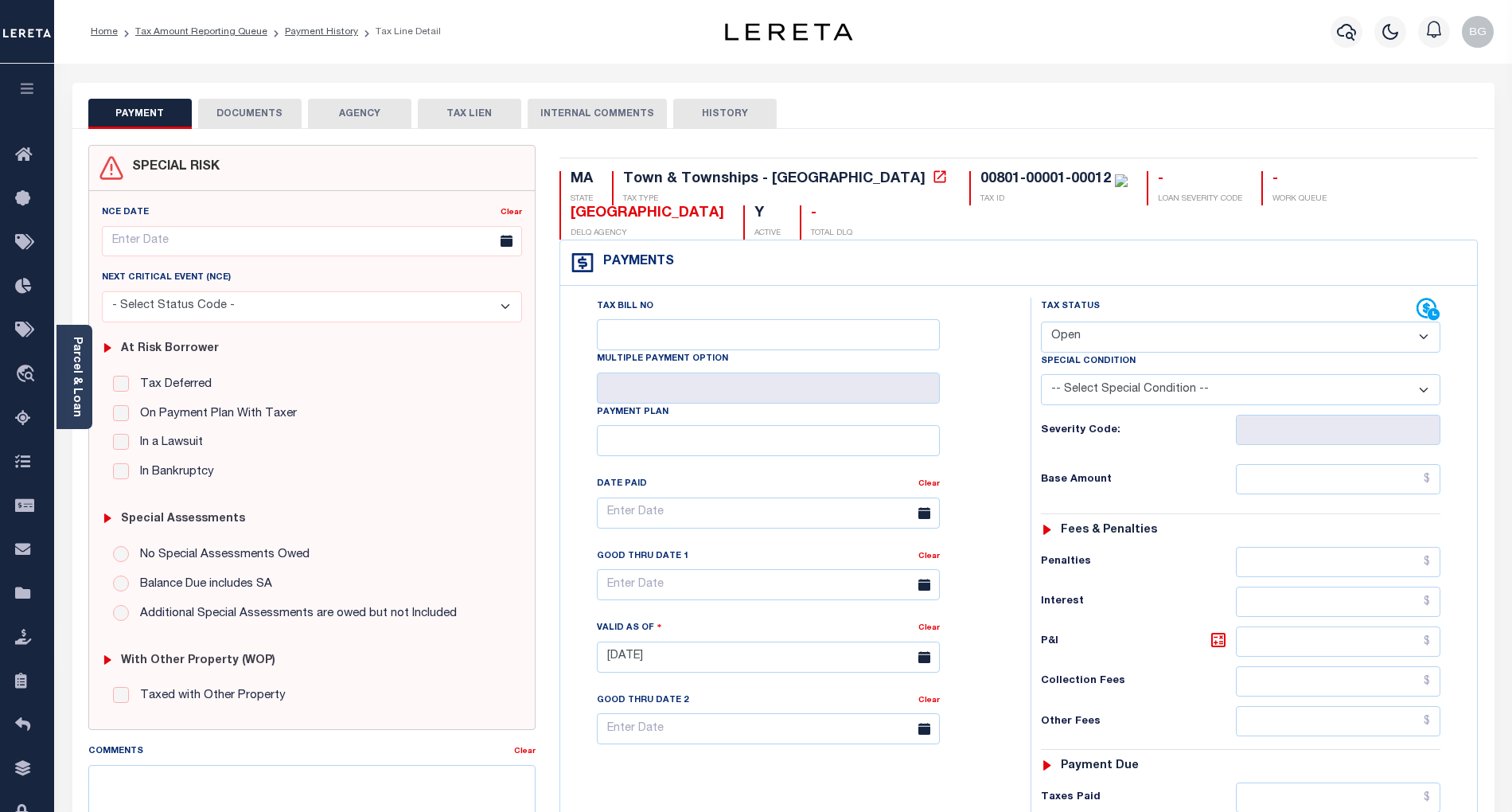
click at [1099, 342] on select "- Select Status Code - Open Due/Unpaid Paid Incomplete No Tax Due Internal Refu…" at bounding box center [1241, 338] width 399 height 31
select select "PYD"
click at [1041, 324] on select "- Select Status Code - Open Due/Unpaid Paid Incomplete No Tax Due Internal Refu…" at bounding box center [1241, 338] width 399 height 31
type input "[DATE]"
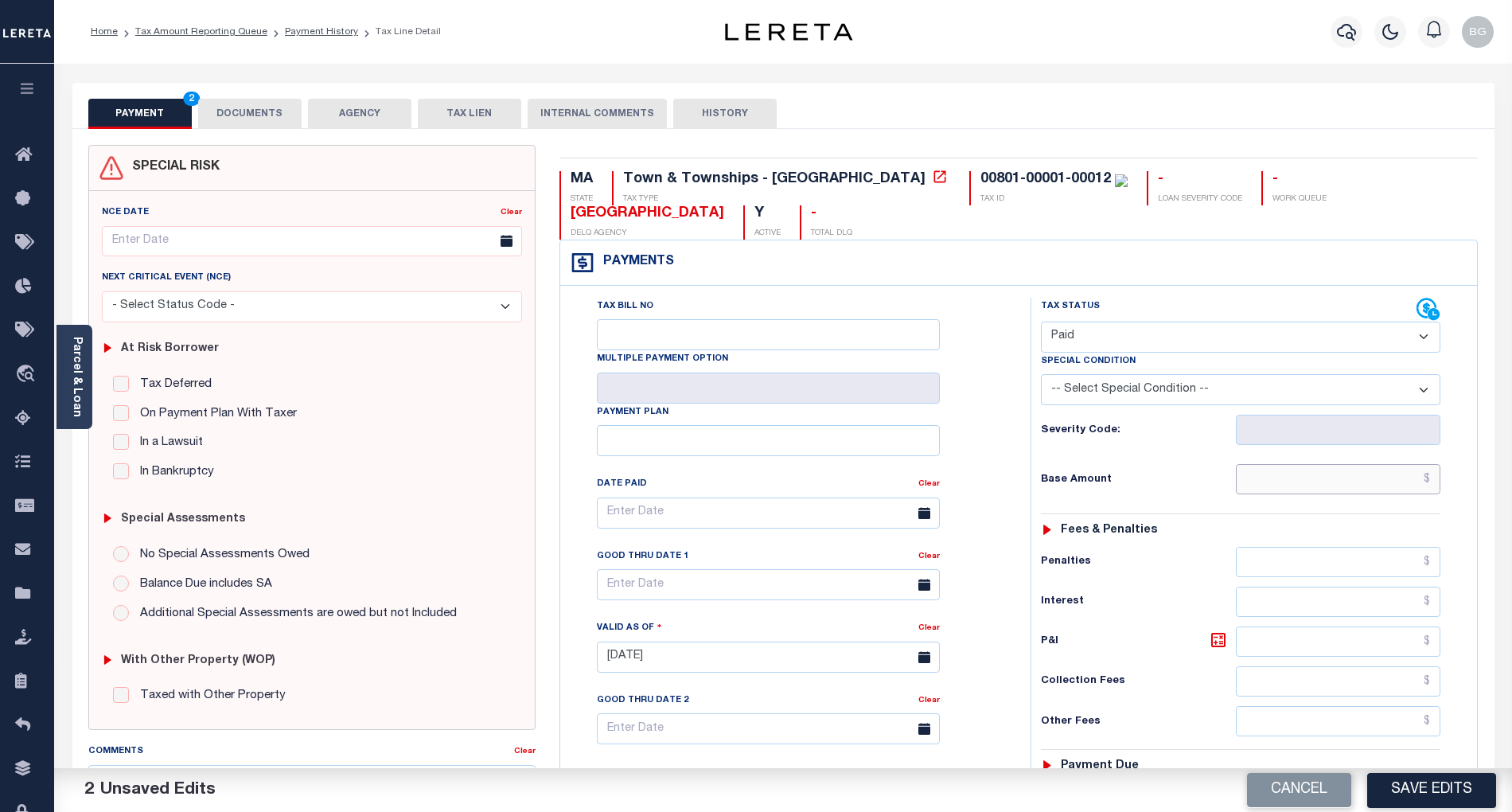
click at [1399, 486] on input "text" at bounding box center [1338, 479] width 205 height 31
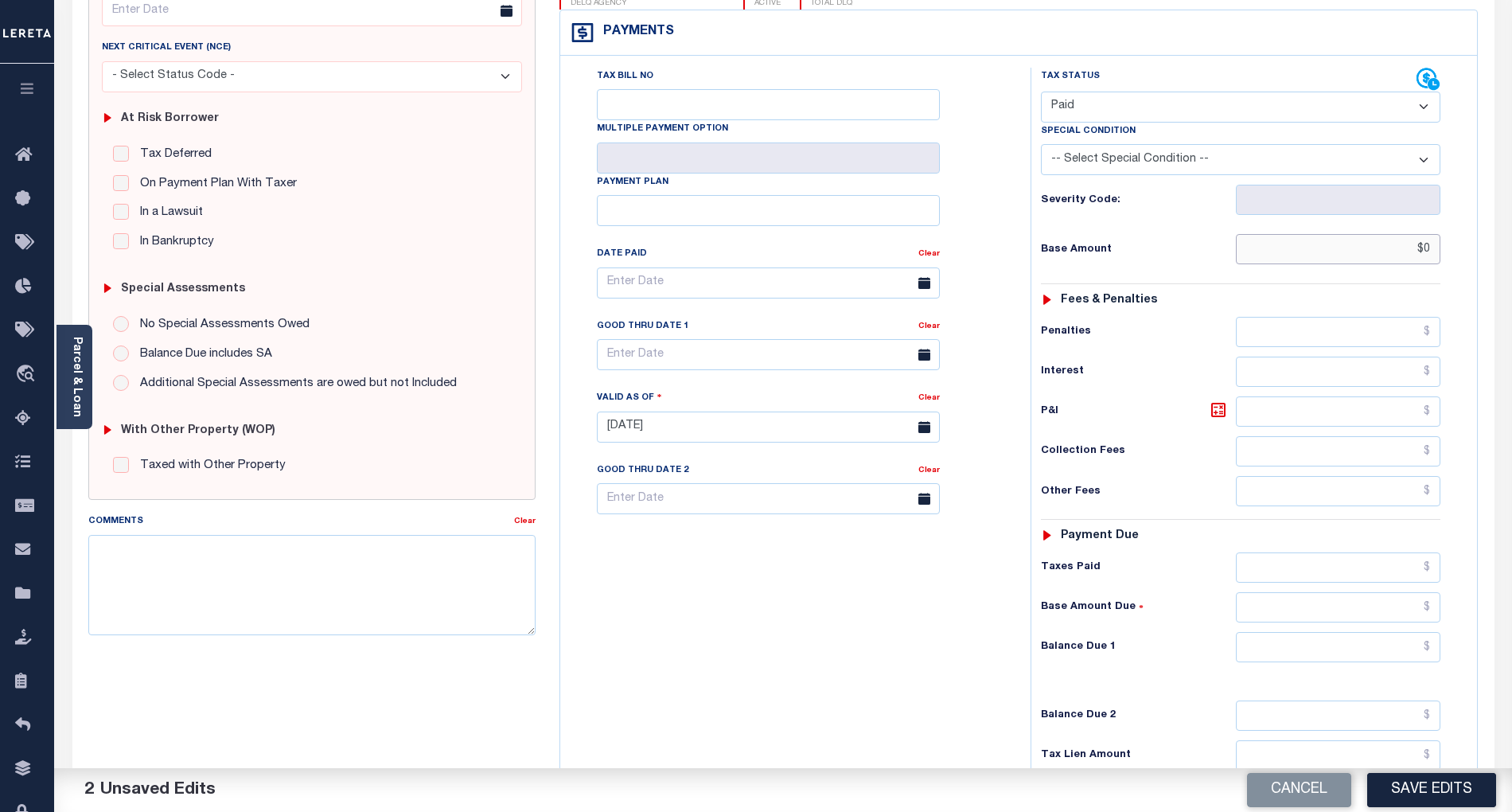
scroll to position [318, 0]
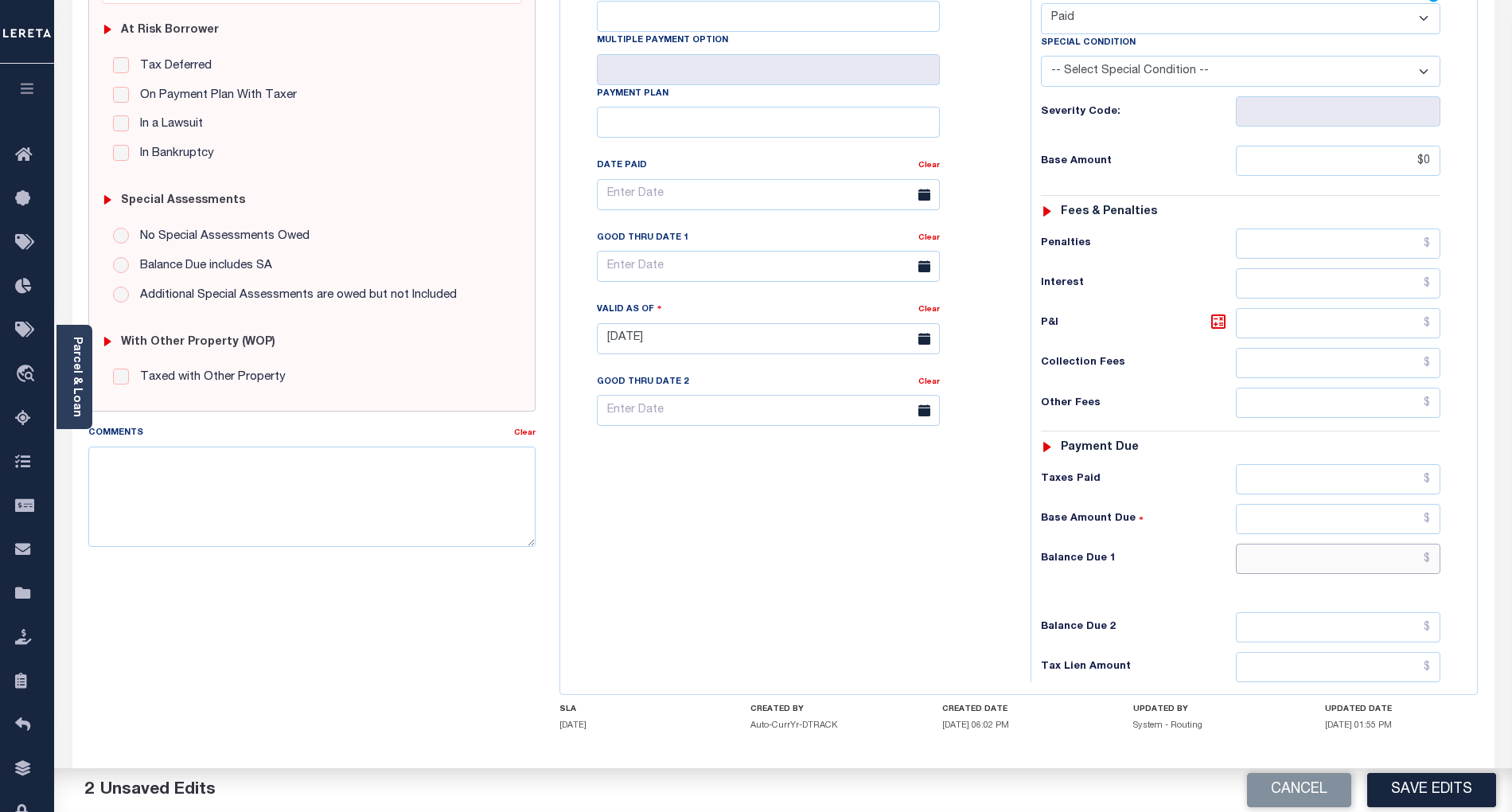
click at [1404, 567] on input "text" at bounding box center [1338, 558] width 205 height 31
type input "$0.00"
click at [918, 599] on div "Tax Bill No Multiple Payment Option Payment Plan Clear" at bounding box center [791, 331] width 454 height 703
click at [1455, 795] on button "Save Edits" at bounding box center [1432, 789] width 129 height 34
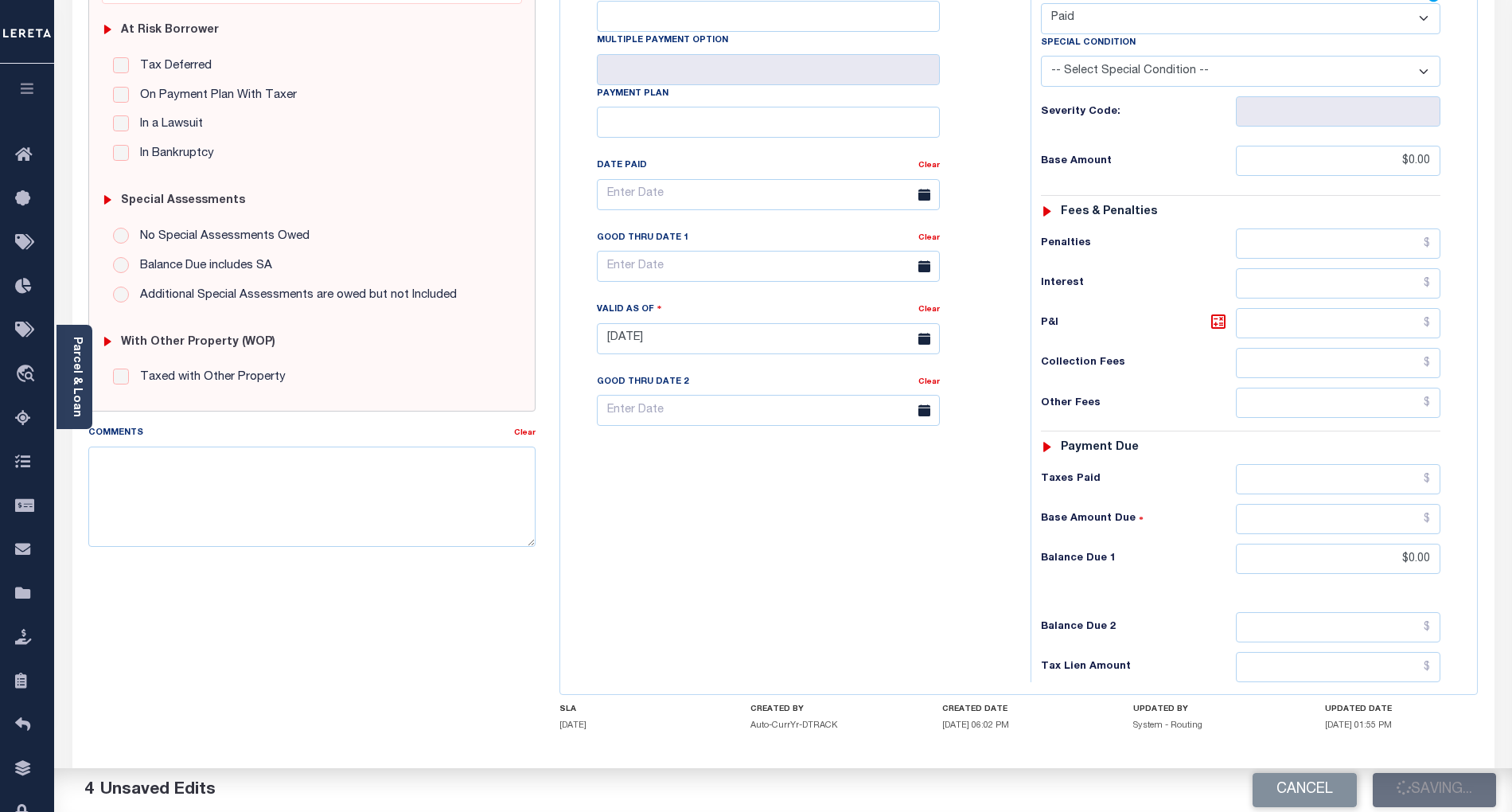
checkbox input "false"
type input "$0"
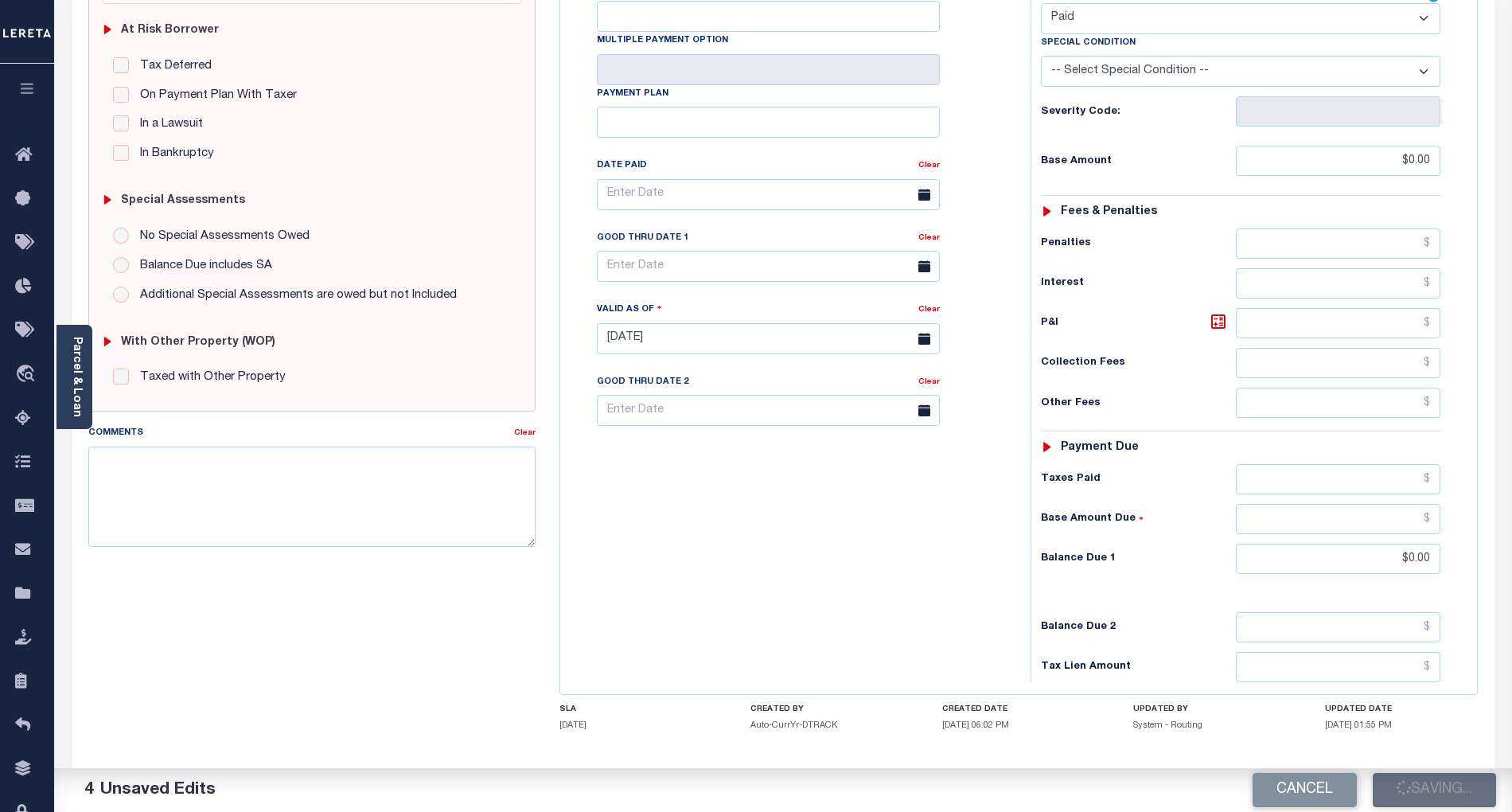
type input "$0"
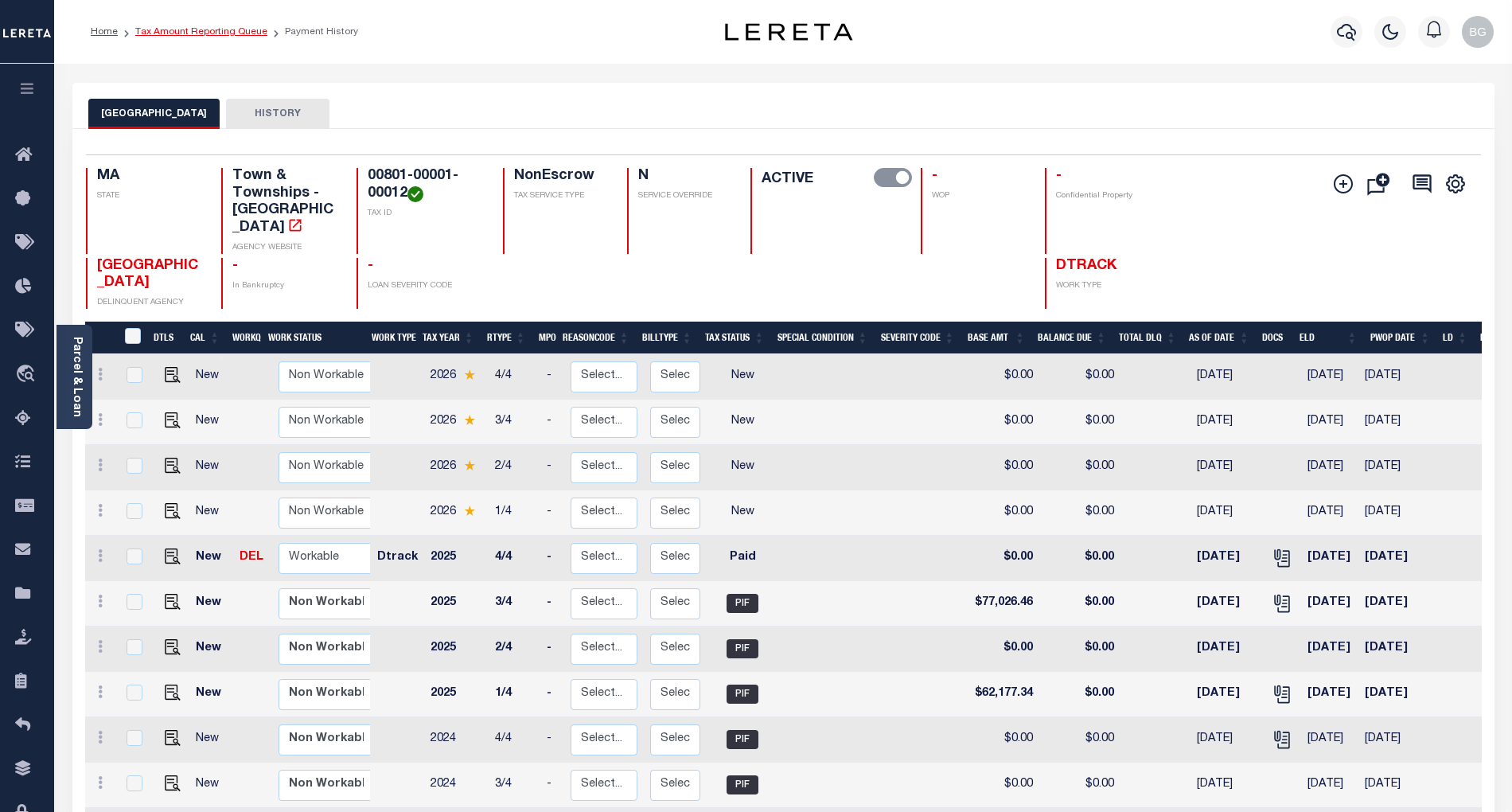
click at [192, 33] on link "Tax Amount Reporting Queue" at bounding box center [201, 31] width 133 height 10
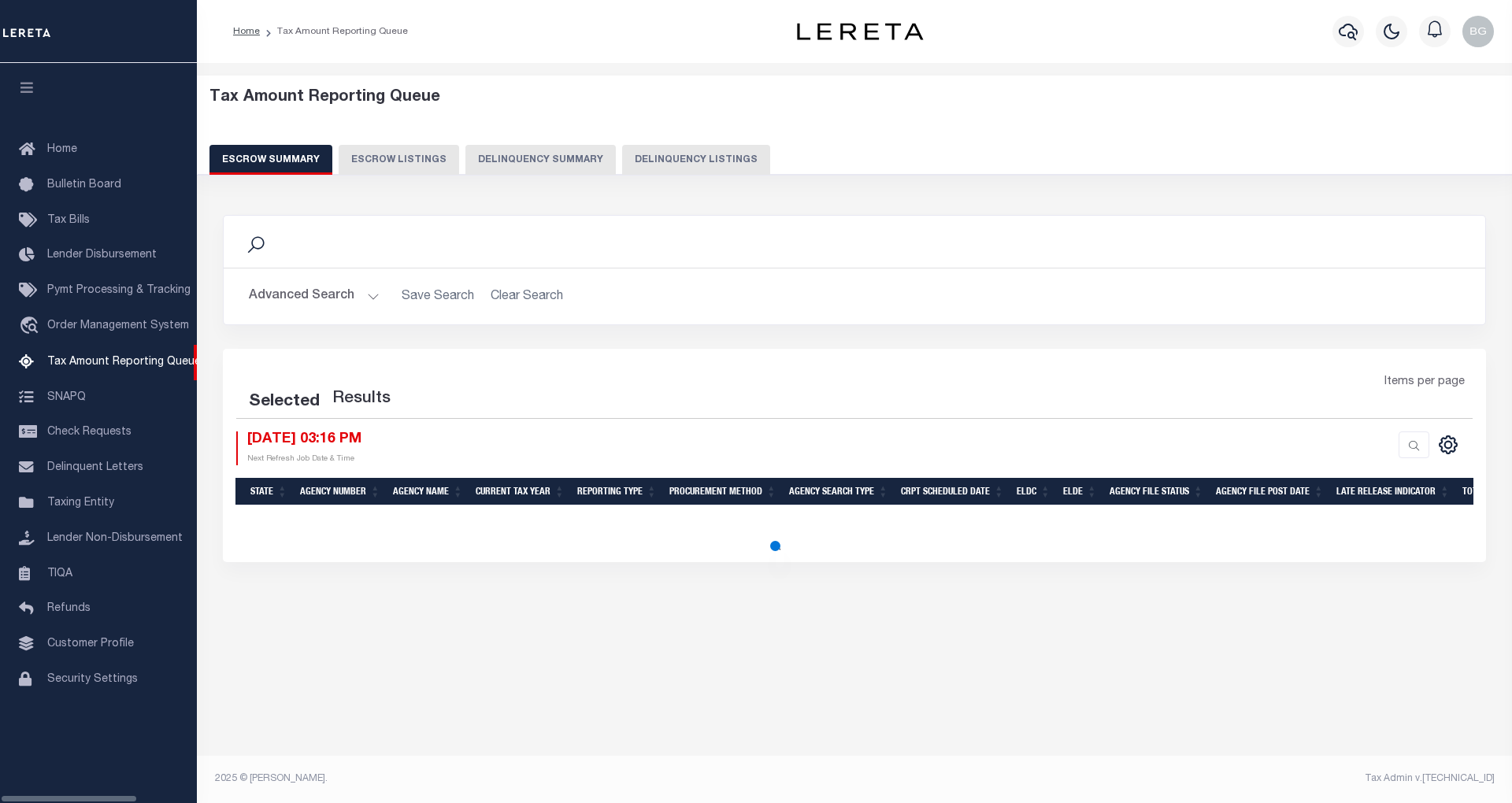
click at [678, 154] on button "Delinquency Listings" at bounding box center [696, 160] width 148 height 30
select select "100"
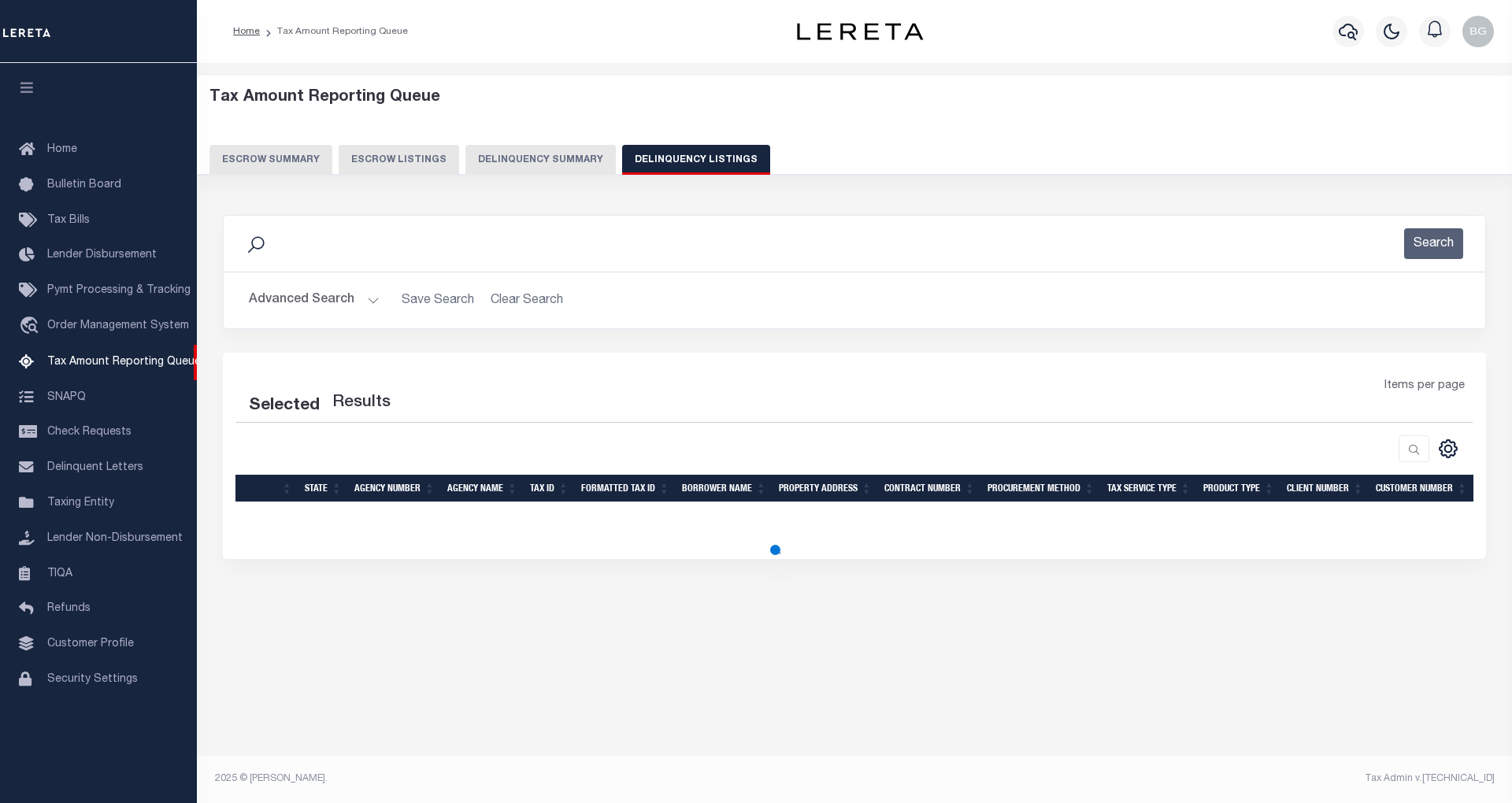
select select "100"
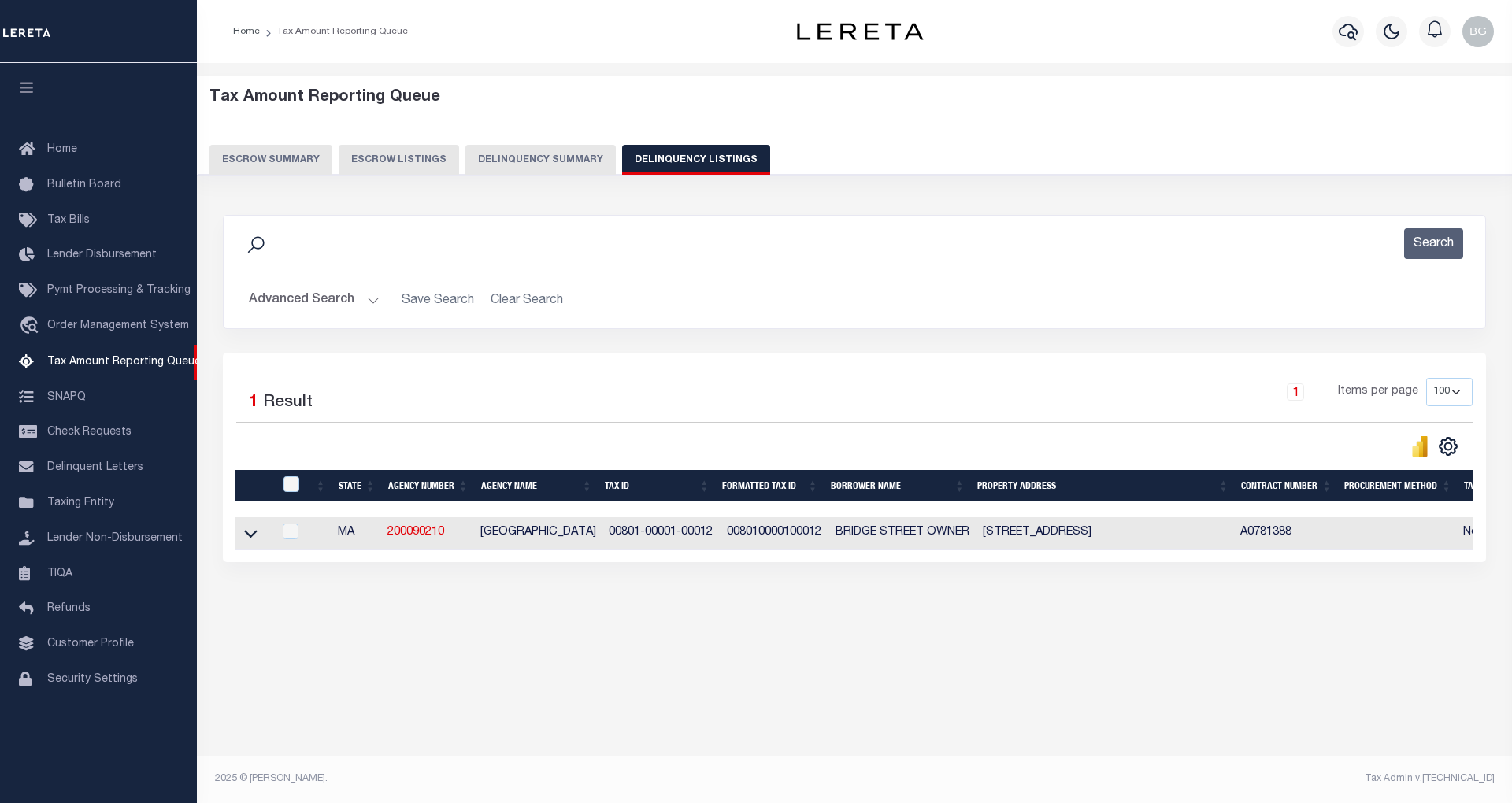
click at [252, 539] on icon at bounding box center [251, 533] width 14 height 16
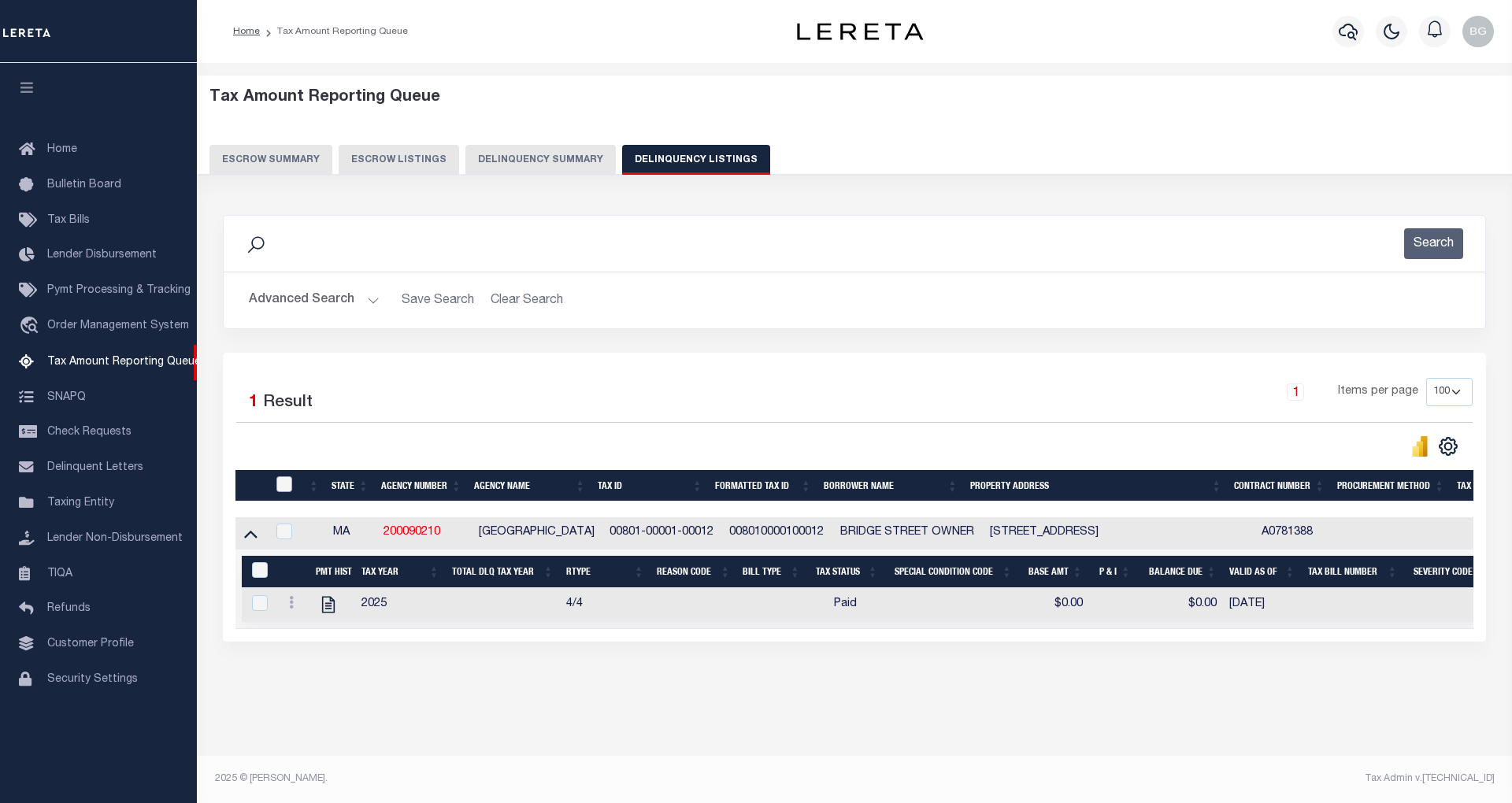
click at [282, 489] on input "checkbox" at bounding box center [284, 484] width 16 height 16
checkbox input "true"
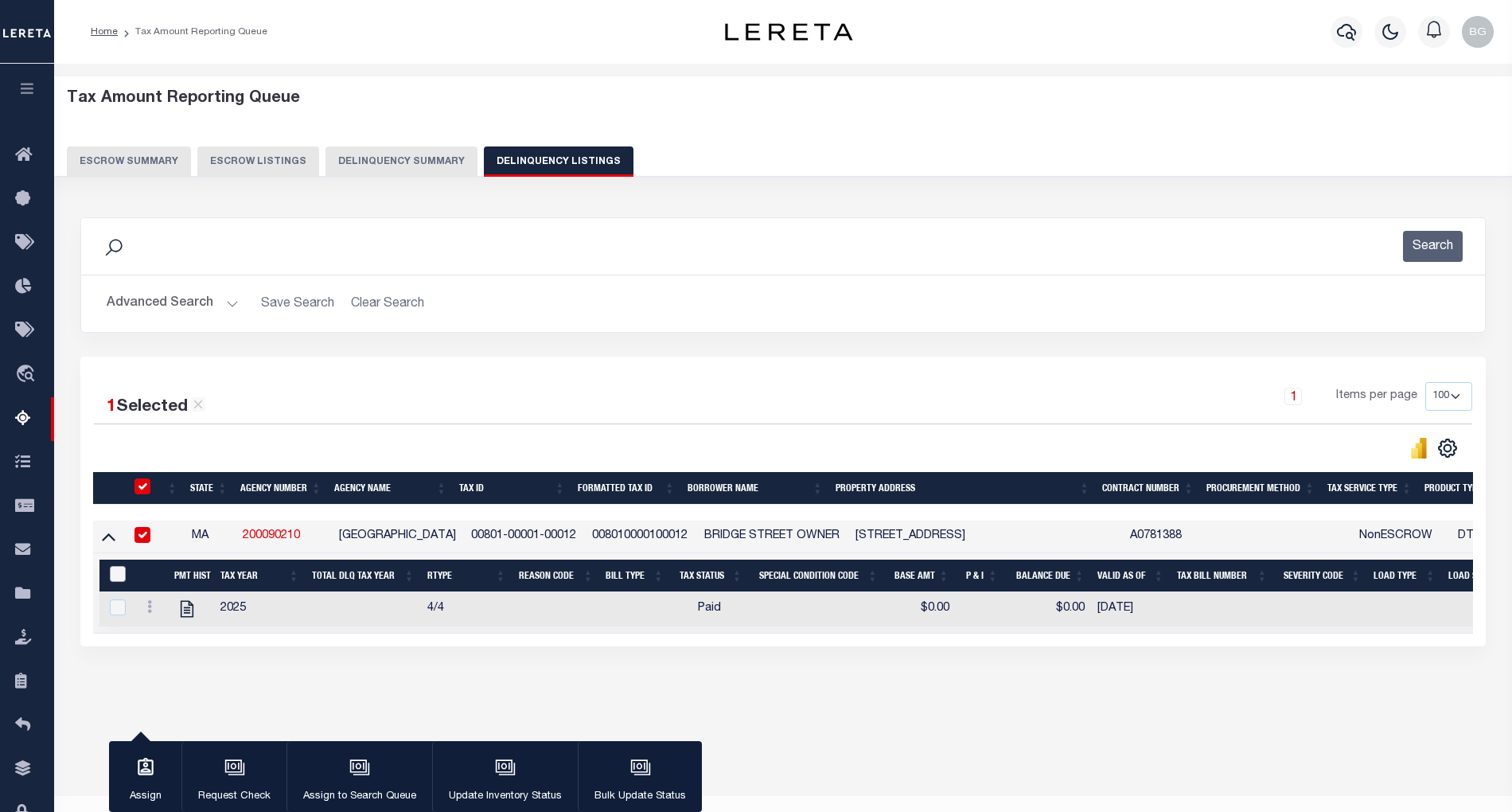
click at [116, 577] on input "&nbsp;" at bounding box center [118, 574] width 16 height 16
checkbox input "true"
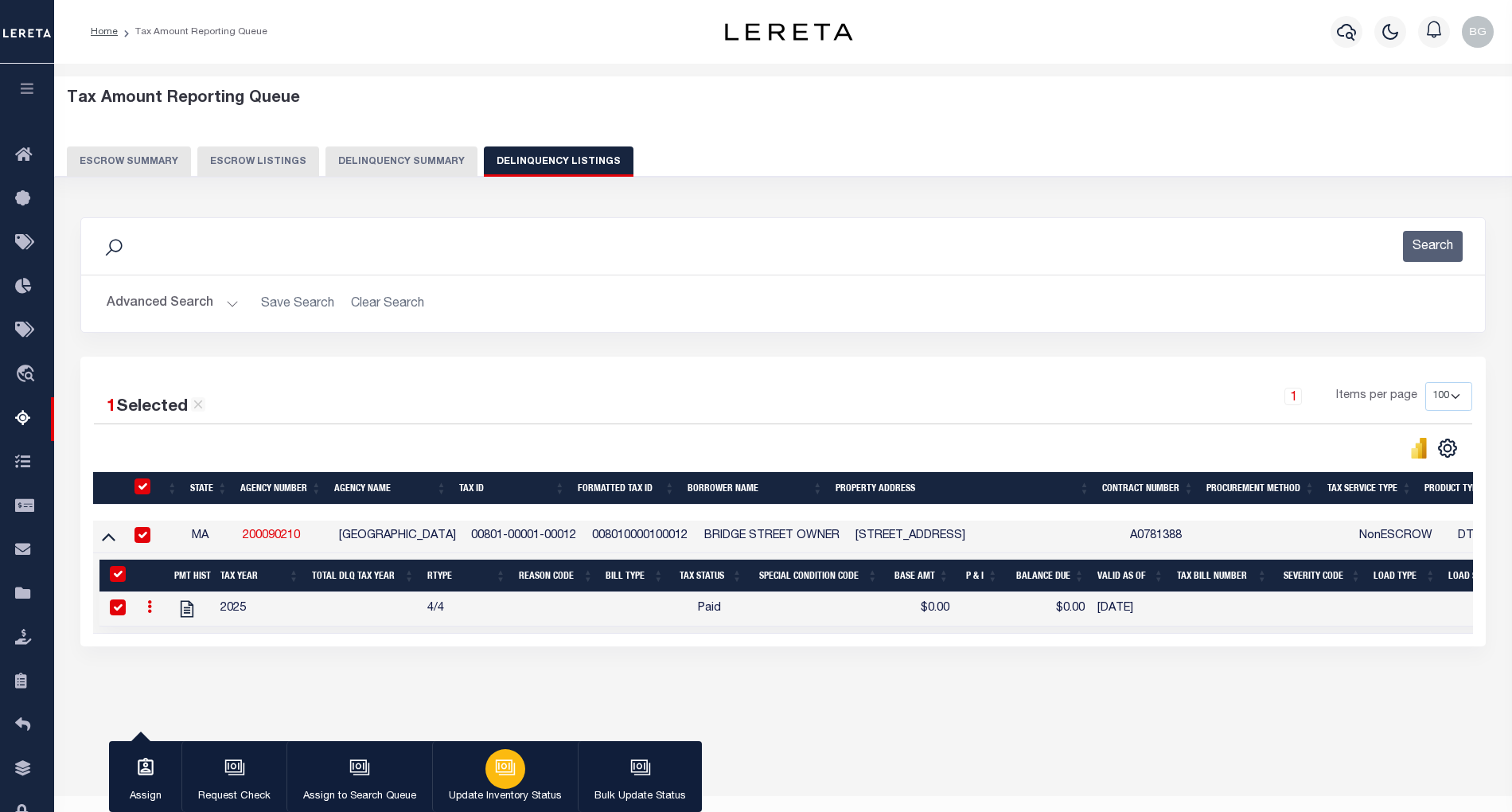
click at [495, 769] on icon "button" at bounding box center [506, 768] width 21 height 21
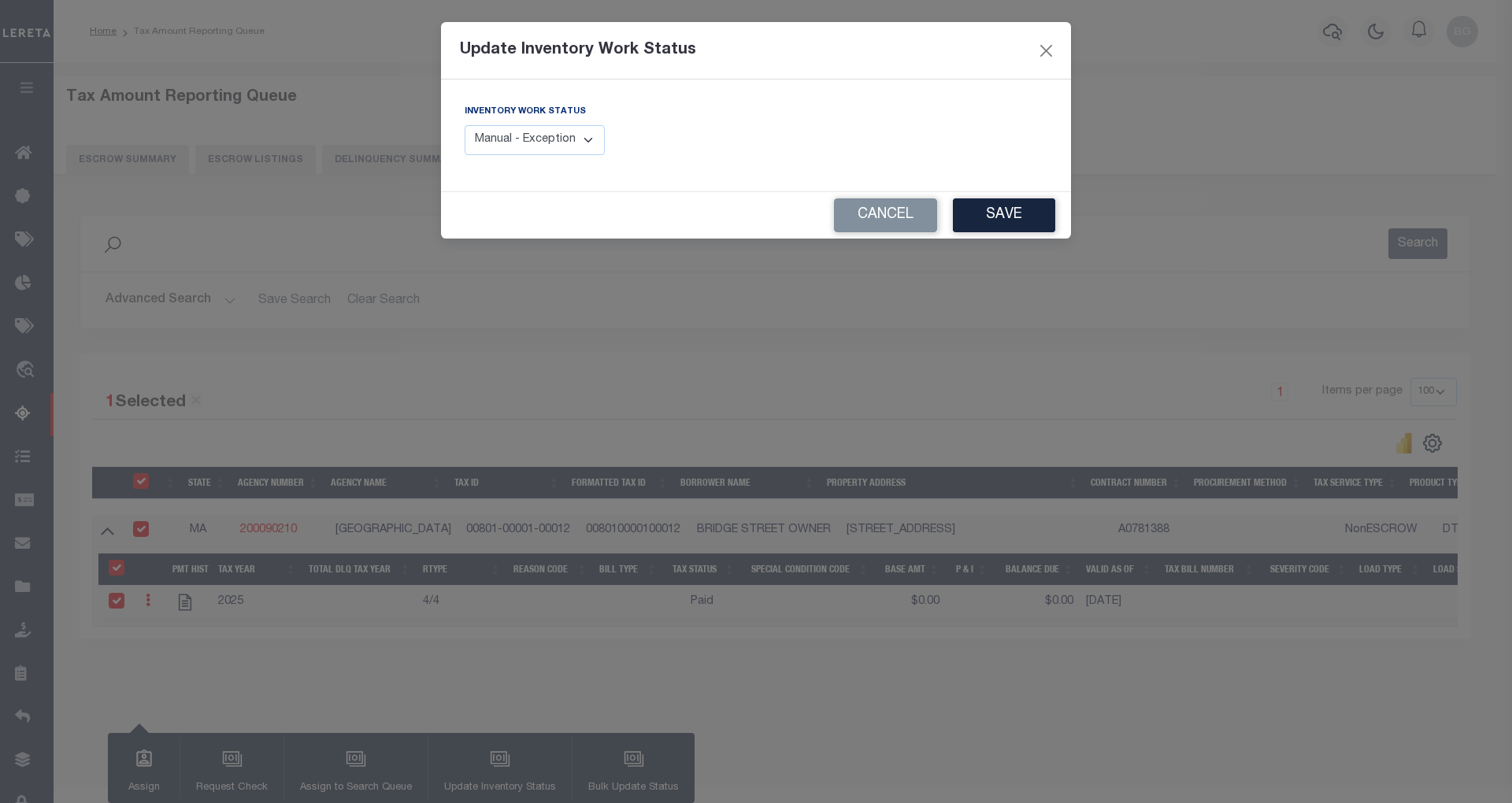
drag, startPoint x: 555, startPoint y: 137, endPoint x: 557, endPoint y: 153, distance: 16.1
click at [555, 137] on select "Manual - Exception Pended - Awaiting Search Late Add Exception Completed" at bounding box center [535, 141] width 140 height 31
select select "4"
click at [465, 125] on select "Manual - Exception Pended - Awaiting Search Late Add Exception Completed" at bounding box center [535, 141] width 140 height 31
click at [1011, 209] on button "Save" at bounding box center [1003, 215] width 103 height 34
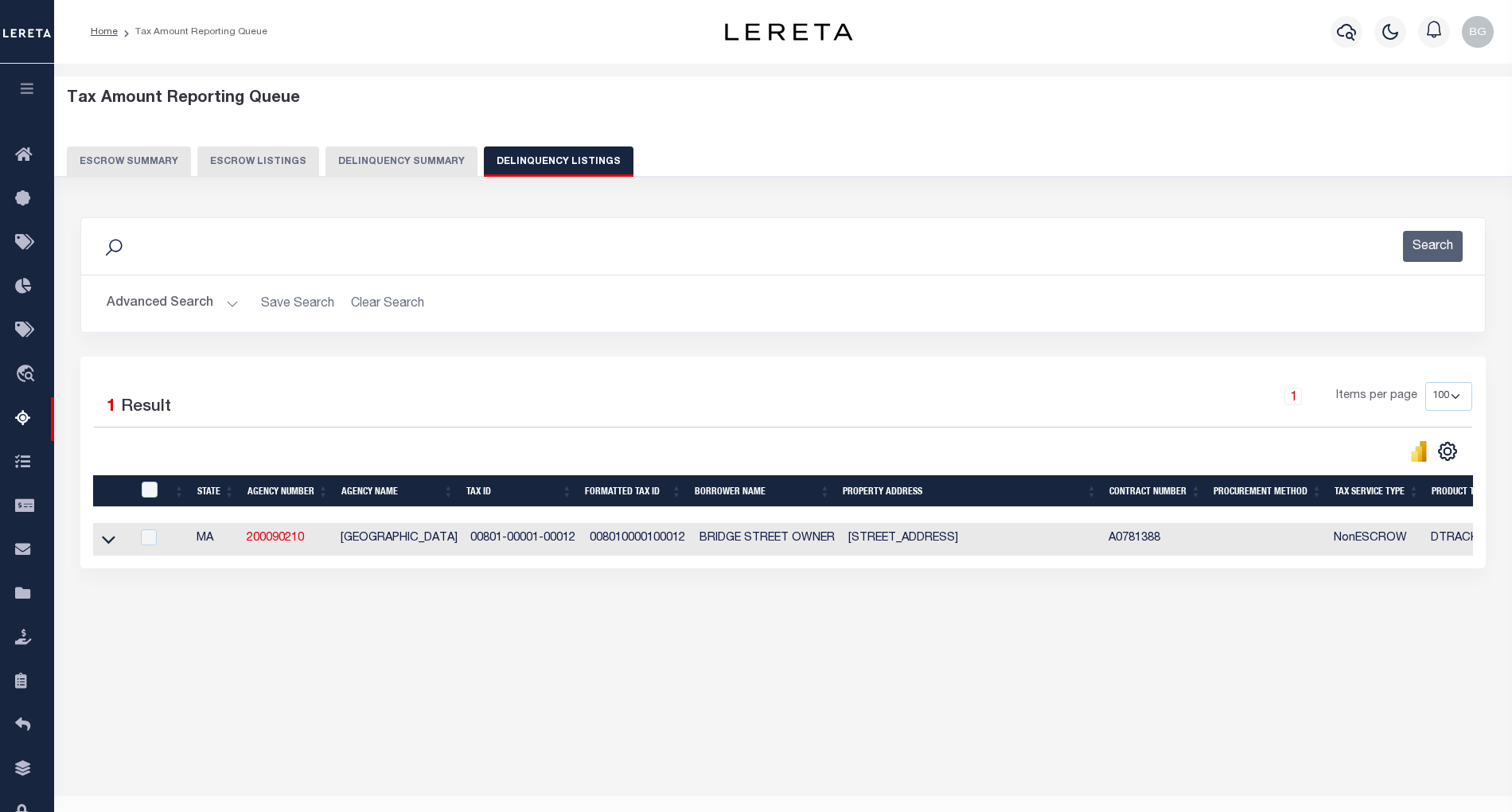
click at [228, 303] on button "Advanced Search" at bounding box center [173, 304] width 133 height 31
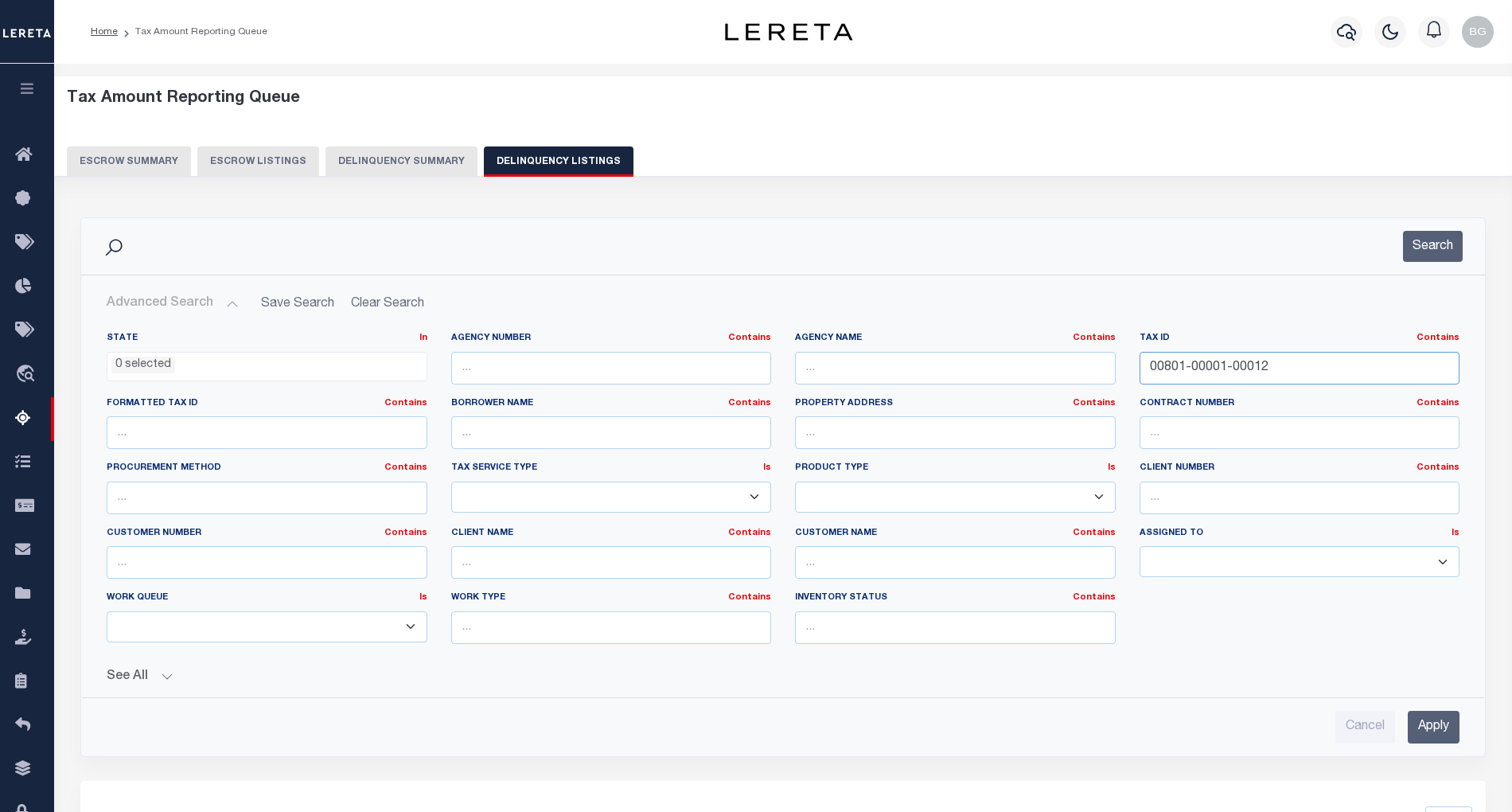
click at [1182, 363] on input "00801-00001-00012" at bounding box center [1300, 367] width 321 height 32
paste input "491213101074000930"
type input "491213101074000930"
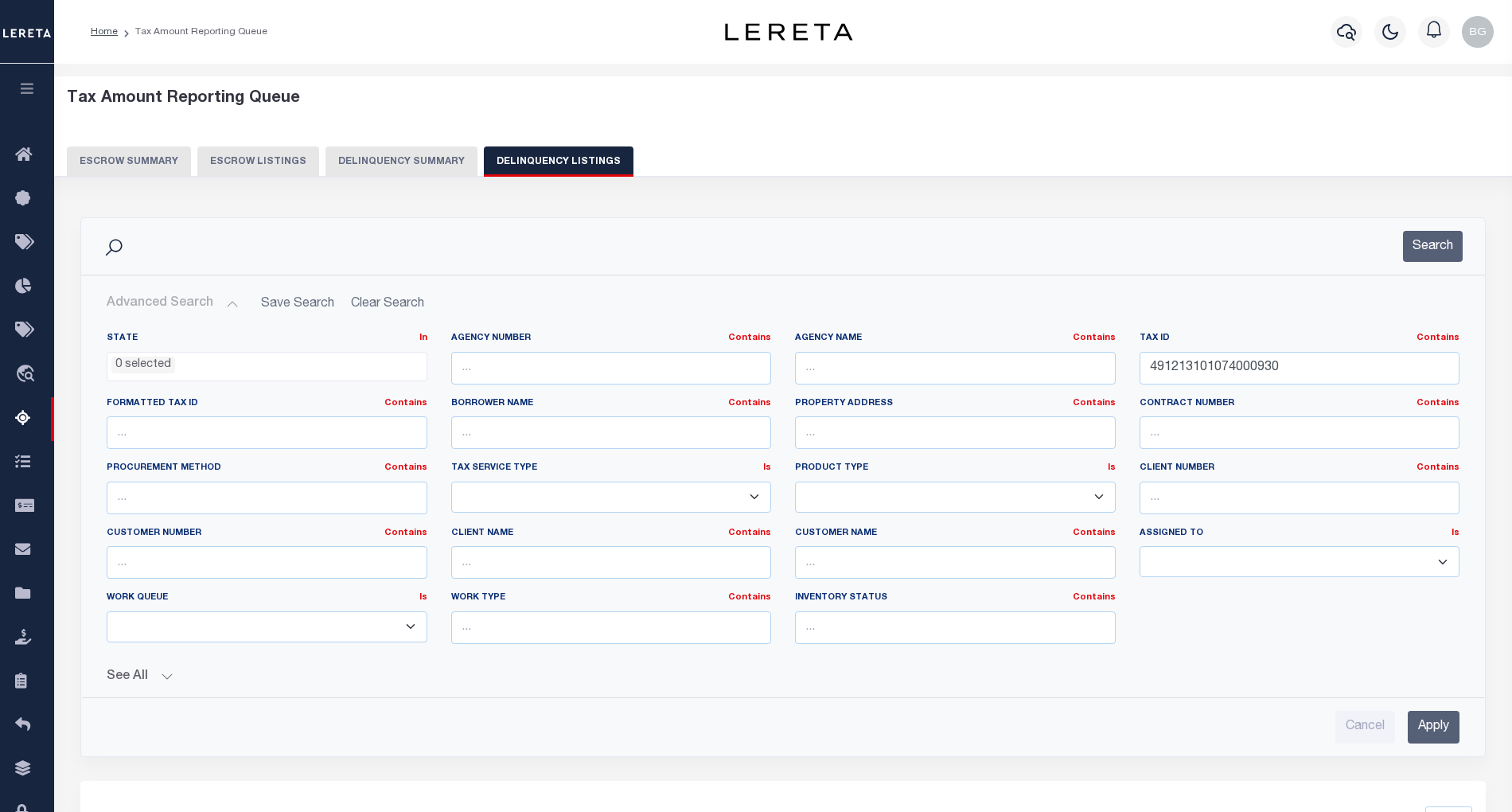
click at [1448, 744] on input "Apply" at bounding box center [1434, 727] width 51 height 32
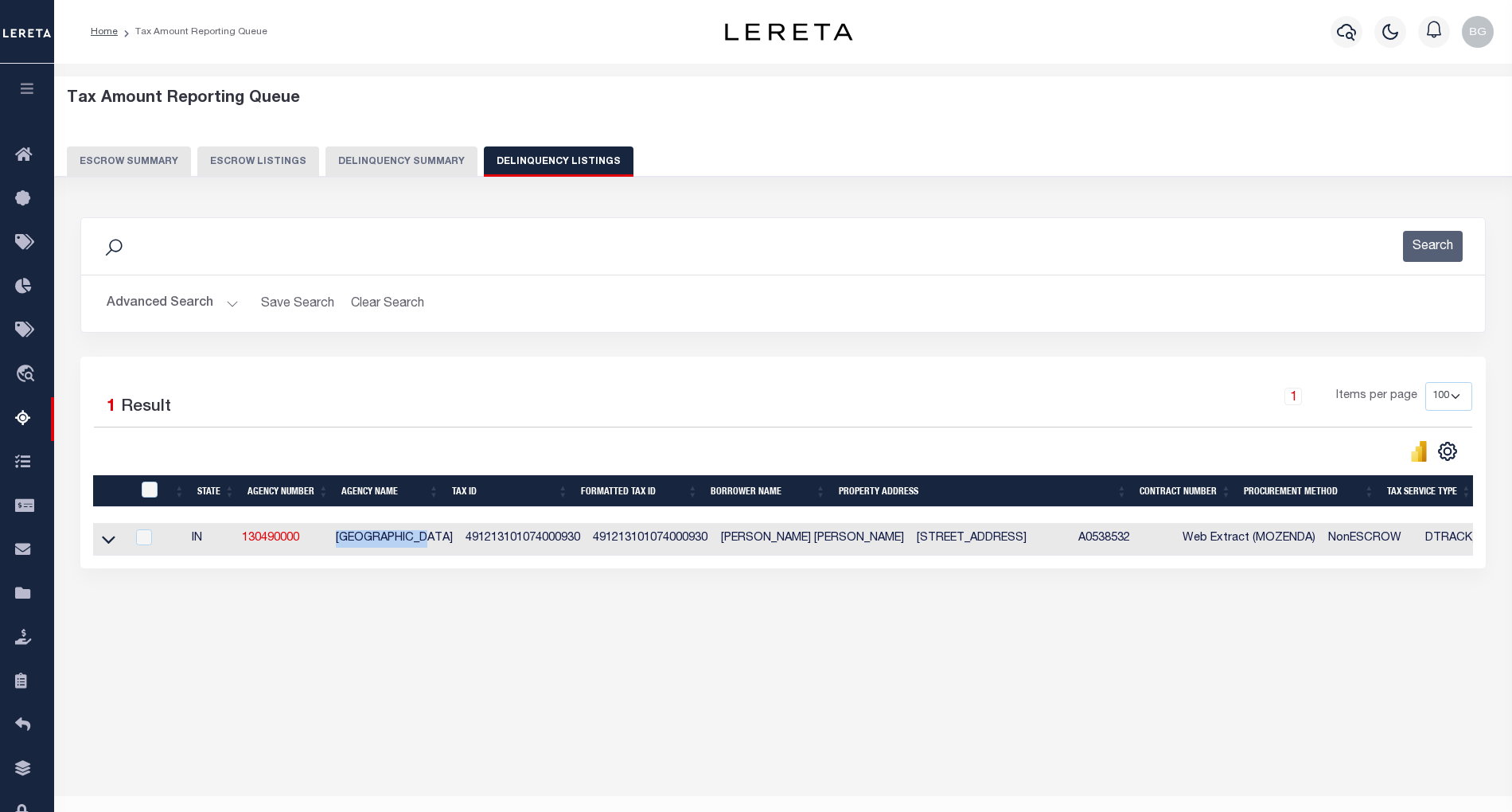
drag, startPoint x: 339, startPoint y: 543, endPoint x: 434, endPoint y: 542, distance: 95.0
click at [434, 542] on td "[GEOGRAPHIC_DATA]" at bounding box center [394, 539] width 130 height 32
checkbox input "true"
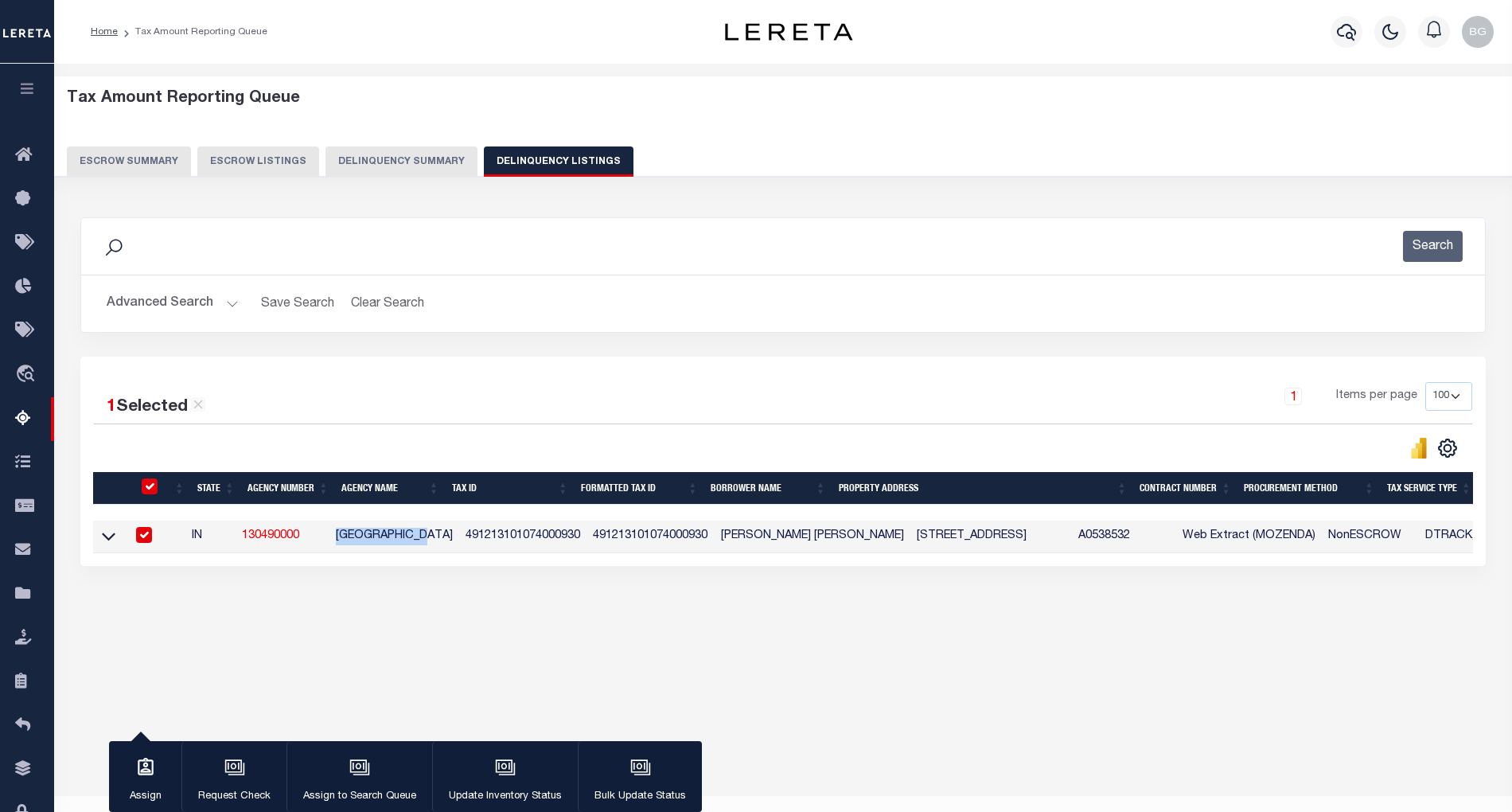
copy td "[GEOGRAPHIC_DATA]"
click at [150, 538] on input "checkbox" at bounding box center [144, 535] width 16 height 16
checkbox input "false"
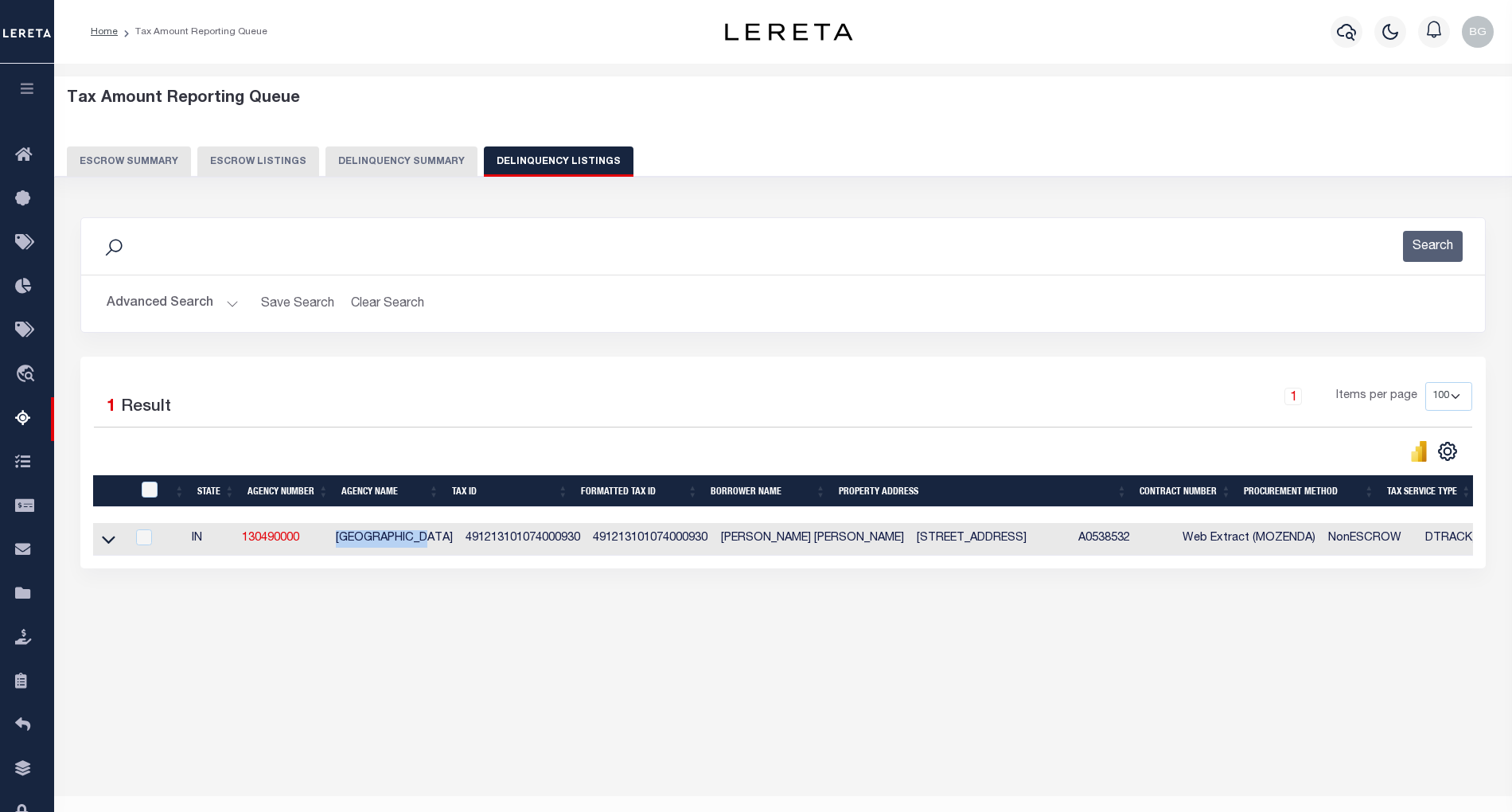
click at [546, 644] on div "Tax Amount Reporting Queue Escrow Summary Escrow Listings In" at bounding box center [783, 372] width 1448 height 584
